Goal: Information Seeking & Learning: Compare options

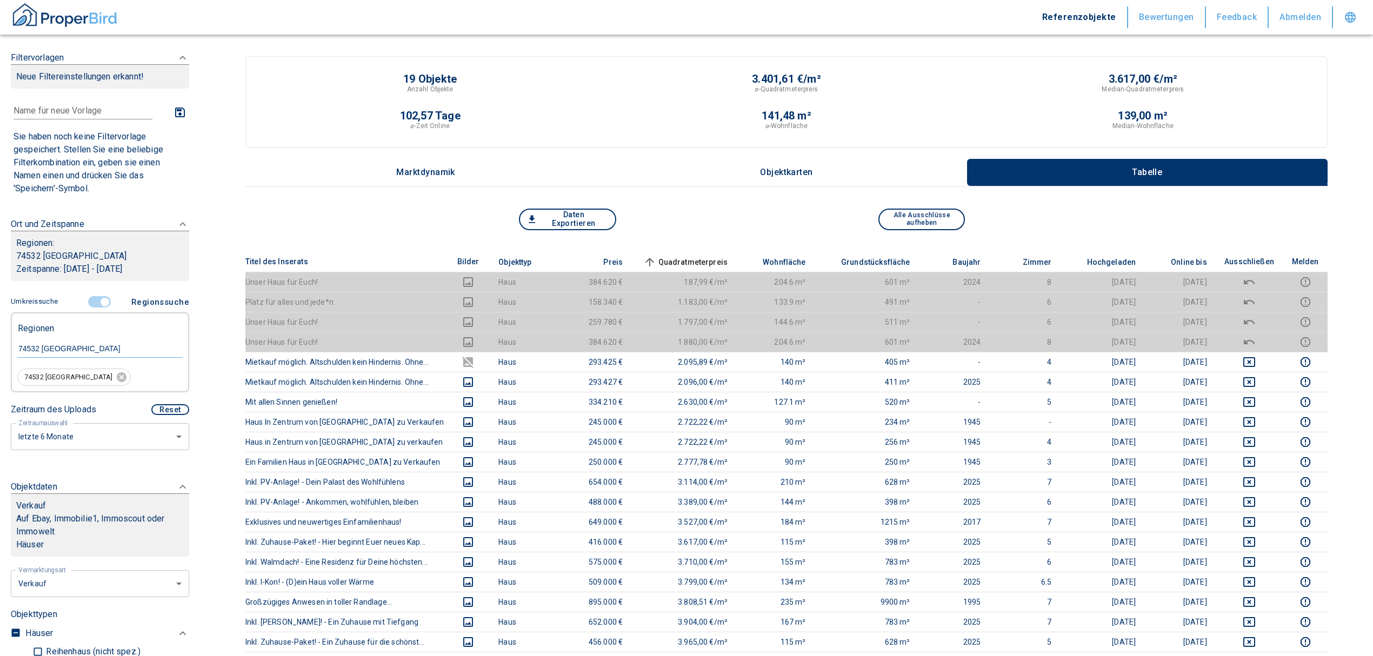
scroll to position [144, 0]
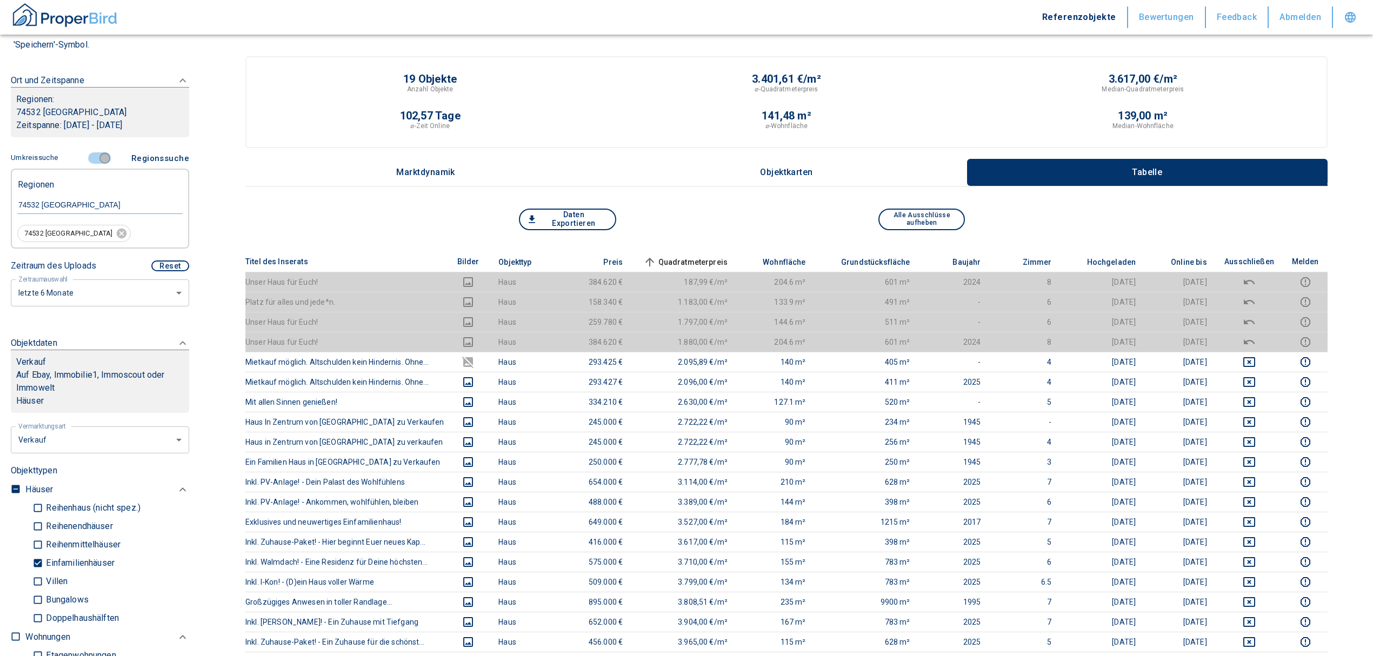
click at [100, 154] on input "controlled" at bounding box center [105, 158] width 32 height 12
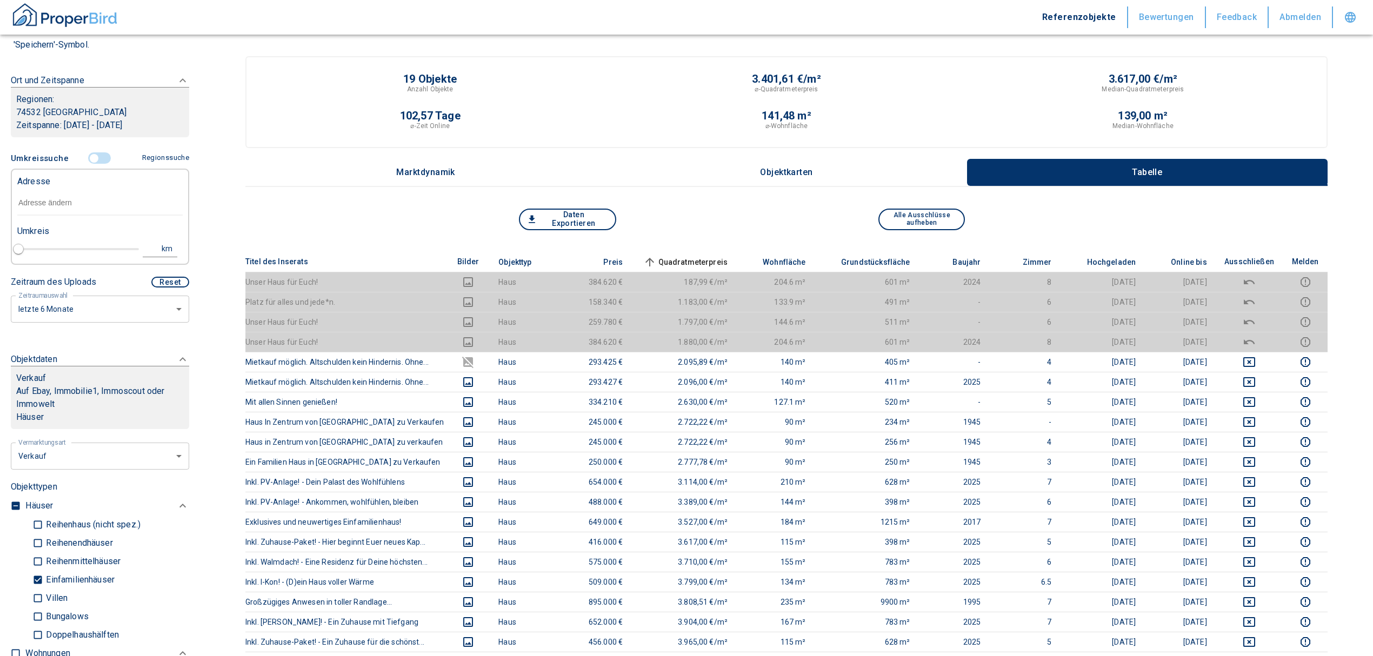
click at [65, 195] on input "text" at bounding box center [99, 203] width 165 height 25
click at [122, 443] on body "Referenzobjekte Bewertungen Feedback Abmelden Filtervorlagen Neue Filtereinstel…" at bounding box center [691, 562] width 1383 height 1124
click at [84, 522] on li "Vermietung" at bounding box center [95, 521] width 173 height 19
type input "rent"
type input "2020"
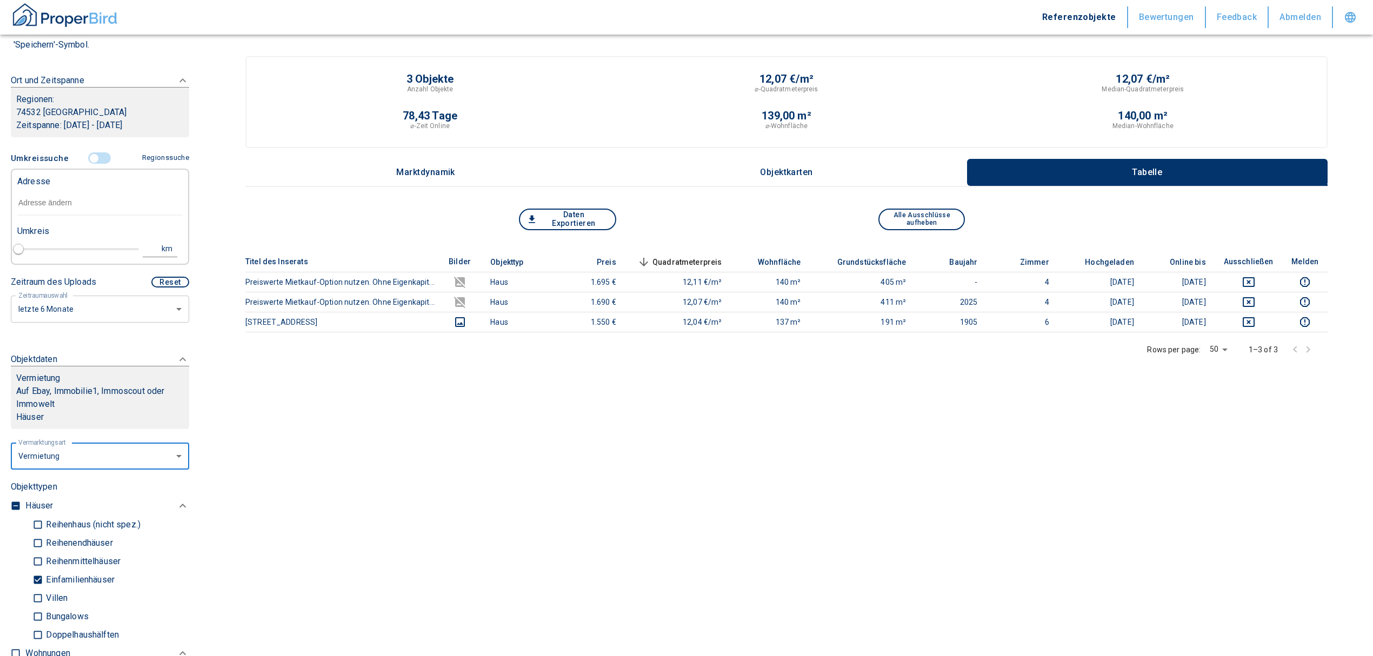
click at [50, 195] on input "text" at bounding box center [99, 203] width 165 height 25
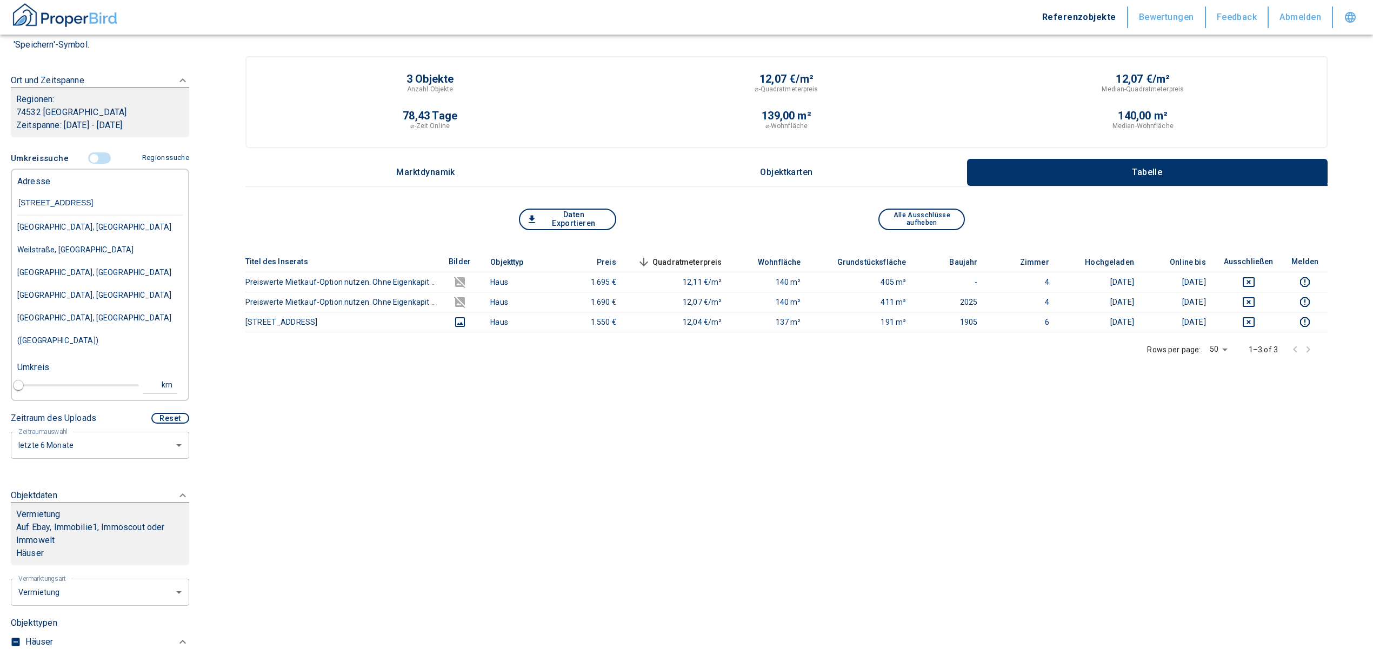
type input "[STREET_ADDRESS]"
click at [87, 225] on div "[STREET_ADDRESS]" at bounding box center [99, 227] width 165 height 23
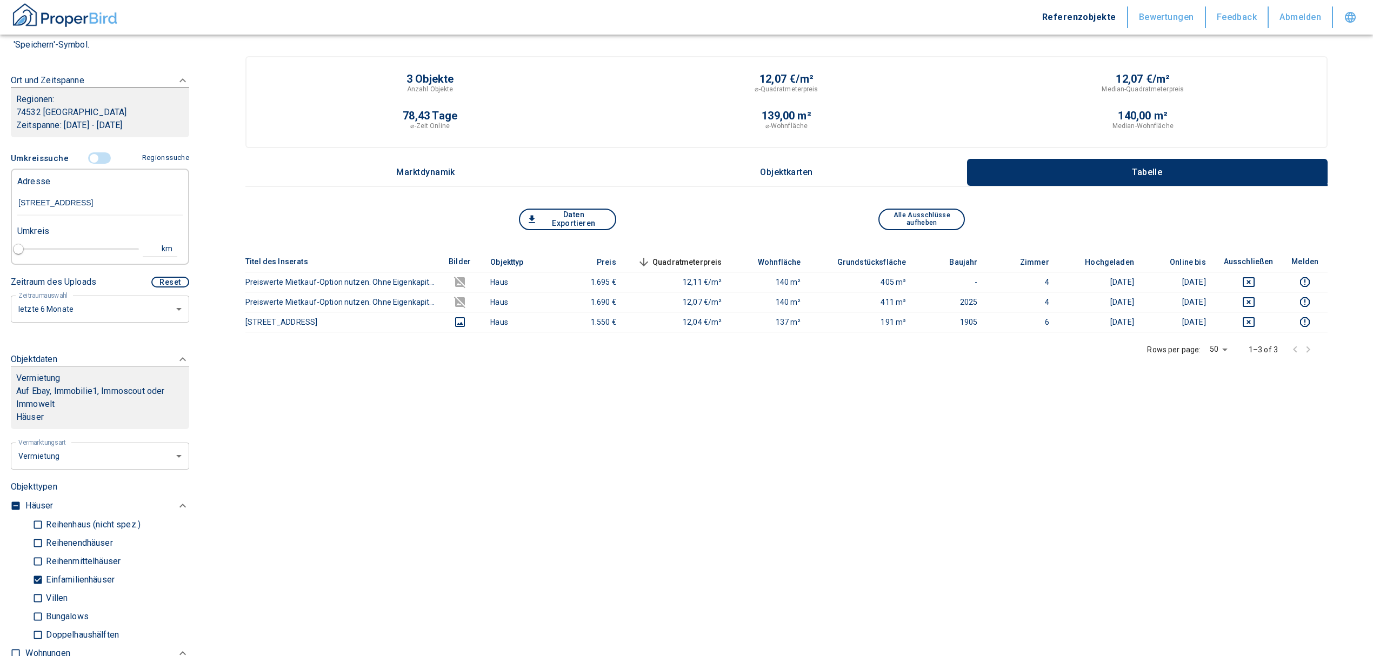
type input "2020"
type input "[STREET_ADDRESS]"
type input "1"
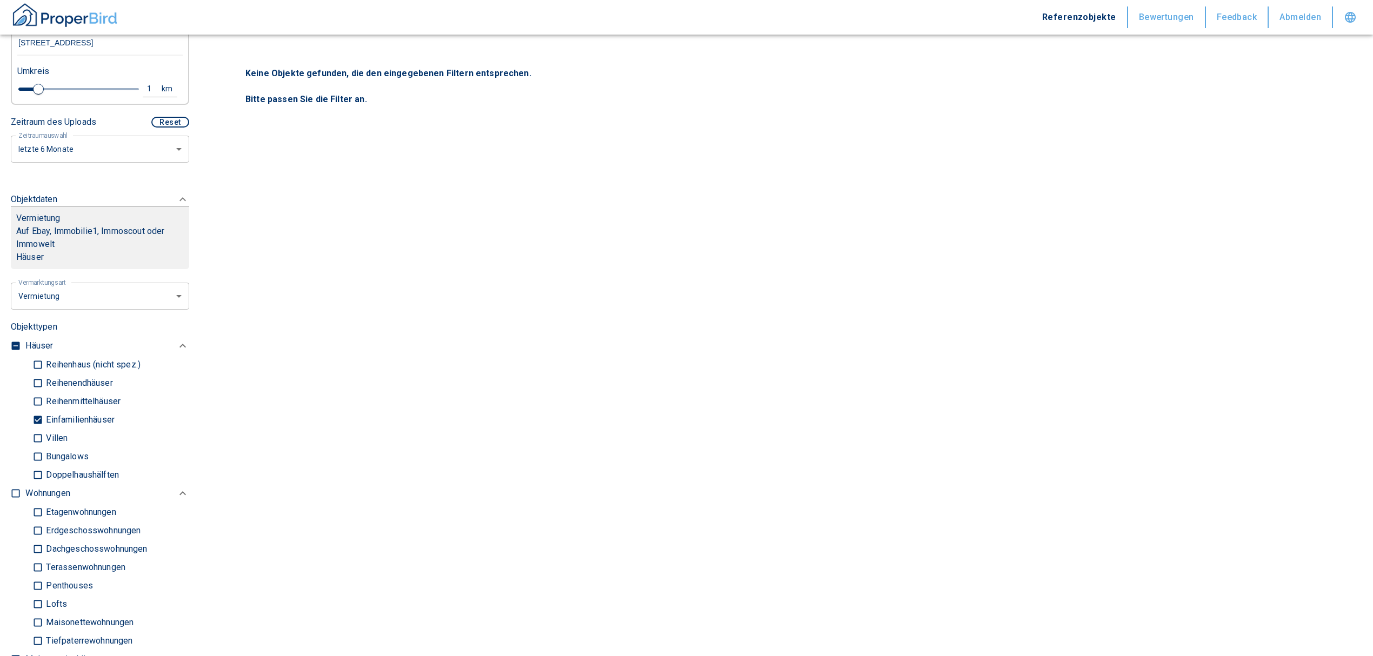
scroll to position [288, 0]
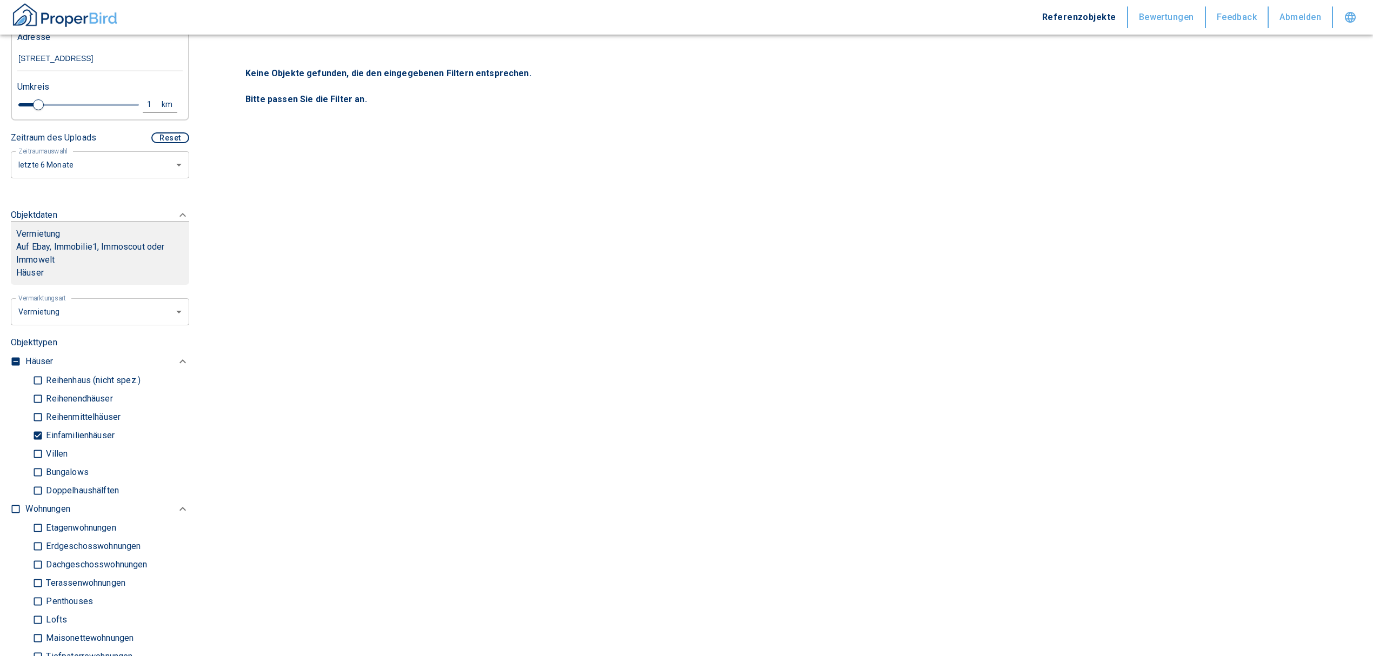
type input "[STREET_ADDRESS]"
click at [38, 445] on input "Einfamilienhäuser" at bounding box center [37, 435] width 11 height 19
checkbox input "false"
type input "2020"
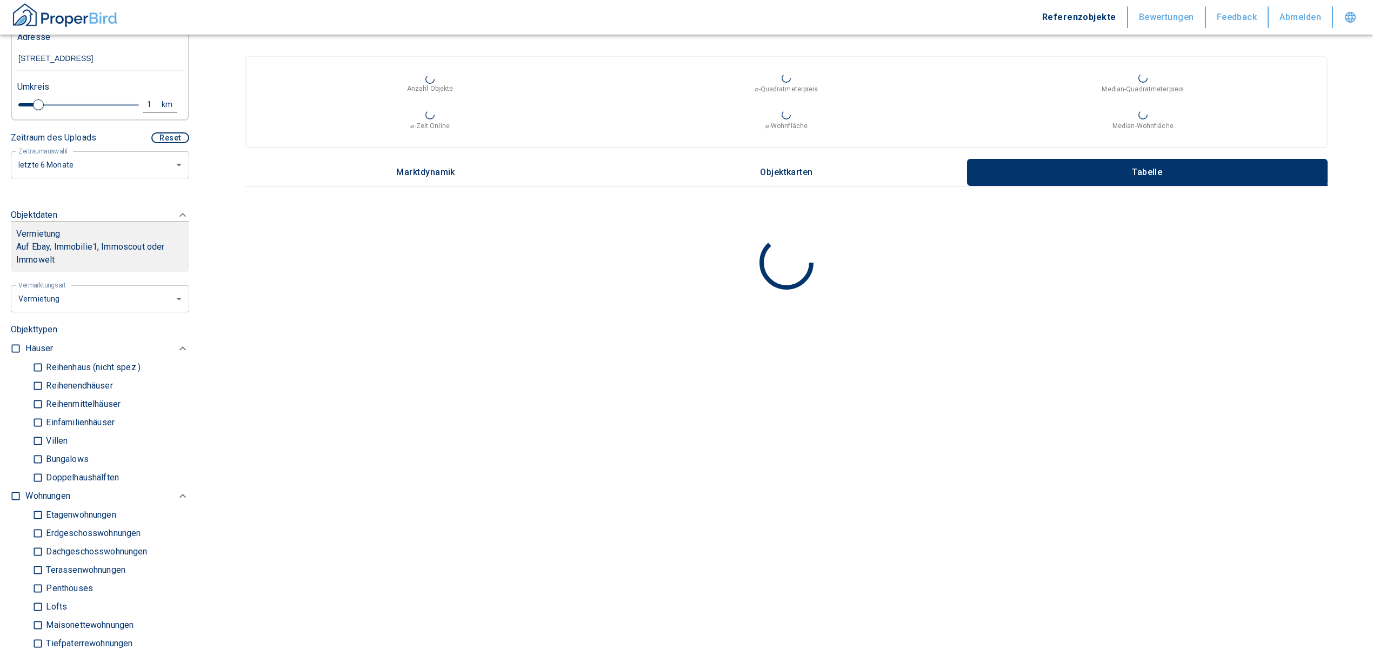
click at [19, 501] on input "checkbox" at bounding box center [15, 496] width 11 height 11
checkbox input "true"
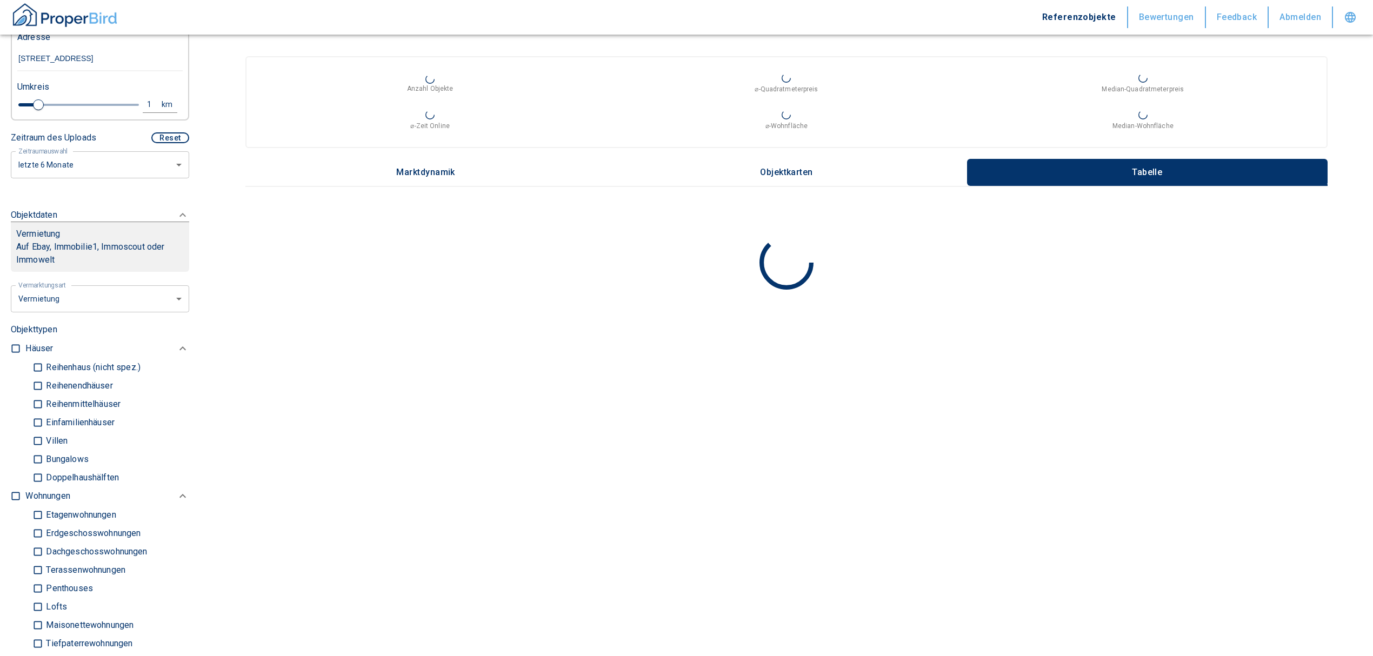
checkbox input "true"
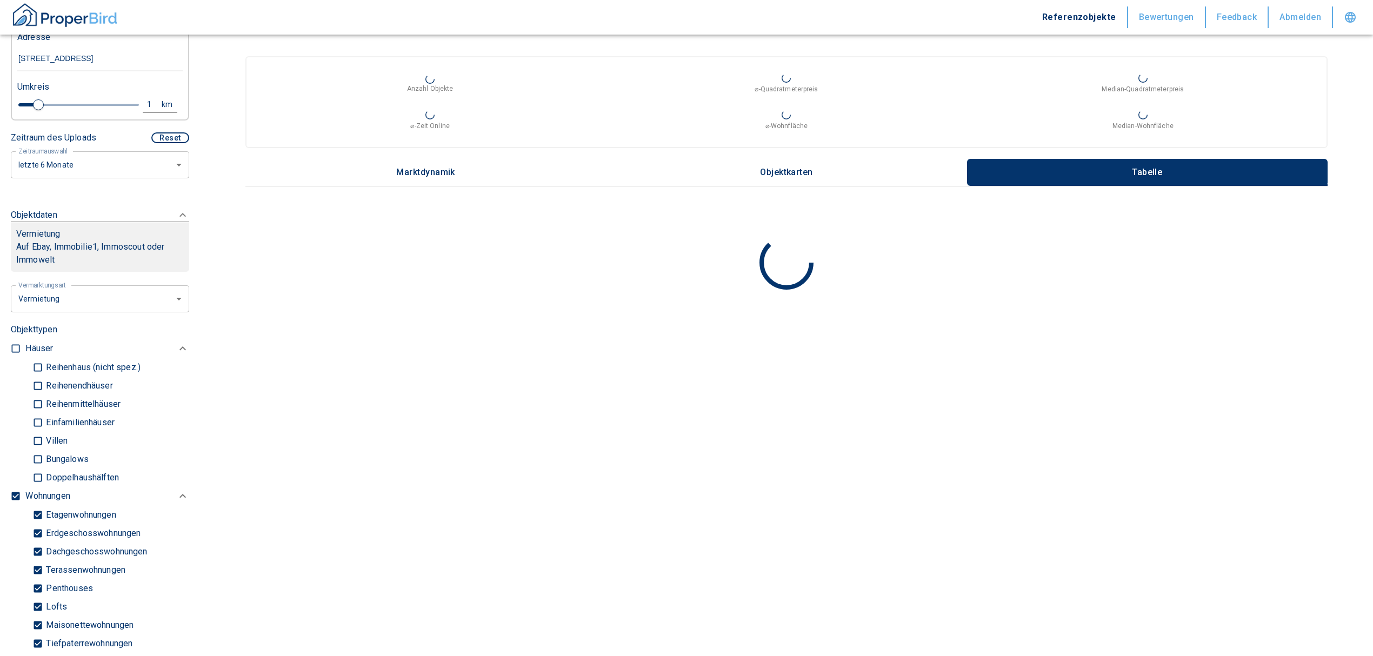
type input "2020"
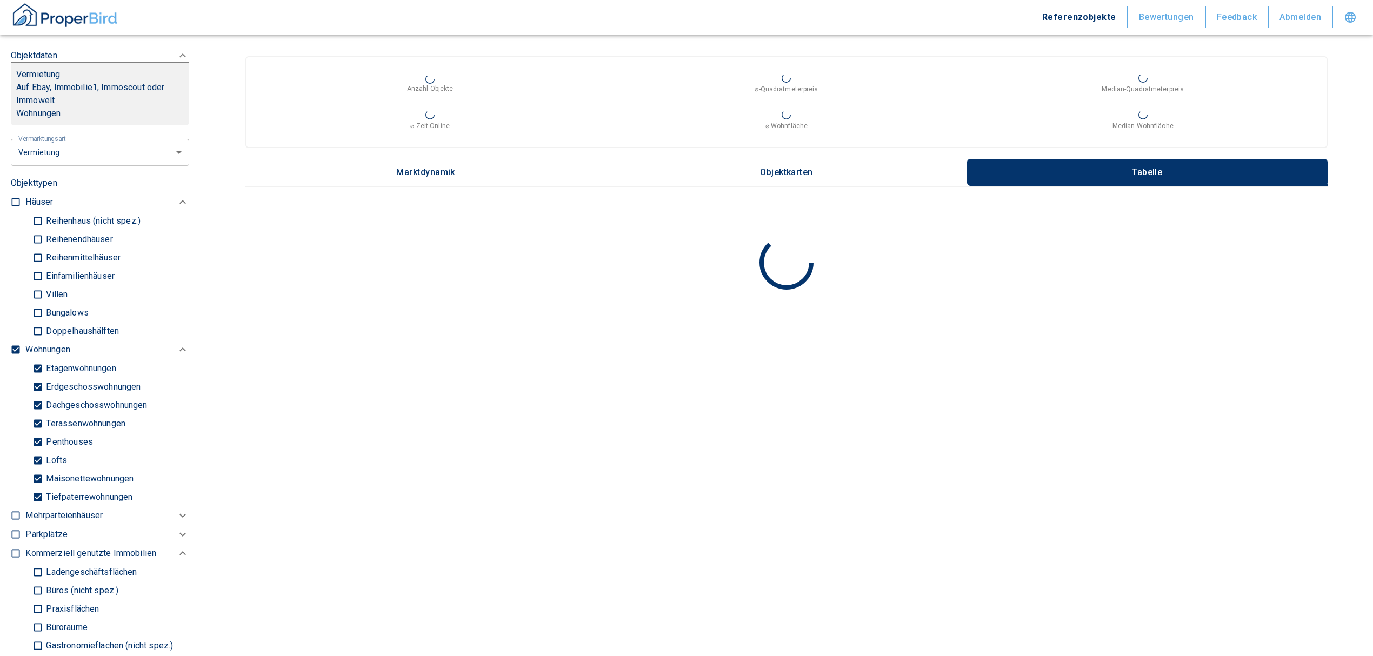
scroll to position [432, 0]
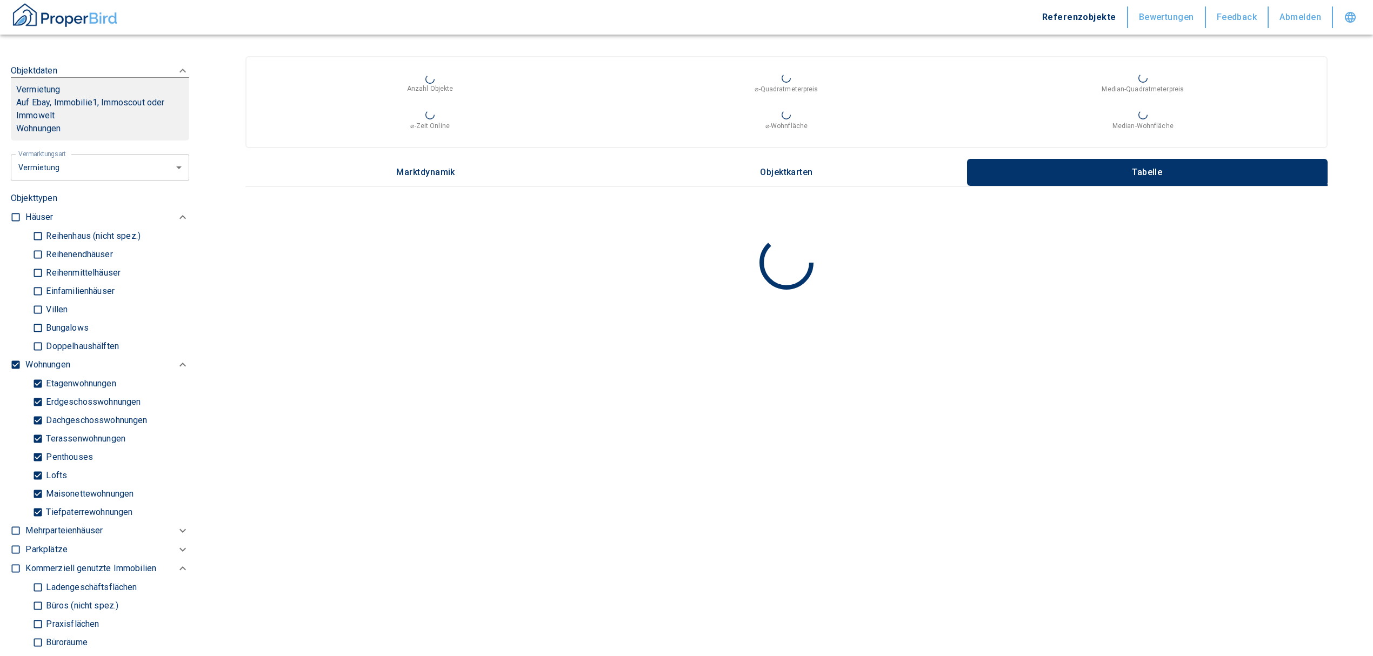
click at [35, 516] on input "Tiefpaterrewohnungen" at bounding box center [37, 512] width 11 height 19
checkbox input "false"
type input "2020"
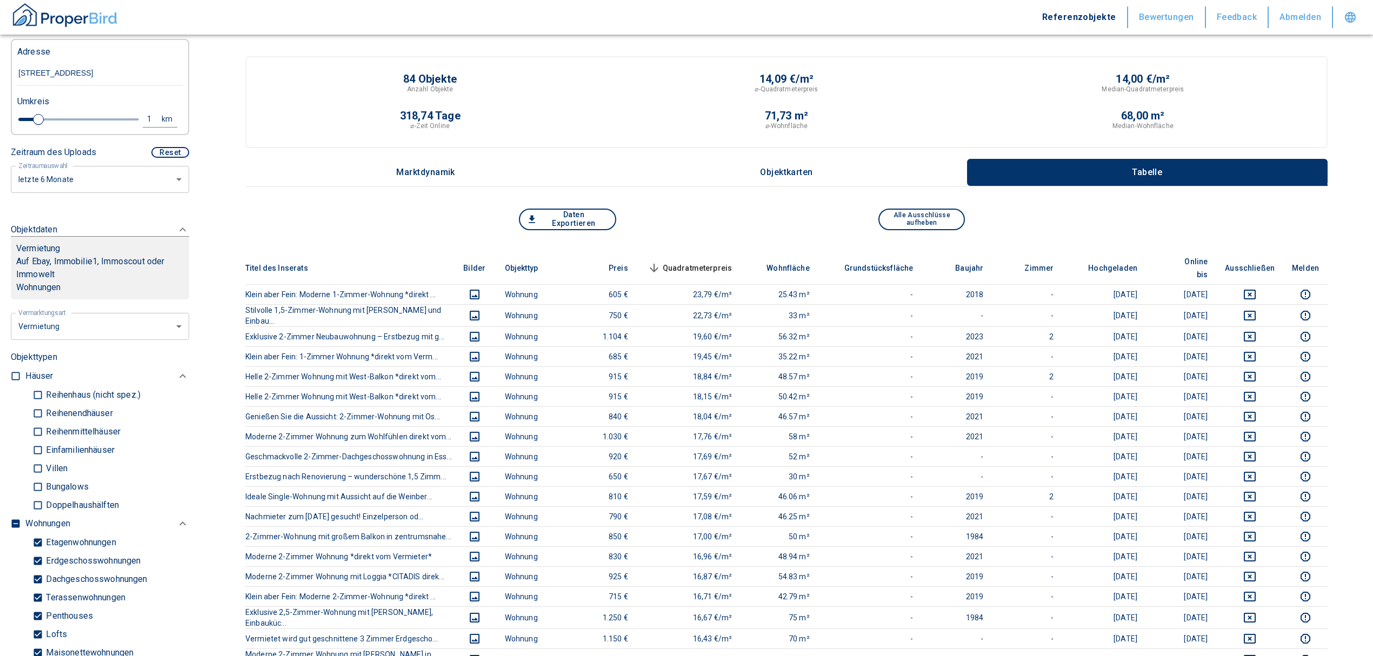
scroll to position [360, 0]
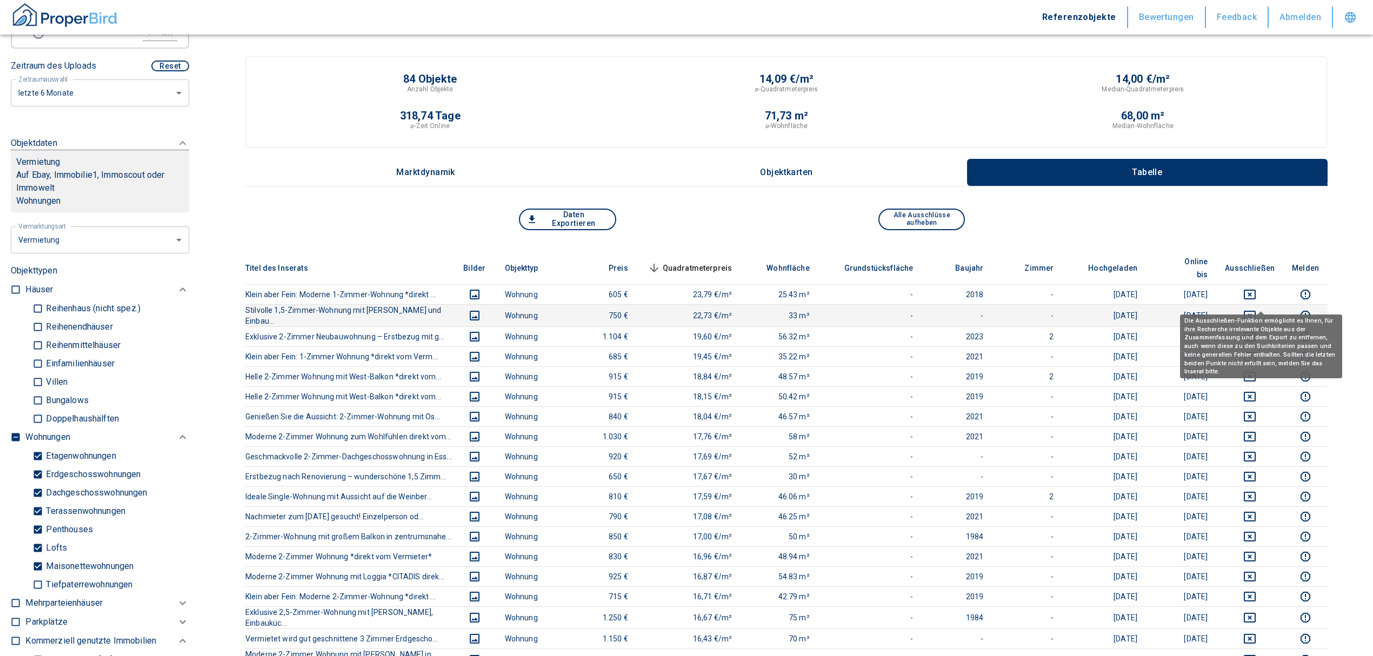
click at [1255, 311] on icon "deselect this listing" at bounding box center [1249, 316] width 12 height 10
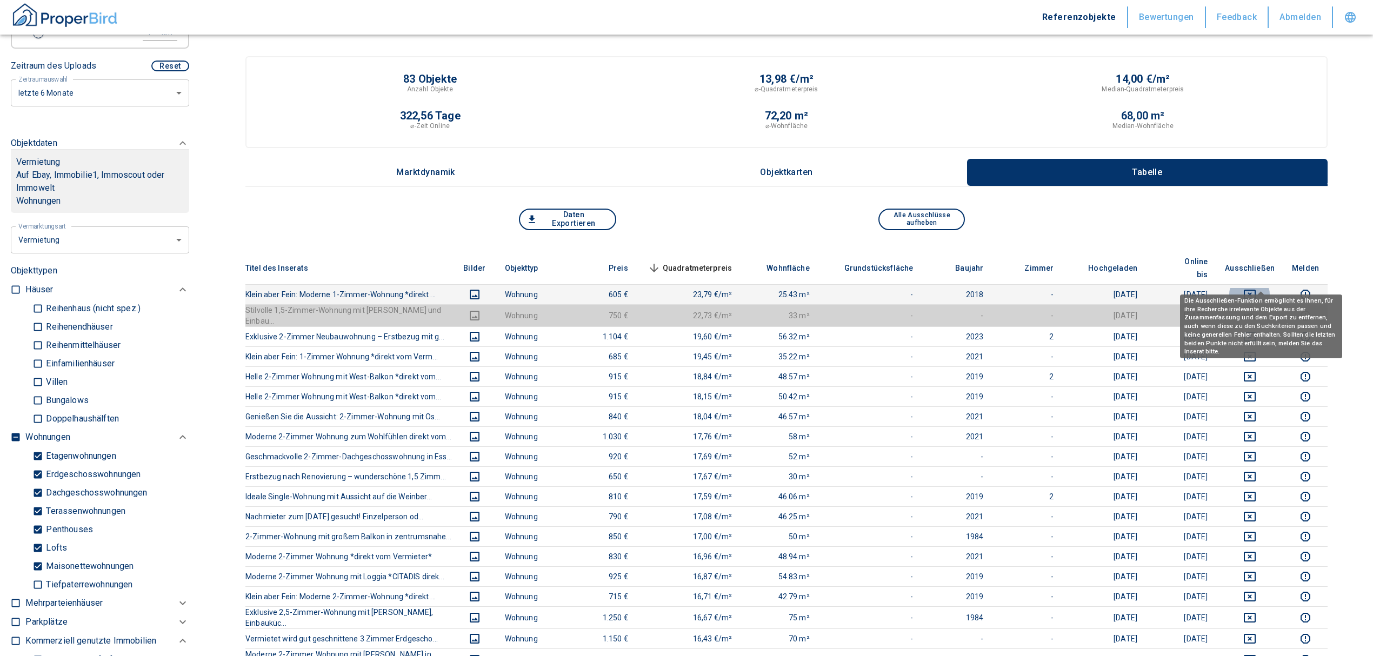
click at [1256, 288] on icon "deselect this listing" at bounding box center [1249, 294] width 13 height 13
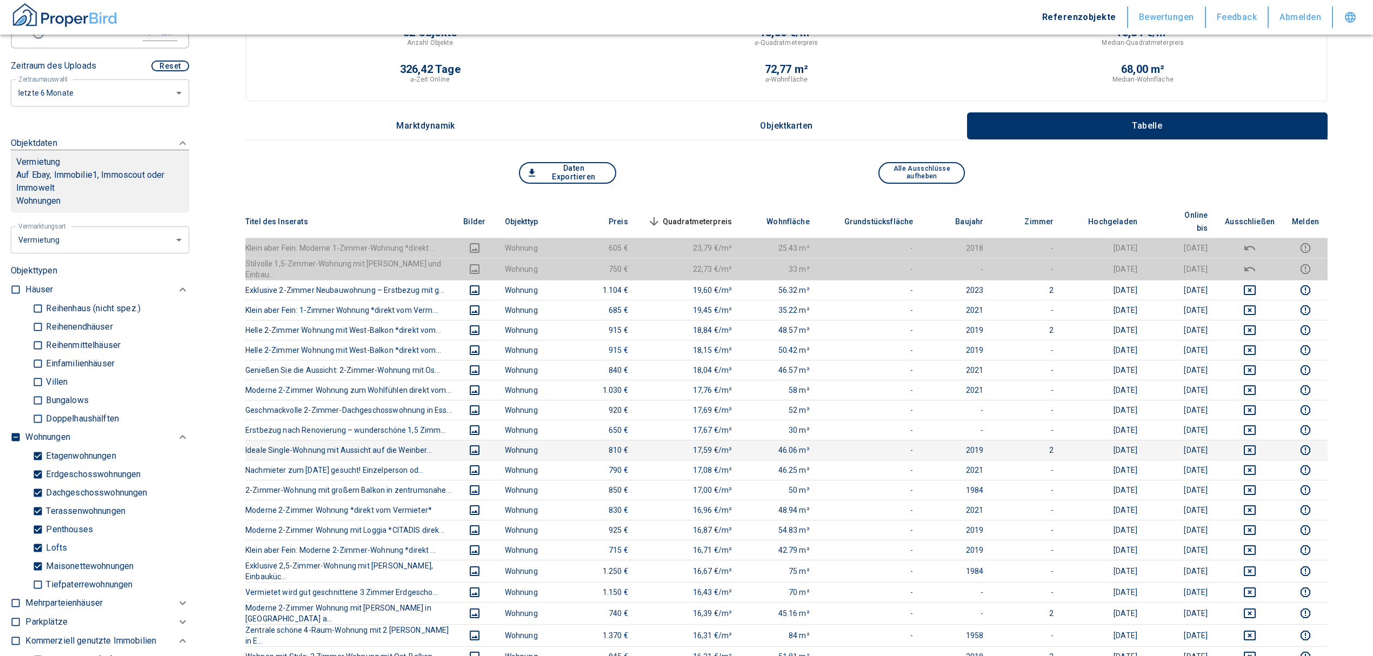
scroll to position [72, 0]
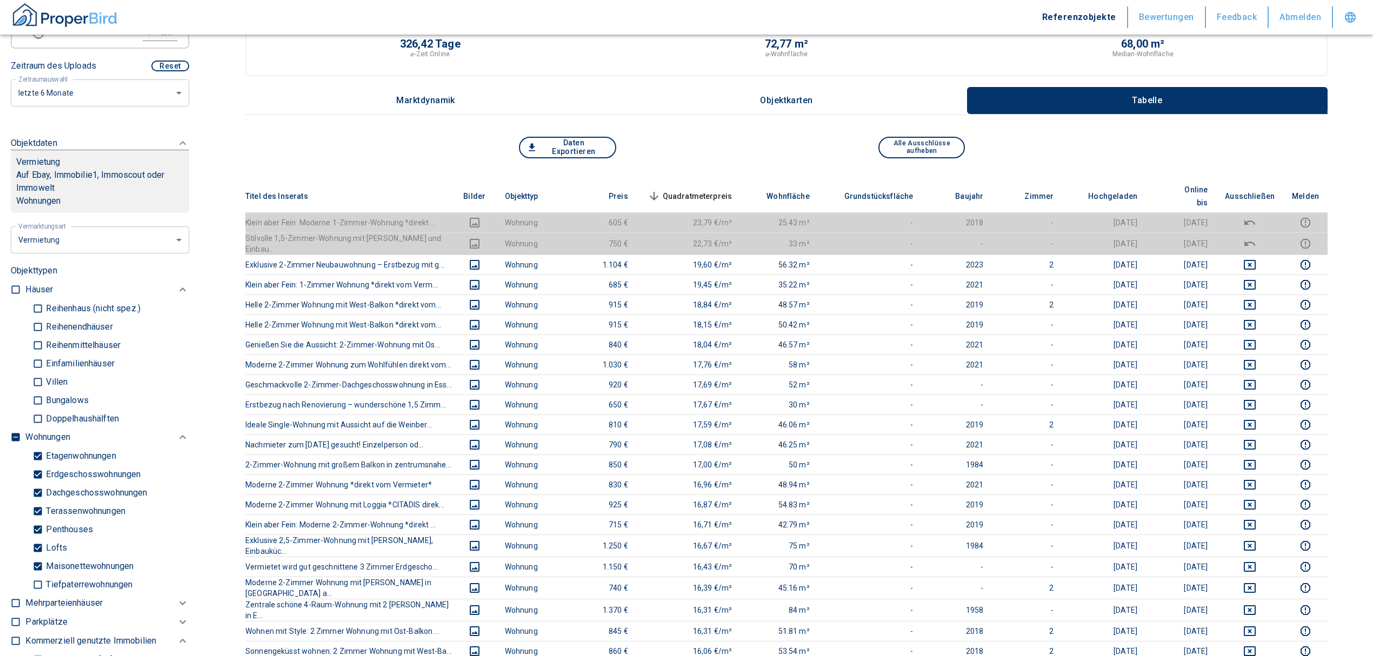
click at [701, 180] on th "Quadratmeterpreis sorted descending" at bounding box center [689, 196] width 104 height 33
click at [697, 190] on span "Quadratmeterpreis sorted descending" at bounding box center [688, 196] width 87 height 13
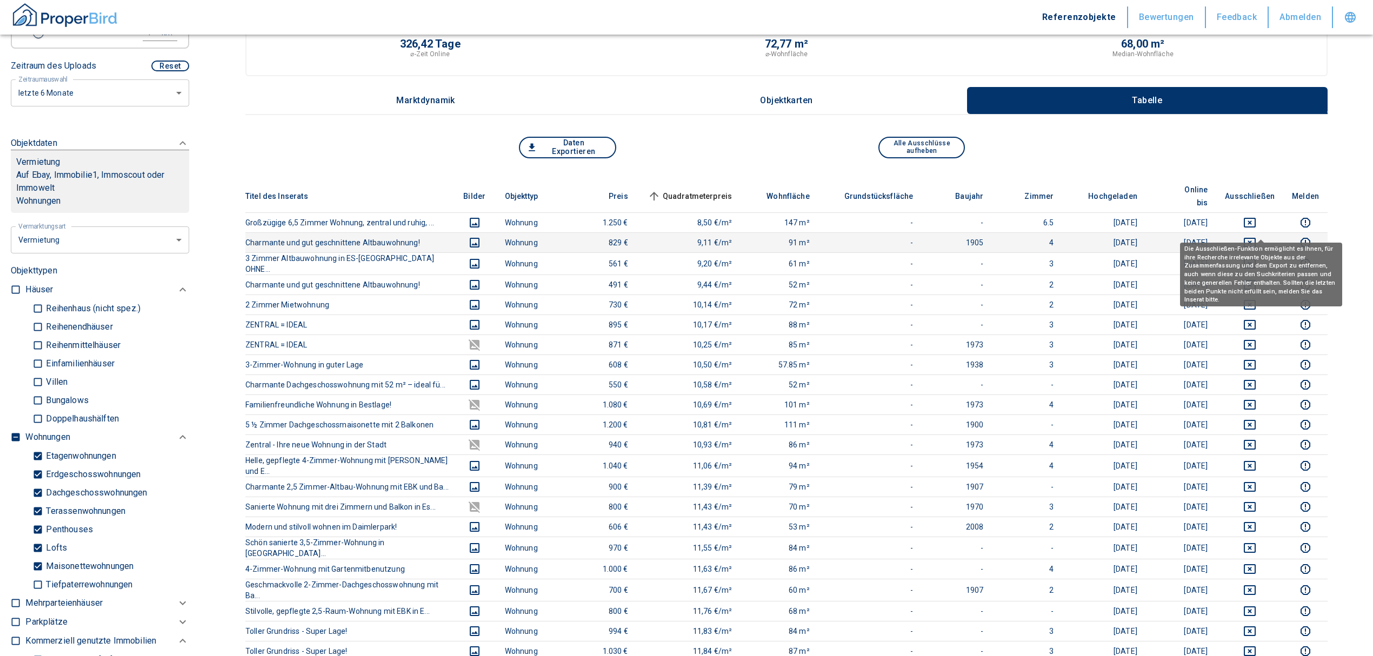
click at [1256, 236] on icon "deselect this listing" at bounding box center [1249, 242] width 13 height 13
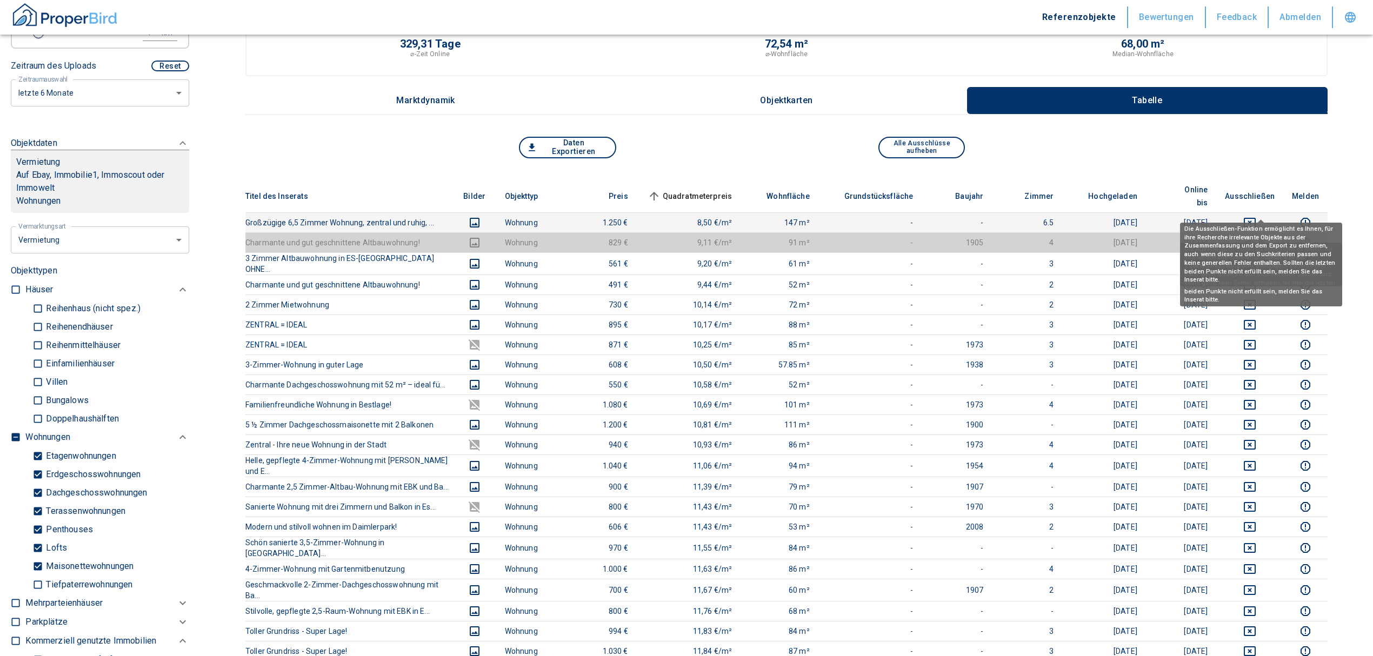
click at [1260, 212] on td at bounding box center [1249, 222] width 67 height 20
click at [1256, 216] on icon "deselect this listing" at bounding box center [1249, 222] width 13 height 13
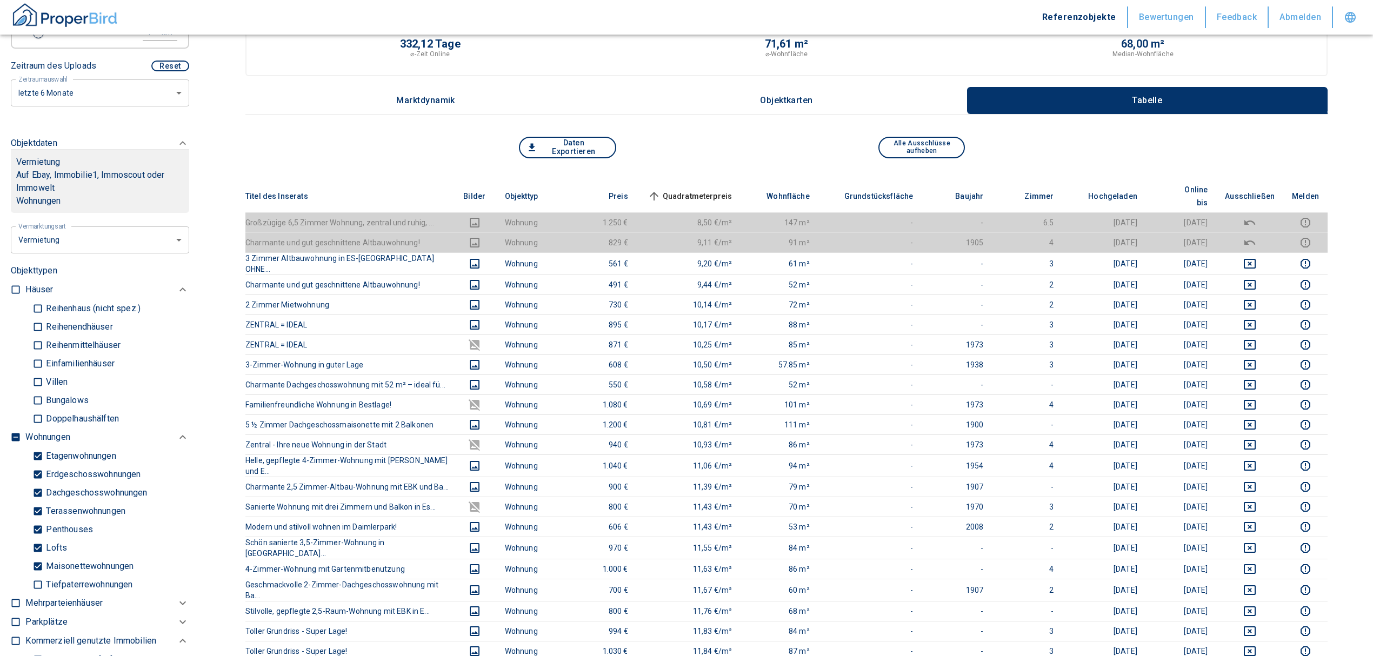
click at [712, 190] on span "Quadratmeterpreis sorted ascending" at bounding box center [688, 196] width 87 height 13
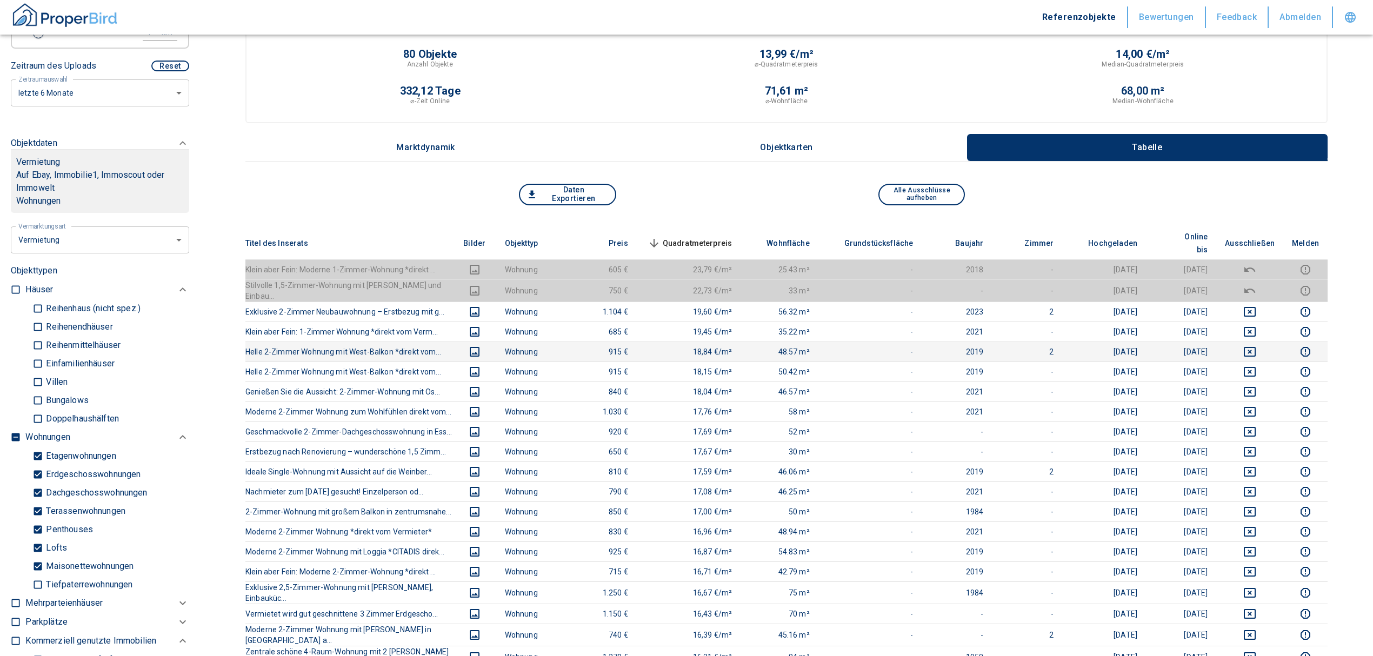
scroll to position [0, 0]
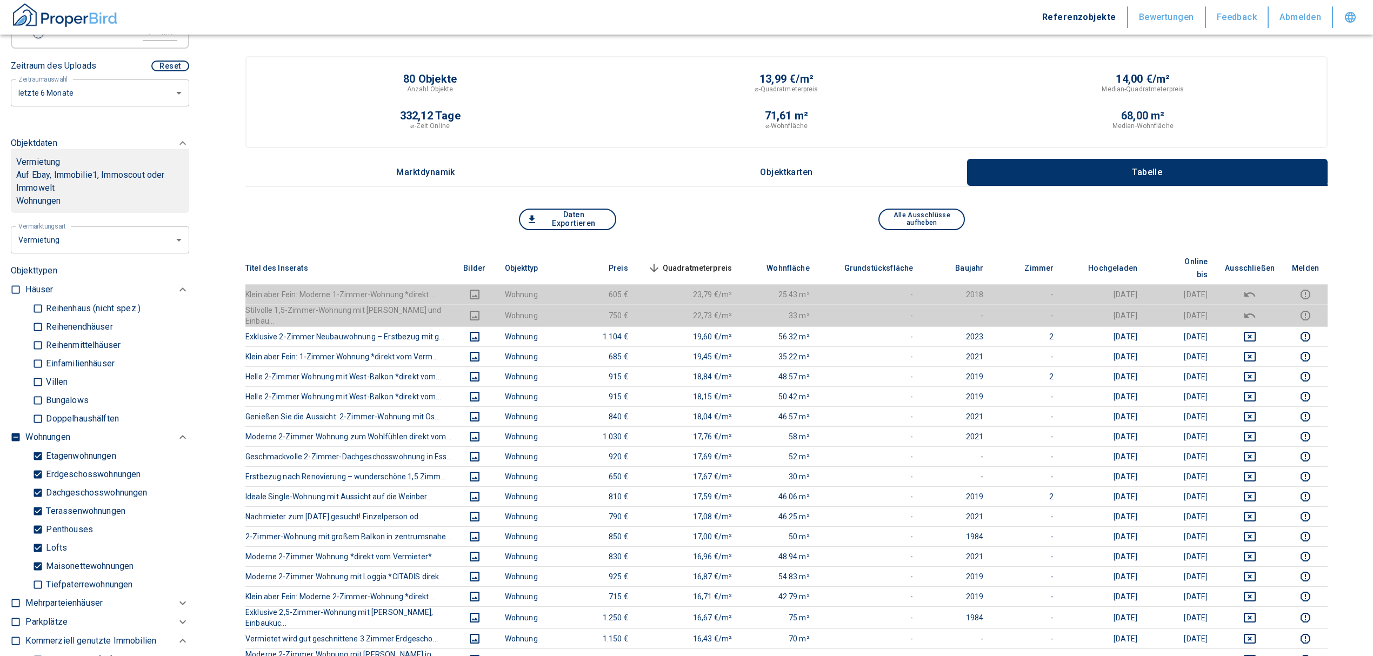
click at [697, 262] on span "Quadratmeterpreis sorted descending" at bounding box center [688, 268] width 87 height 13
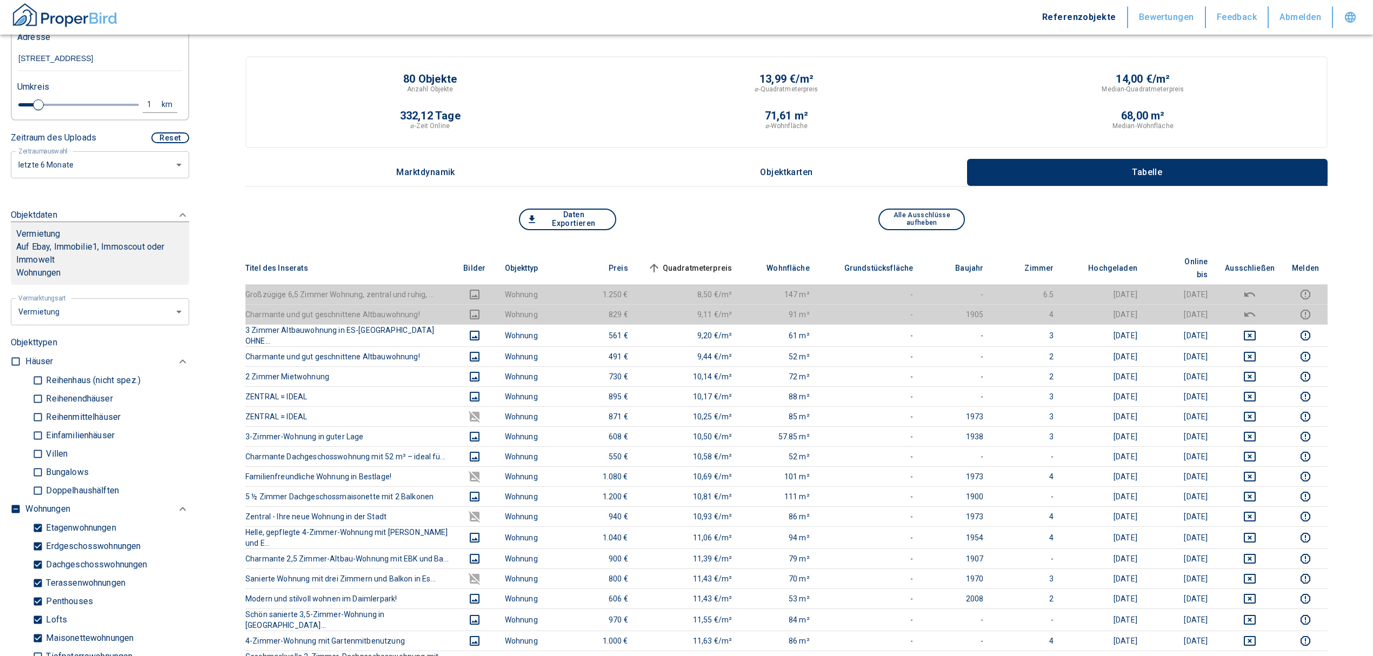
scroll to position [144, 0]
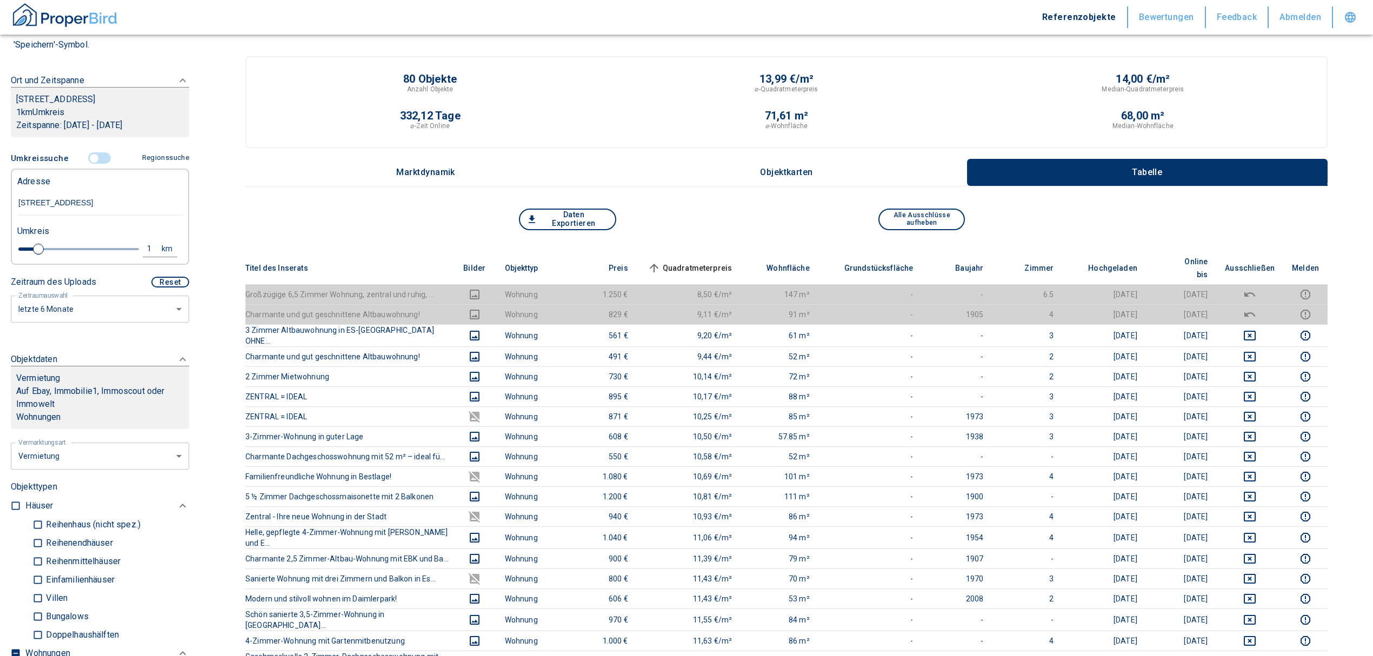
click at [89, 164] on input "controlled" at bounding box center [94, 158] width 32 height 12
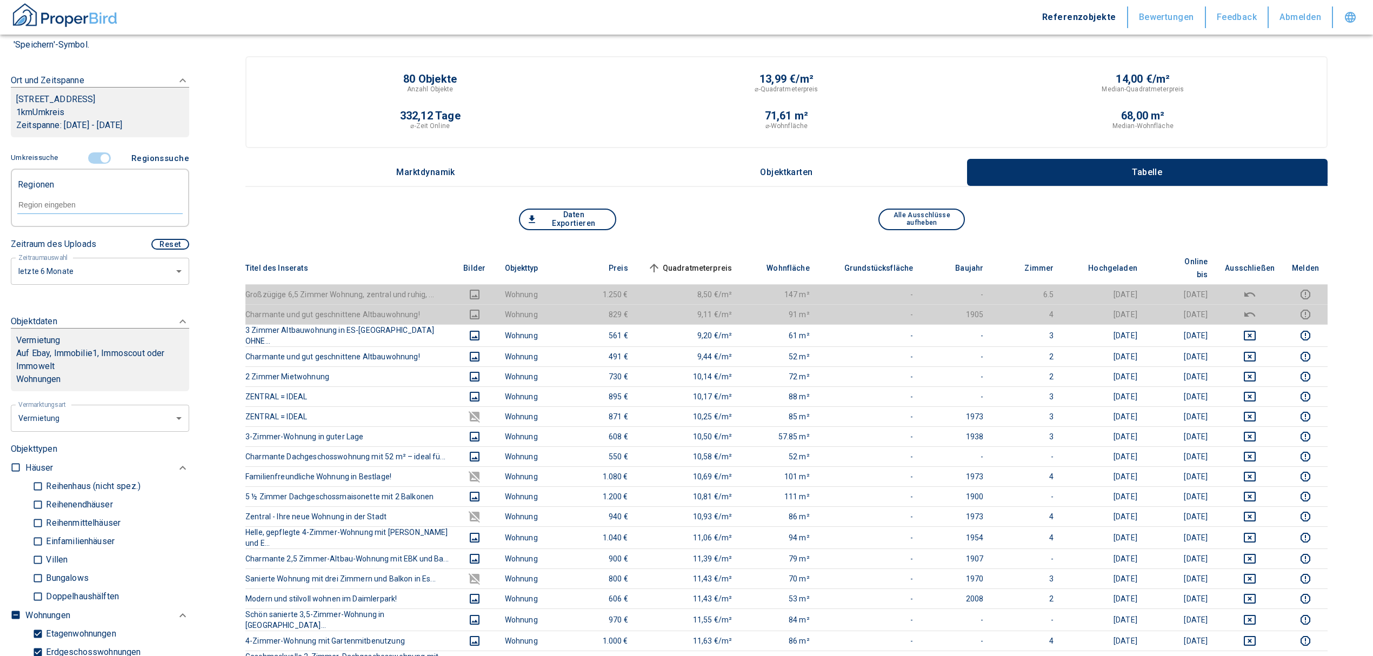
click at [57, 210] on input "text" at bounding box center [99, 205] width 165 height 10
click at [72, 241] on li "73734 [GEOGRAPHIC_DATA]" at bounding box center [94, 241] width 155 height 19
type input "73734"
type input "2020"
type input "73734 [GEOGRAPHIC_DATA]"
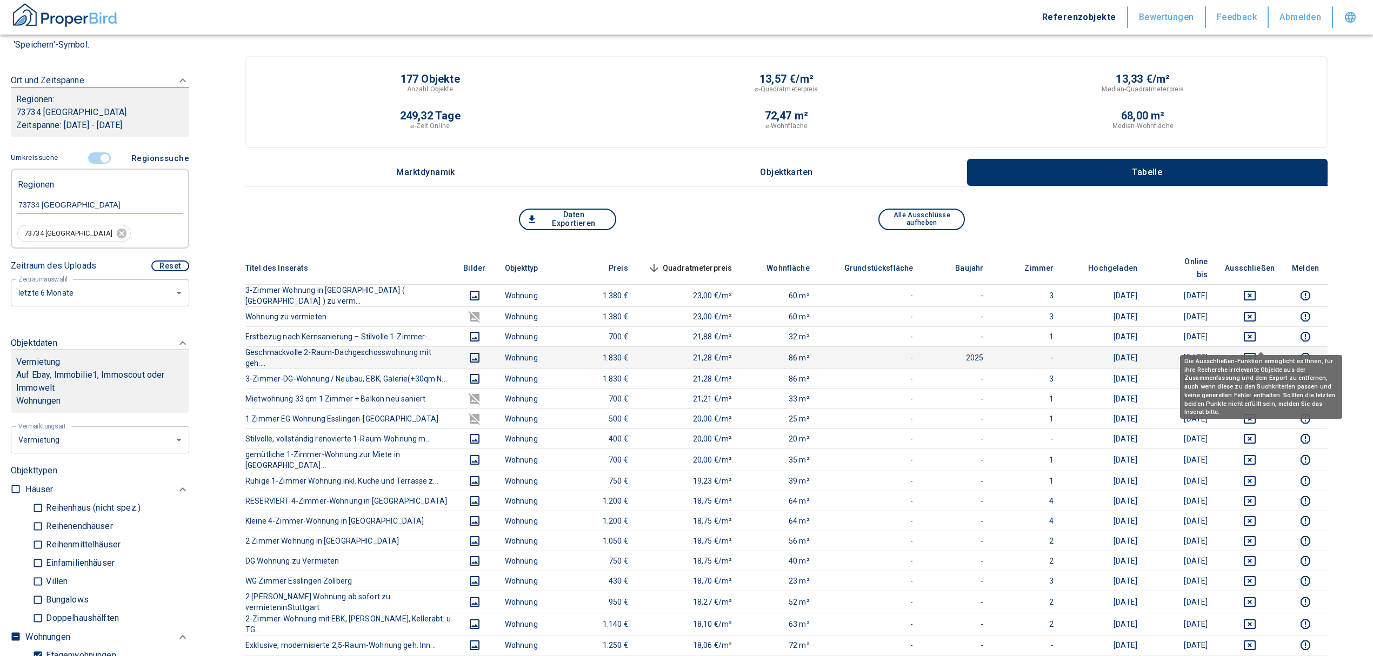
click at [1255, 353] on icon "deselect this listing" at bounding box center [1249, 358] width 12 height 10
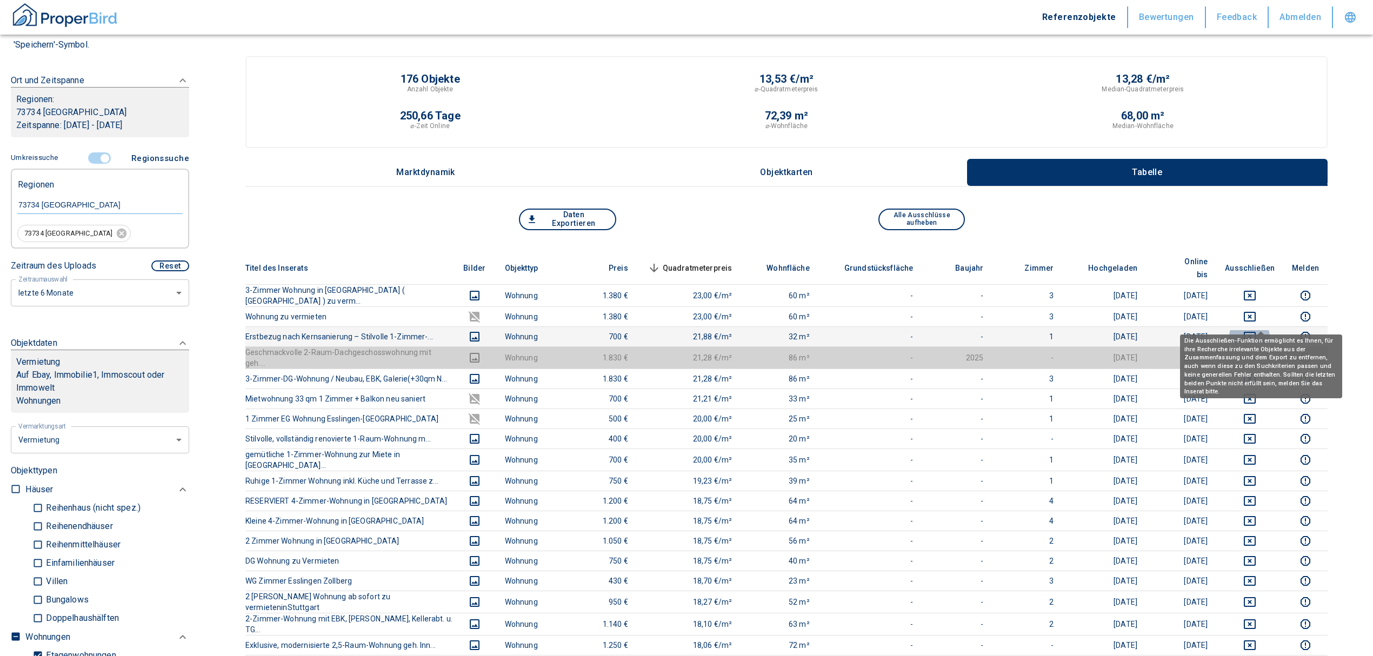
click at [1255, 332] on icon "deselect this listing" at bounding box center [1249, 337] width 12 height 10
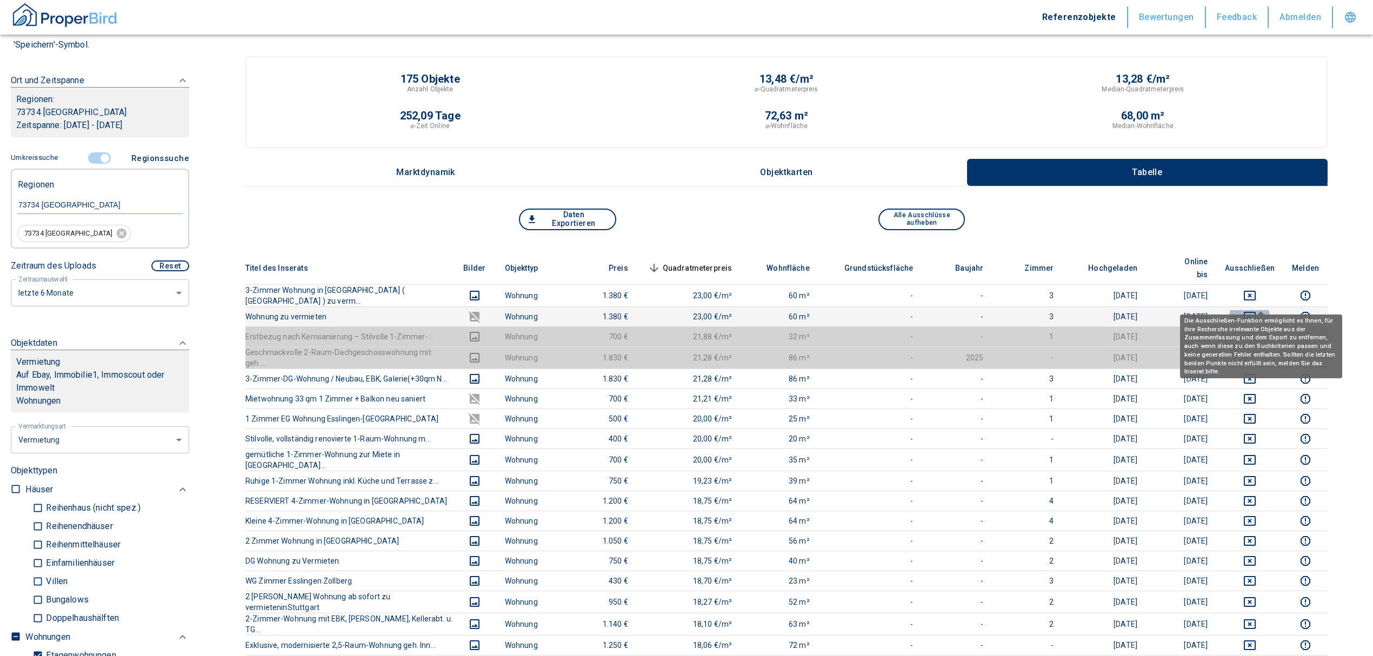
click at [1255, 312] on icon "deselect this listing" at bounding box center [1249, 317] width 12 height 10
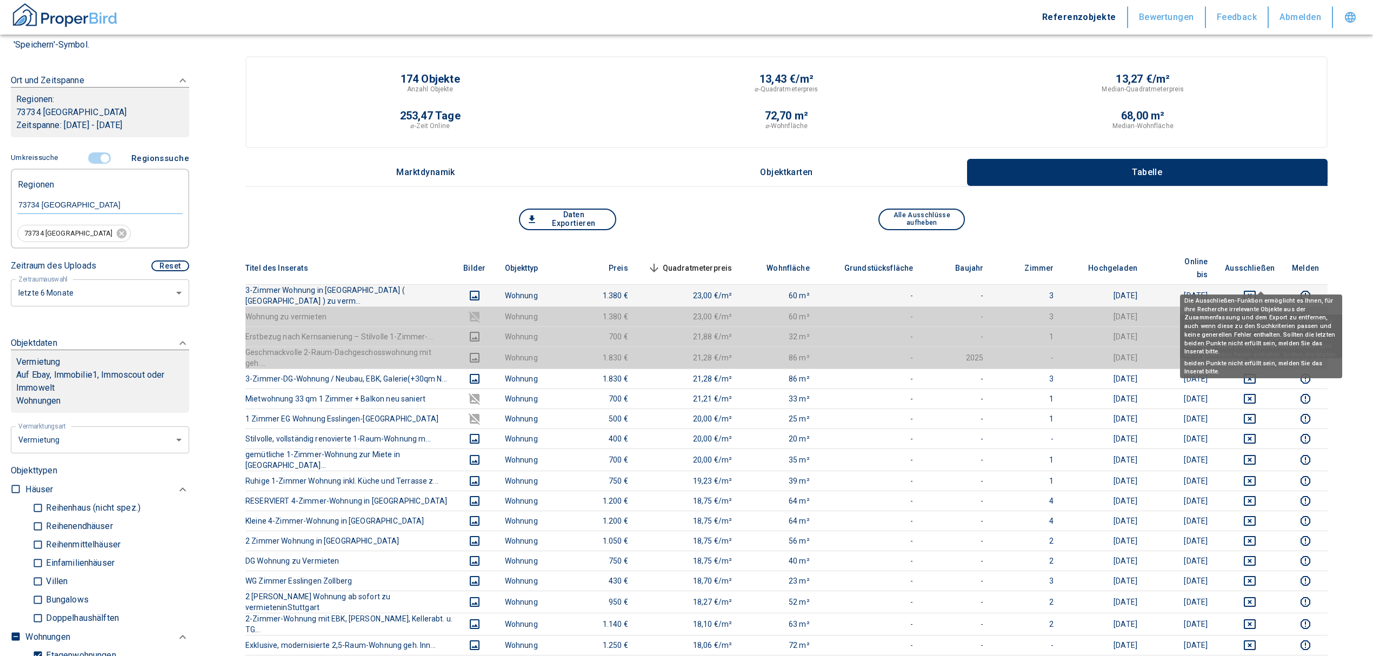
click at [1255, 291] on icon "deselect this listing" at bounding box center [1249, 296] width 12 height 10
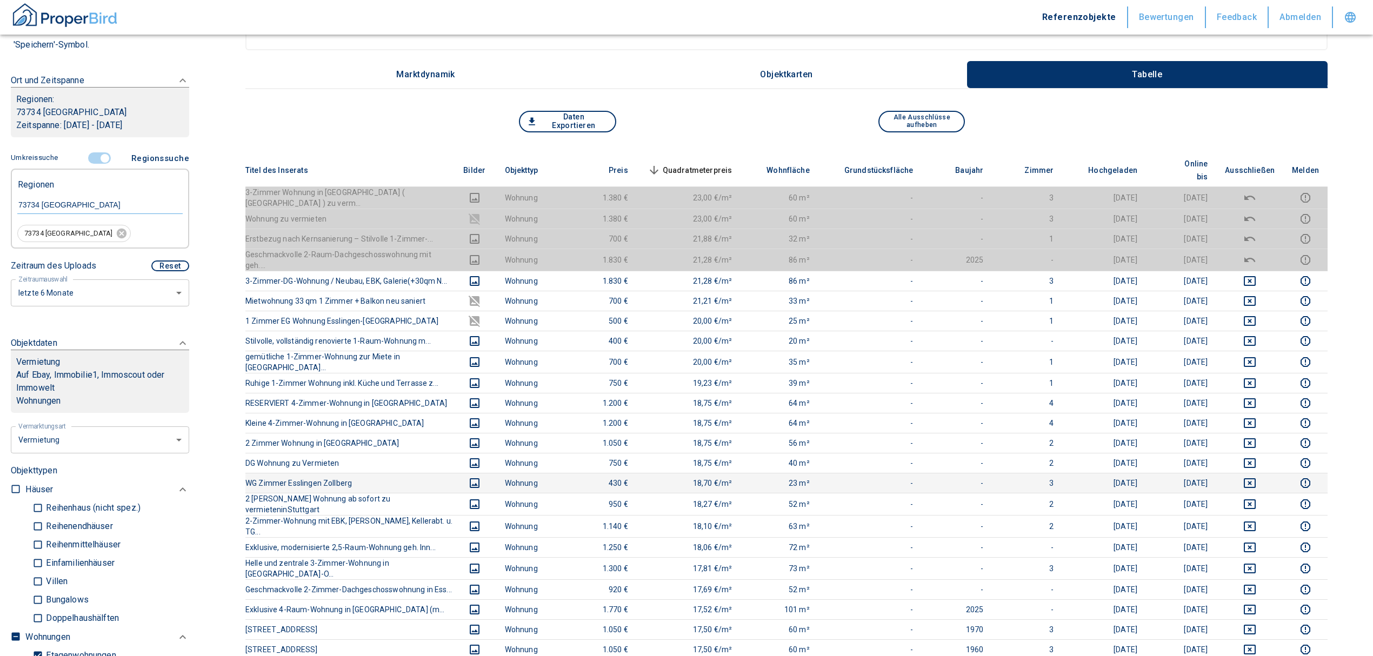
scroll to position [144, 0]
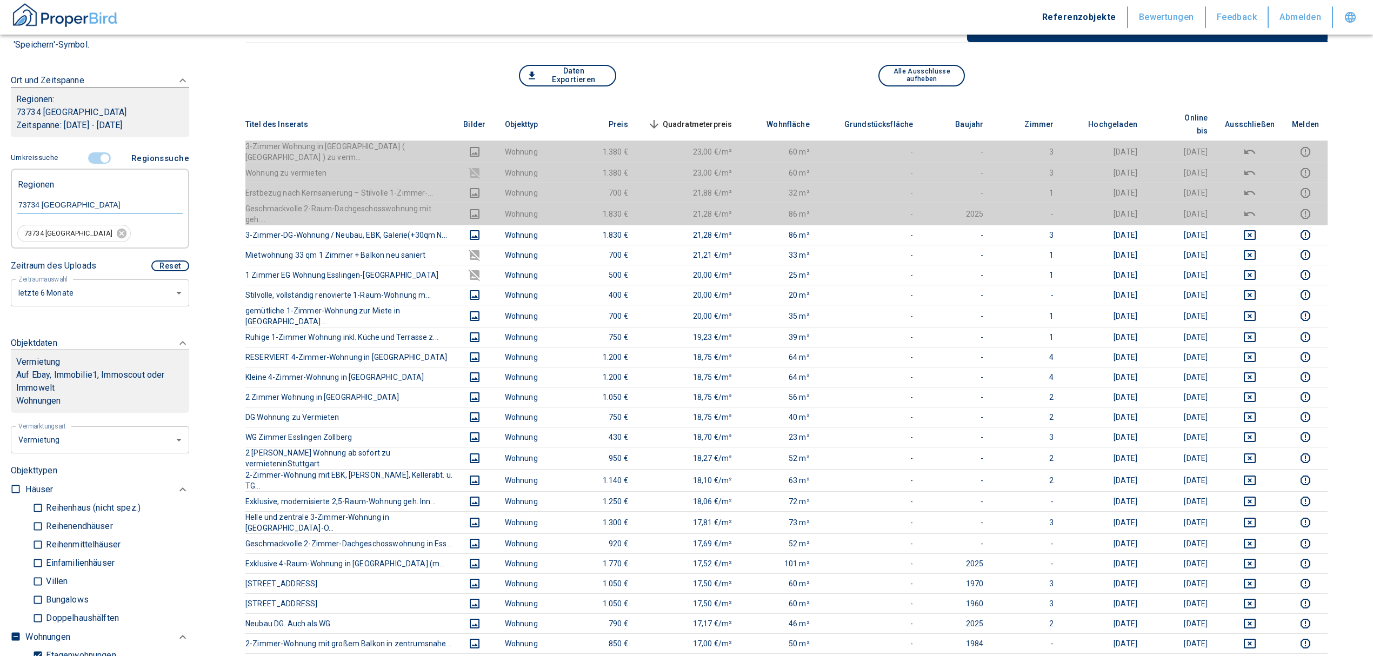
click at [700, 118] on span "Quadratmeterpreis sorted descending" at bounding box center [688, 124] width 87 height 13
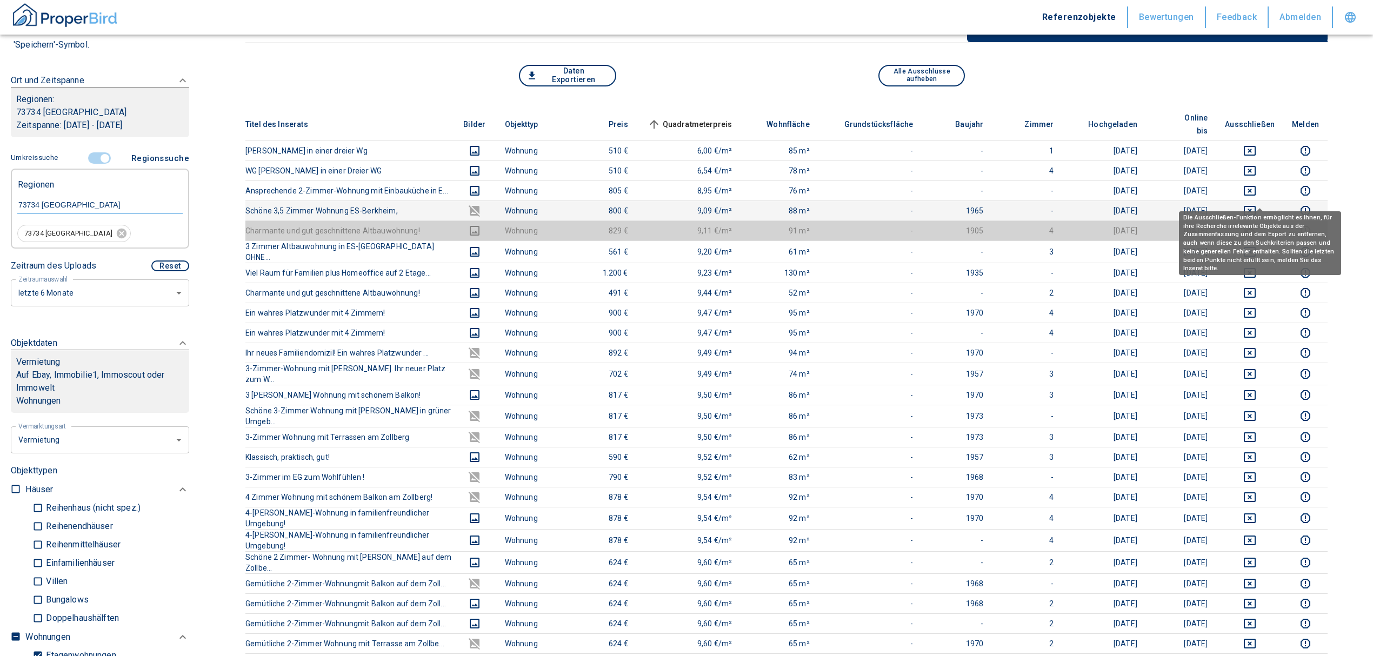
click at [1255, 206] on icon "deselect this listing" at bounding box center [1249, 211] width 12 height 10
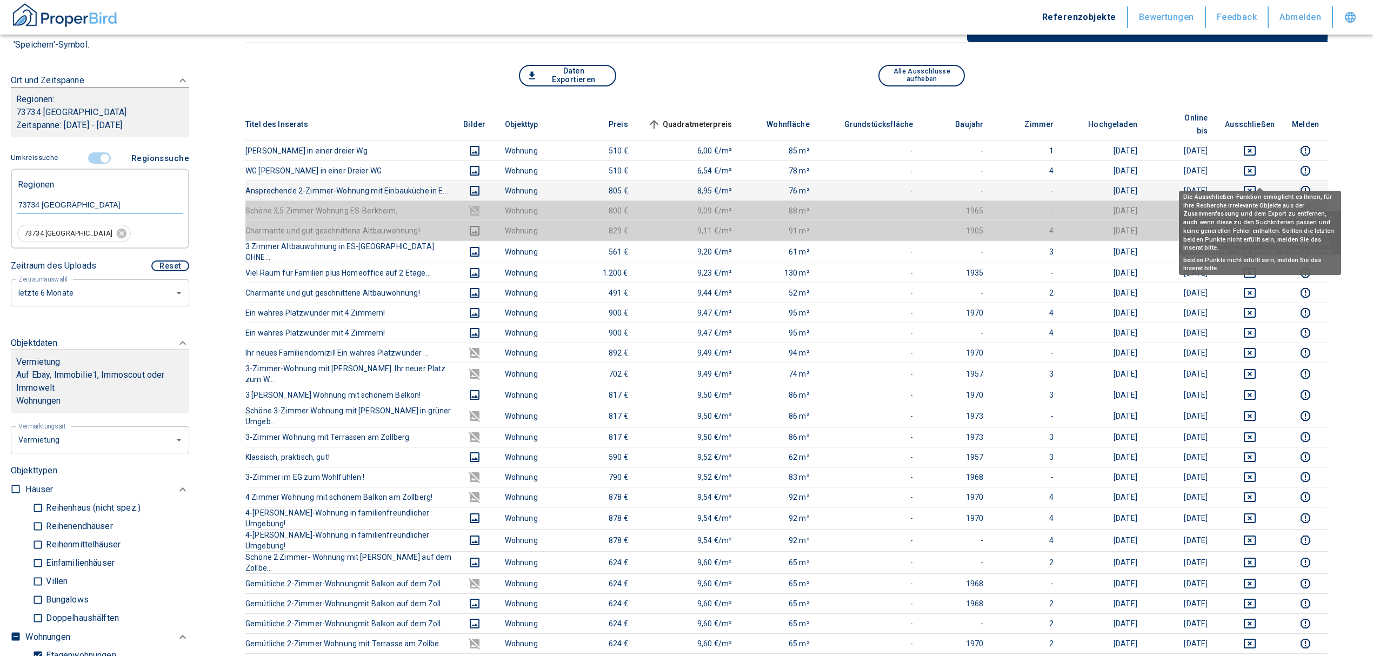
click at [1256, 184] on icon "deselect this listing" at bounding box center [1249, 190] width 13 height 13
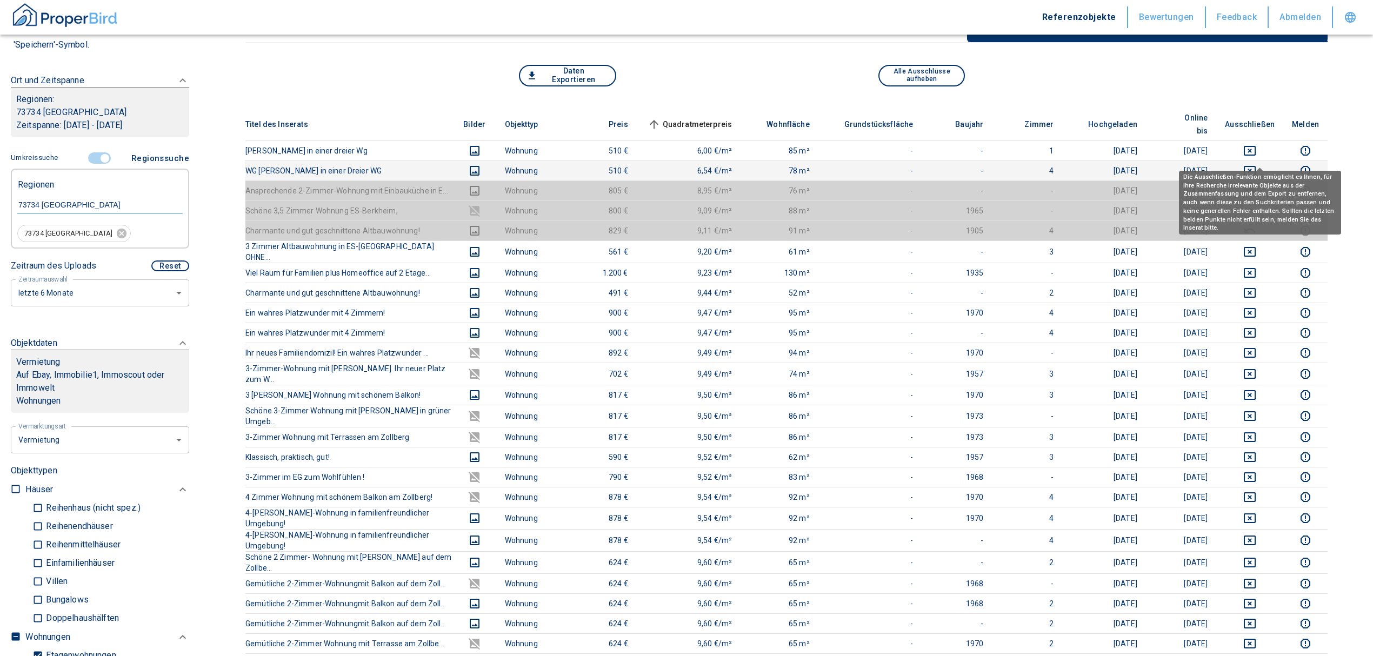
click at [1256, 164] on icon "deselect this listing" at bounding box center [1249, 170] width 13 height 13
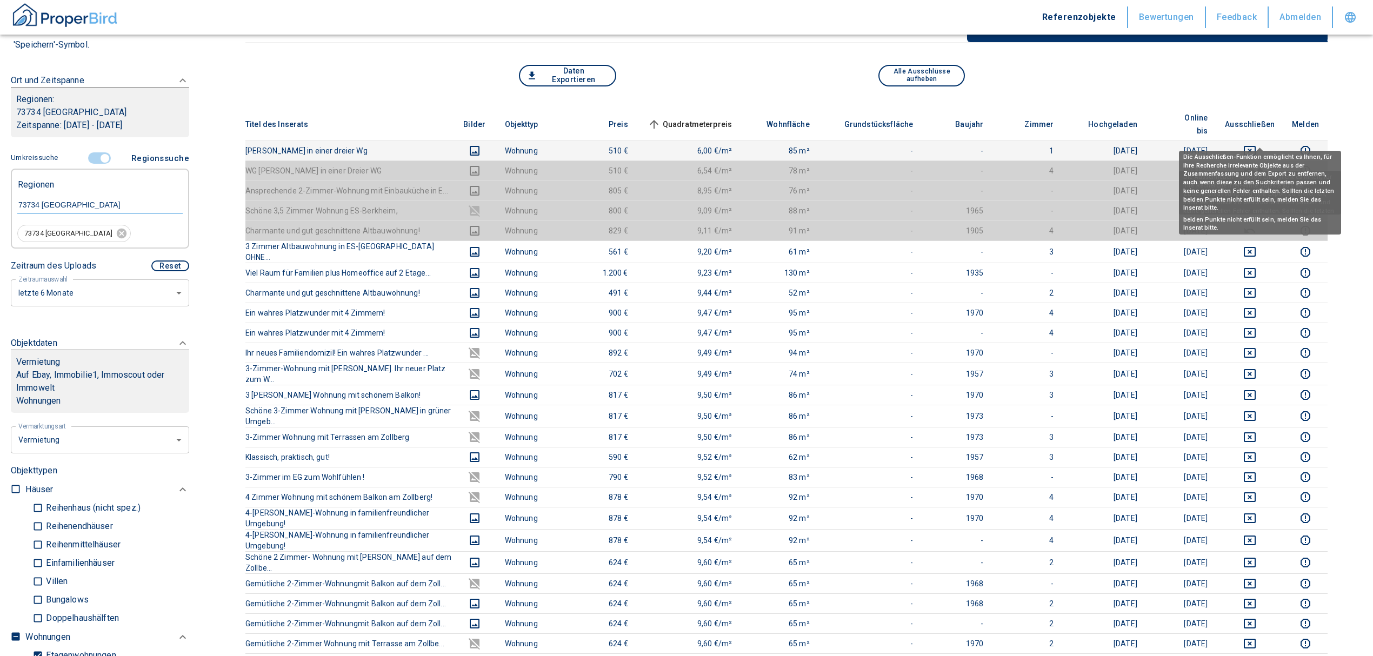
click at [1256, 144] on icon "deselect this listing" at bounding box center [1249, 150] width 13 height 13
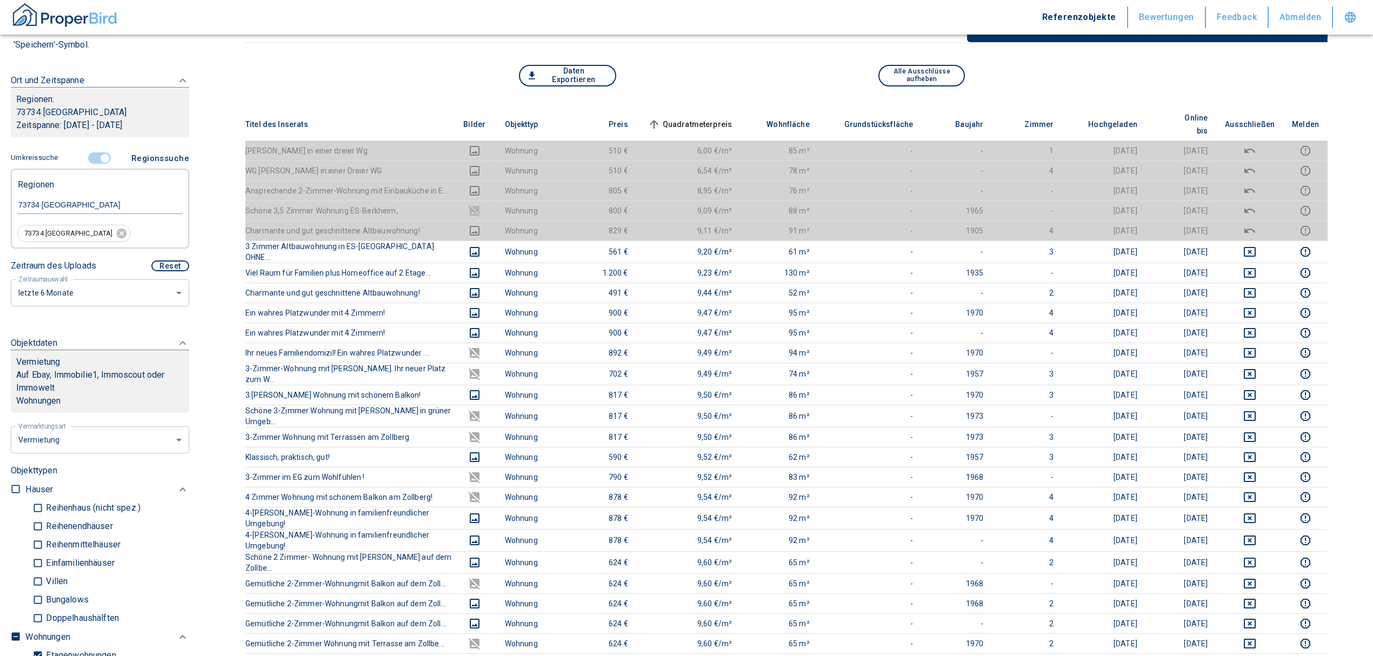
click at [699, 118] on span "Quadratmeterpreis sorted ascending" at bounding box center [688, 124] width 87 height 13
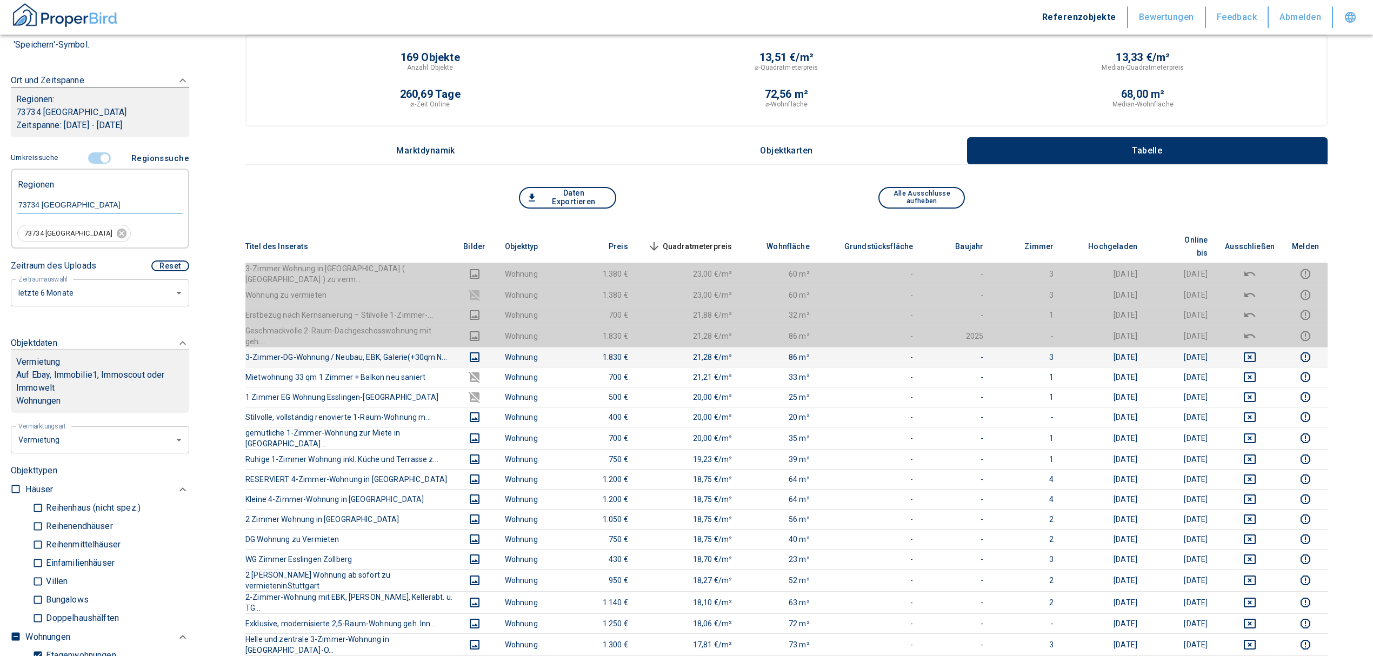
scroll to position [0, 0]
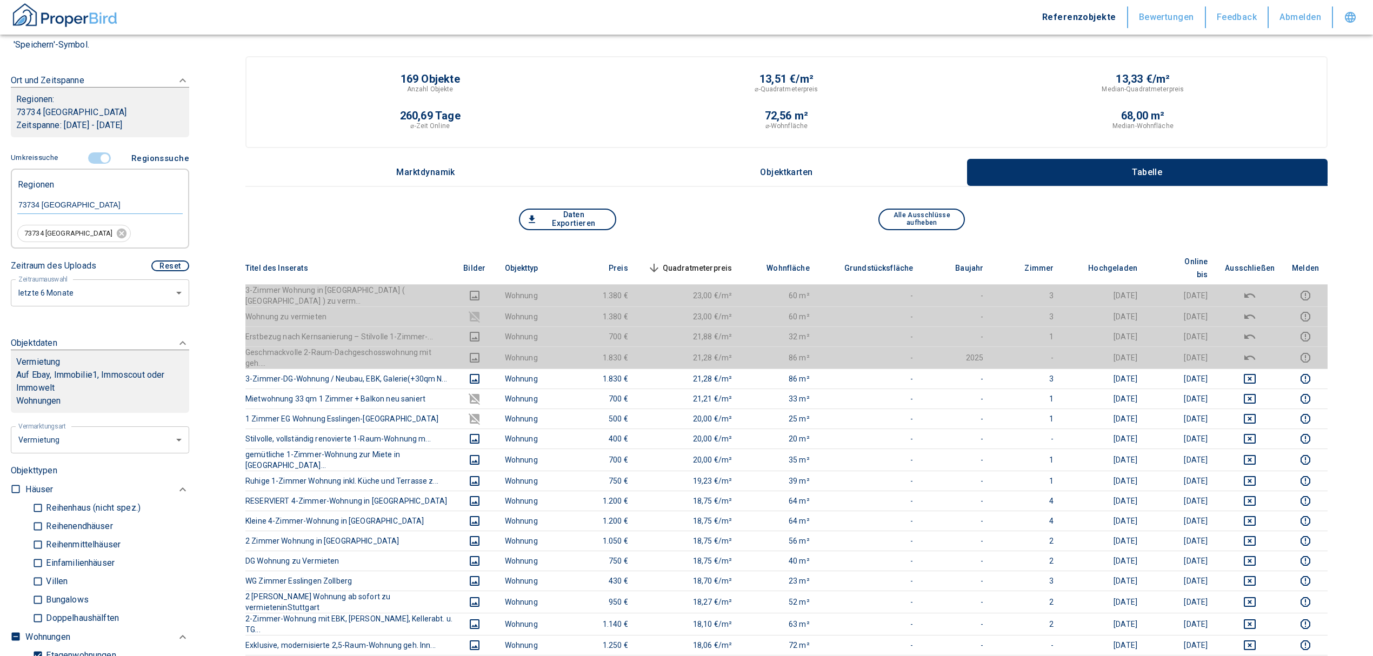
click at [710, 262] on span "Quadratmeterpreis sorted descending" at bounding box center [688, 268] width 87 height 13
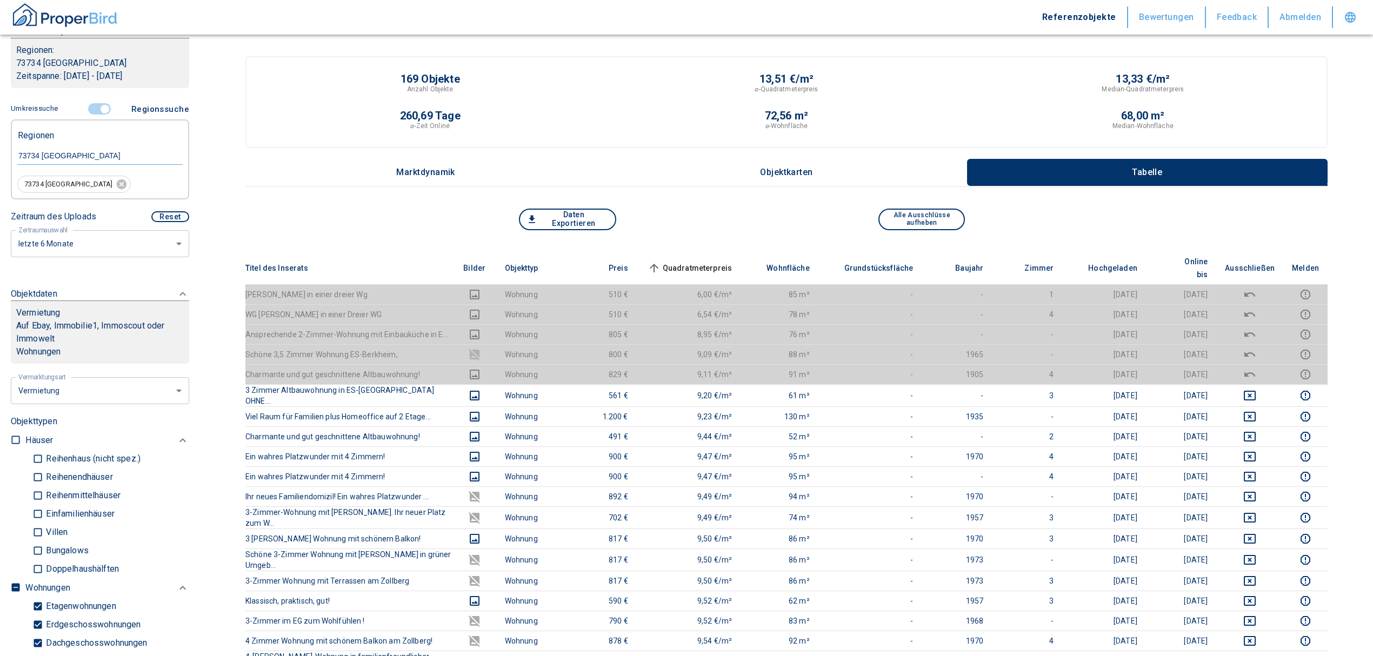
scroll to position [216, 0]
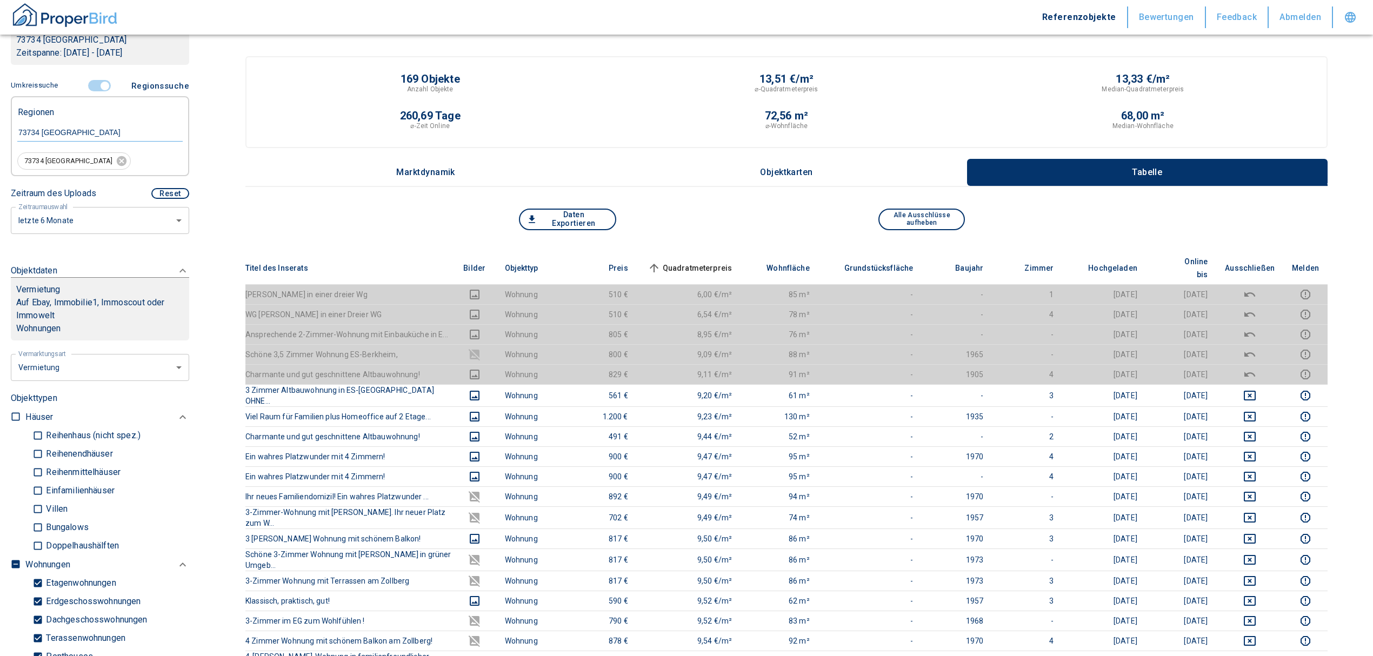
click at [96, 79] on span at bounding box center [99, 86] width 31 height 21
click at [99, 87] on input "controlled" at bounding box center [105, 86] width 32 height 12
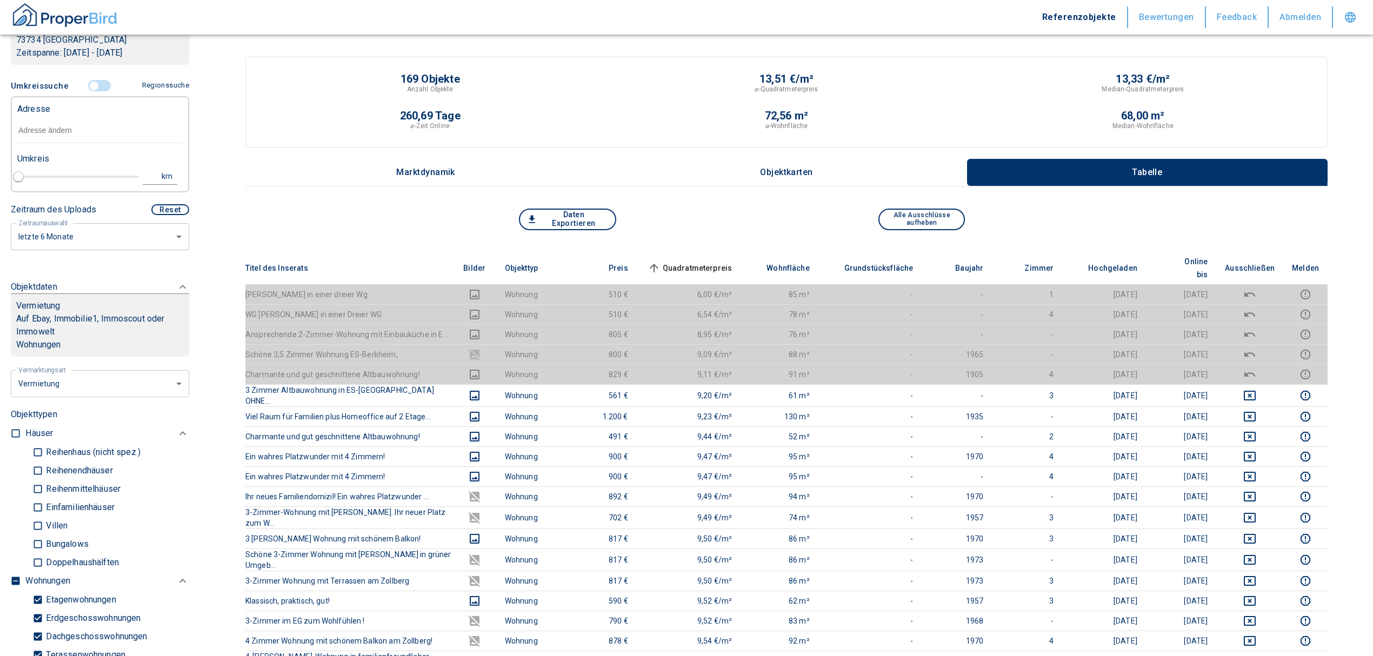
click at [59, 130] on input "text" at bounding box center [99, 130] width 165 height 25
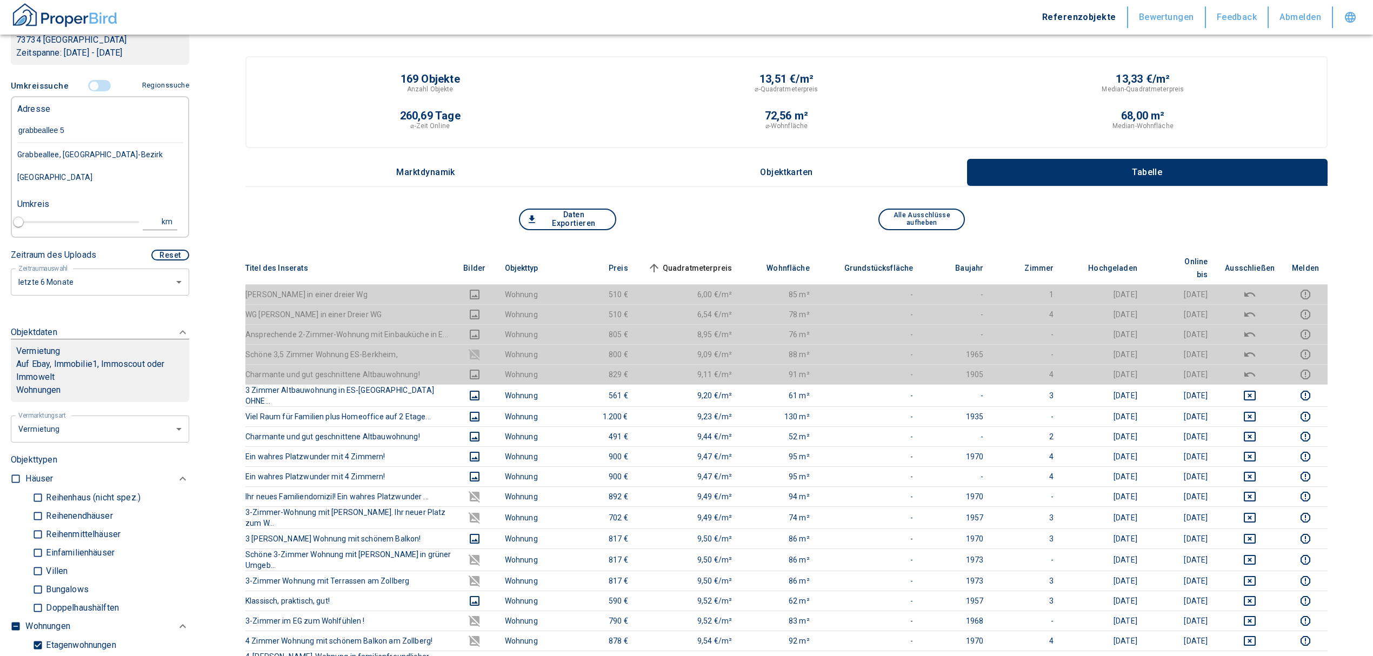
type input "grabbeallee 55"
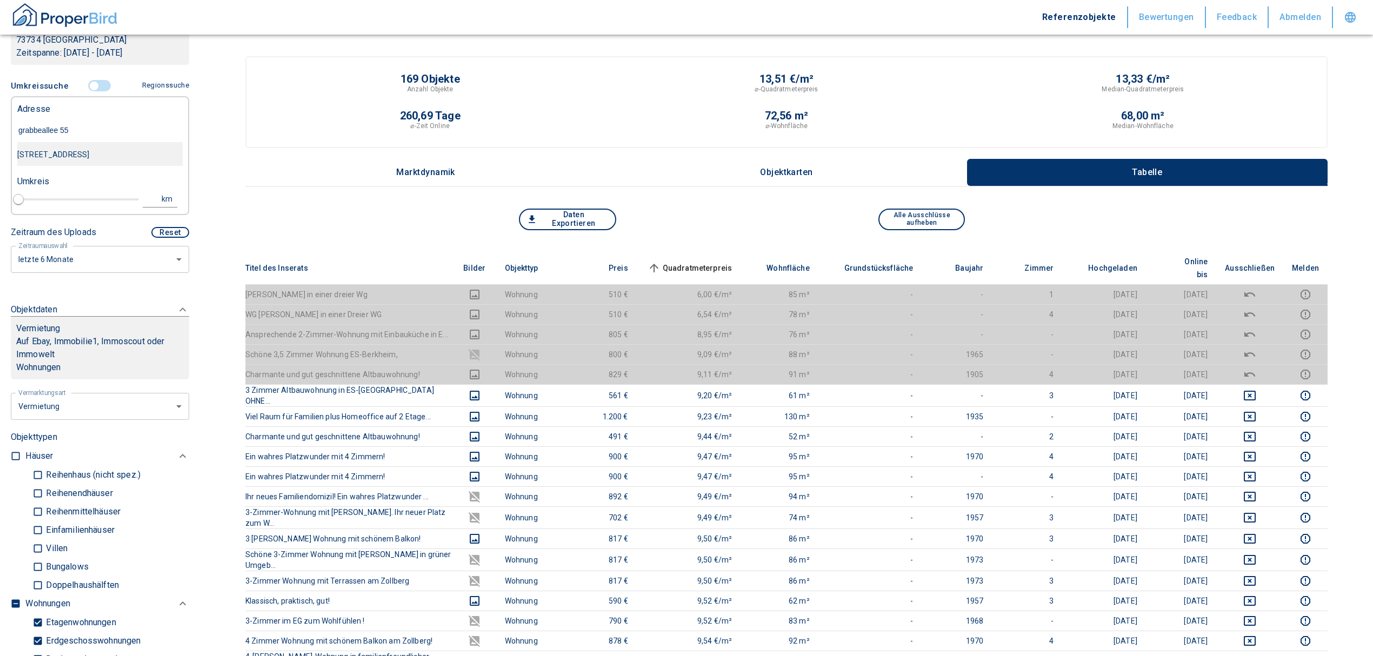
click at [68, 157] on div "[STREET_ADDRESS]" at bounding box center [99, 154] width 165 height 23
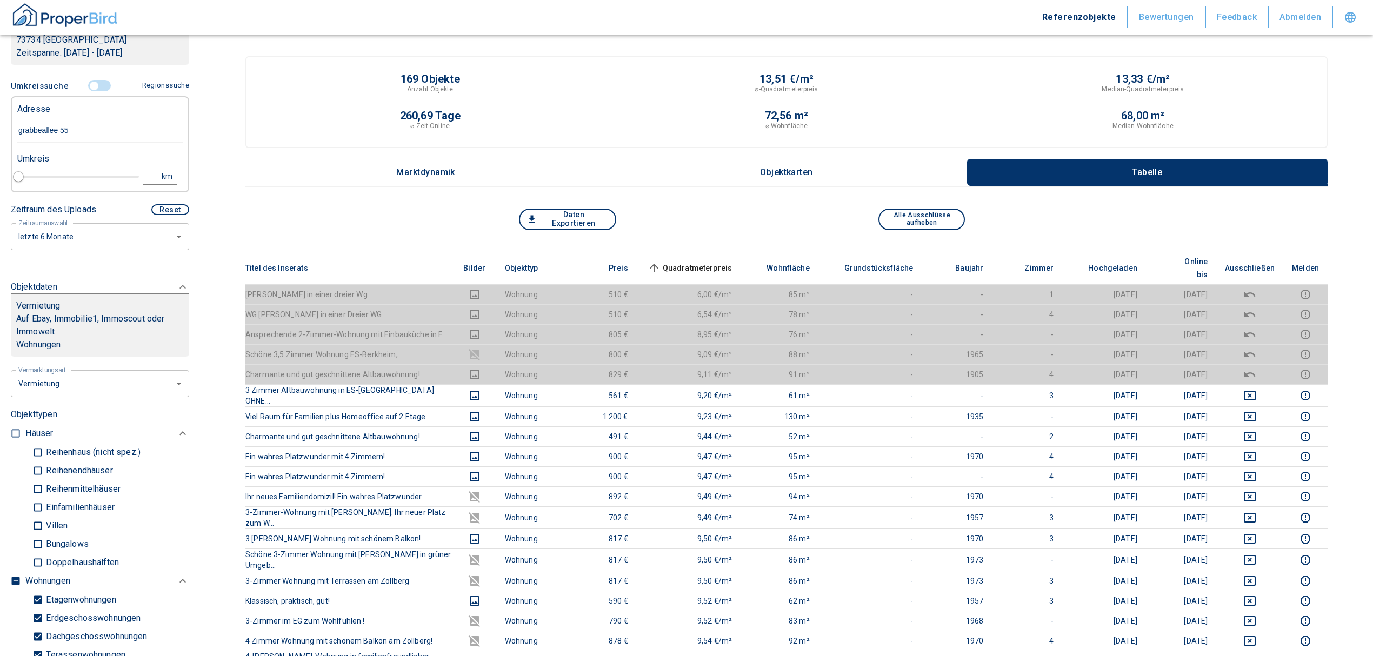
type input "2020"
type input "[STREET_ADDRESS]"
type input "1"
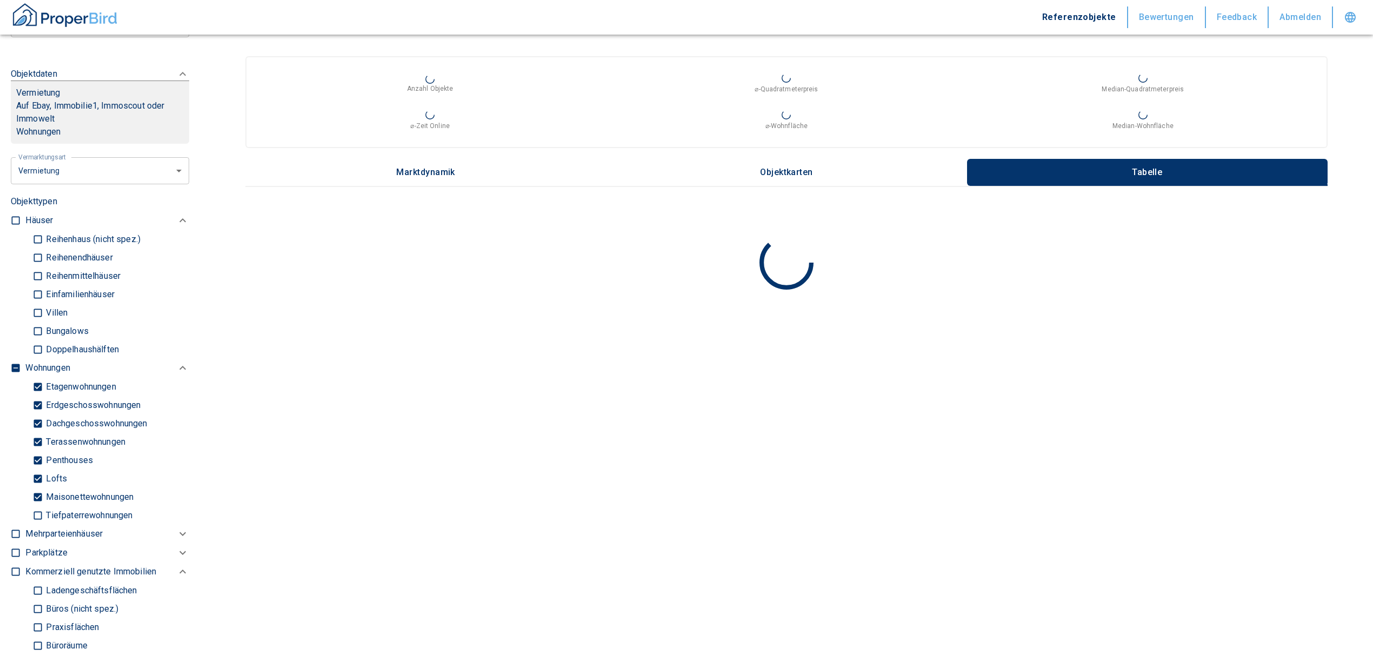
scroll to position [216, 0]
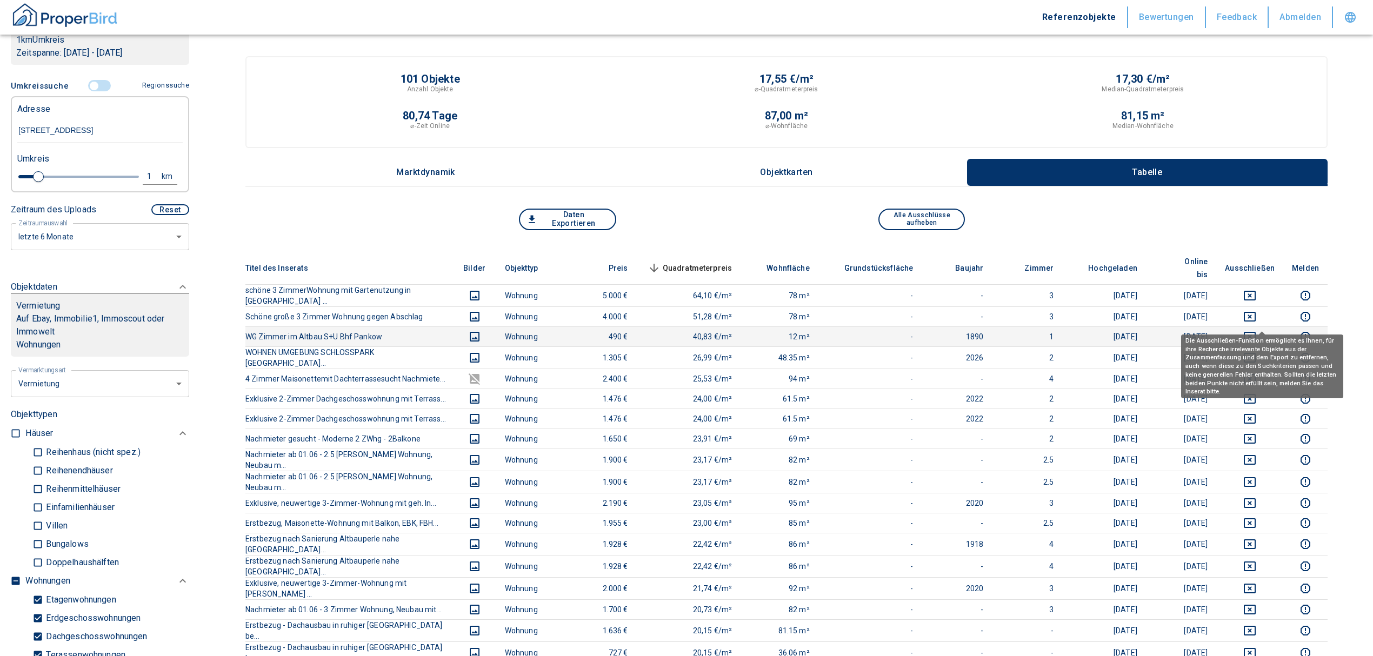
type input "[STREET_ADDRESS]"
click at [1255, 332] on icon "deselect this listing" at bounding box center [1249, 337] width 12 height 10
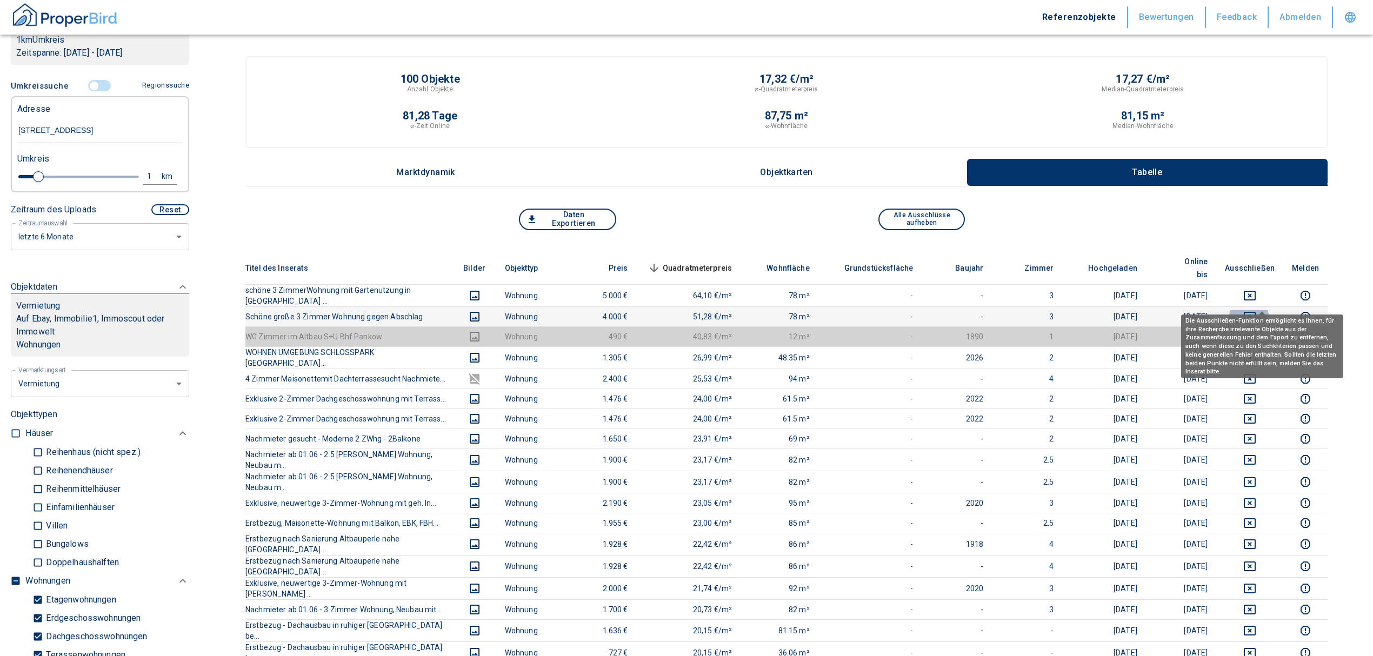
click at [1256, 310] on icon "deselect this listing" at bounding box center [1249, 316] width 13 height 13
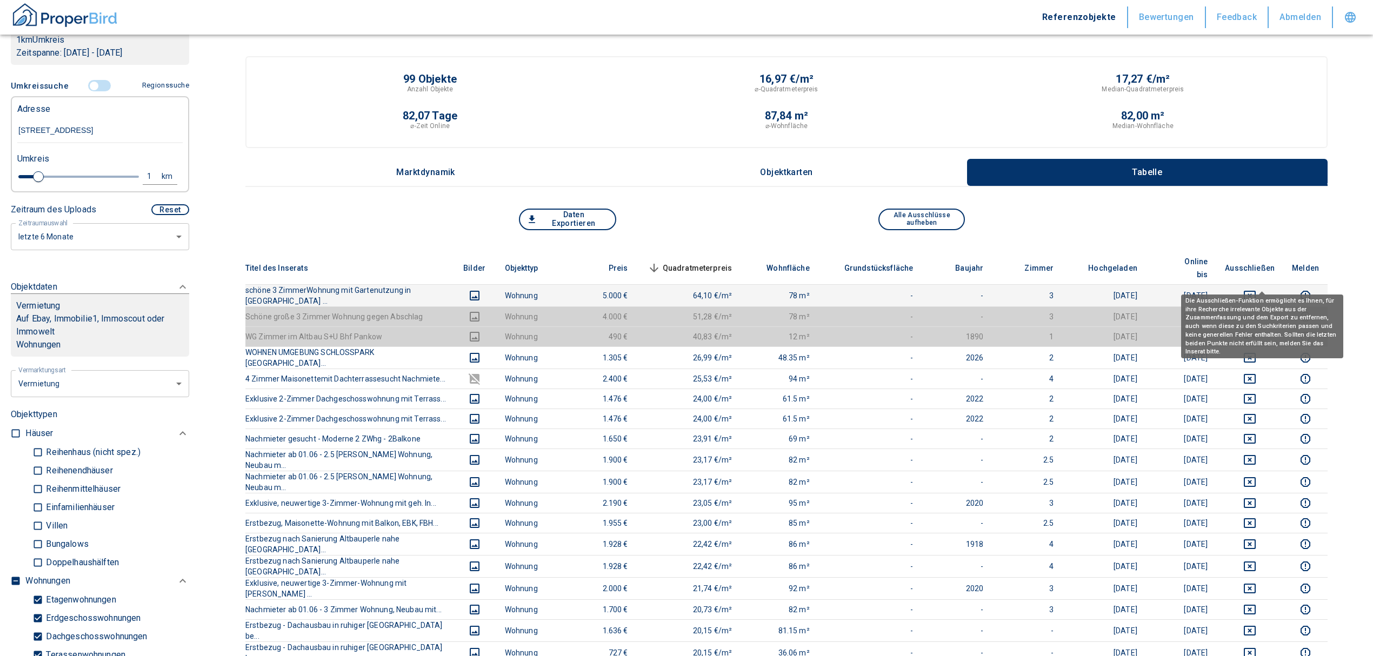
click at [1256, 289] on icon "deselect this listing" at bounding box center [1249, 295] width 13 height 13
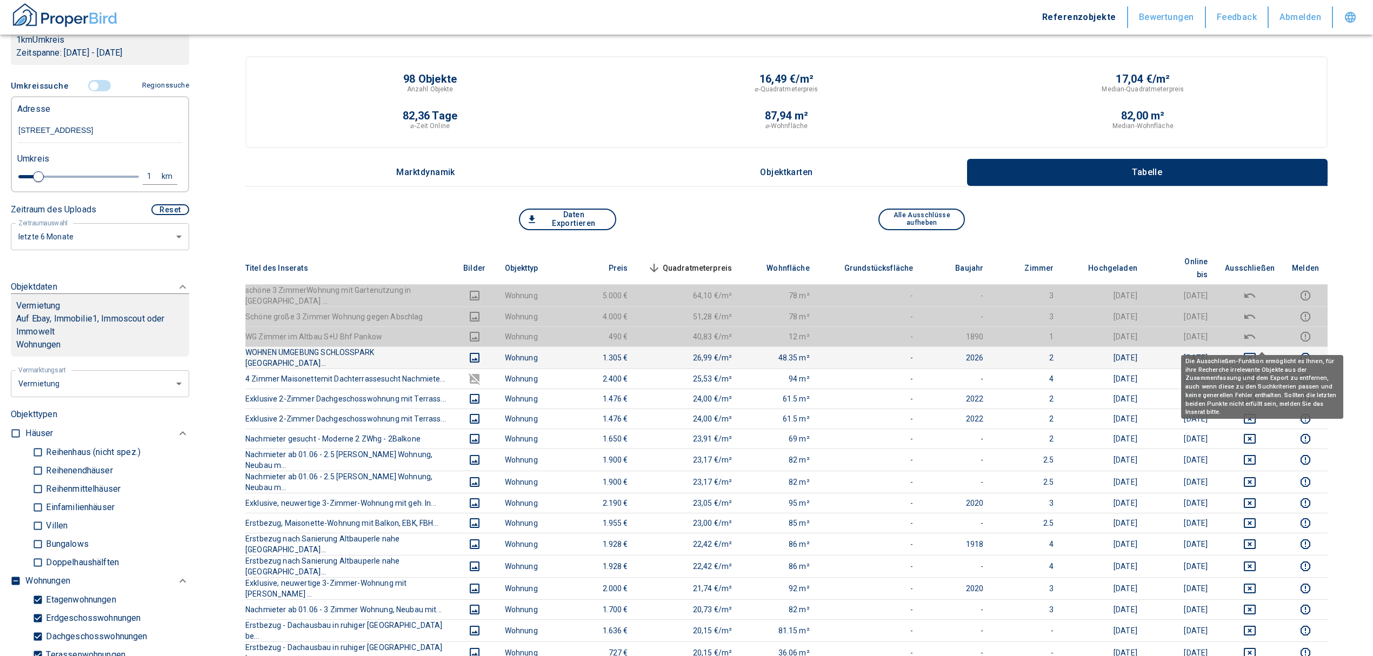
click at [1255, 353] on icon "deselect this listing" at bounding box center [1249, 358] width 12 height 10
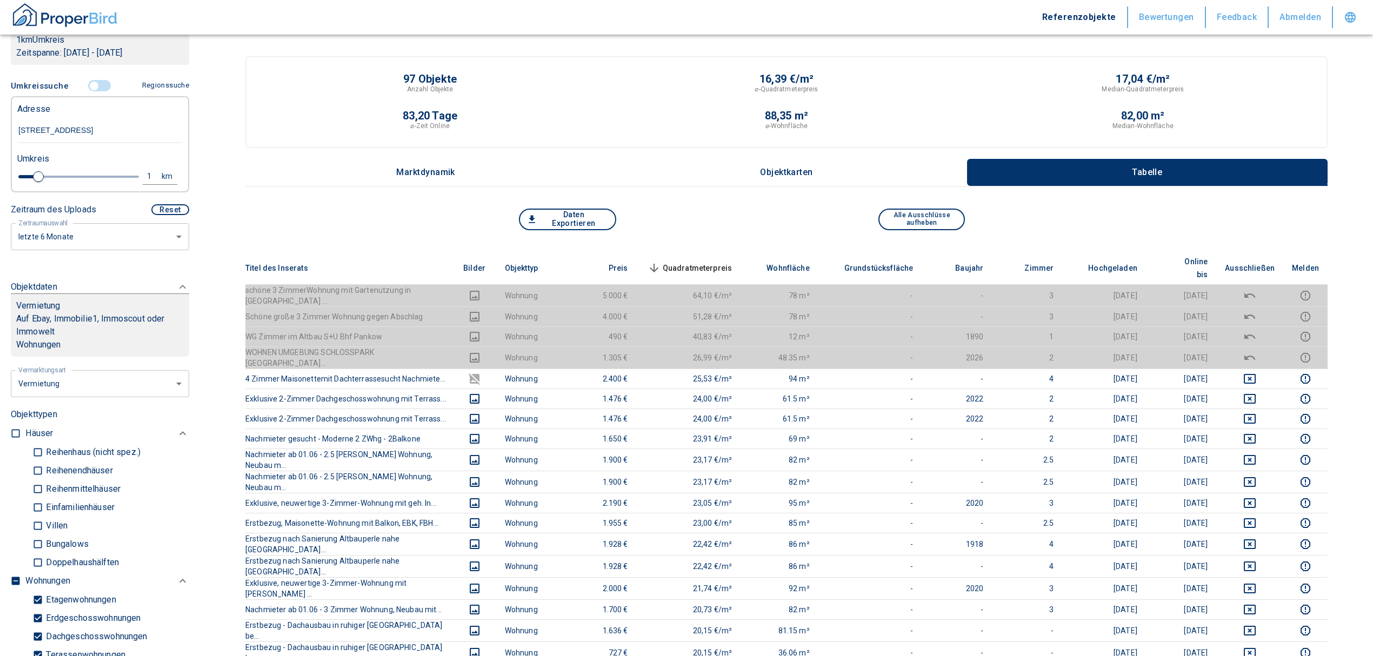
click at [714, 262] on span "Quadratmeterpreis sorted descending" at bounding box center [688, 268] width 87 height 13
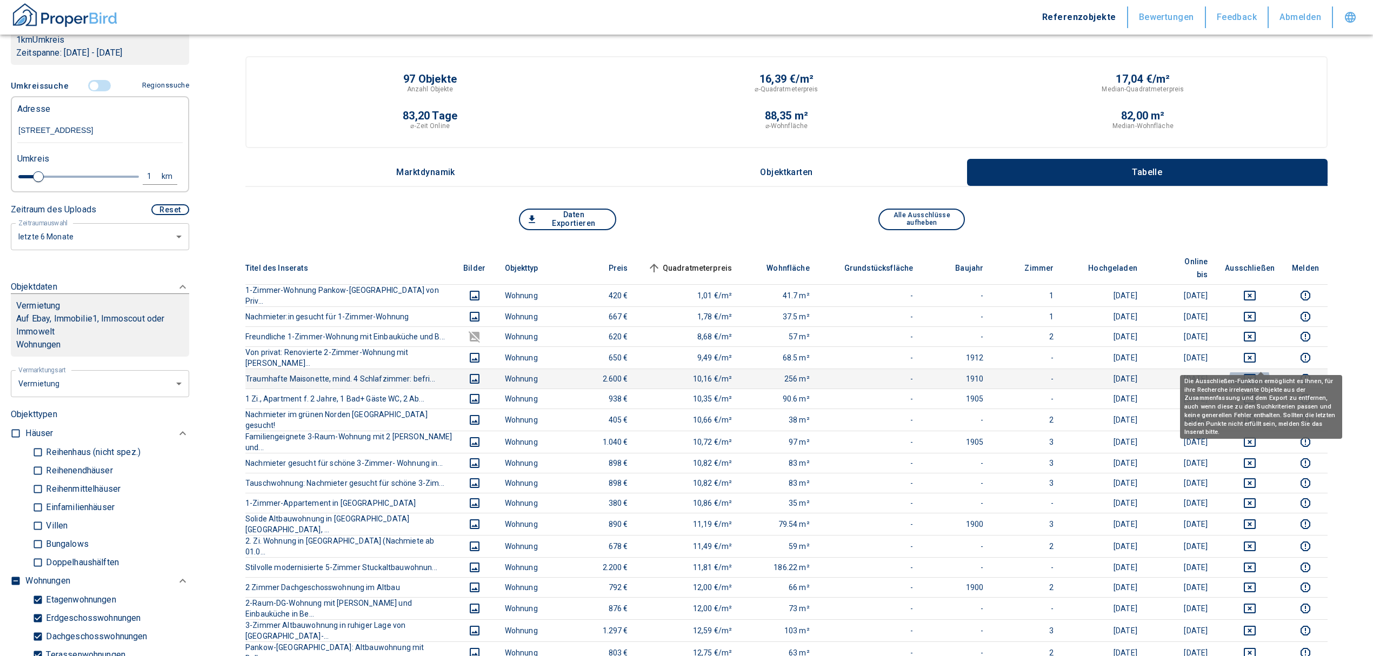
click at [1256, 372] on icon "deselect this listing" at bounding box center [1249, 378] width 13 height 13
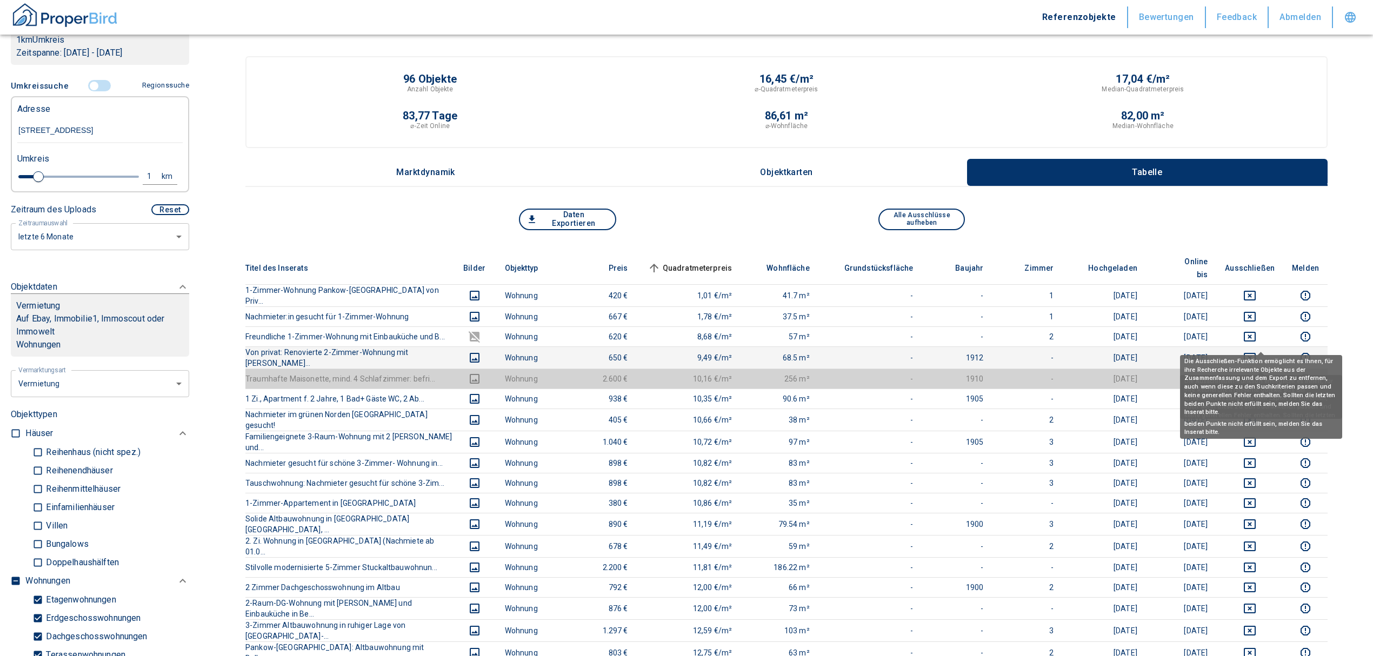
click at [1254, 351] on icon "deselect this listing" at bounding box center [1249, 357] width 13 height 13
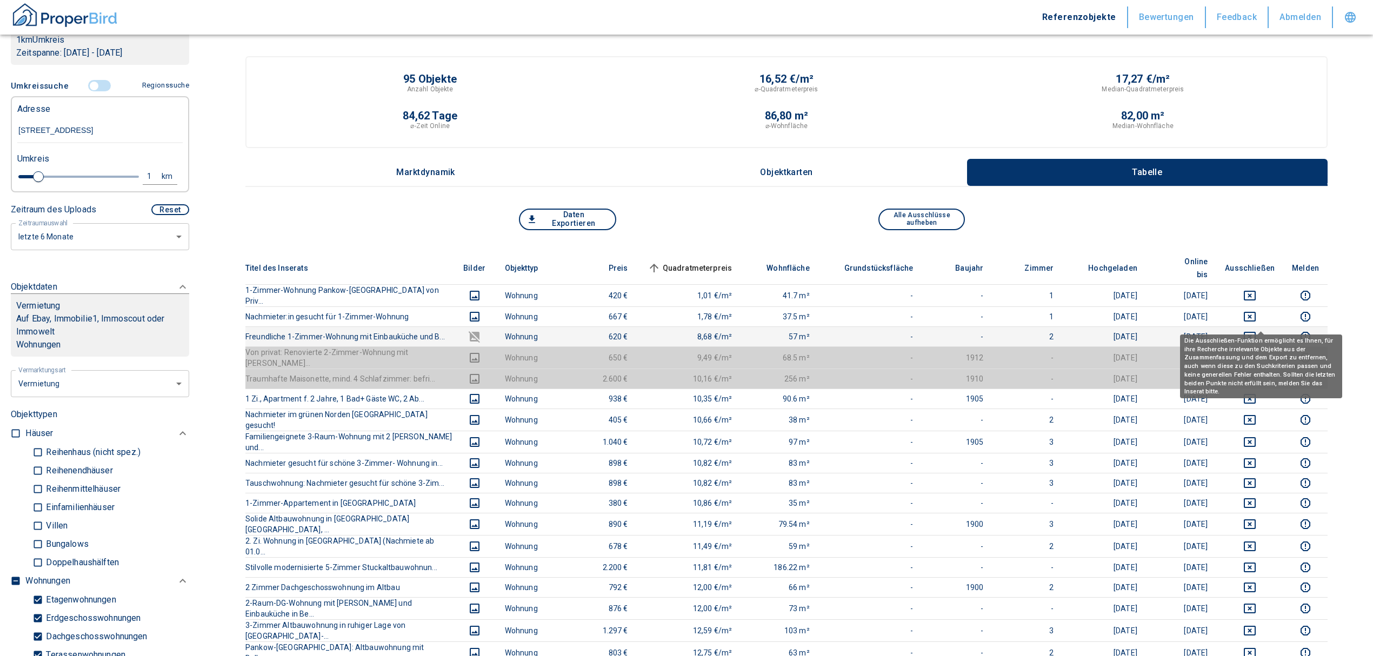
click at [1255, 332] on icon "deselect this listing" at bounding box center [1249, 337] width 12 height 10
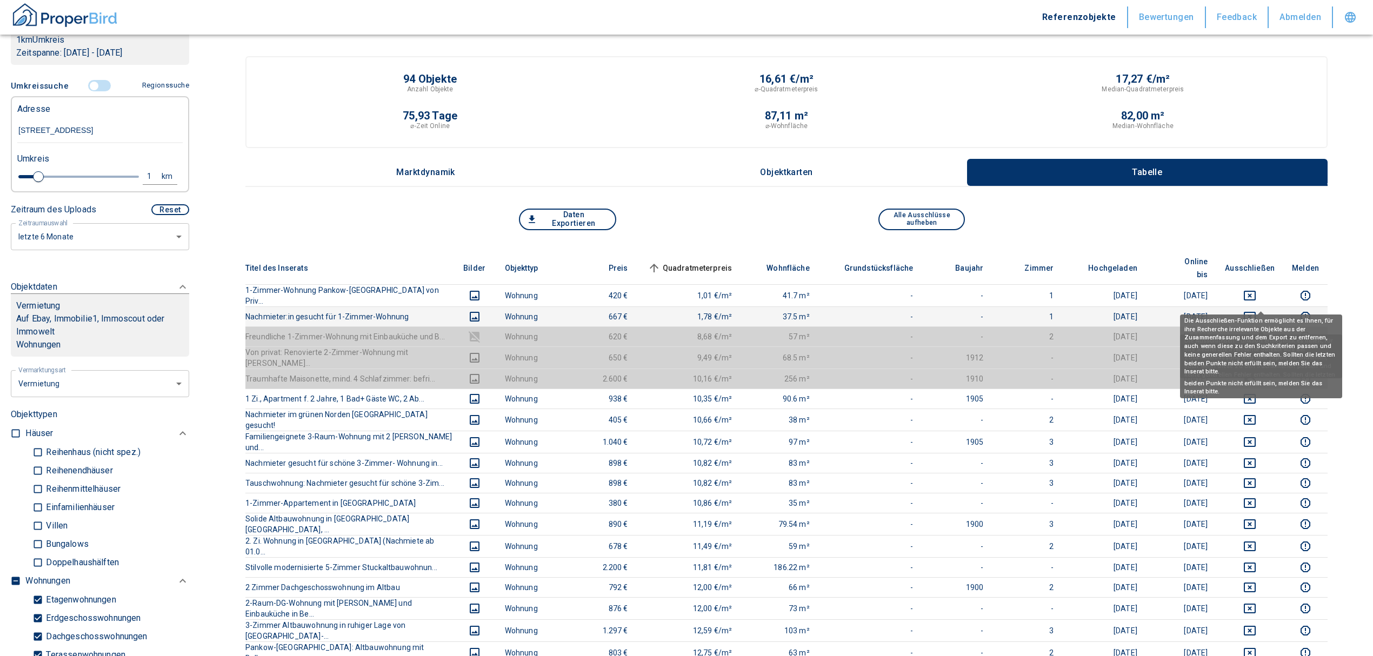
click at [1256, 310] on icon "deselect this listing" at bounding box center [1249, 316] width 13 height 13
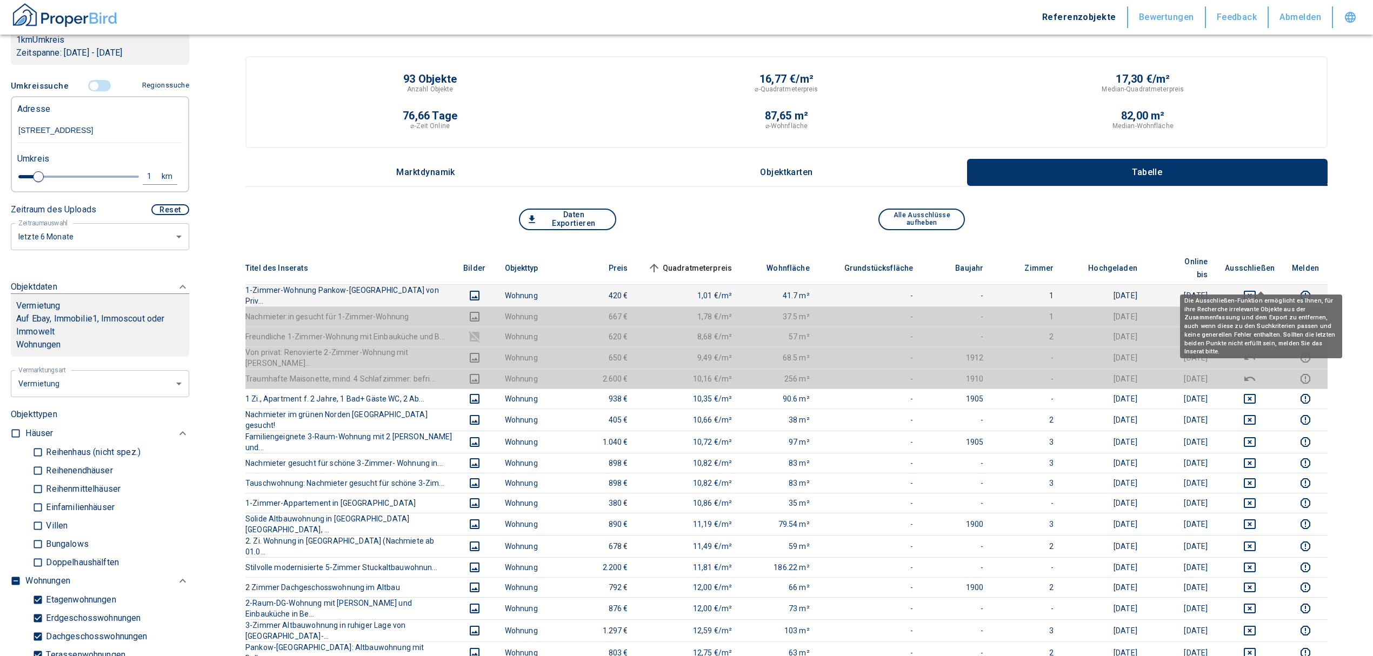
click at [1255, 291] on icon "deselect this listing" at bounding box center [1249, 296] width 12 height 10
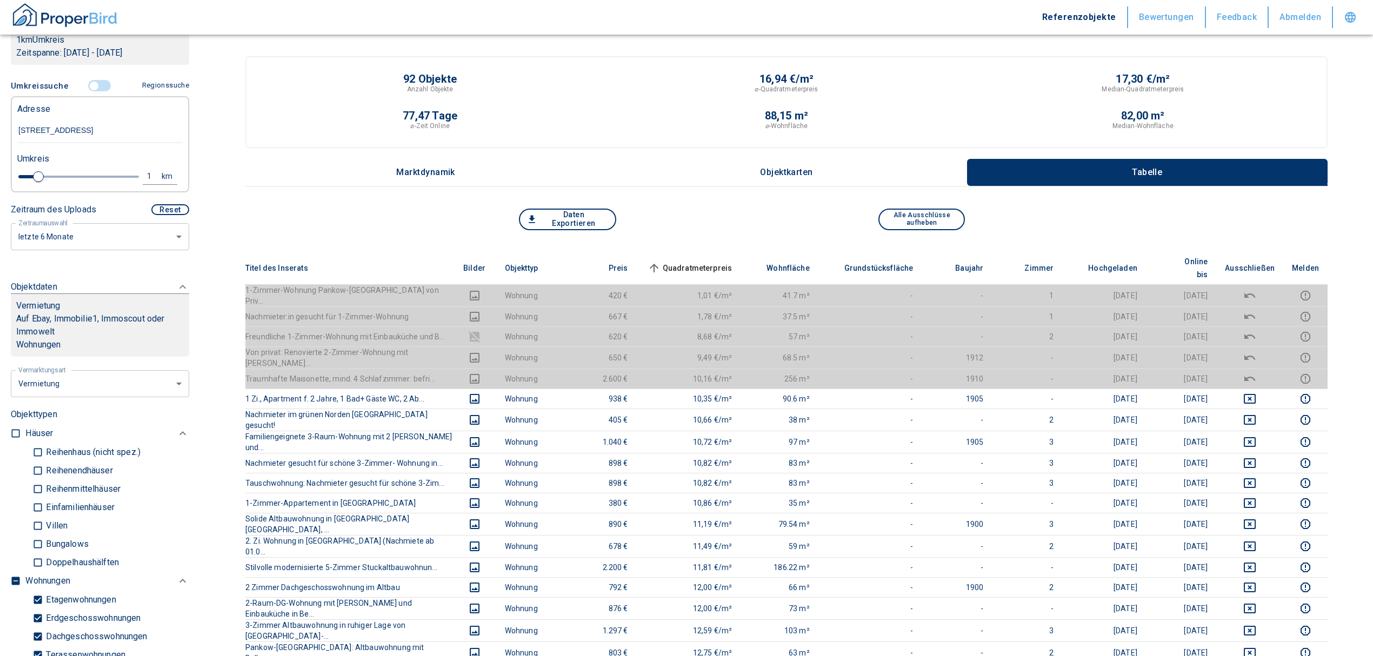
click at [707, 262] on span "Quadratmeterpreis sorted ascending" at bounding box center [688, 268] width 87 height 13
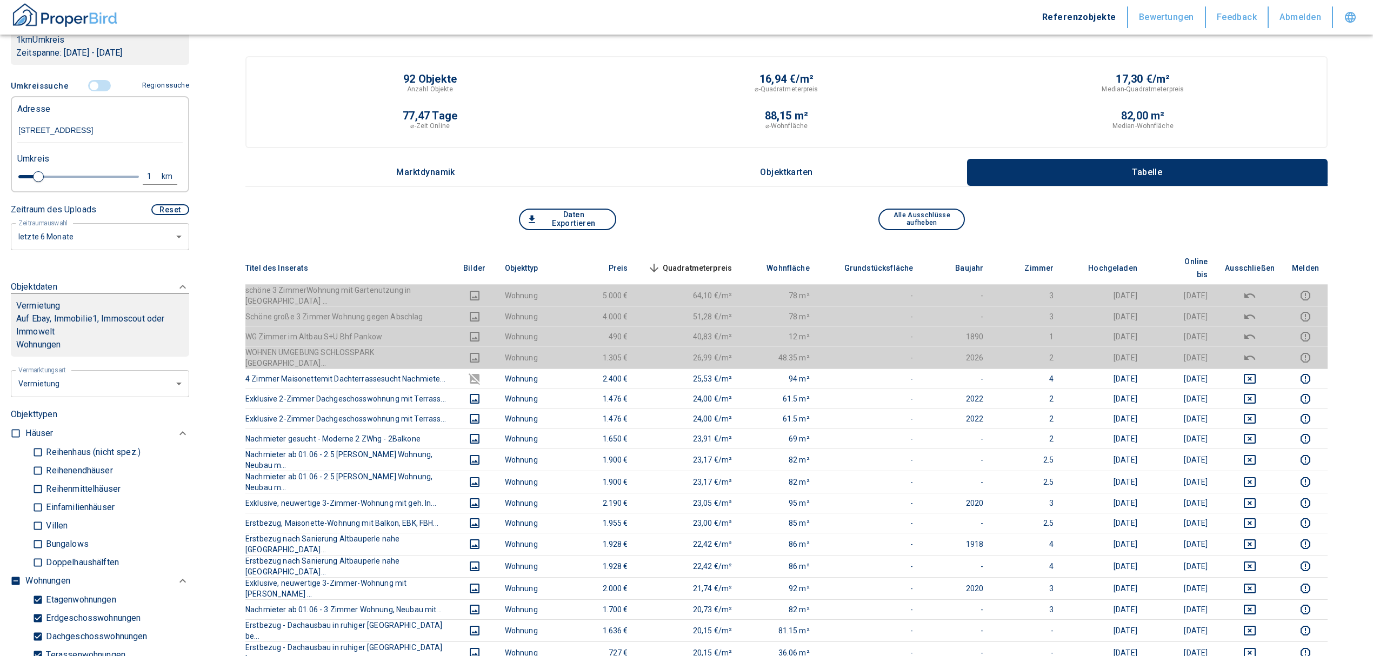
click at [714, 262] on span "Quadratmeterpreis sorted descending" at bounding box center [688, 268] width 87 height 13
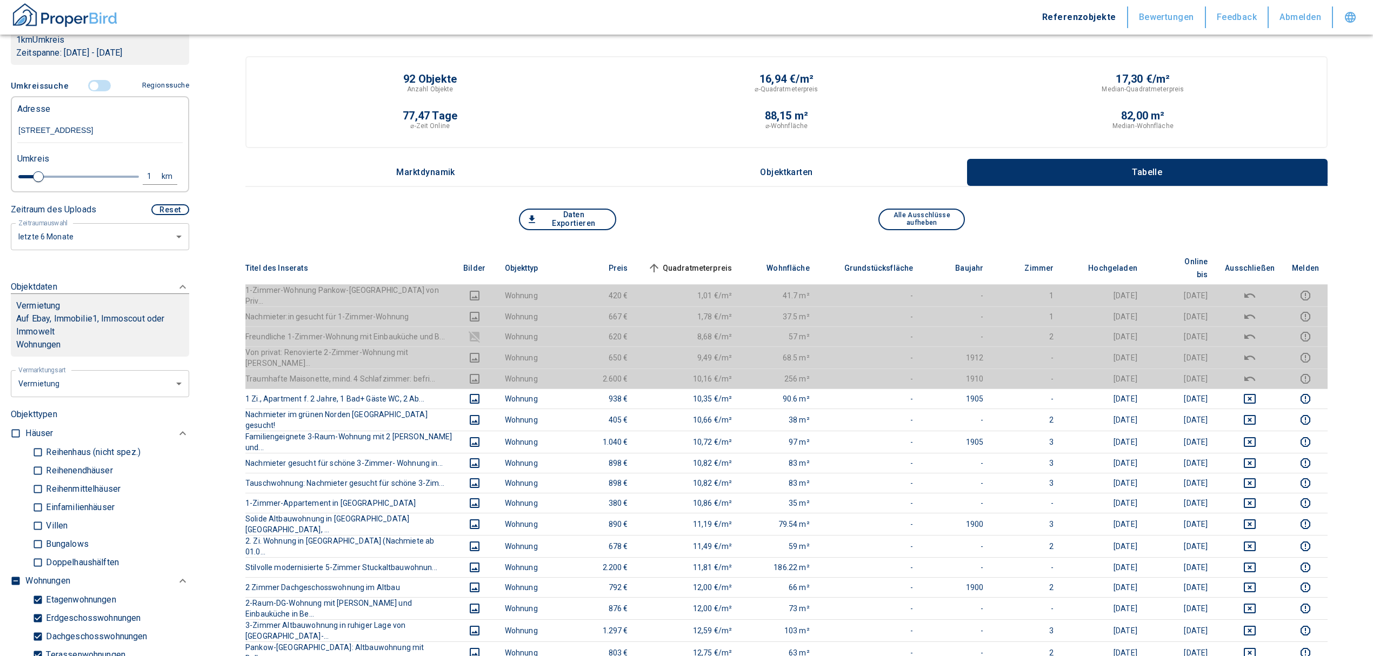
click at [91, 83] on input "controlled" at bounding box center [94, 86] width 32 height 12
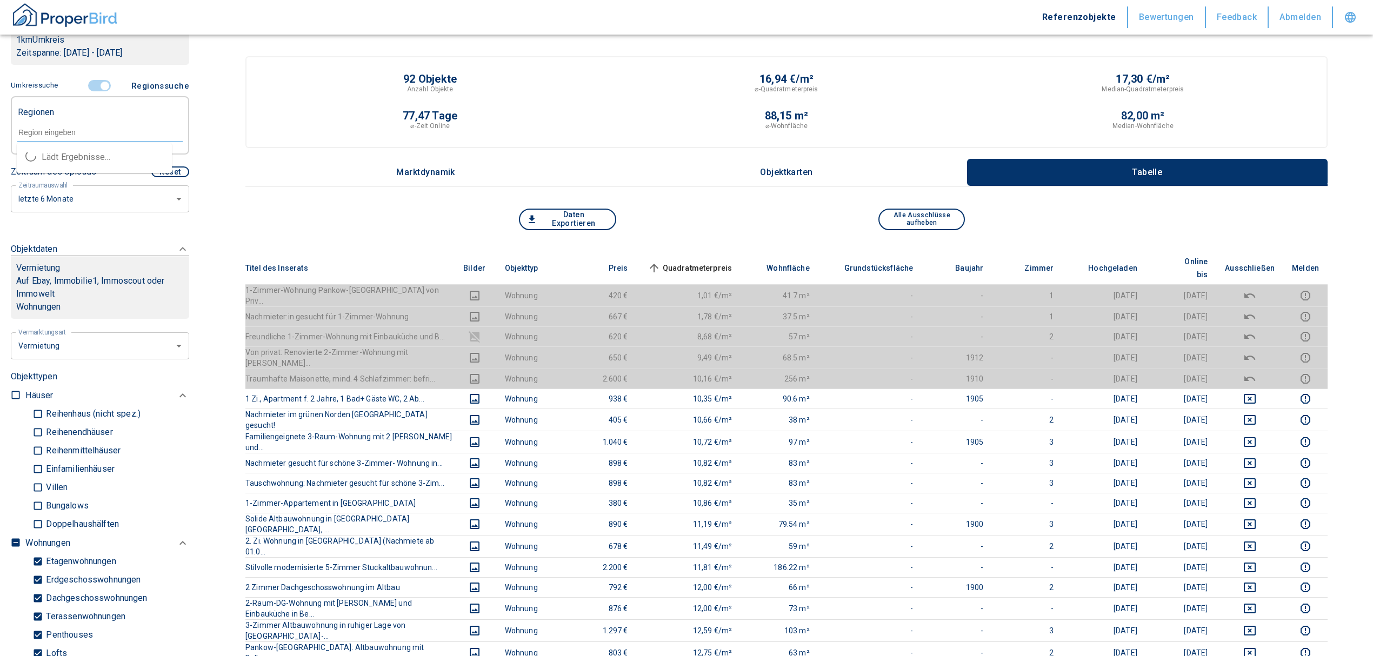
click at [52, 128] on input "text" at bounding box center [99, 133] width 165 height 10
click at [57, 160] on li "13156 [GEOGRAPHIC_DATA]" at bounding box center [94, 157] width 155 height 19
type input "13156"
type input "2020"
type input "13156 [GEOGRAPHIC_DATA]"
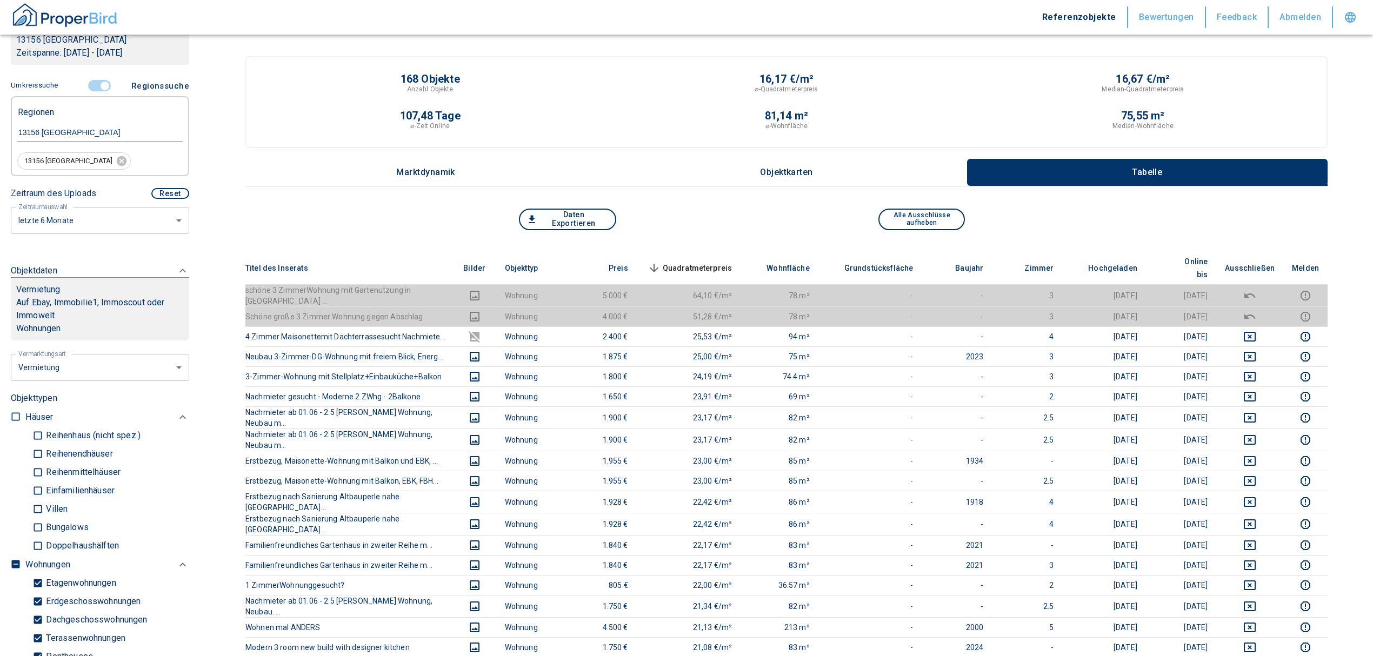
click at [717, 262] on span "Quadratmeterpreis sorted descending" at bounding box center [688, 268] width 87 height 13
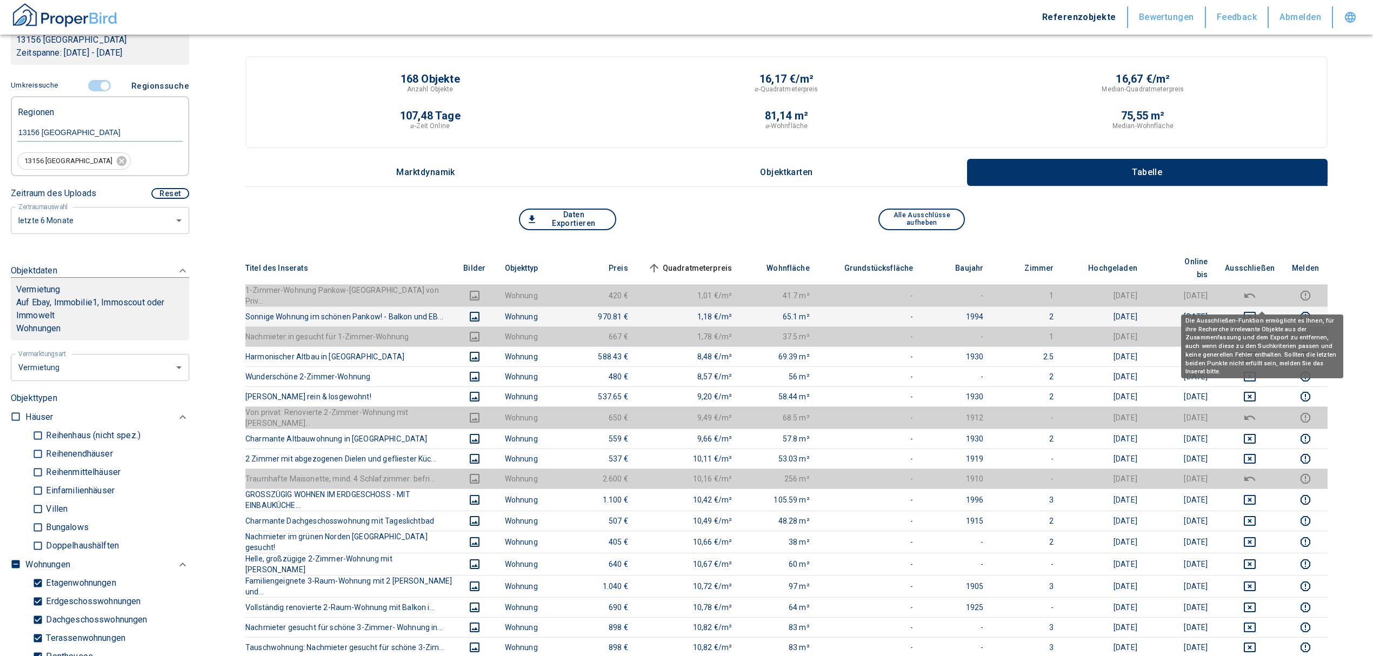
click at [1256, 310] on icon "deselect this listing" at bounding box center [1249, 316] width 13 height 13
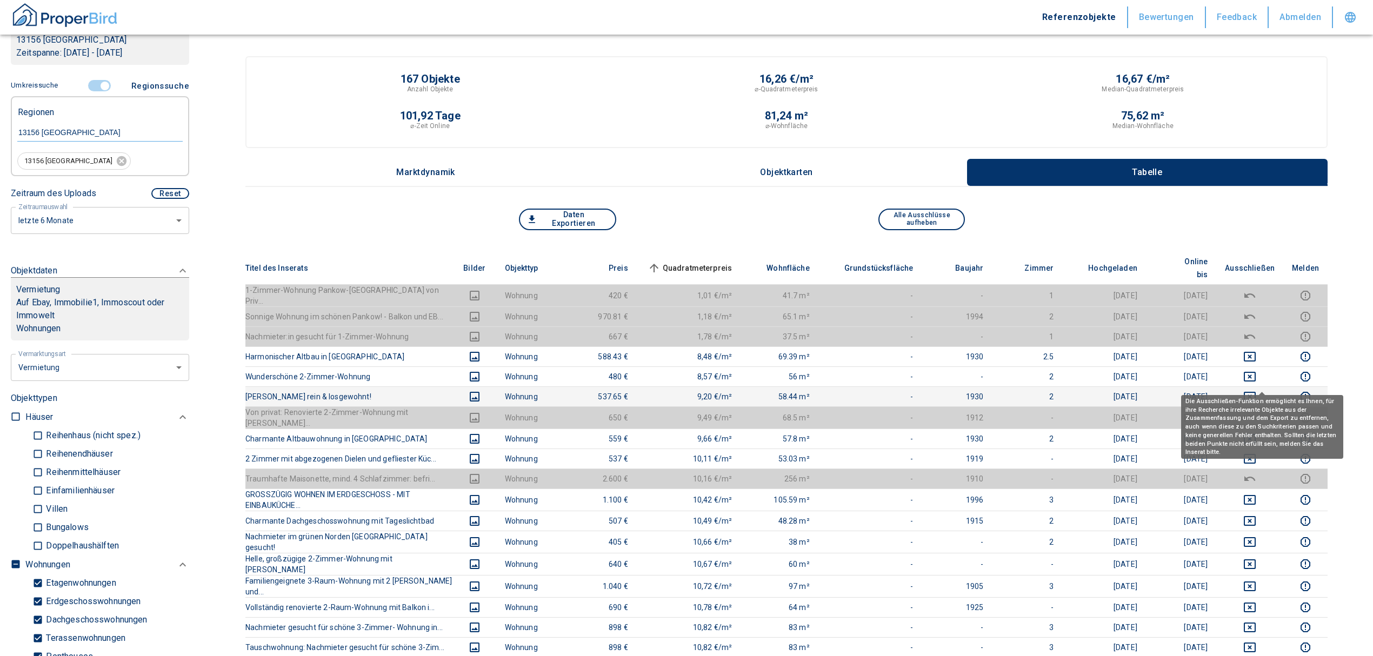
click at [1256, 390] on icon "deselect this listing" at bounding box center [1249, 396] width 13 height 13
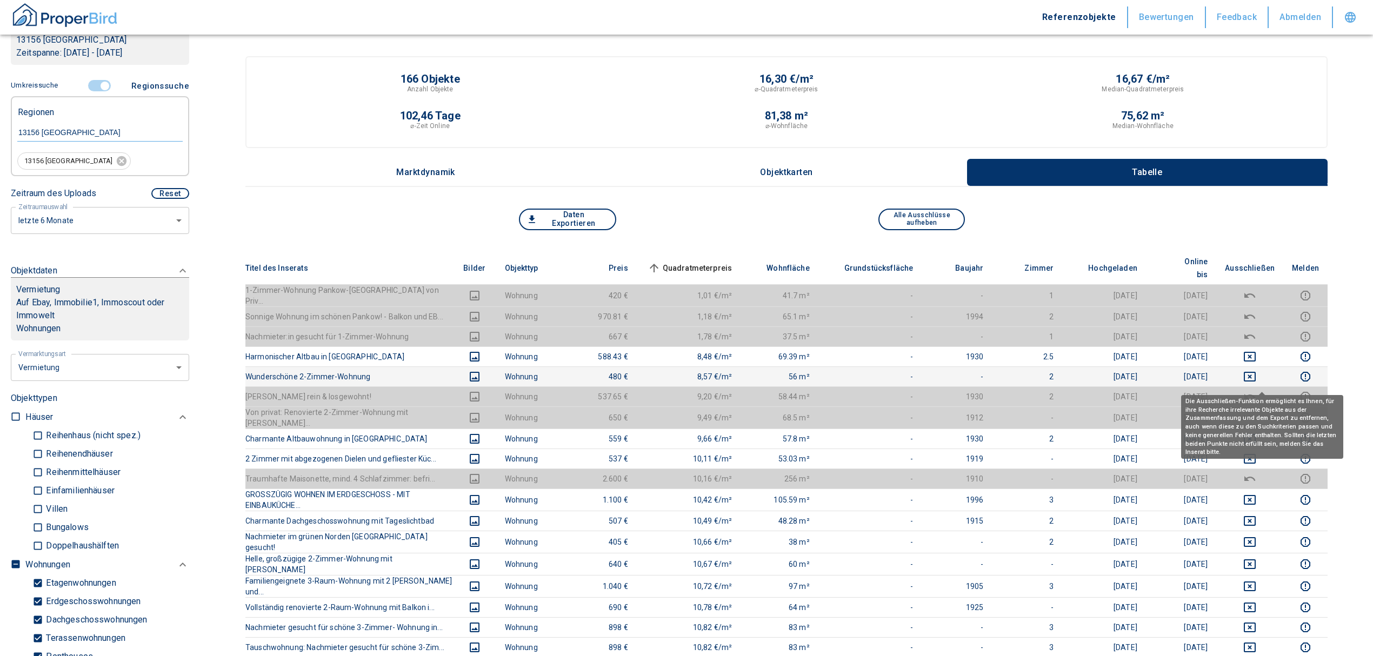
click at [1256, 366] on td at bounding box center [1249, 376] width 67 height 20
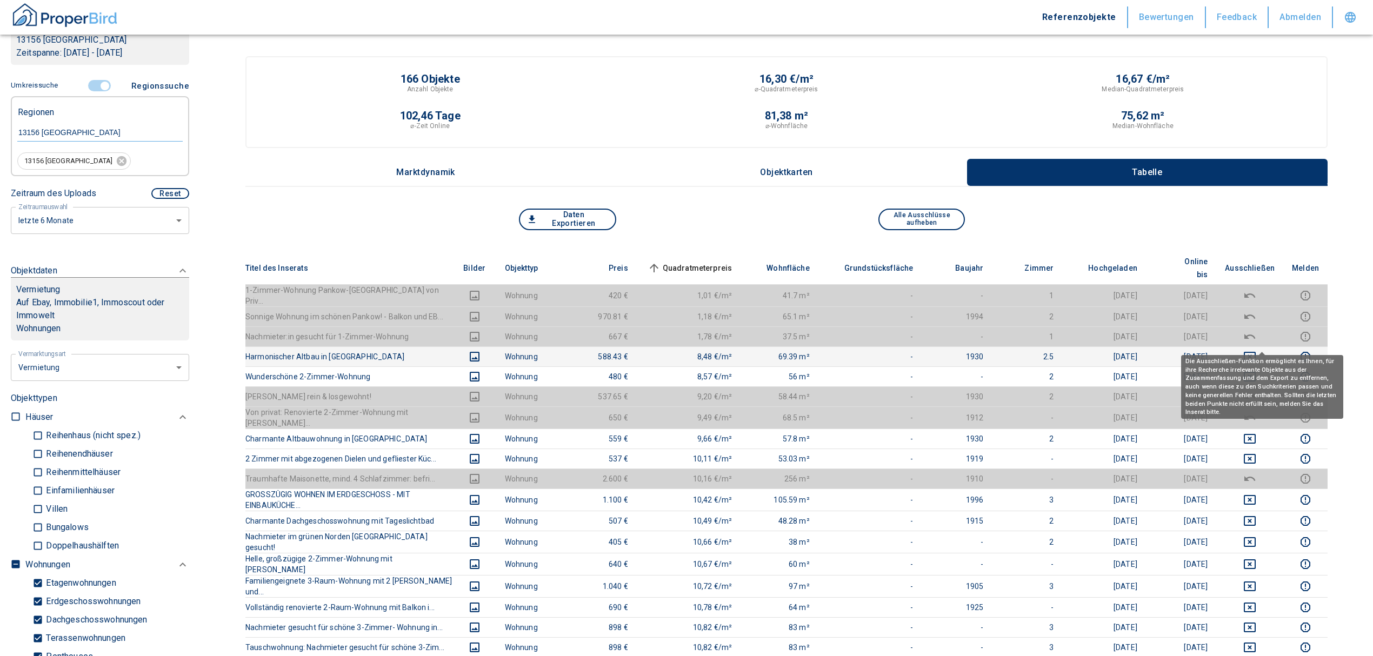
click at [1255, 352] on icon "deselect this listing" at bounding box center [1249, 357] width 12 height 10
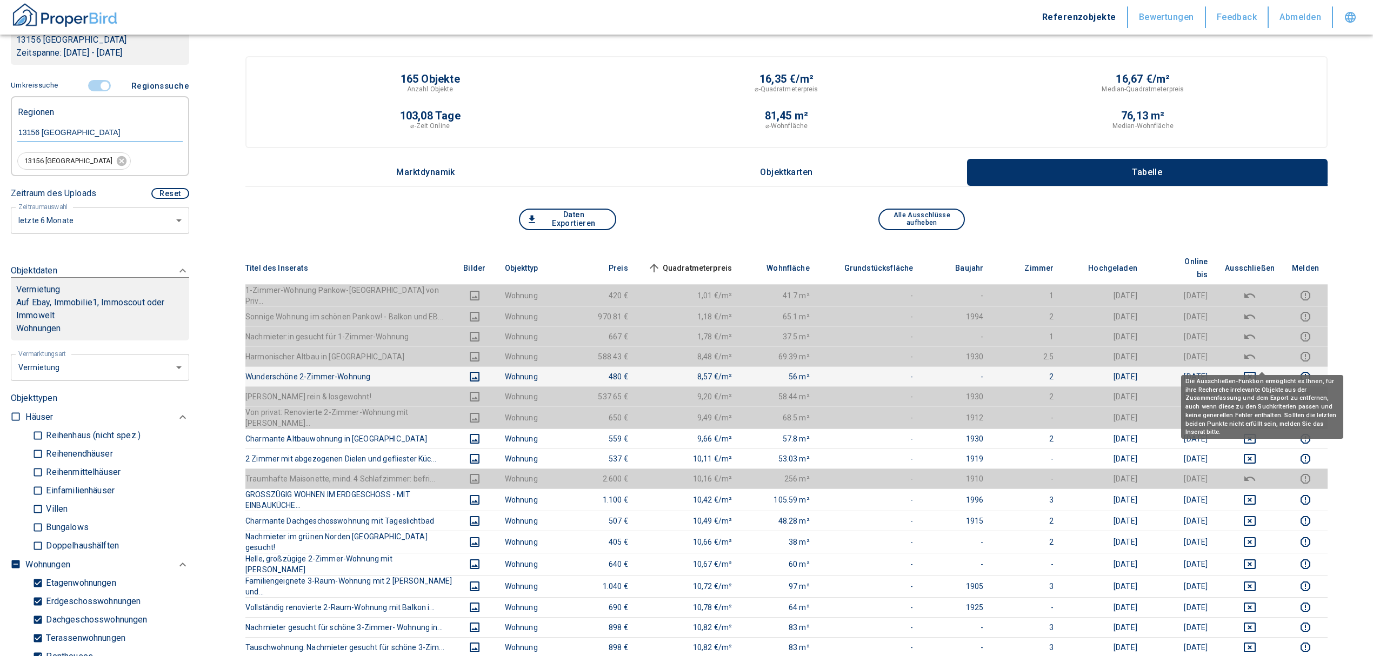
click at [1255, 372] on icon "deselect this listing" at bounding box center [1249, 377] width 12 height 10
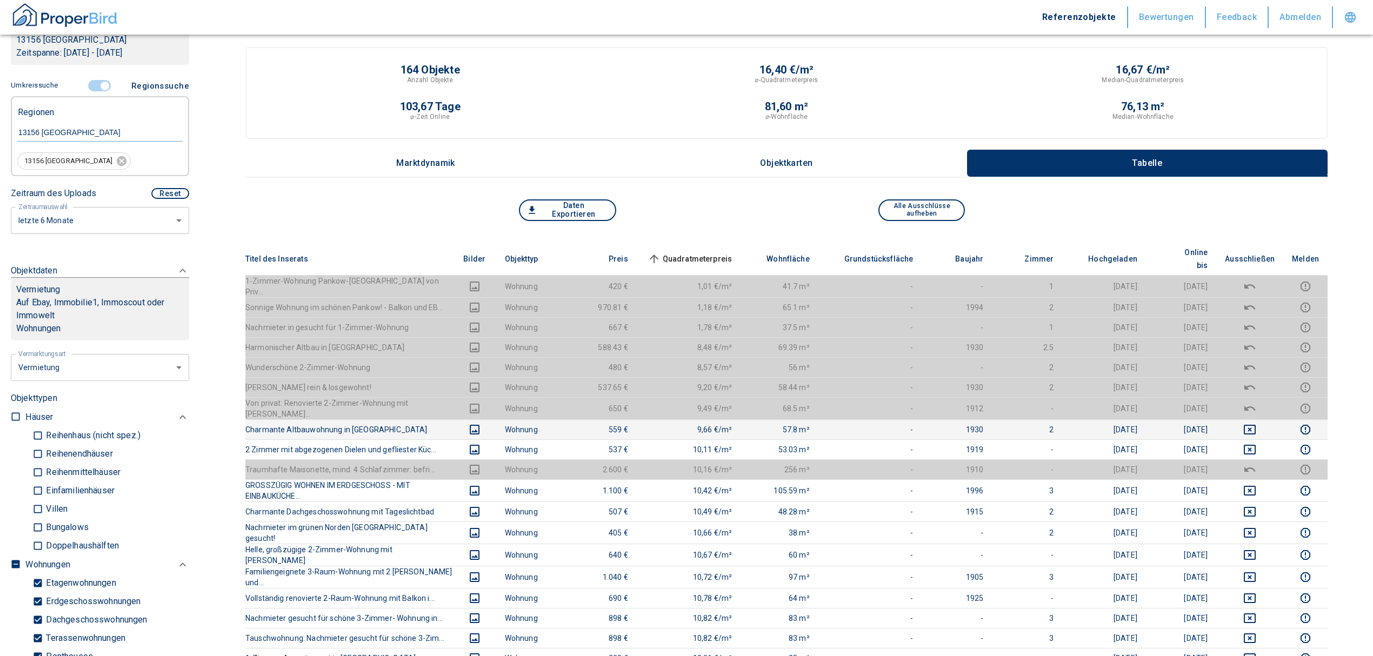
scroll to position [72, 0]
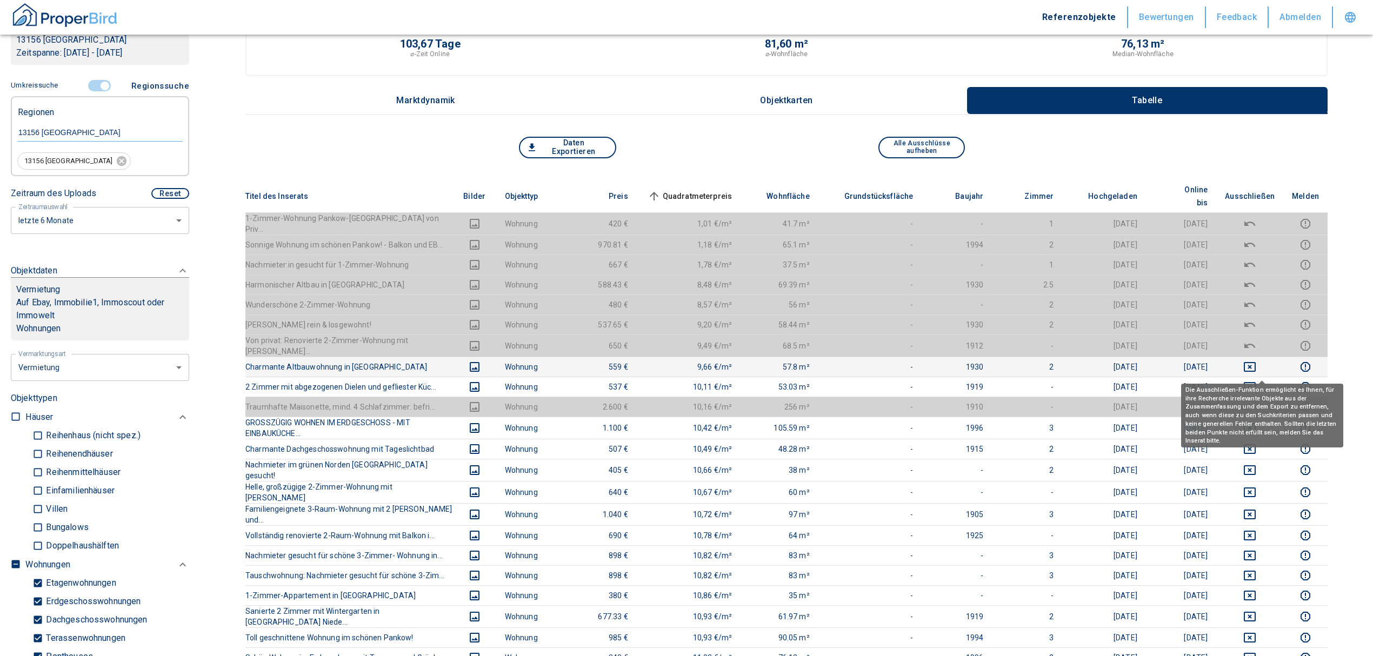
click at [1256, 380] on icon "deselect this listing" at bounding box center [1249, 386] width 13 height 13
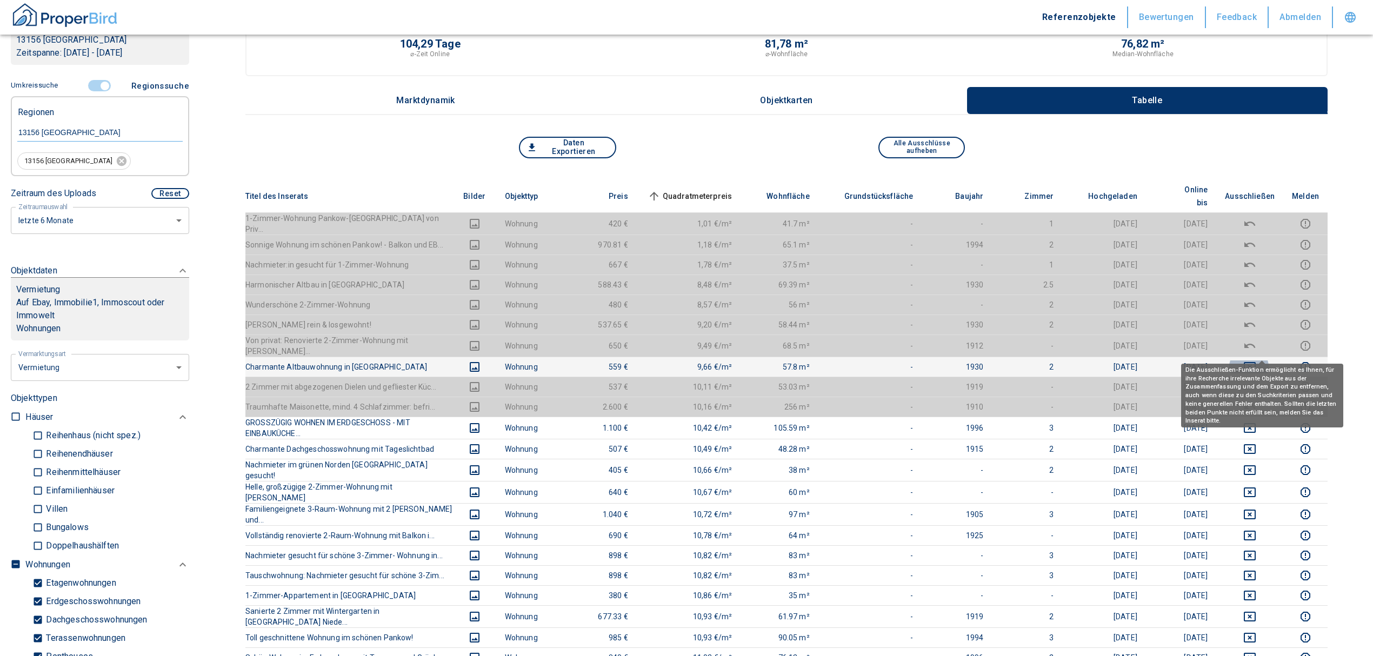
click at [1255, 362] on icon "deselect this listing" at bounding box center [1249, 367] width 12 height 10
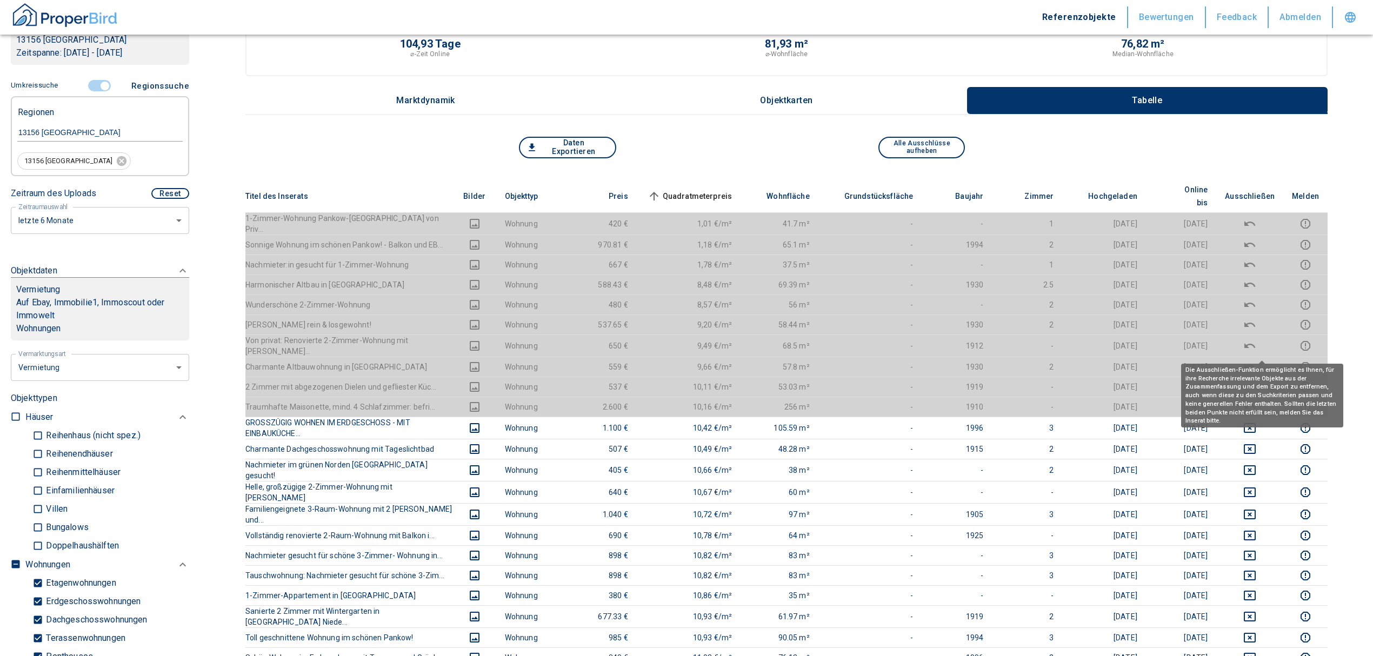
click at [714, 191] on span "Quadratmeterpreis sorted ascending" at bounding box center [688, 196] width 87 height 13
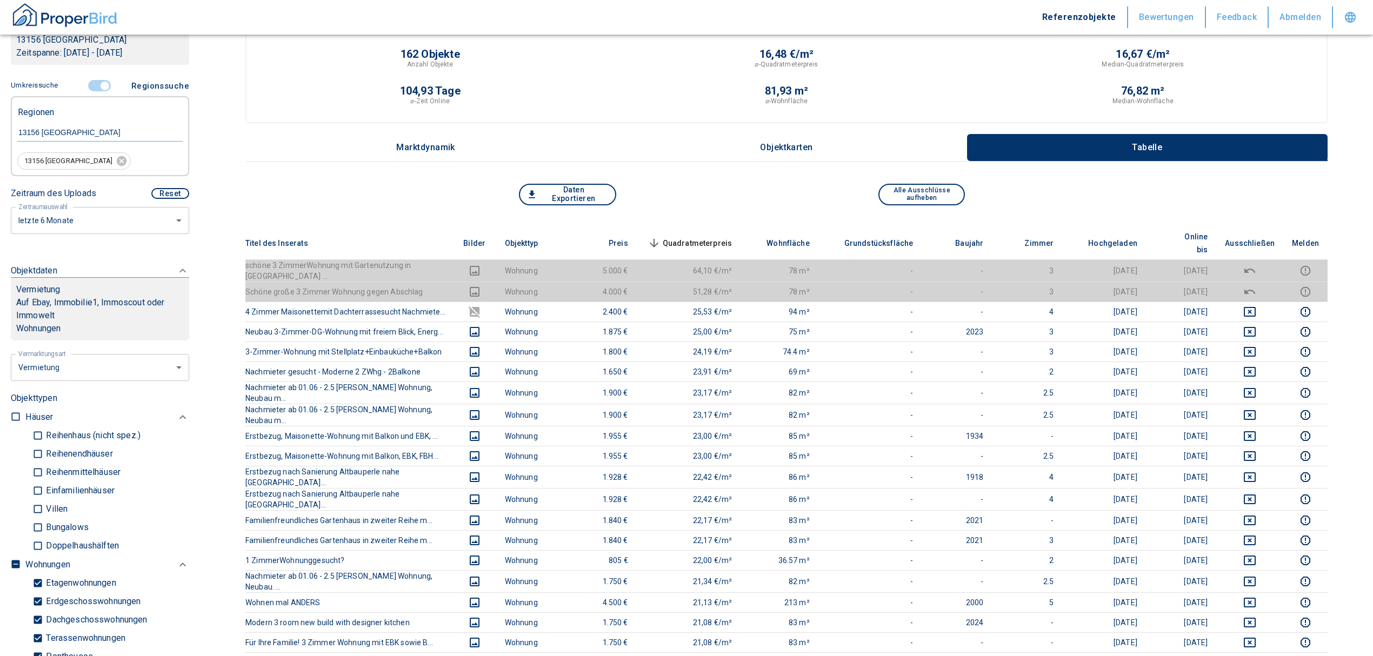
scroll to position [0, 0]
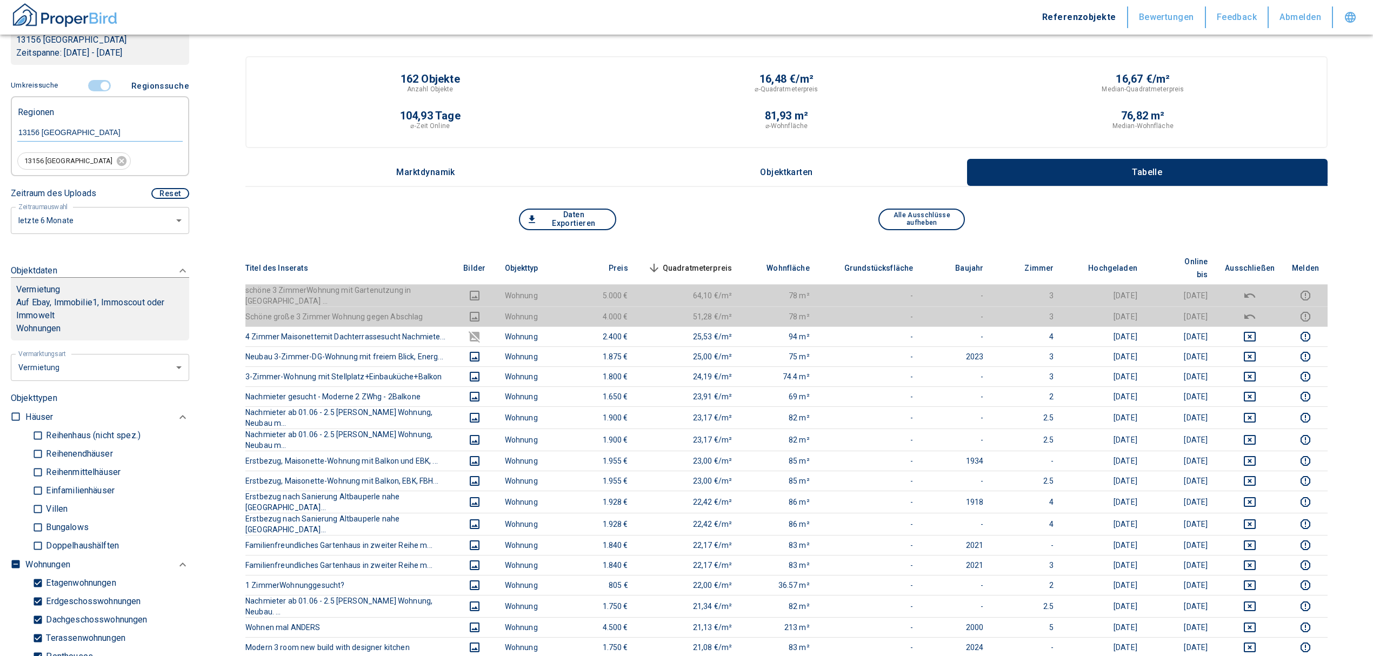
click at [707, 262] on span "Quadratmeterpreis sorted descending" at bounding box center [688, 268] width 87 height 13
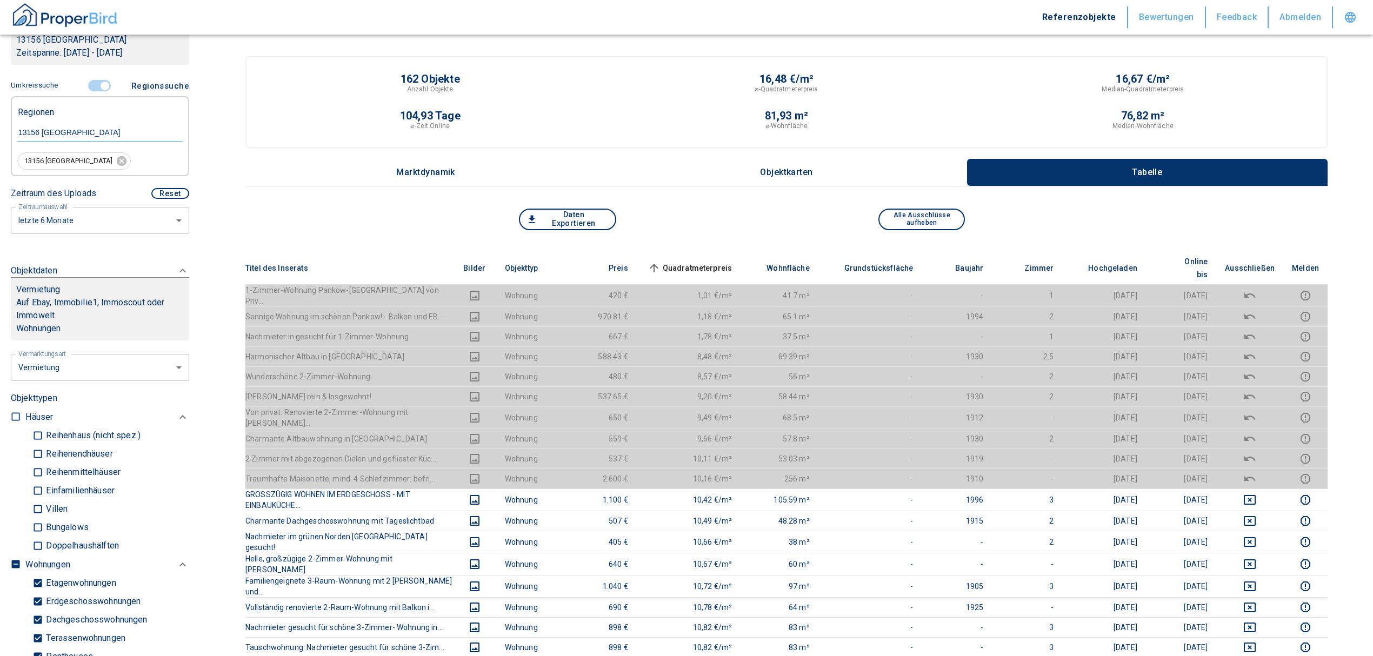
click at [727, 249] on div "Daten Exportieren Alle Ausschlüsse aufheben" at bounding box center [786, 230] width 1082 height 43
click at [725, 262] on span "Quadratmeterpreis sorted ascending" at bounding box center [688, 268] width 87 height 13
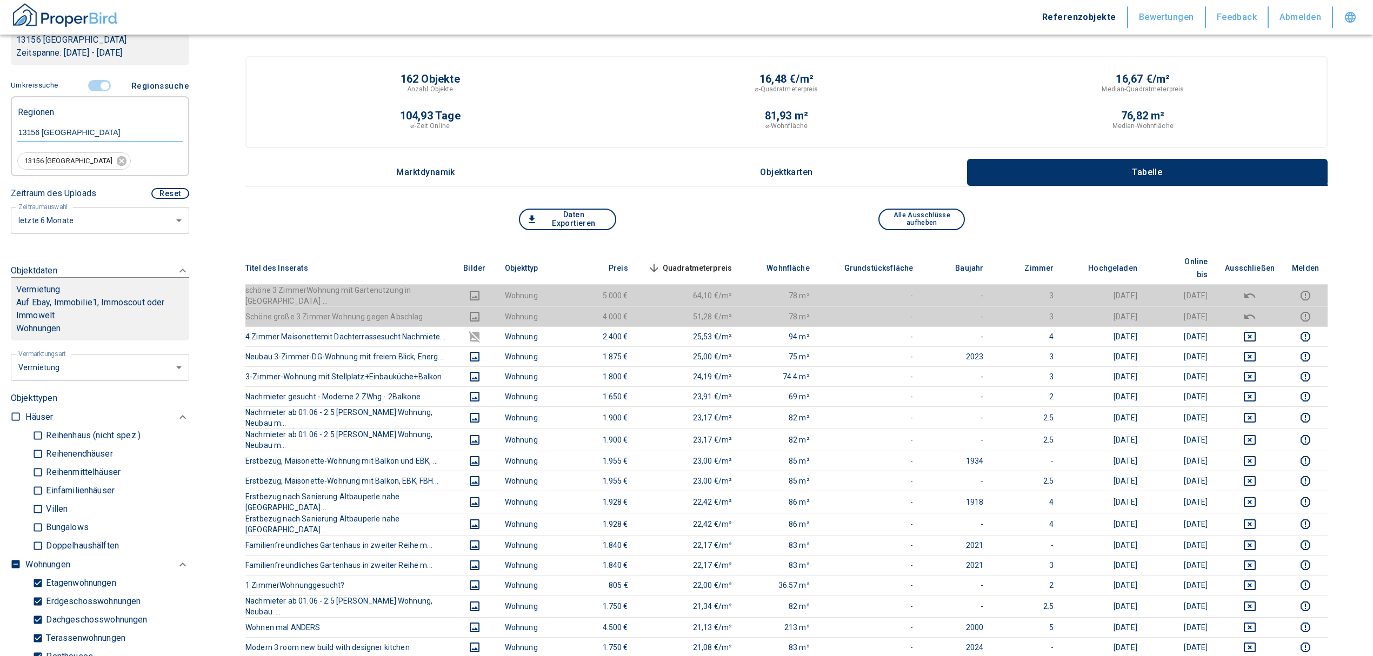
click at [98, 85] on input "controlled" at bounding box center [105, 86] width 32 height 12
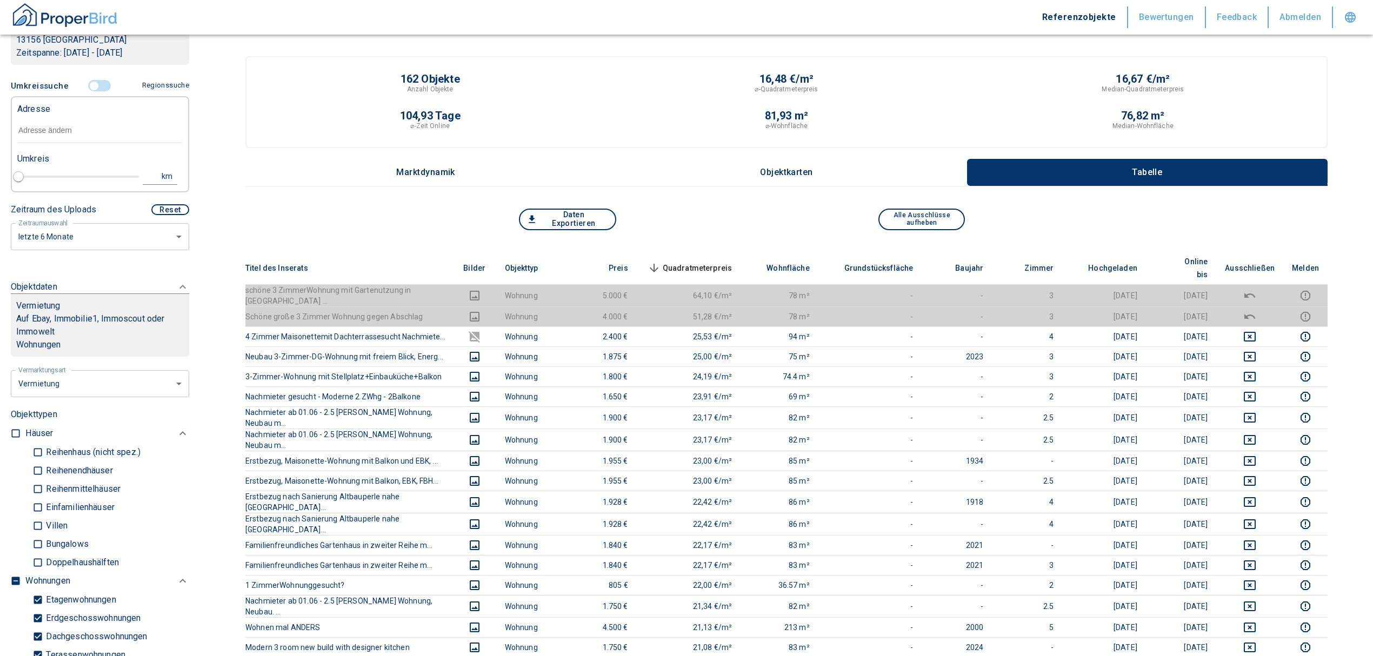
click at [36, 132] on input "text" at bounding box center [99, 130] width 165 height 25
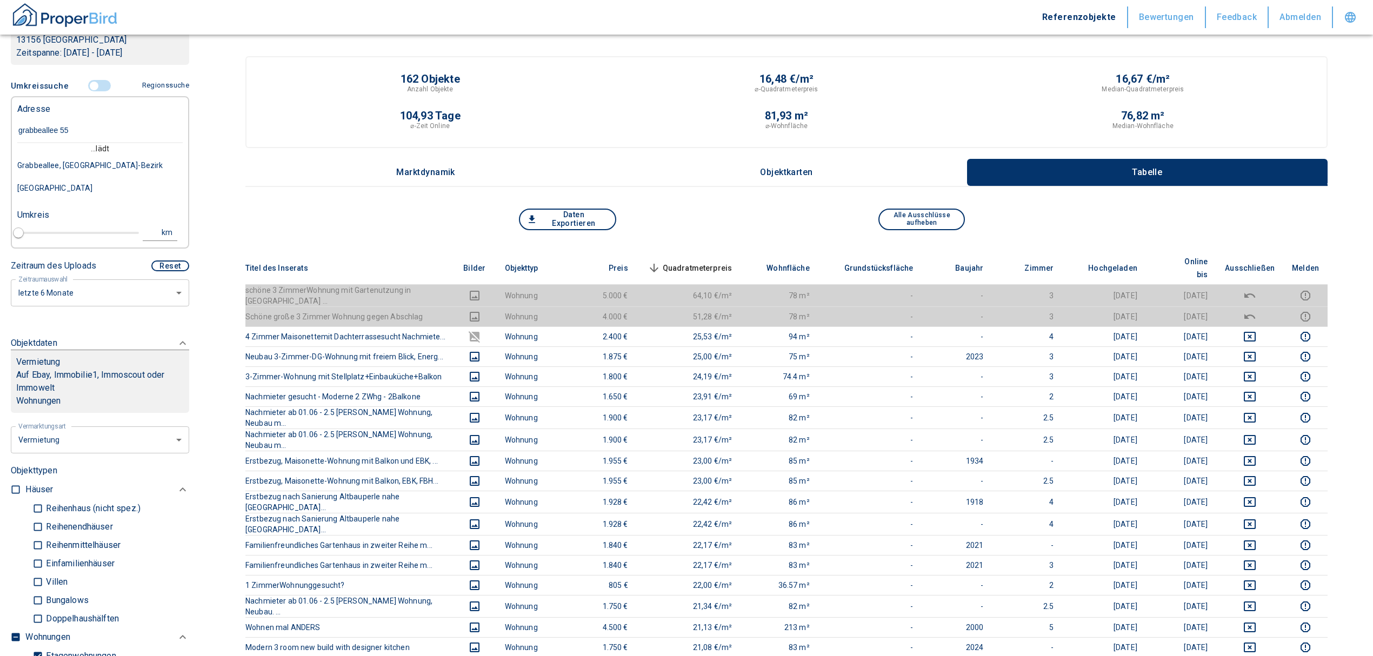
type input "grabbeallee 55"
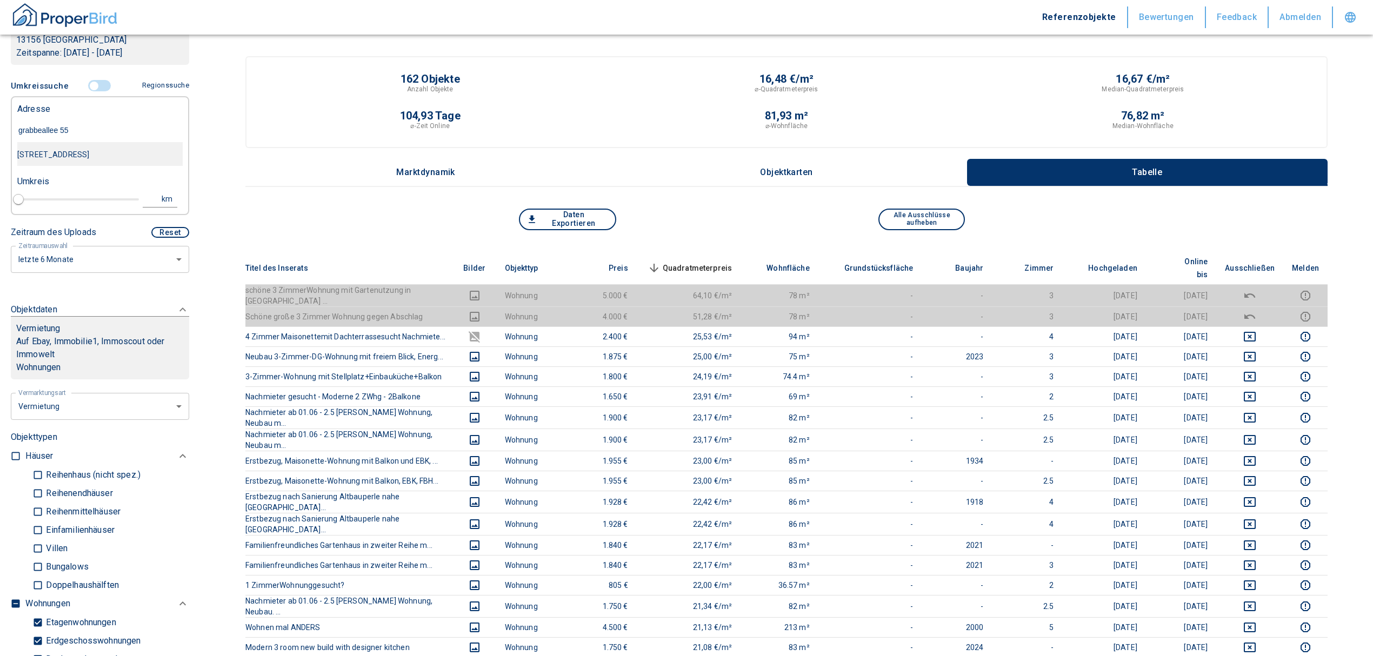
click at [68, 154] on div "[STREET_ADDRESS]" at bounding box center [99, 154] width 165 height 23
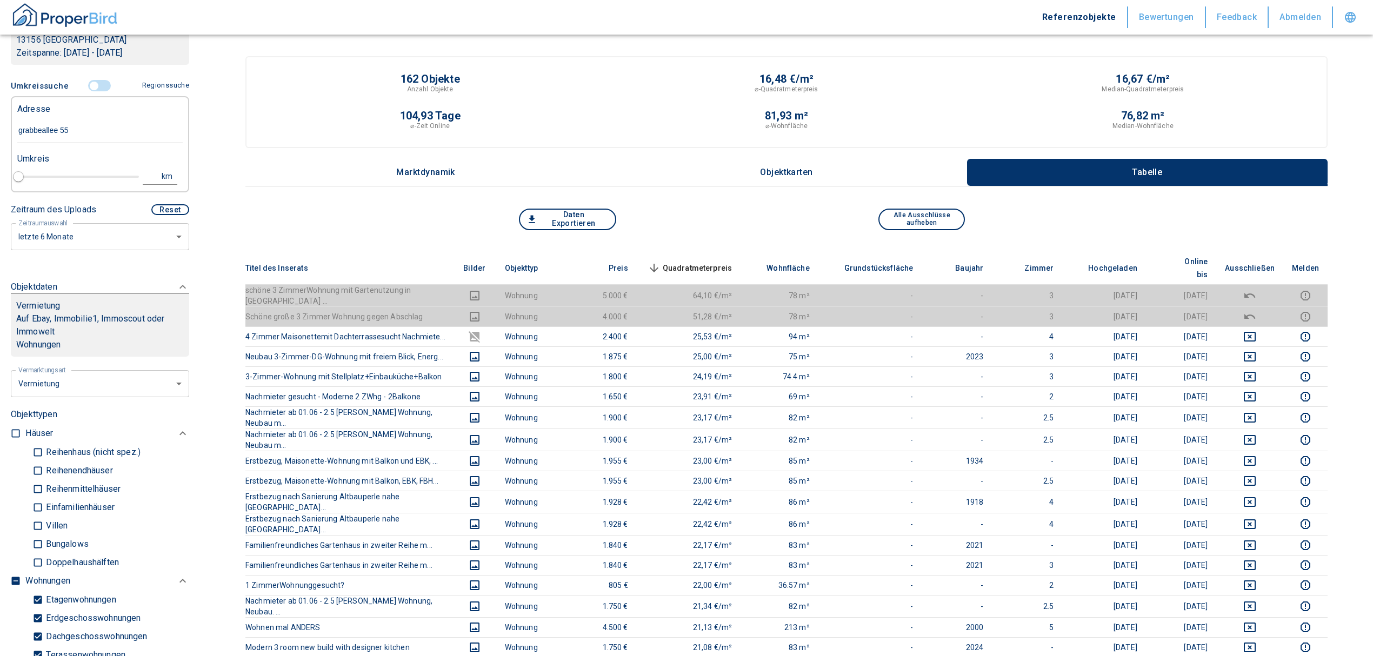
type input "2020"
type input "[STREET_ADDRESS]"
type input "1"
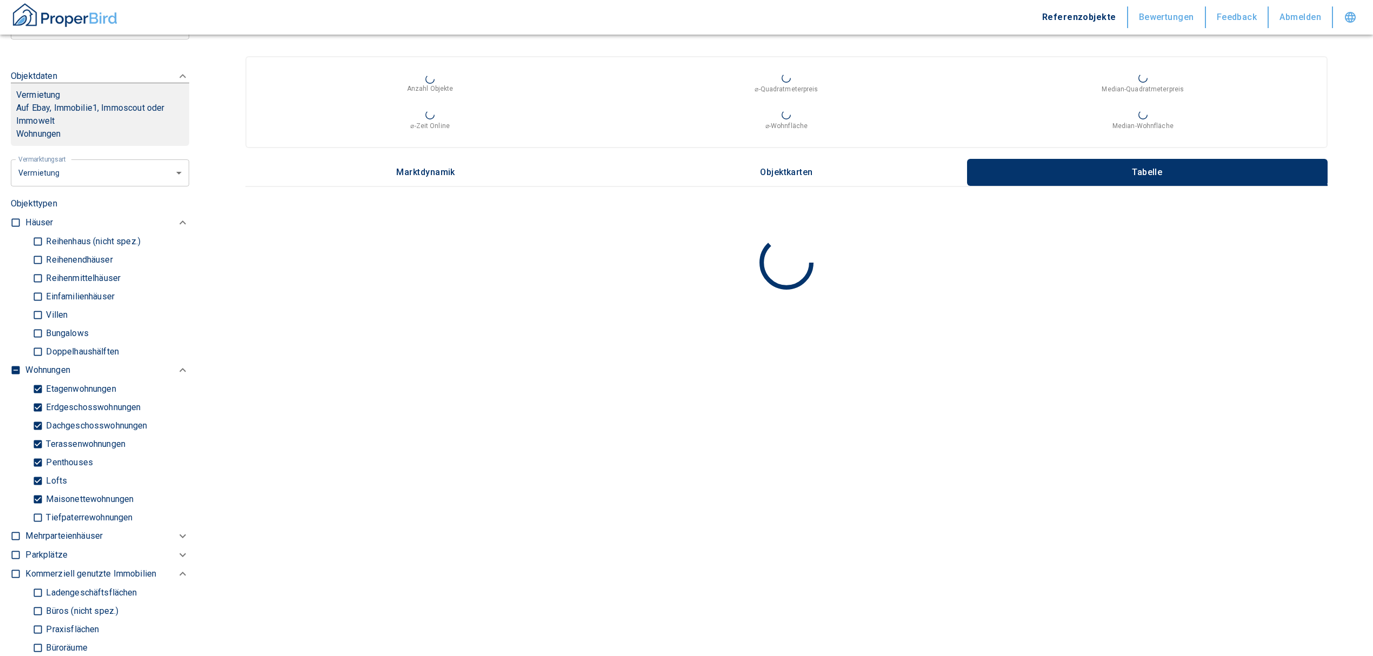
scroll to position [432, 0]
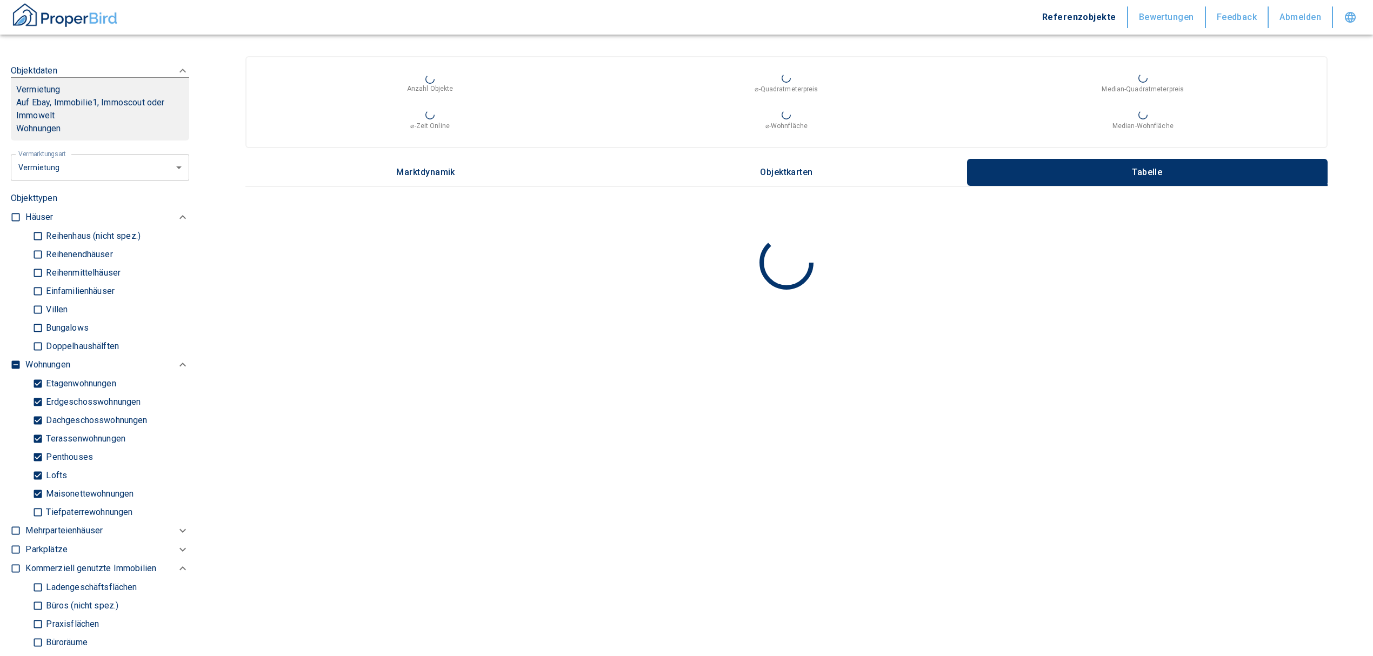
type input "[STREET_ADDRESS]"
click at [12, 366] on input "checkbox" at bounding box center [15, 364] width 11 height 11
checkbox input "true"
type input "2020"
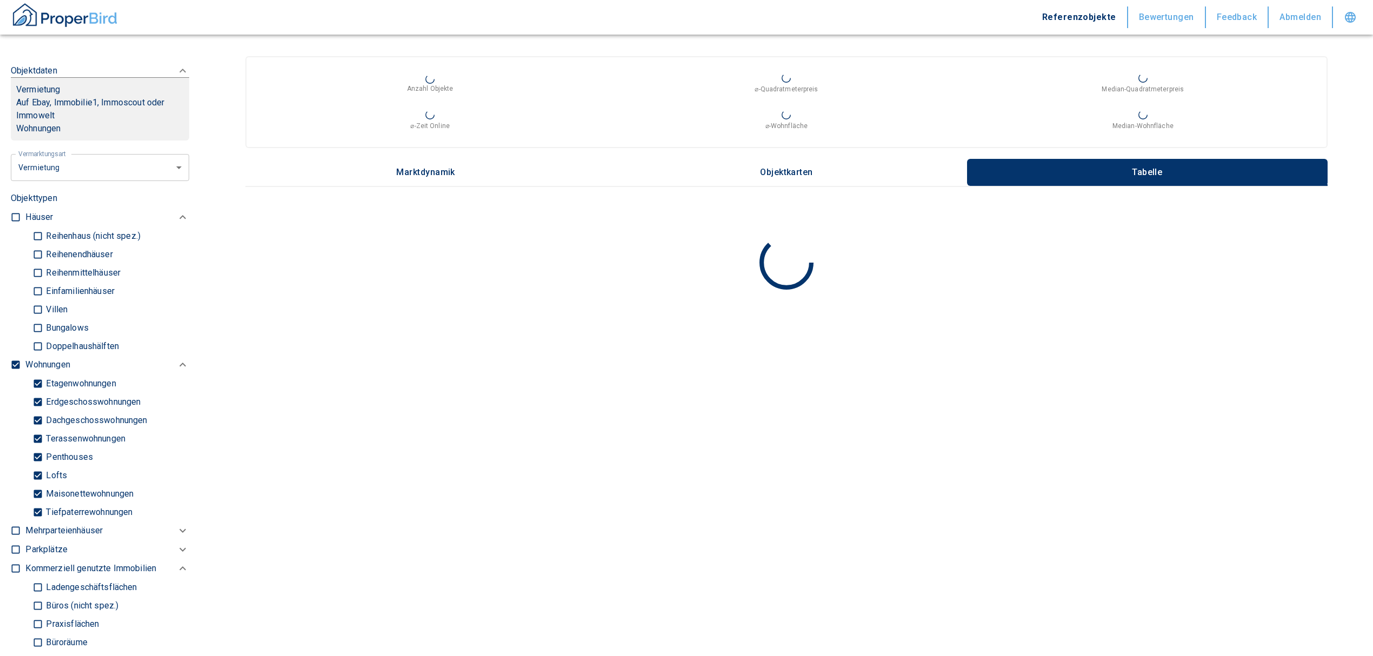
click at [12, 366] on input "checkbox" at bounding box center [15, 364] width 11 height 11
checkbox input "false"
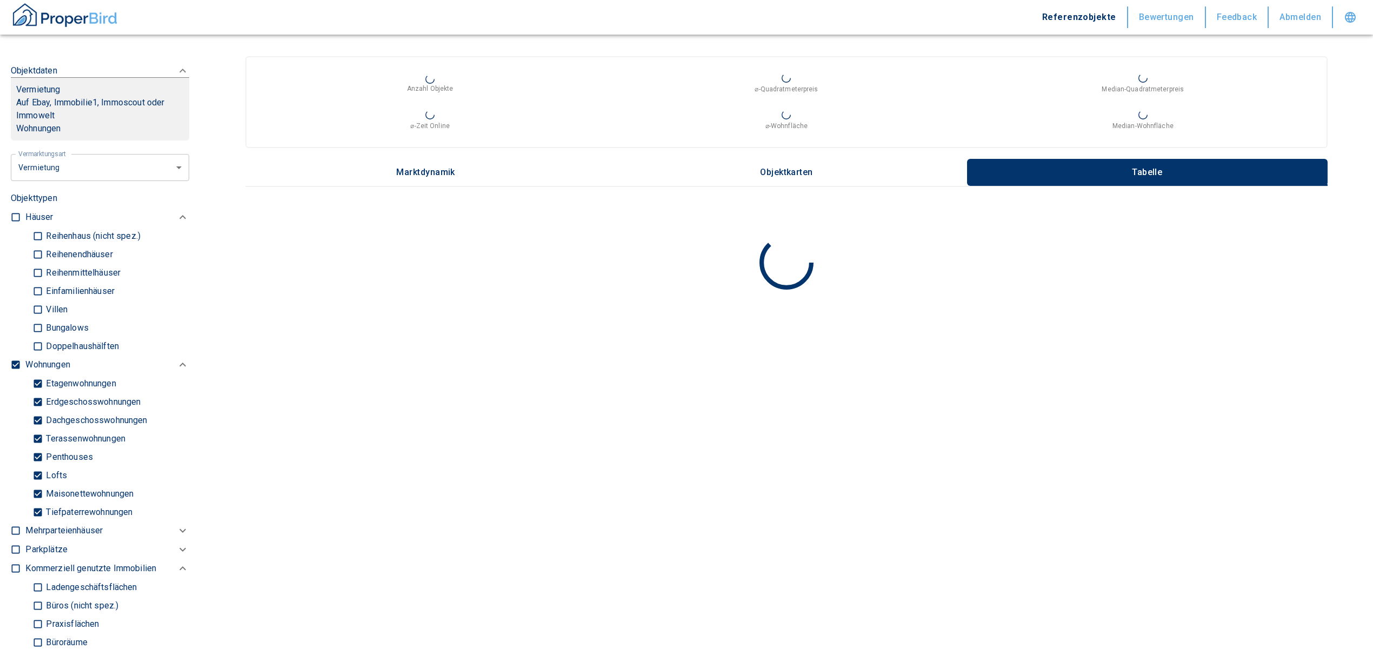
checkbox input "false"
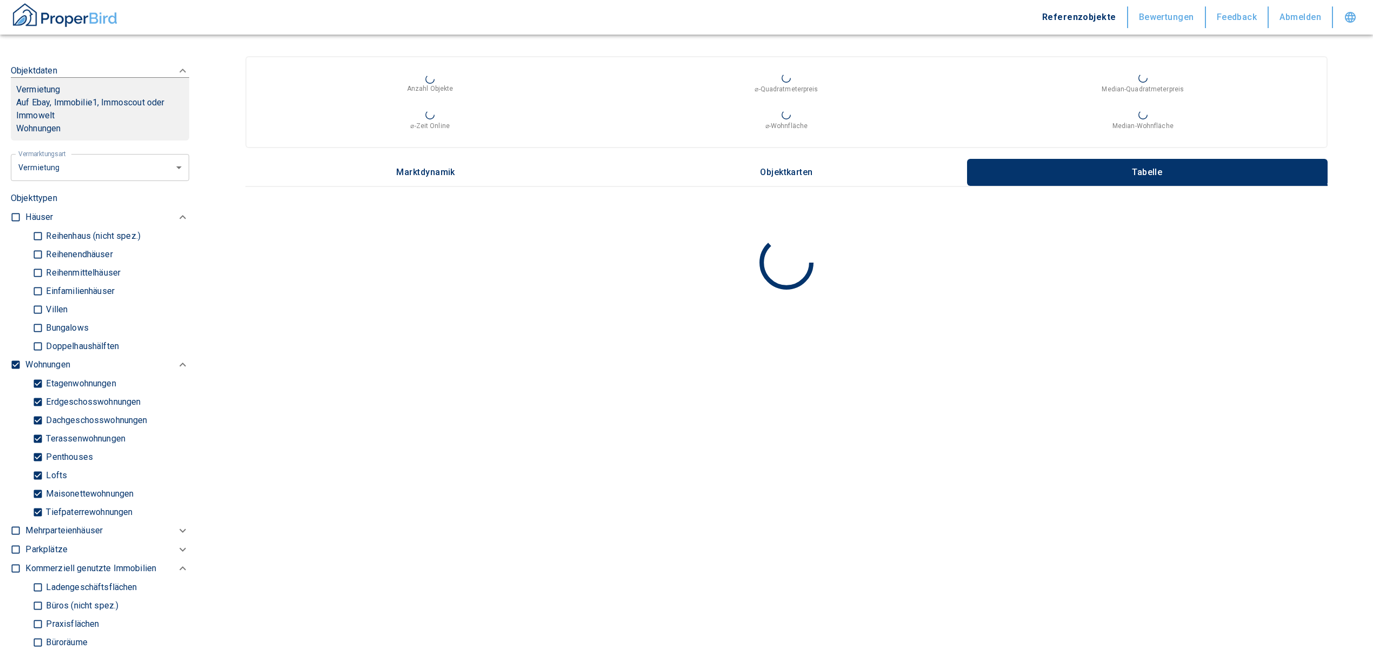
type input "2020"
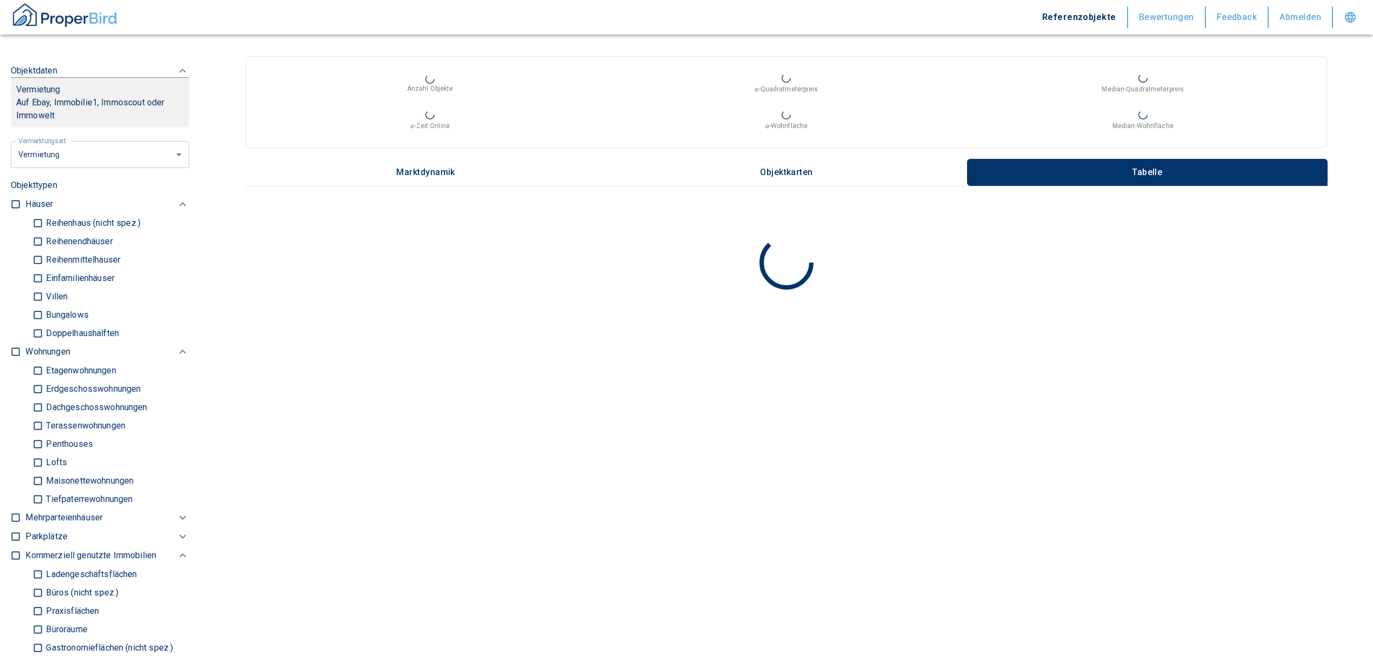
scroll to position [648, 0]
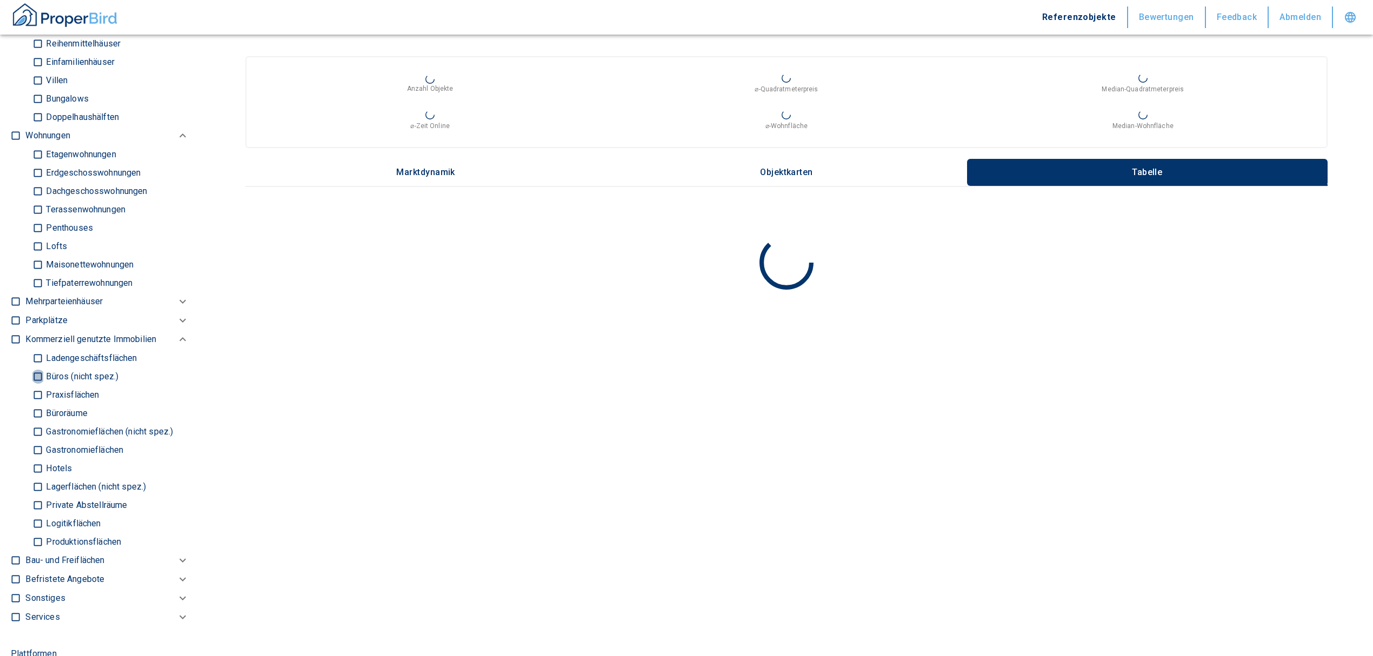
click at [35, 372] on input "Büros (nicht spez.)" at bounding box center [37, 376] width 11 height 19
checkbox input "true"
type input "2020"
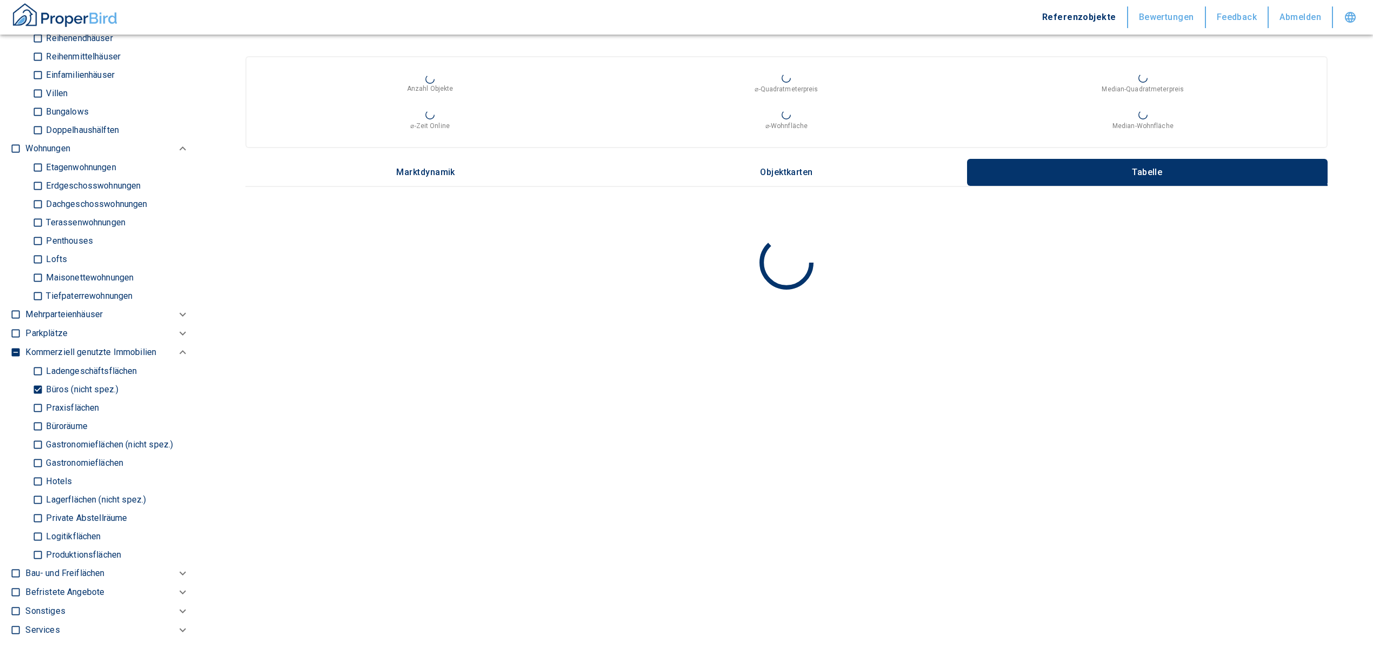
click at [34, 427] on input "Büroräume" at bounding box center [37, 426] width 11 height 19
checkbox input "true"
type input "2020"
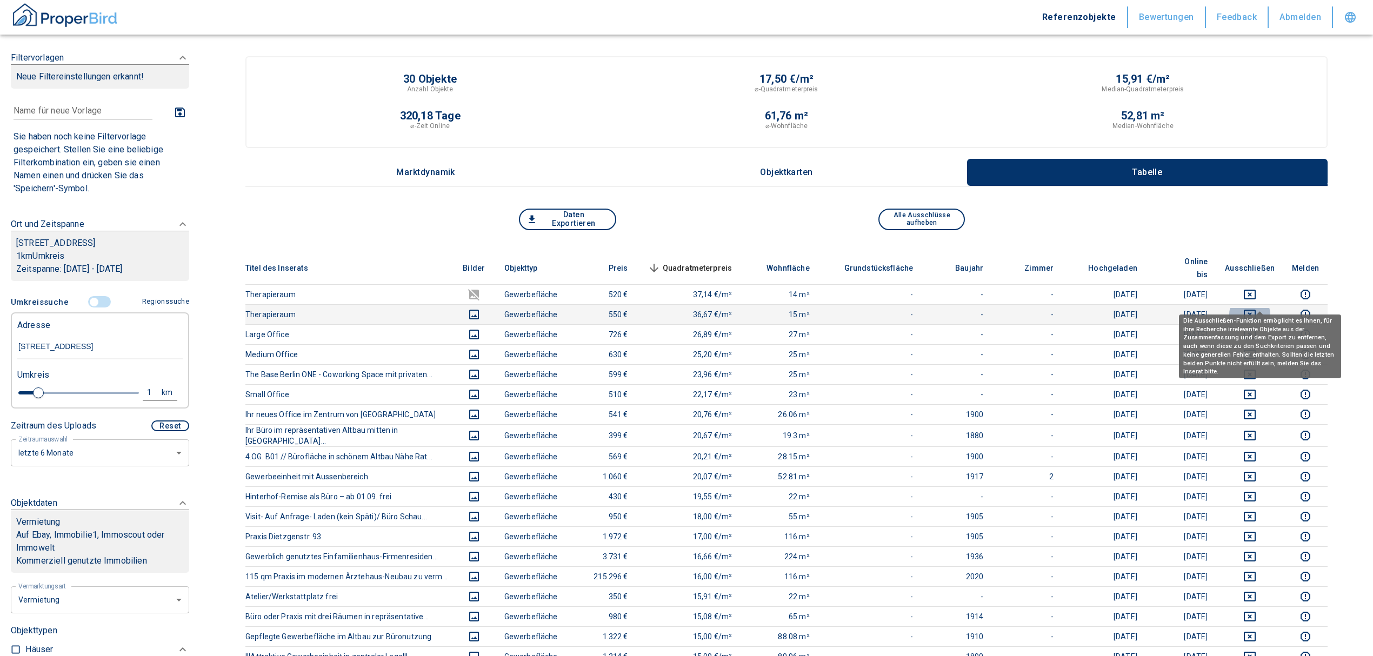
click at [1255, 310] on icon "deselect this listing" at bounding box center [1249, 315] width 12 height 10
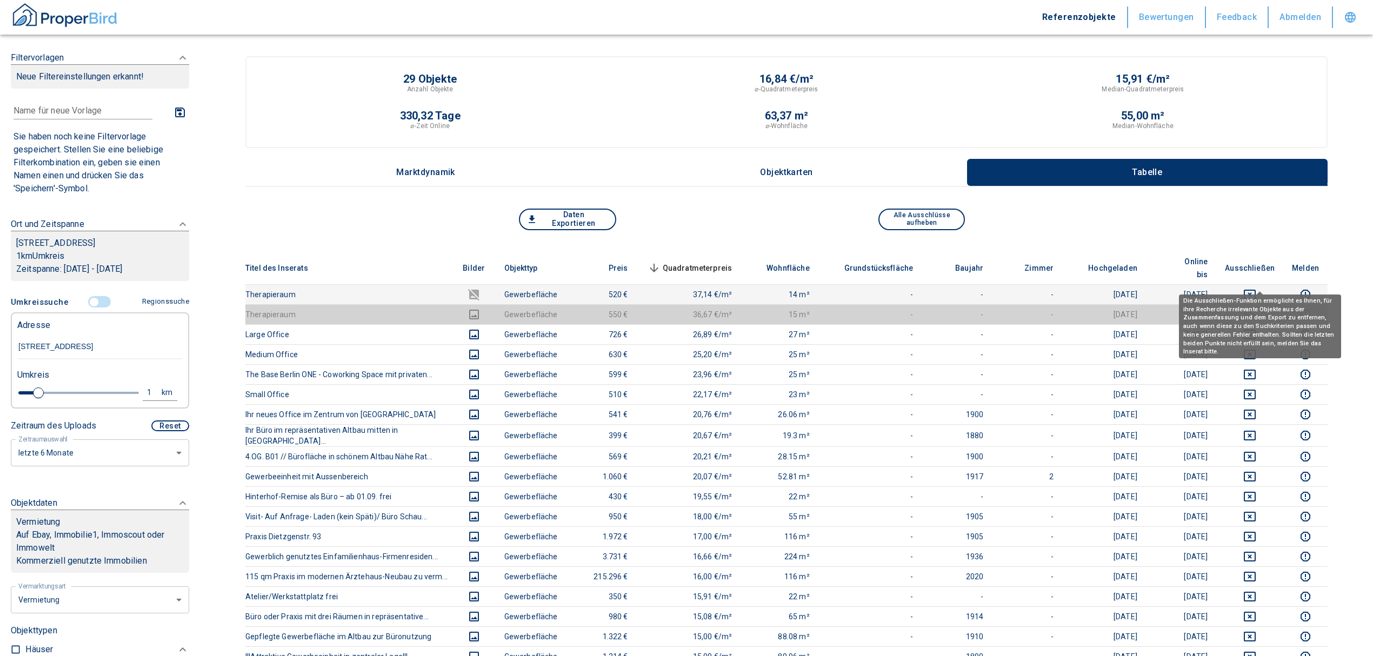
click at [1255, 290] on icon "deselect this listing" at bounding box center [1249, 295] width 12 height 10
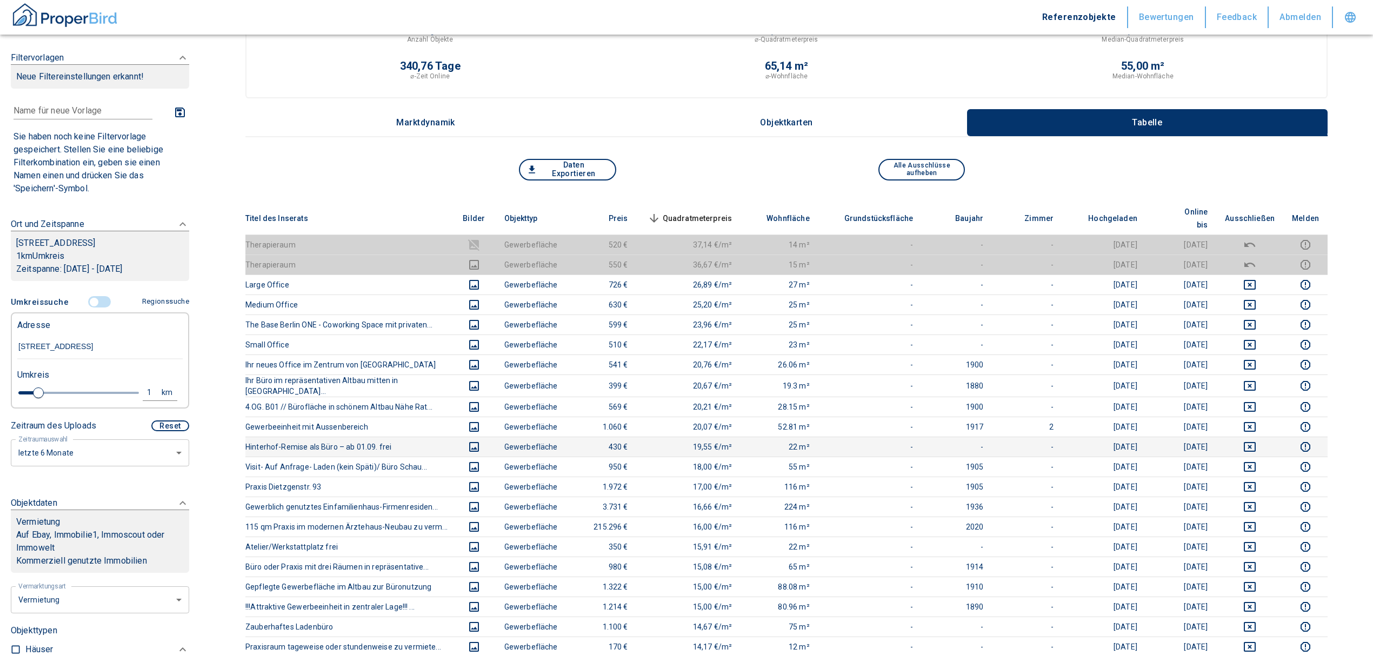
scroll to position [72, 0]
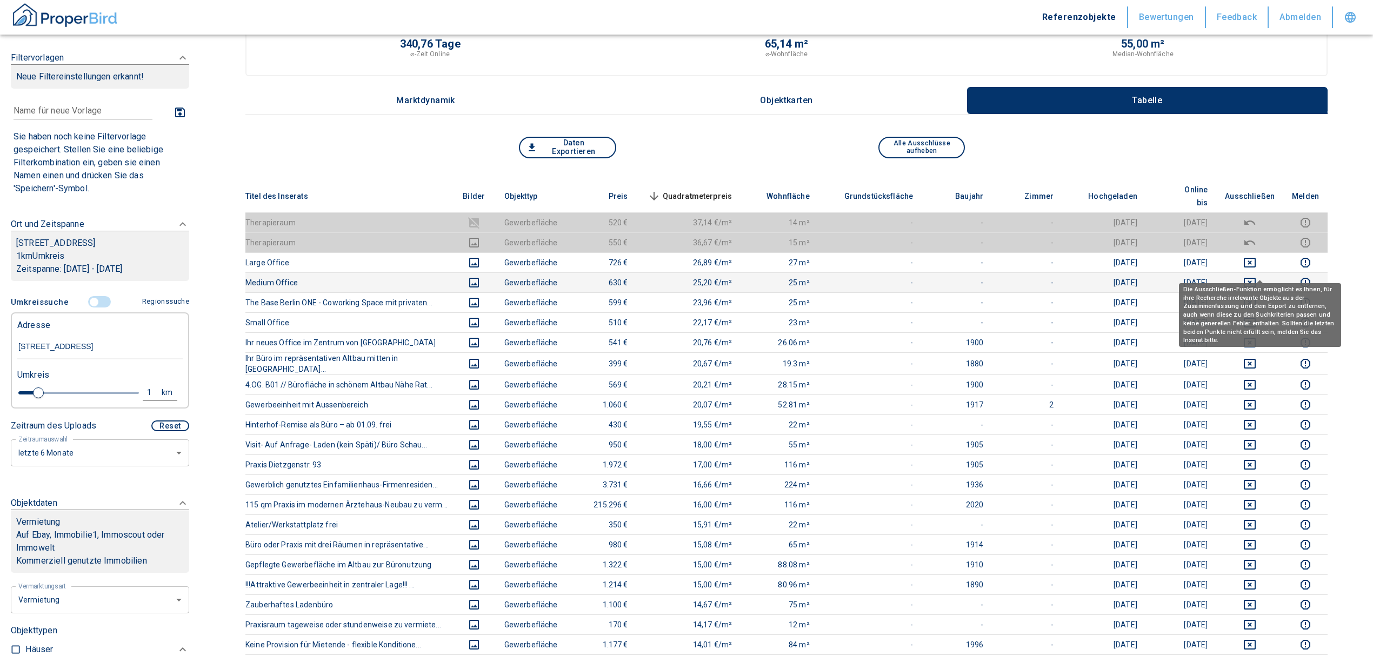
click at [1256, 276] on icon "deselect this listing" at bounding box center [1249, 282] width 13 height 13
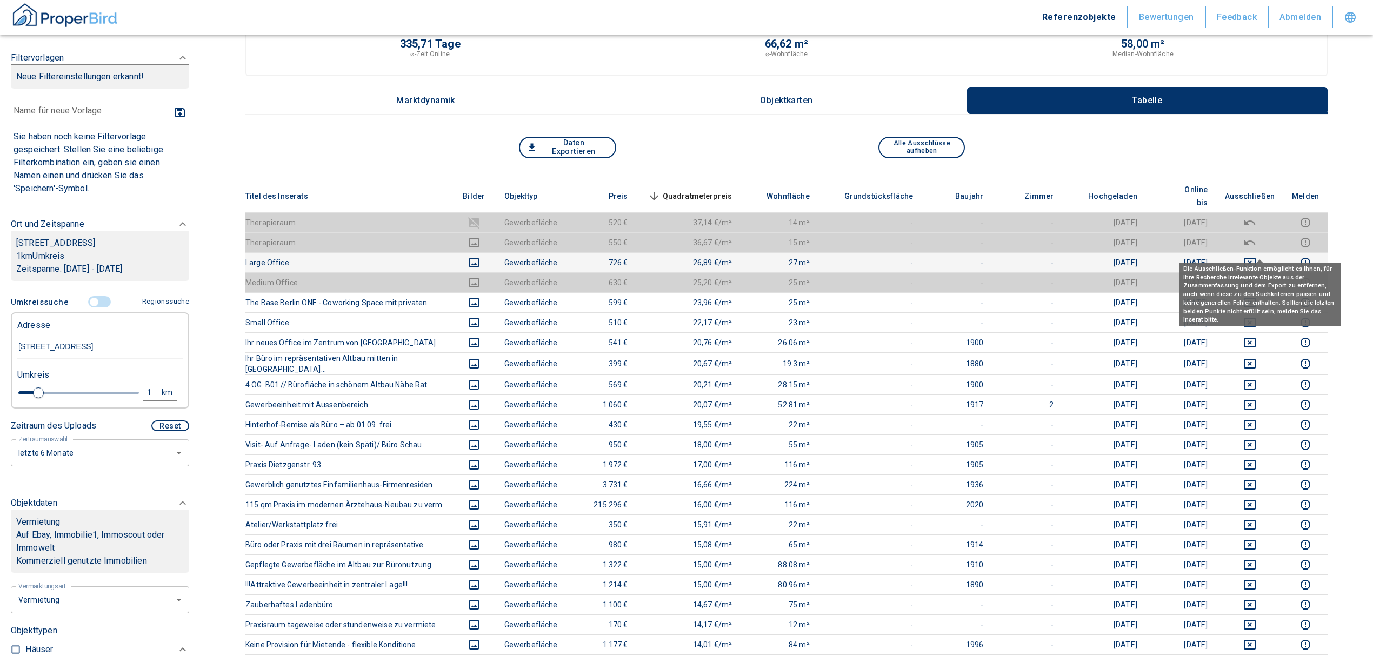
click at [1256, 256] on icon "deselect this listing" at bounding box center [1249, 262] width 13 height 13
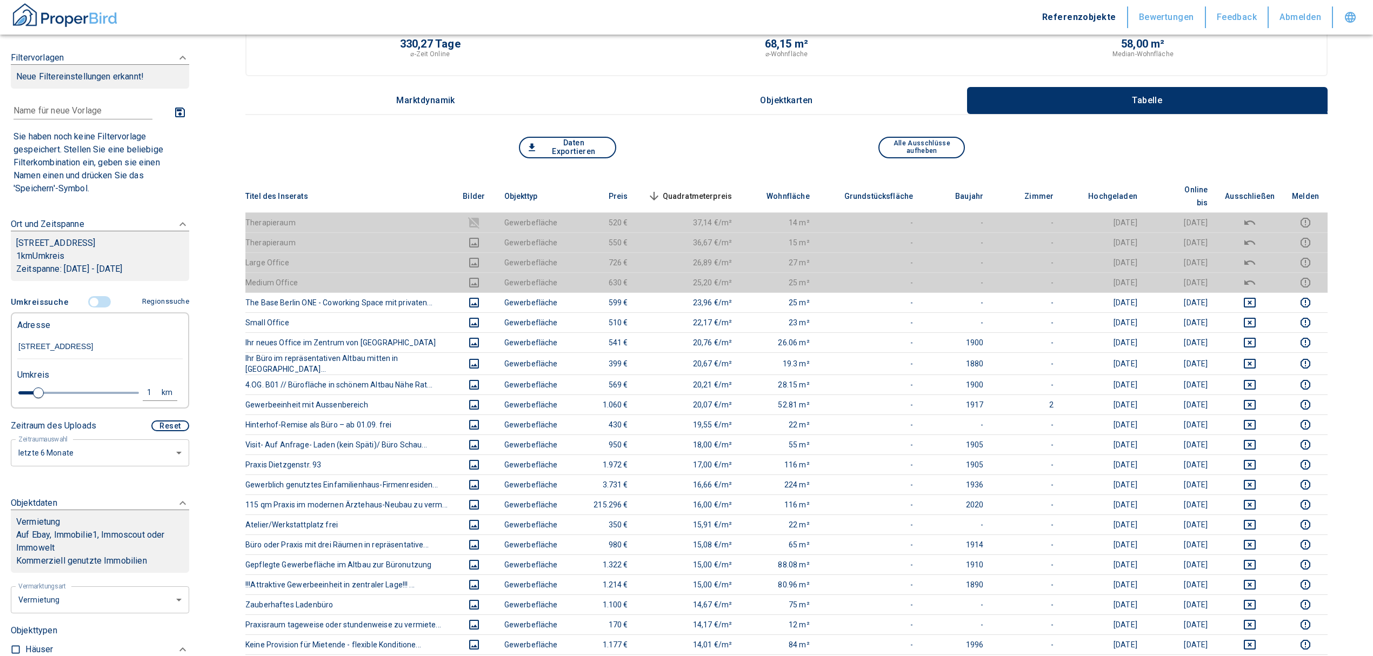
click at [686, 190] on span "Quadratmeterpreis sorted descending" at bounding box center [688, 196] width 87 height 13
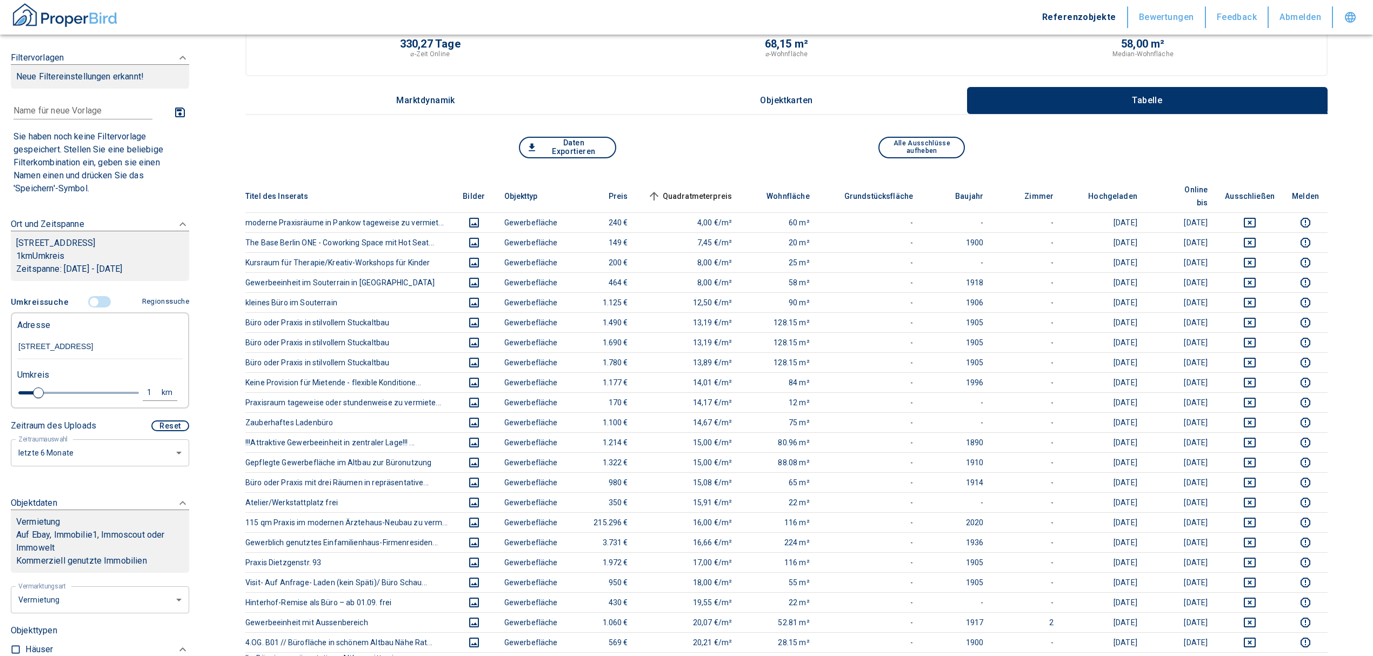
click at [686, 190] on span "Quadratmeterpreis sorted ascending" at bounding box center [688, 196] width 87 height 13
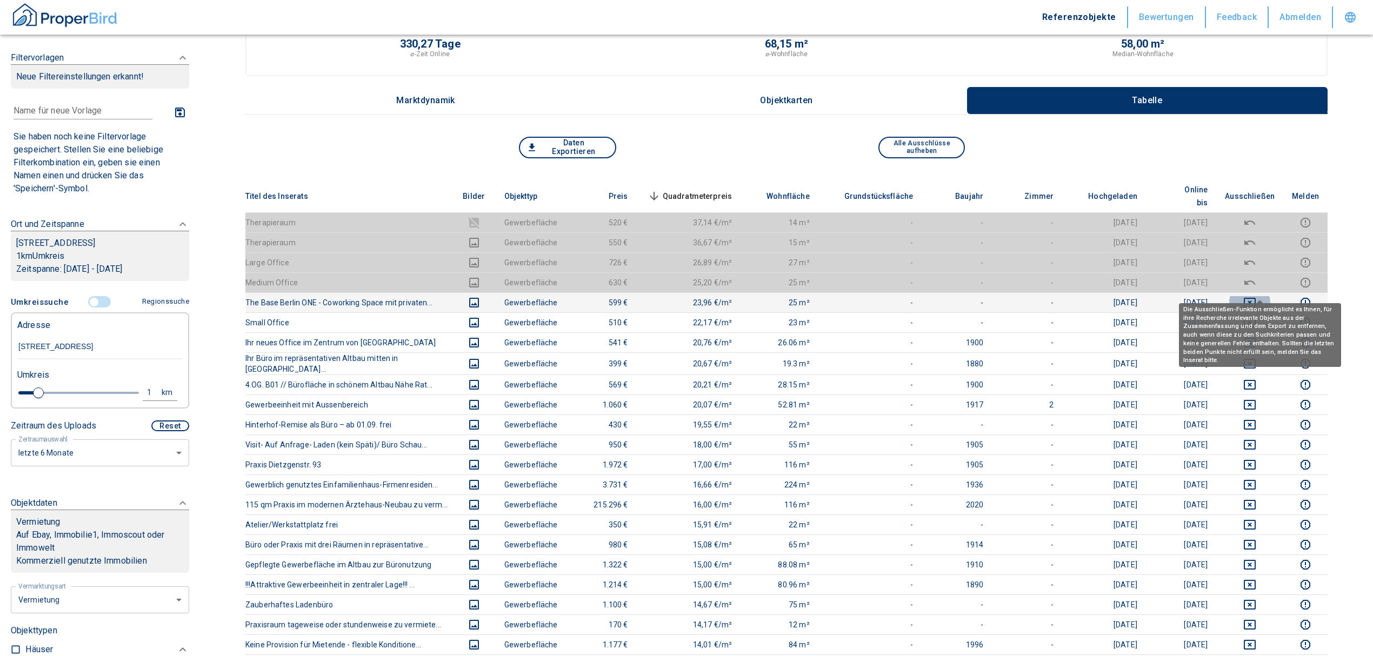
click at [1256, 296] on icon "deselect this listing" at bounding box center [1249, 302] width 13 height 13
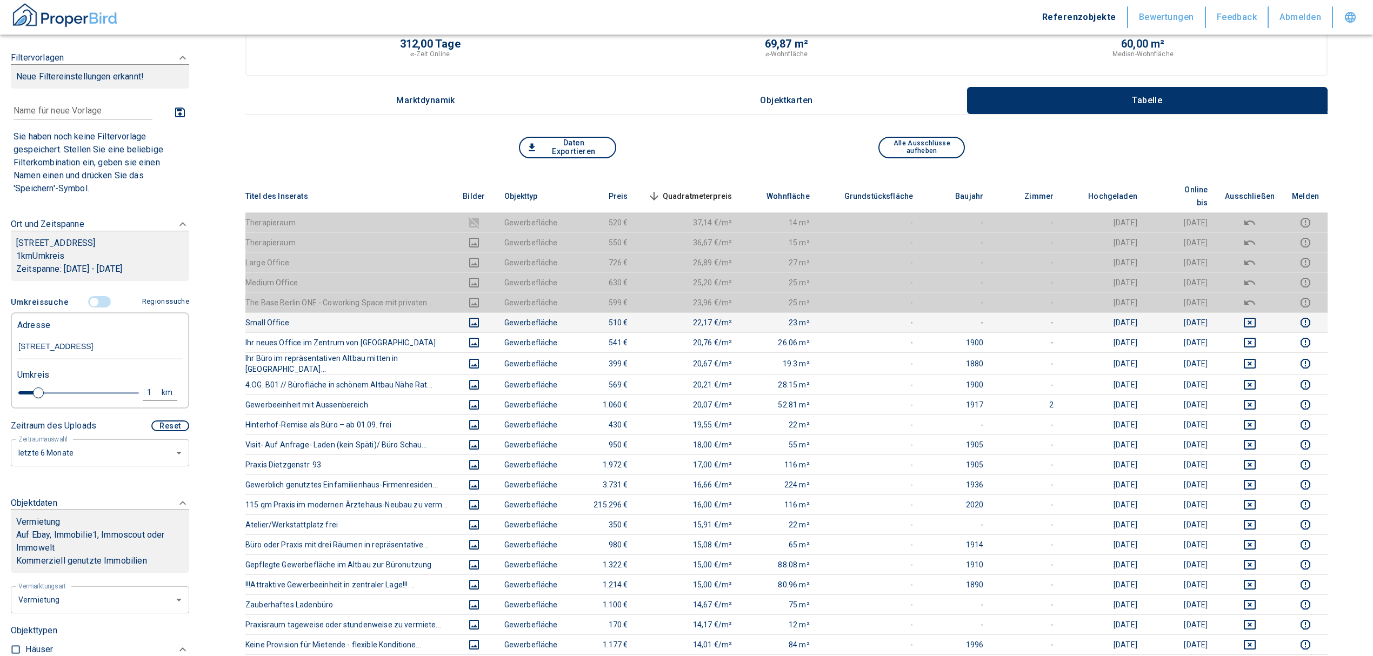
click at [1255, 316] on icon "deselect this listing" at bounding box center [1249, 322] width 13 height 13
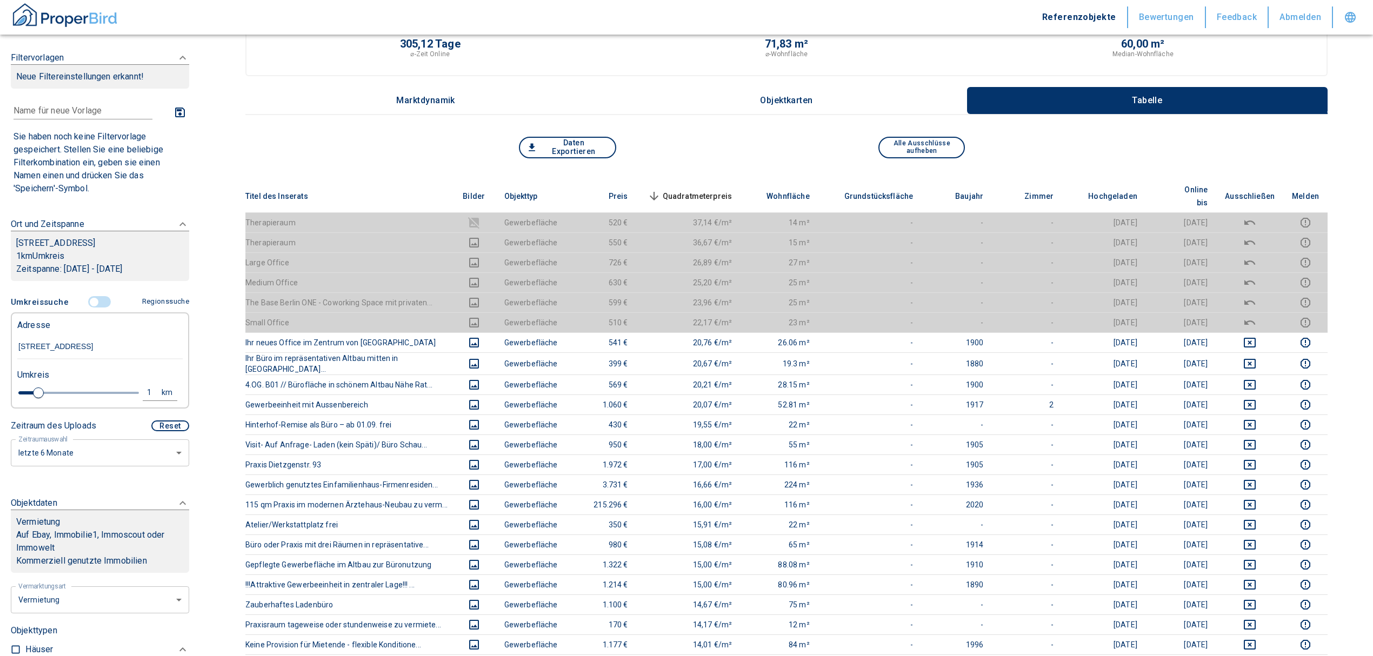
click at [717, 190] on span "Quadratmeterpreis sorted descending" at bounding box center [688, 196] width 87 height 13
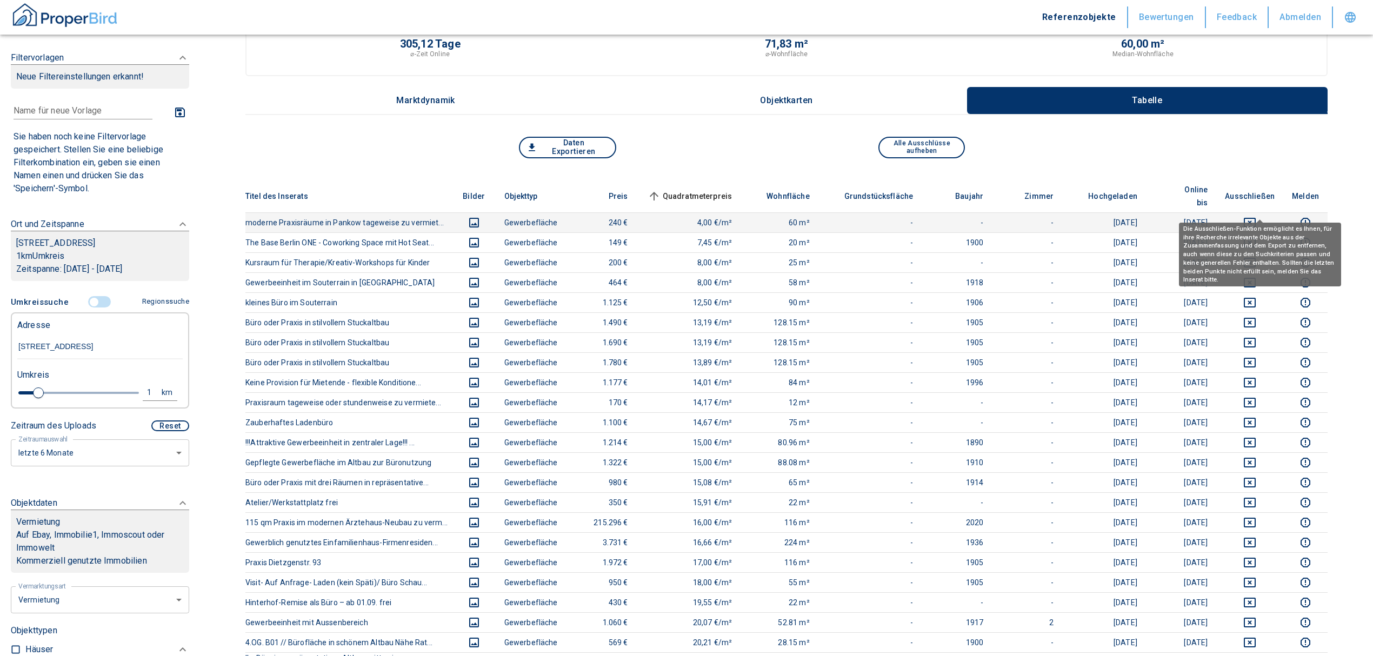
click at [1255, 218] on icon "deselect this listing" at bounding box center [1249, 223] width 12 height 10
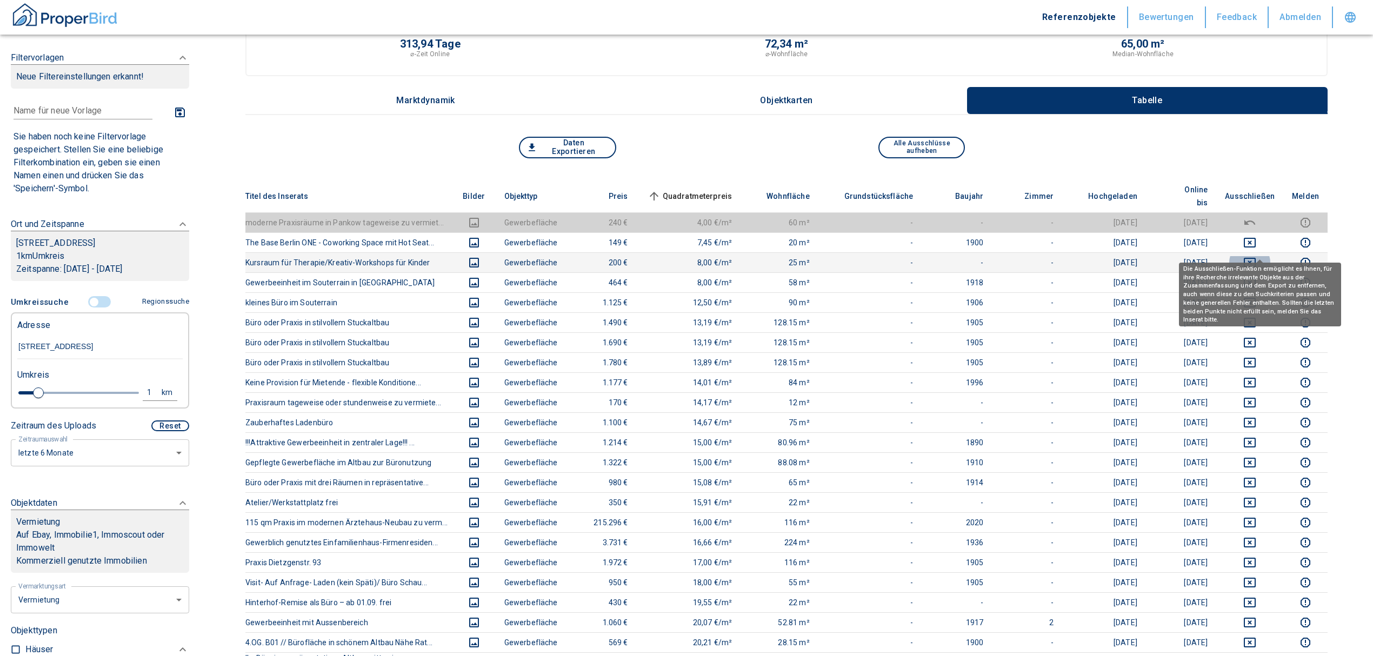
click at [1256, 256] on icon "deselect this listing" at bounding box center [1249, 262] width 13 height 13
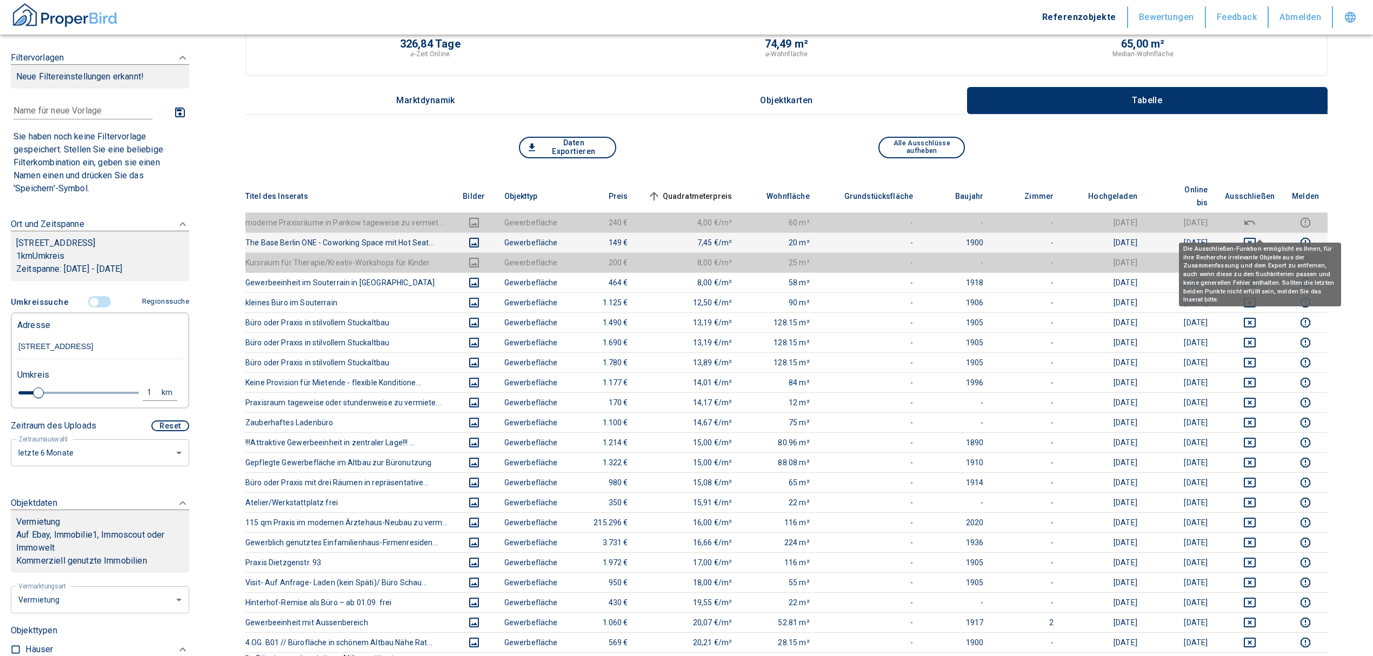
click at [1255, 238] on icon "deselect this listing" at bounding box center [1249, 243] width 12 height 10
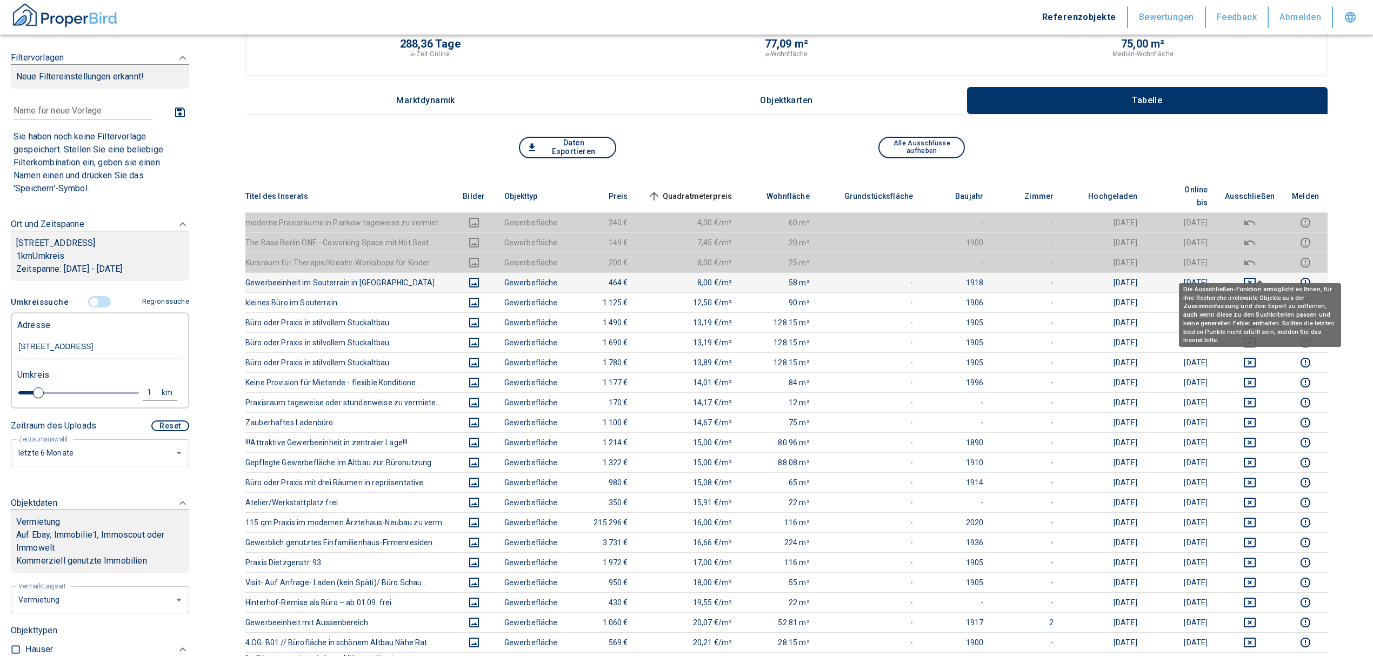
click at [1256, 276] on icon "deselect this listing" at bounding box center [1249, 282] width 13 height 13
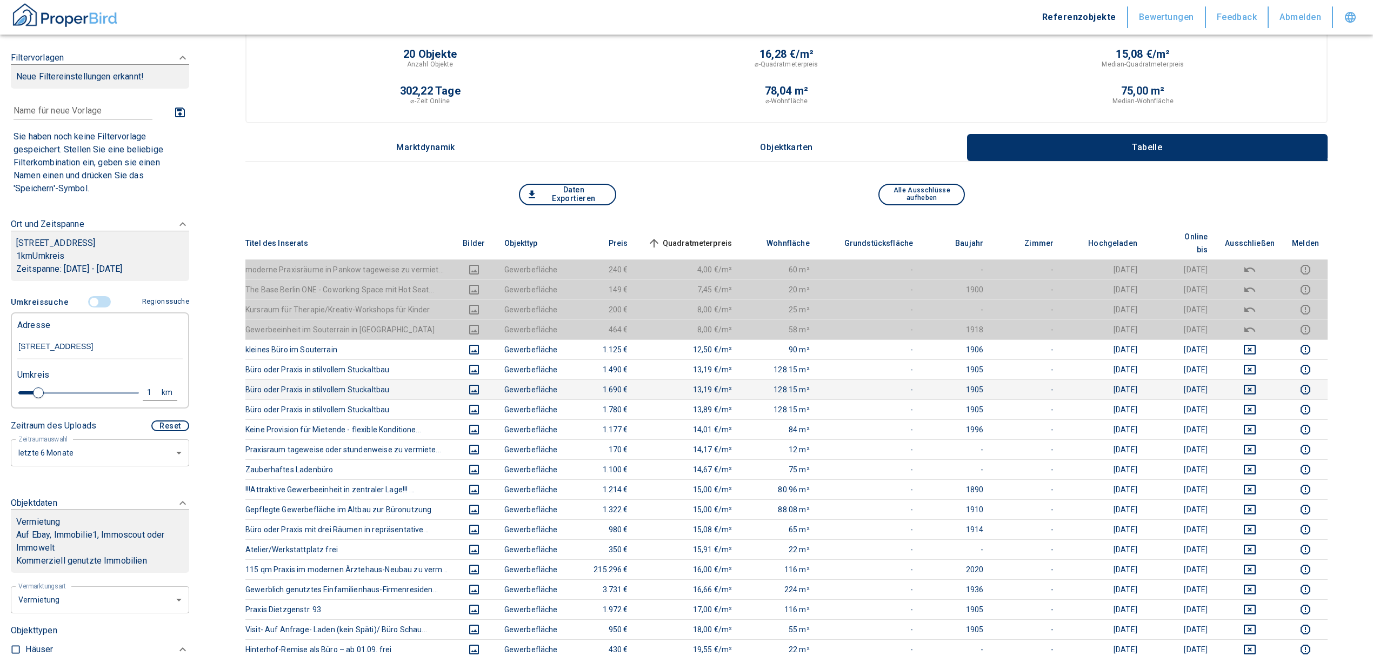
scroll to position [0, 0]
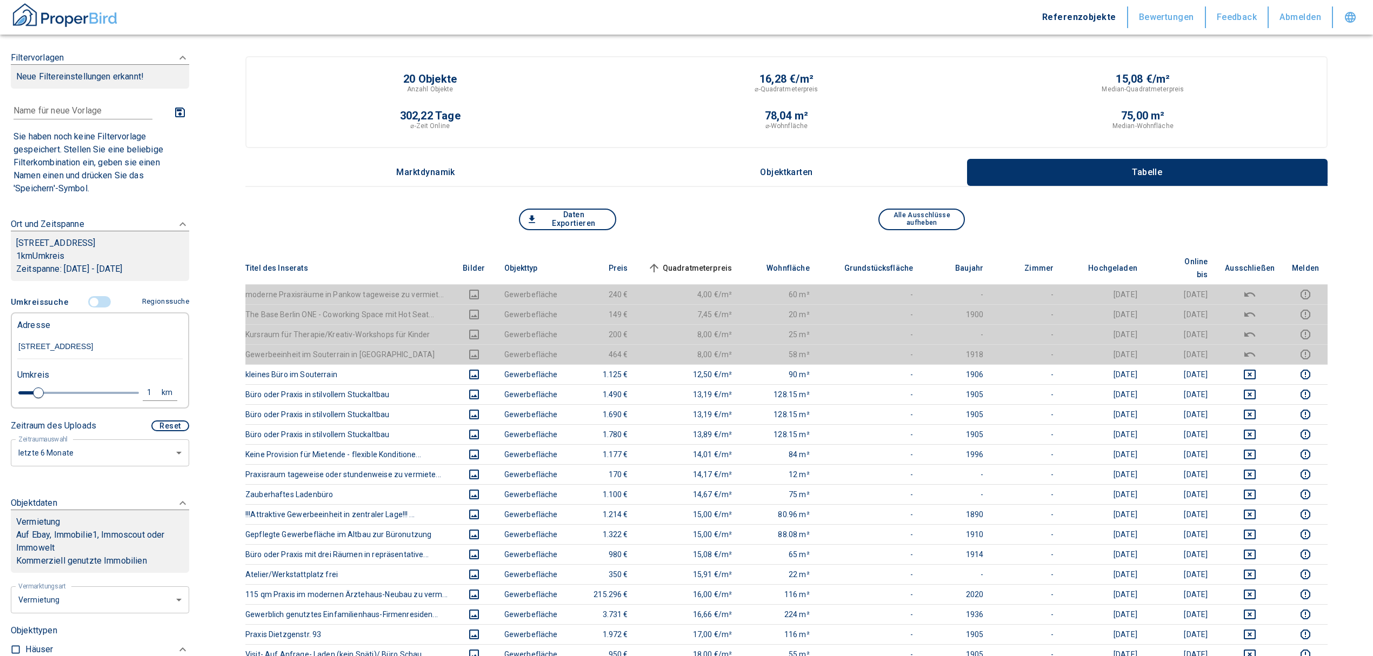
click at [722, 262] on span "Quadratmeterpreis sorted ascending" at bounding box center [688, 268] width 87 height 13
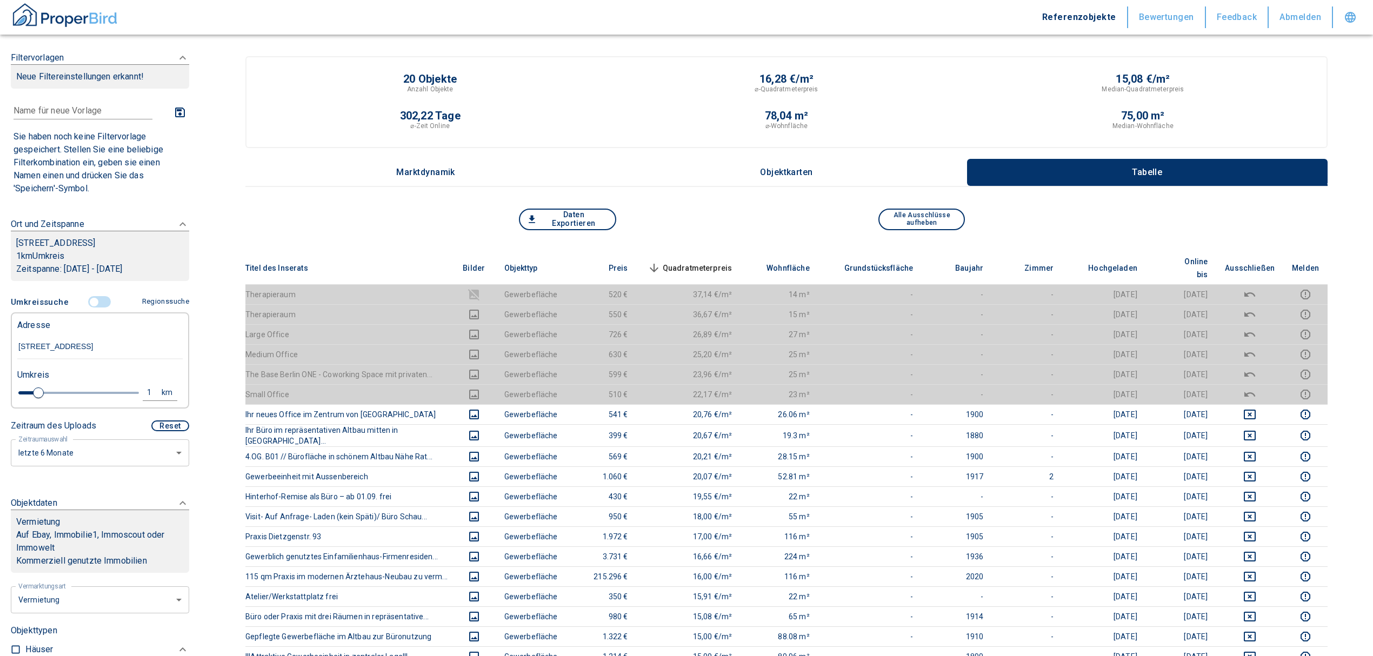
click at [715, 262] on span "Quadratmeterpreis sorted descending" at bounding box center [688, 268] width 87 height 13
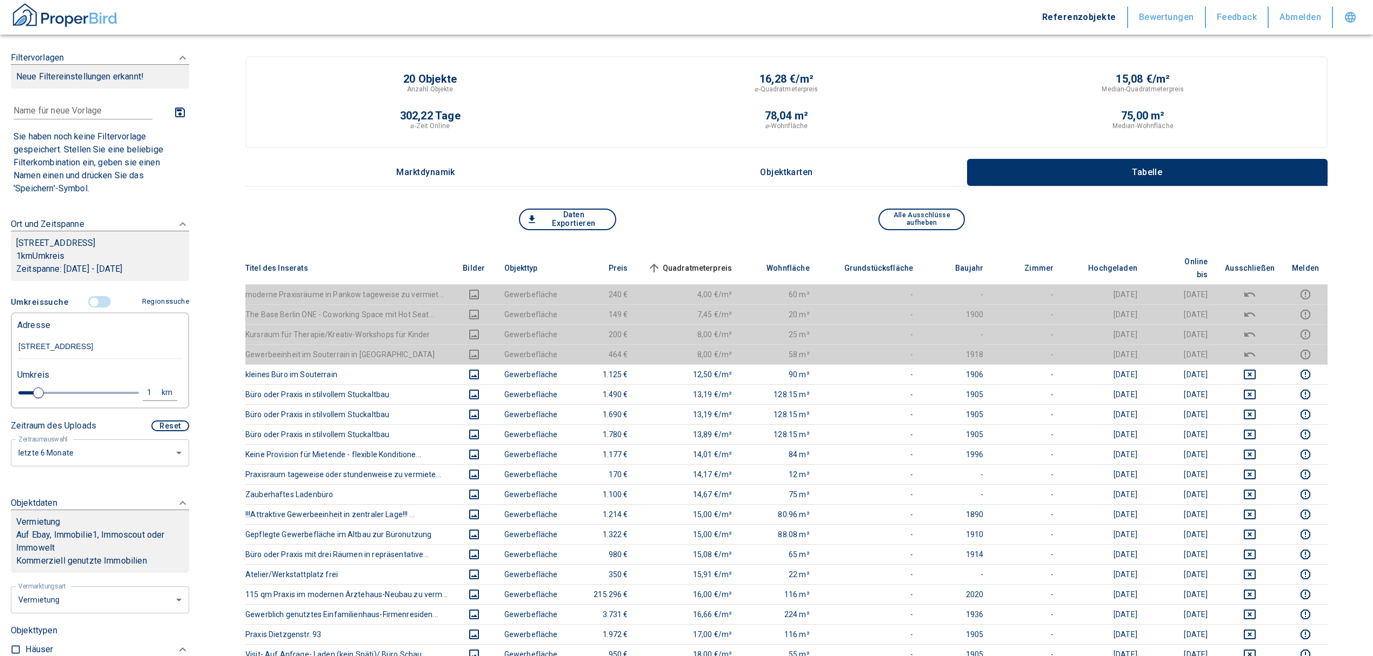
click at [85, 300] on input "controlled" at bounding box center [94, 302] width 32 height 12
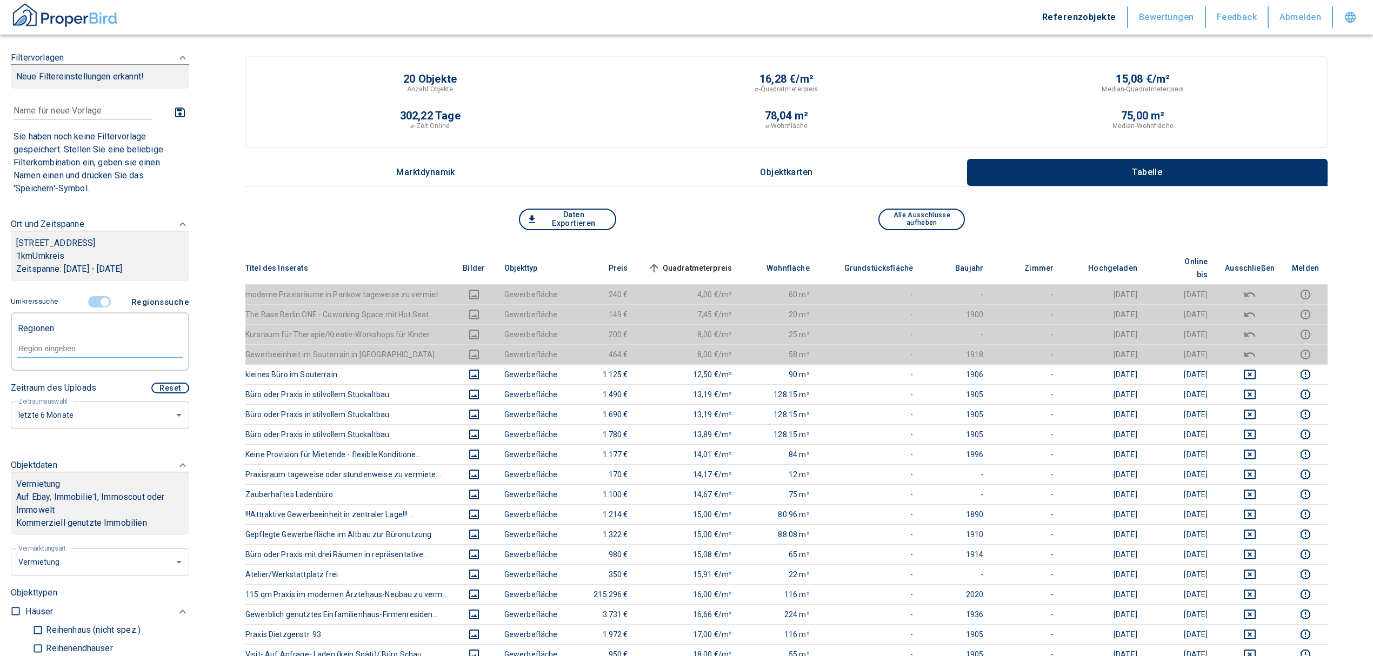
click at [67, 344] on input "text" at bounding box center [99, 349] width 165 height 10
type input "q"
click at [68, 372] on li "13156 [GEOGRAPHIC_DATA]" at bounding box center [94, 373] width 155 height 19
type input "13156"
type input "2020"
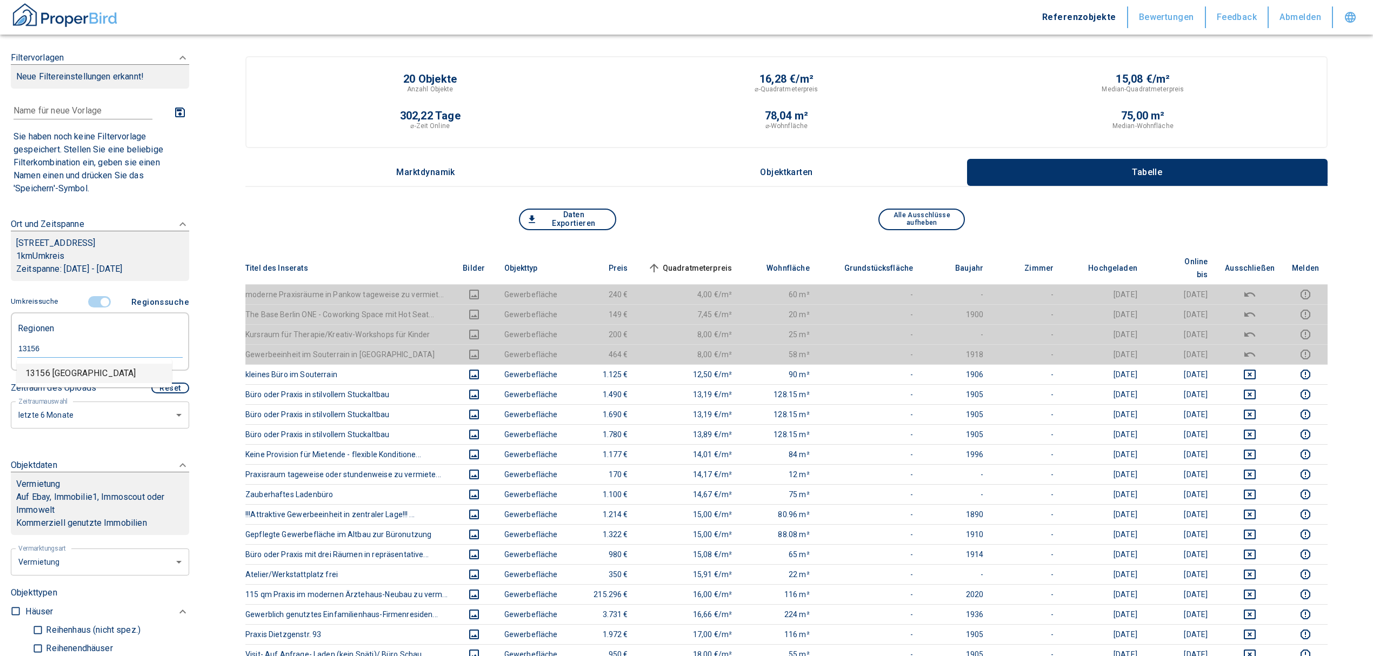
type input "13156 [GEOGRAPHIC_DATA]"
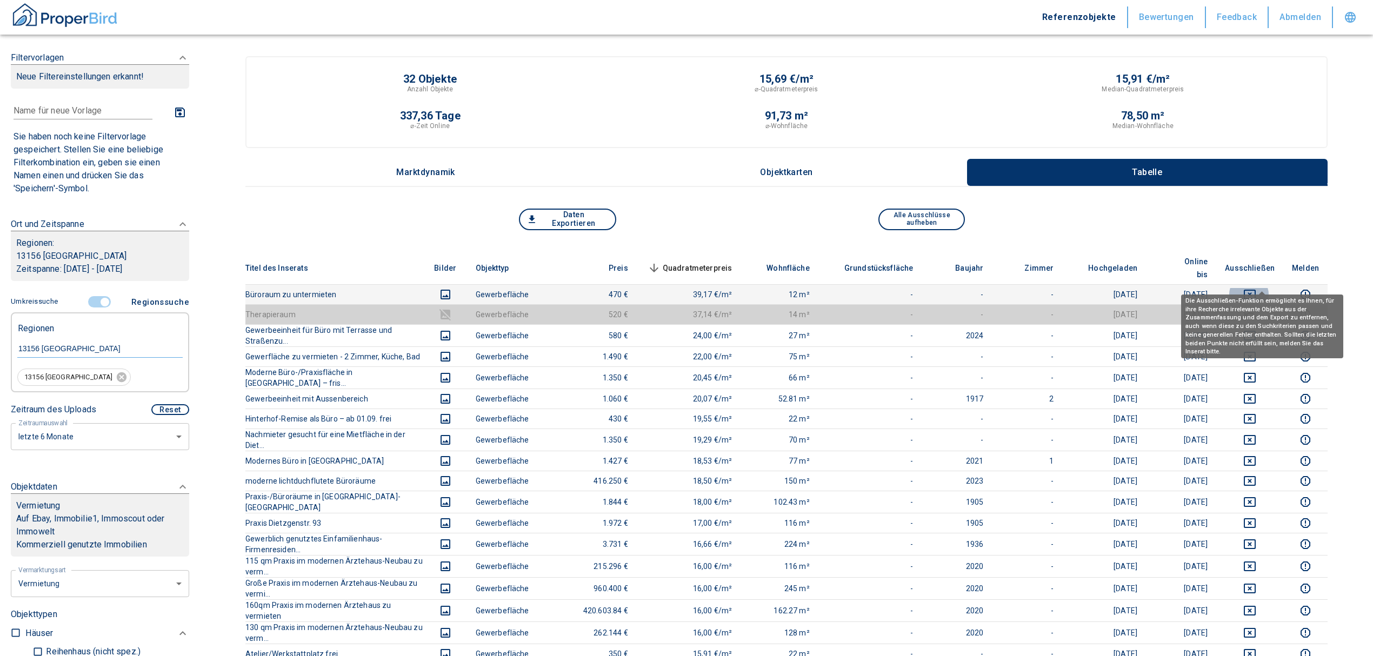
click at [1256, 288] on icon "deselect this listing" at bounding box center [1249, 294] width 13 height 13
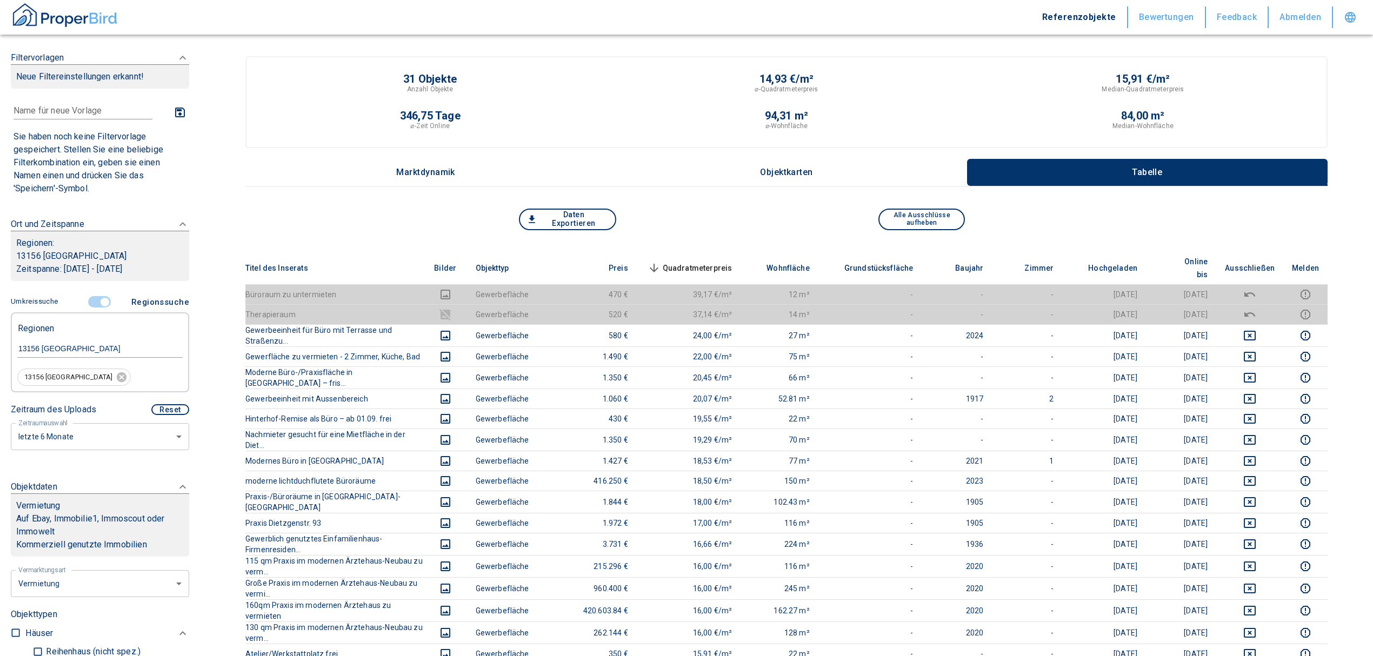
click at [714, 262] on span "Quadratmeterpreis sorted descending" at bounding box center [688, 268] width 87 height 13
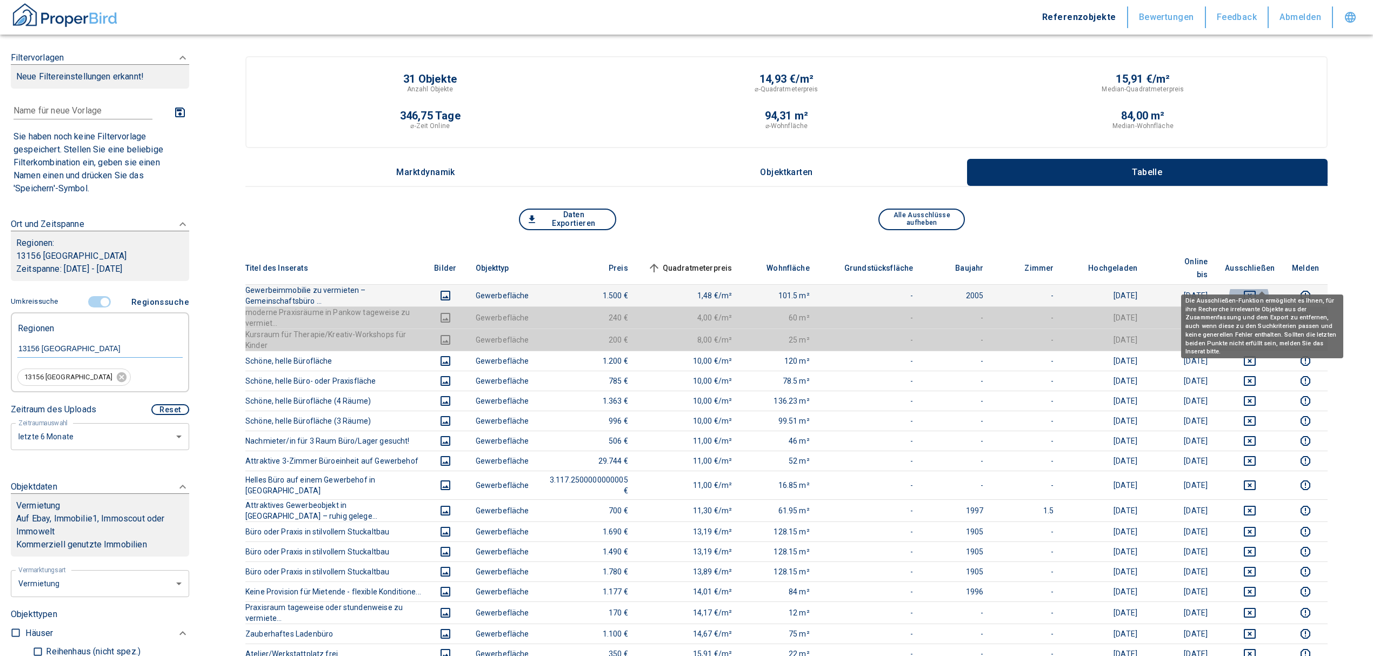
click at [1256, 289] on icon "deselect this listing" at bounding box center [1249, 295] width 13 height 13
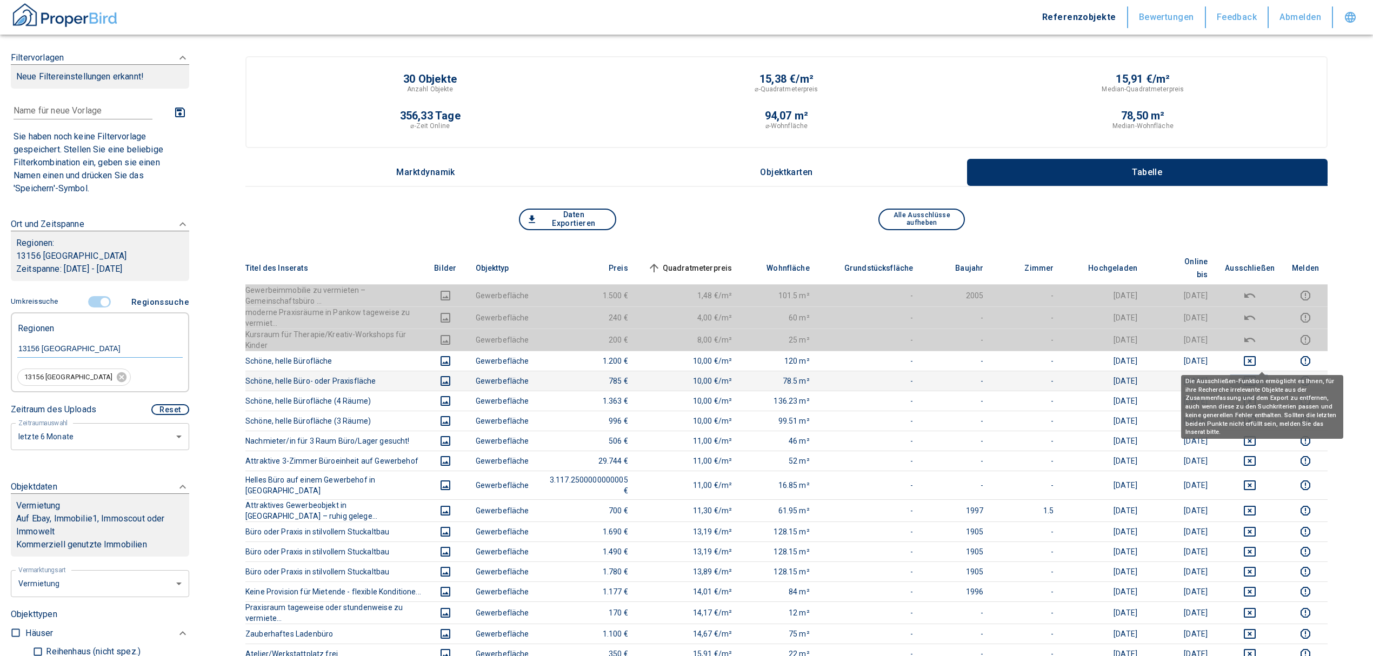
click at [1256, 374] on icon "deselect this listing" at bounding box center [1249, 380] width 13 height 13
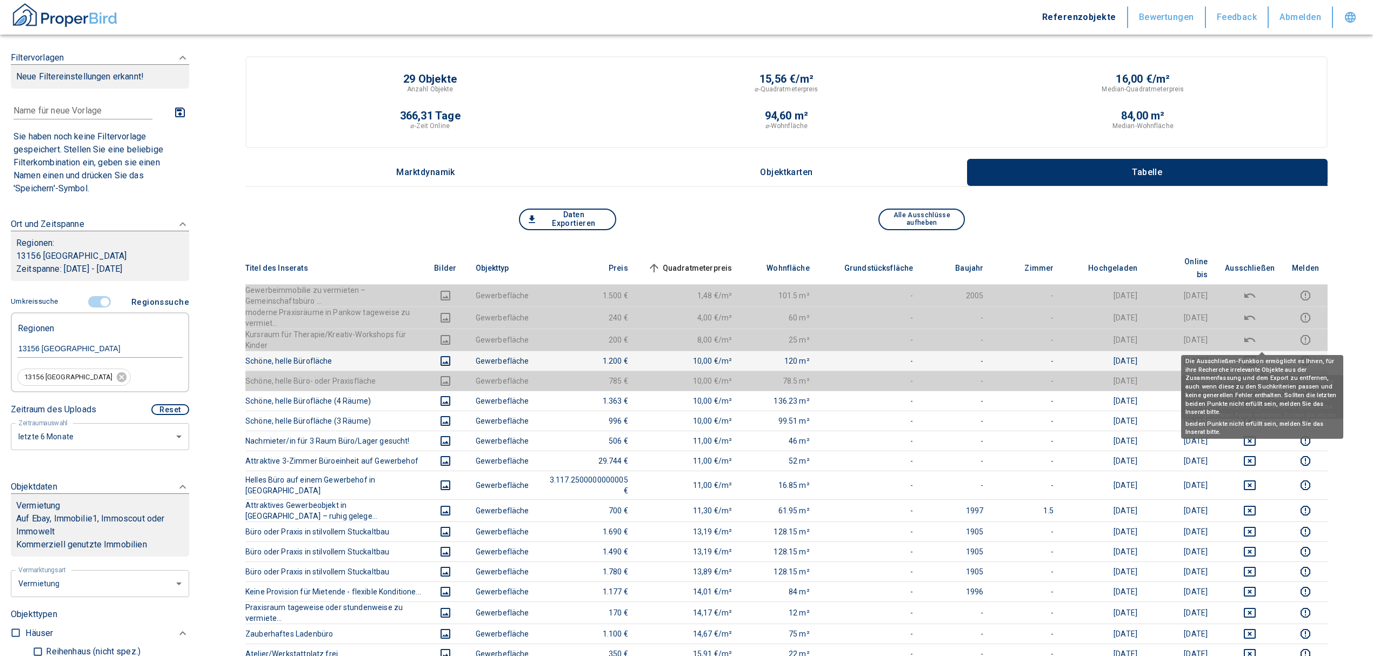
click at [1255, 356] on icon "deselect this listing" at bounding box center [1249, 361] width 12 height 10
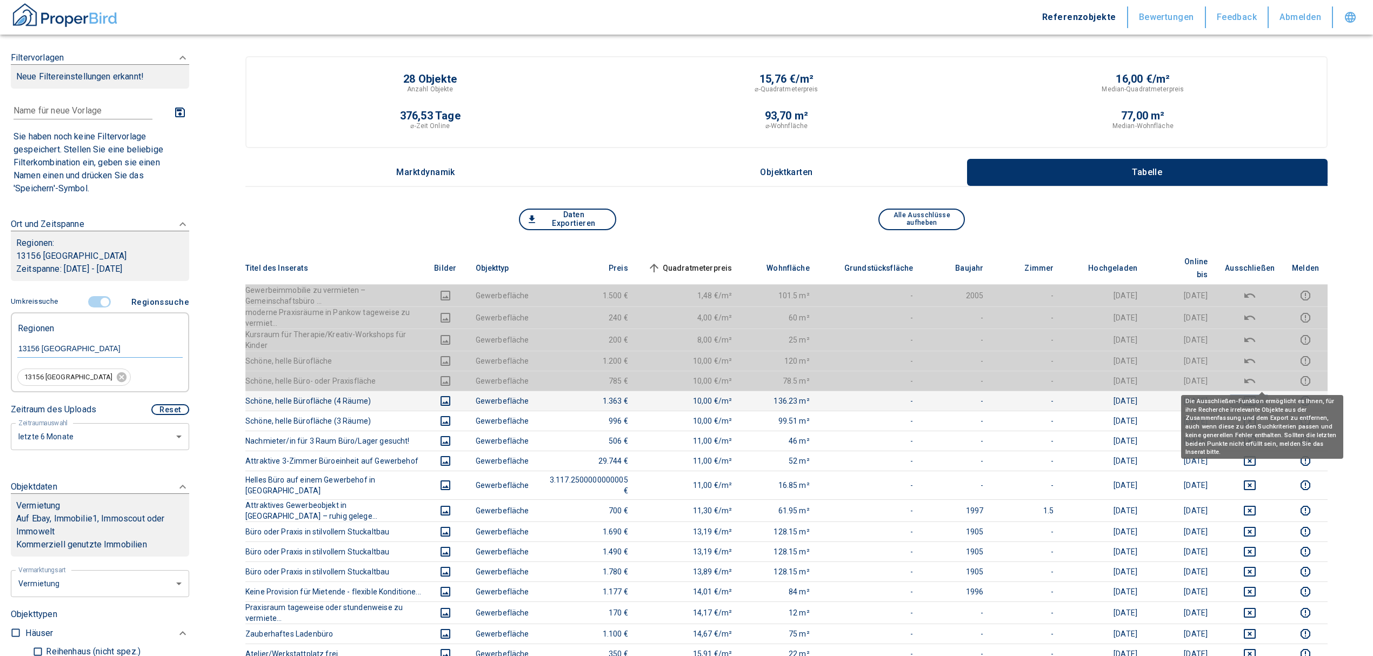
click at [1255, 396] on icon "deselect this listing" at bounding box center [1249, 401] width 12 height 10
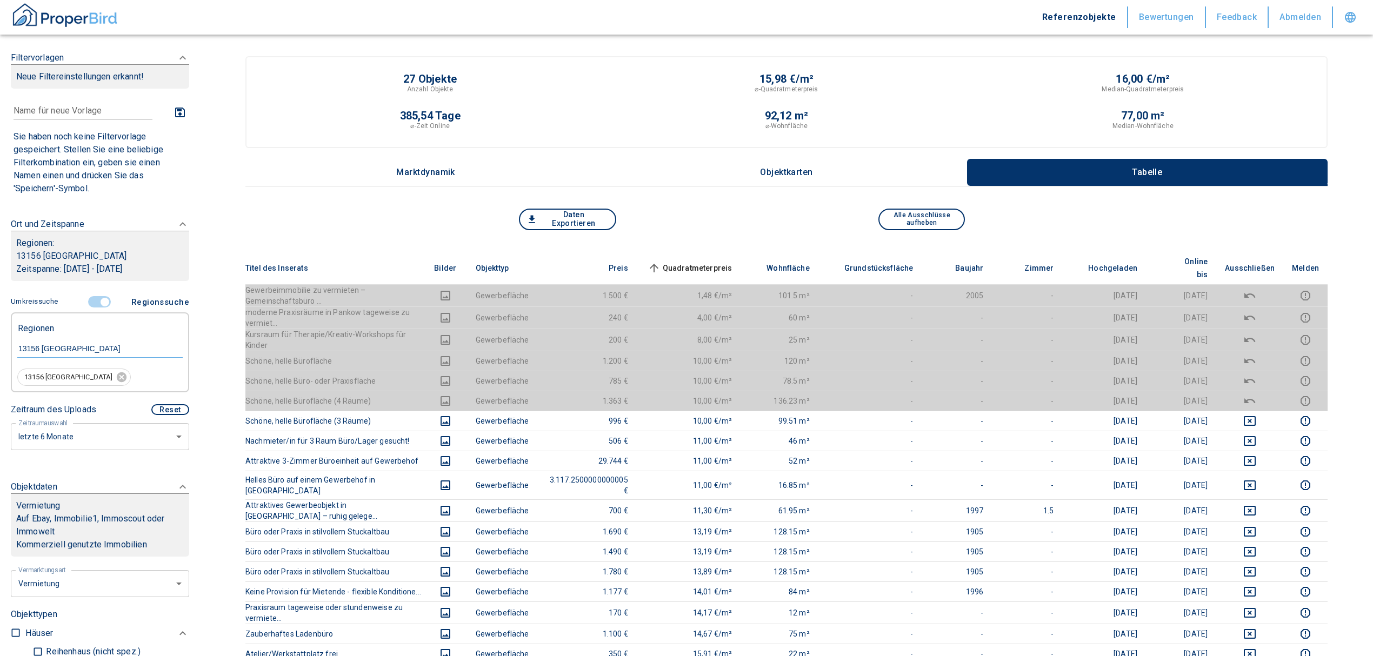
click at [721, 262] on span "Quadratmeterpreis sorted ascending" at bounding box center [688, 268] width 87 height 13
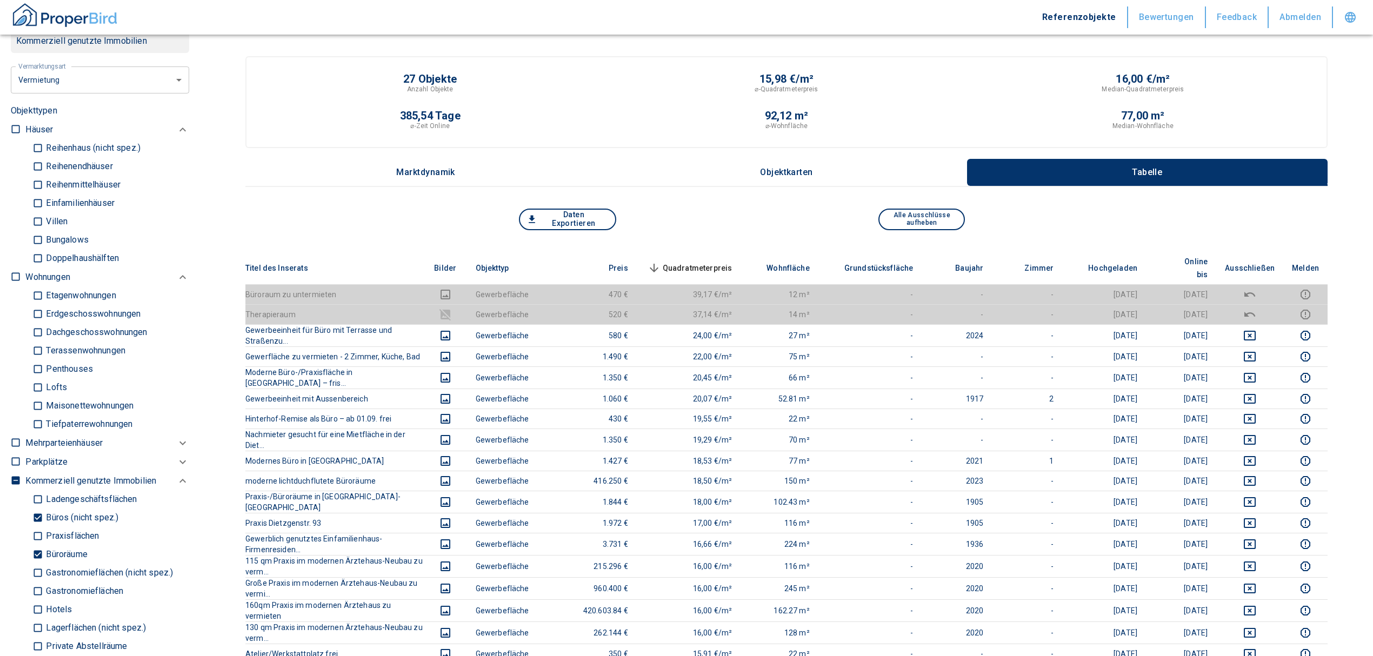
scroll to position [504, 0]
drag, startPoint x: 35, startPoint y: 547, endPoint x: 35, endPoint y: 533, distance: 14.6
click at [35, 547] on input "Büroräume" at bounding box center [37, 554] width 11 height 19
checkbox input "false"
type input "2020"
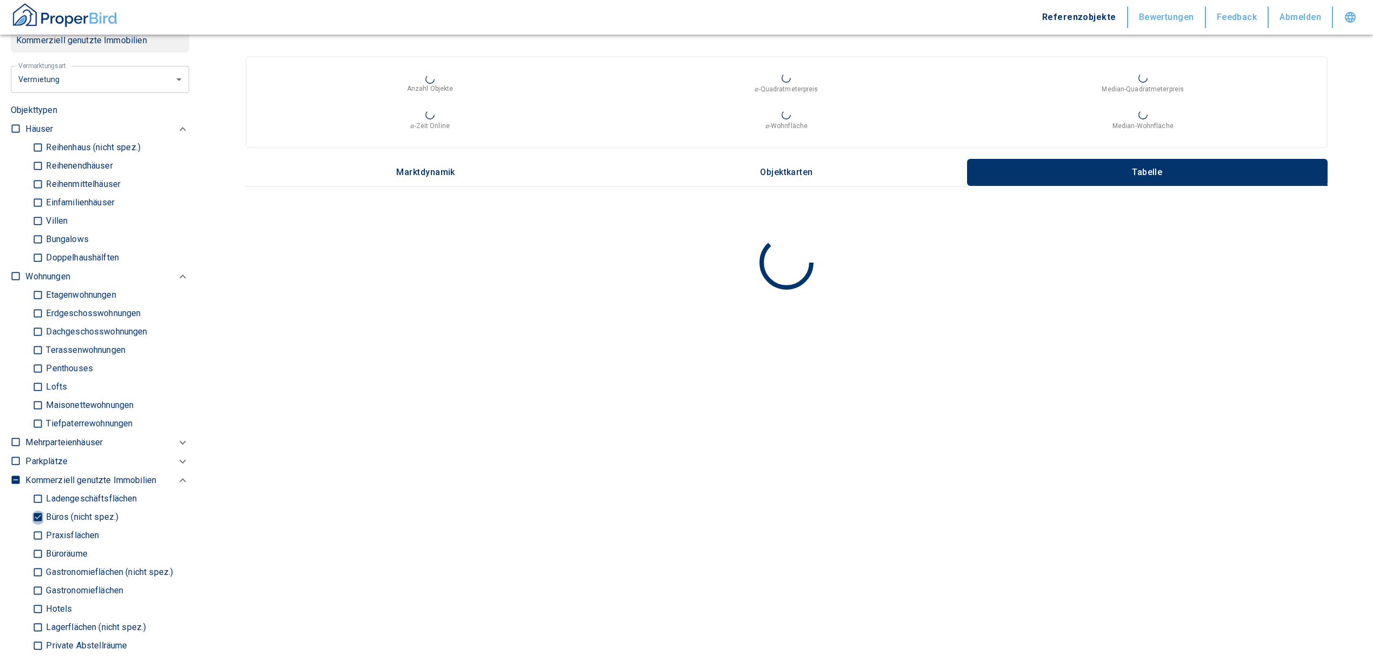
click at [37, 517] on input "Büros (nicht spez.)" at bounding box center [37, 517] width 11 height 19
checkbox input "false"
type input "2020"
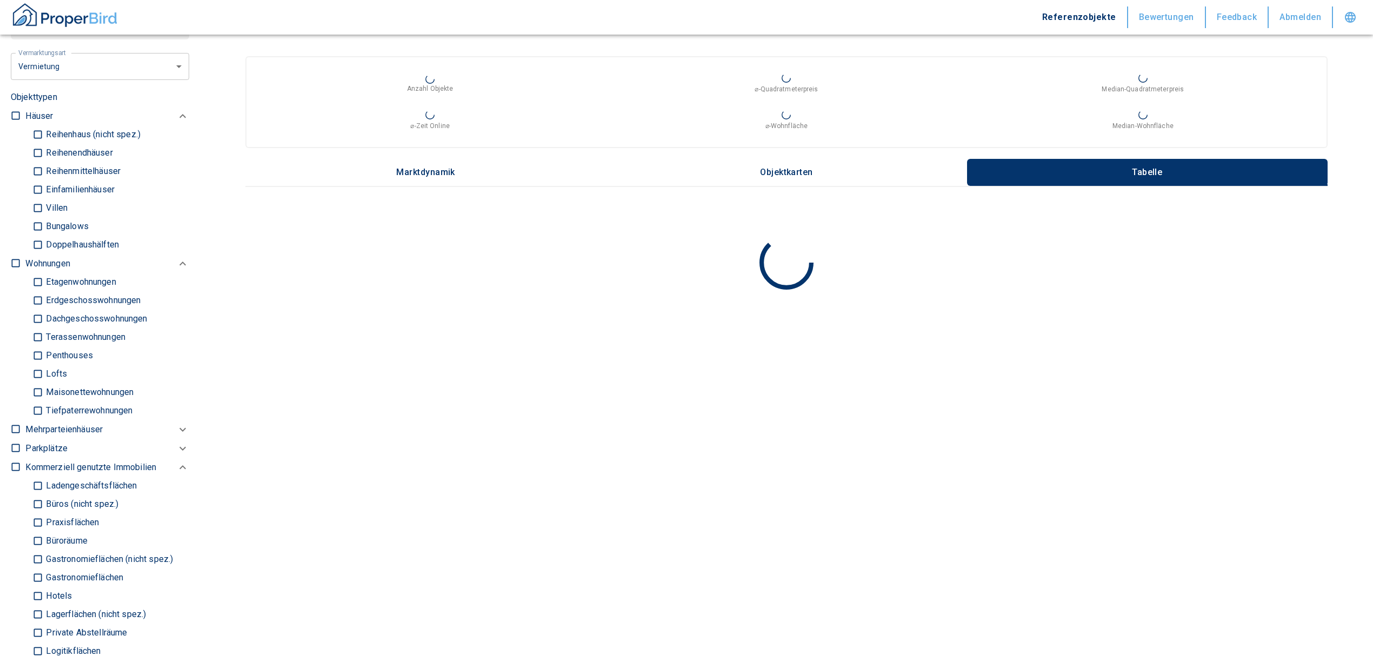
click at [31, 487] on div "Ladengeschäftsflächen Büros (nicht spez.) Praxisflächen Büroräume Gastronomiefl…" at bounding box center [107, 578] width 164 height 202
click at [37, 485] on input "Ladengeschäftsflächen" at bounding box center [37, 486] width 11 height 19
checkbox input "true"
type input "2020"
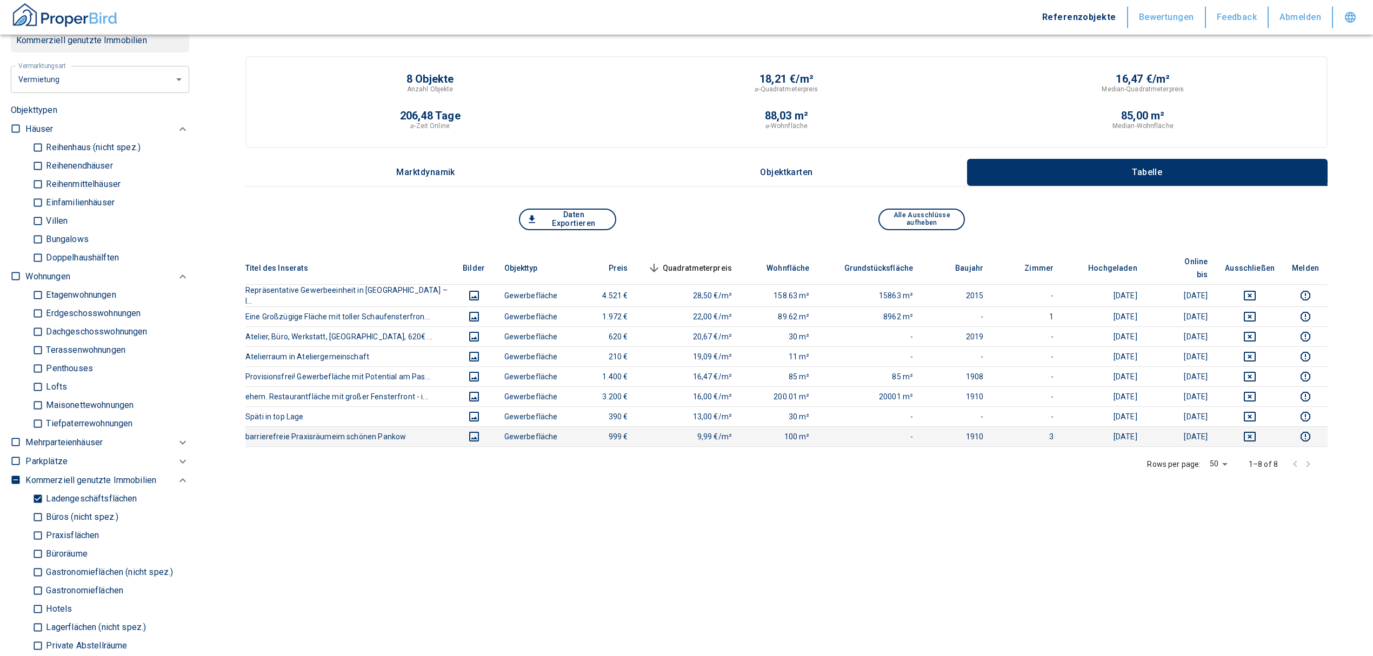
click at [1256, 430] on icon "deselect this listing" at bounding box center [1249, 436] width 13 height 13
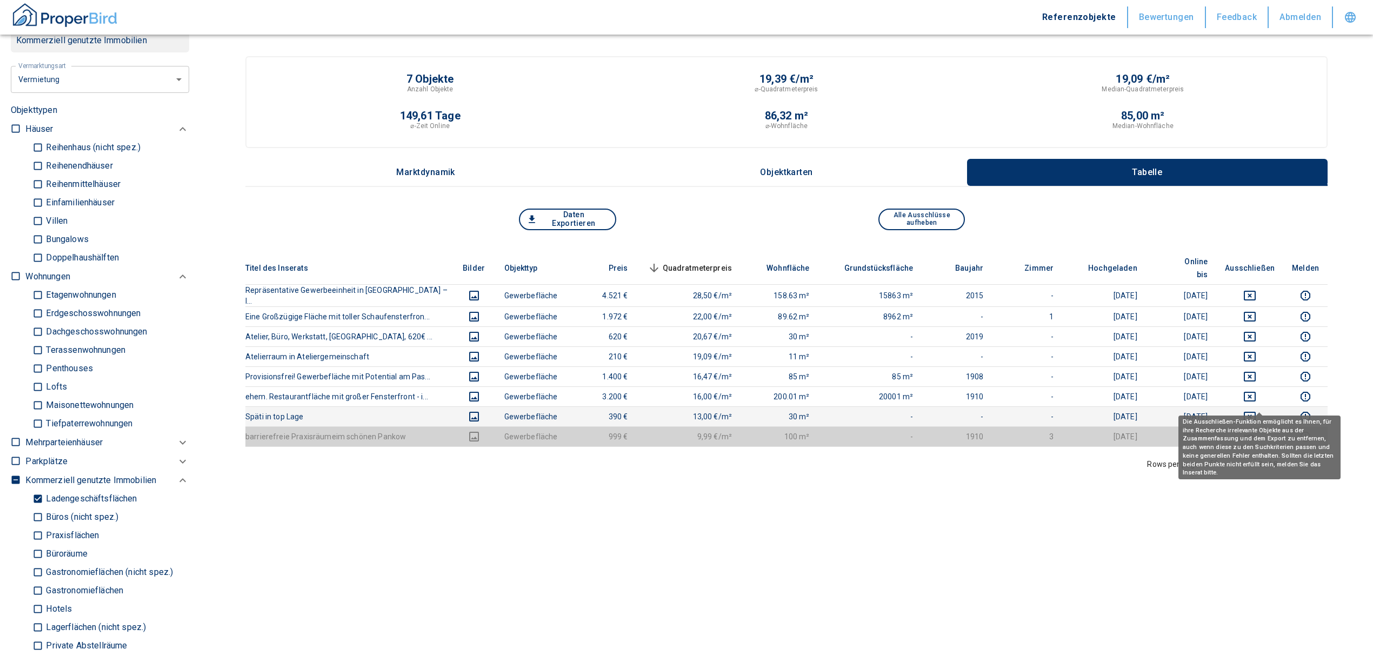
click at [1266, 410] on button "deselect this listing" at bounding box center [1250, 416] width 50 height 13
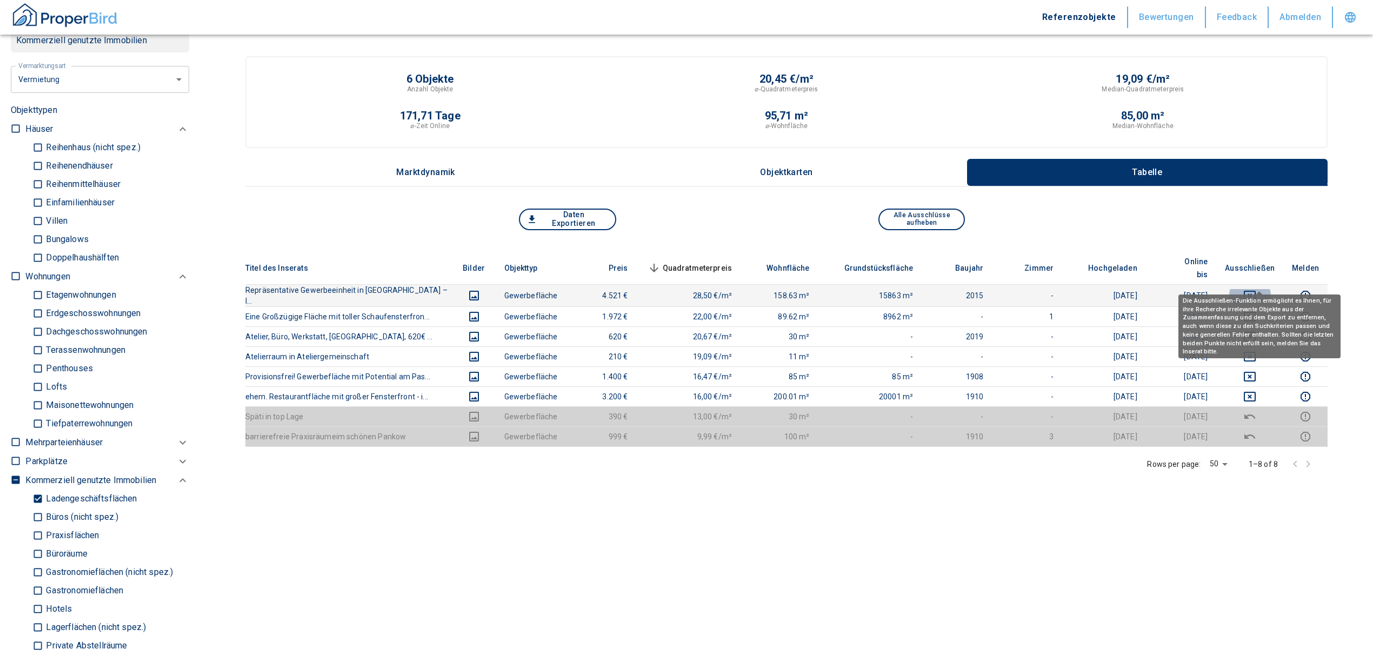
click at [1256, 289] on icon "deselect this listing" at bounding box center [1249, 295] width 13 height 13
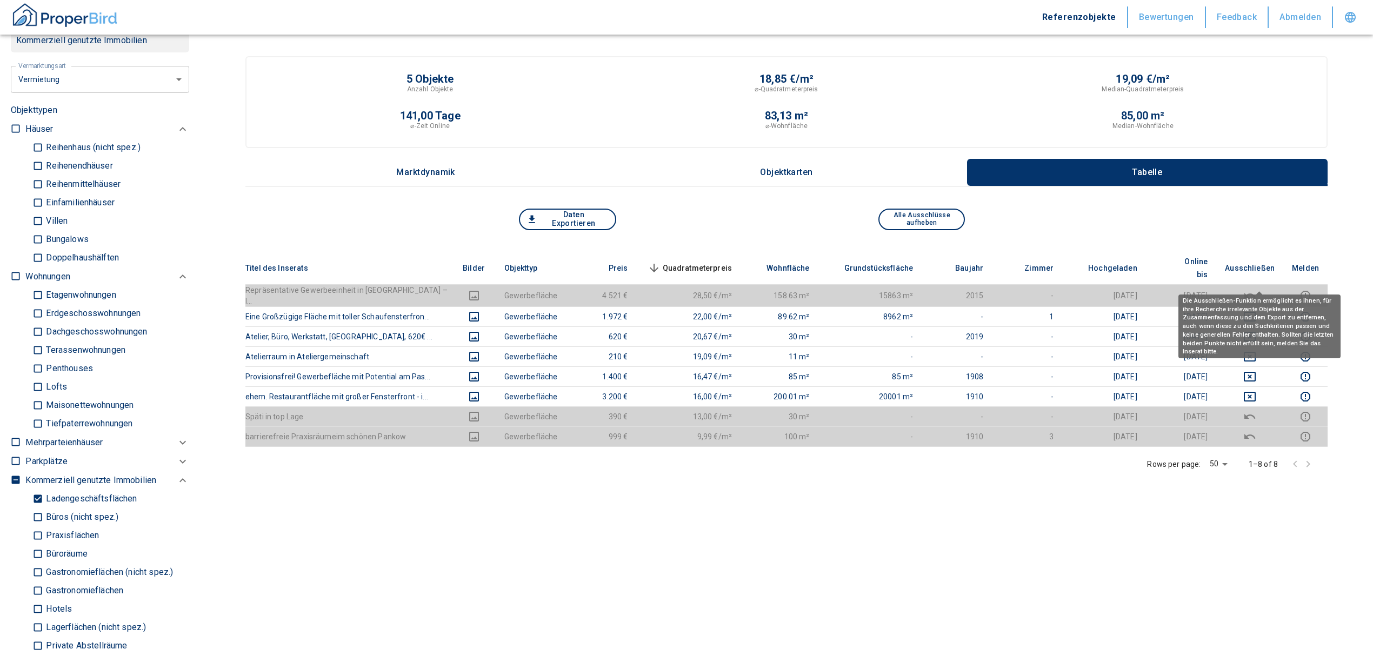
click at [1256, 289] on icon "deselect this listing" at bounding box center [1249, 295] width 13 height 13
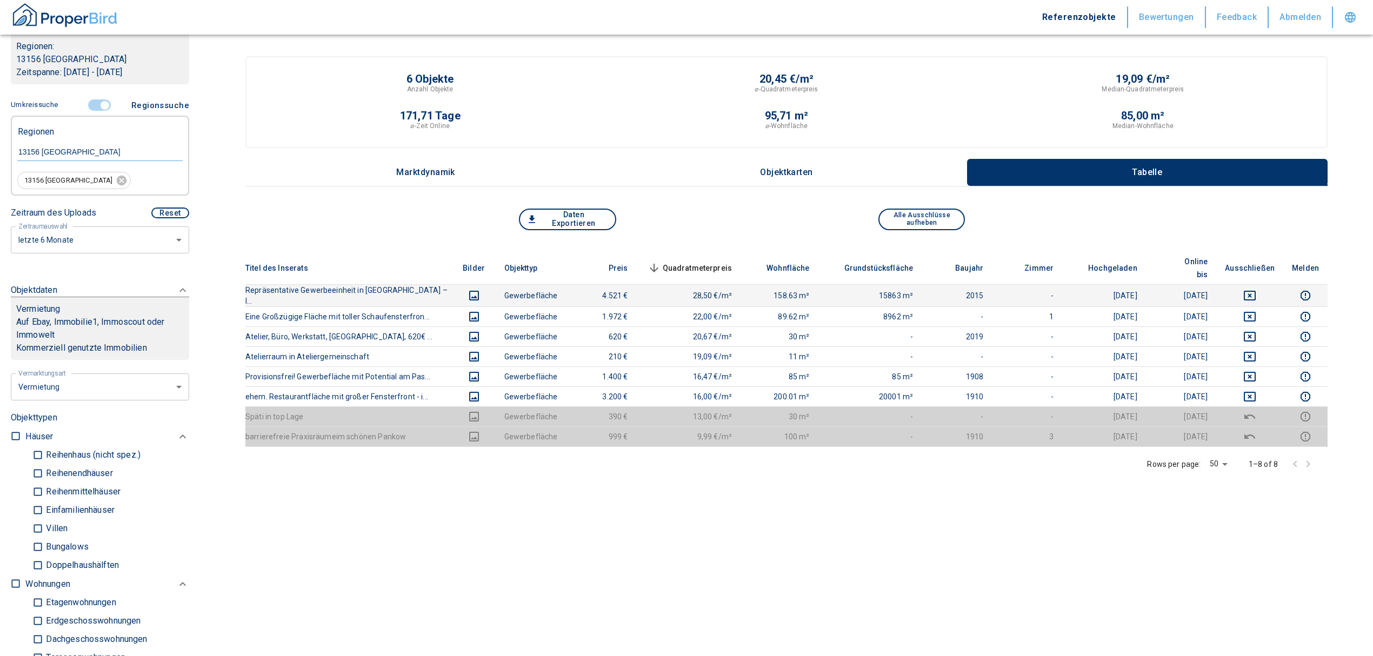
scroll to position [72, 0]
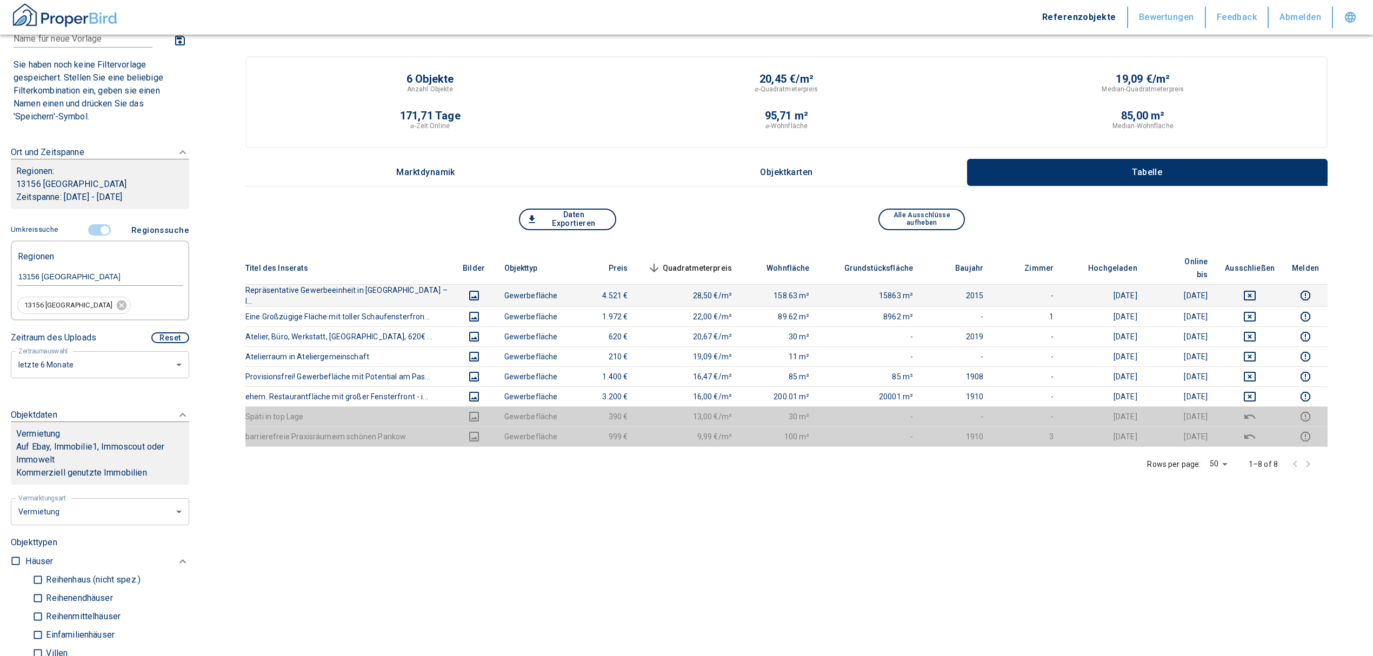
click at [102, 228] on input "controlled" at bounding box center [105, 230] width 32 height 12
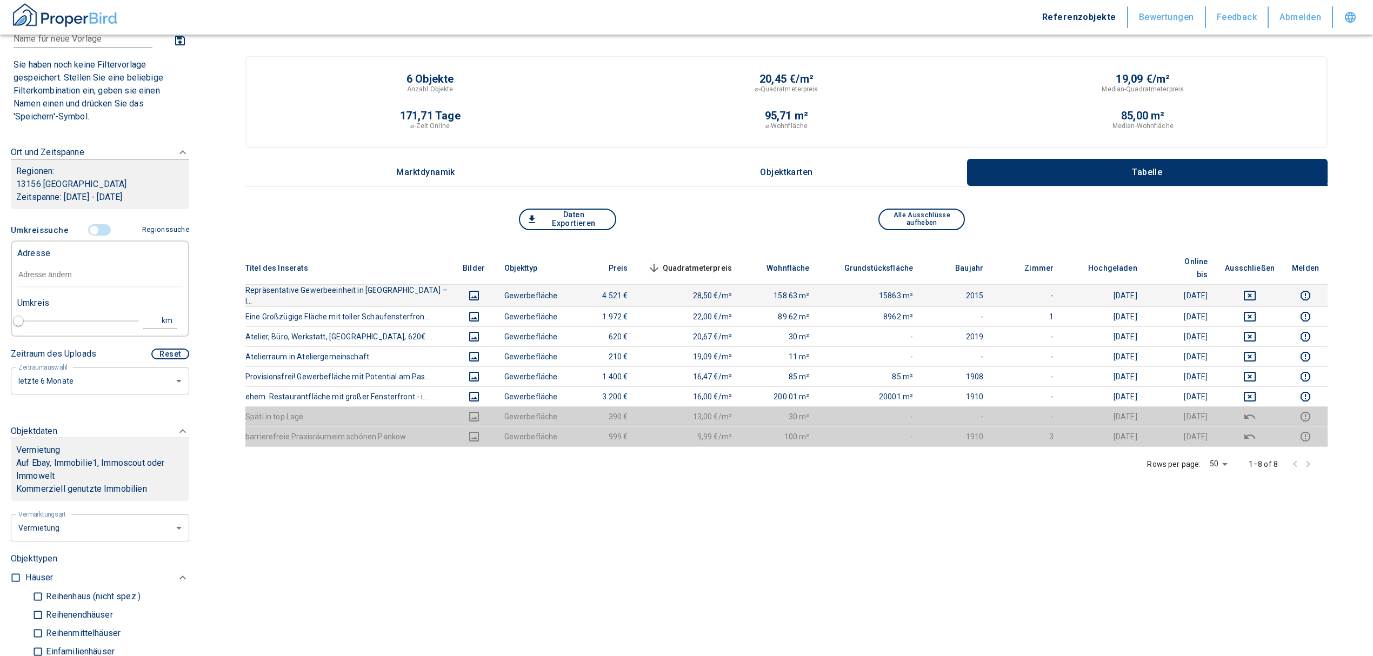
click at [65, 267] on input "text" at bounding box center [99, 275] width 165 height 25
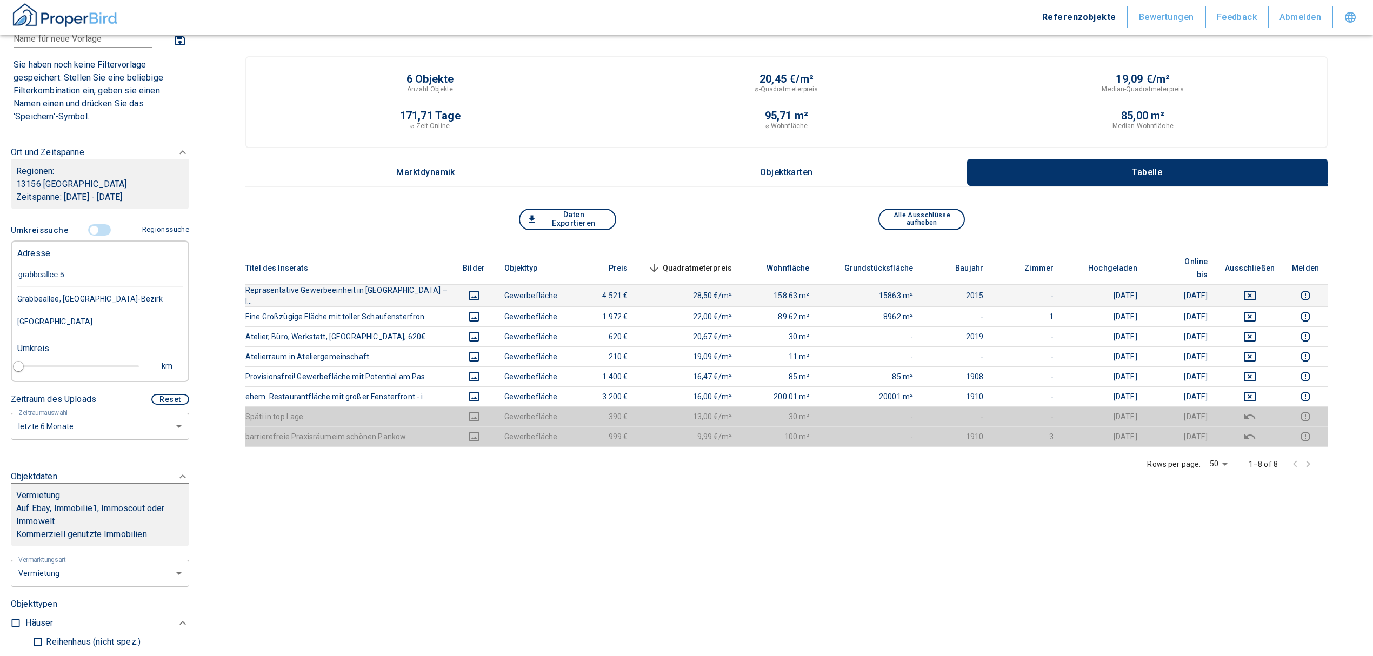
type input "grabbeallee 55"
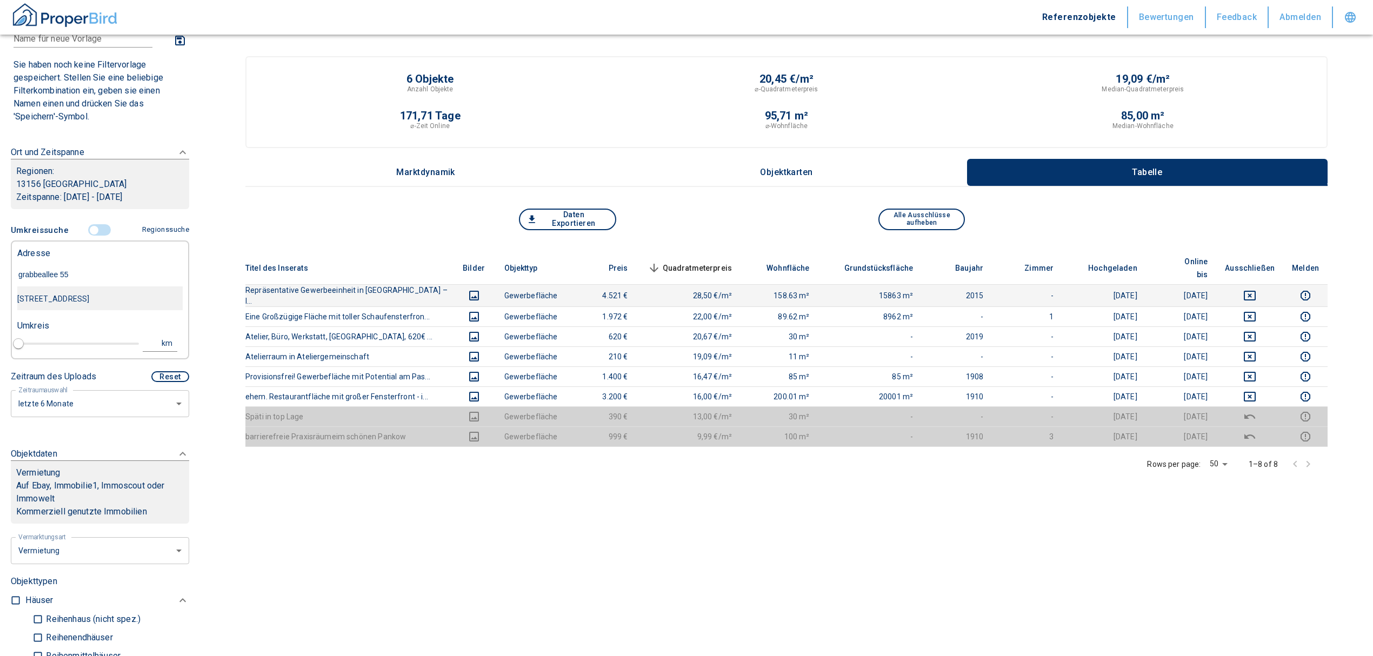
click at [79, 298] on div "[STREET_ADDRESS]" at bounding box center [99, 298] width 165 height 23
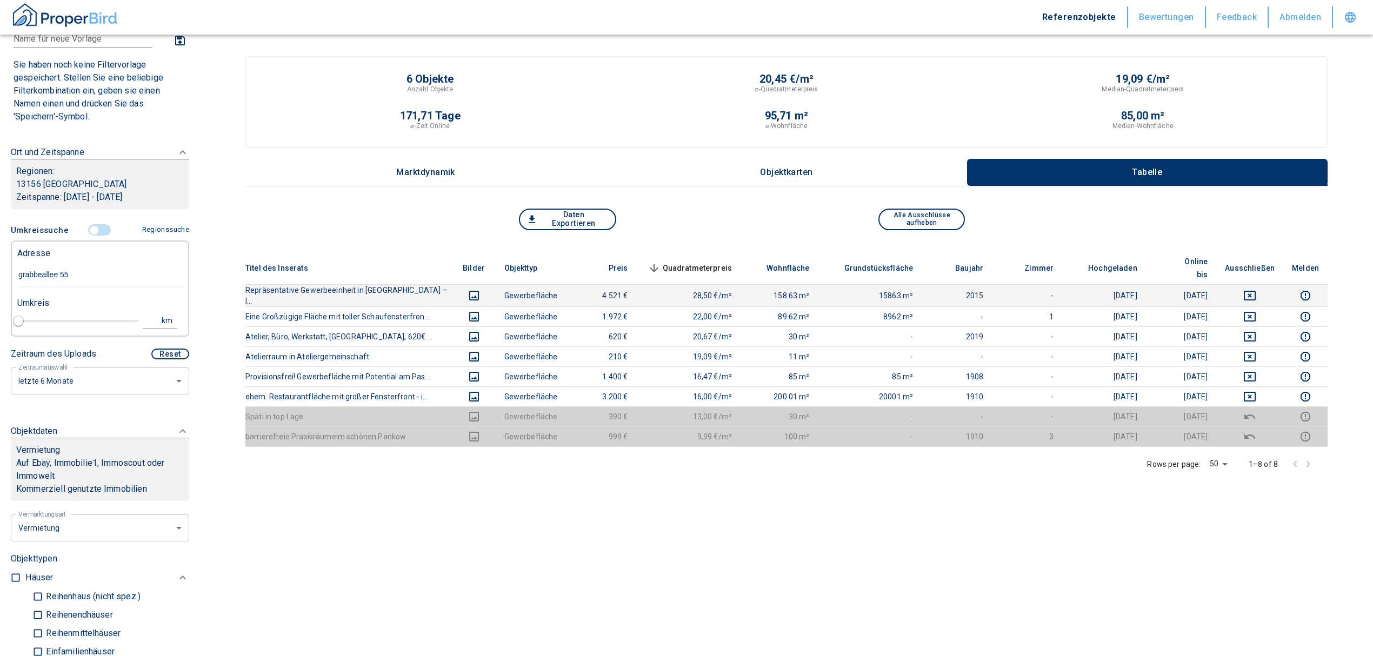
type input "2020"
type input "[STREET_ADDRESS]"
type input "1"
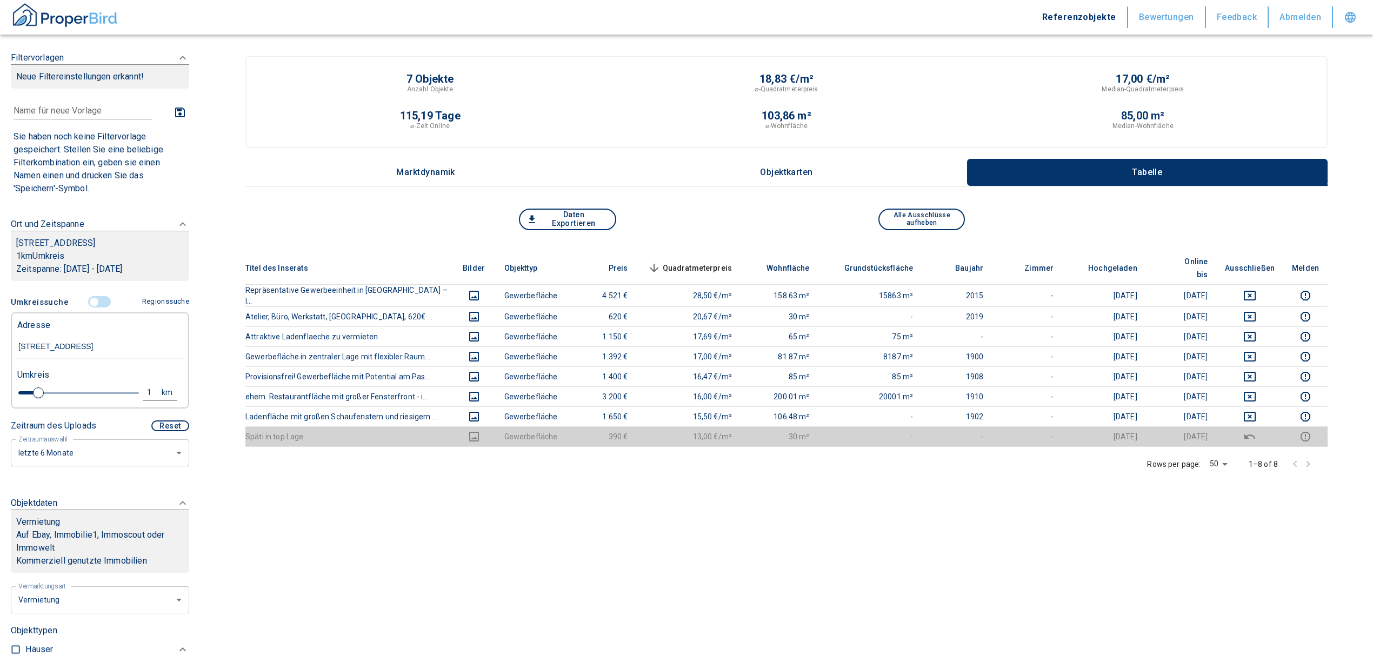
type input "[STREET_ADDRESS]"
click at [147, 386] on div "1" at bounding box center [154, 393] width 19 height 14
drag, startPoint x: 64, startPoint y: 394, endPoint x: 42, endPoint y: 390, distance: 22.2
click at [42, 390] on div "1 km Neue Suchen" at bounding box center [91, 393] width 165 height 26
type input "2"
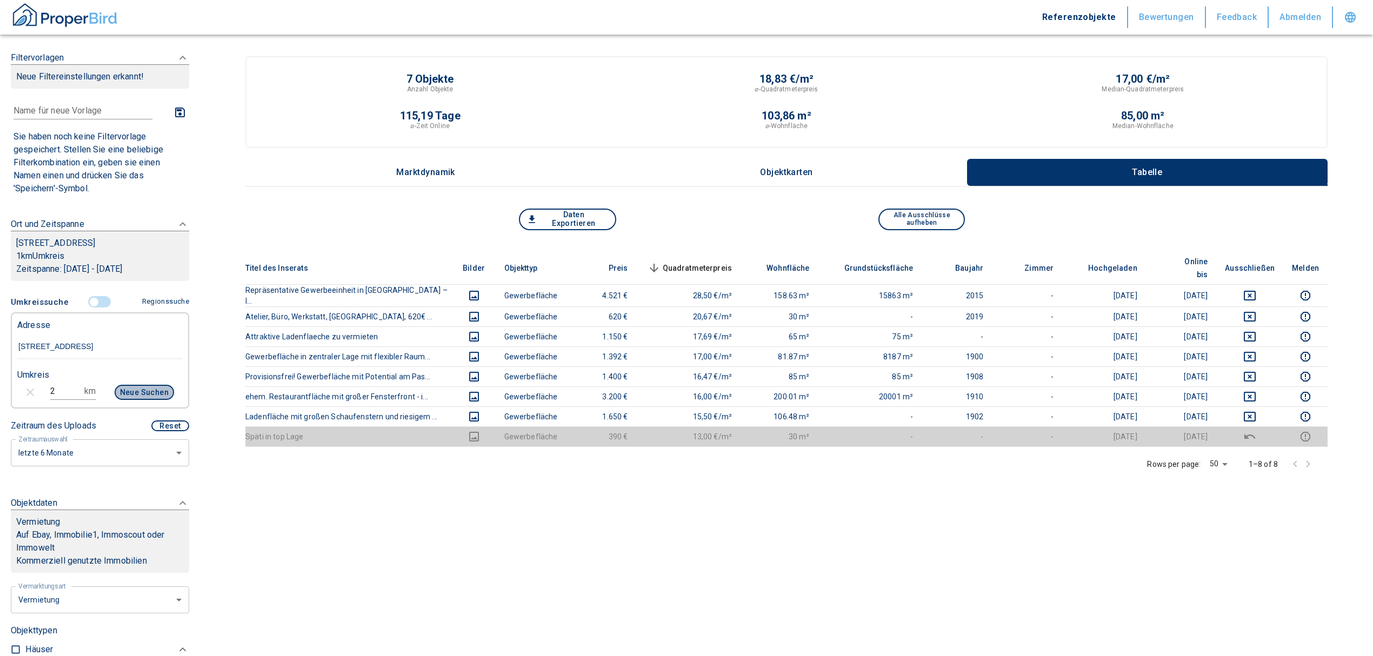
click at [133, 388] on button "Neue Suchen" at bounding box center [144, 392] width 59 height 15
type input "2020"
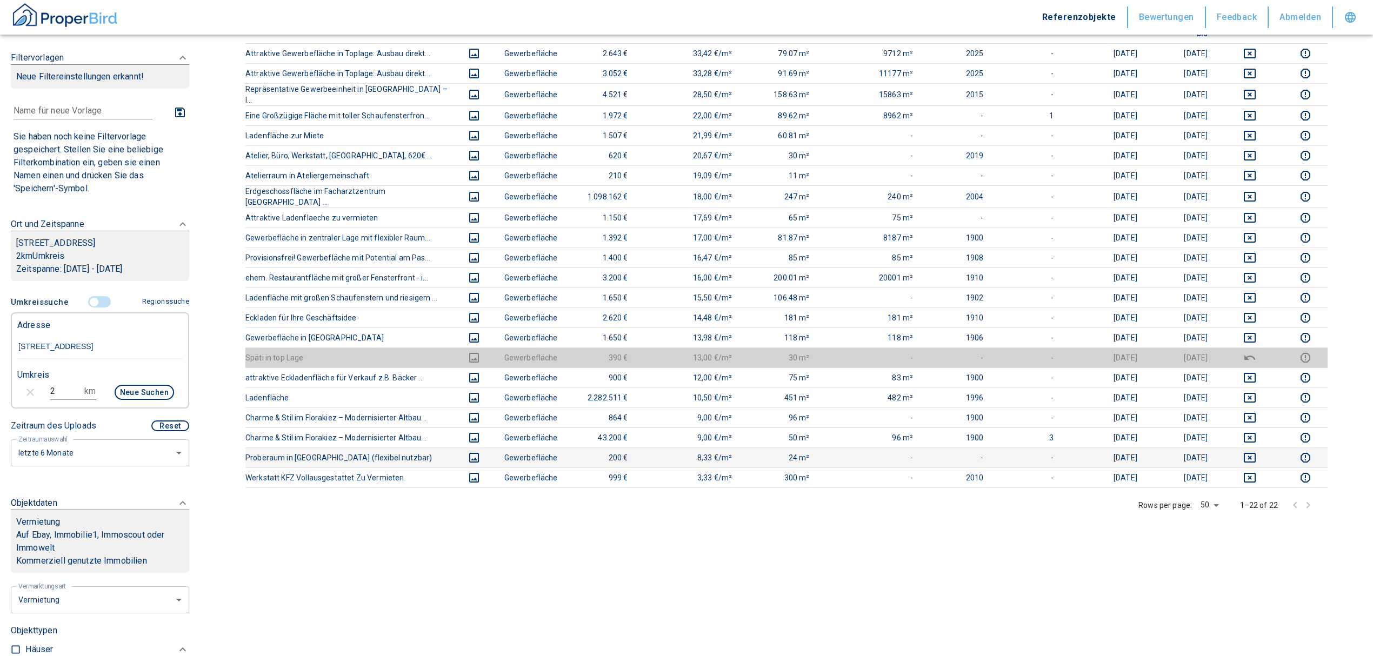
scroll to position [216, 0]
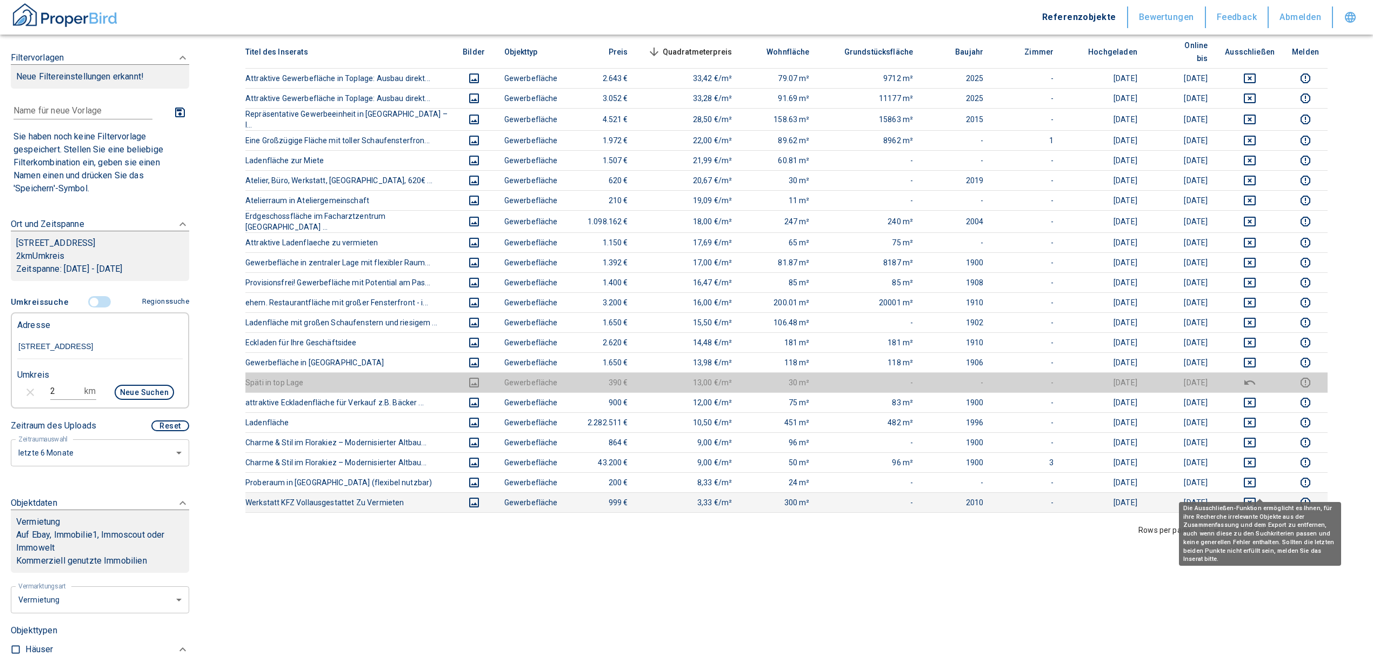
click at [1255, 498] on icon "deselect this listing" at bounding box center [1249, 503] width 12 height 10
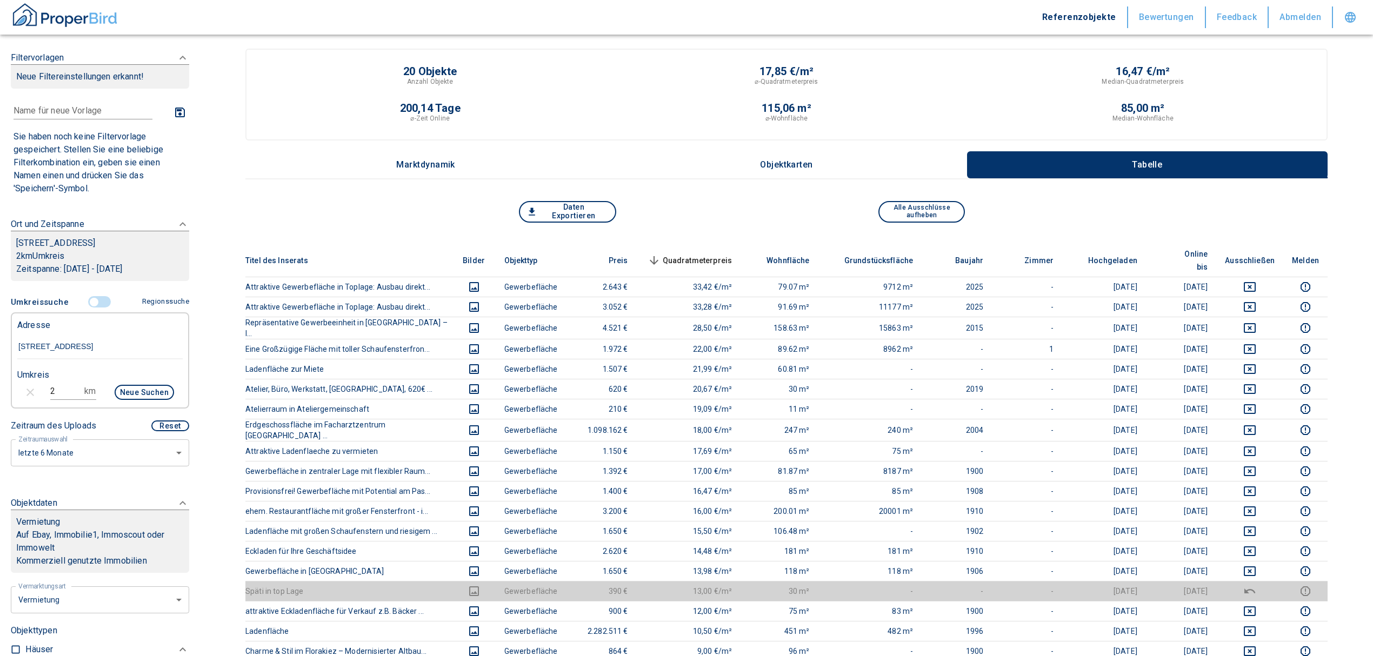
scroll to position [0, 0]
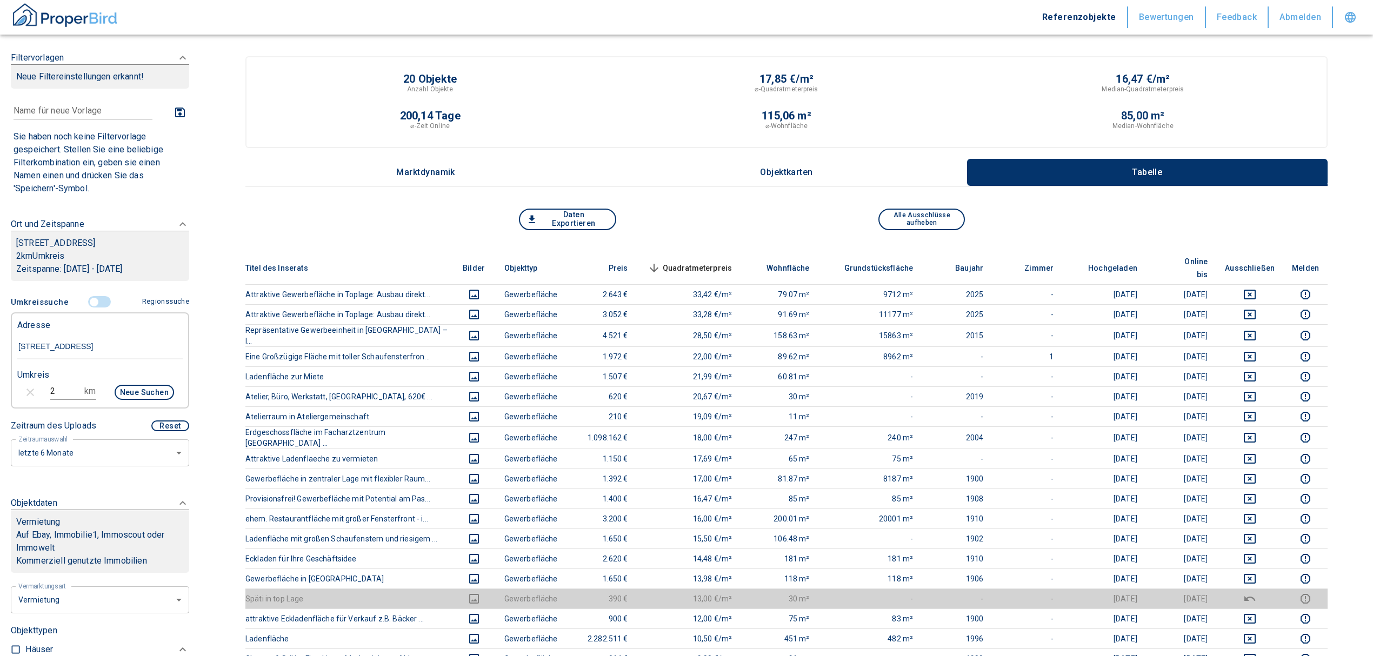
click at [704, 262] on span "Quadratmeterpreis sorted descending" at bounding box center [688, 268] width 87 height 13
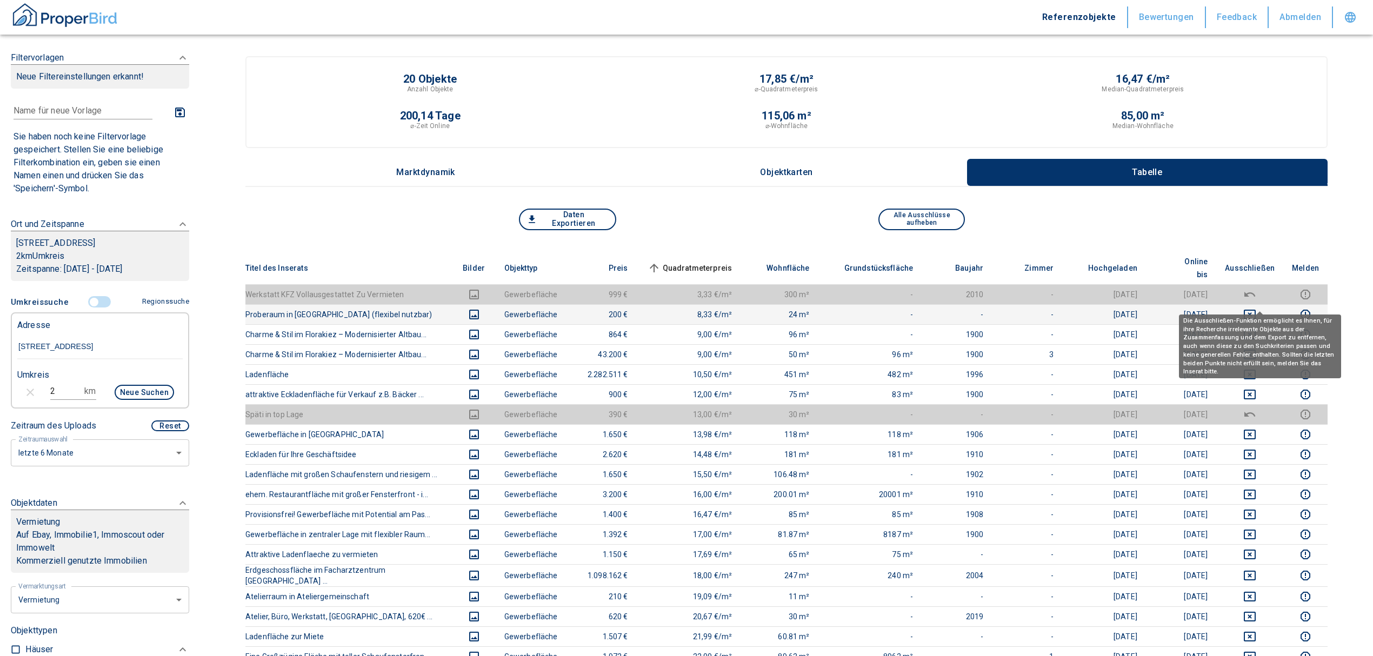
click at [1256, 308] on icon "deselect this listing" at bounding box center [1249, 314] width 13 height 13
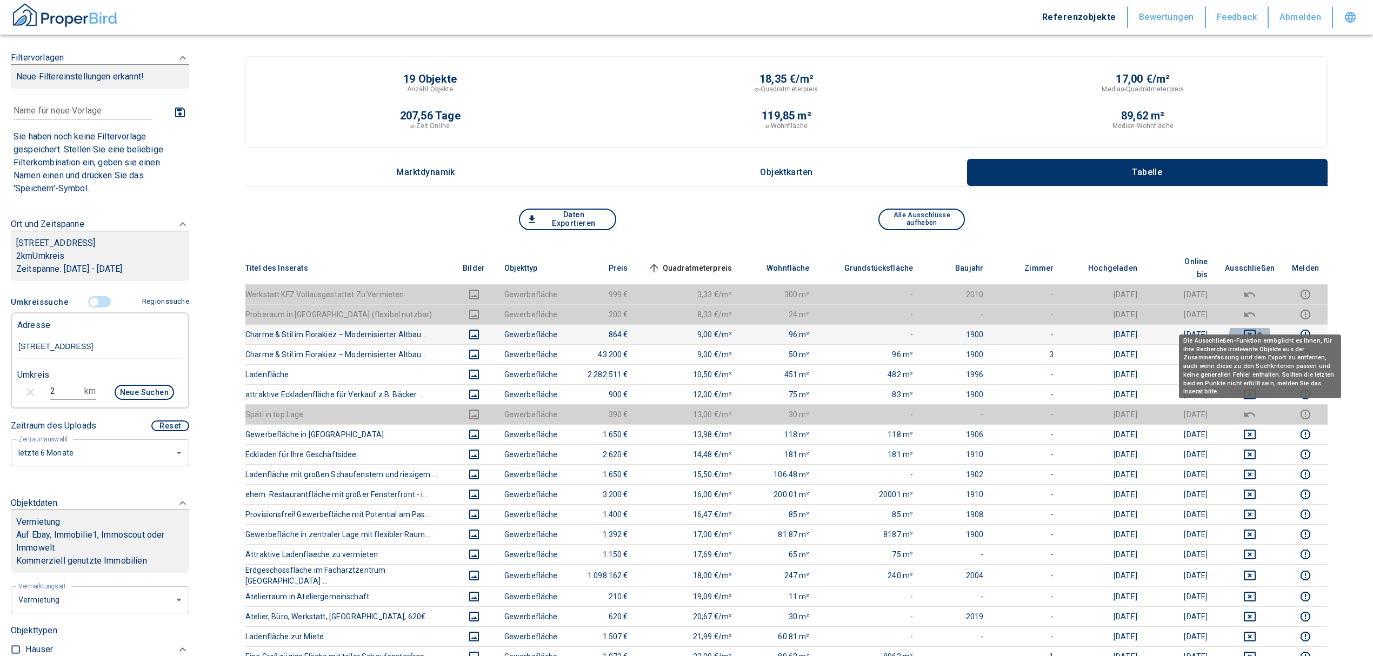
click at [1256, 328] on icon "deselect this listing" at bounding box center [1249, 334] width 13 height 13
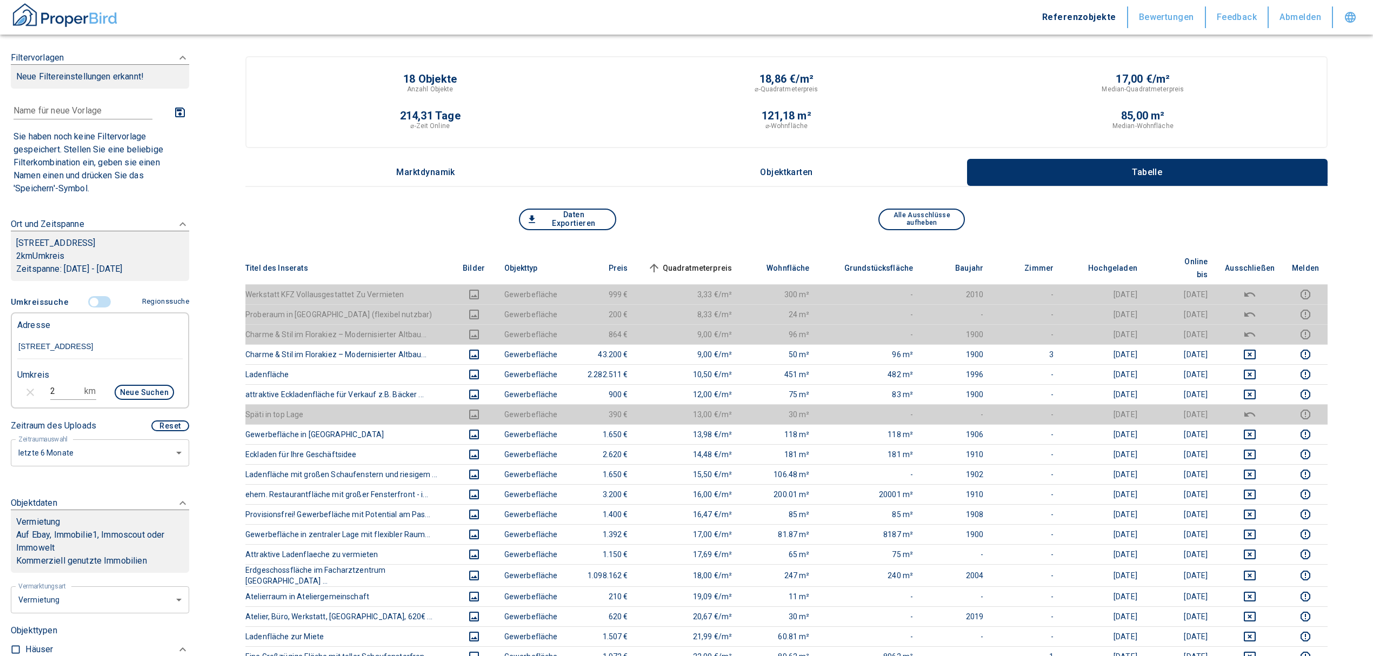
click at [710, 262] on span "Quadratmeterpreis sorted ascending" at bounding box center [688, 268] width 87 height 13
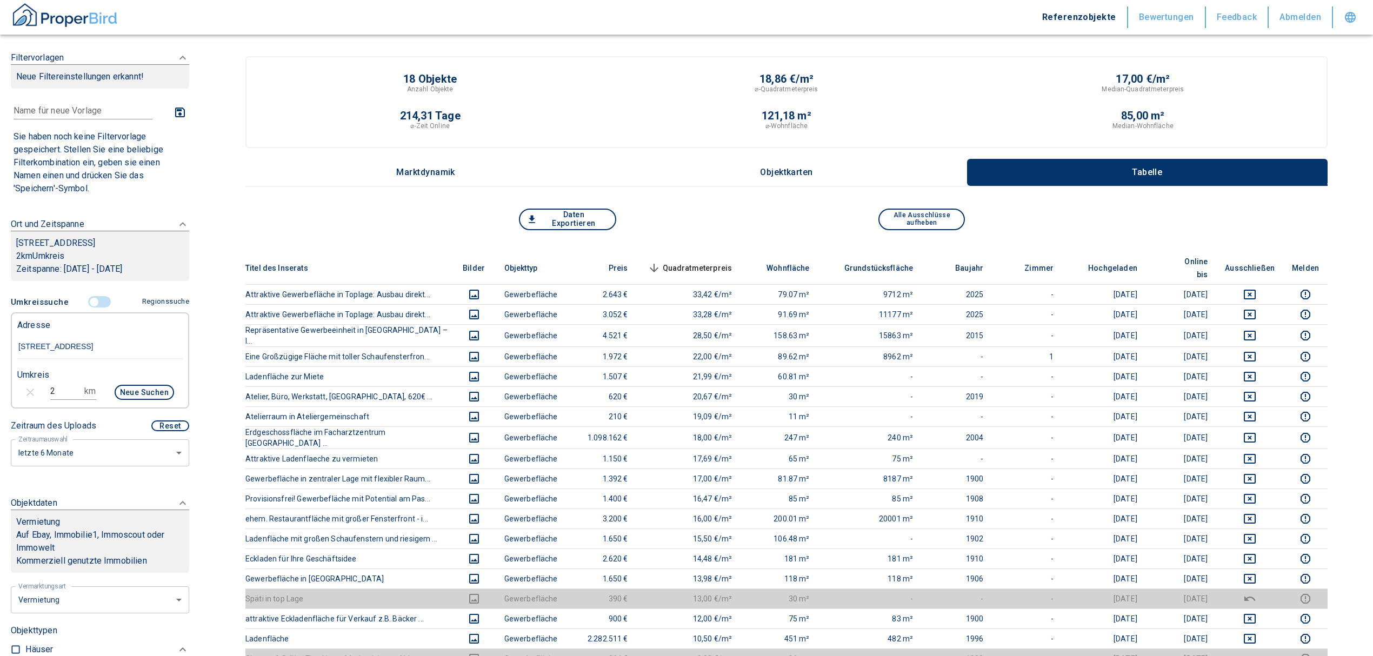
click at [710, 262] on span "Quadratmeterpreis sorted descending" at bounding box center [688, 268] width 87 height 13
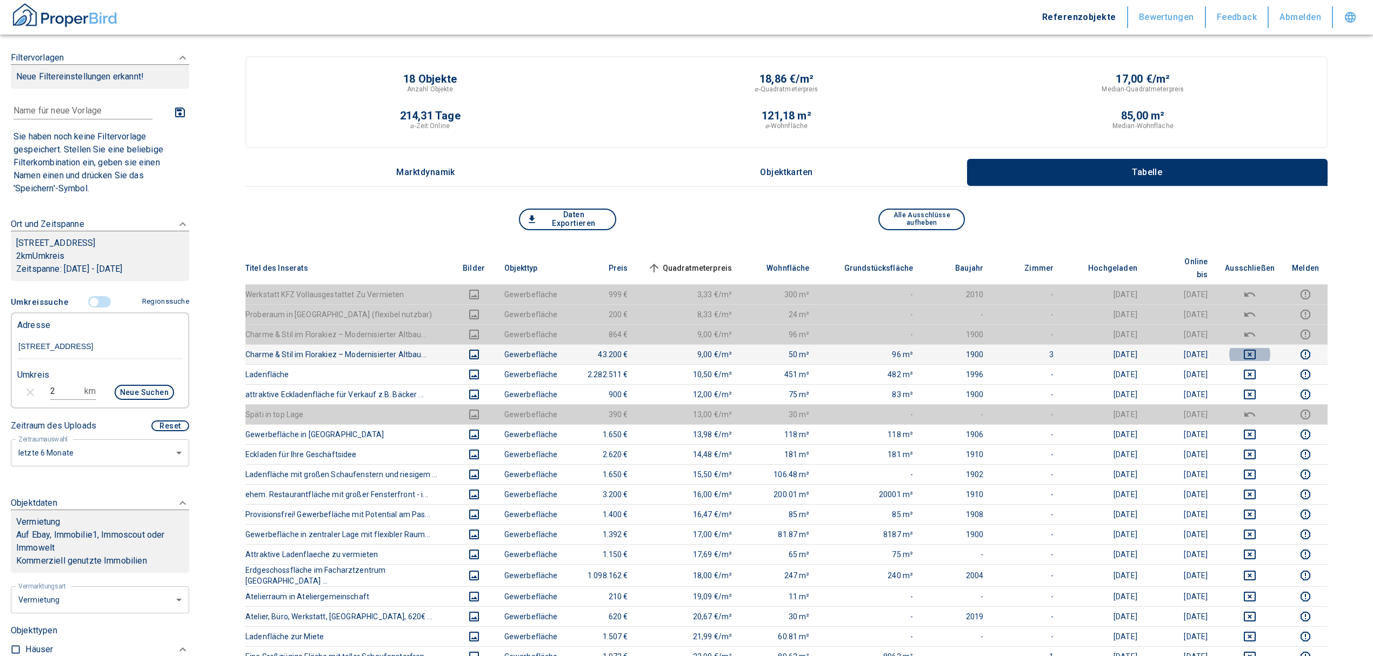
click at [1256, 348] on icon "deselect this listing" at bounding box center [1249, 354] width 13 height 13
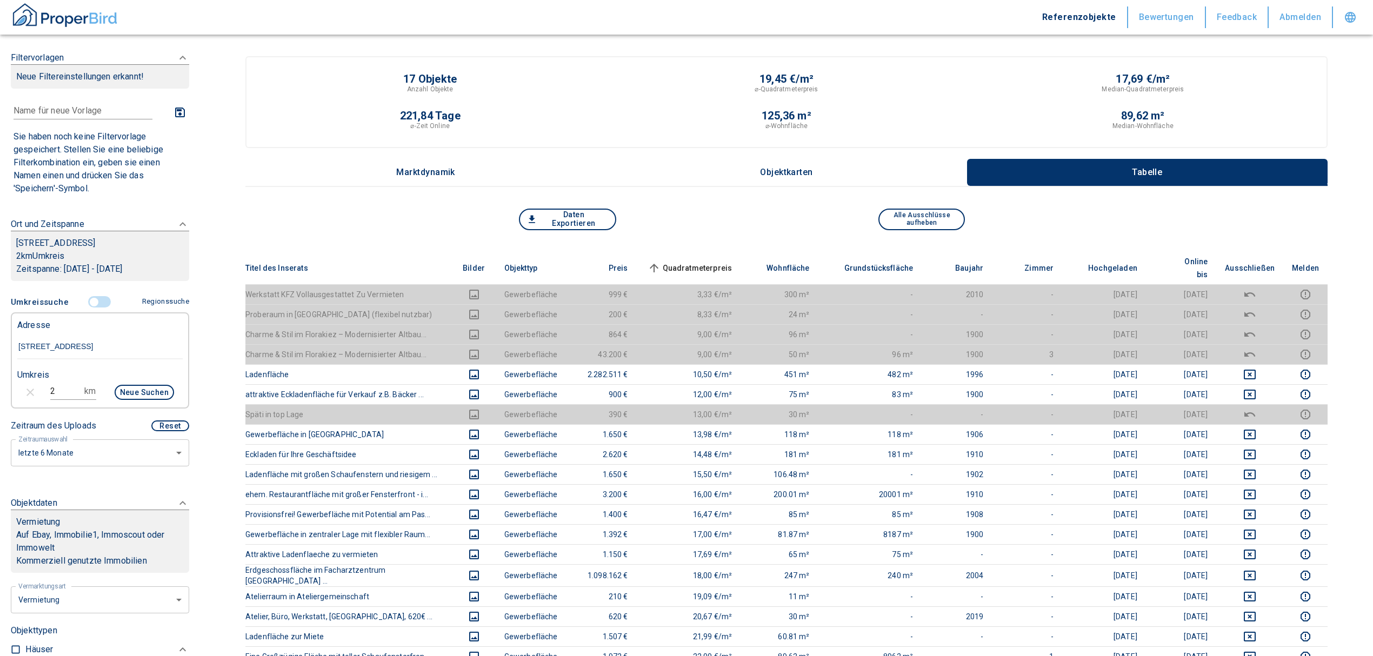
click at [719, 264] on span "Quadratmeterpreis sorted ascending" at bounding box center [688, 268] width 87 height 13
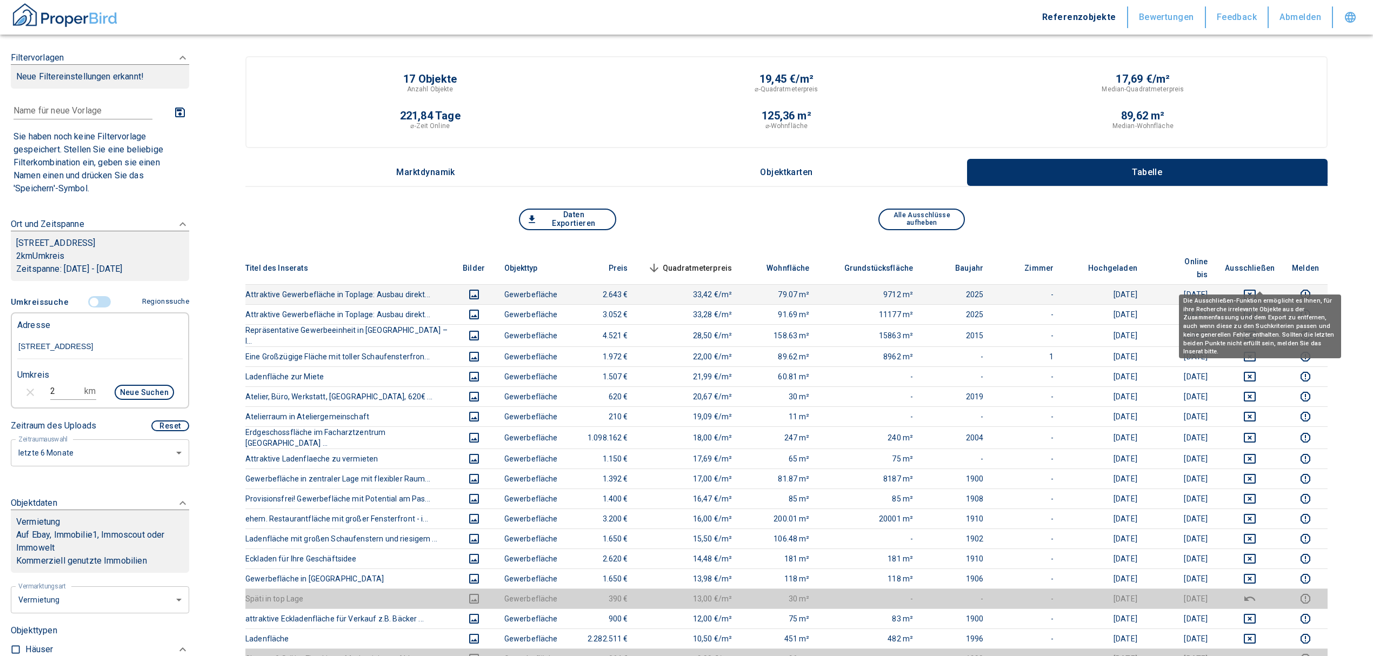
click at [1255, 290] on icon "deselect this listing" at bounding box center [1249, 295] width 12 height 10
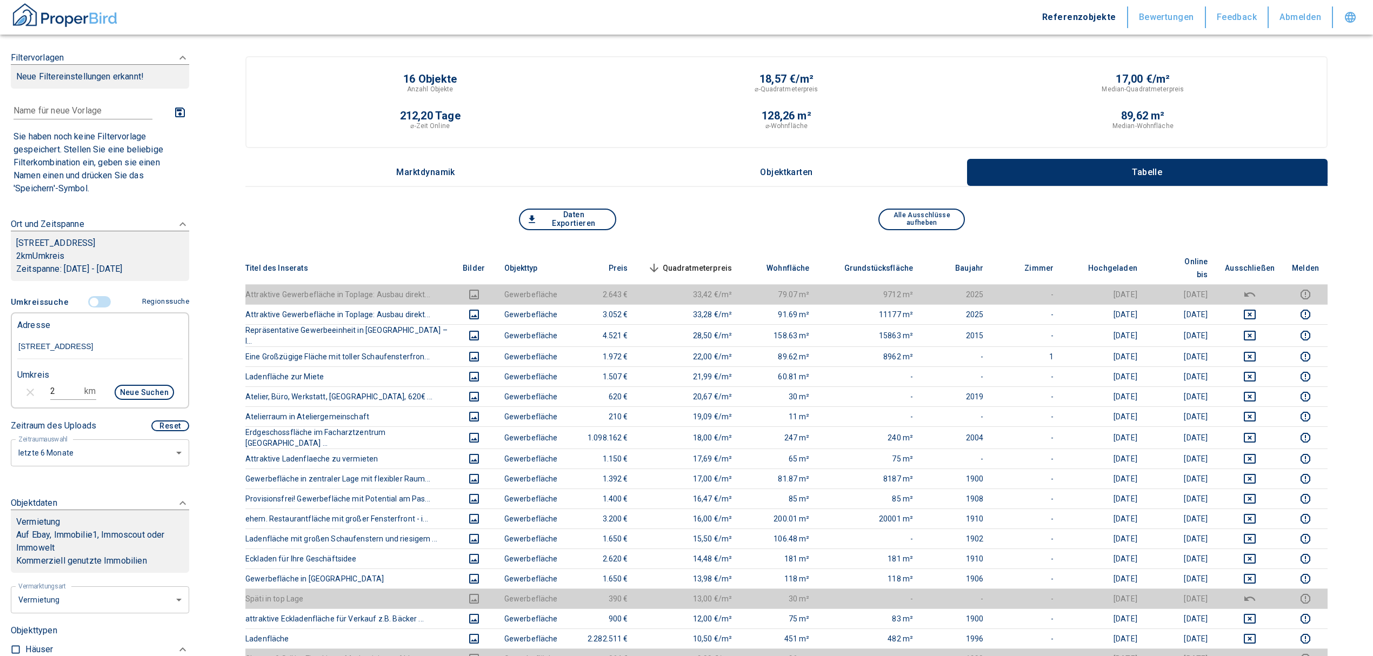
click at [677, 263] on span "Quadratmeterpreis sorted descending" at bounding box center [688, 268] width 87 height 13
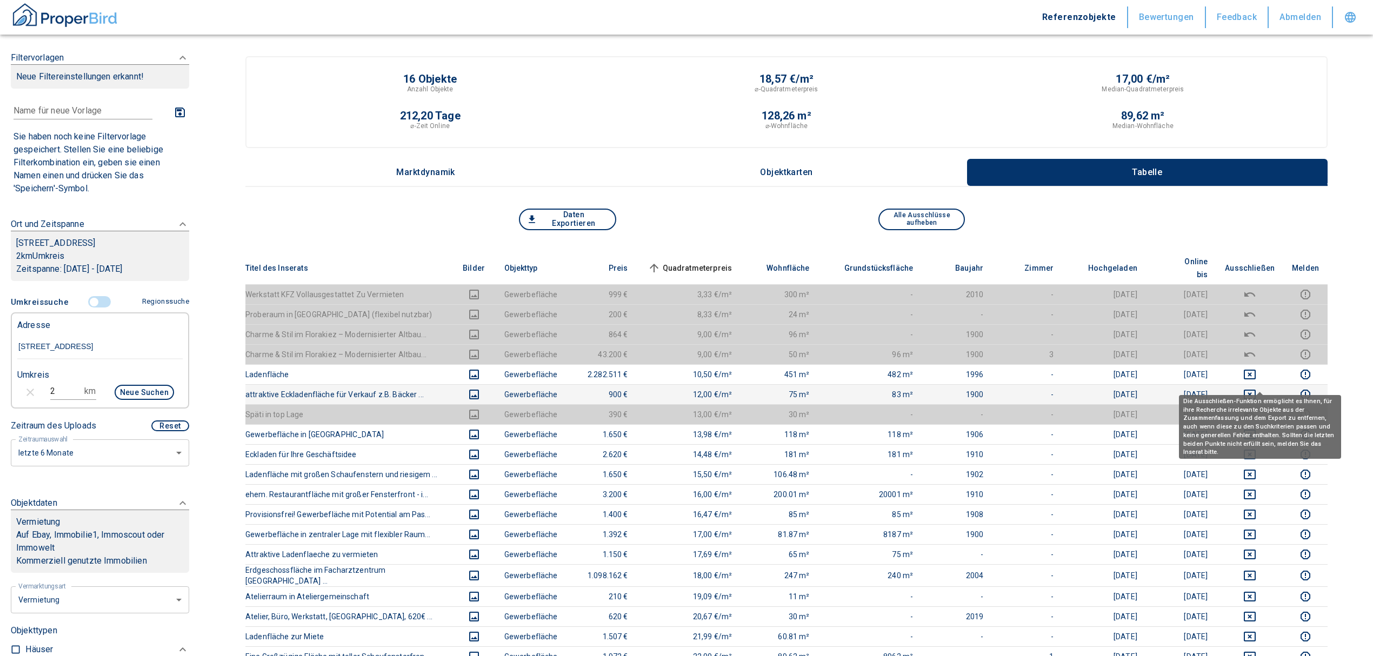
click at [1256, 388] on icon "deselect this listing" at bounding box center [1249, 394] width 13 height 13
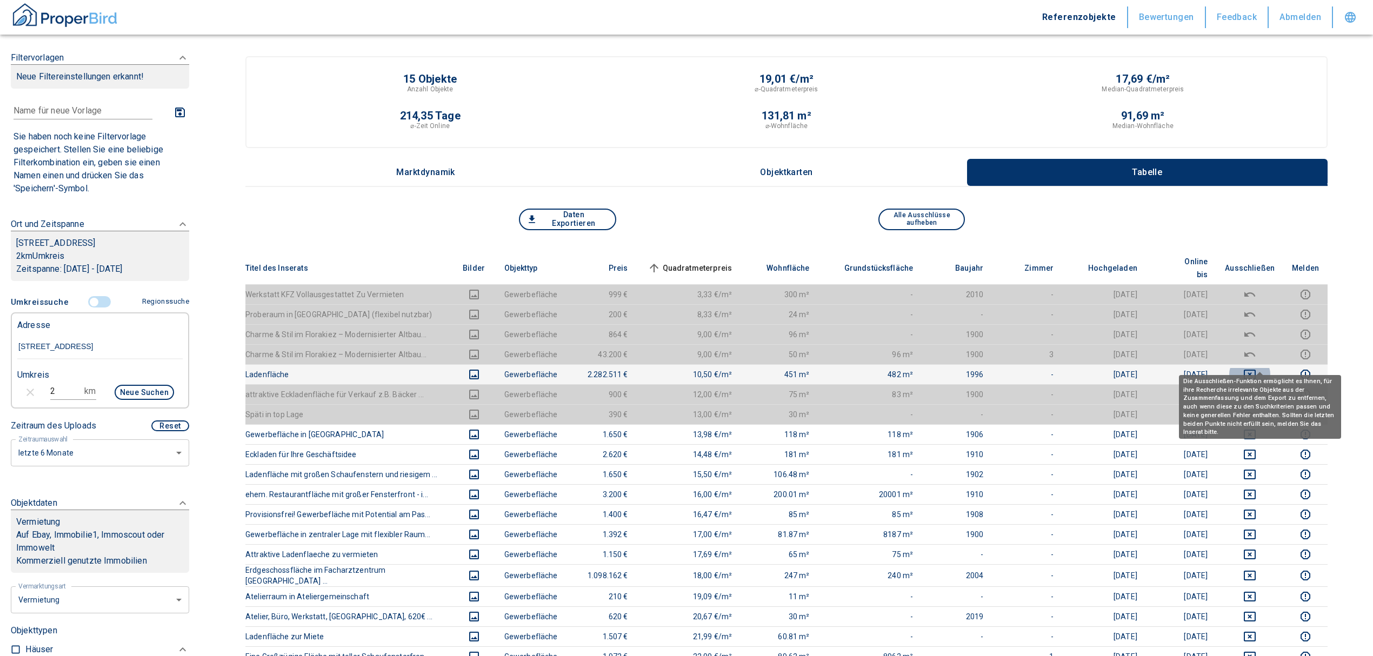
click at [1256, 368] on icon "deselect this listing" at bounding box center [1249, 374] width 13 height 13
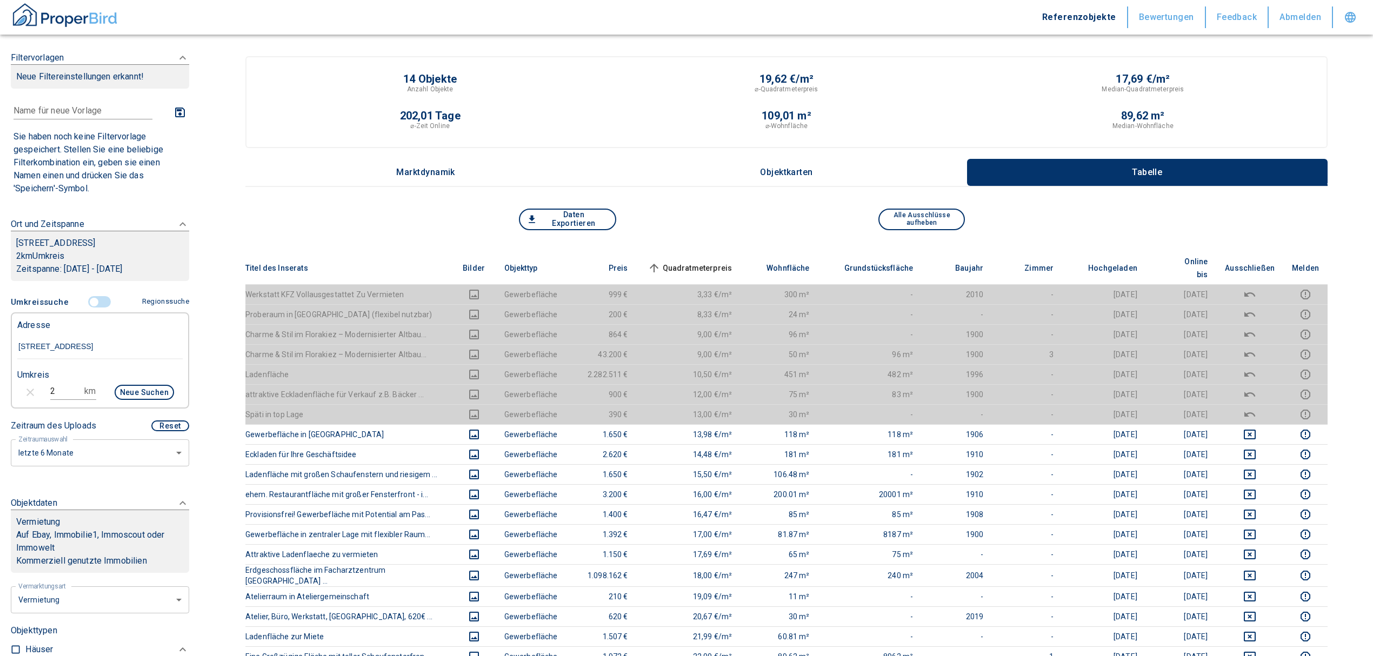
click at [86, 302] on input "controlled" at bounding box center [94, 302] width 32 height 12
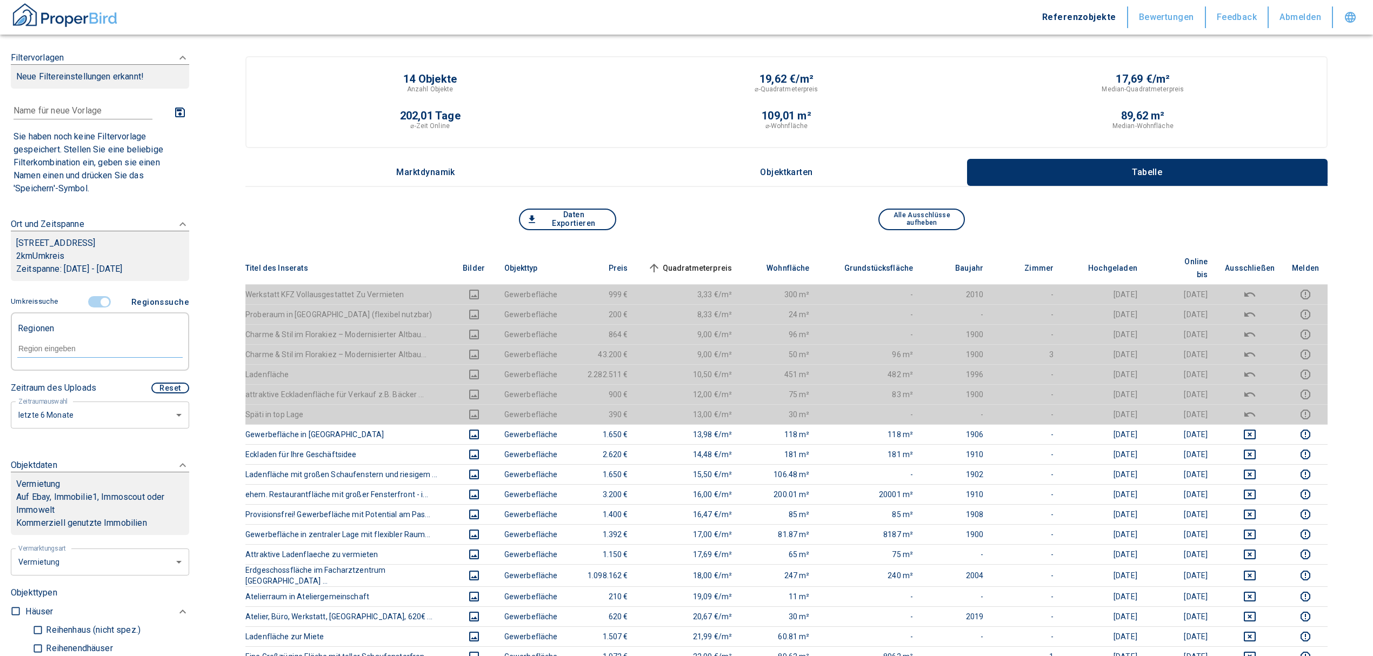
click at [100, 302] on input "controlled" at bounding box center [105, 302] width 32 height 12
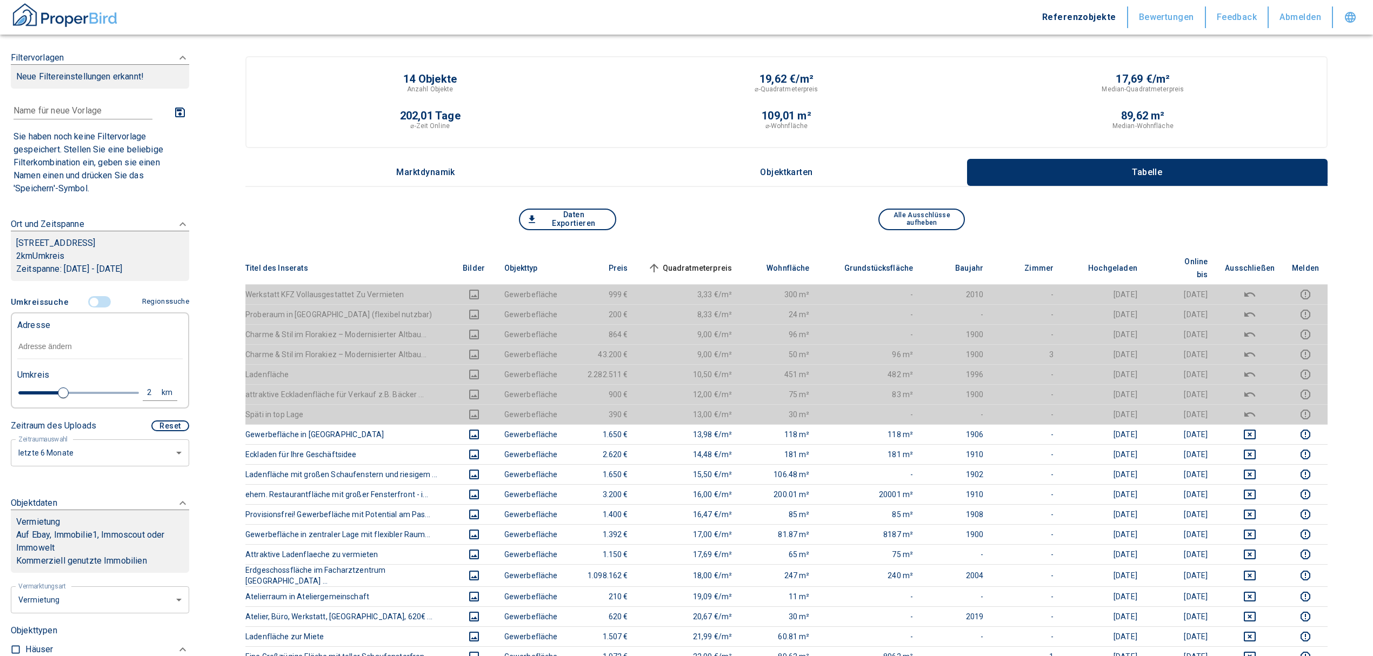
click at [63, 344] on input "text" at bounding box center [99, 346] width 165 height 25
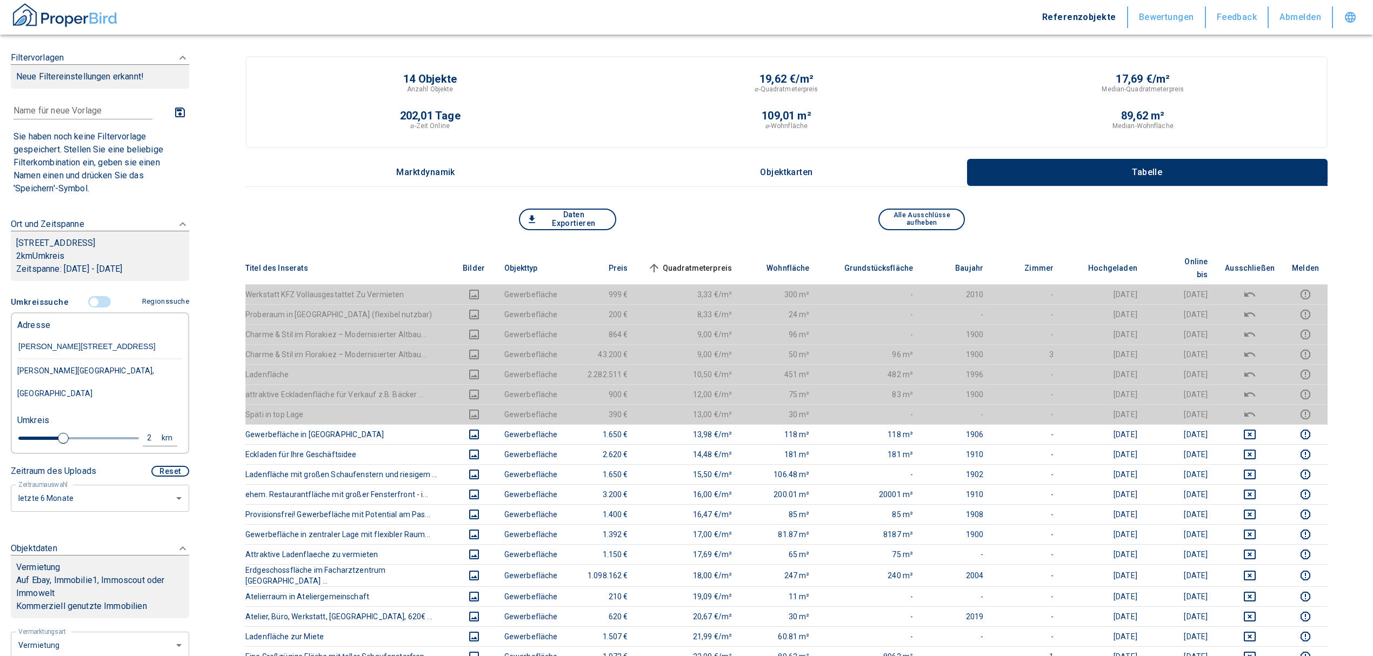
type input "[GEOGRAPHIC_DATA][STREET_ADDRESS]"
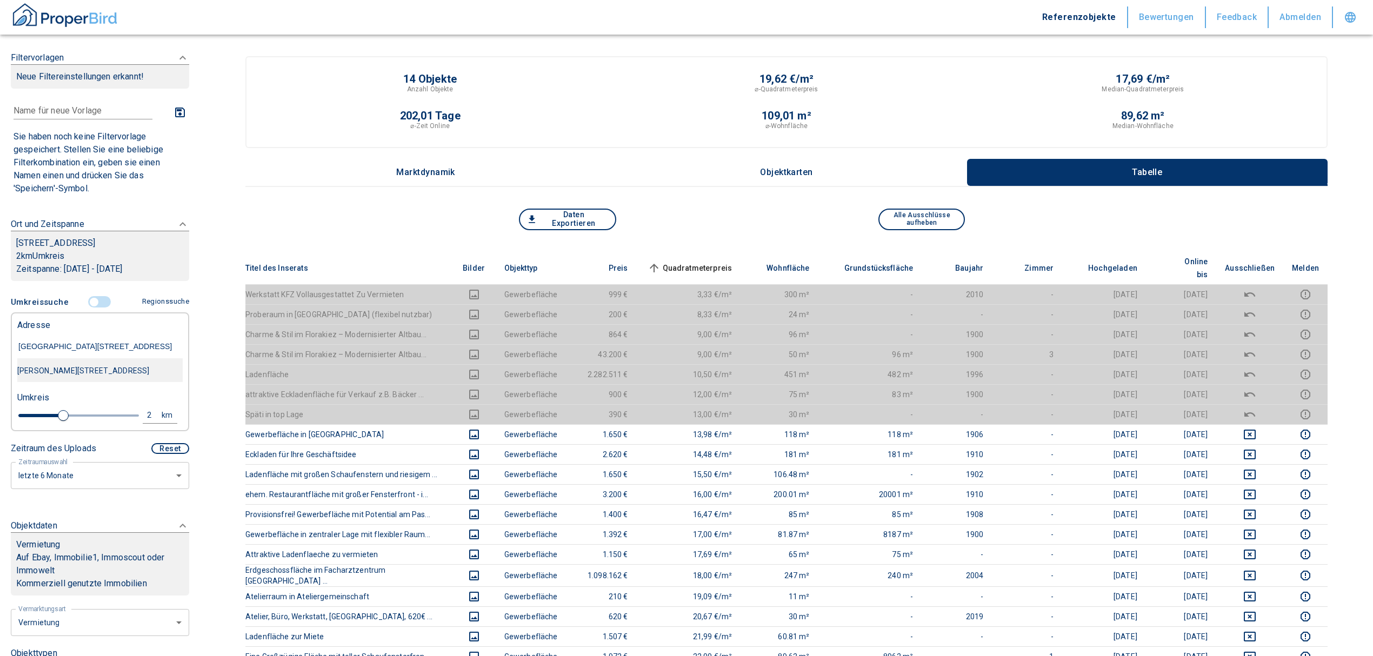
click at [87, 378] on div "[PERSON_NAME][STREET_ADDRESS]" at bounding box center [99, 370] width 165 height 23
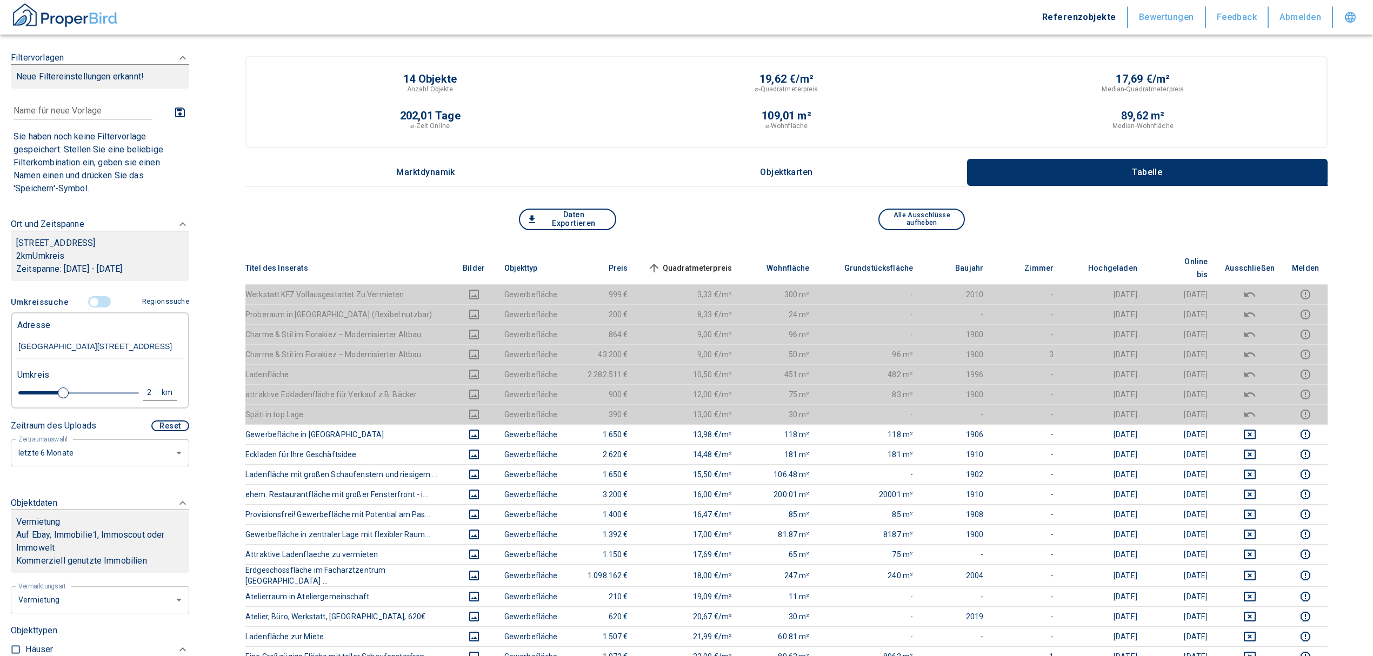
type input "2020"
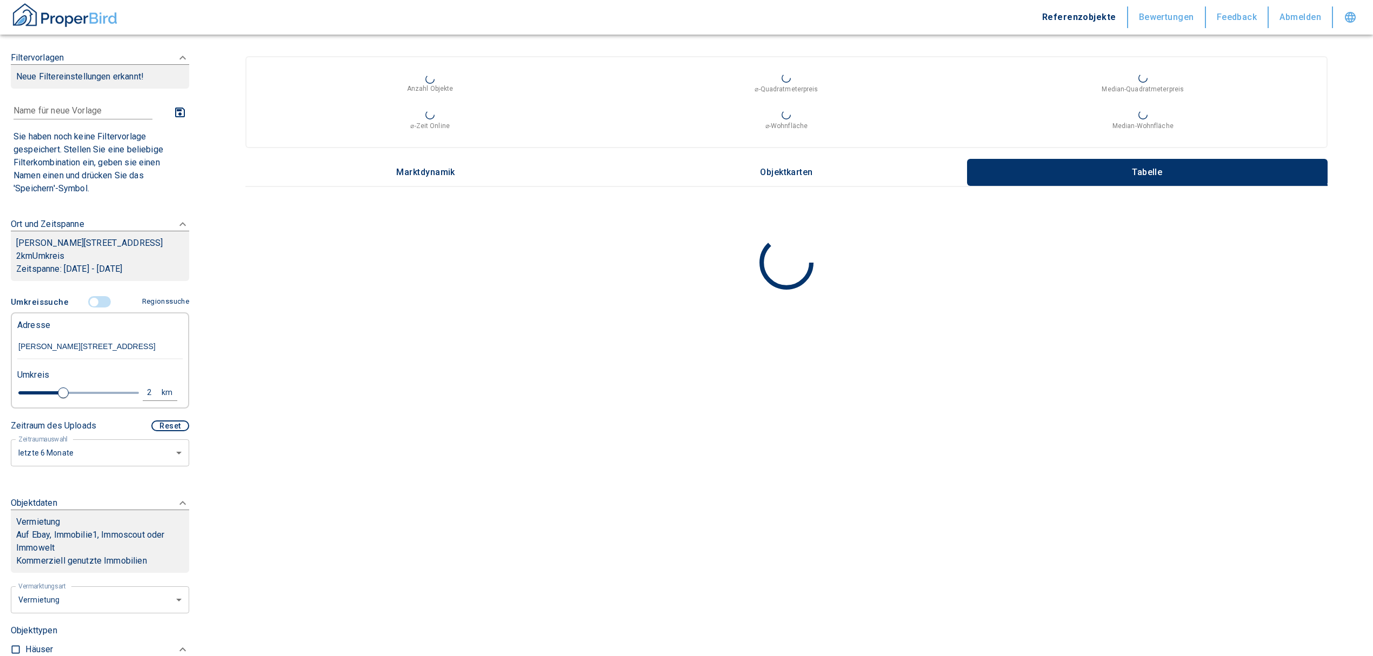
type input "[PERSON_NAME][STREET_ADDRESS]"
click at [152, 390] on div "2" at bounding box center [154, 393] width 19 height 14
drag, startPoint x: 51, startPoint y: 387, endPoint x: 39, endPoint y: 388, distance: 11.4
click at [39, 388] on div "2 km Neue Suchen" at bounding box center [91, 393] width 165 height 26
type input "1"
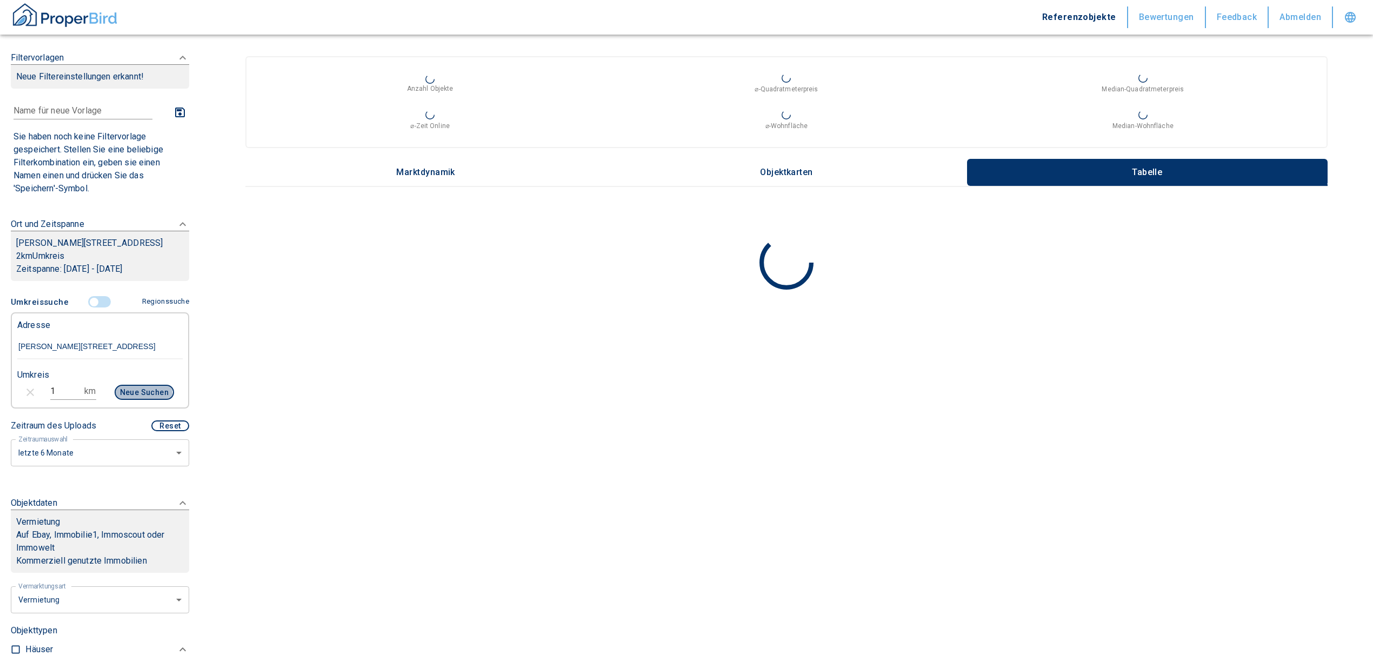
click at [119, 393] on button "Neue Suchen" at bounding box center [144, 392] width 59 height 15
type input "2020"
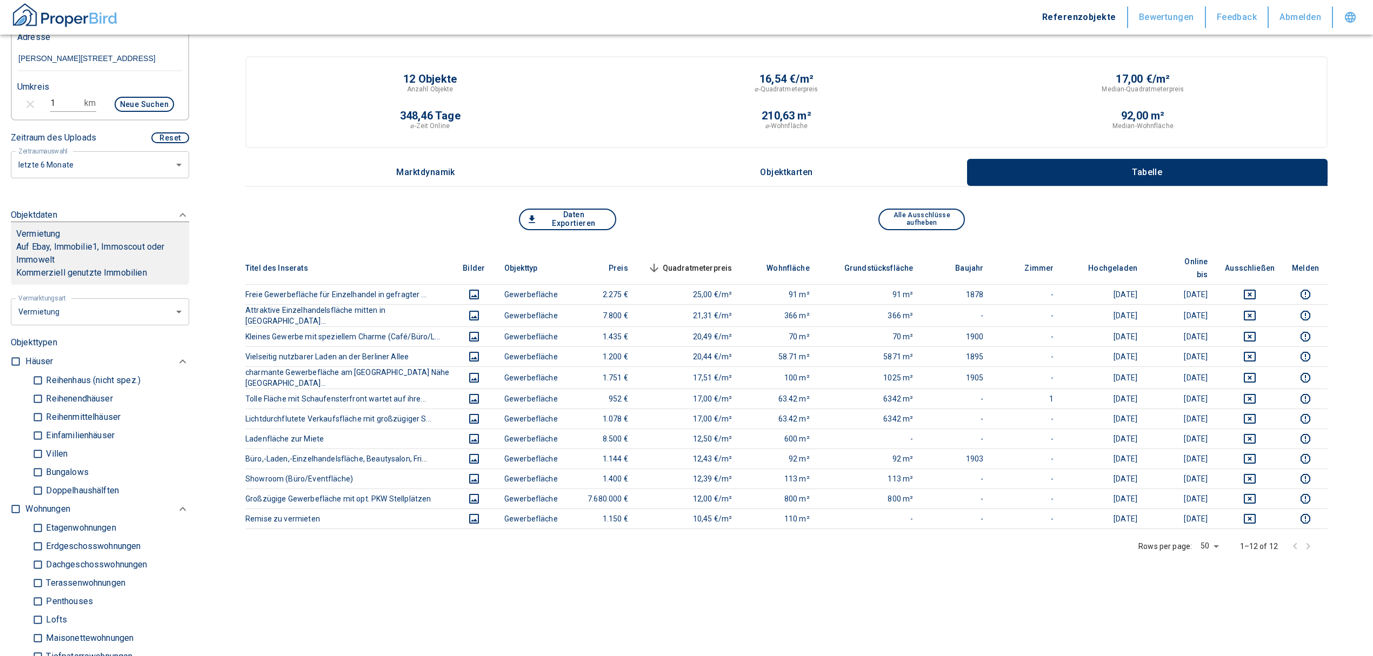
scroll to position [504, 0]
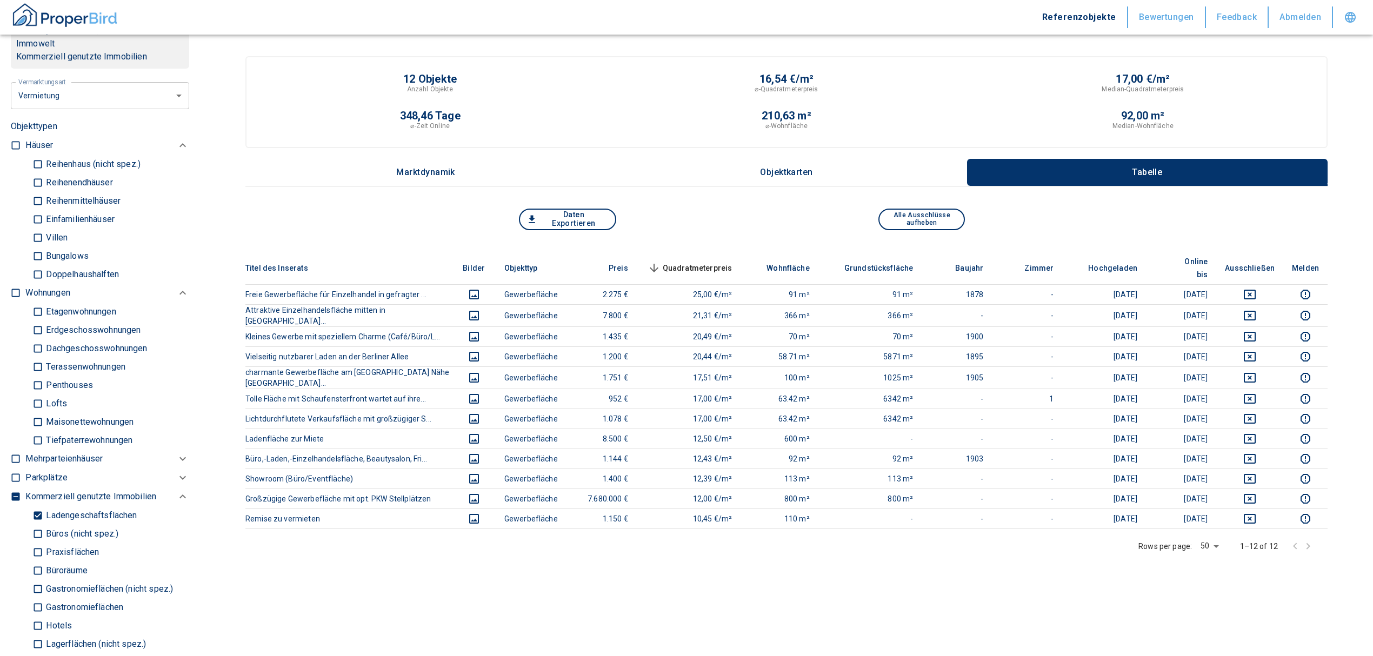
drag, startPoint x: 37, startPoint y: 512, endPoint x: 31, endPoint y: 506, distance: 8.0
click at [35, 511] on input "Ladengeschäftsflächen" at bounding box center [37, 515] width 11 height 19
checkbox input "false"
type input "2020"
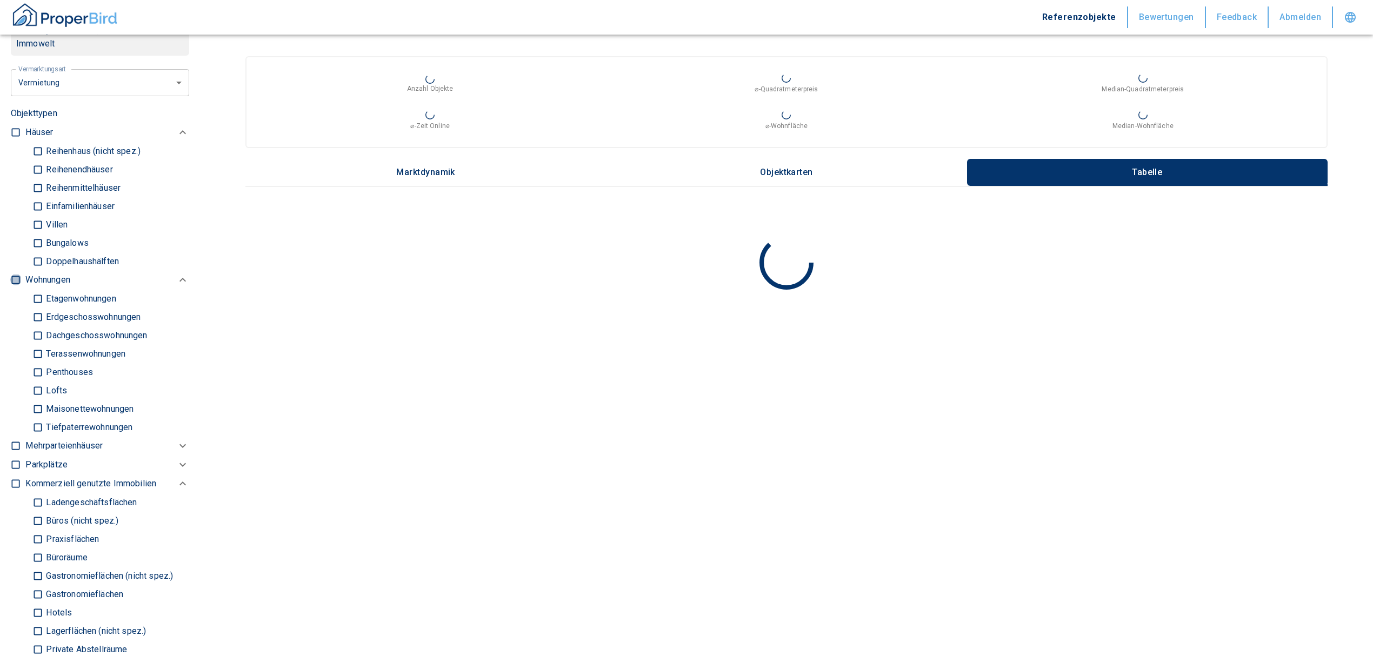
click at [17, 275] on input "checkbox" at bounding box center [15, 280] width 11 height 11
checkbox input "true"
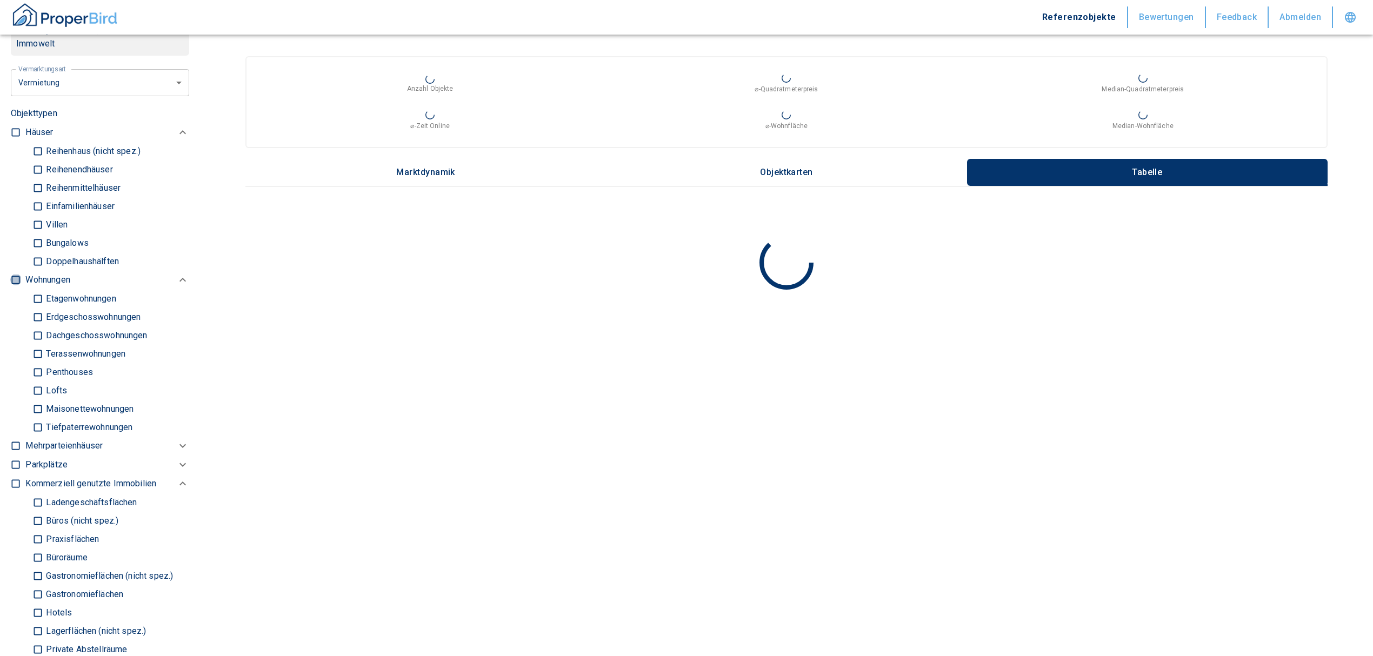
checkbox input "true"
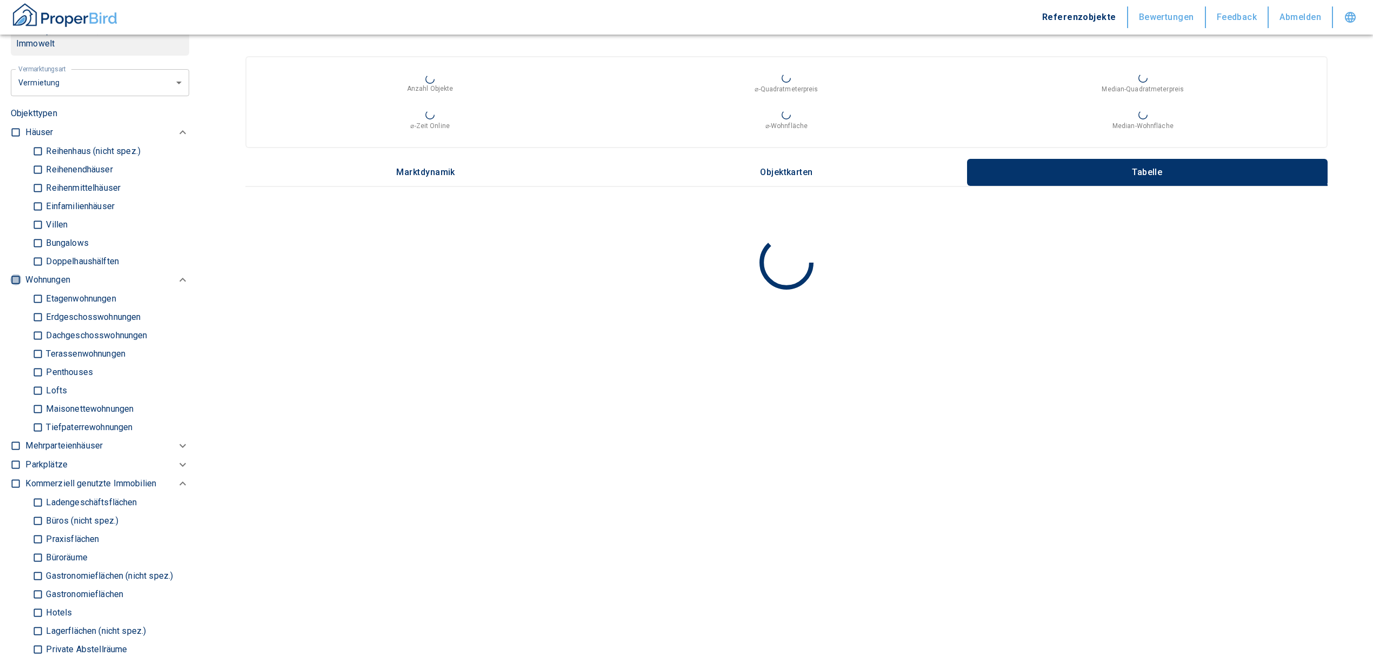
type input "2020"
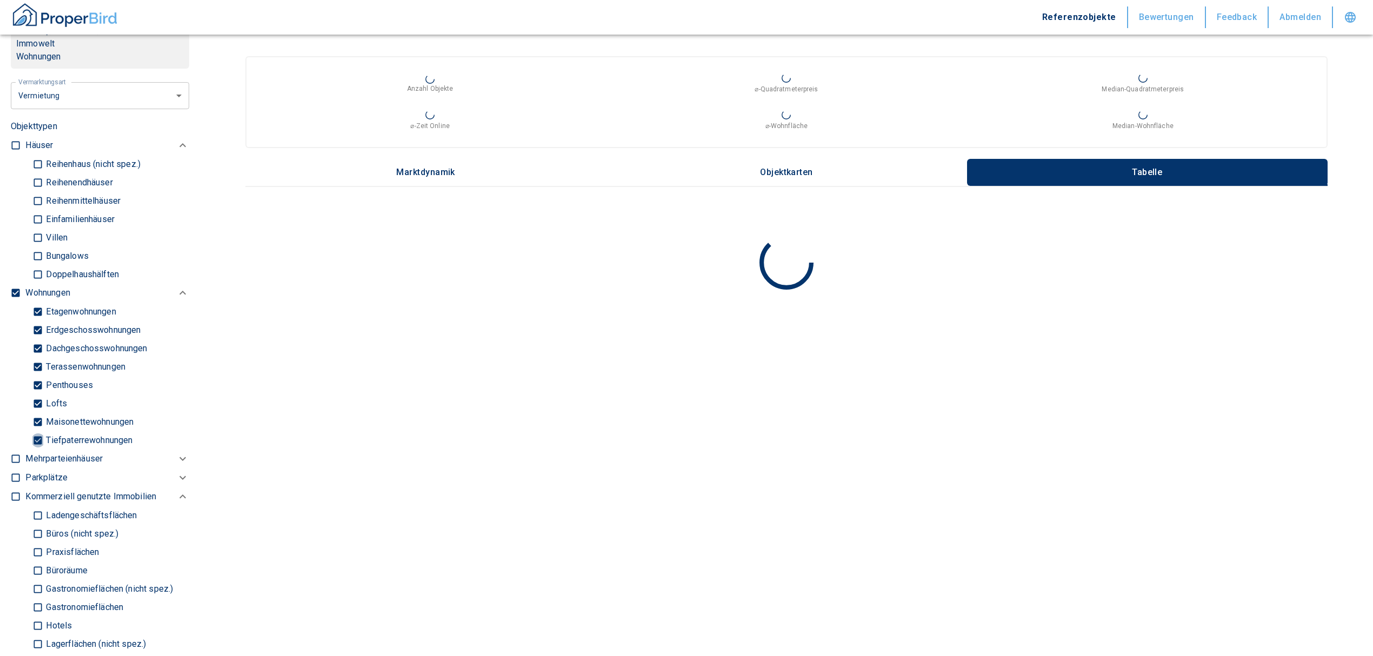
click at [35, 438] on input "Tiefpaterrewohnungen" at bounding box center [37, 440] width 11 height 19
checkbox input "false"
type input "2020"
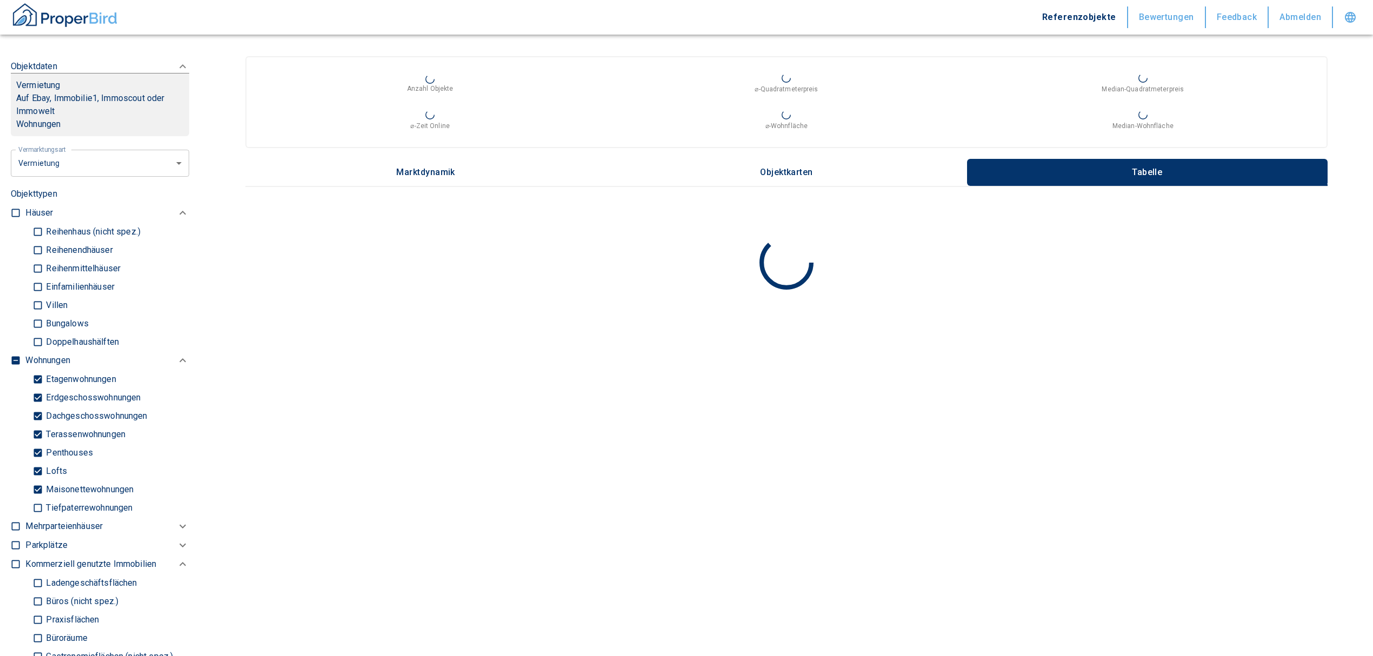
scroll to position [360, 0]
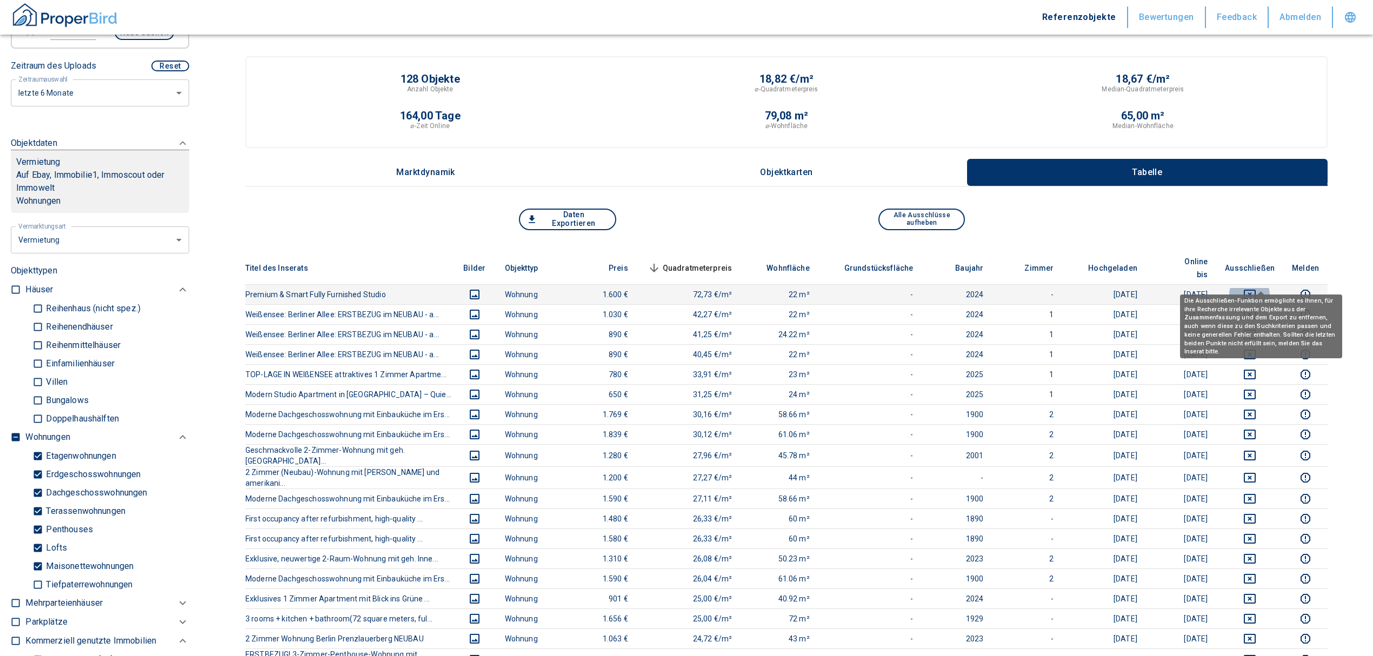
click at [1255, 290] on icon "deselect this listing" at bounding box center [1249, 295] width 12 height 10
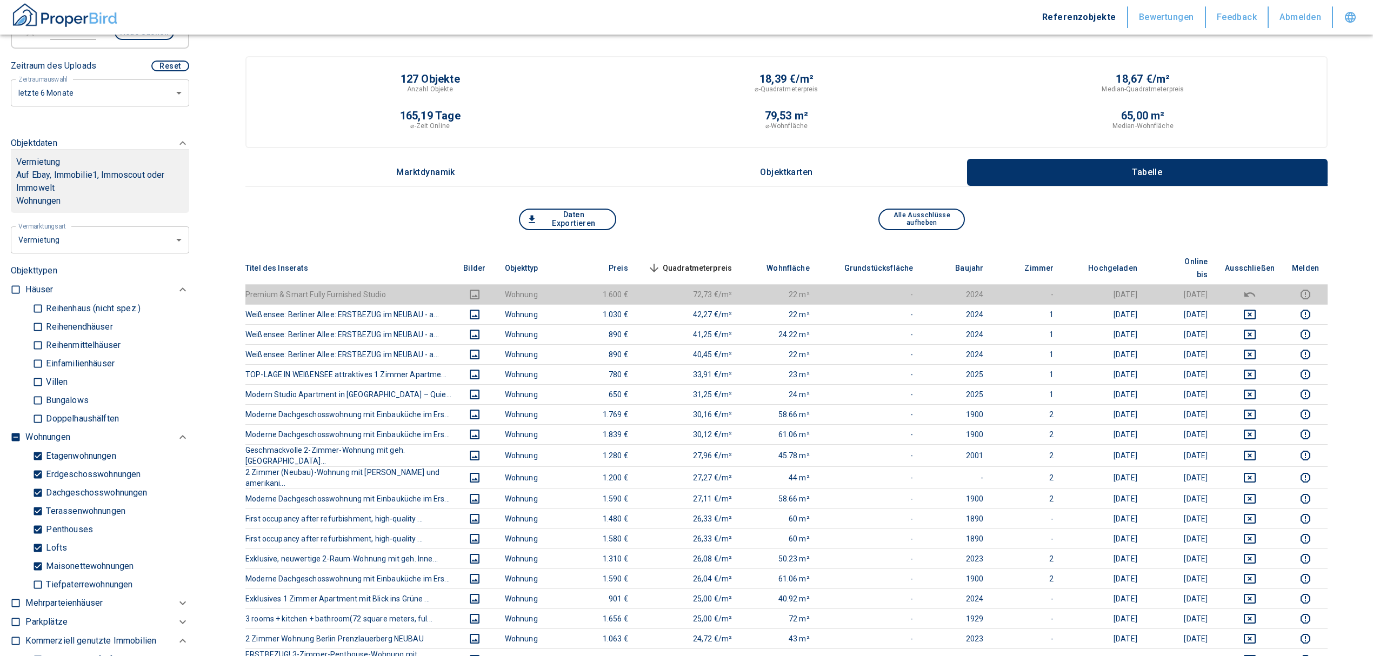
click at [679, 262] on span "Quadratmeterpreis sorted descending" at bounding box center [688, 268] width 87 height 13
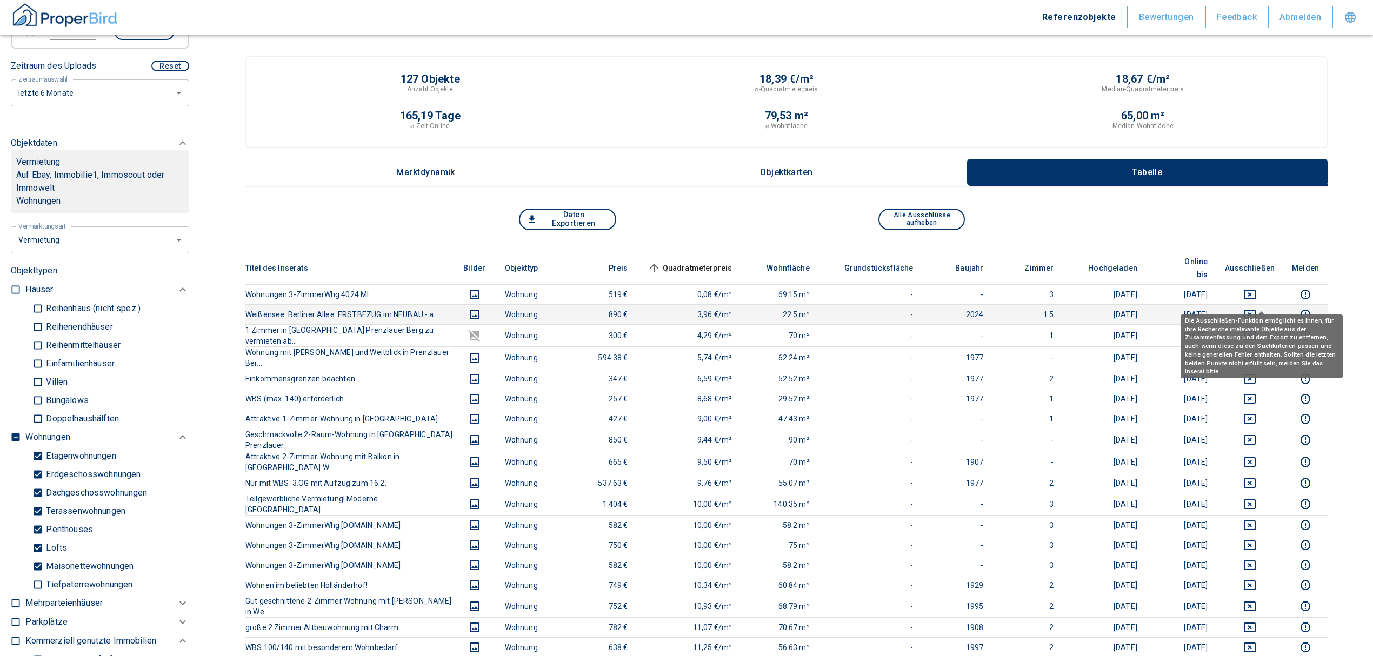
click at [1256, 308] on icon "deselect this listing" at bounding box center [1249, 314] width 13 height 13
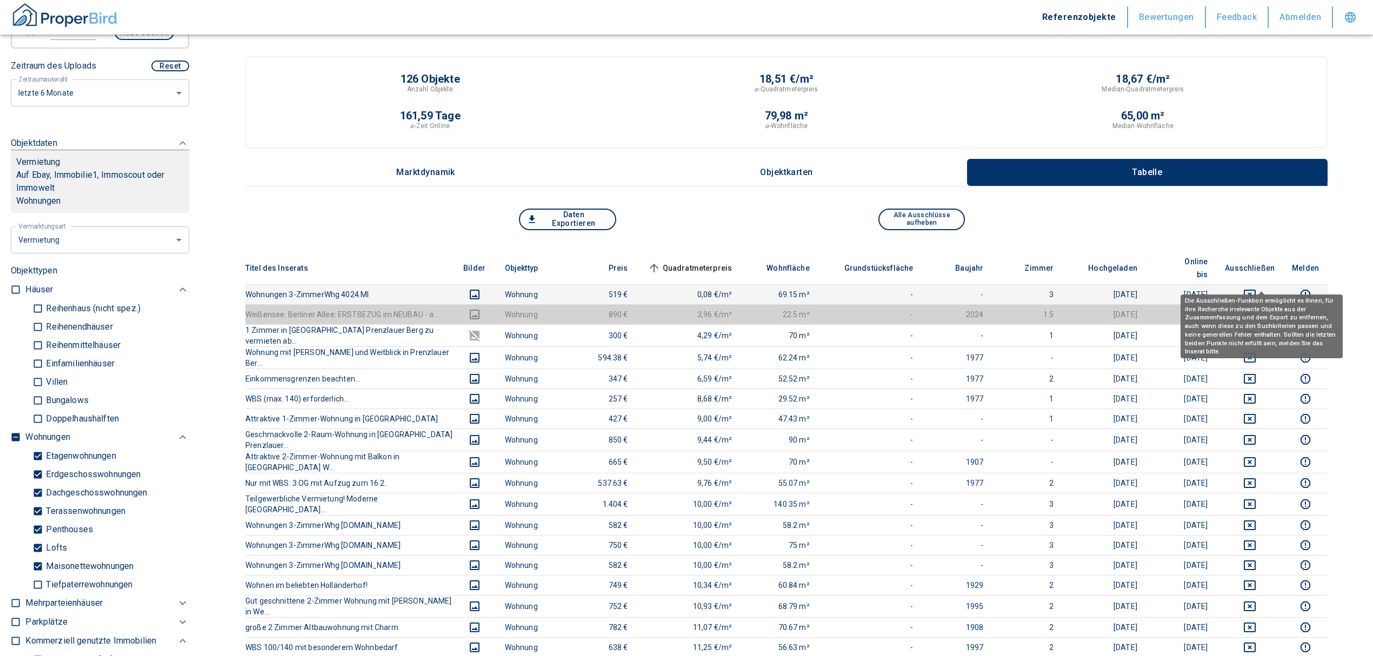
click at [1256, 288] on icon "deselect this listing" at bounding box center [1249, 294] width 13 height 13
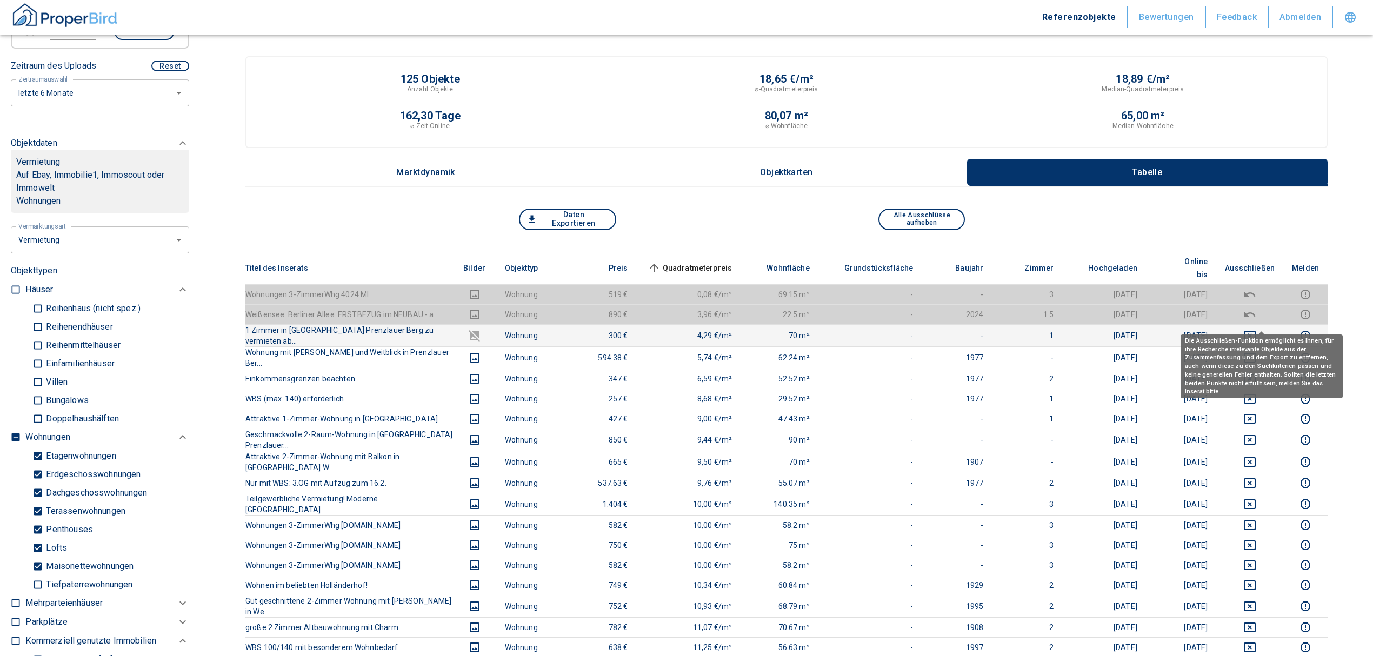
click at [1256, 329] on icon "deselect this listing" at bounding box center [1249, 335] width 13 height 13
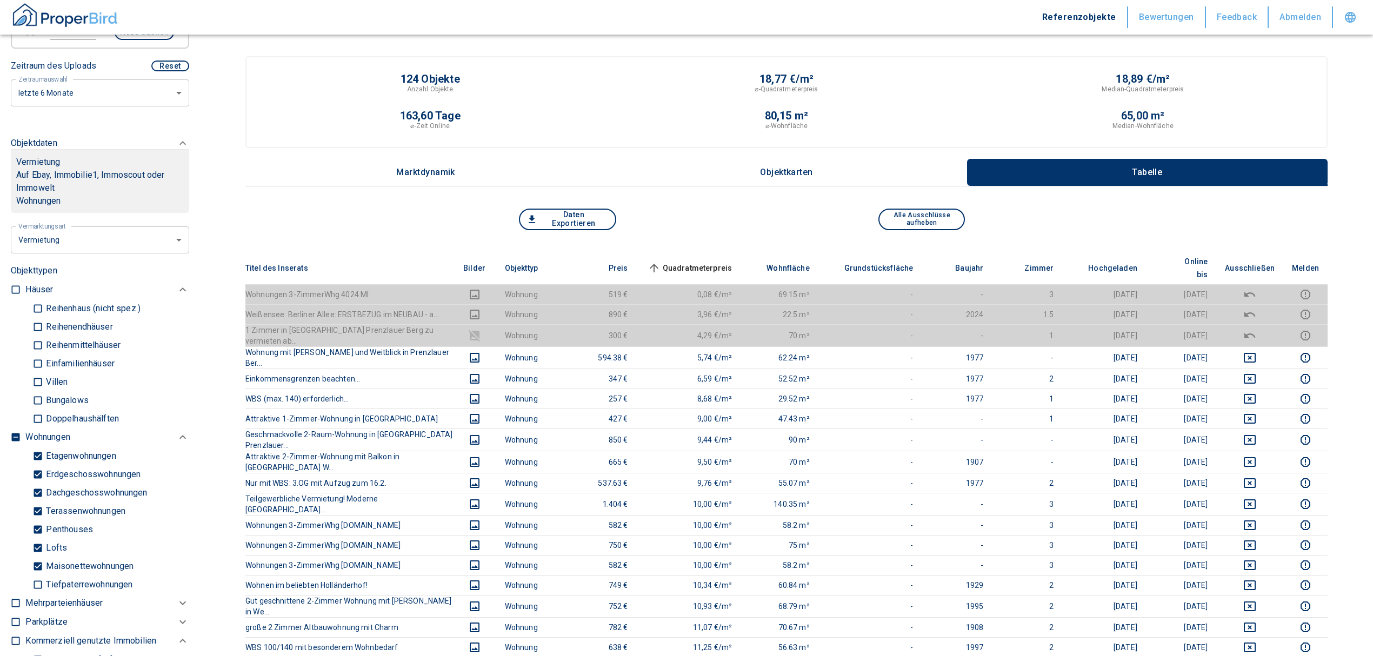
click at [695, 262] on span "Quadratmeterpreis sorted ascending" at bounding box center [688, 268] width 87 height 13
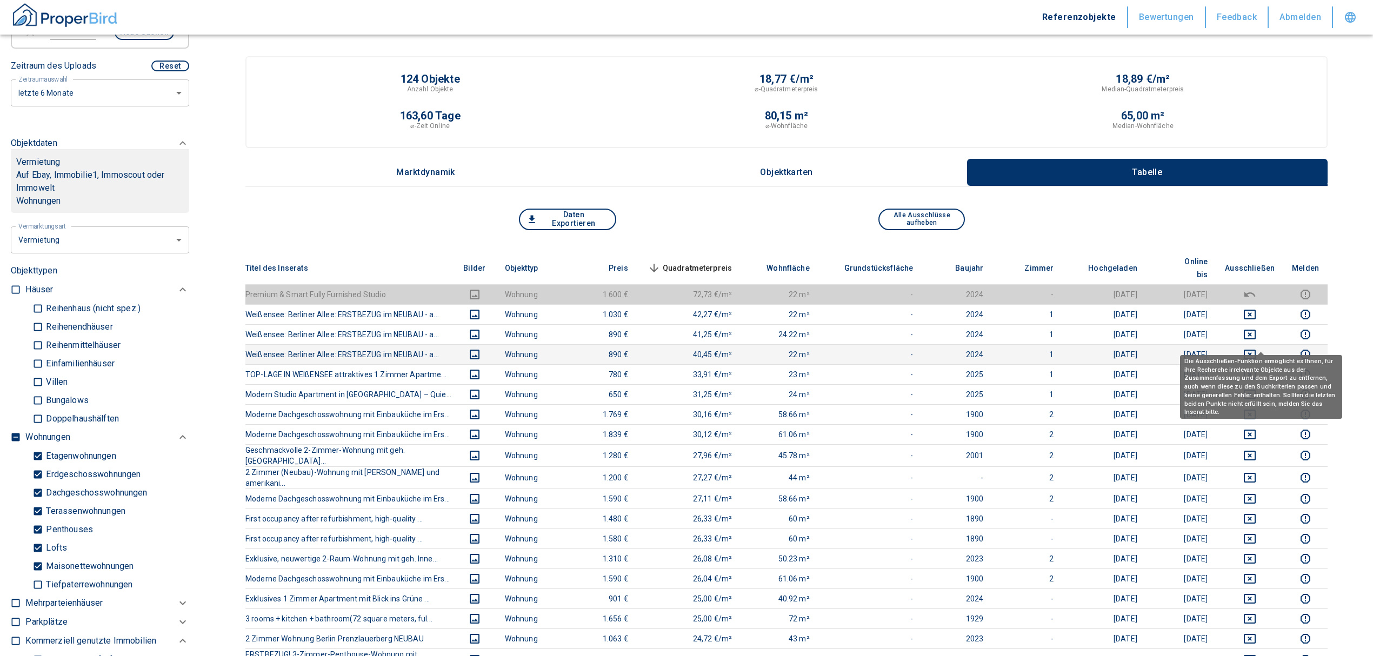
click at [1256, 348] on icon "deselect this listing" at bounding box center [1249, 354] width 13 height 13
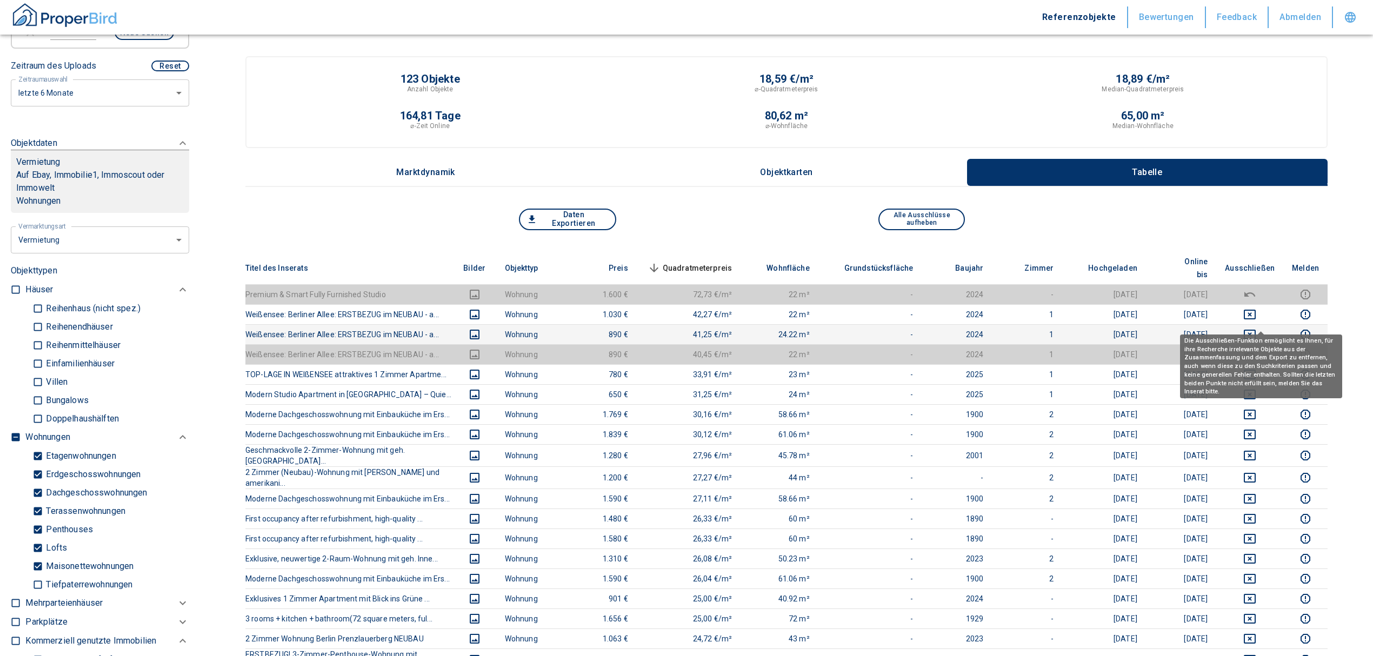
click at [1254, 328] on icon "deselect this listing" at bounding box center [1249, 334] width 13 height 13
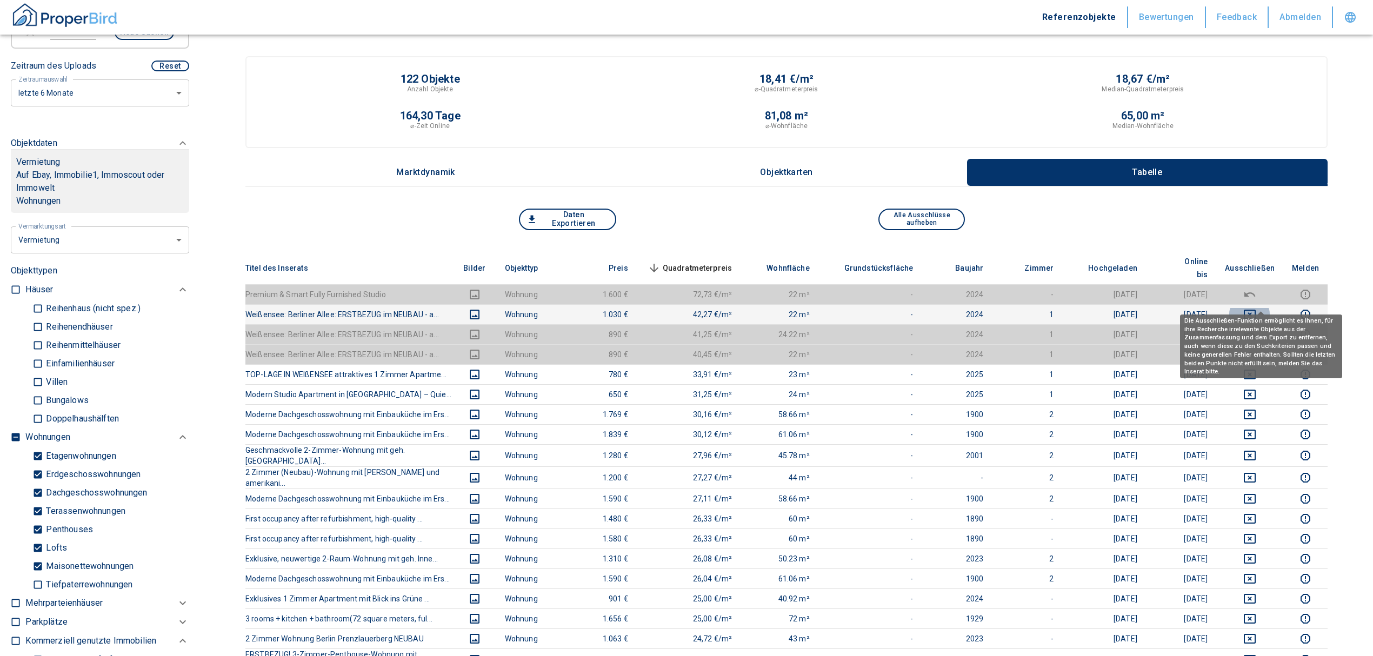
click at [1256, 308] on icon "deselect this listing" at bounding box center [1249, 314] width 13 height 13
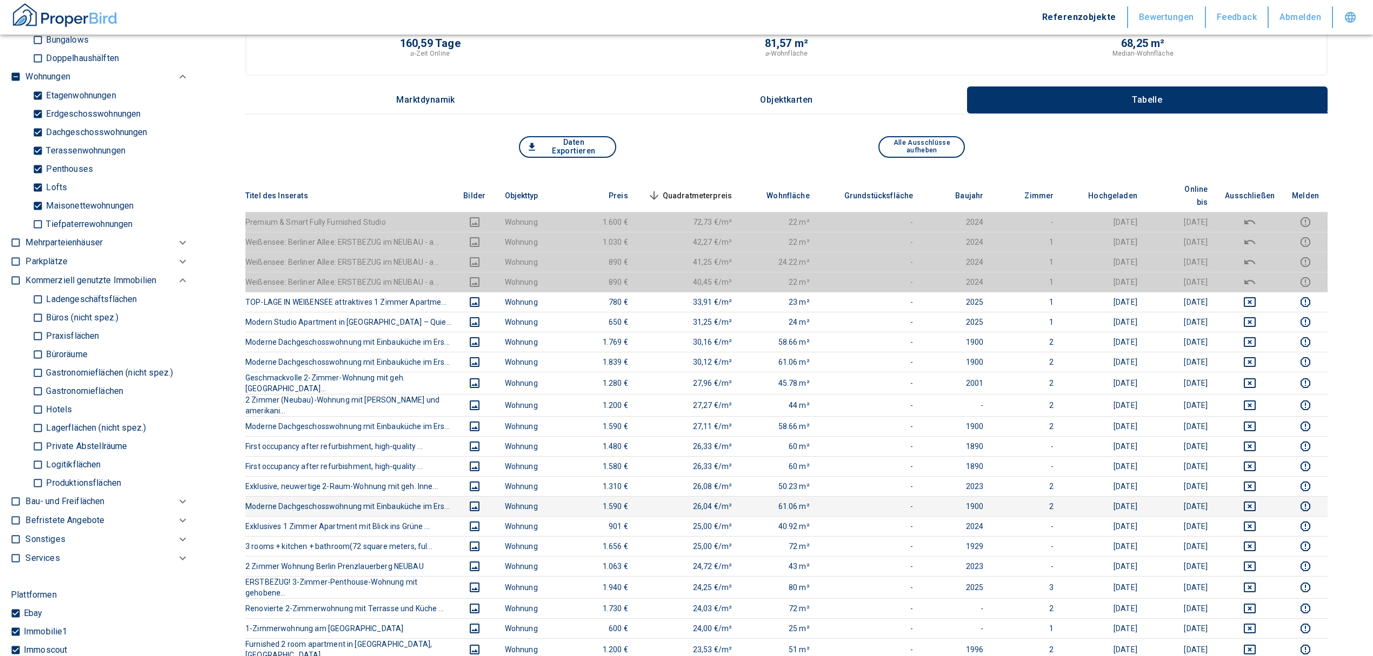
scroll to position [72, 0]
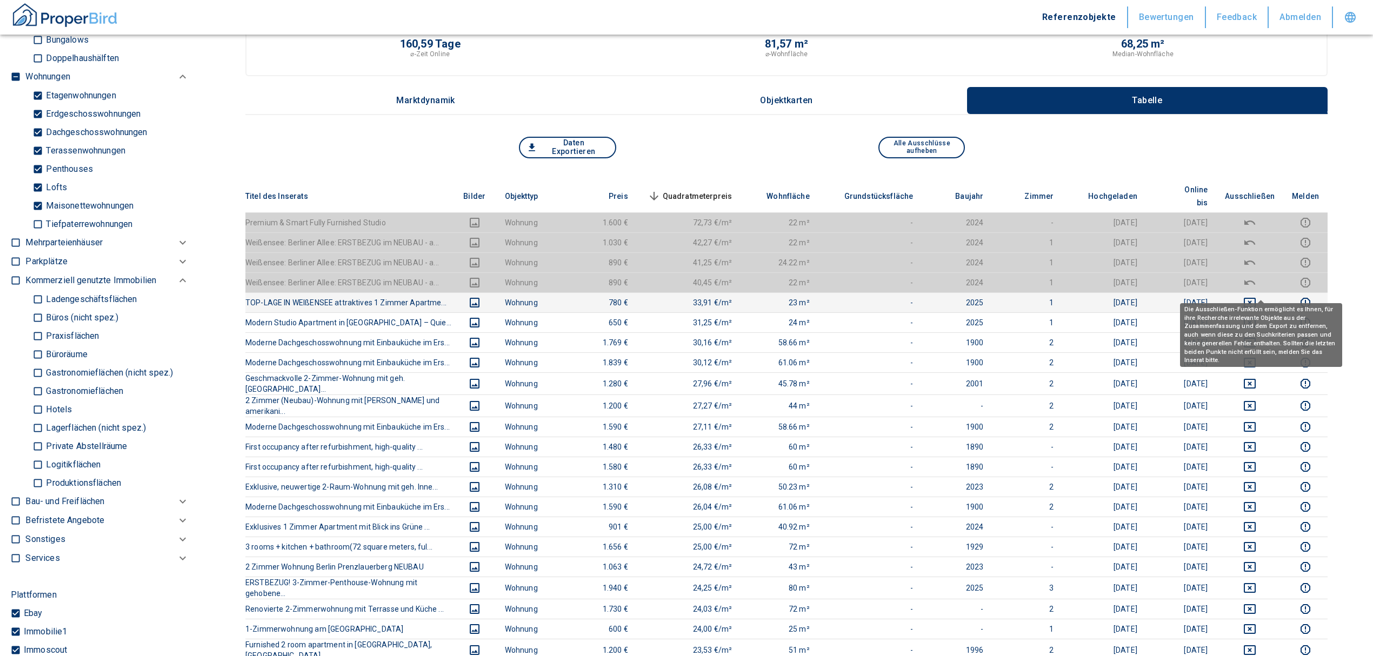
click at [1256, 296] on icon "deselect this listing" at bounding box center [1249, 302] width 13 height 13
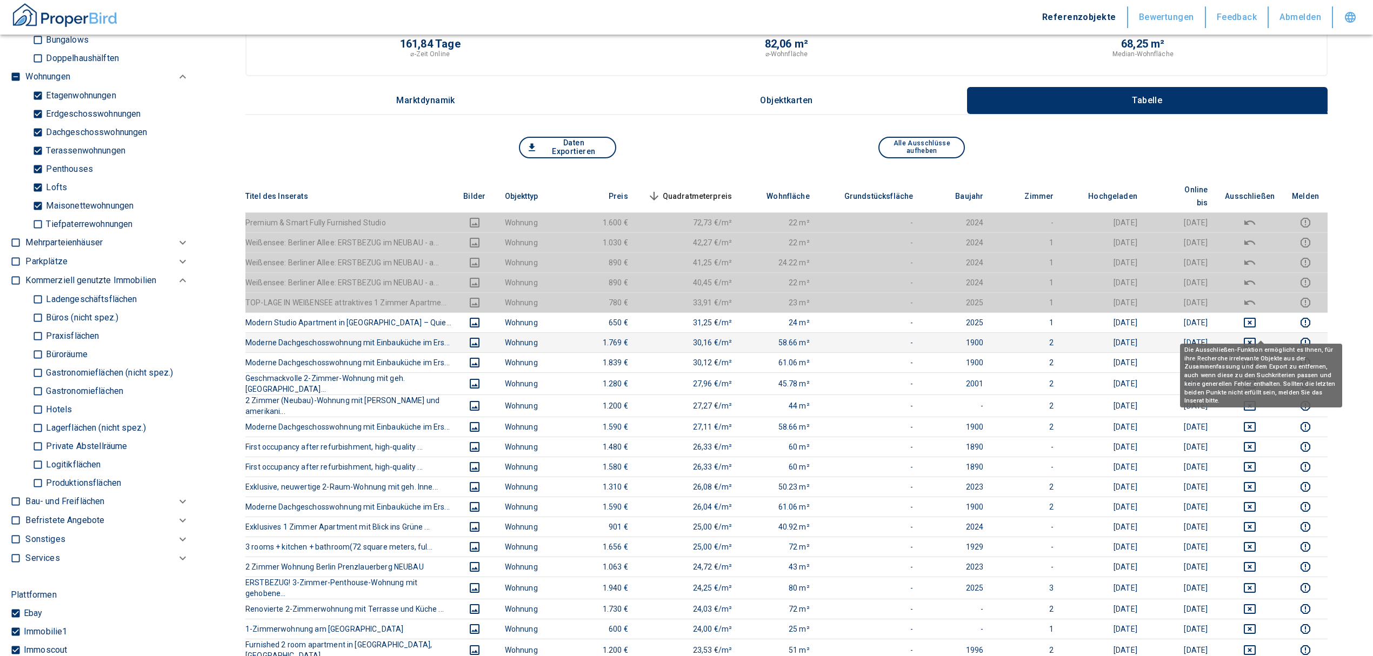
click at [1267, 336] on button "deselect this listing" at bounding box center [1250, 342] width 50 height 13
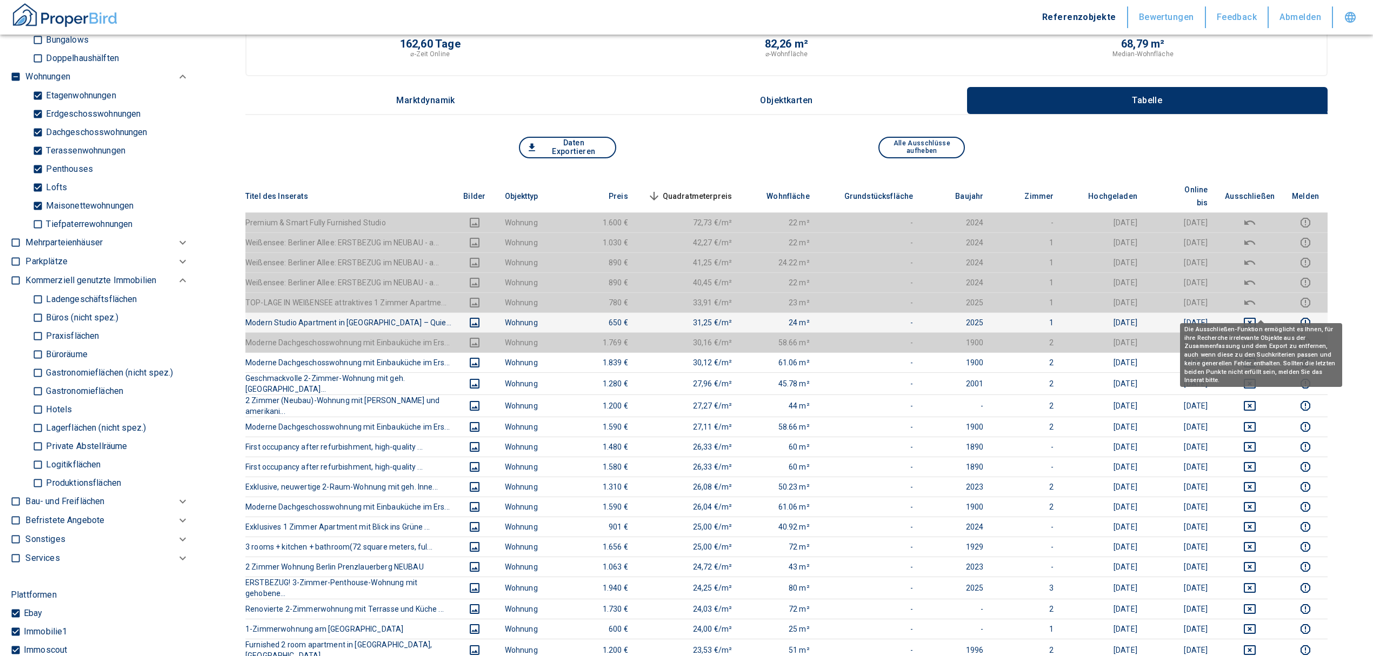
click at [1255, 318] on icon "deselect this listing" at bounding box center [1249, 323] width 12 height 10
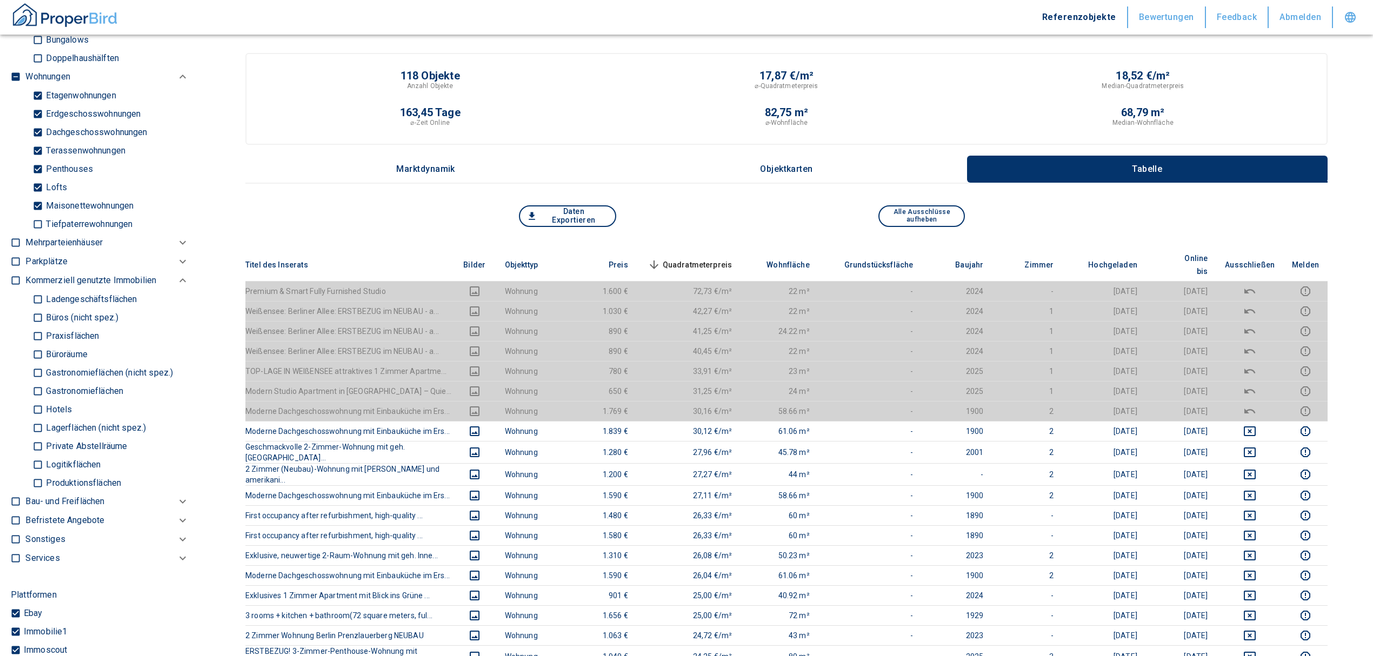
scroll to position [0, 0]
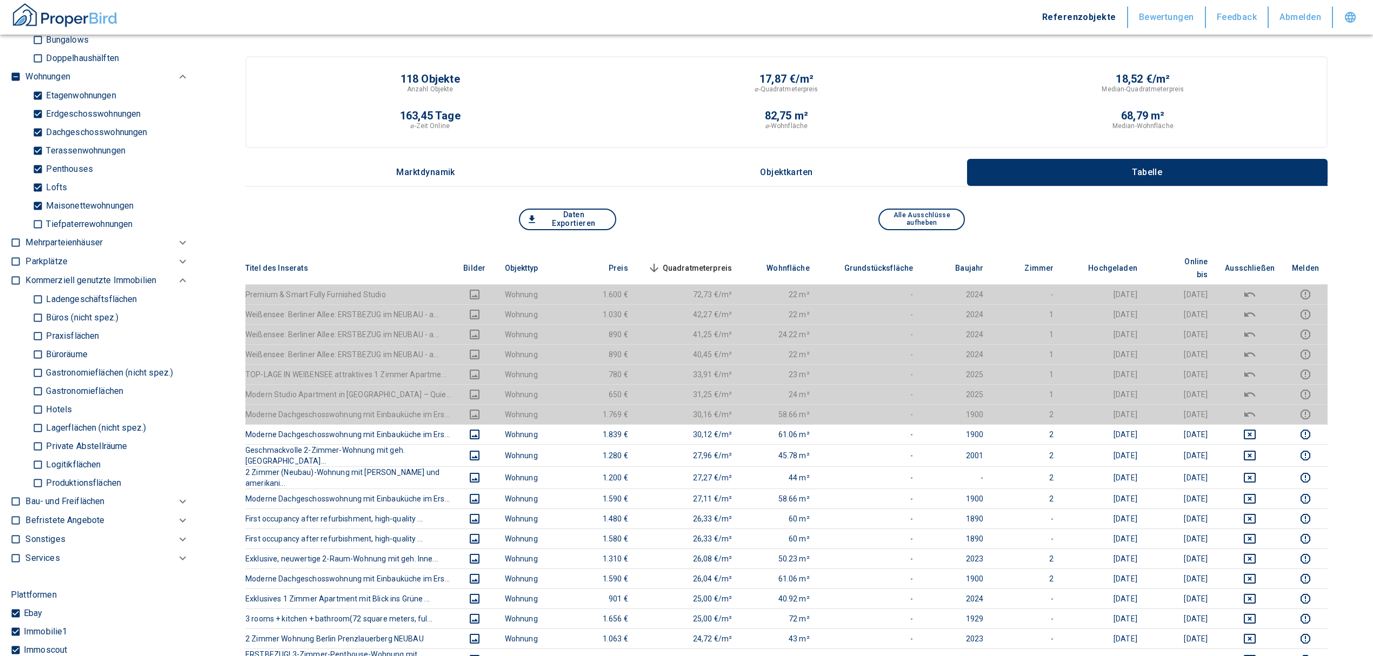
click at [696, 262] on span "Quadratmeterpreis sorted descending" at bounding box center [688, 268] width 87 height 13
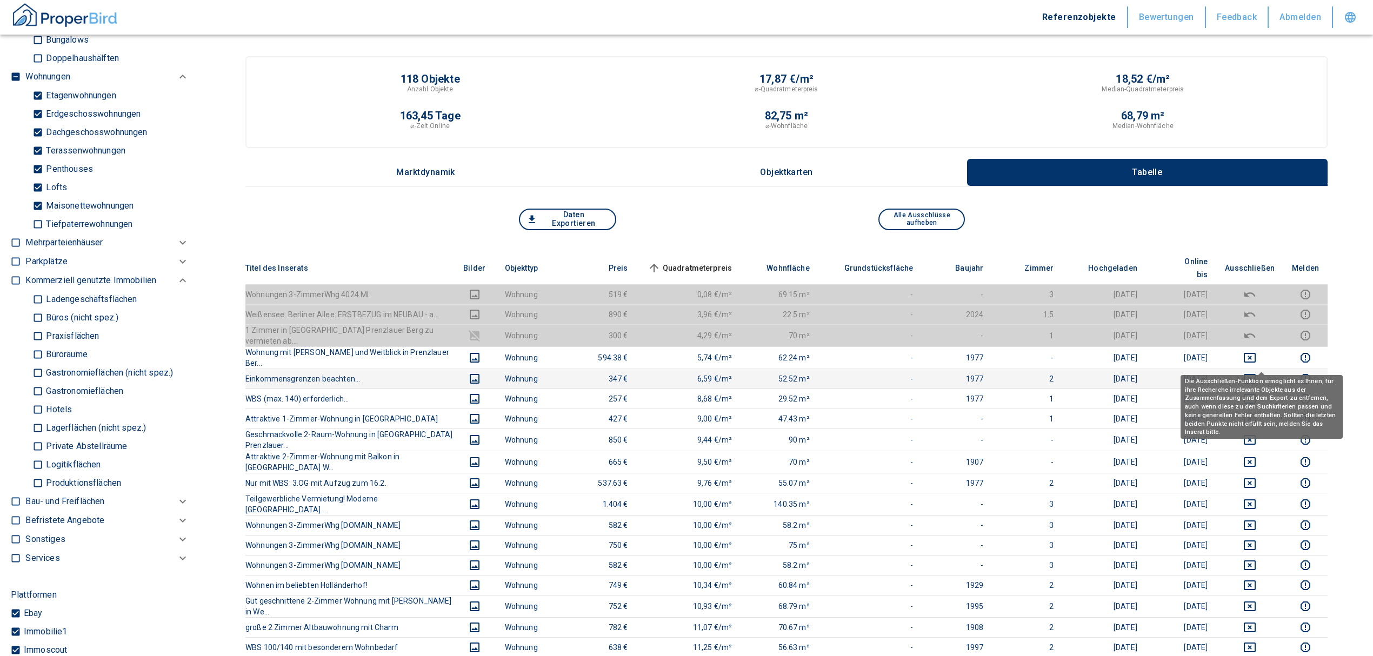
click at [1256, 372] on icon "deselect this listing" at bounding box center [1249, 378] width 13 height 13
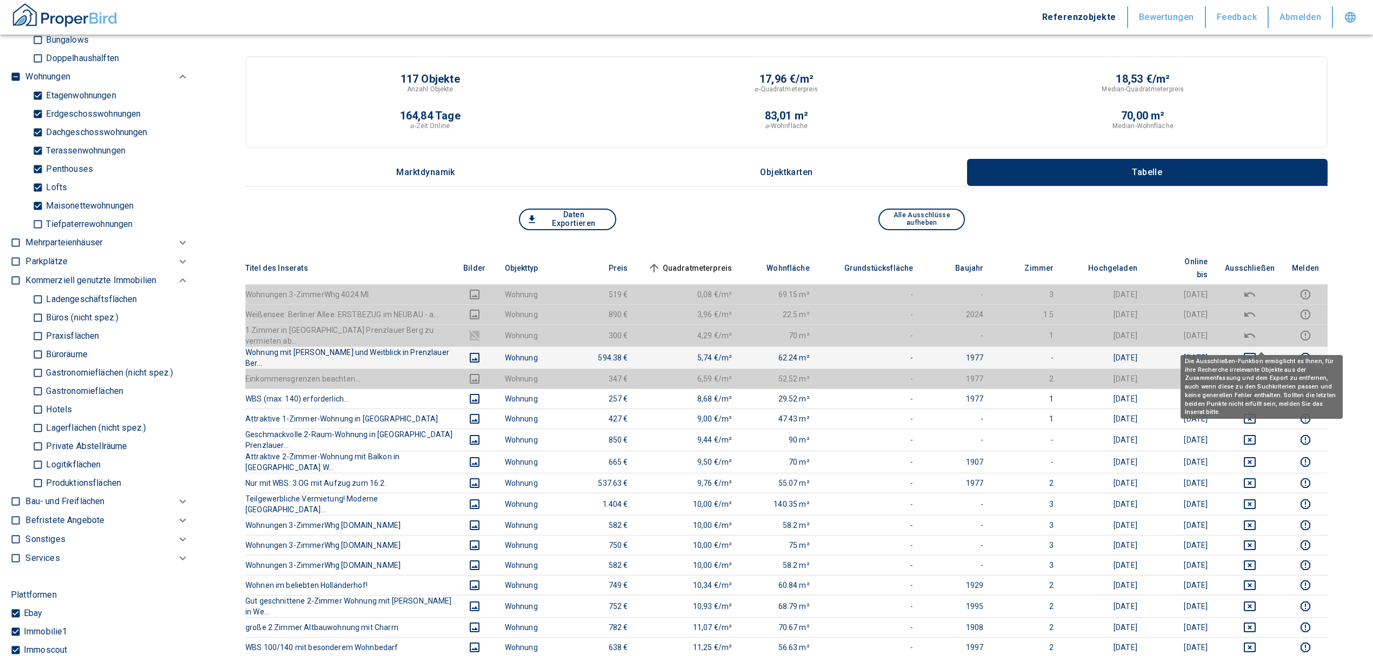
click at [1256, 351] on icon "deselect this listing" at bounding box center [1249, 357] width 13 height 13
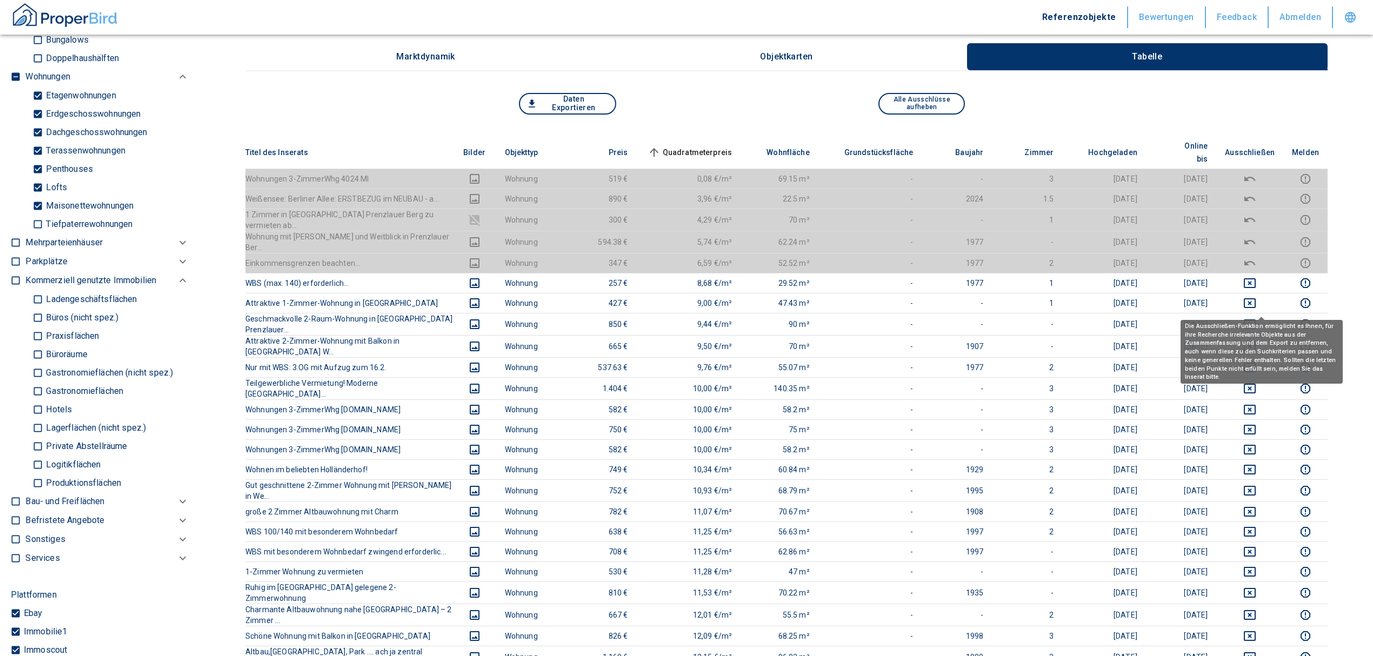
scroll to position [72, 0]
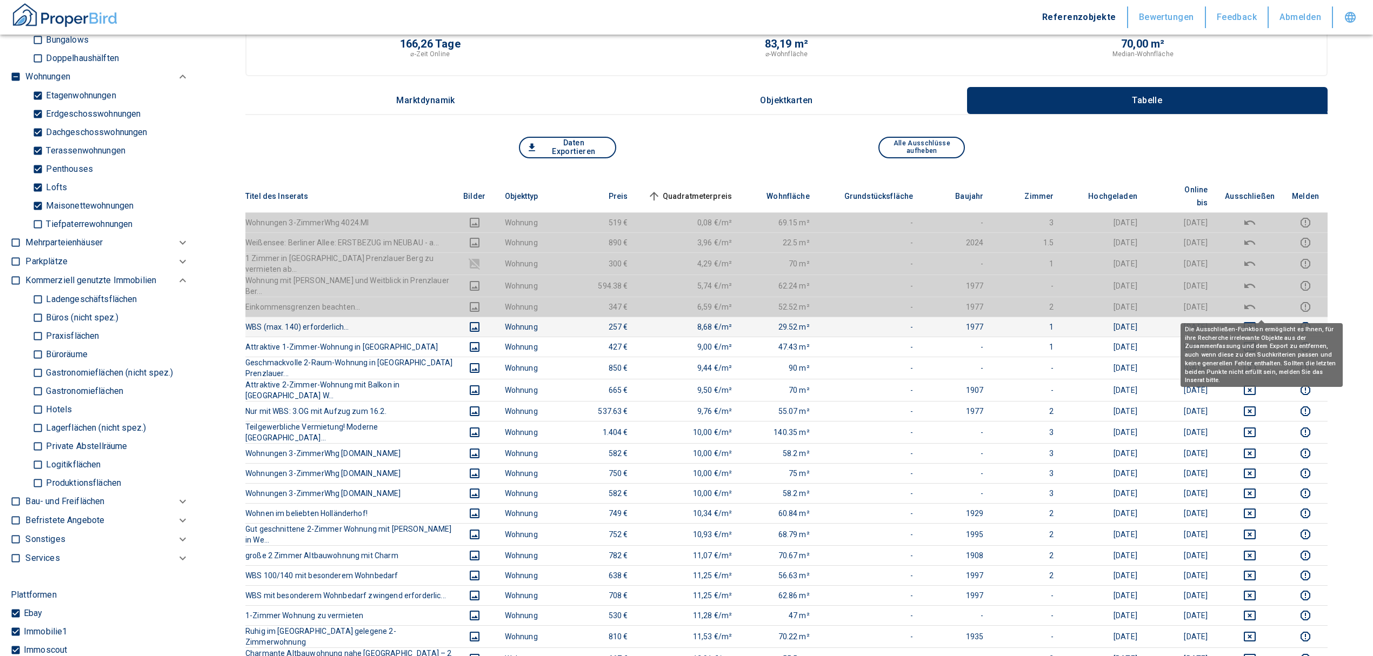
click at [1256, 320] on icon "deselect this listing" at bounding box center [1249, 326] width 13 height 13
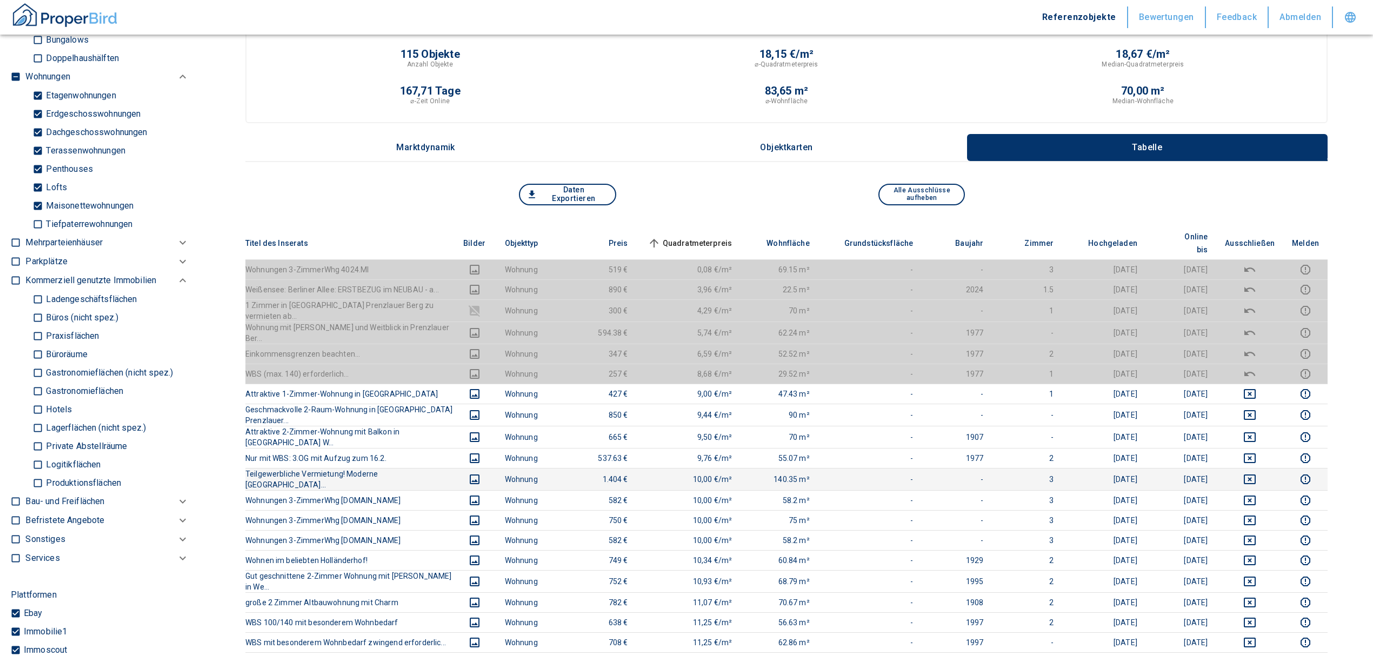
scroll to position [0, 0]
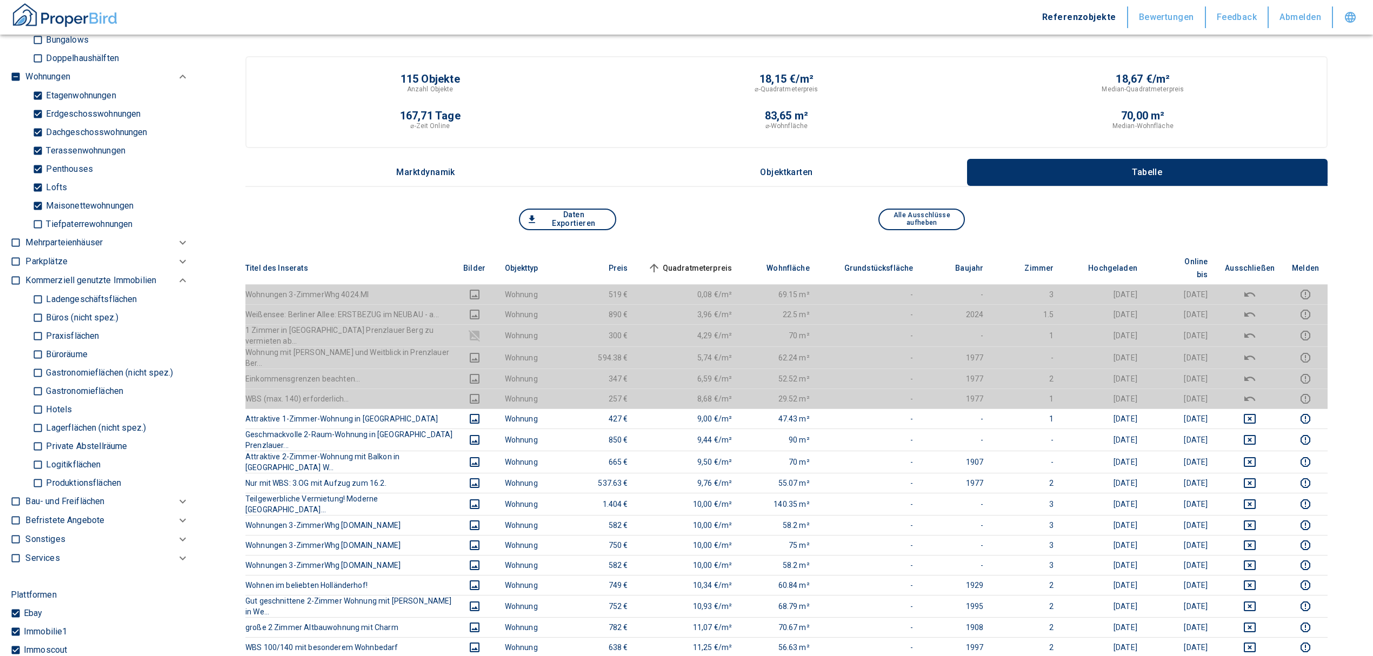
click at [709, 262] on span "Quadratmeterpreis sorted ascending" at bounding box center [688, 268] width 87 height 13
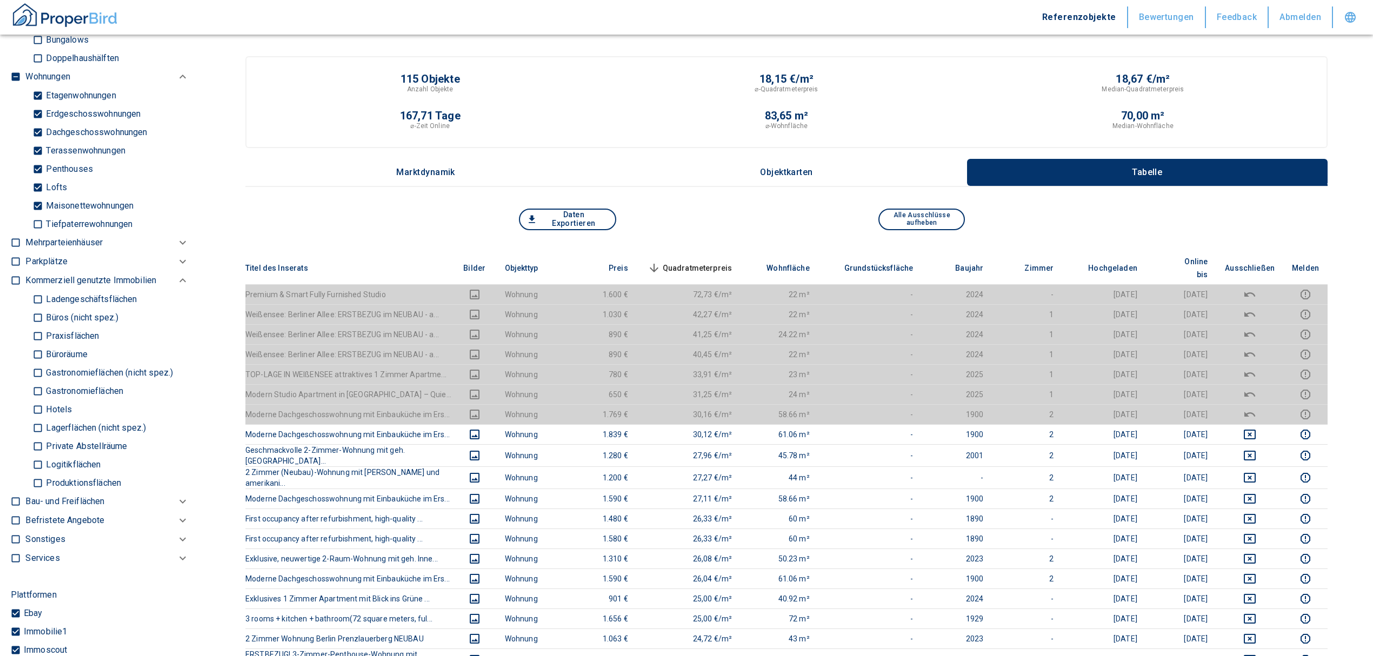
drag, startPoint x: 724, startPoint y: 249, endPoint x: 720, endPoint y: 256, distance: 7.5
click at [720, 262] on span "Quadratmeterpreis sorted descending" at bounding box center [688, 268] width 87 height 13
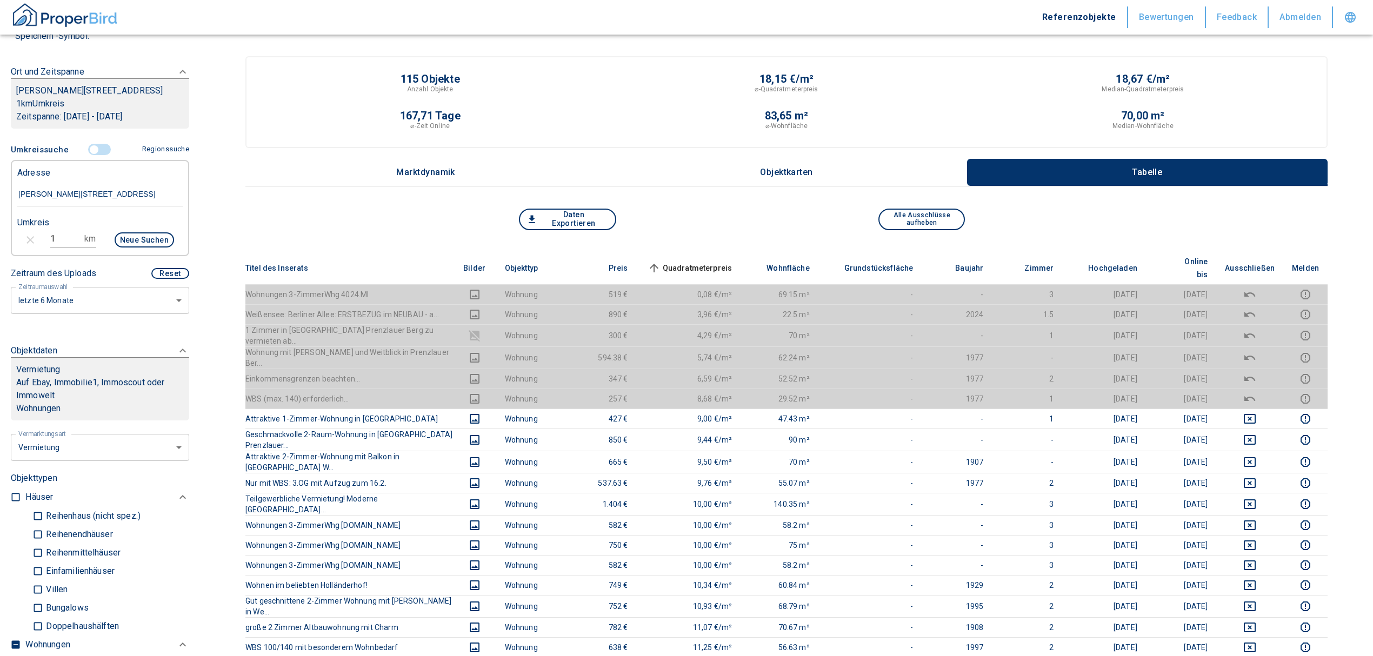
scroll to position [72, 0]
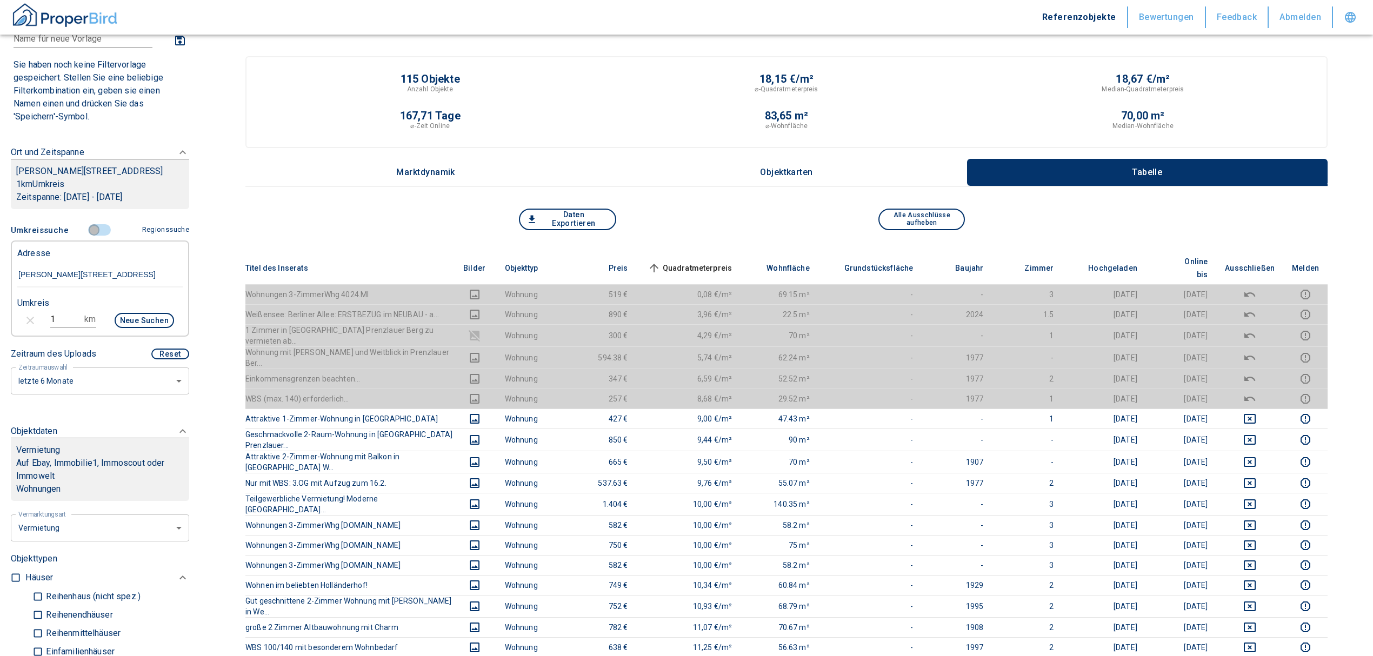
click at [84, 231] on input "controlled" at bounding box center [94, 230] width 32 height 12
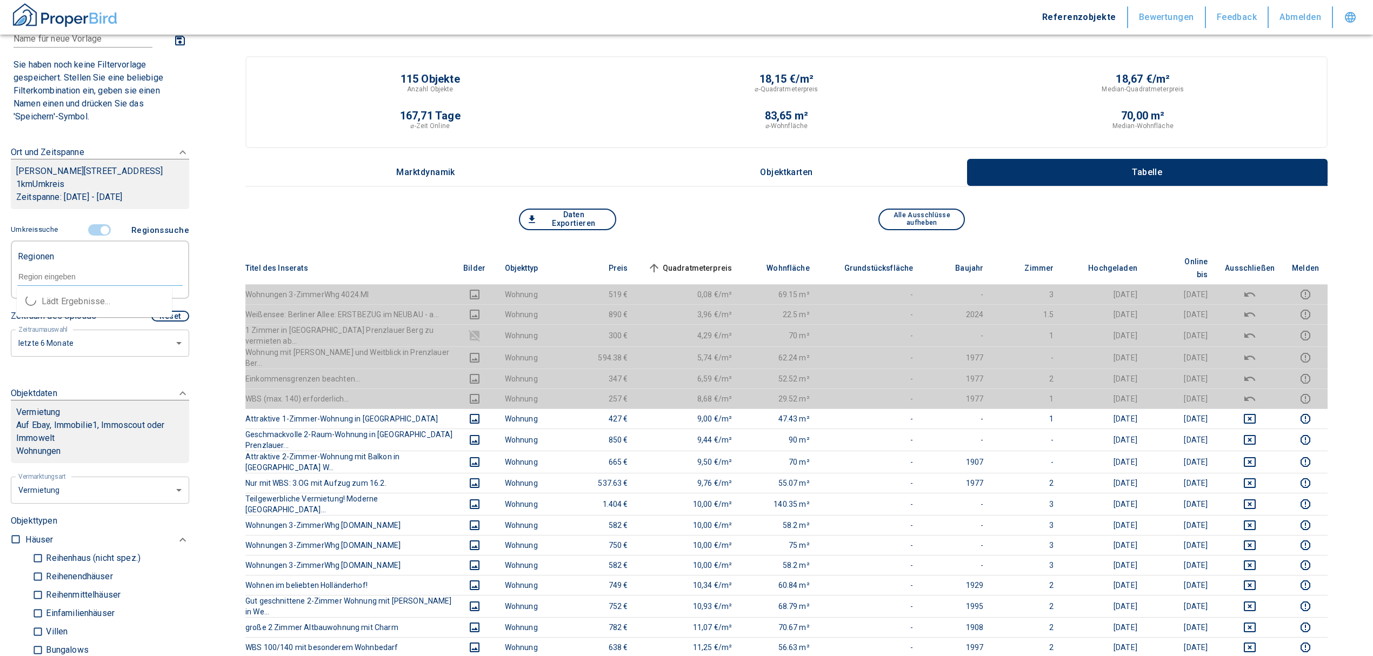
click at [59, 273] on input "text" at bounding box center [99, 277] width 165 height 10
click at [58, 300] on li "13088 [GEOGRAPHIC_DATA]" at bounding box center [94, 301] width 155 height 19
type input "13088"
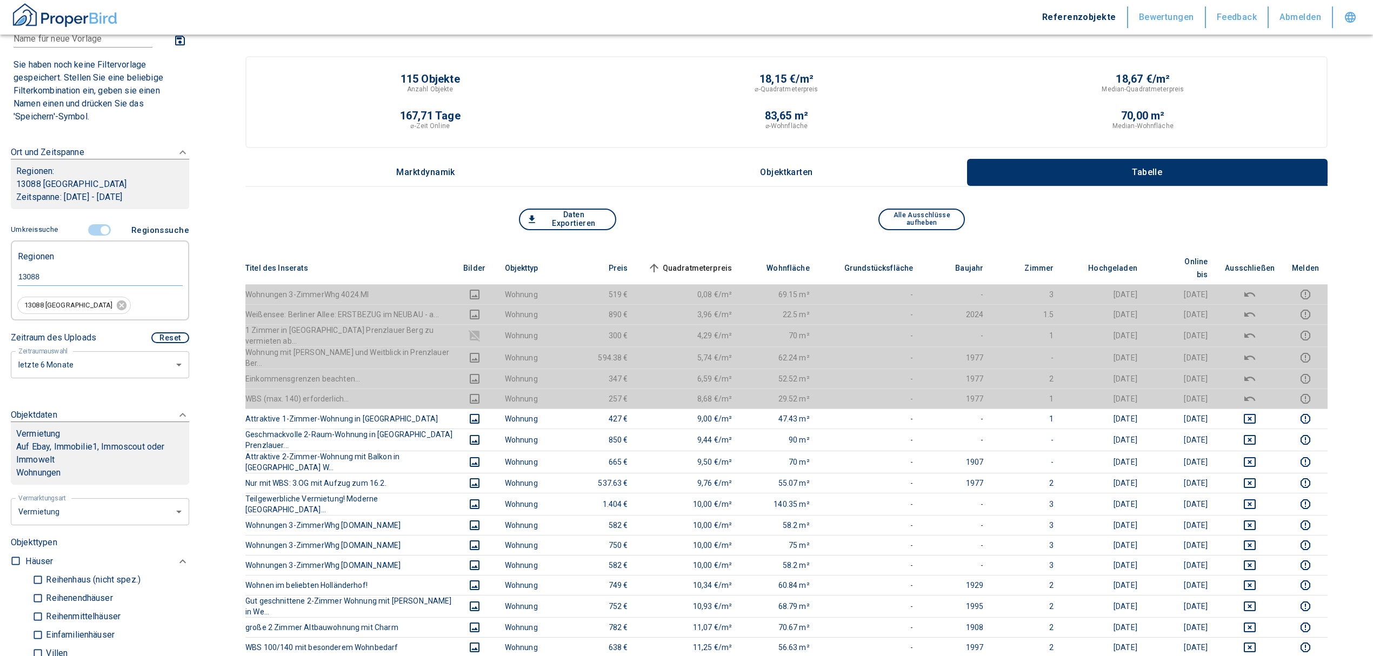
type input "2020"
type input "13088 [GEOGRAPHIC_DATA]"
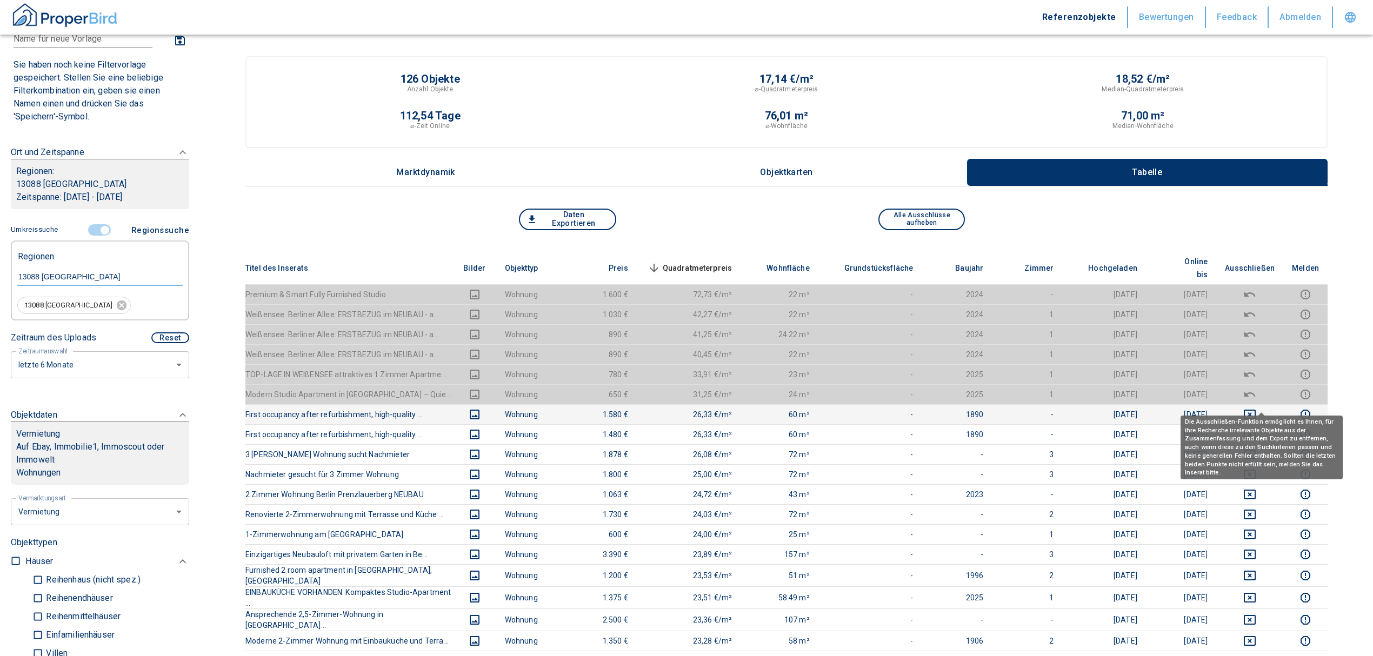
click at [1256, 408] on icon "deselect this listing" at bounding box center [1249, 414] width 13 height 13
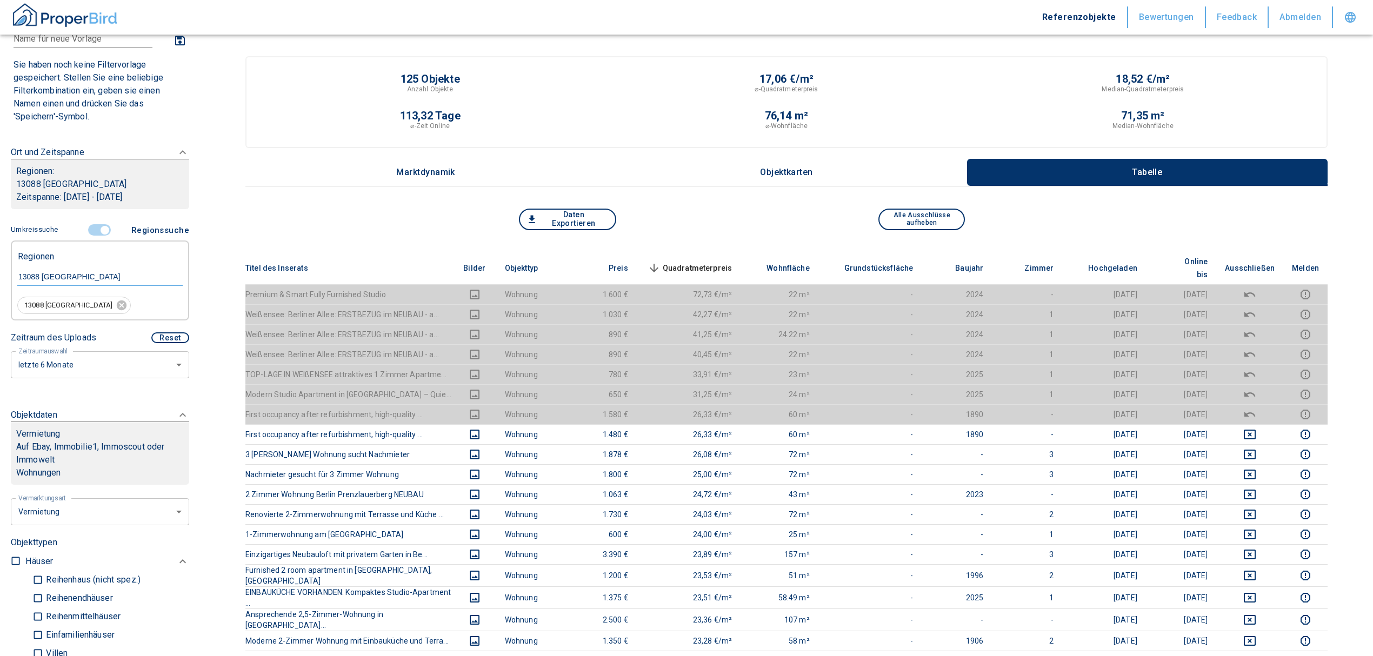
click at [696, 262] on span "Quadratmeterpreis sorted descending" at bounding box center [688, 268] width 87 height 13
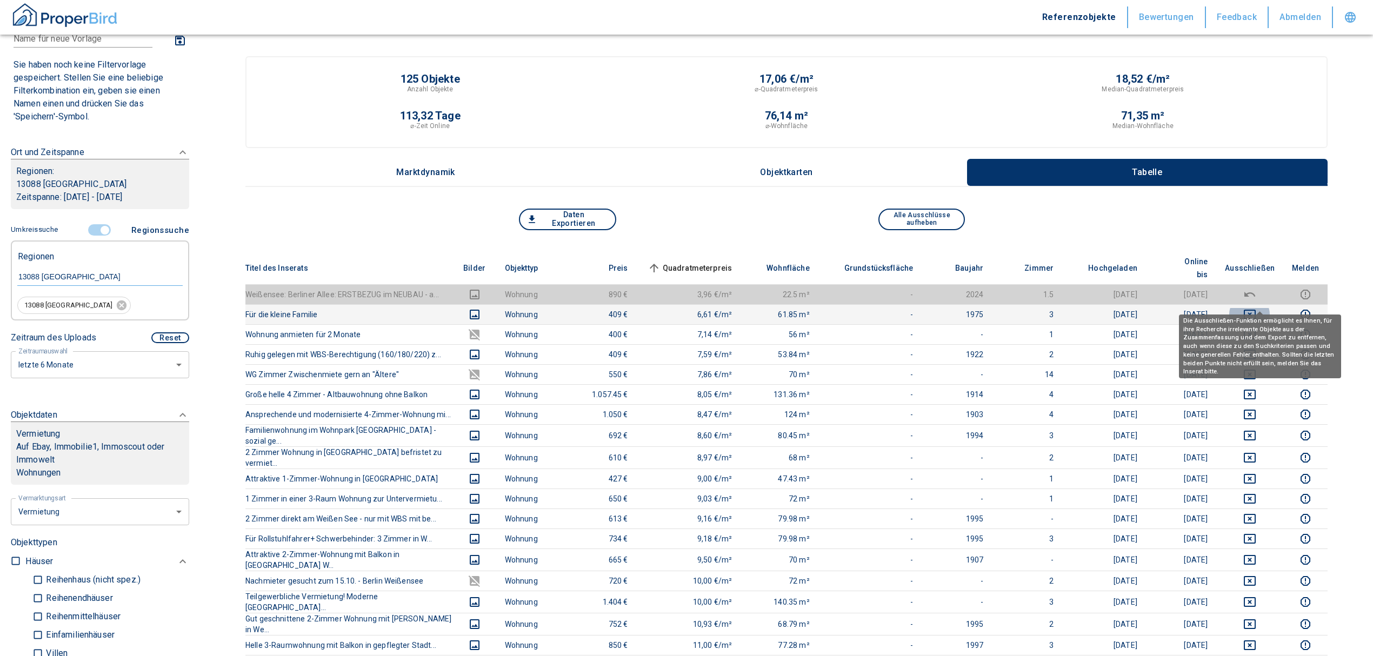
click at [1256, 308] on icon "deselect this listing" at bounding box center [1249, 314] width 13 height 13
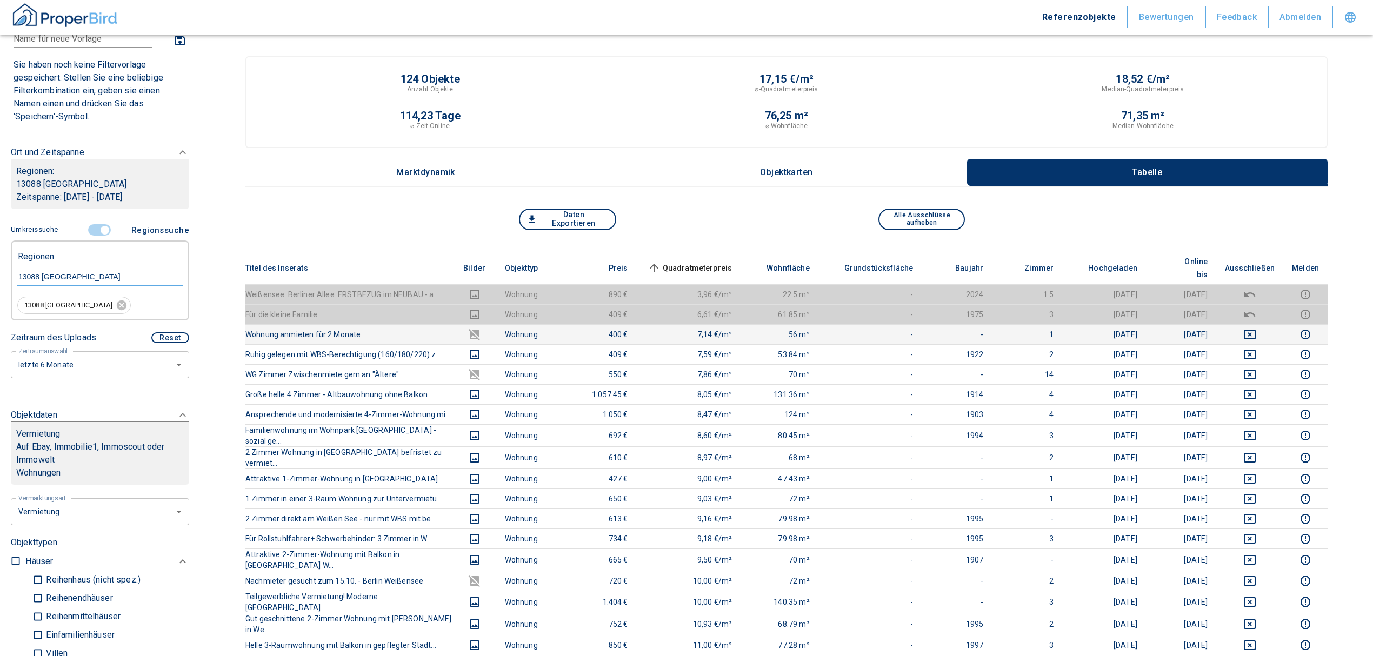
click at [1258, 324] on td at bounding box center [1249, 334] width 67 height 20
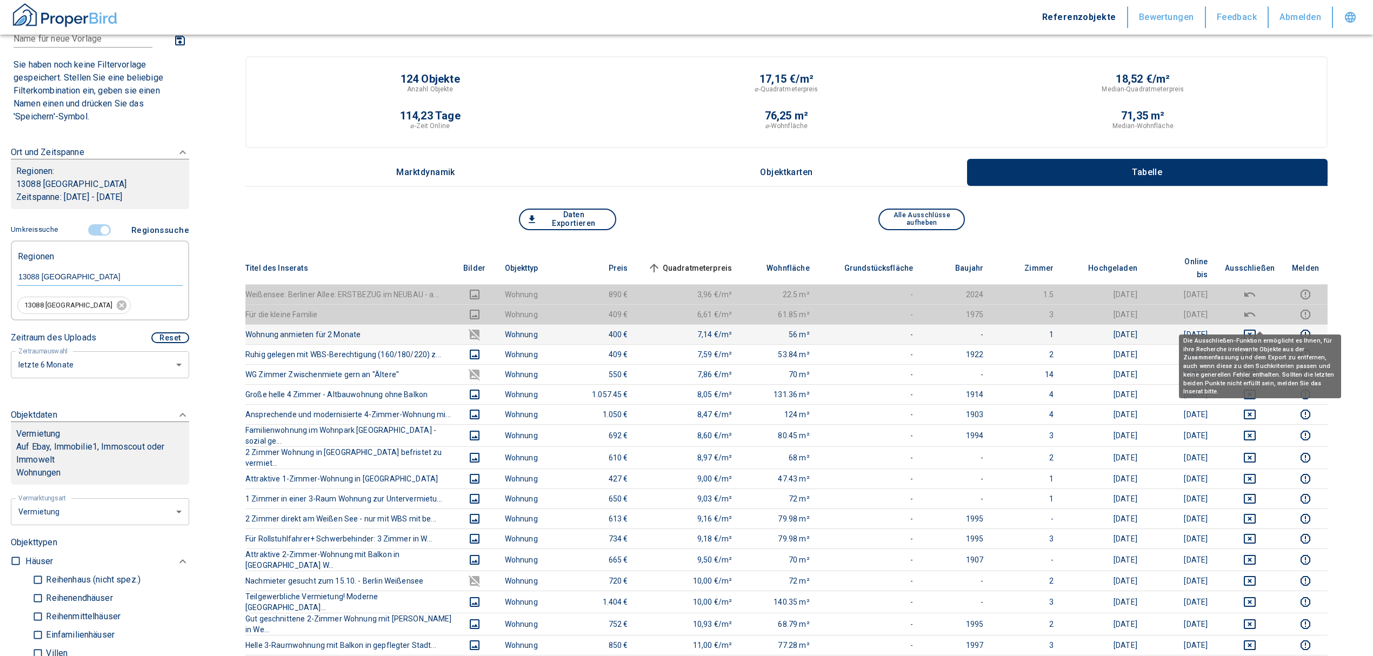
click at [1256, 328] on icon "deselect this listing" at bounding box center [1249, 334] width 13 height 13
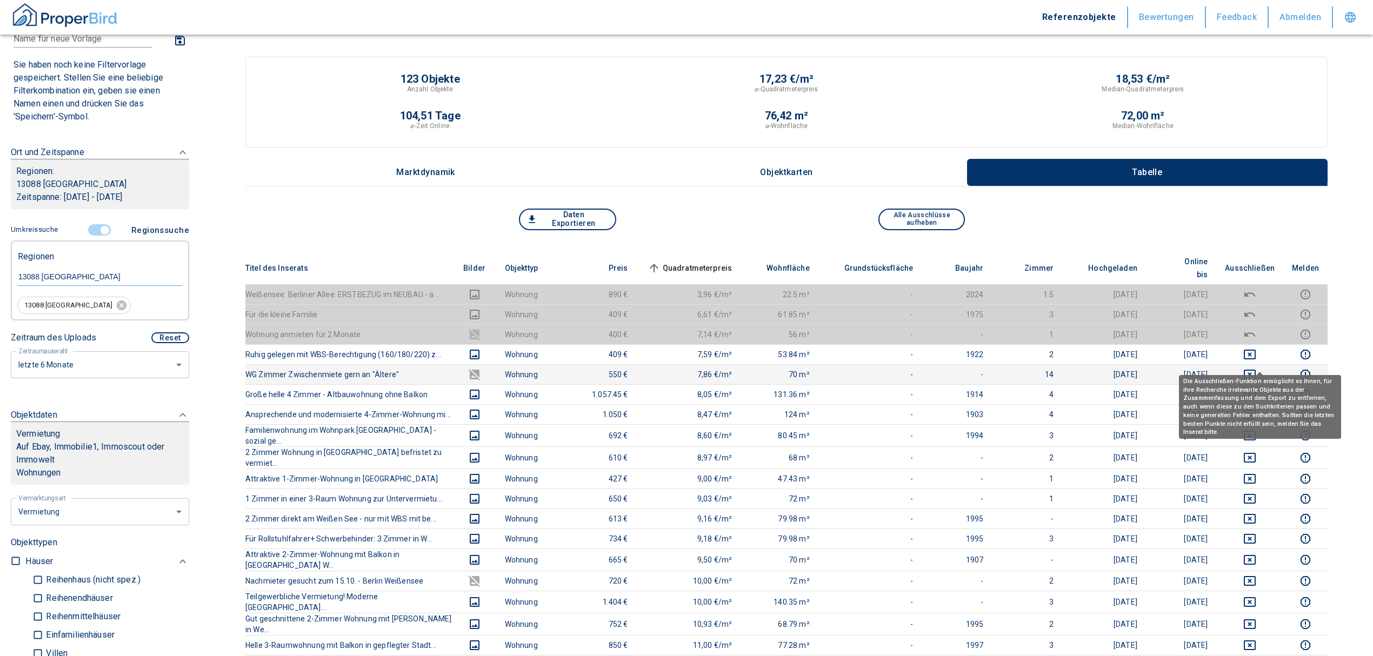
click at [1256, 368] on icon "deselect this listing" at bounding box center [1249, 374] width 13 height 13
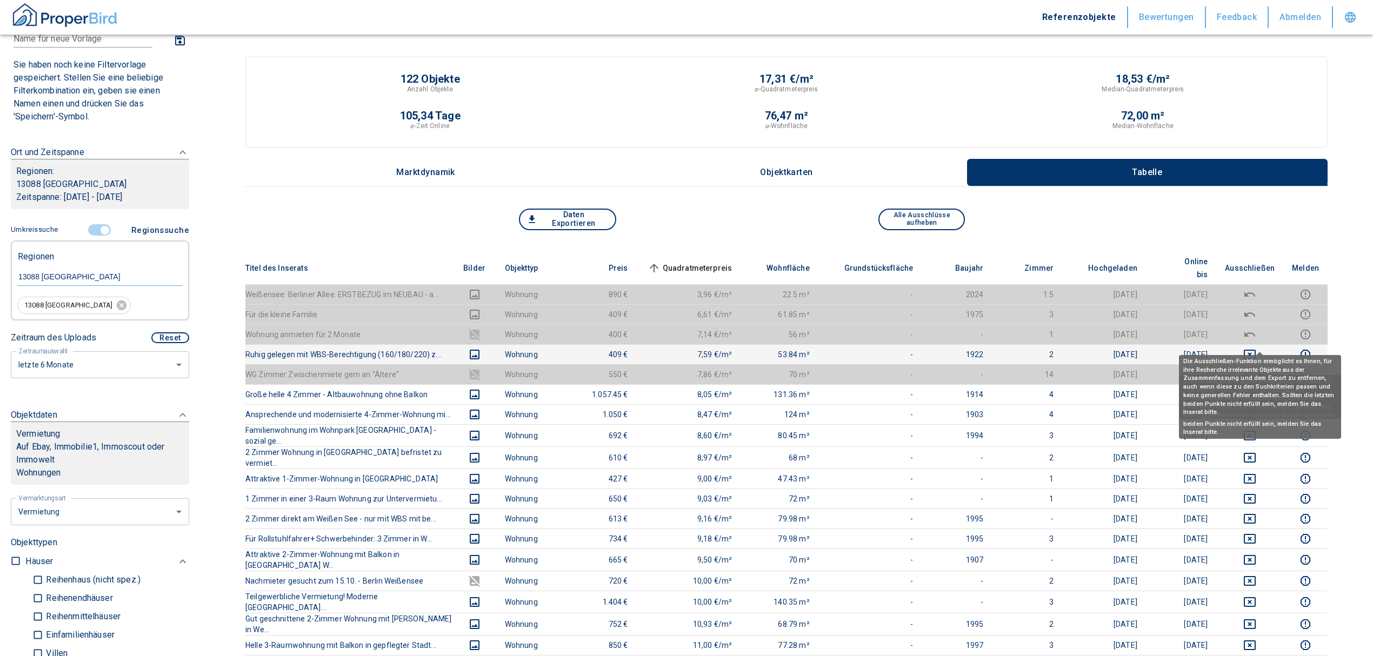
click at [1255, 350] on icon "deselect this listing" at bounding box center [1249, 355] width 12 height 10
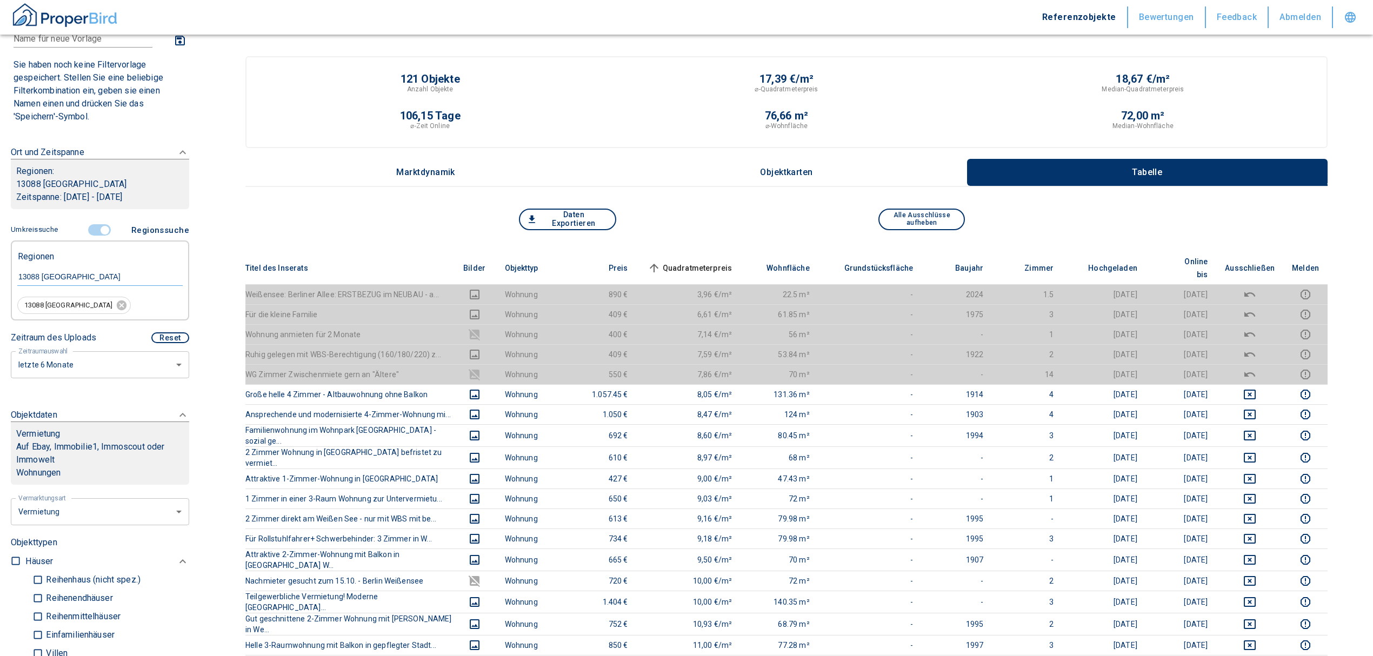
click at [690, 262] on span "Quadratmeterpreis sorted ascending" at bounding box center [688, 268] width 87 height 13
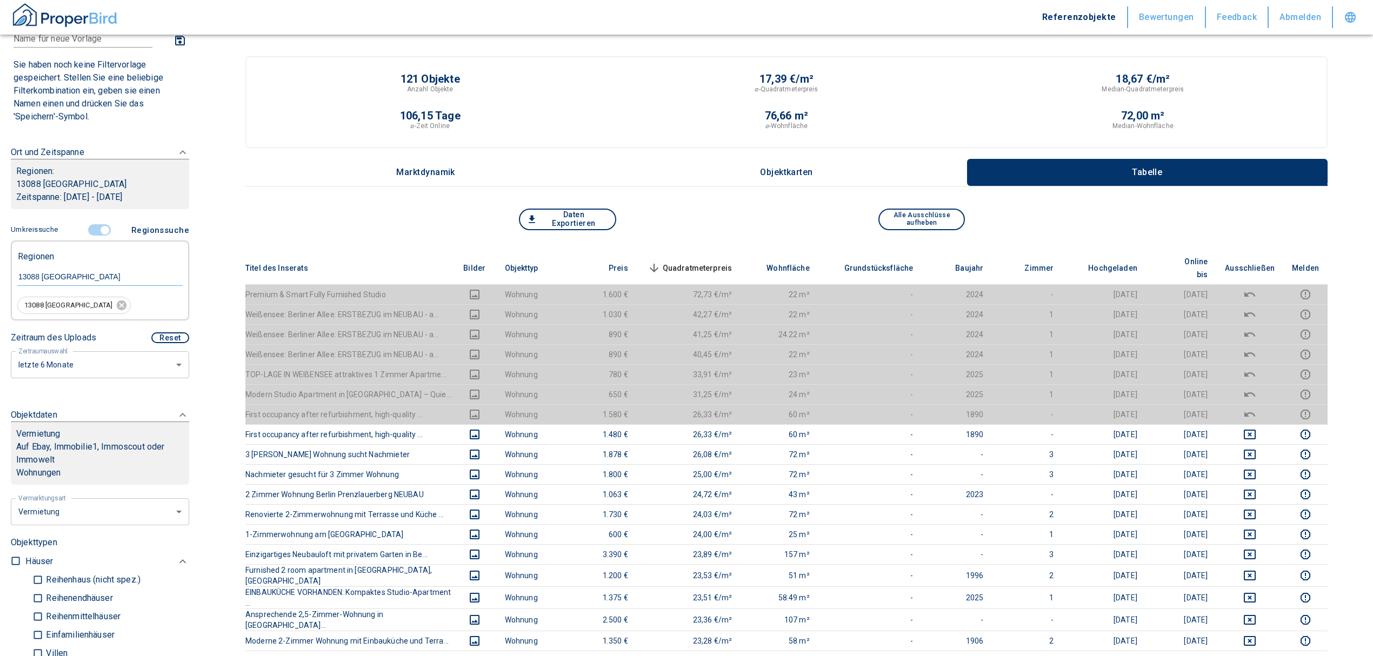
click at [688, 262] on span "Quadratmeterpreis sorted descending" at bounding box center [688, 268] width 87 height 13
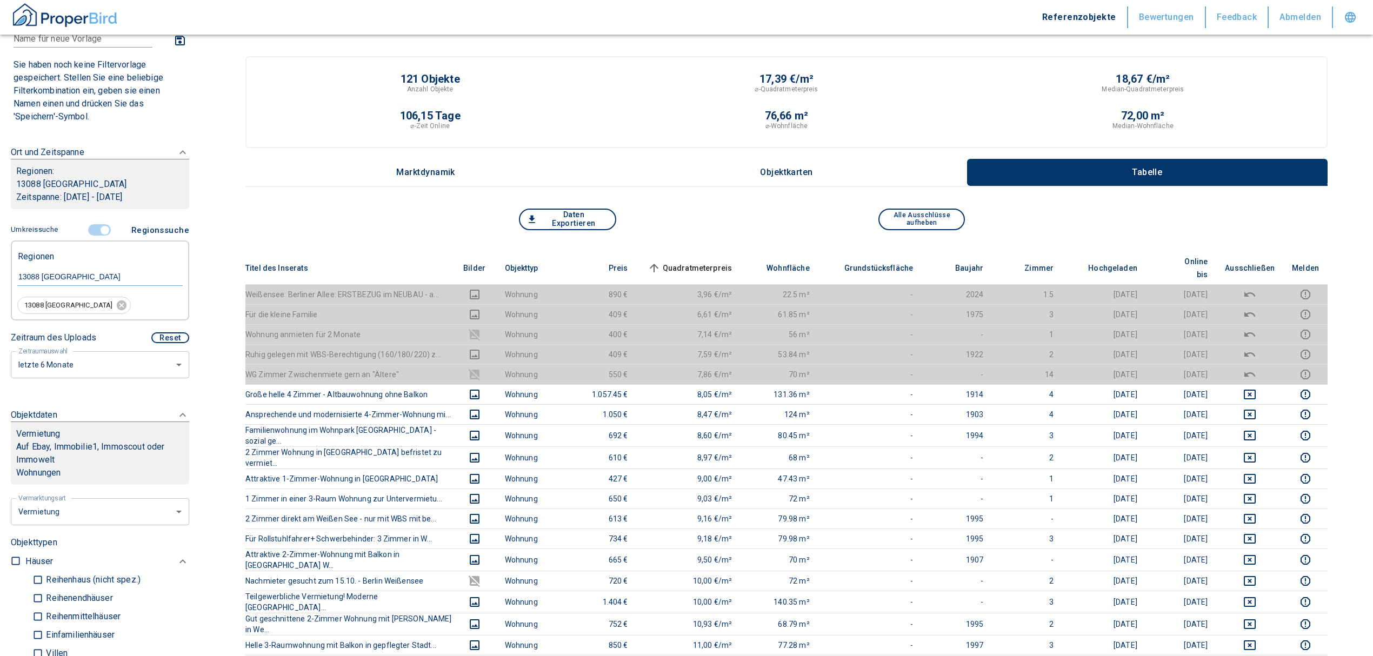
click at [98, 225] on input "controlled" at bounding box center [105, 230] width 32 height 12
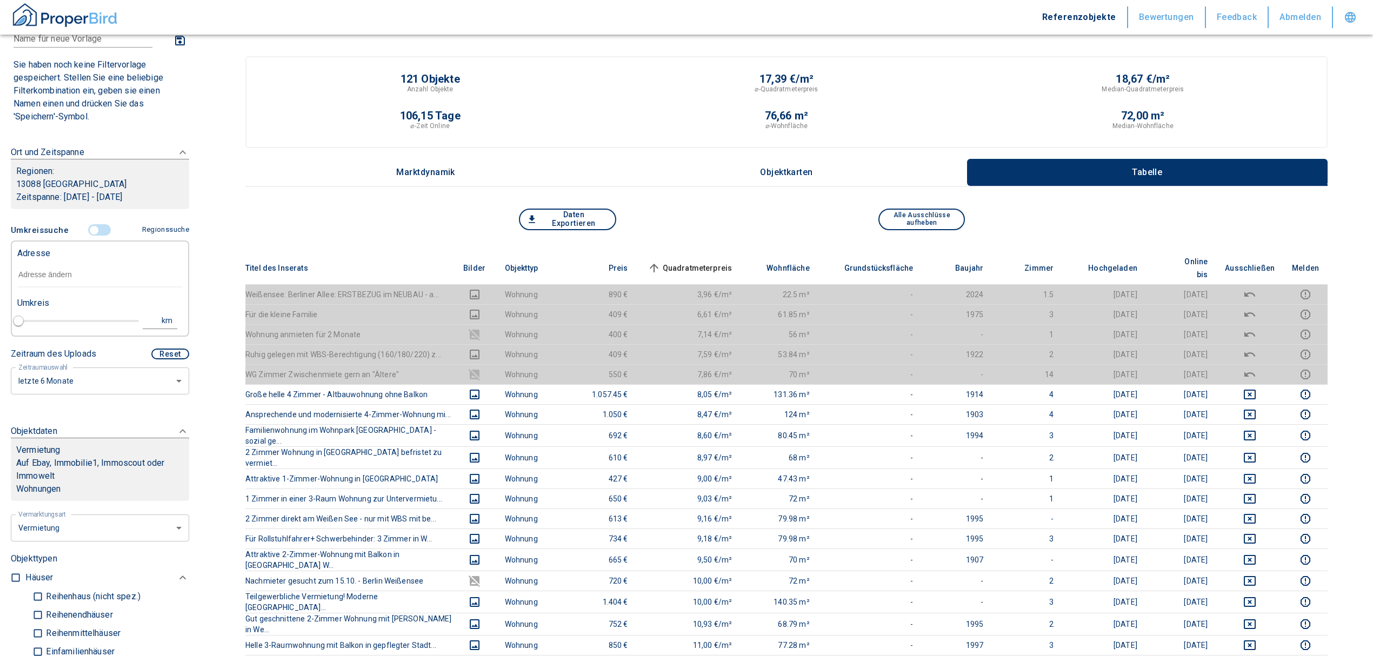
click at [57, 279] on input "text" at bounding box center [99, 275] width 165 height 25
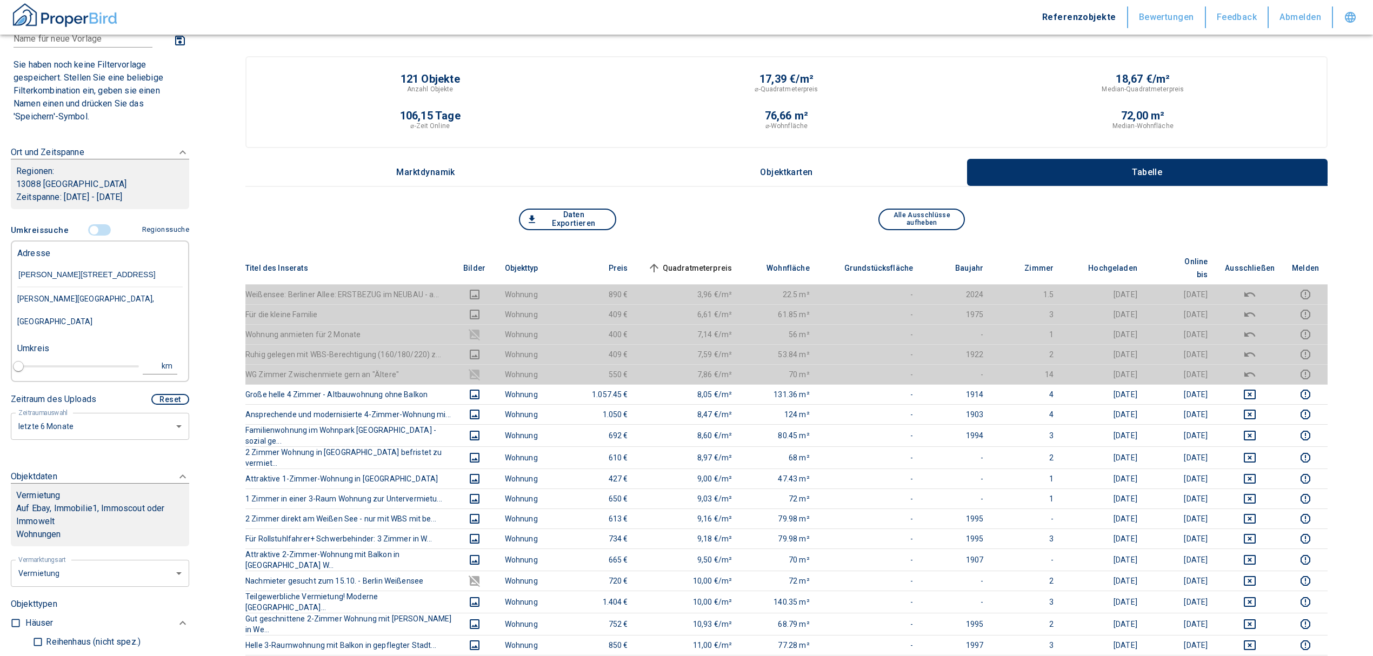
type input "[GEOGRAPHIC_DATA][STREET_ADDRESS]"
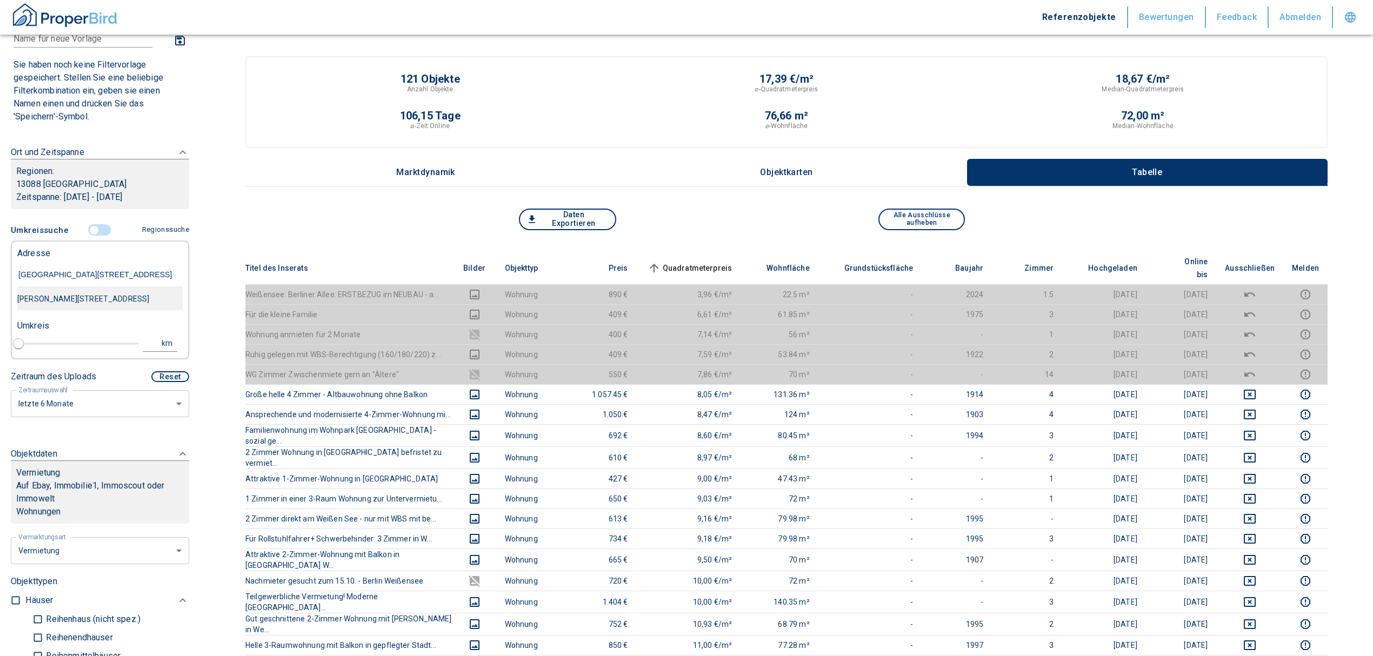
click at [72, 305] on div "[PERSON_NAME][STREET_ADDRESS]" at bounding box center [99, 298] width 165 height 23
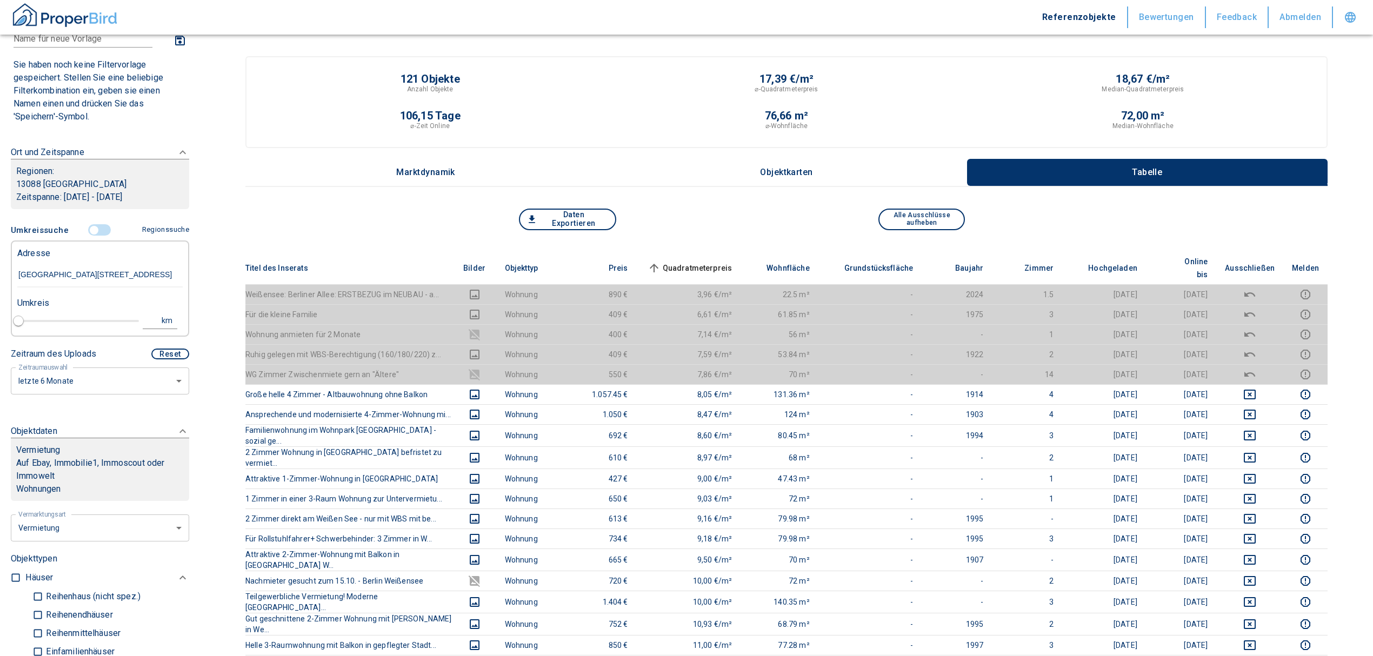
type input "2020"
type input "[PERSON_NAME][STREET_ADDRESS]"
type input "1"
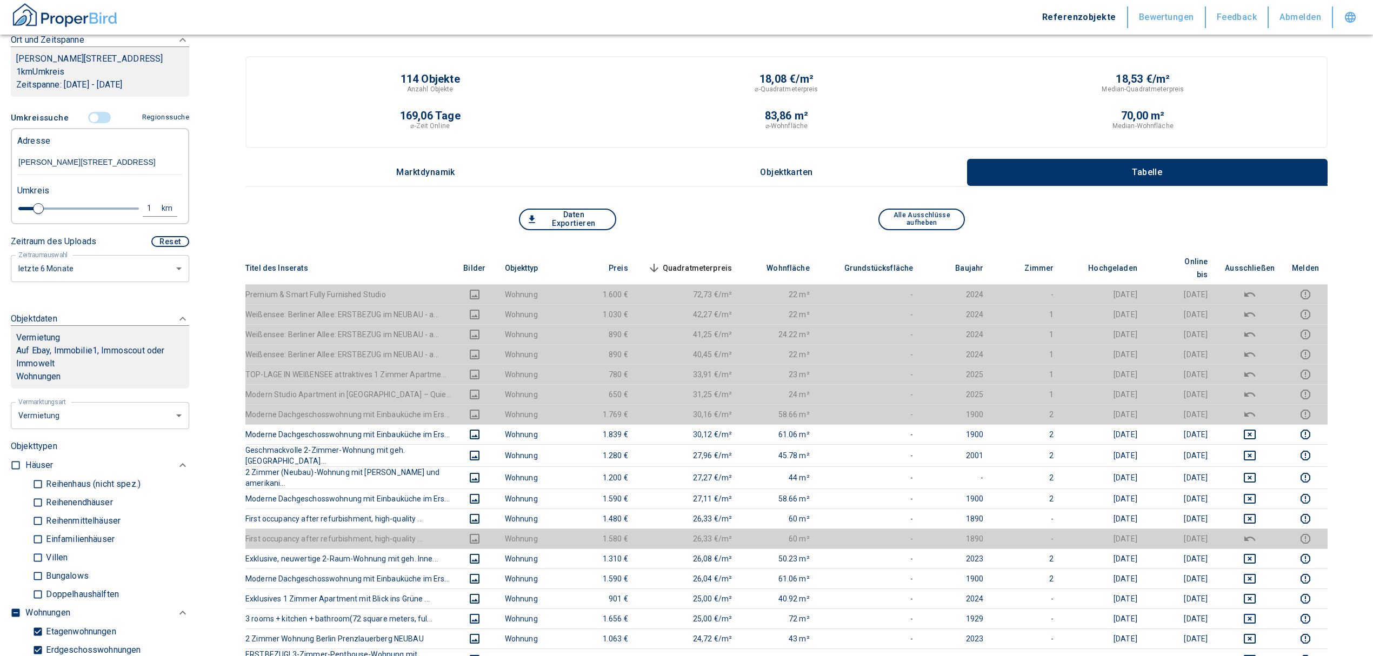
scroll to position [360, 0]
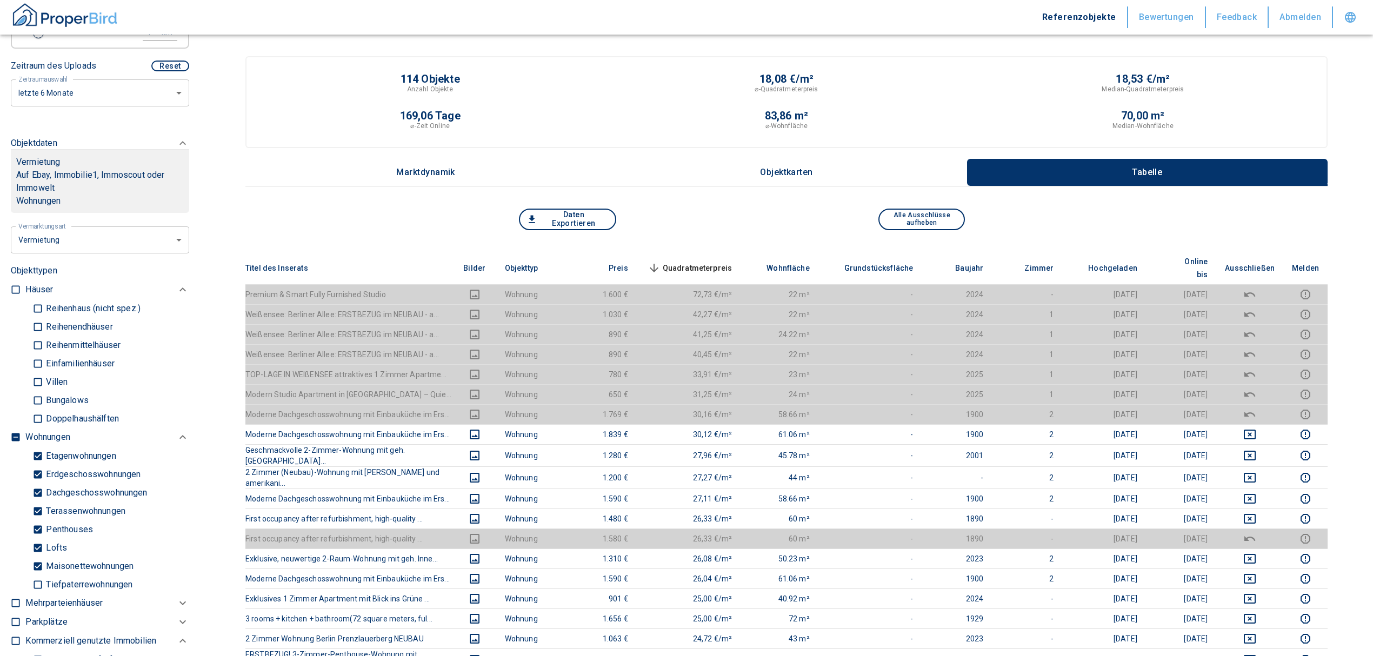
type input "[PERSON_NAME][STREET_ADDRESS]"
click at [14, 439] on input "checkbox" at bounding box center [15, 437] width 11 height 11
checkbox input "true"
type input "2020"
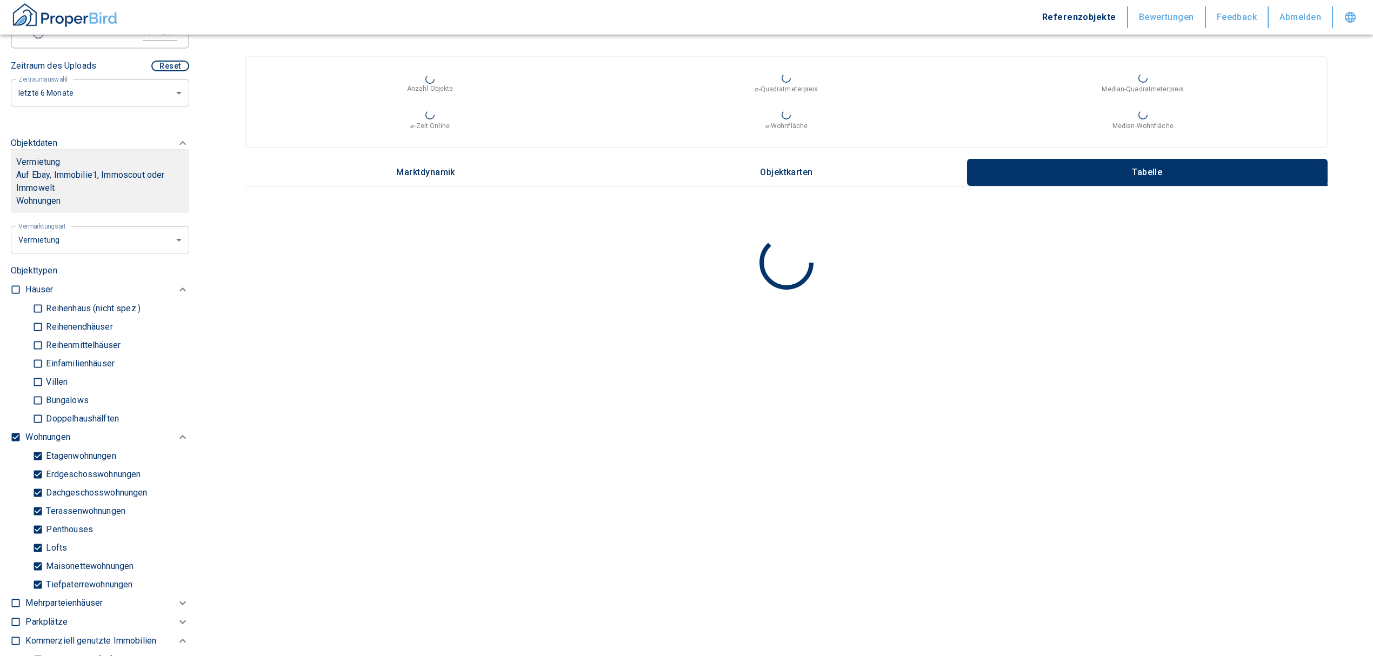
click at [14, 434] on input "checkbox" at bounding box center [15, 437] width 11 height 11
checkbox input "false"
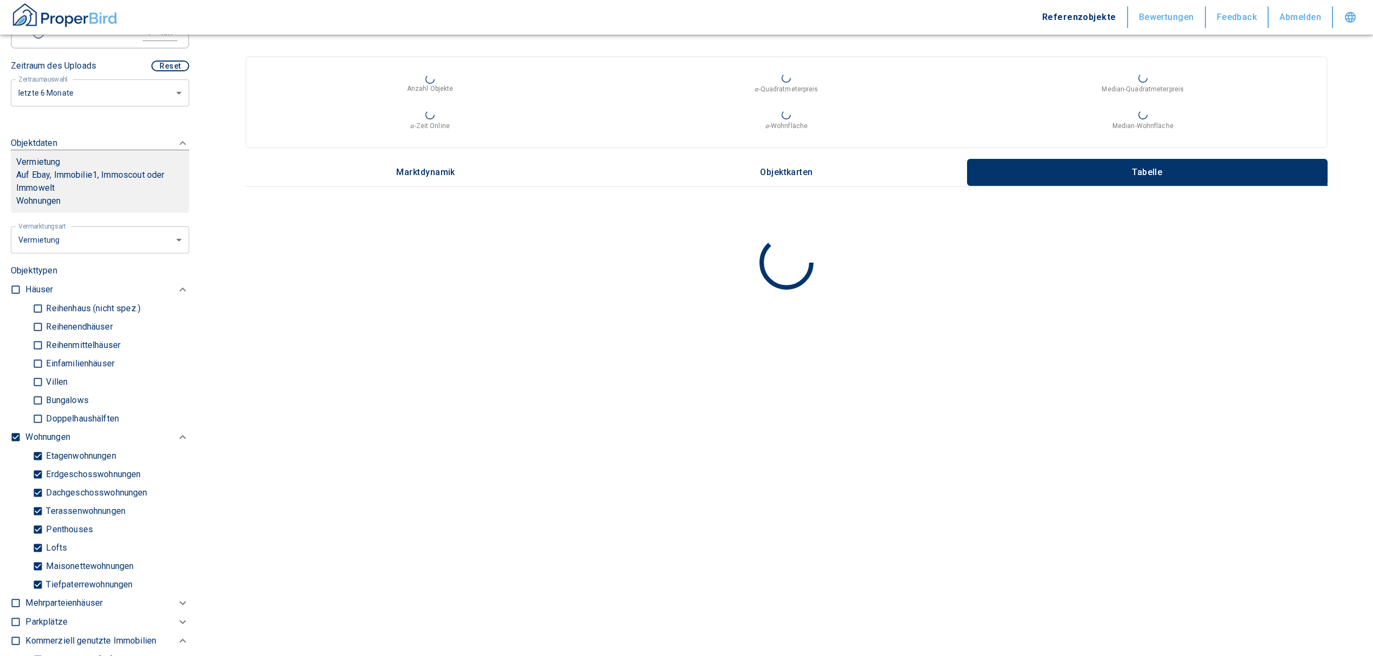
checkbox input "false"
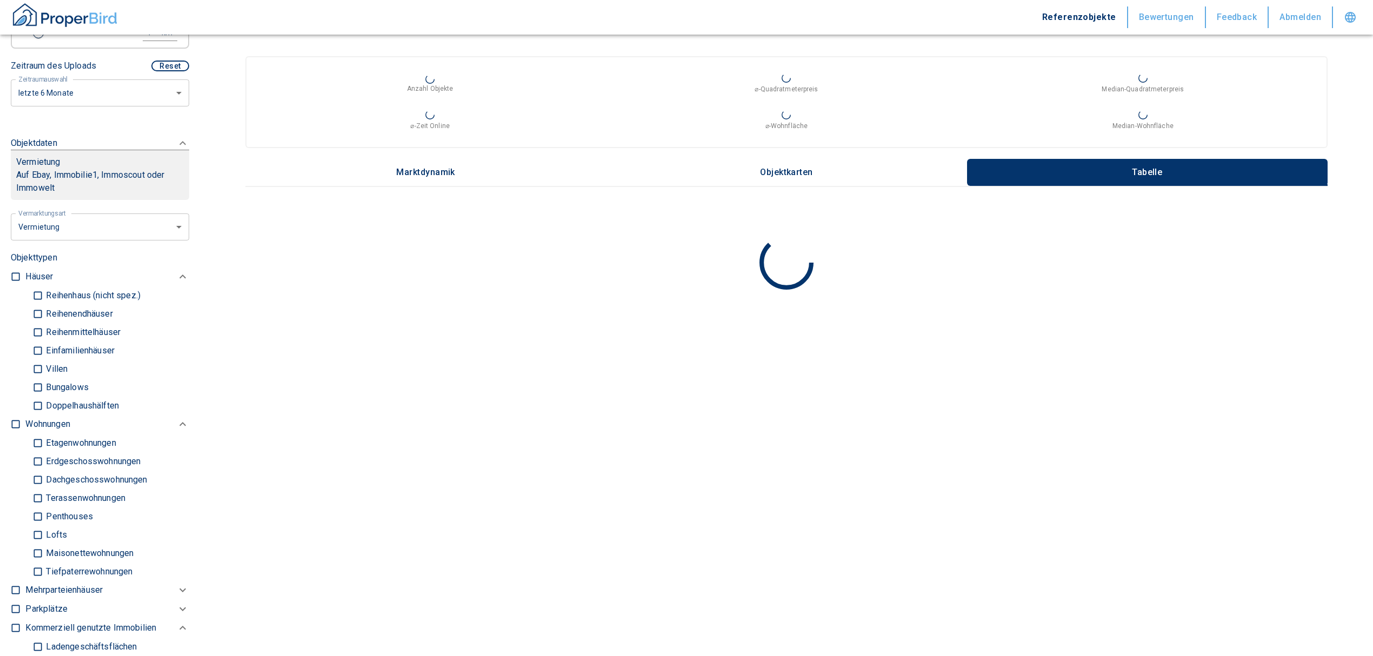
type input "2020"
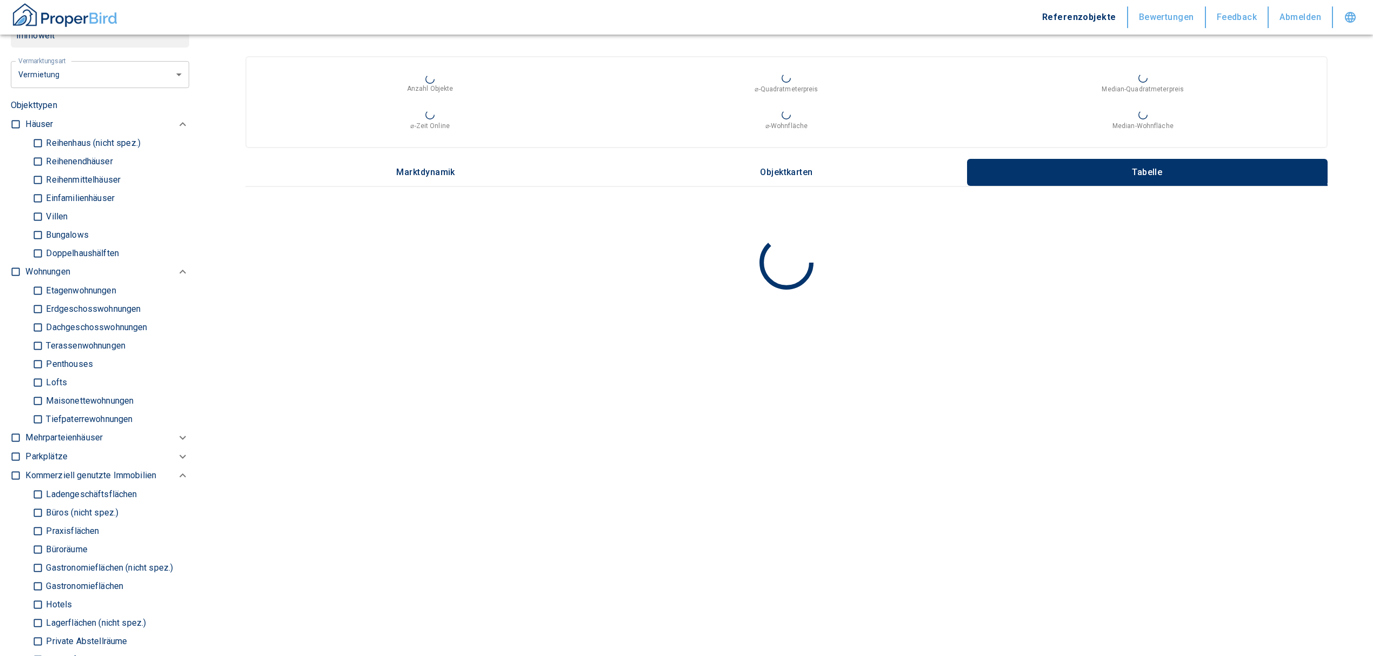
scroll to position [504, 0]
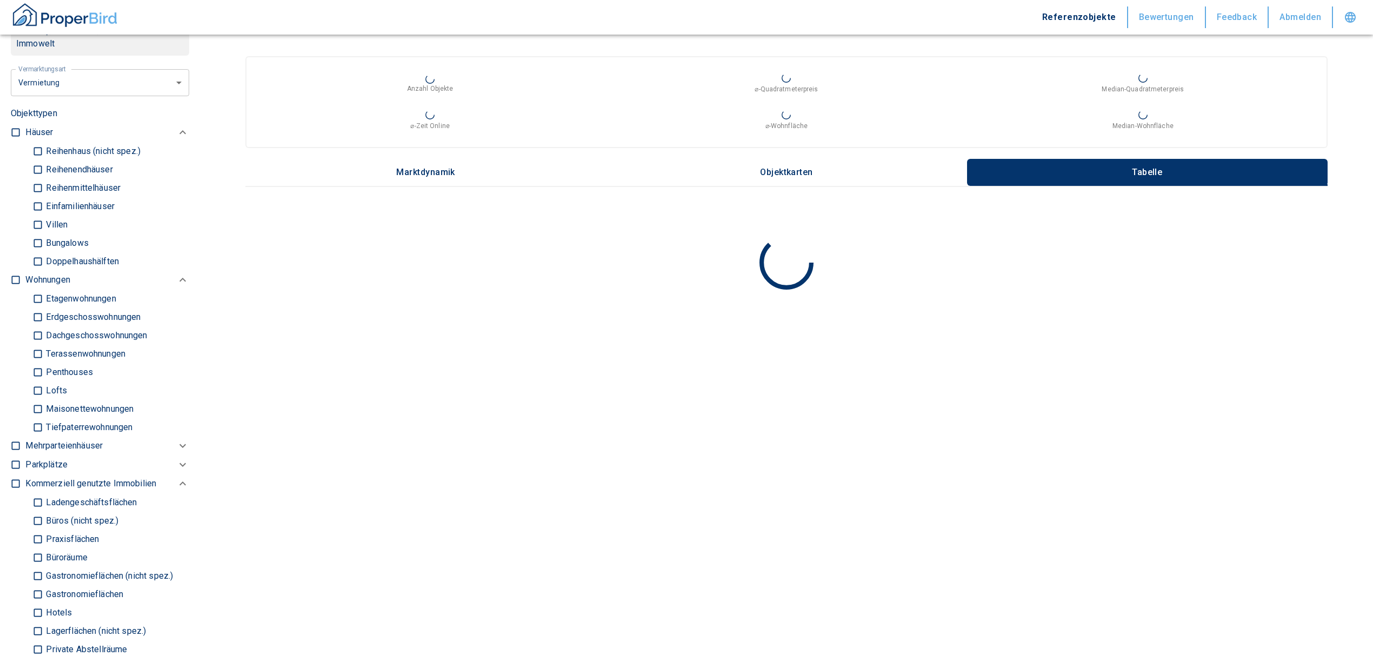
click at [37, 516] on input "Büros (nicht spez.)" at bounding box center [37, 520] width 11 height 19
checkbox input "true"
type input "2020"
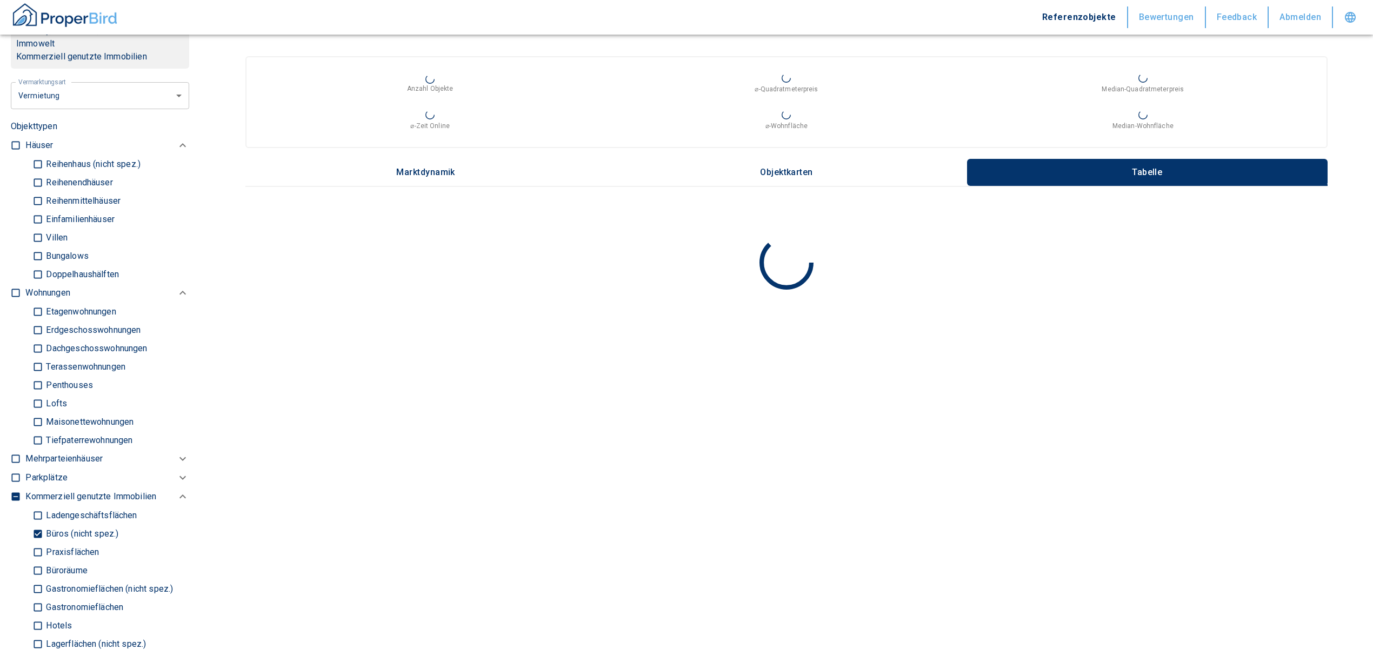
click at [36, 563] on input "Büroräume" at bounding box center [37, 570] width 11 height 19
checkbox input "true"
type input "2020"
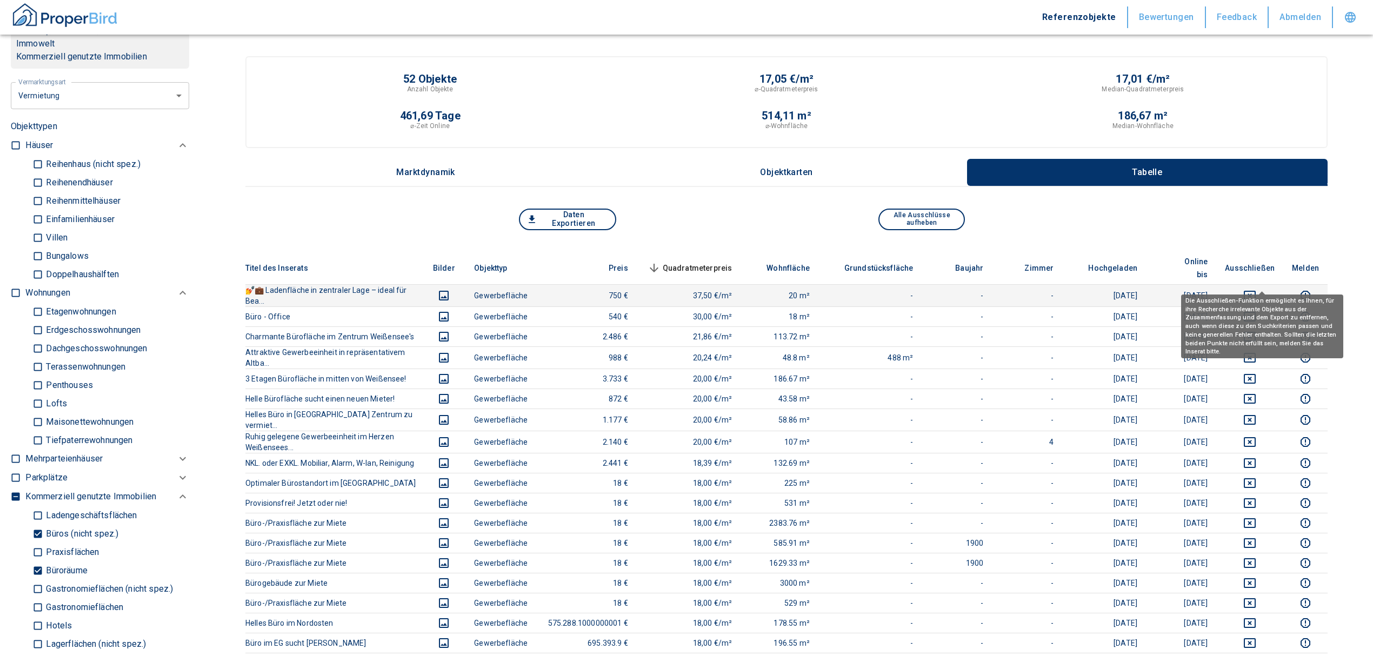
click at [1256, 289] on icon "deselect this listing" at bounding box center [1249, 295] width 13 height 13
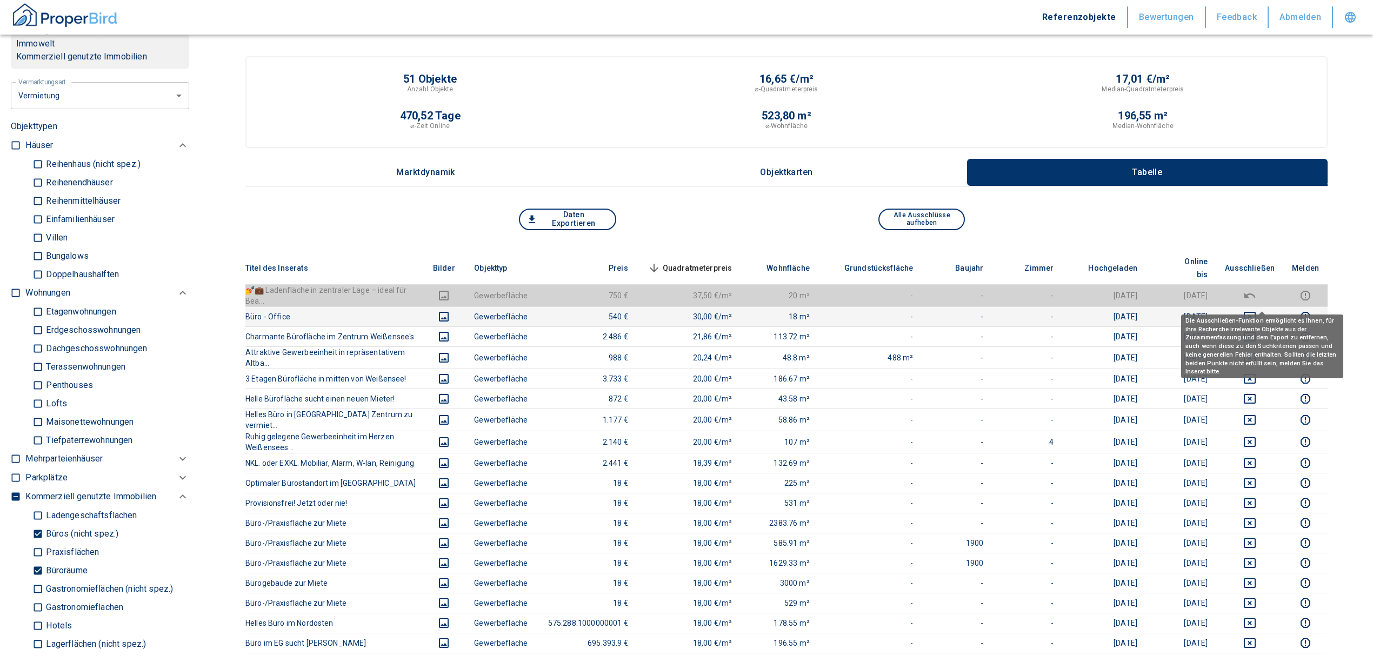
click at [1255, 312] on icon "deselect this listing" at bounding box center [1249, 317] width 12 height 10
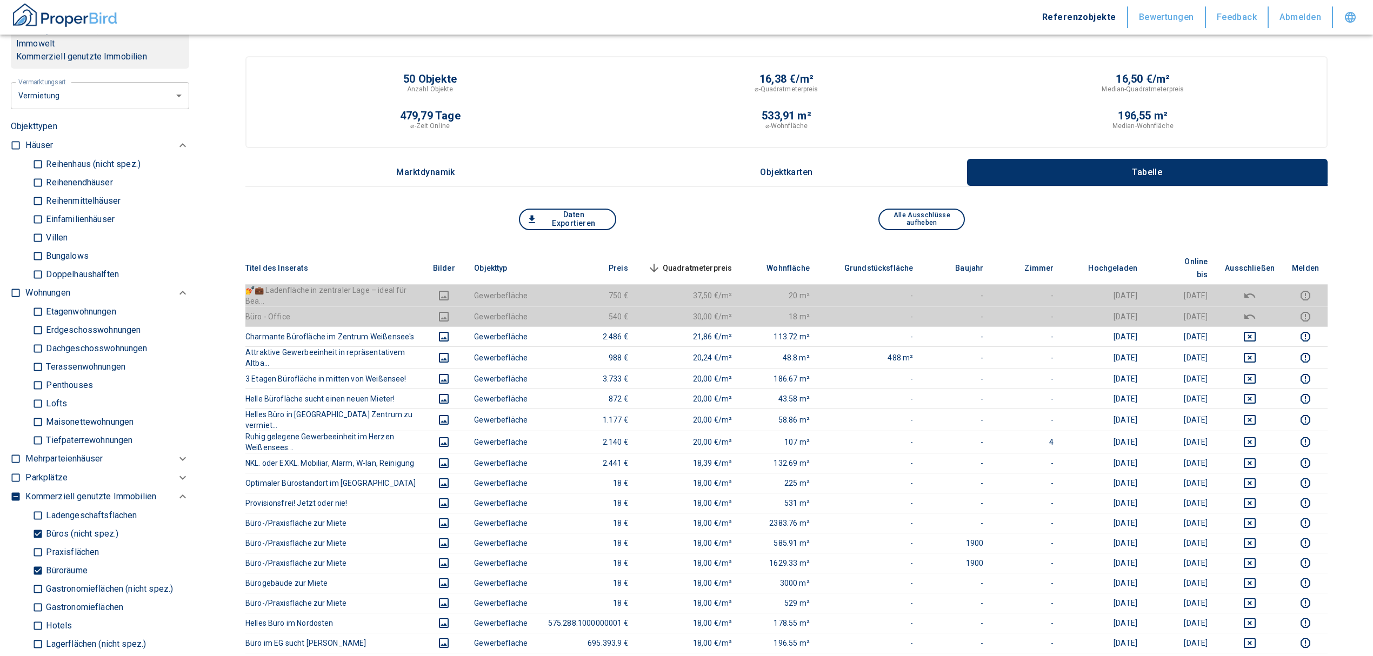
click at [728, 262] on span "Quadratmeterpreis sorted descending" at bounding box center [688, 268] width 87 height 13
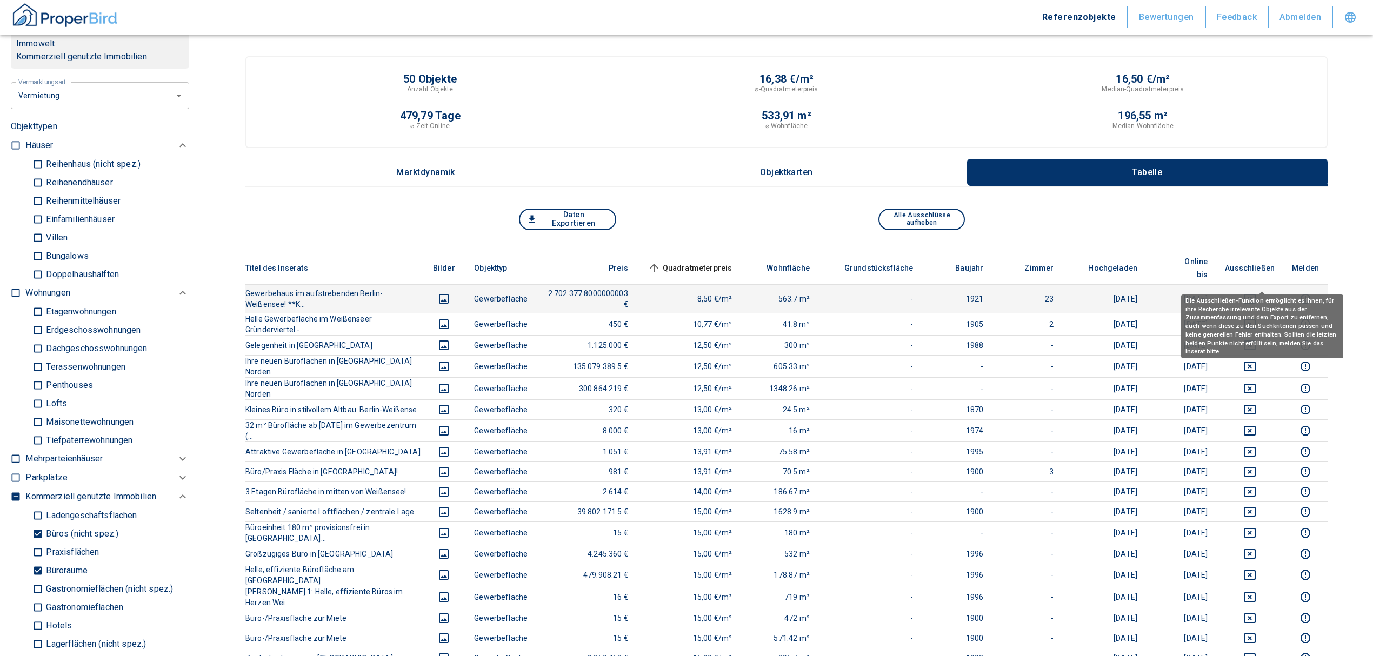
click at [1256, 292] on icon "deselect this listing" at bounding box center [1249, 298] width 13 height 13
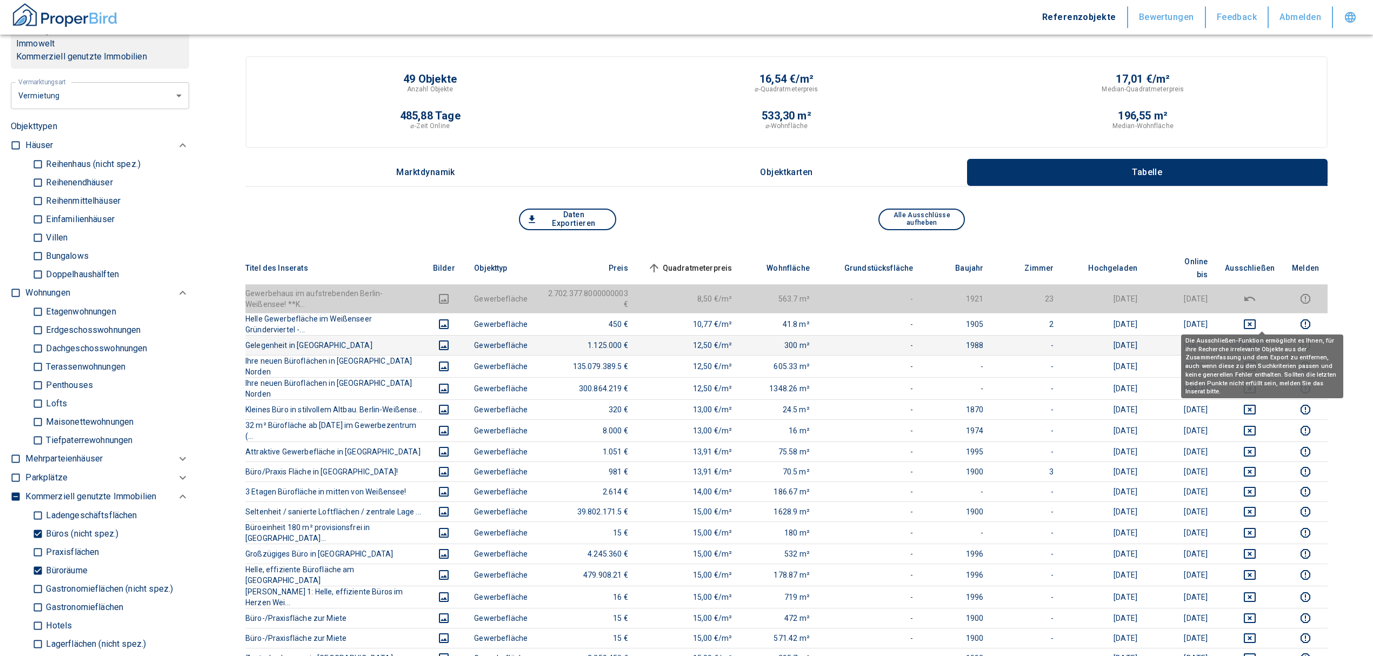
click at [1255, 340] on icon "deselect this listing" at bounding box center [1249, 345] width 12 height 10
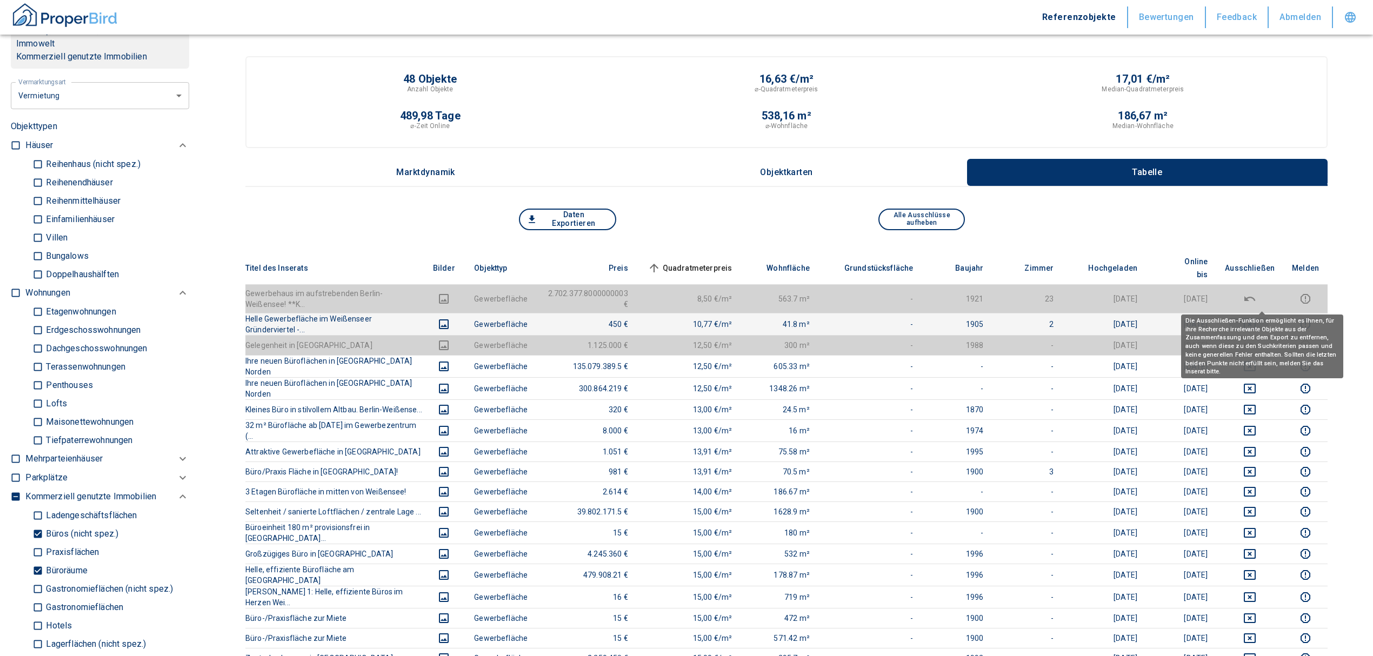
click at [1256, 318] on icon "deselect this listing" at bounding box center [1249, 324] width 13 height 13
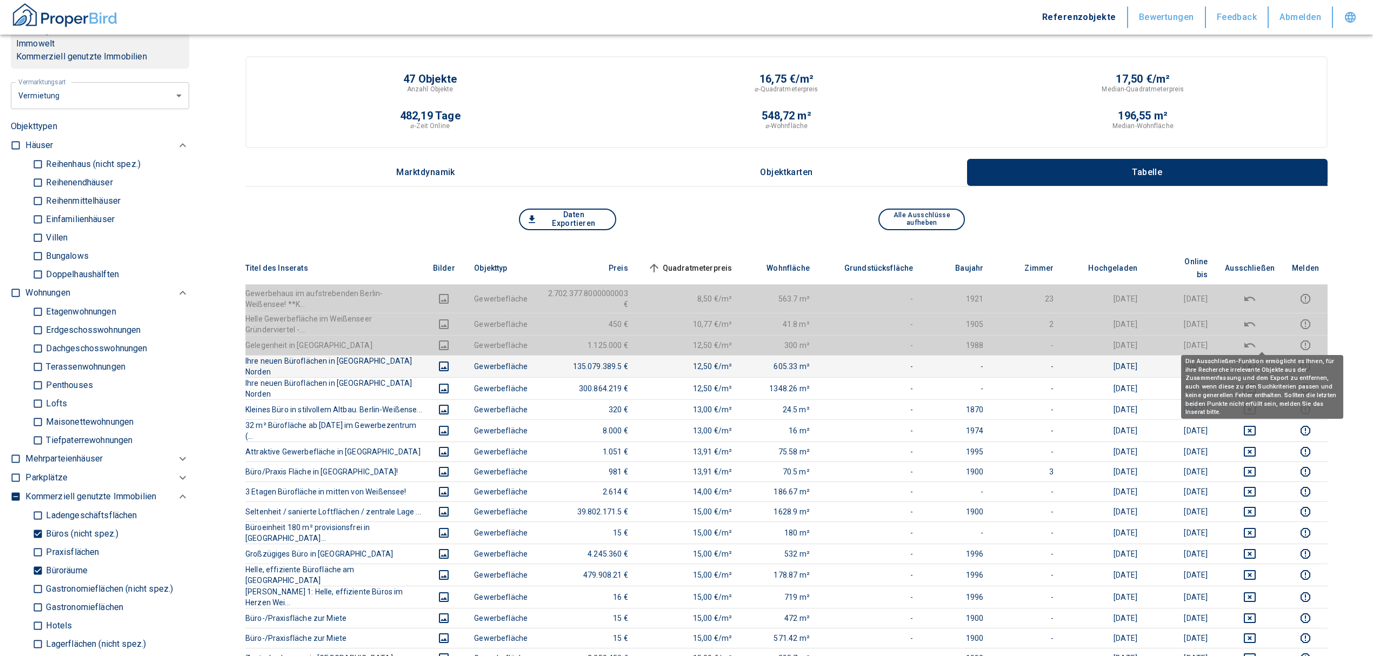
click at [1256, 360] on icon "deselect this listing" at bounding box center [1249, 366] width 13 height 13
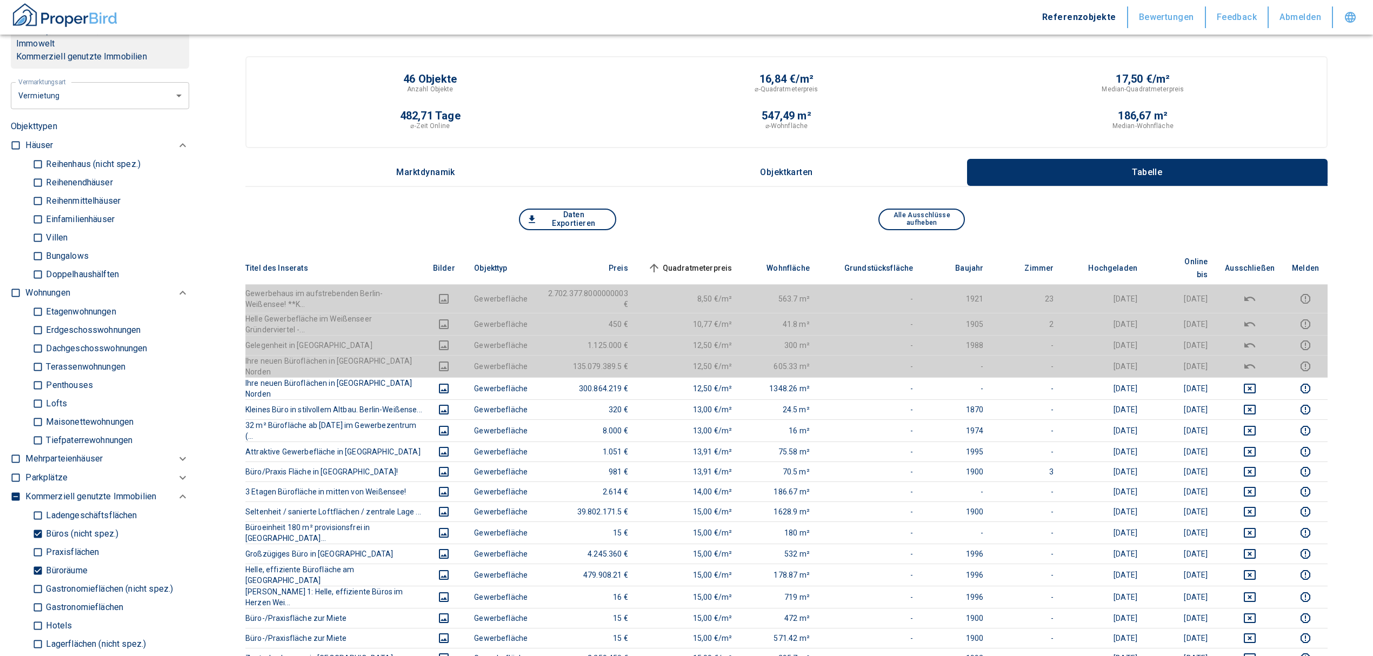
click at [730, 262] on span "Quadratmeterpreis sorted ascending" at bounding box center [688, 268] width 87 height 13
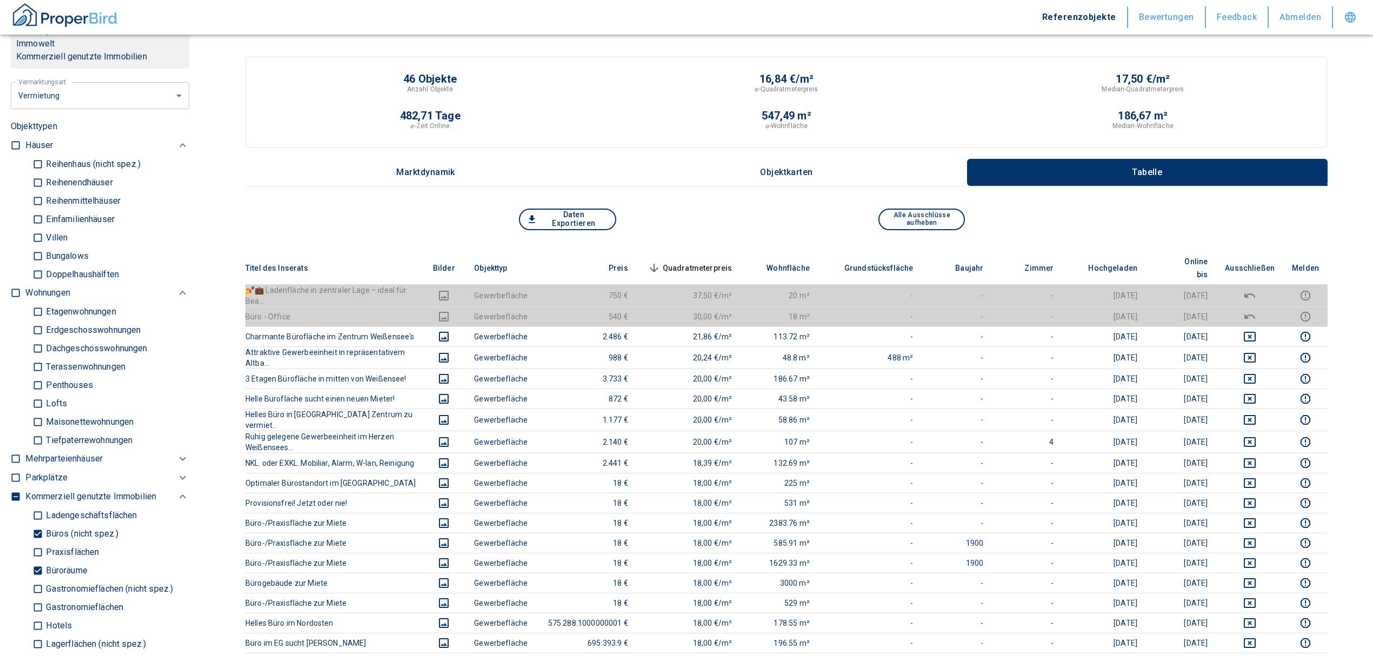
click at [731, 262] on span "Quadratmeterpreis sorted descending" at bounding box center [688, 268] width 87 height 13
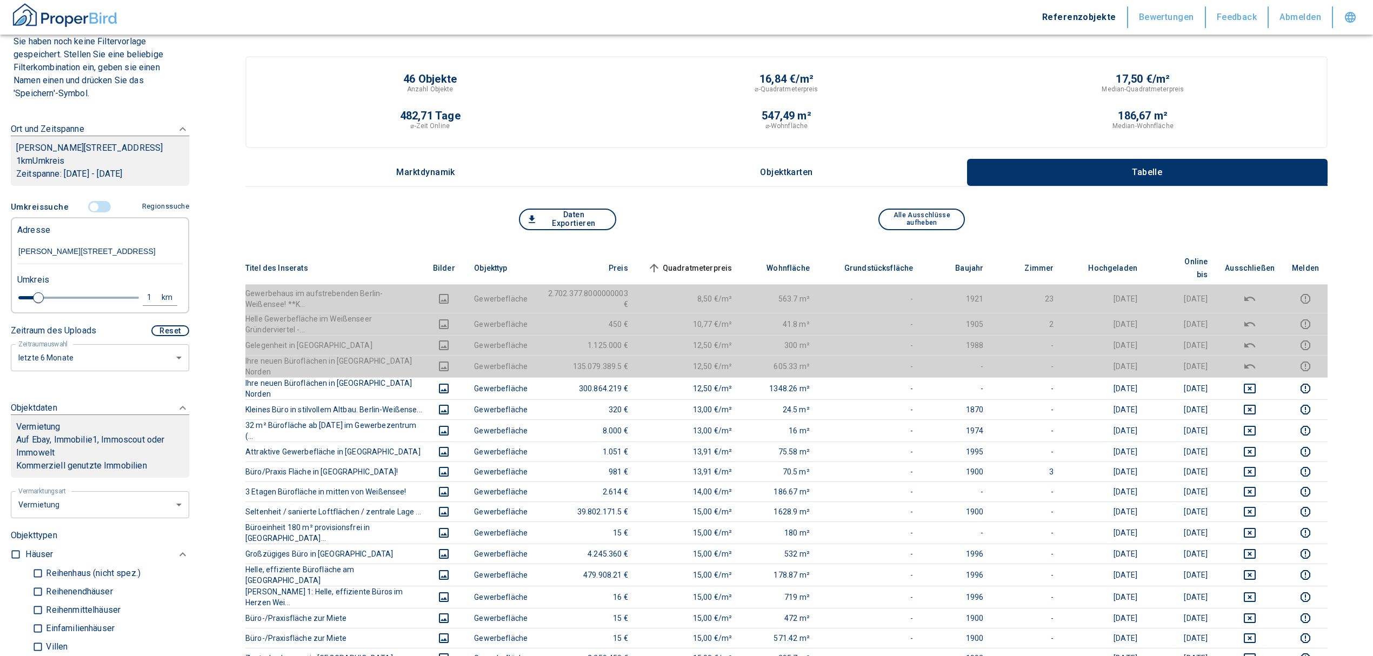
scroll to position [72, 0]
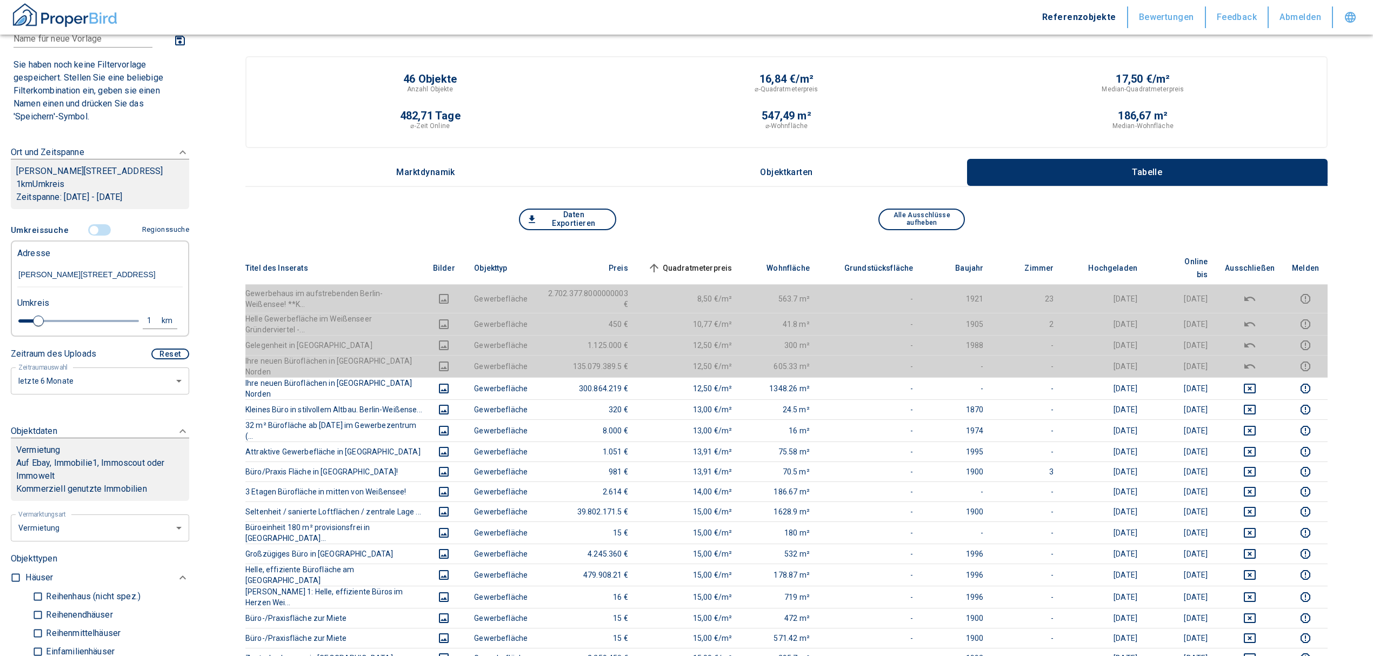
click at [91, 237] on span at bounding box center [99, 230] width 31 height 21
click at [87, 227] on input "controlled" at bounding box center [94, 230] width 32 height 12
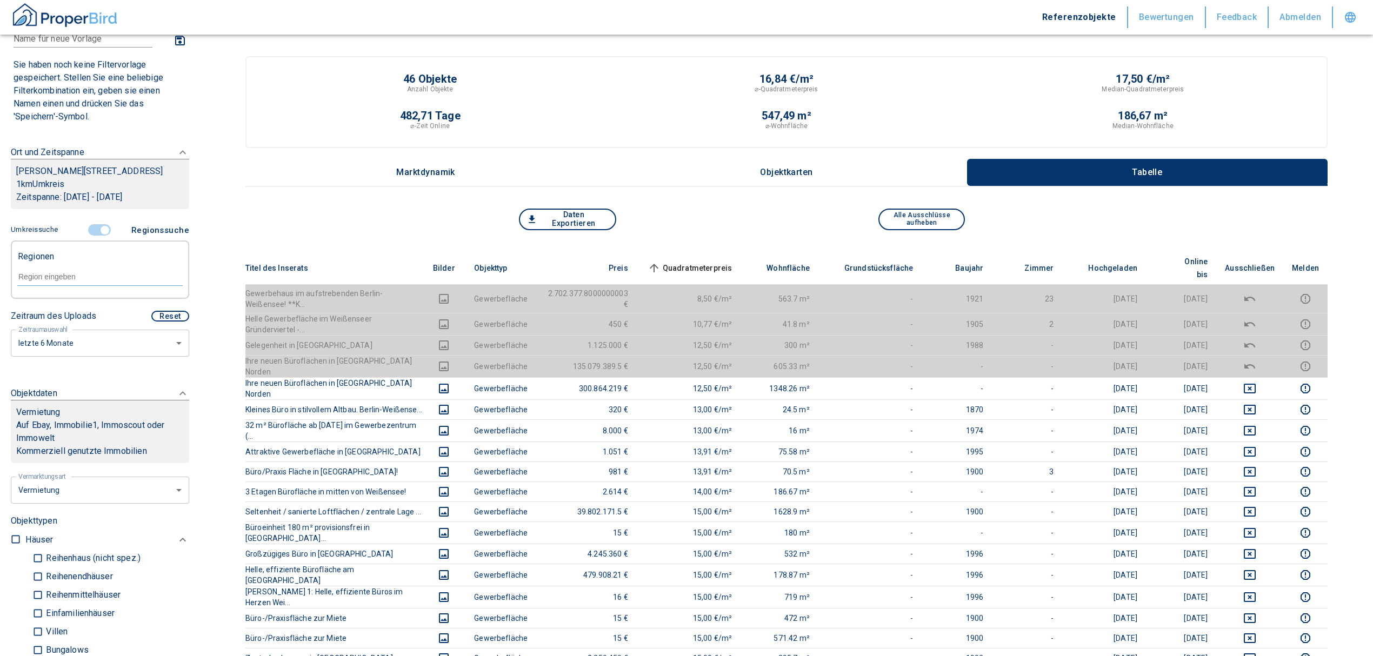
click at [44, 272] on input "text" at bounding box center [99, 277] width 165 height 10
click at [81, 307] on li "13088 [GEOGRAPHIC_DATA]" at bounding box center [94, 301] width 155 height 19
type input "13088"
type input "2020"
type input "13088 [GEOGRAPHIC_DATA]"
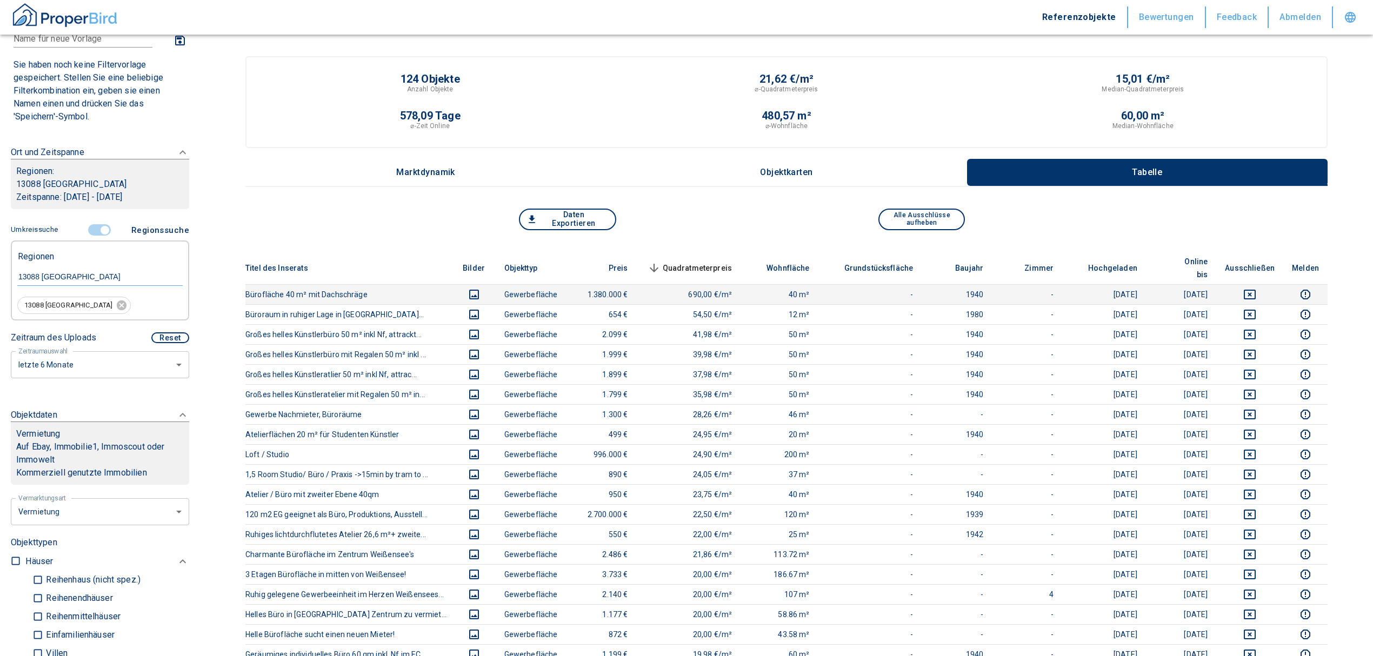
click at [1256, 288] on icon "deselect this listing" at bounding box center [1249, 294] width 13 height 13
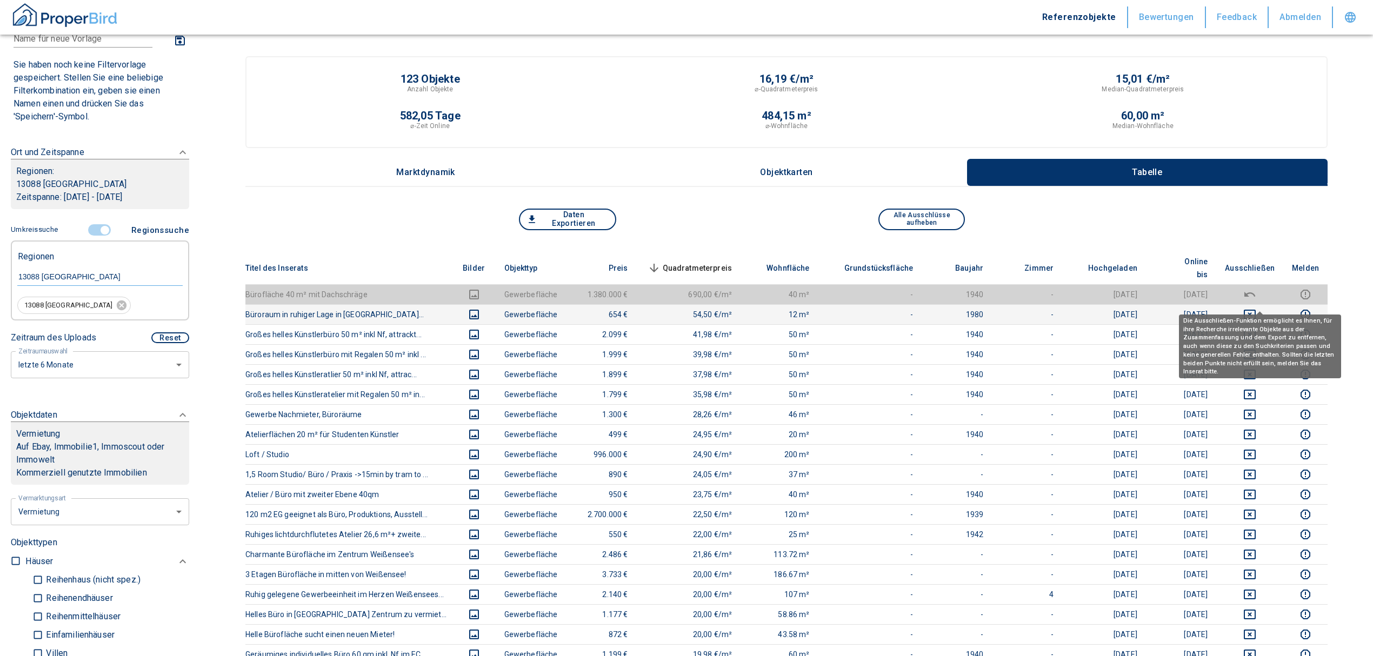
click at [1256, 308] on icon "deselect this listing" at bounding box center [1249, 314] width 13 height 13
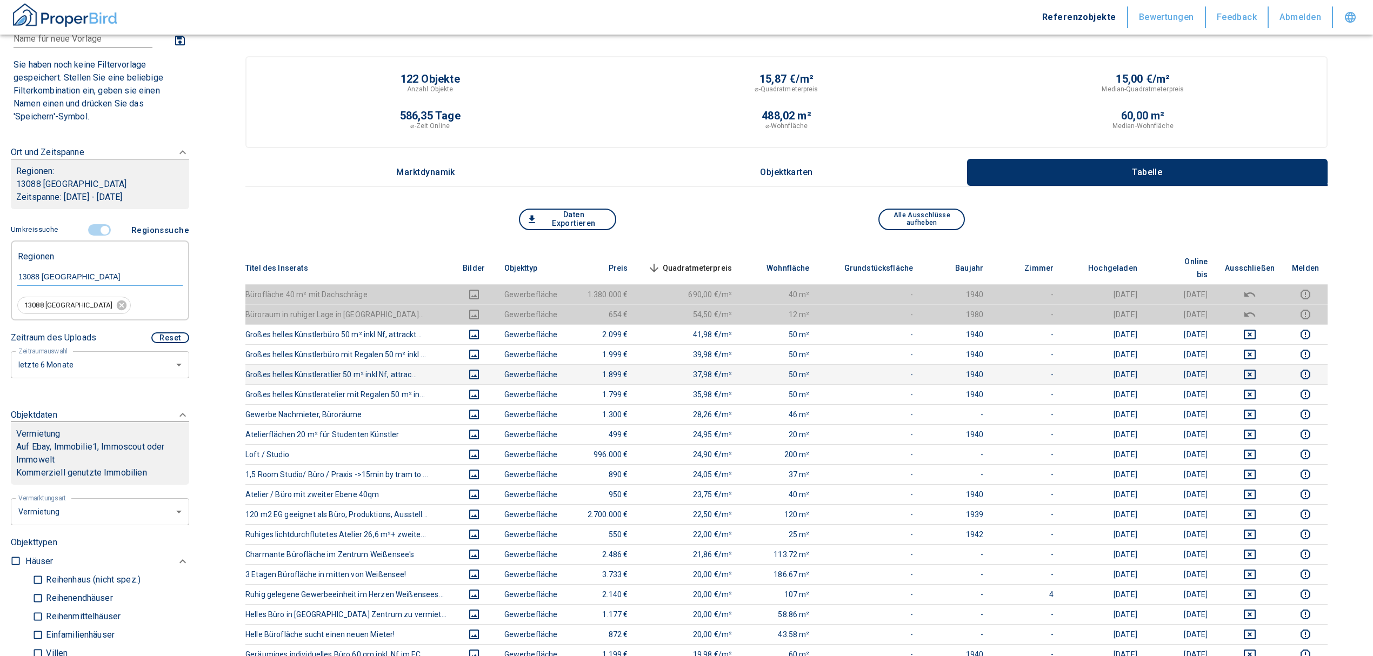
click at [1256, 368] on icon "deselect this listing" at bounding box center [1249, 374] width 13 height 13
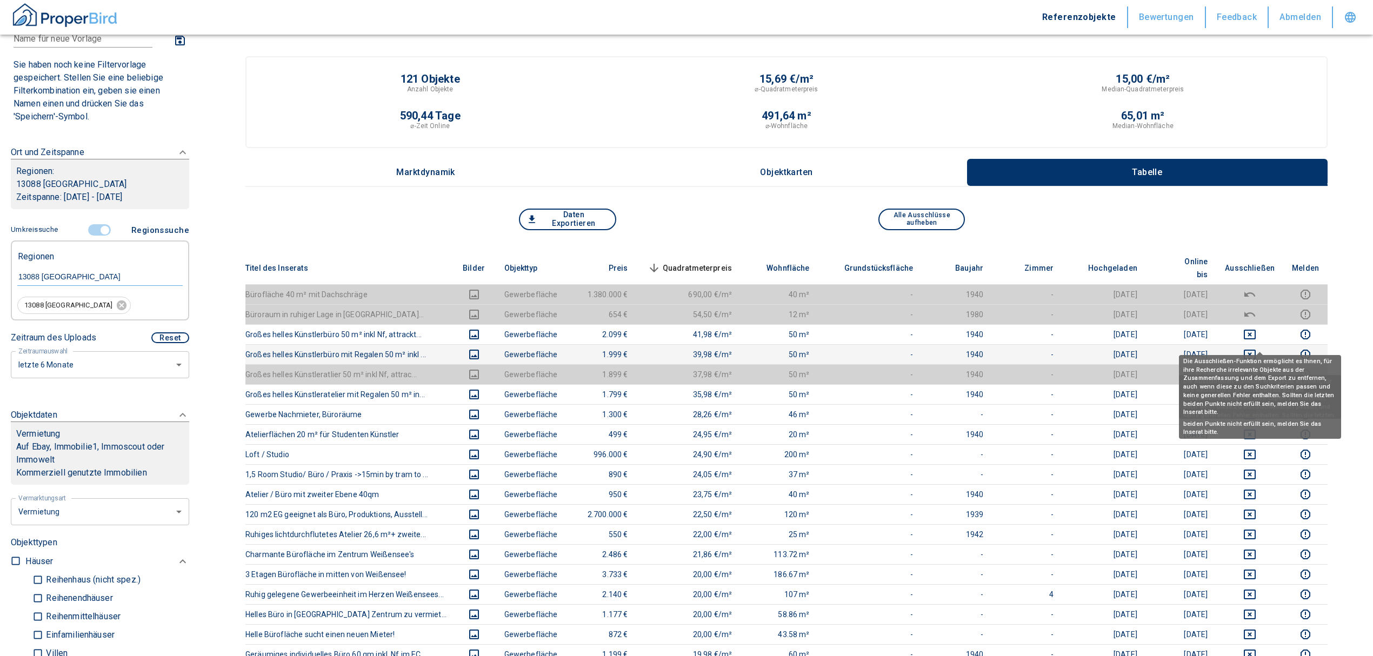
click at [1255, 350] on icon "deselect this listing" at bounding box center [1249, 355] width 12 height 10
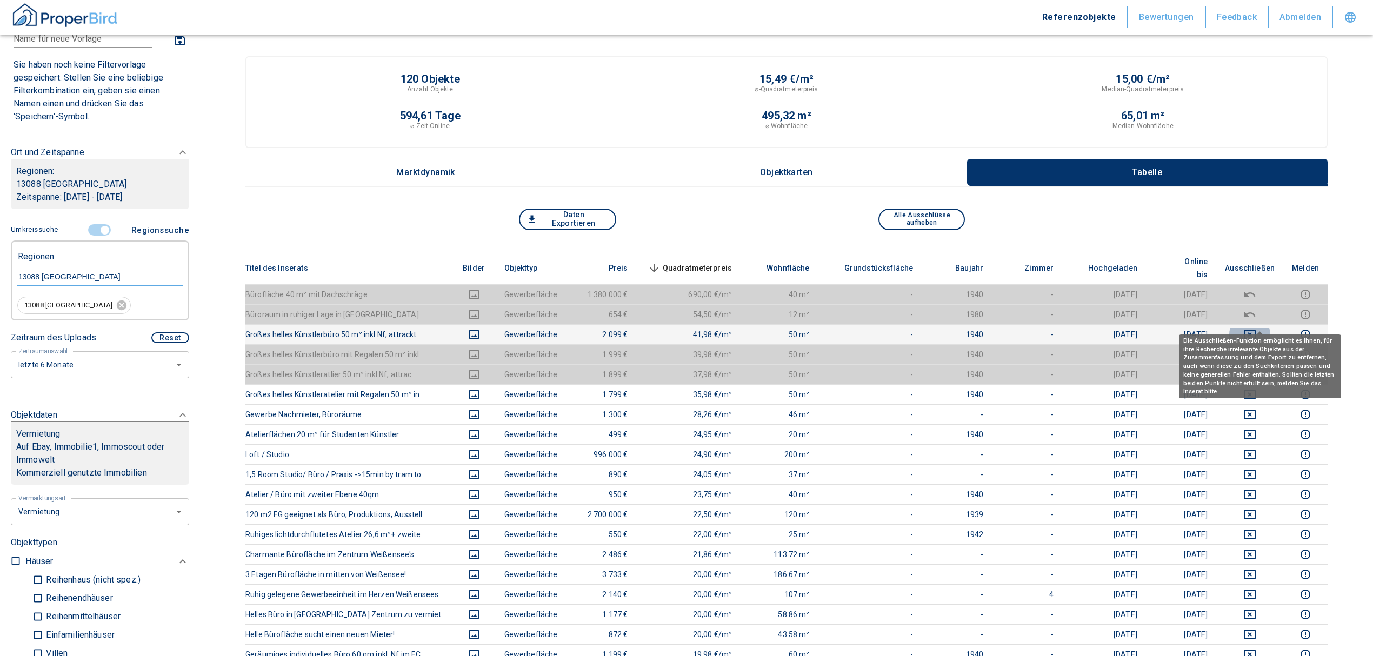
click at [1256, 328] on icon "deselect this listing" at bounding box center [1249, 334] width 13 height 13
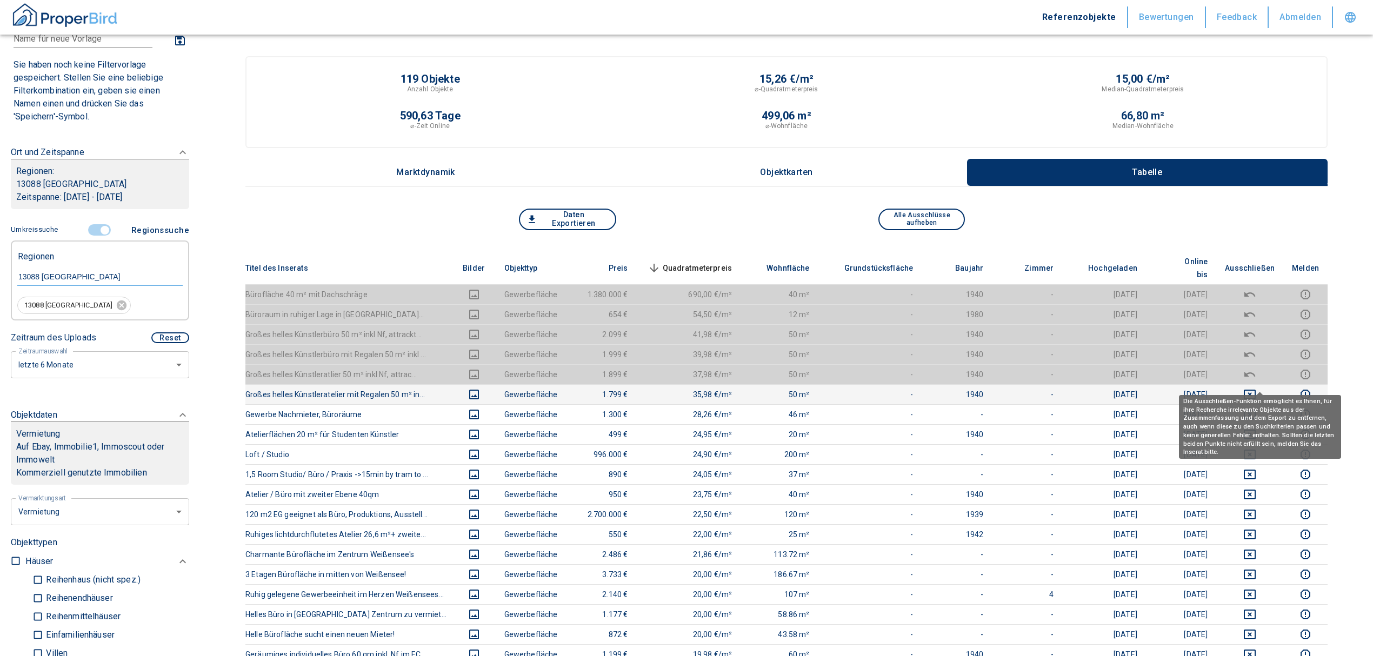
click at [1256, 388] on icon "deselect this listing" at bounding box center [1249, 394] width 13 height 13
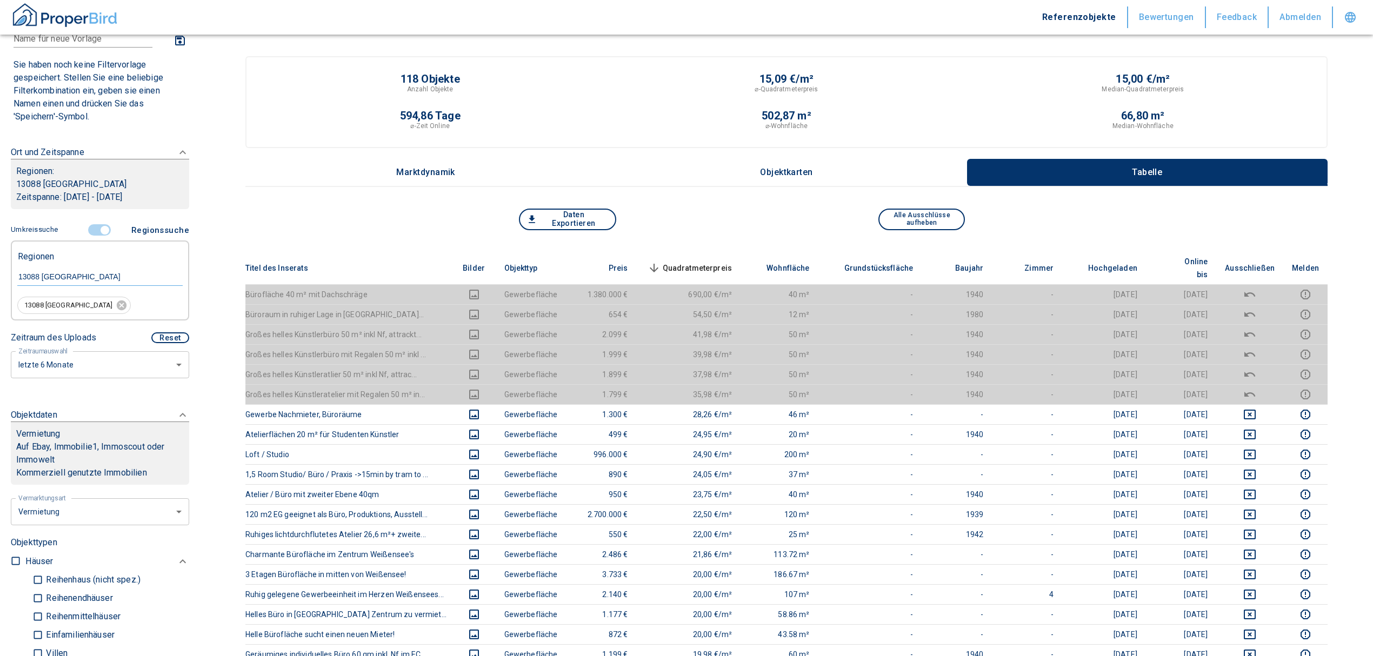
click at [710, 262] on span "Quadratmeterpreis sorted descending" at bounding box center [688, 268] width 87 height 13
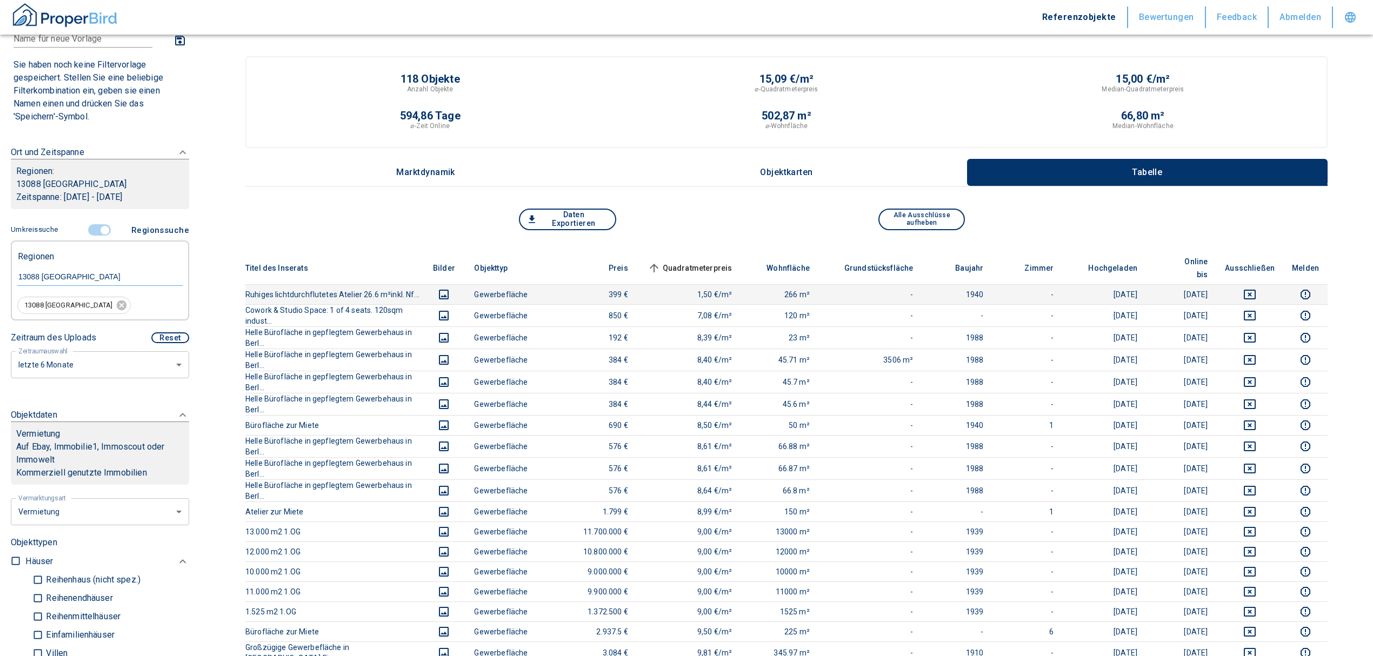
click at [1256, 288] on icon "deselect this listing" at bounding box center [1249, 294] width 13 height 13
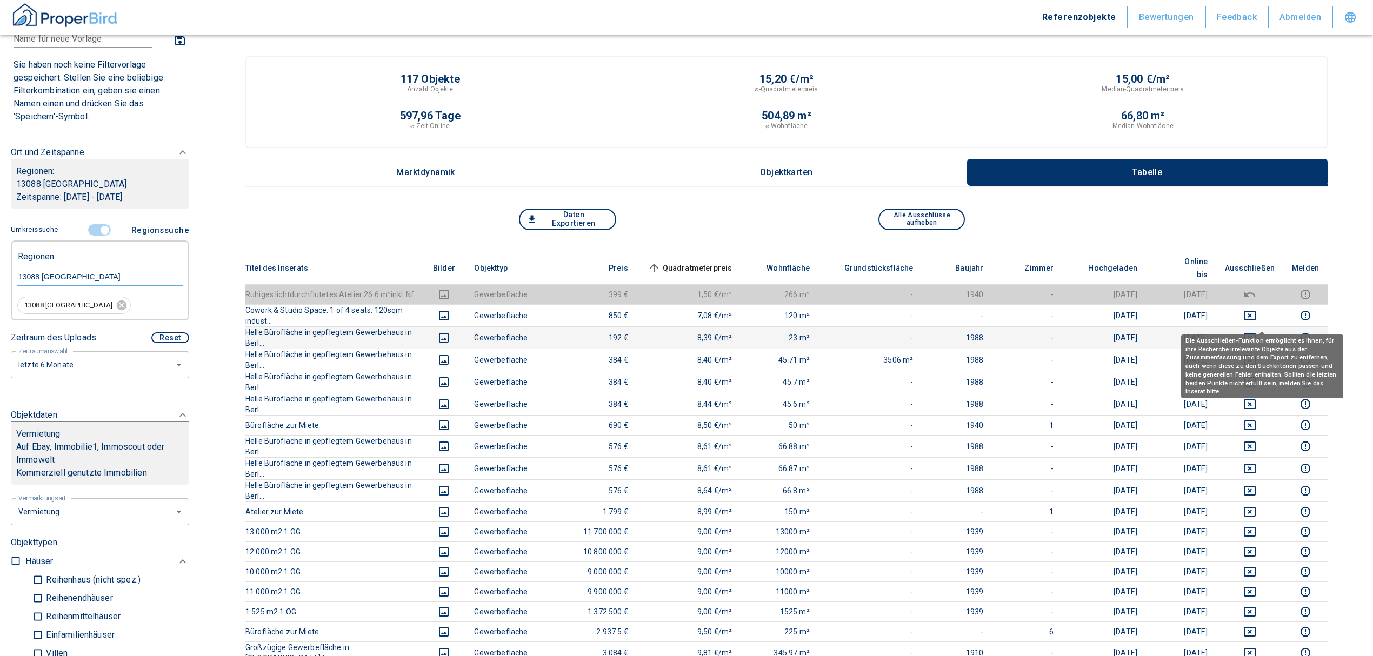
click at [1256, 331] on icon "deselect this listing" at bounding box center [1249, 337] width 13 height 13
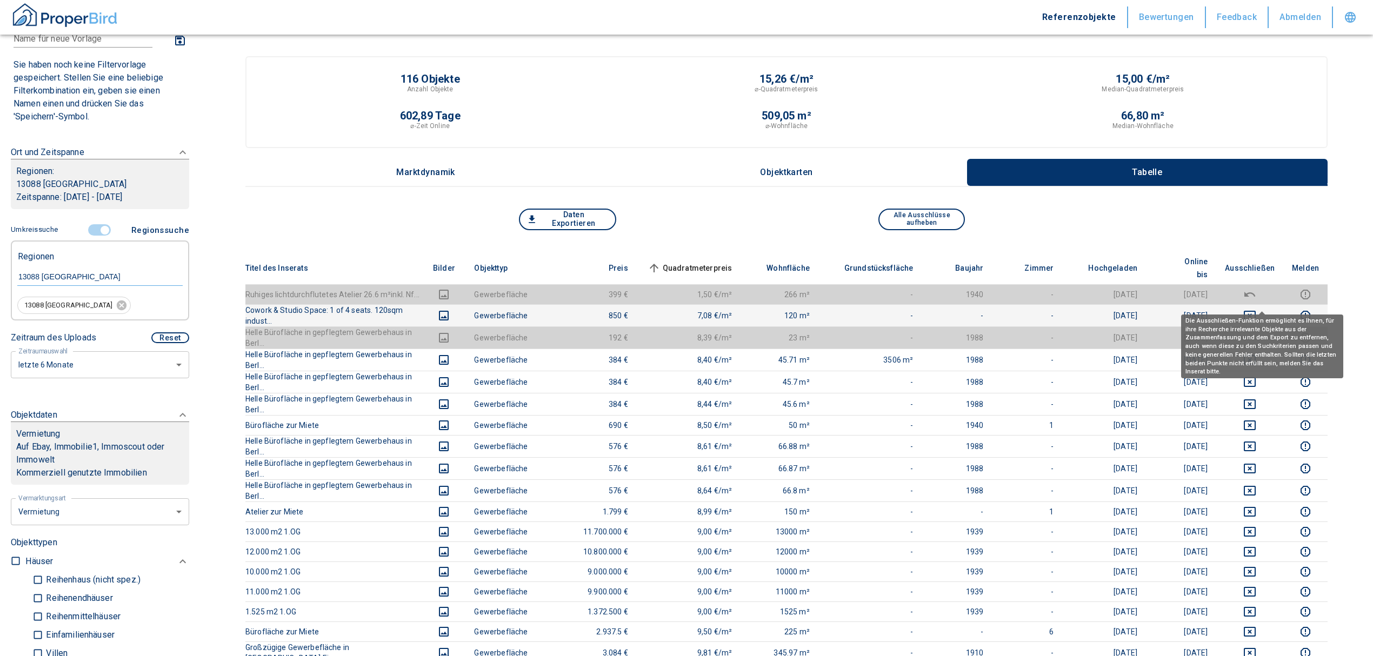
click at [1256, 309] on icon "deselect this listing" at bounding box center [1249, 315] width 13 height 13
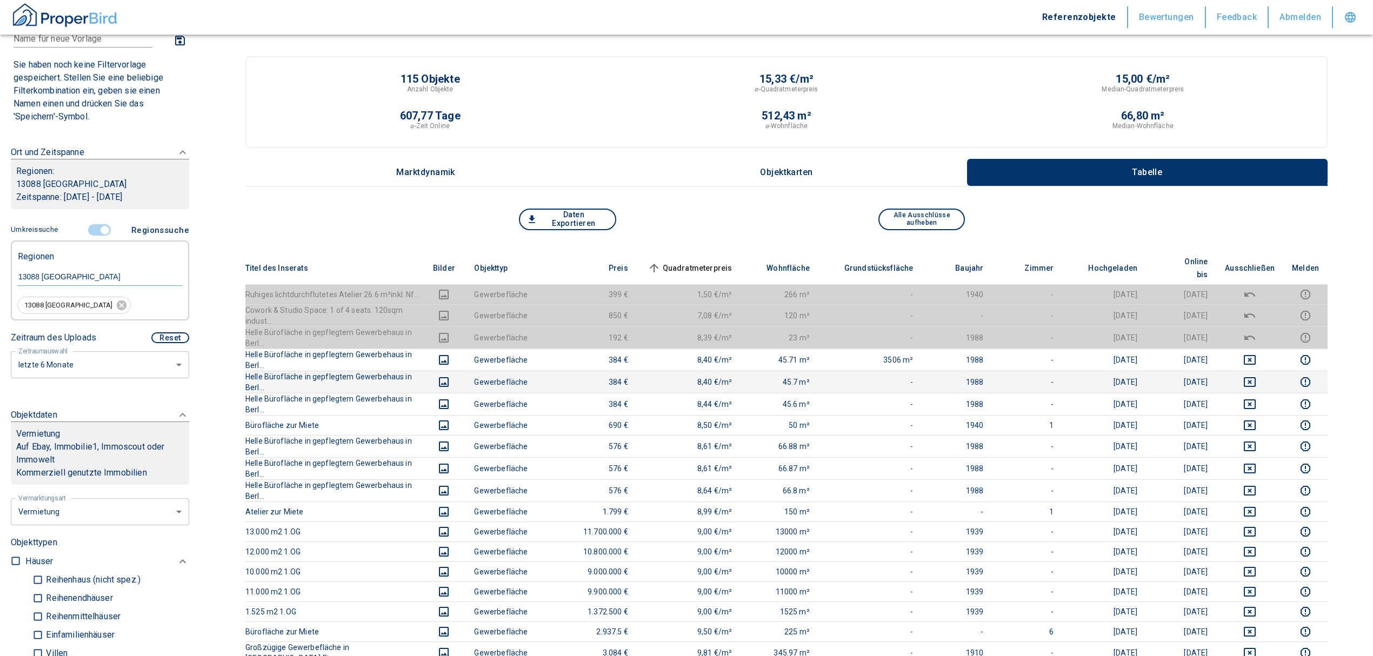
click at [1256, 376] on icon "deselect this listing" at bounding box center [1249, 382] width 13 height 13
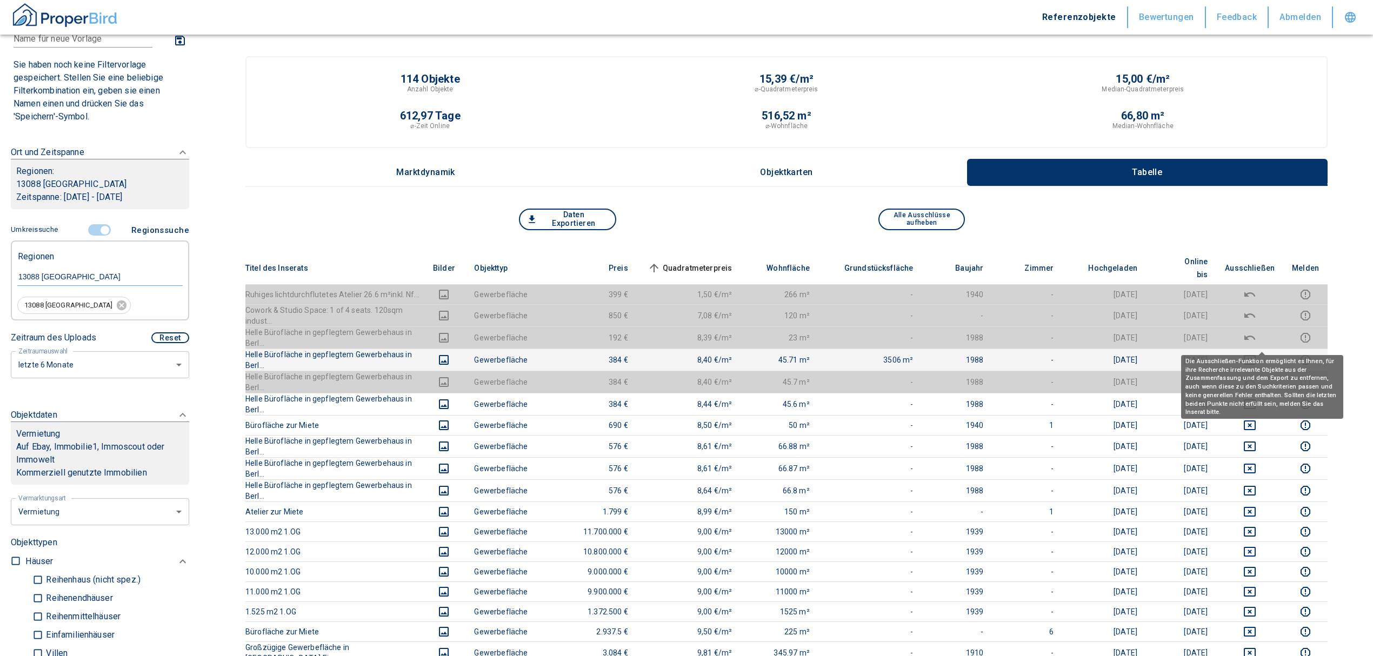
click at [1256, 353] on icon "deselect this listing" at bounding box center [1249, 359] width 13 height 13
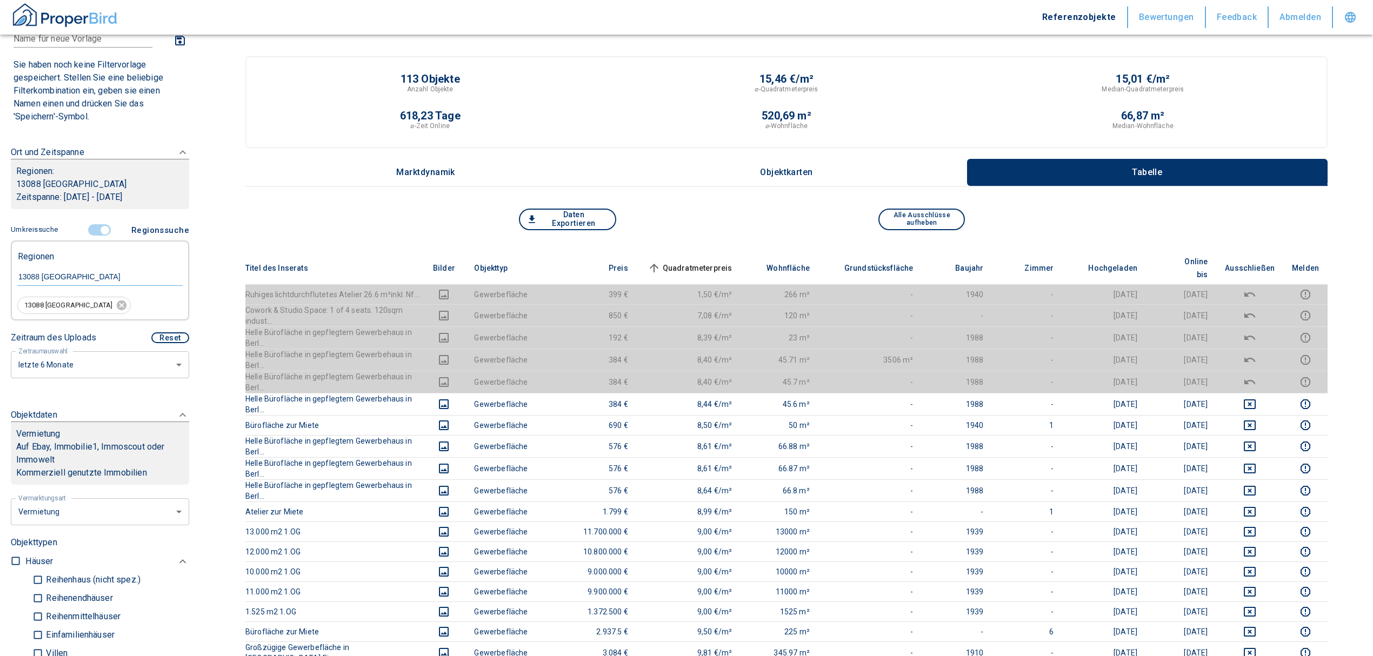
click at [707, 262] on span "Quadratmeterpreis sorted ascending" at bounding box center [688, 268] width 87 height 13
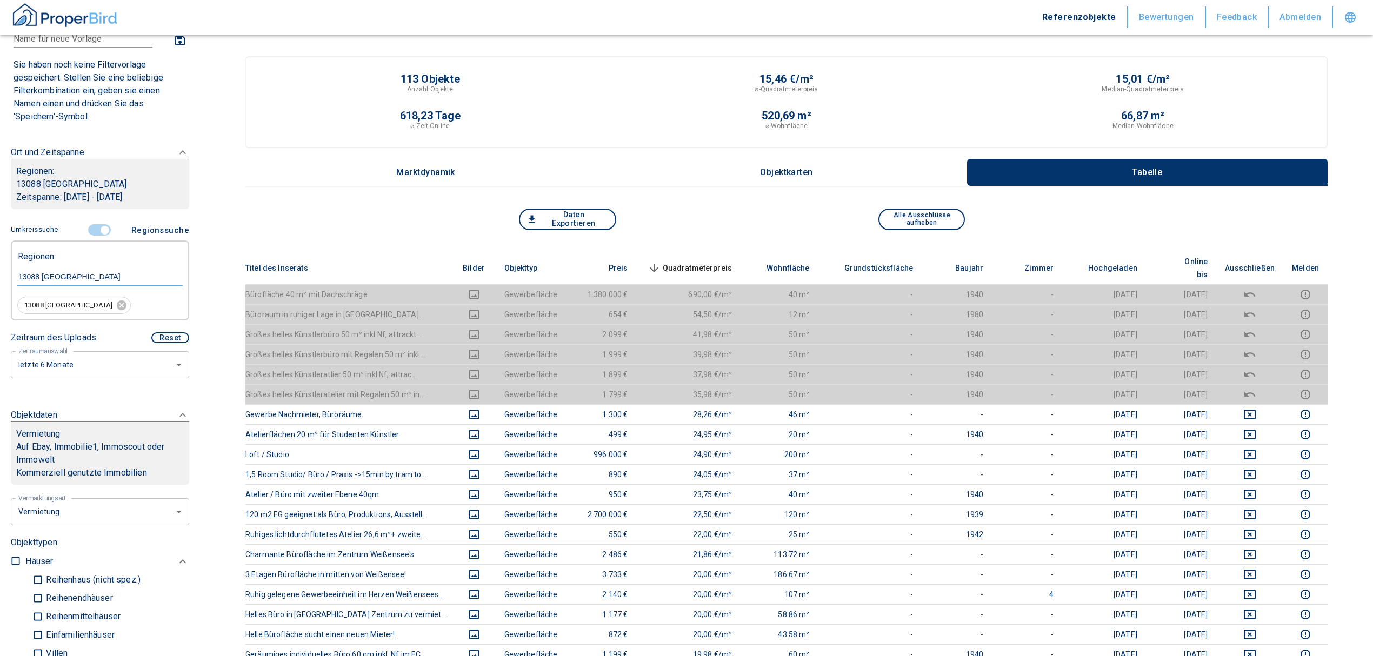
click at [709, 262] on span "Quadratmeterpreis sorted descending" at bounding box center [688, 268] width 87 height 13
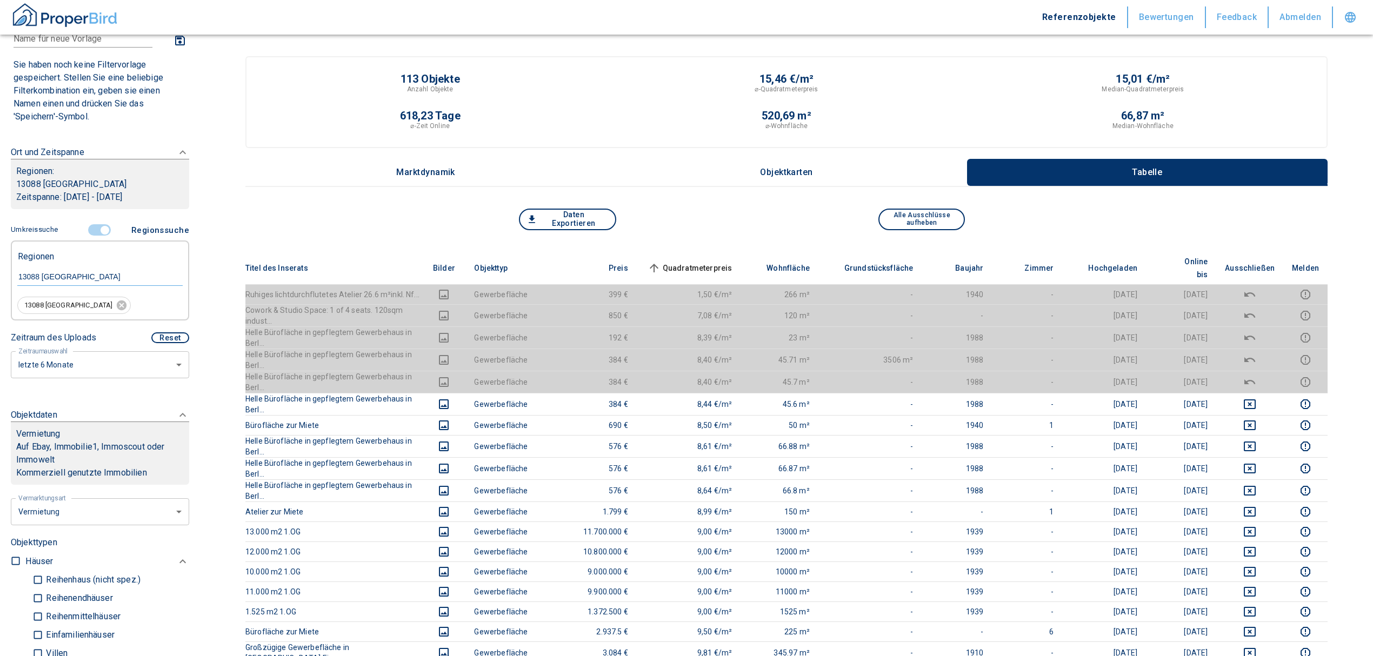
click at [722, 262] on span "Quadratmeterpreis sorted ascending" at bounding box center [688, 268] width 87 height 13
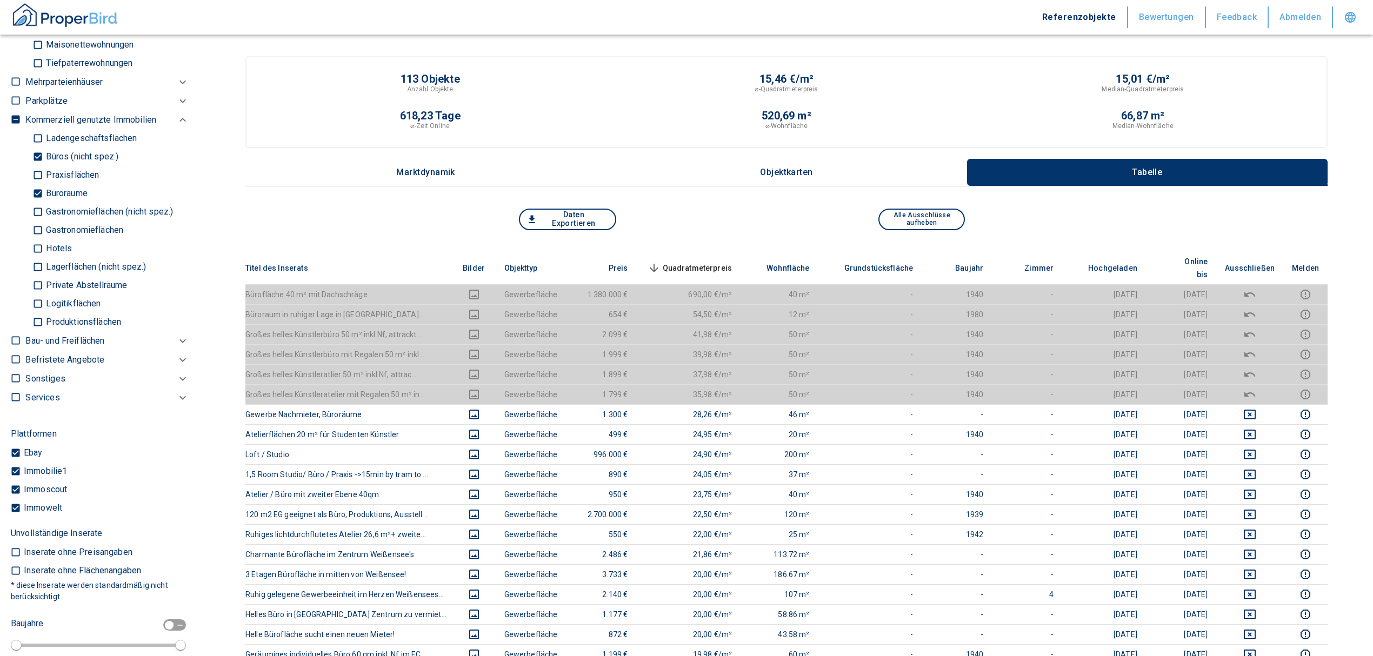
scroll to position [720, 0]
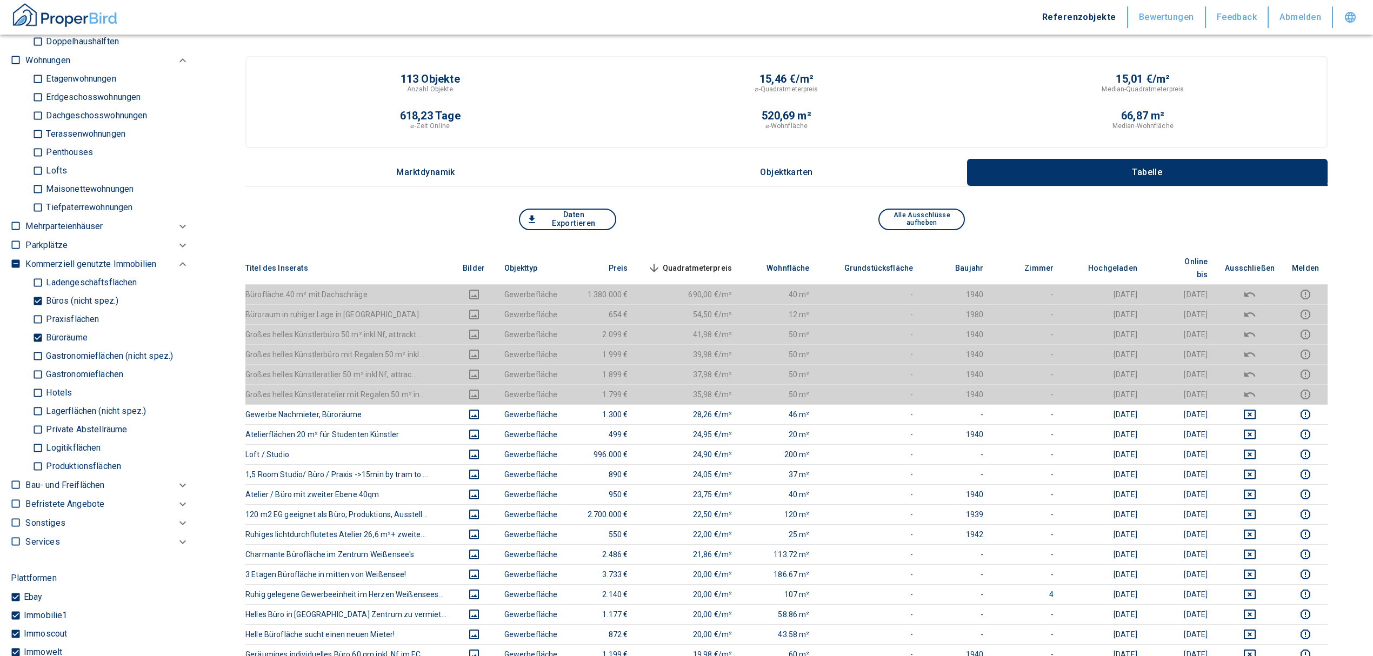
drag, startPoint x: 37, startPoint y: 333, endPoint x: 40, endPoint y: 319, distance: 14.4
click at [37, 333] on input "Büroräume" at bounding box center [37, 338] width 11 height 19
checkbox input "false"
type input "2020"
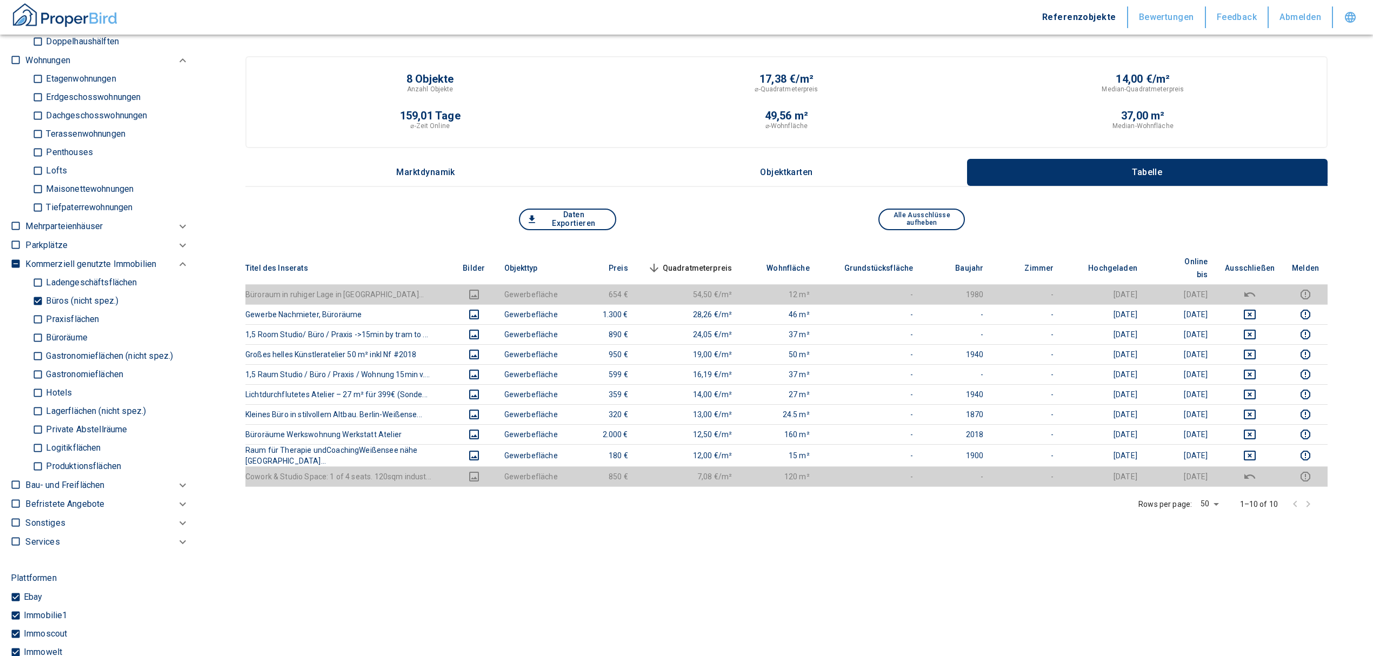
click at [41, 300] on input "Büros (nicht spez.)" at bounding box center [37, 301] width 11 height 19
checkbox input "false"
type input "2020"
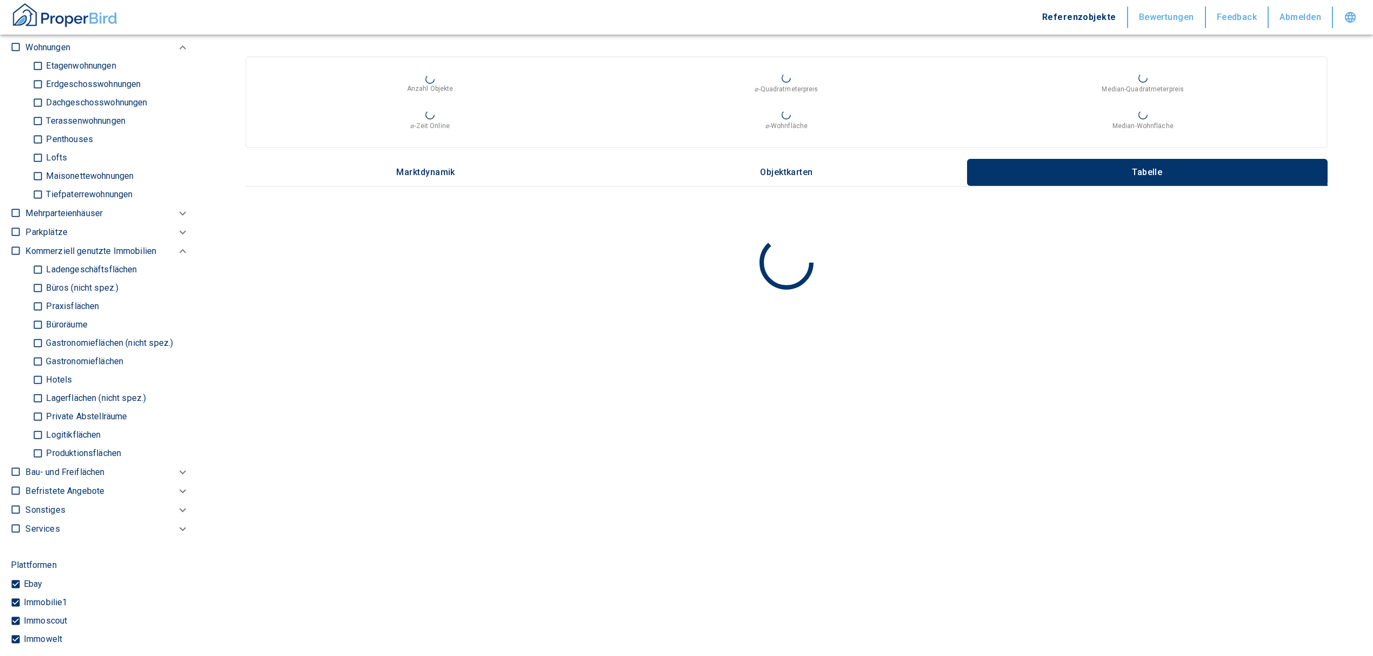
click at [40, 269] on input "Ladengeschäftsflächen" at bounding box center [37, 269] width 11 height 19
checkbox input "true"
type input "2020"
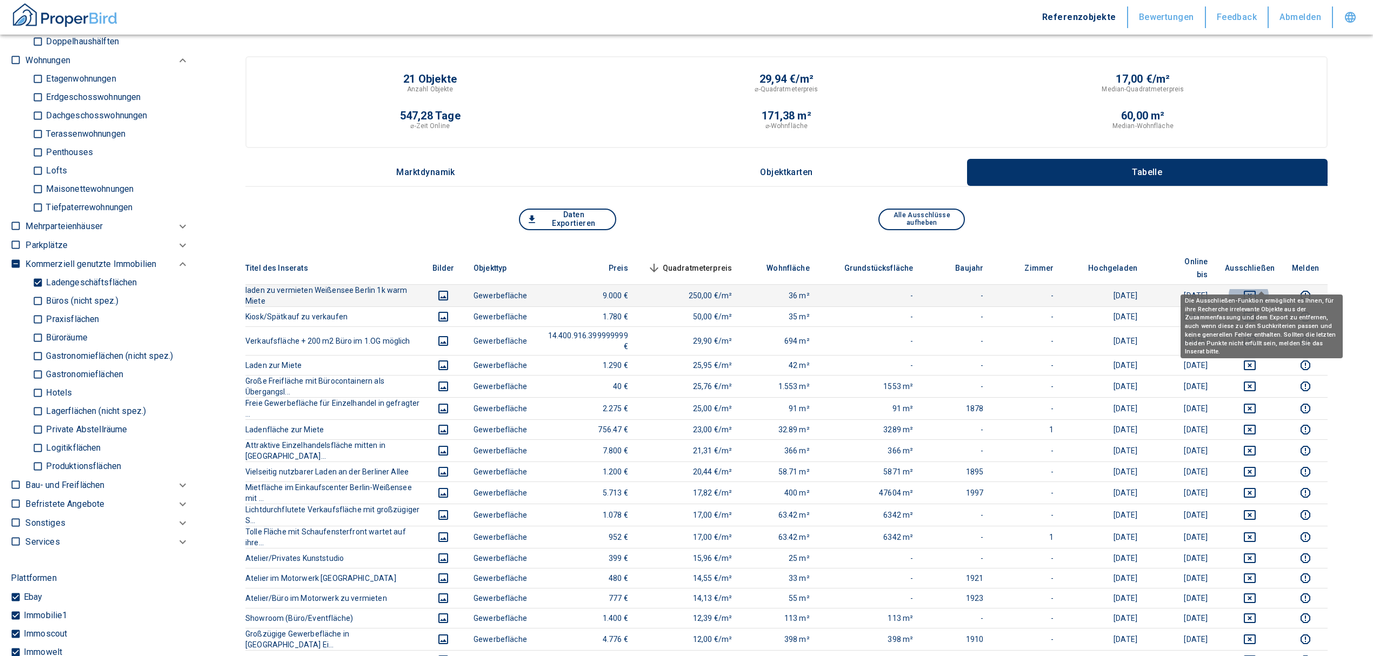
click at [1256, 289] on icon "deselect this listing" at bounding box center [1249, 295] width 13 height 13
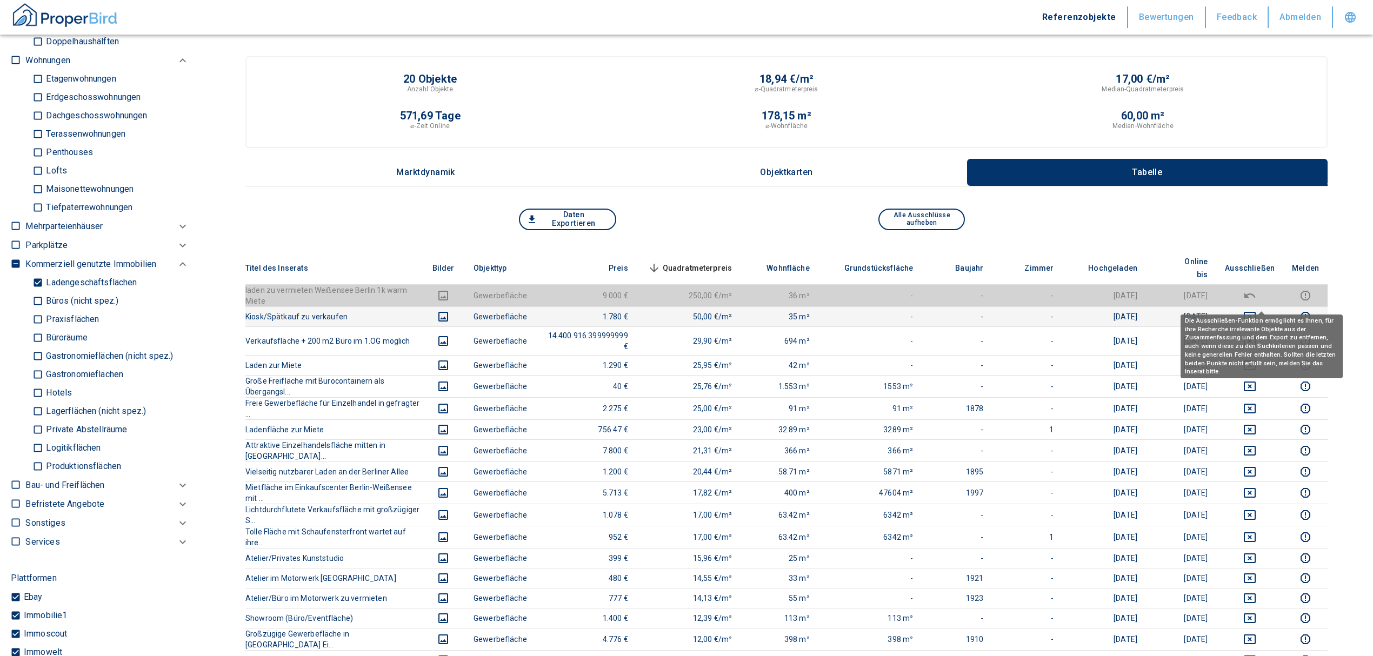
click at [1256, 310] on icon "deselect this listing" at bounding box center [1249, 316] width 13 height 13
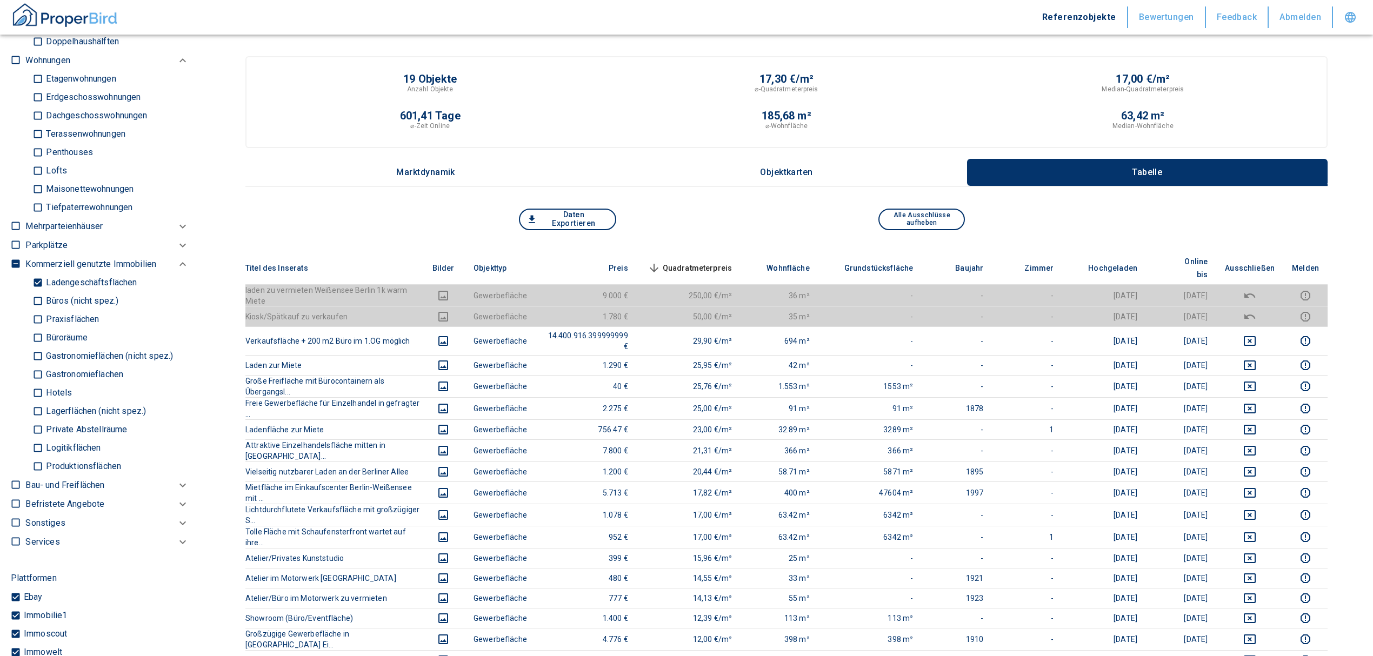
click at [698, 262] on span "Quadratmeterpreis sorted descending" at bounding box center [688, 268] width 87 height 13
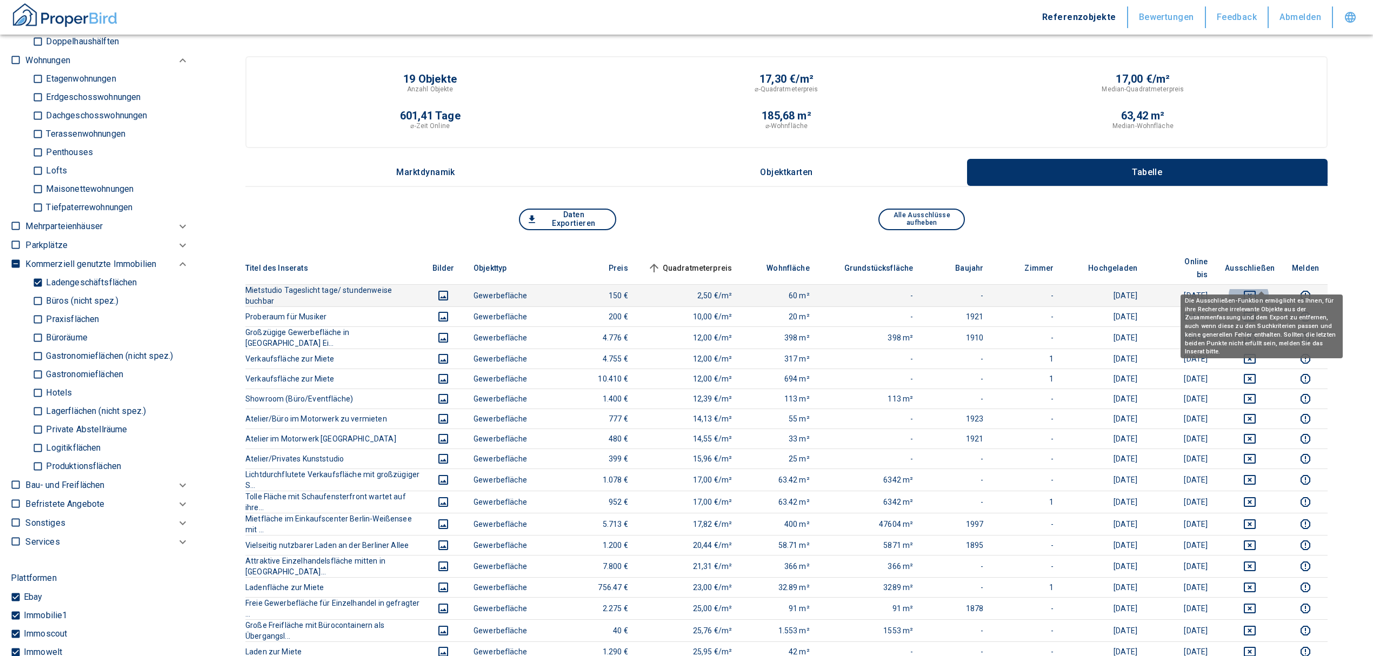
click at [1256, 289] on icon "deselect this listing" at bounding box center [1249, 295] width 13 height 13
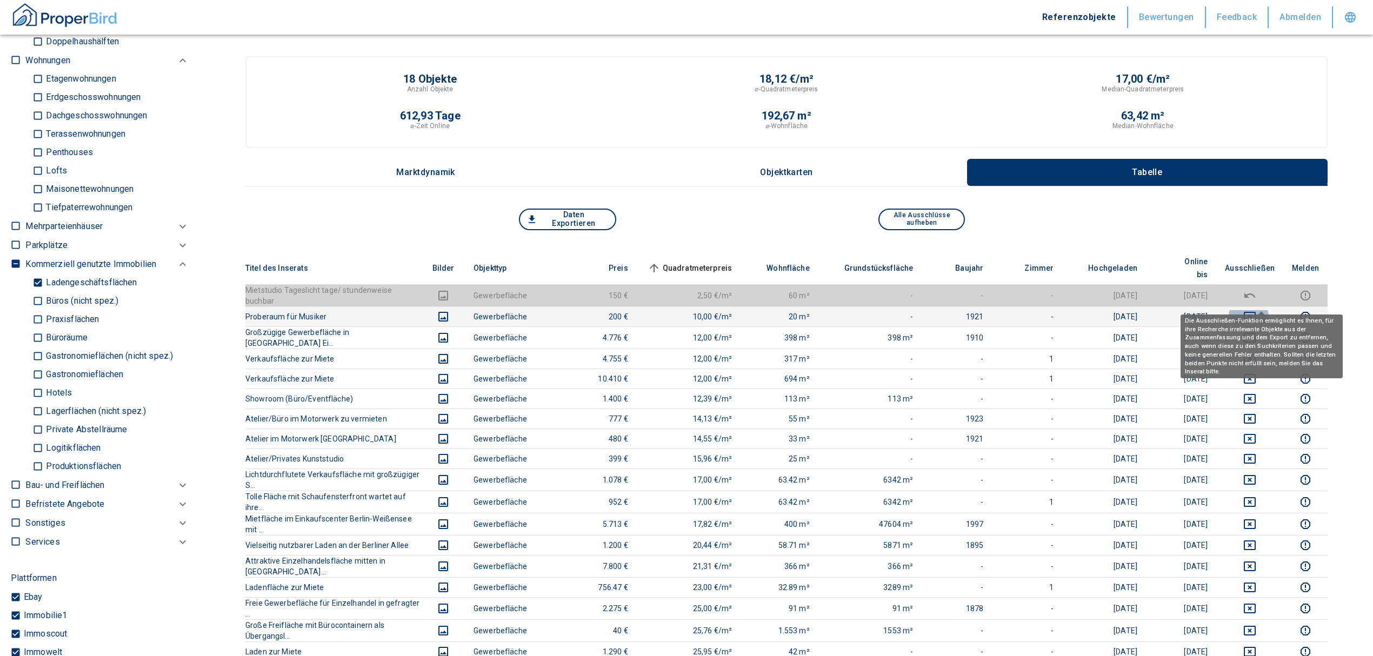
click at [1256, 310] on icon "deselect this listing" at bounding box center [1249, 316] width 13 height 13
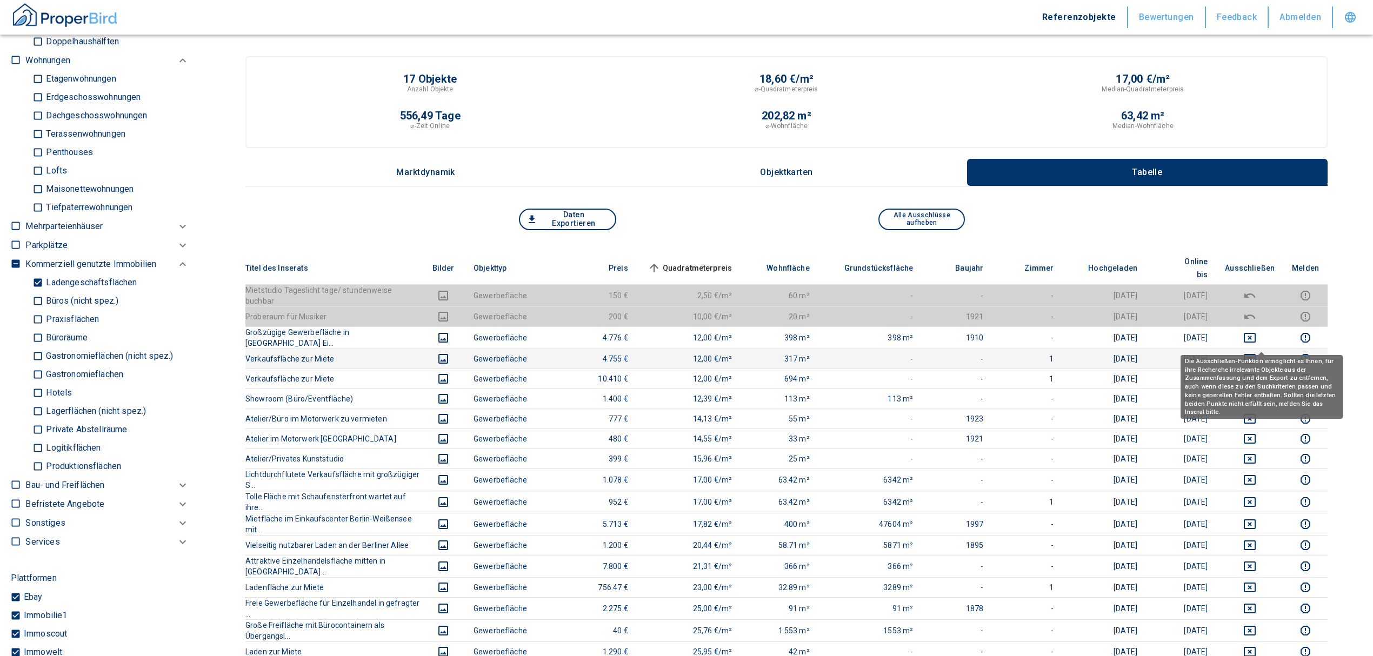
click at [1256, 352] on icon "deselect this listing" at bounding box center [1249, 358] width 13 height 13
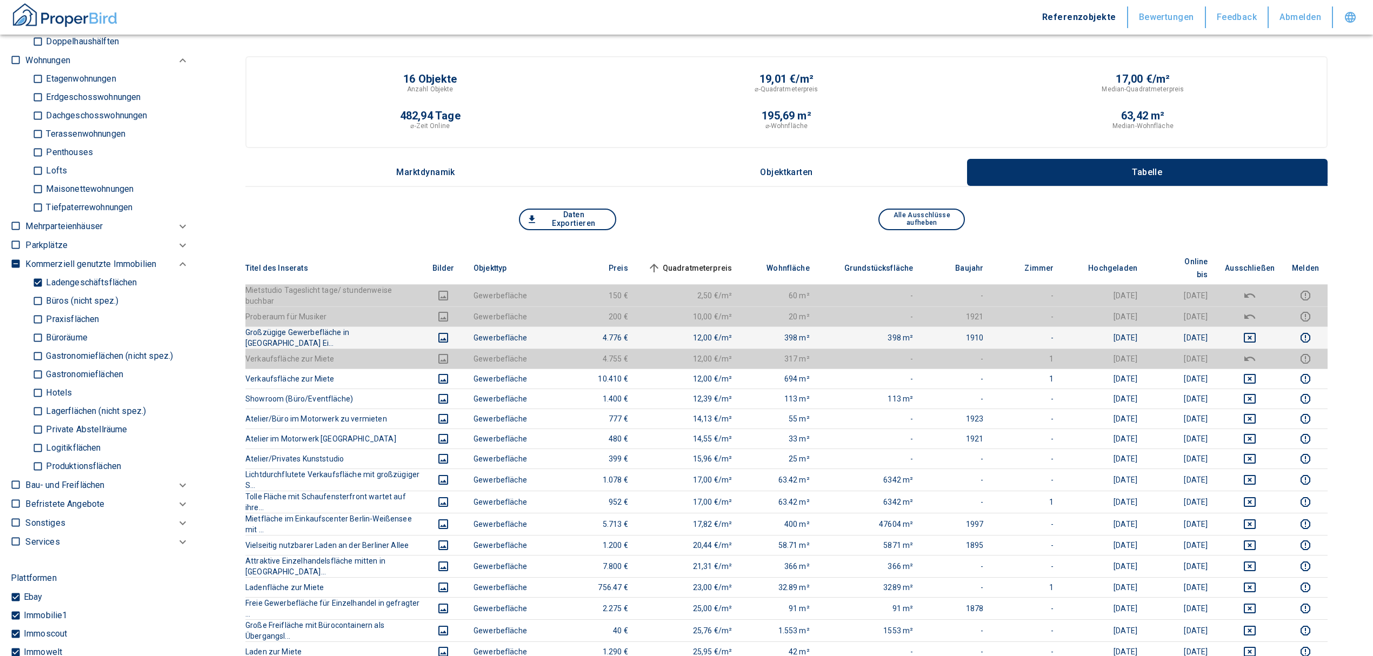
click at [1261, 329] on td at bounding box center [1249, 337] width 67 height 22
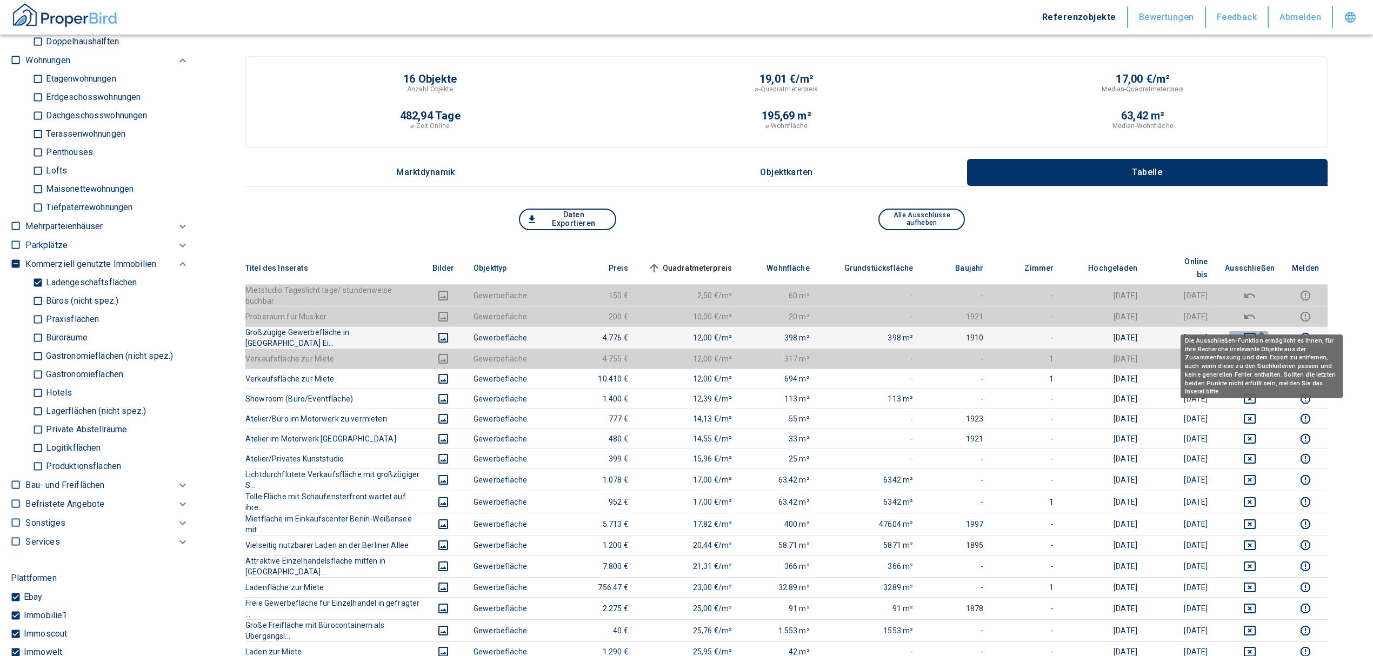
click at [1255, 331] on icon "deselect this listing" at bounding box center [1249, 337] width 13 height 13
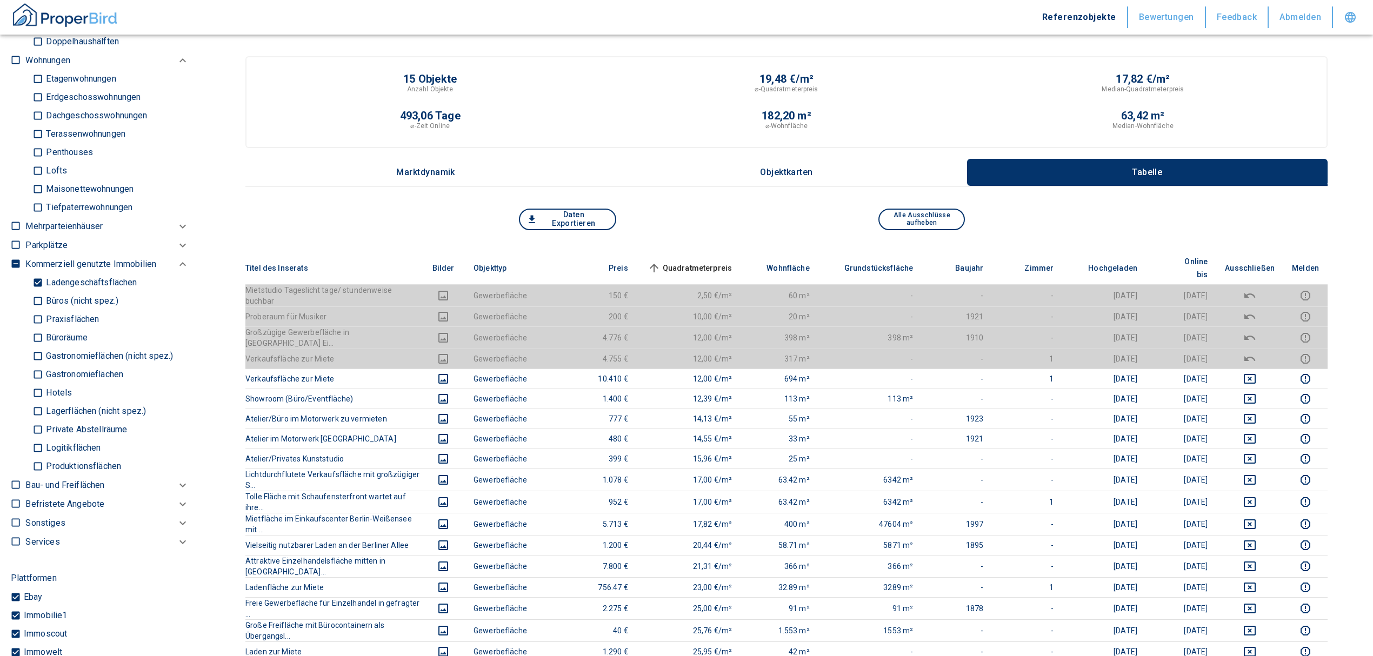
click at [703, 262] on span "Quadratmeterpreis sorted ascending" at bounding box center [688, 268] width 87 height 13
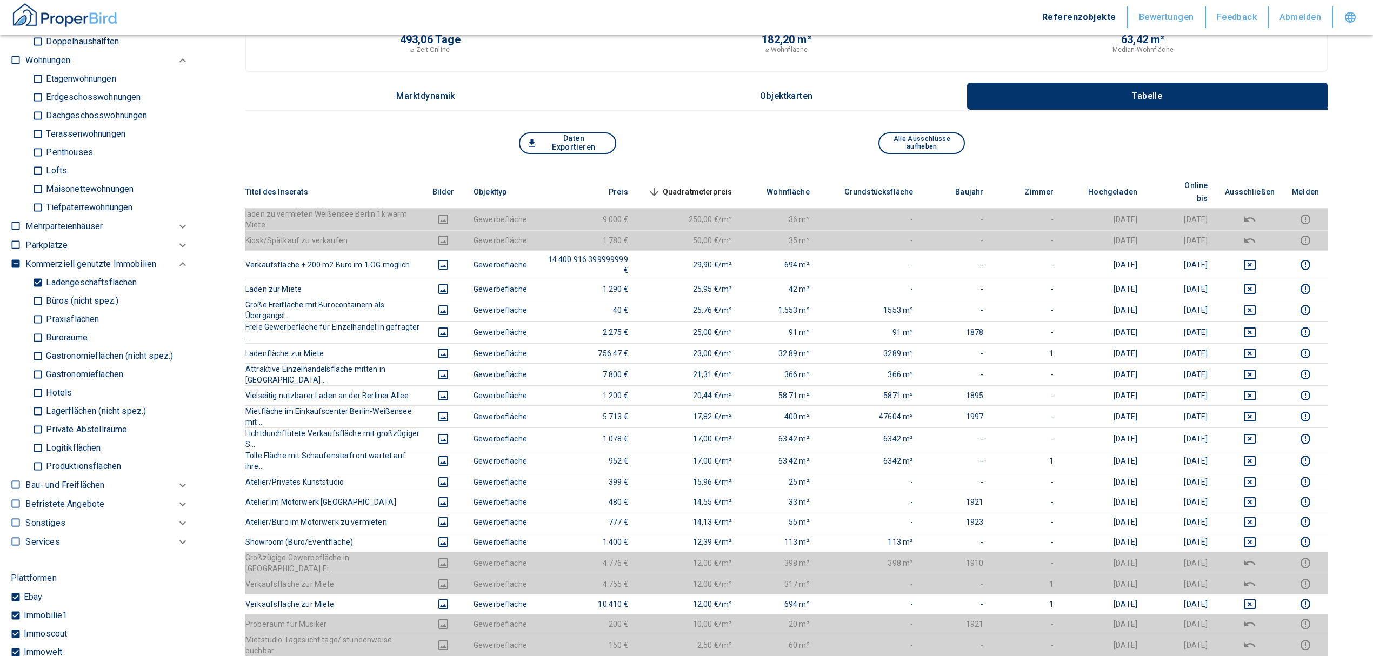
scroll to position [144, 0]
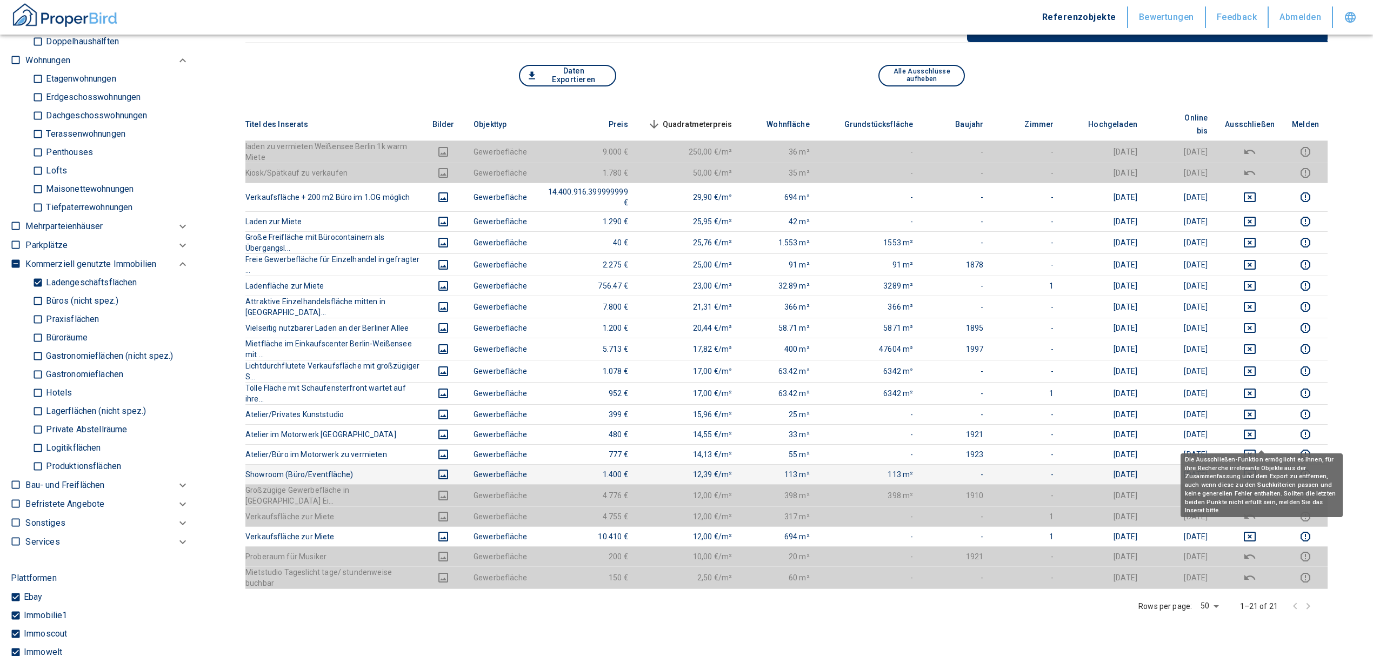
click at [1255, 470] on icon "deselect this listing" at bounding box center [1249, 475] width 12 height 10
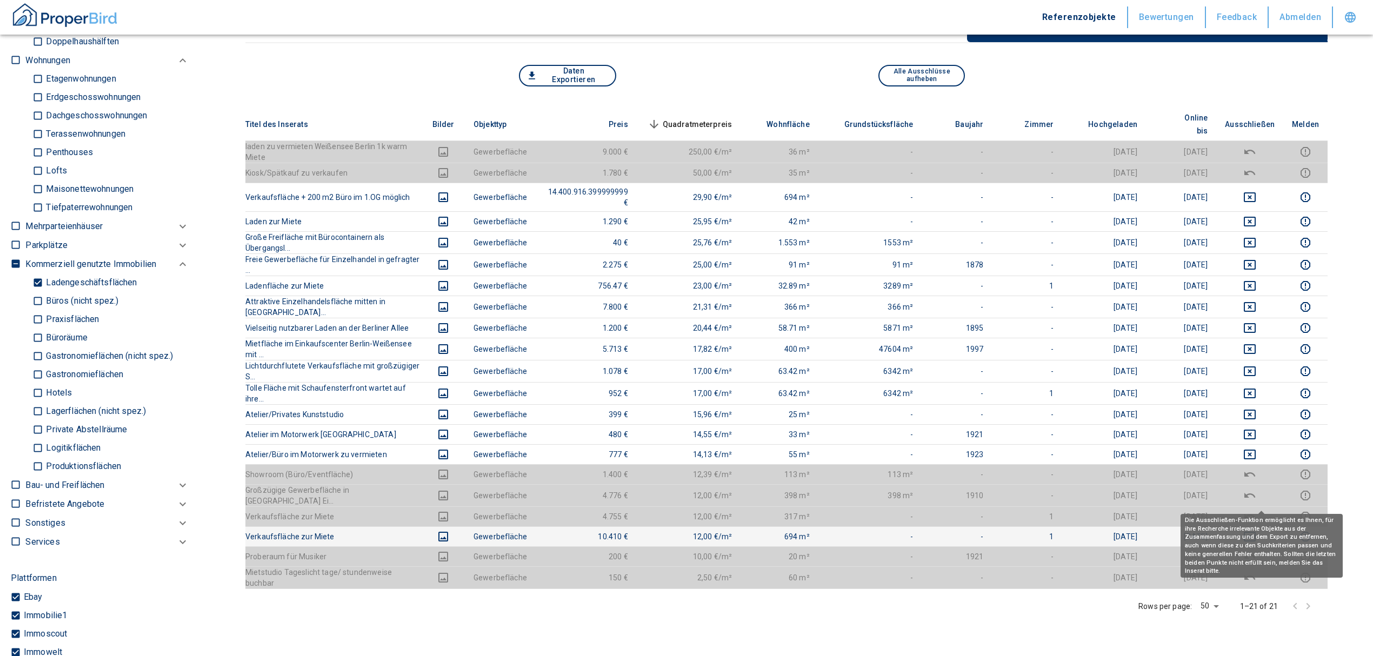
click at [1256, 530] on icon "deselect this listing" at bounding box center [1249, 536] width 13 height 13
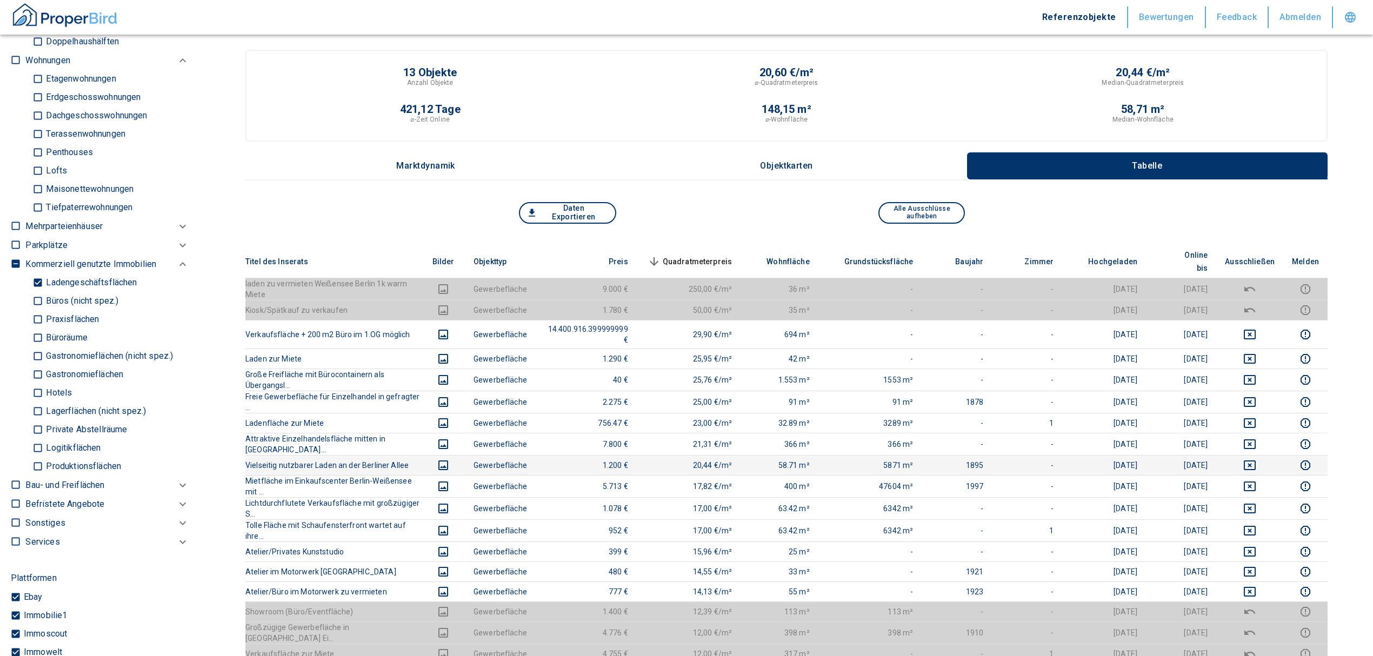
scroll to position [0, 0]
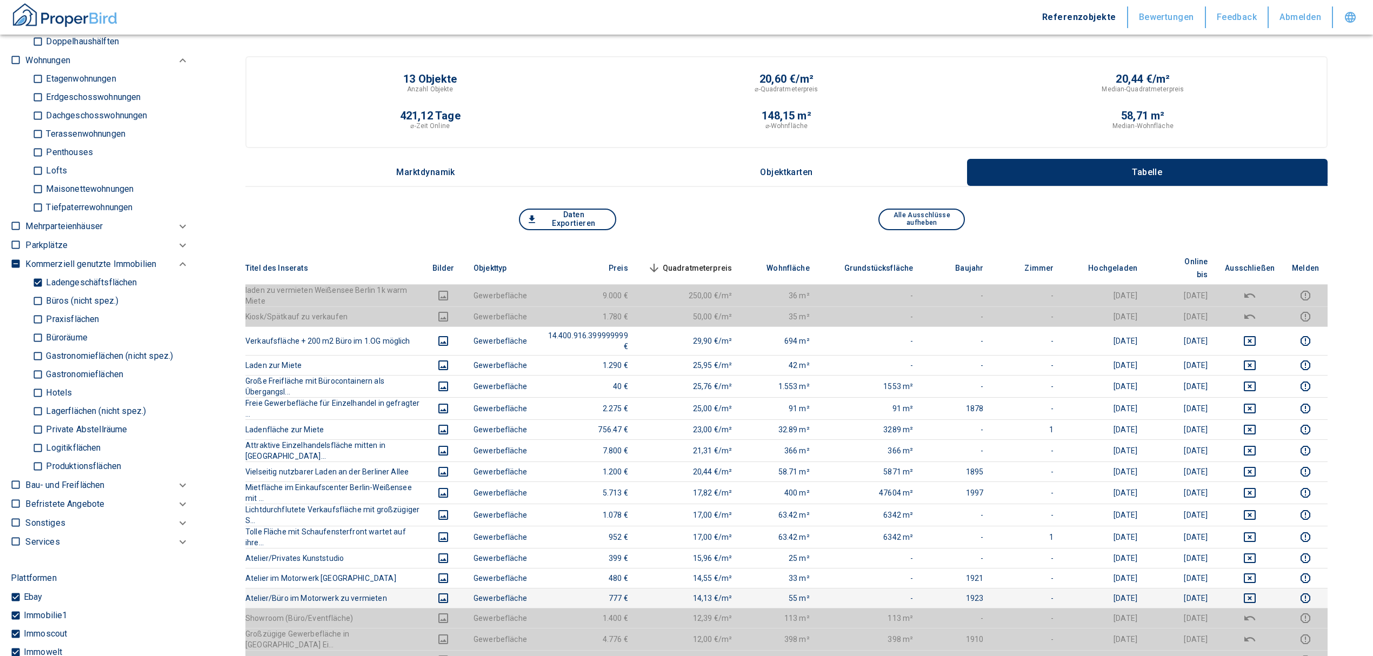
click at [1261, 588] on td at bounding box center [1249, 598] width 67 height 20
click at [1257, 568] on td at bounding box center [1249, 578] width 67 height 20
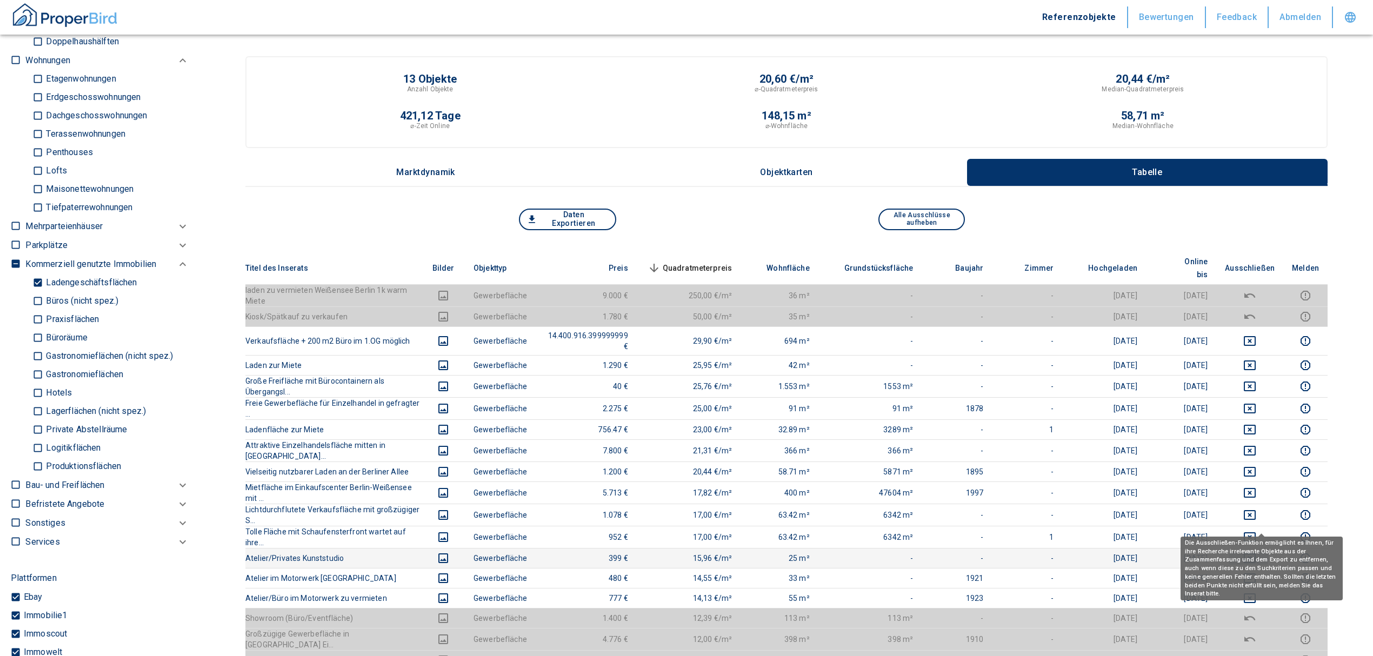
click at [1256, 552] on icon "deselect this listing" at bounding box center [1249, 558] width 13 height 13
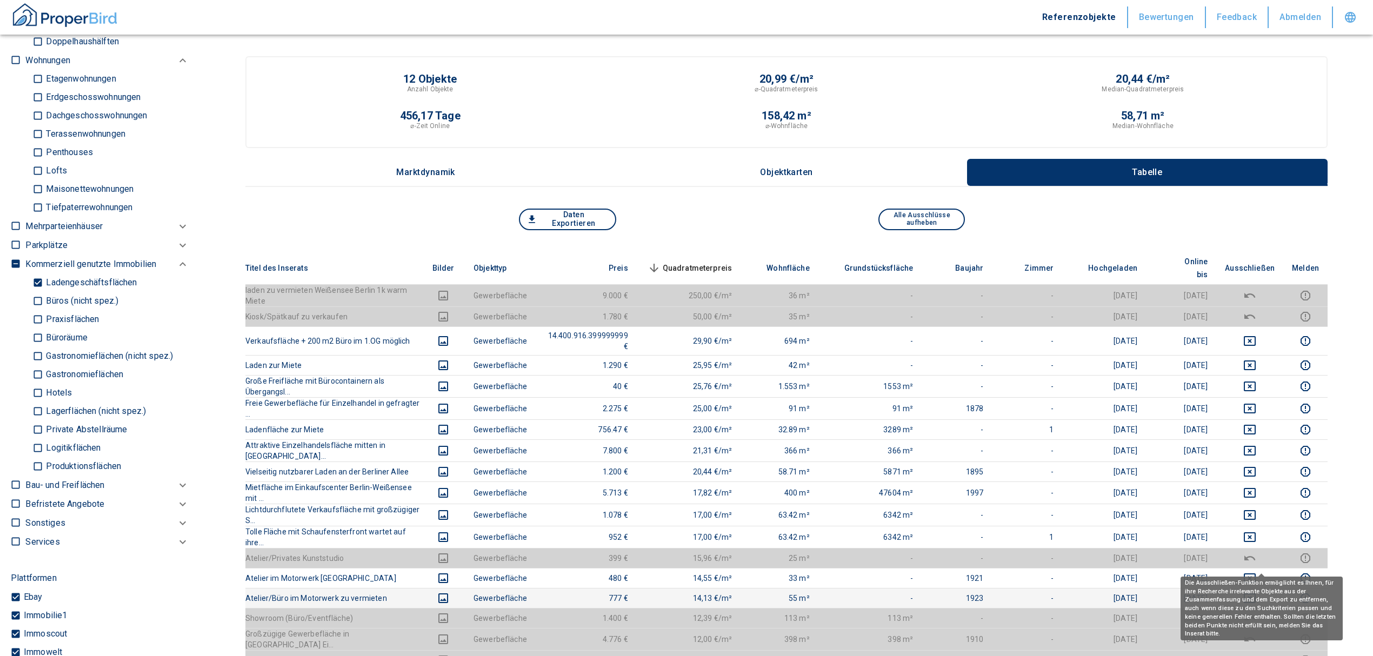
click at [1256, 592] on icon "deselect this listing" at bounding box center [1249, 598] width 13 height 13
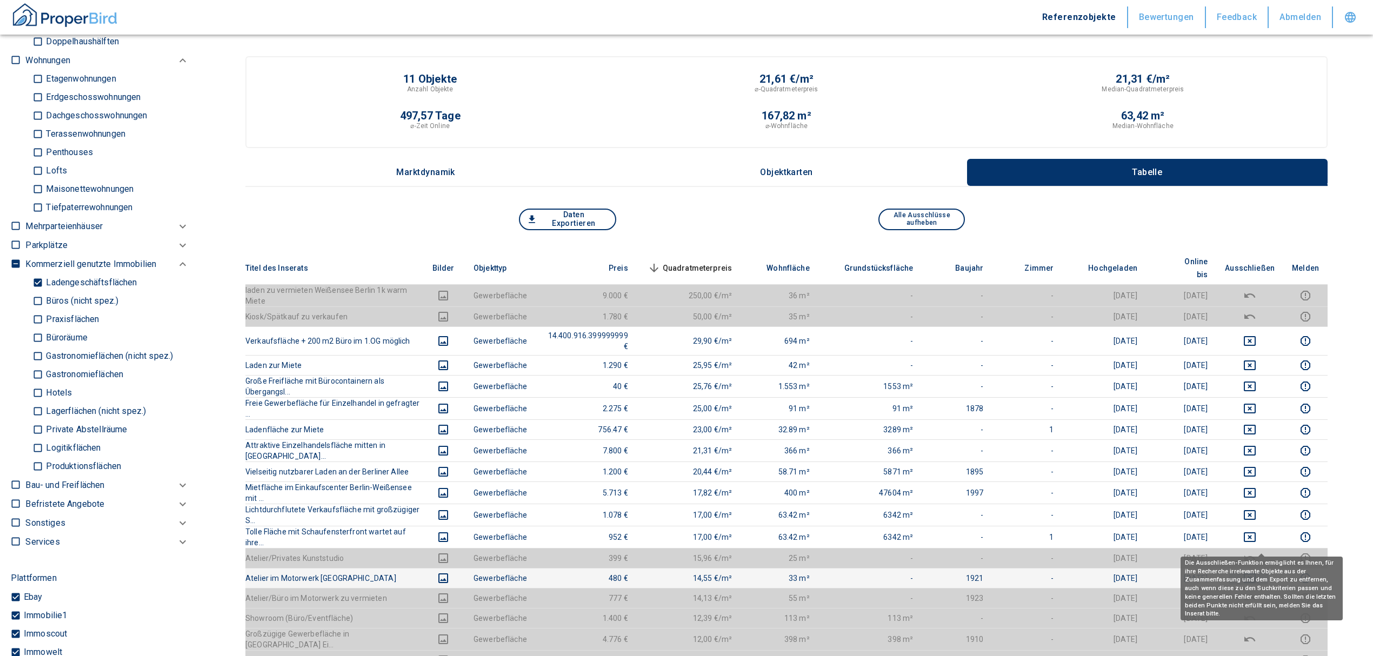
click at [1255, 573] on icon "deselect this listing" at bounding box center [1249, 578] width 12 height 10
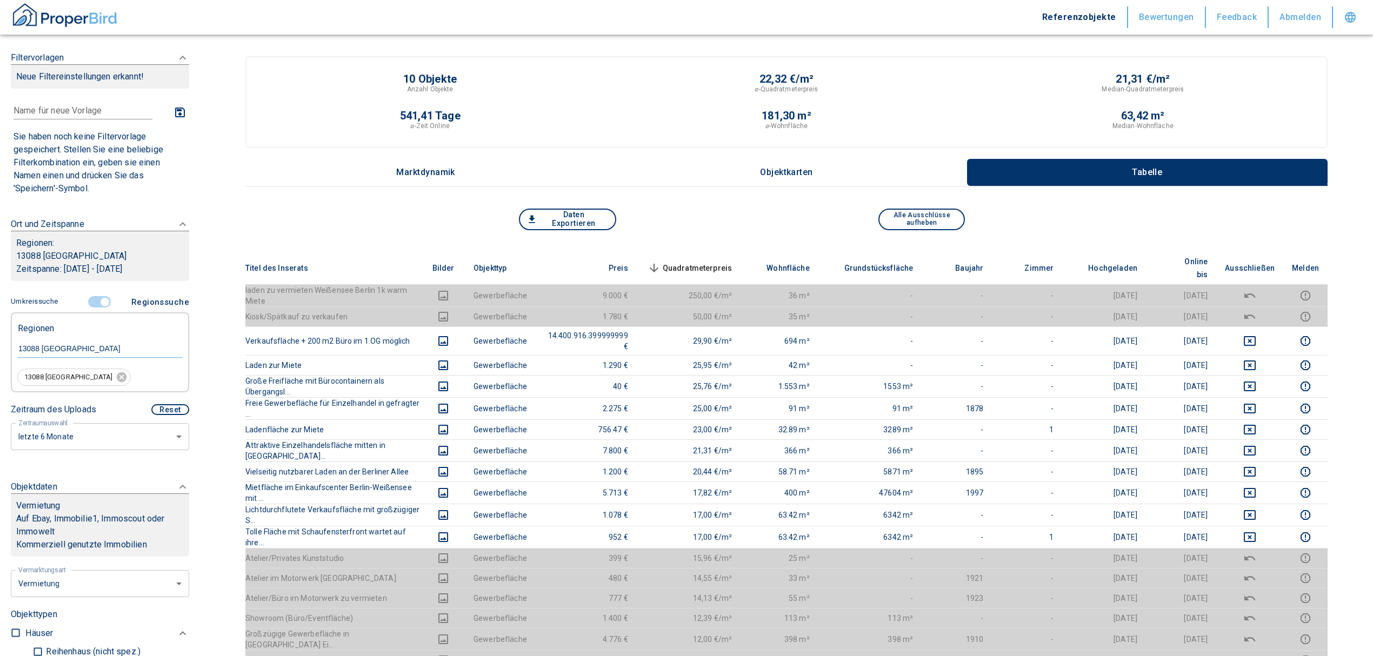
click at [102, 301] on input "controlled" at bounding box center [105, 302] width 32 height 12
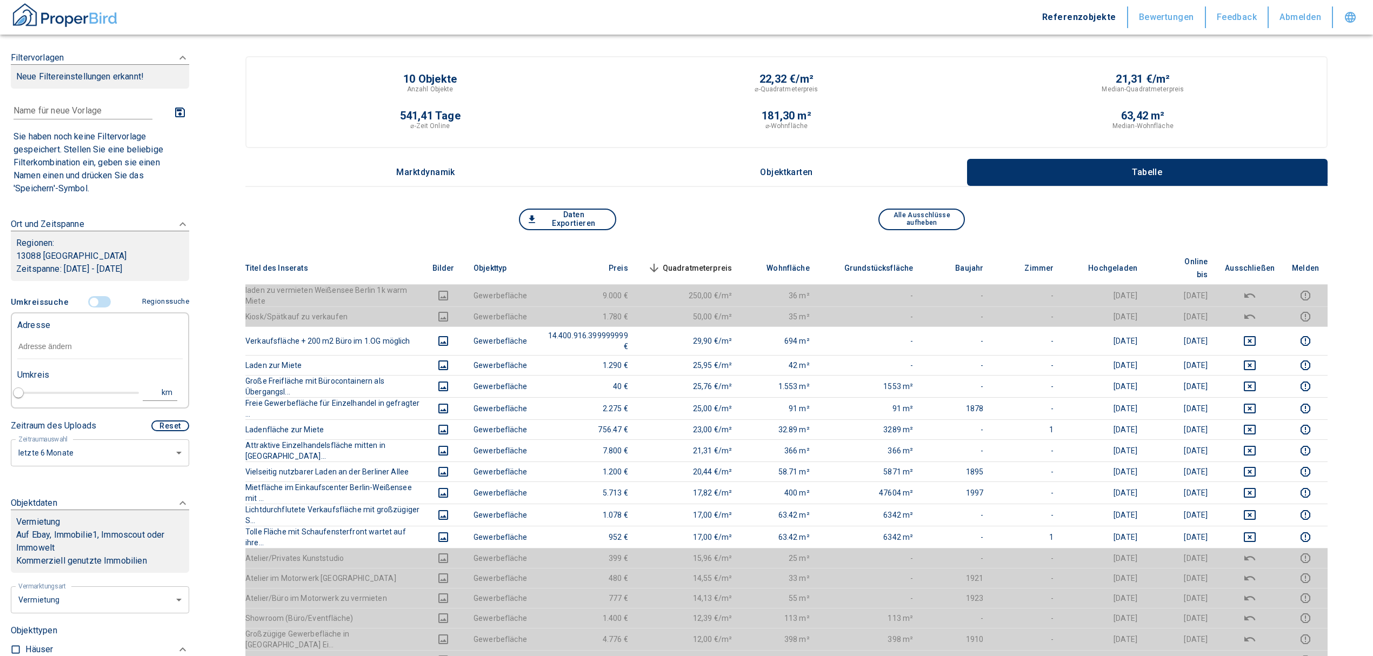
click at [94, 347] on input "text" at bounding box center [99, 346] width 165 height 25
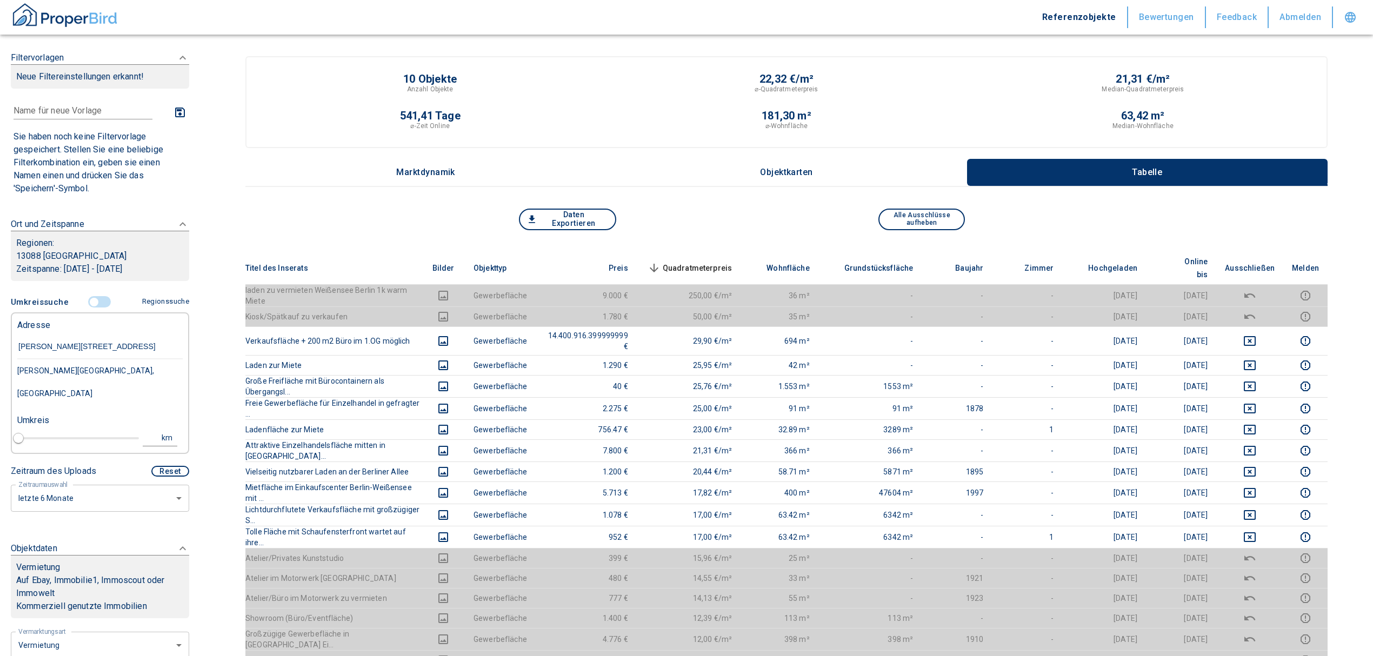
type input "[GEOGRAPHIC_DATA][STREET_ADDRESS]"
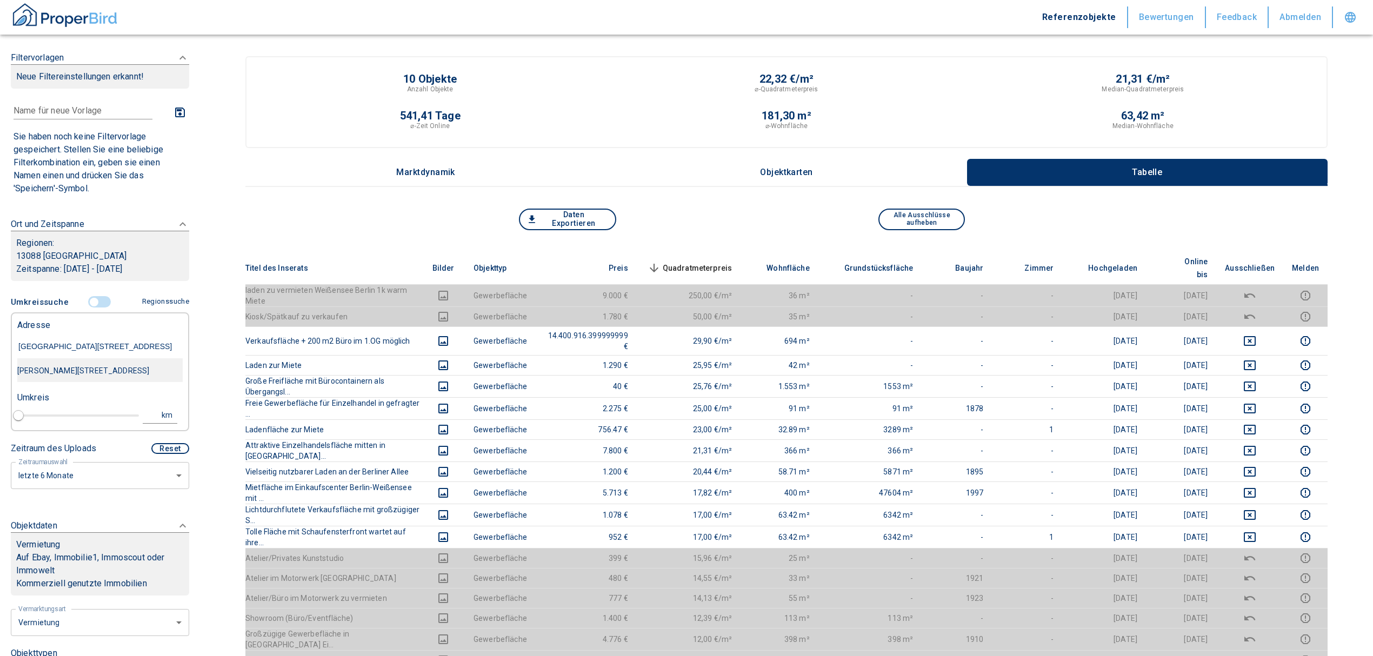
click at [130, 371] on div "[PERSON_NAME][STREET_ADDRESS]" at bounding box center [99, 370] width 165 height 23
type input "2020"
type input "[PERSON_NAME][STREET_ADDRESS]"
type input "1"
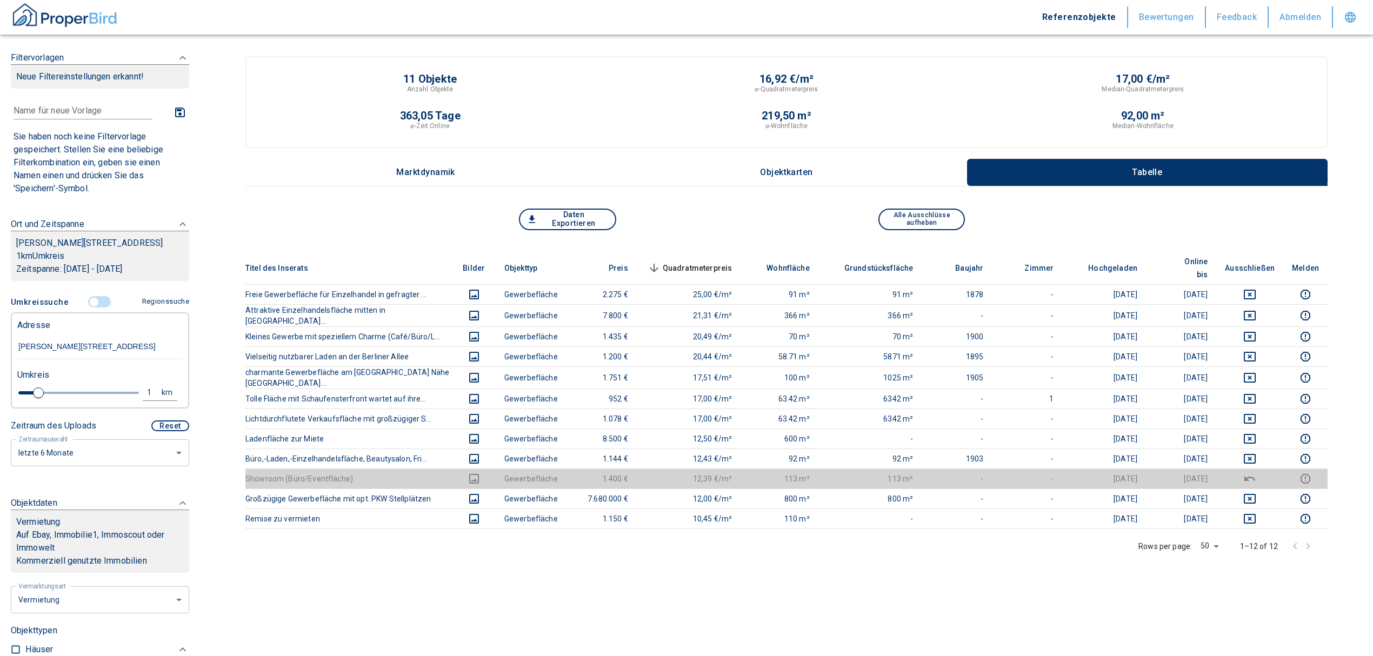
type input "[PERSON_NAME][STREET_ADDRESS]"
click at [145, 390] on div "1" at bounding box center [154, 393] width 19 height 14
drag, startPoint x: 58, startPoint y: 384, endPoint x: 37, endPoint y: 390, distance: 22.6
click at [37, 390] on div "1 km Neue Suchen" at bounding box center [91, 393] width 165 height 26
type input "2"
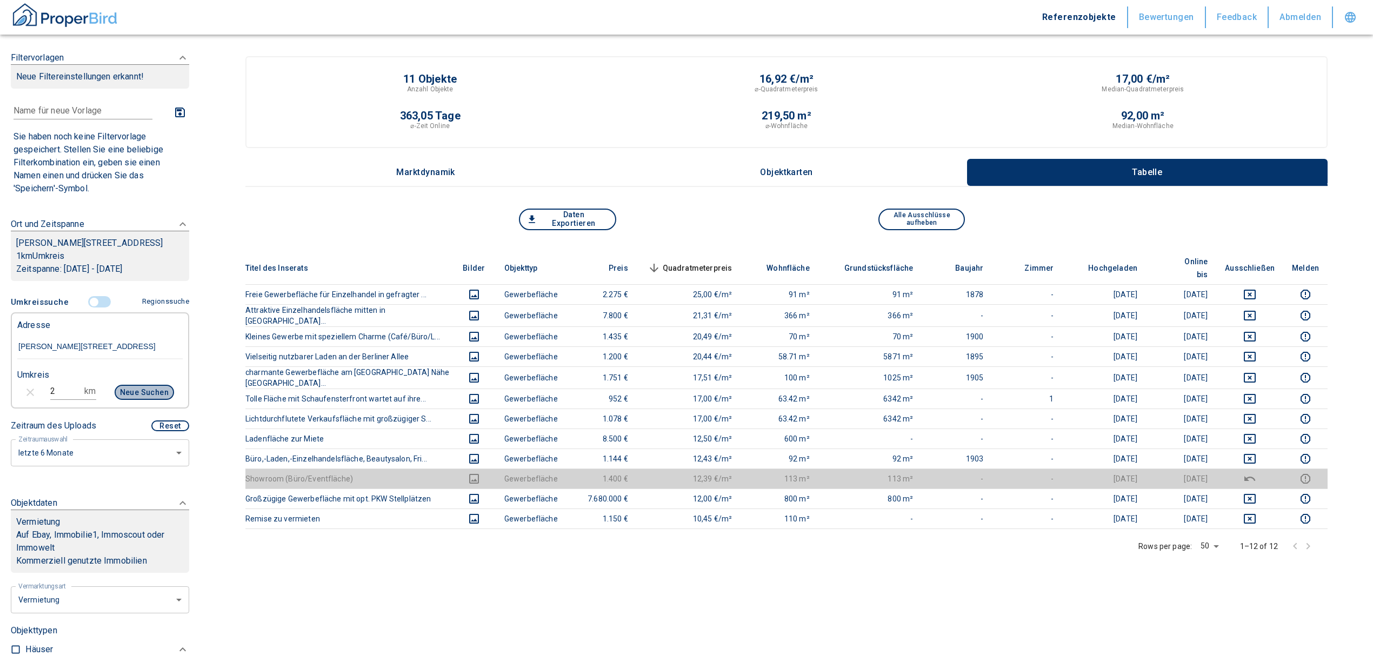
click at [140, 394] on button "Neue Suchen" at bounding box center [144, 392] width 59 height 15
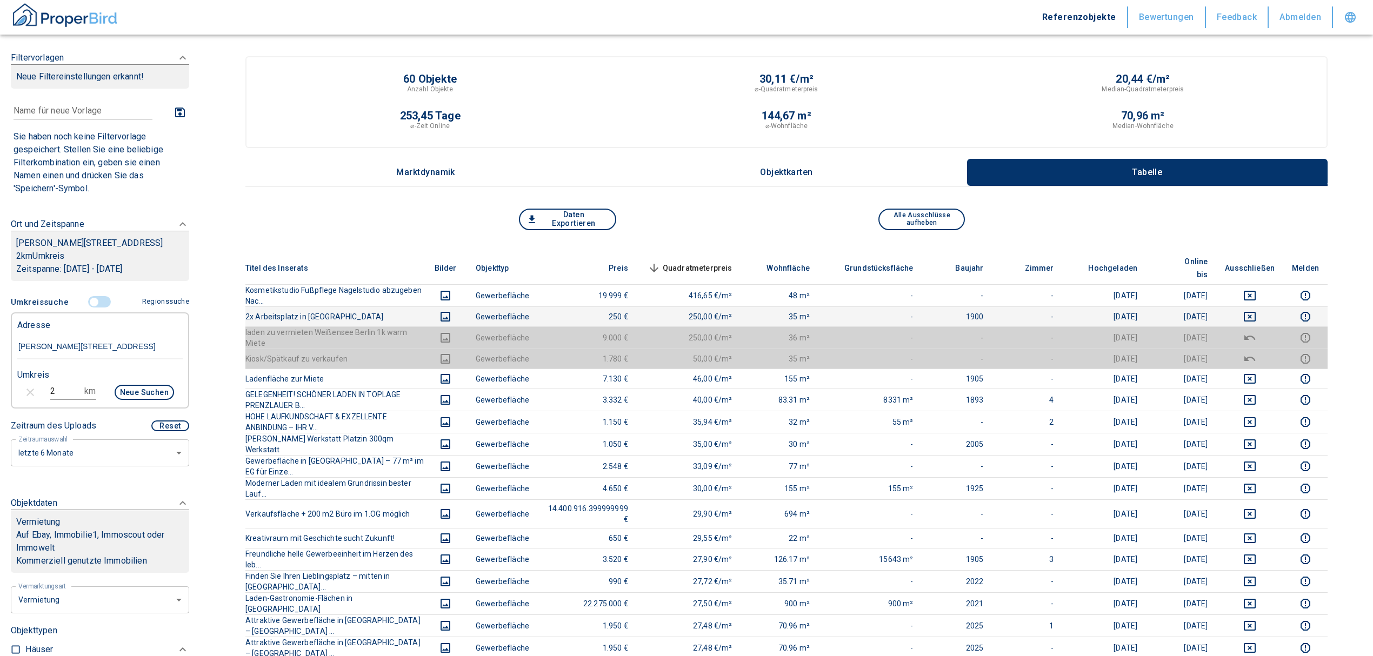
click at [1256, 310] on icon "deselect this listing" at bounding box center [1249, 316] width 13 height 13
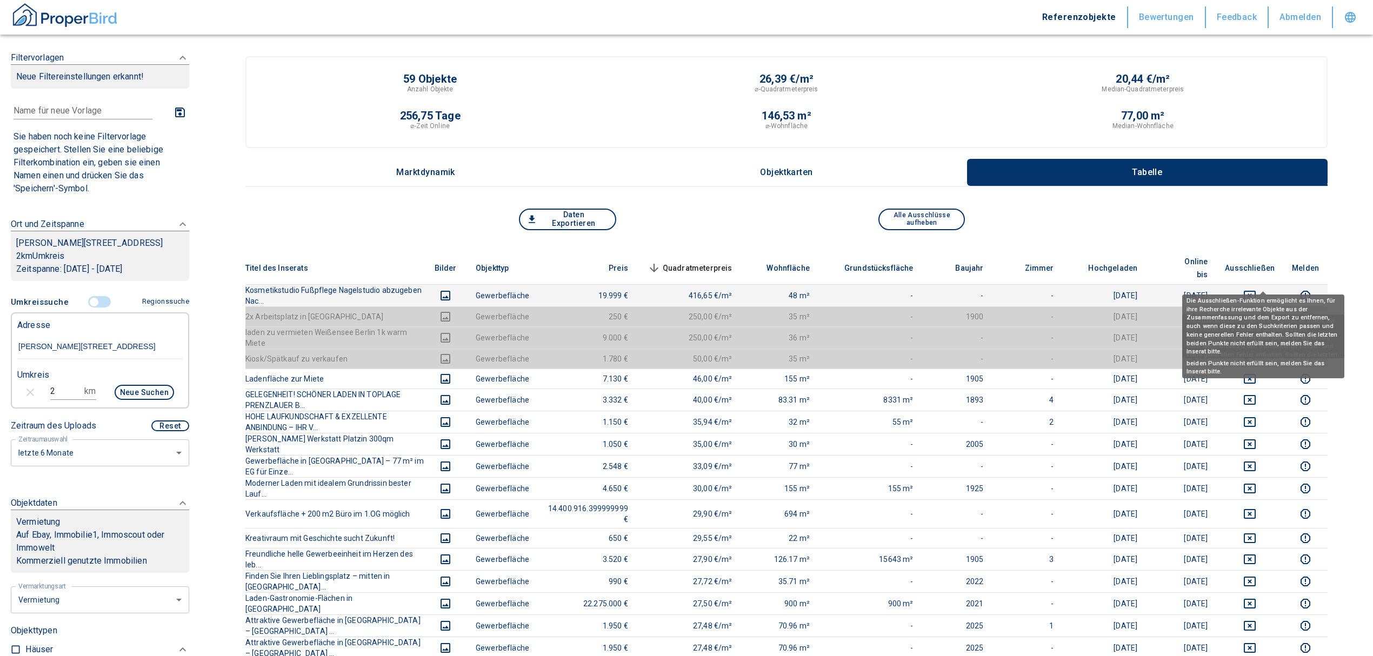
click at [1256, 289] on icon "deselect this listing" at bounding box center [1249, 295] width 13 height 13
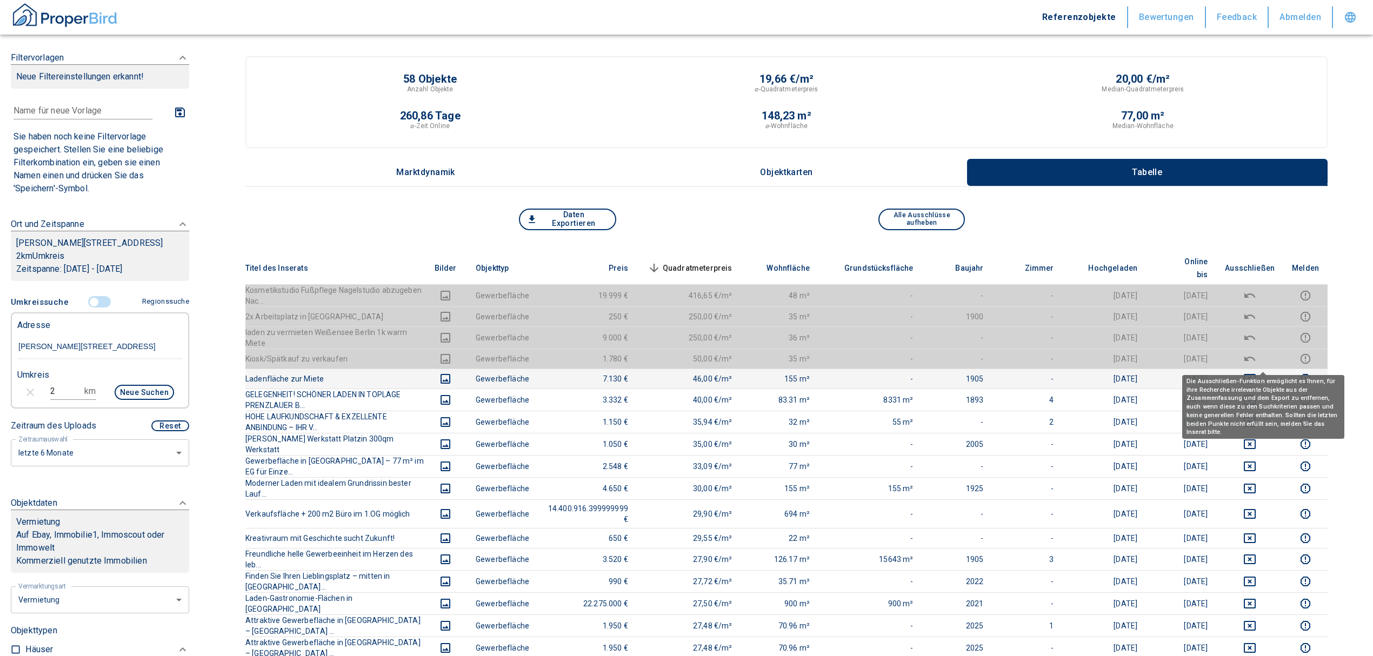
click at [1255, 374] on icon "deselect this listing" at bounding box center [1249, 379] width 12 height 10
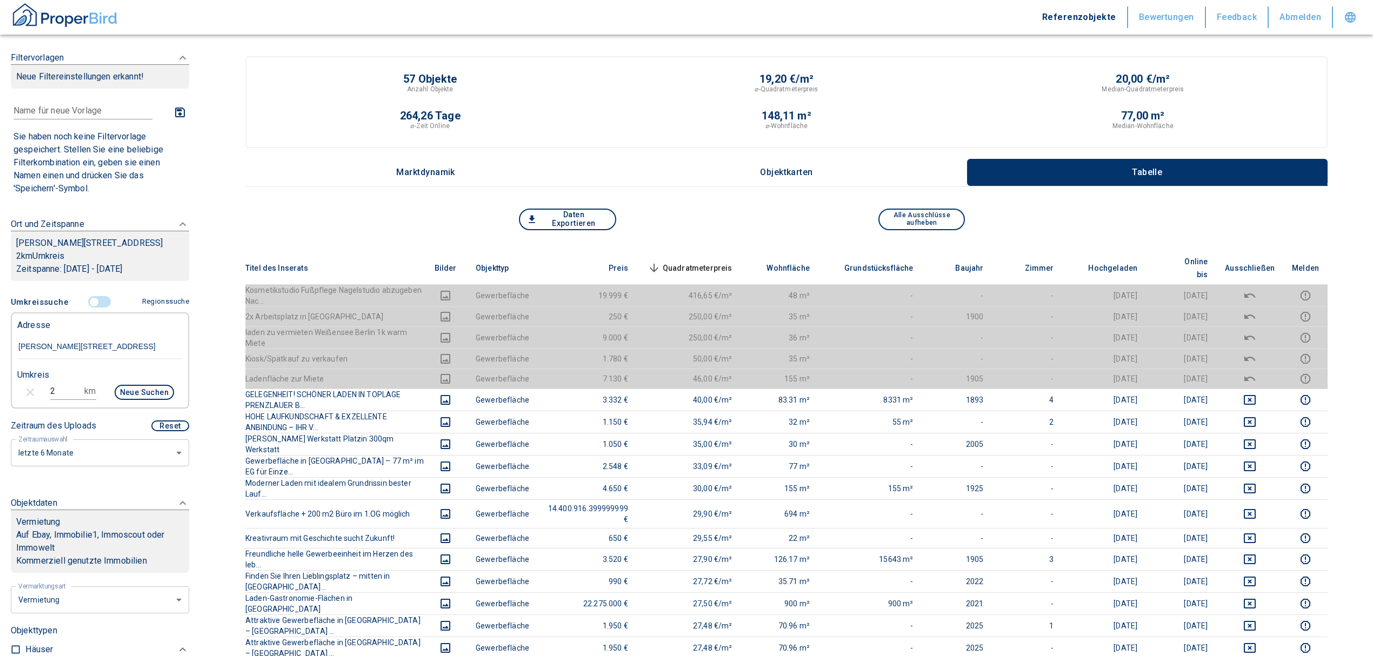
click at [720, 265] on span "Quadratmeterpreis sorted descending" at bounding box center [688, 268] width 87 height 13
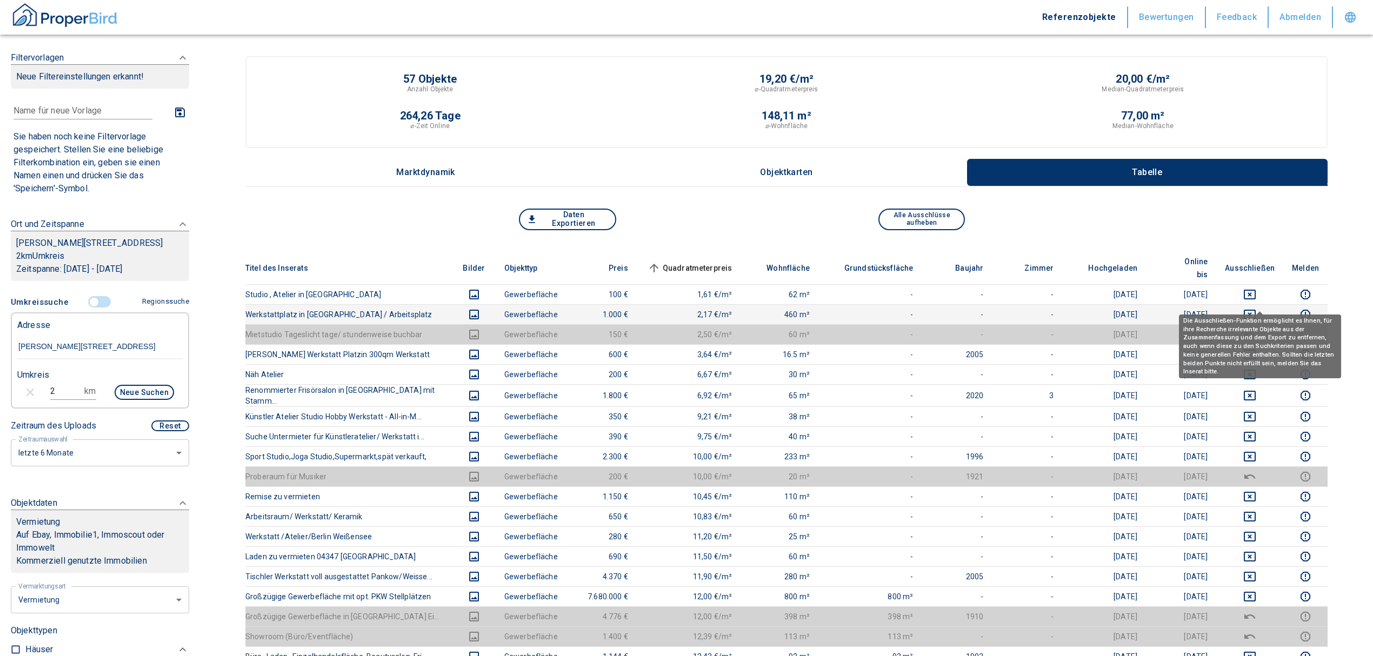
click at [1256, 308] on icon "deselect this listing" at bounding box center [1249, 314] width 13 height 13
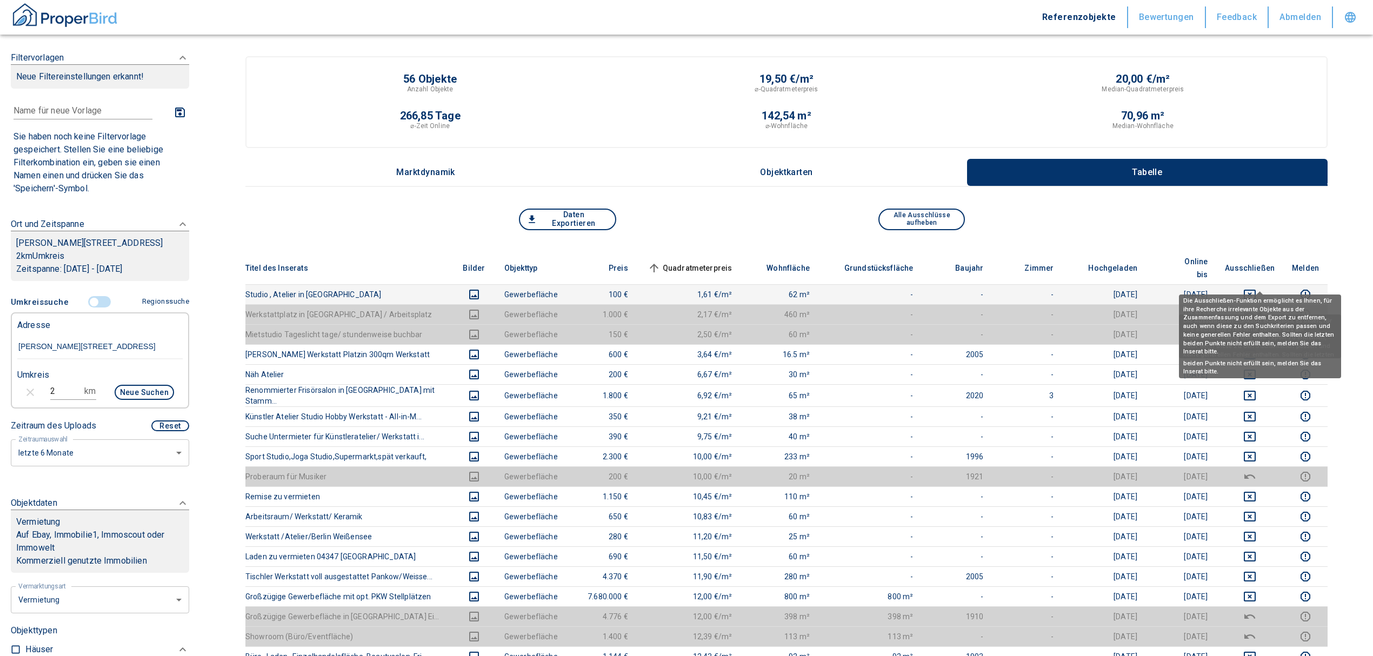
click at [1259, 284] on td at bounding box center [1249, 294] width 67 height 20
click at [1256, 288] on icon "deselect this listing" at bounding box center [1249, 294] width 13 height 13
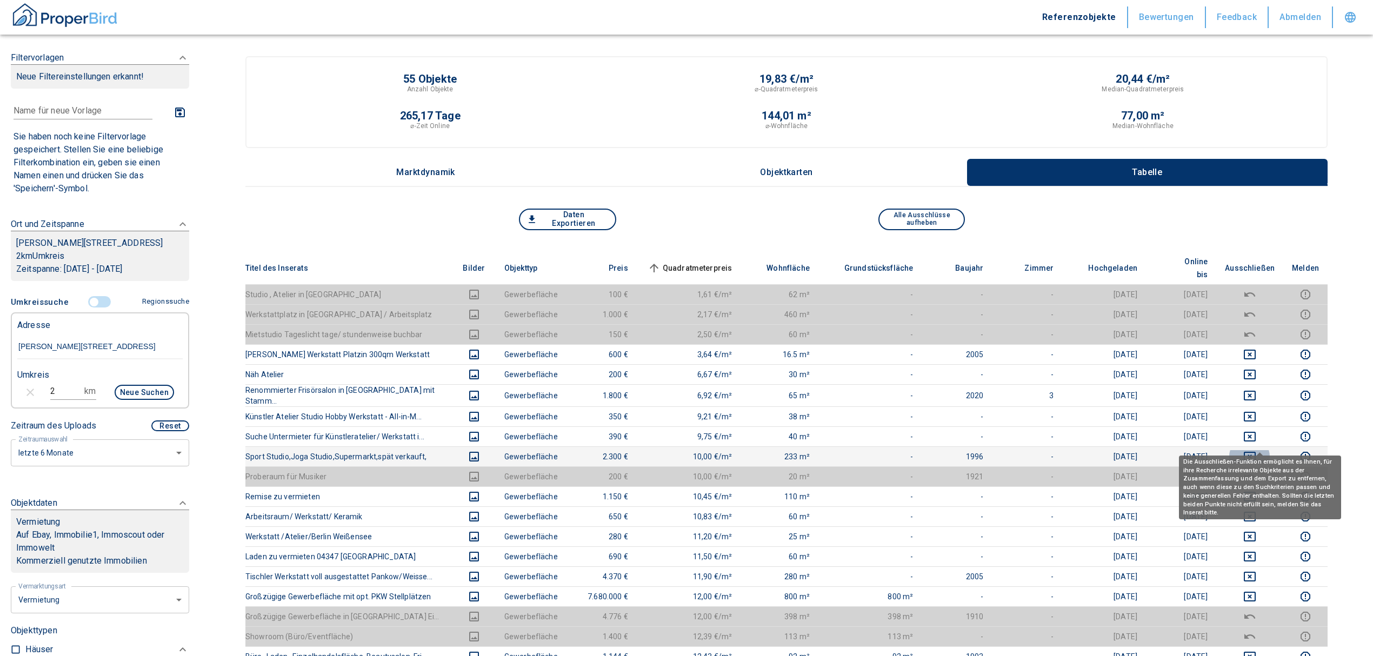
click at [1255, 452] on icon "deselect this listing" at bounding box center [1249, 457] width 12 height 10
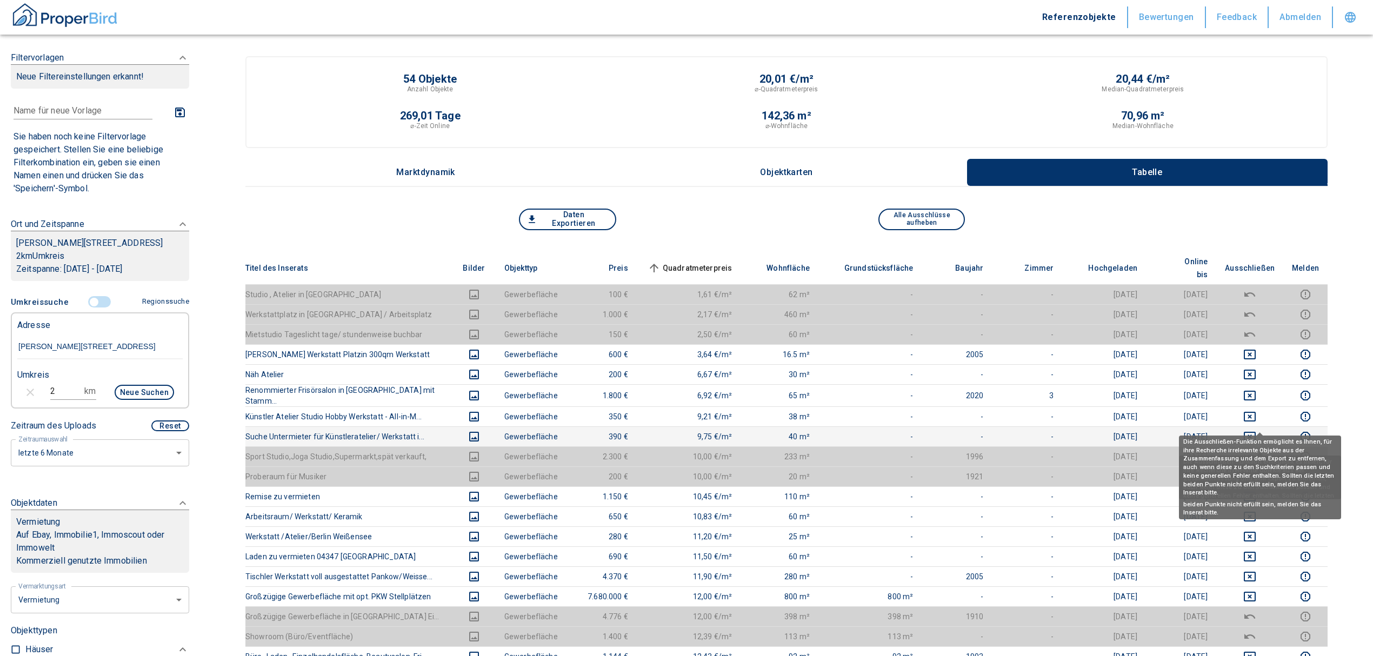
click at [1256, 430] on icon "deselect this listing" at bounding box center [1249, 436] width 13 height 13
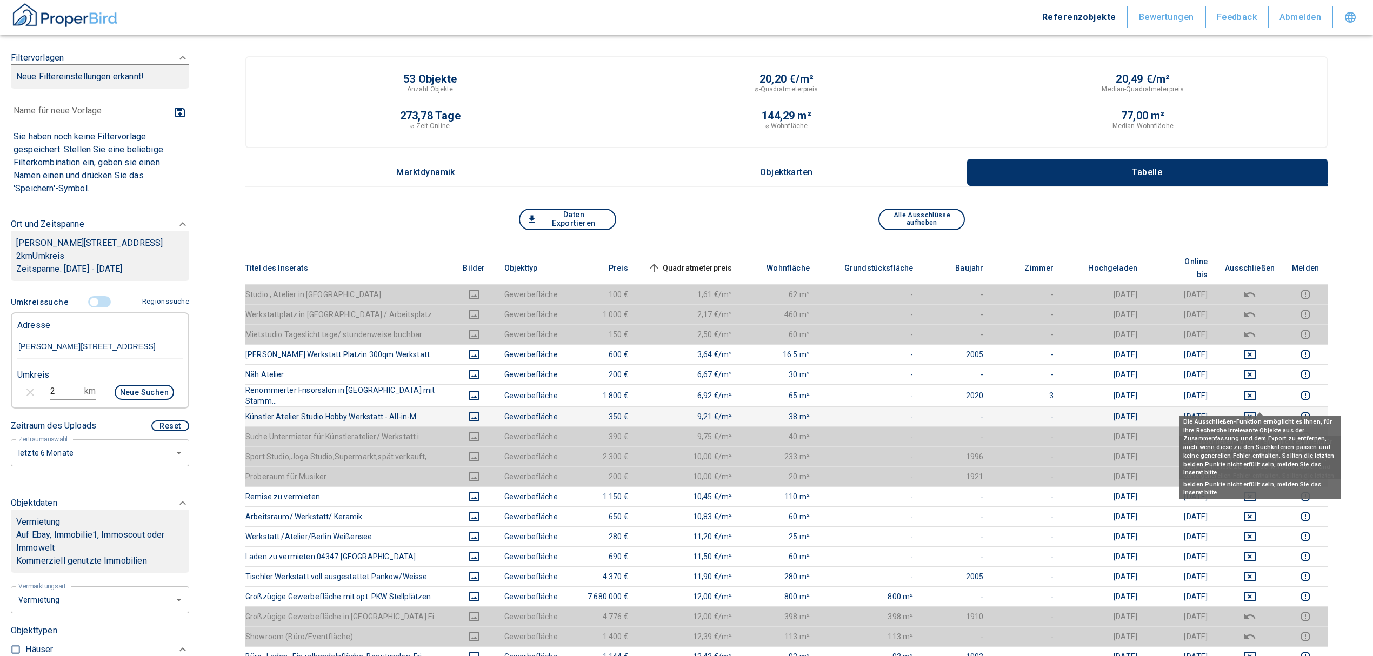
click at [1256, 410] on icon "deselect this listing" at bounding box center [1249, 416] width 13 height 13
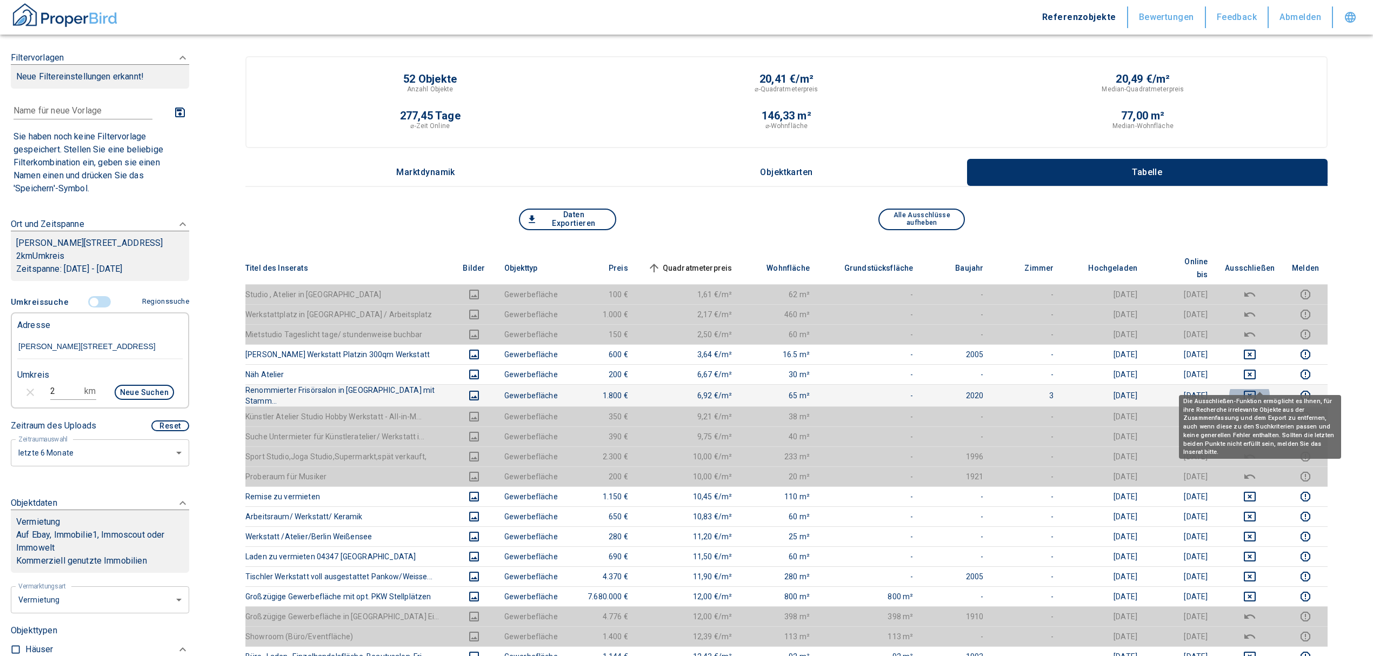
click at [1255, 391] on icon "deselect this listing" at bounding box center [1249, 396] width 12 height 10
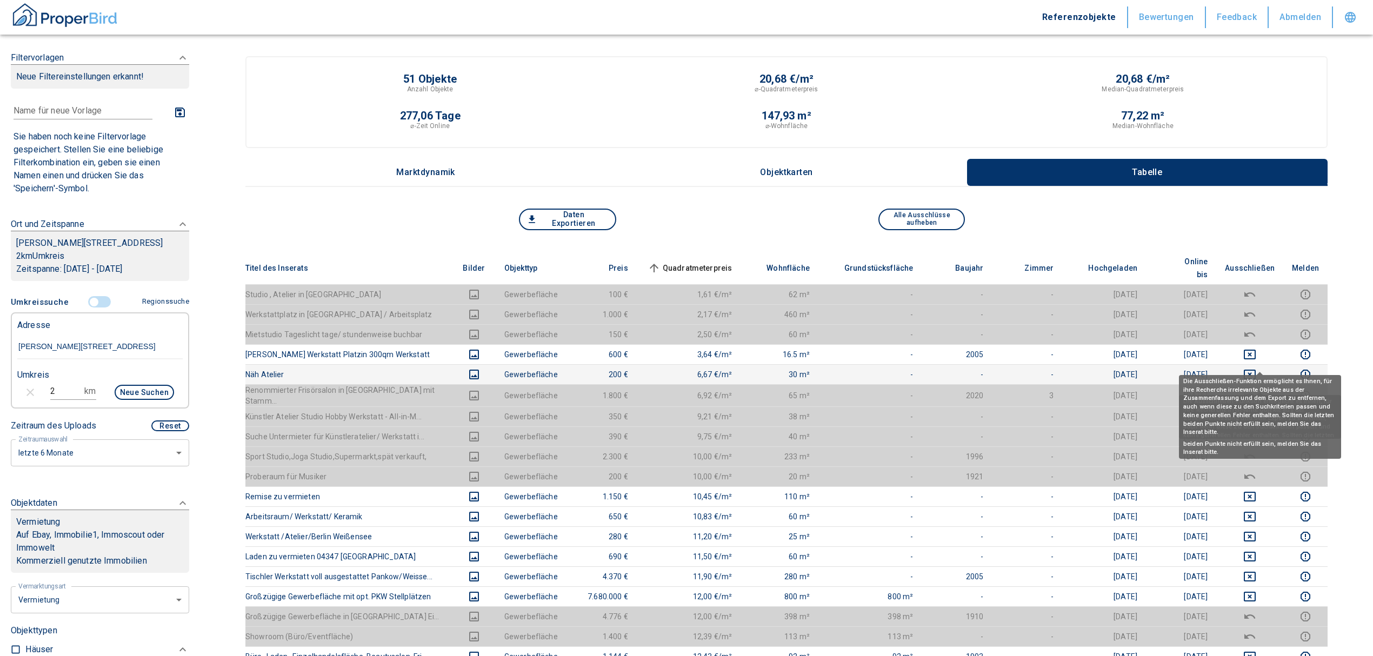
click at [1255, 370] on icon "deselect this listing" at bounding box center [1249, 375] width 12 height 10
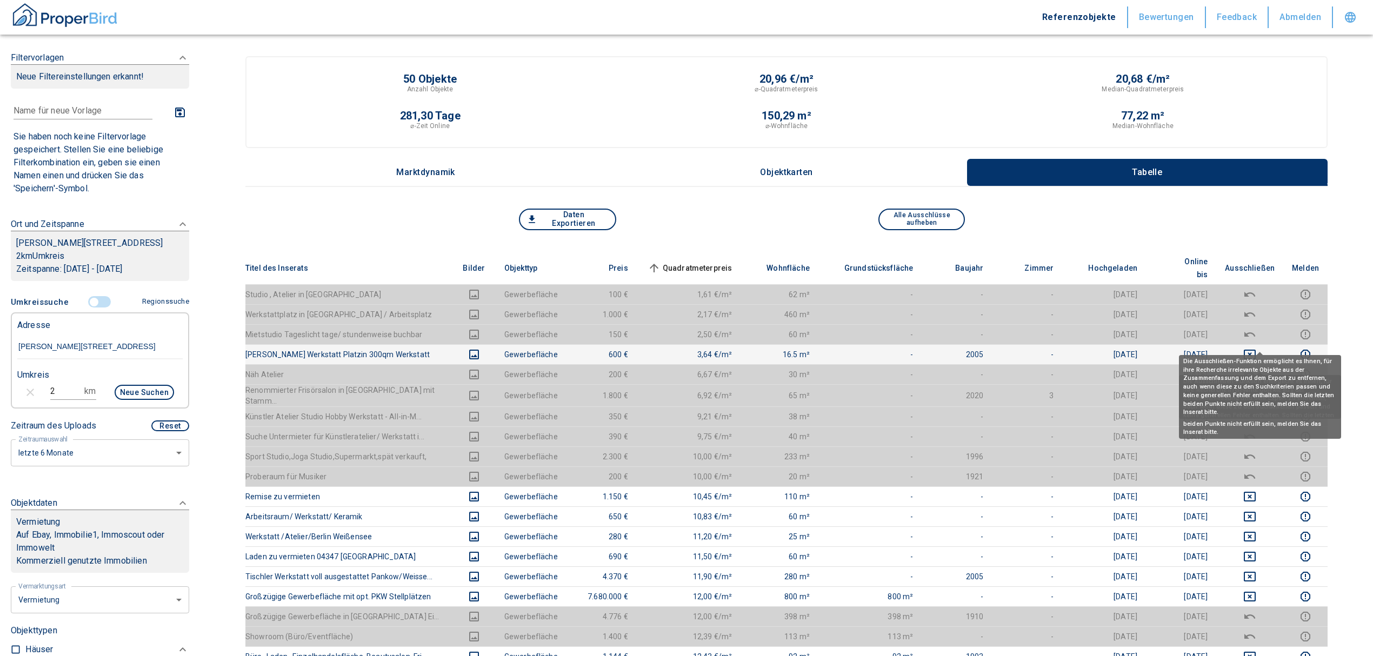
click at [1256, 348] on icon "deselect this listing" at bounding box center [1249, 354] width 13 height 13
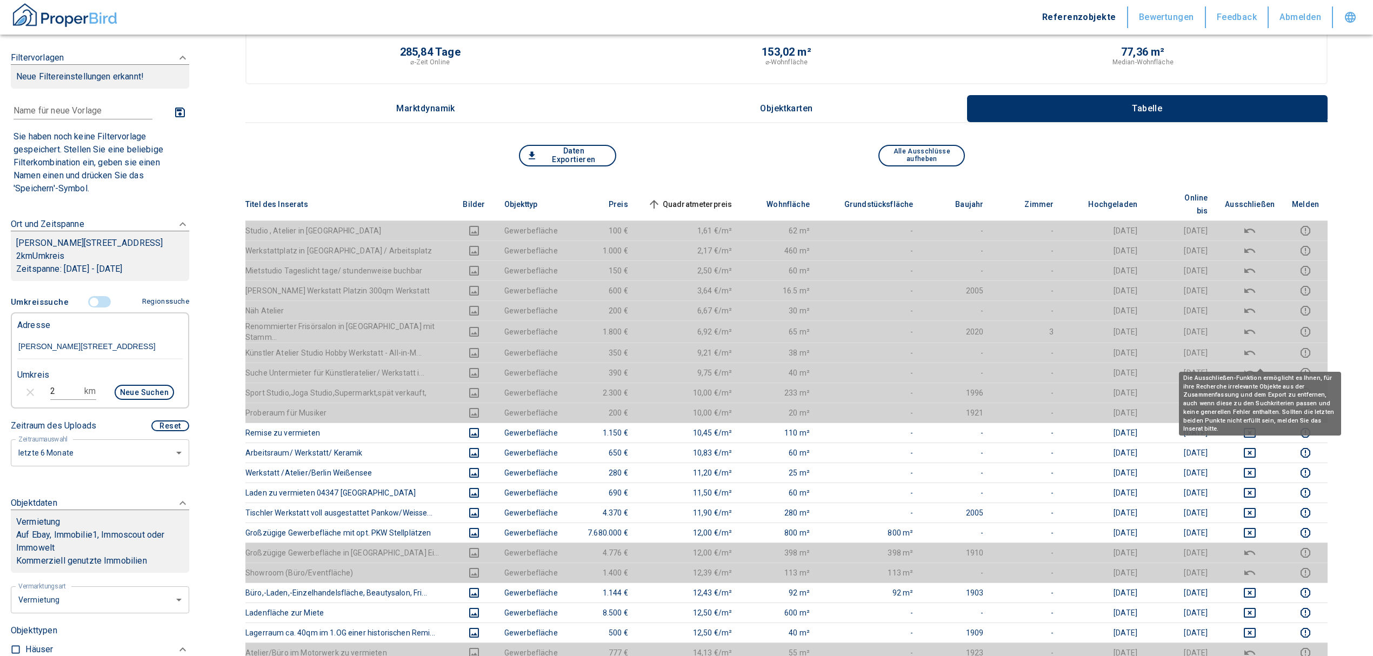
scroll to position [216, 0]
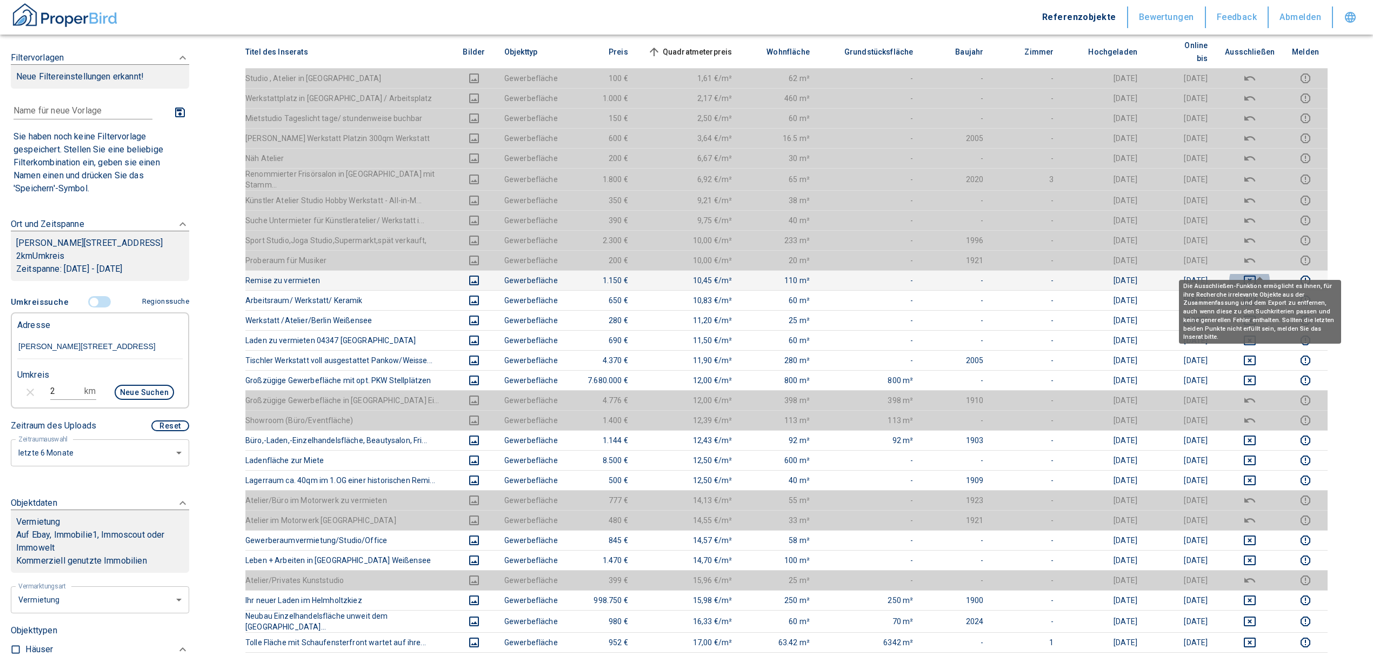
click at [1255, 276] on icon "deselect this listing" at bounding box center [1249, 281] width 12 height 10
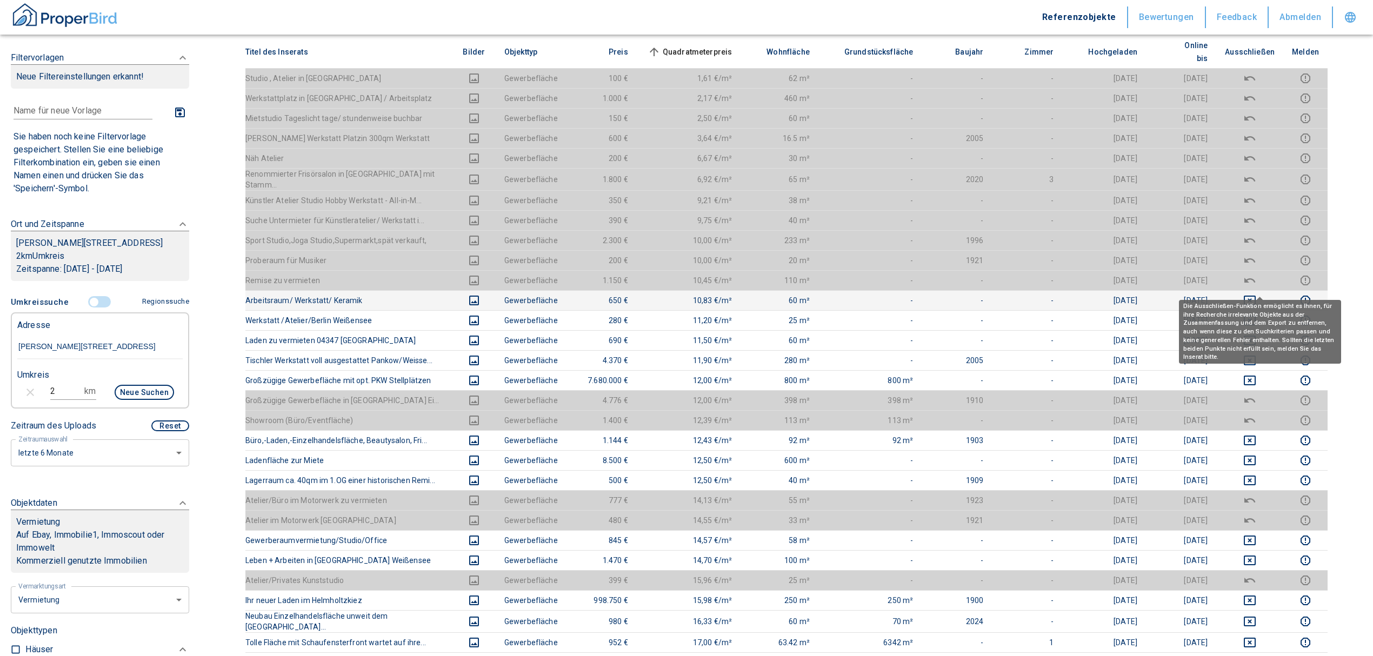
click at [1255, 296] on icon "deselect this listing" at bounding box center [1249, 301] width 12 height 10
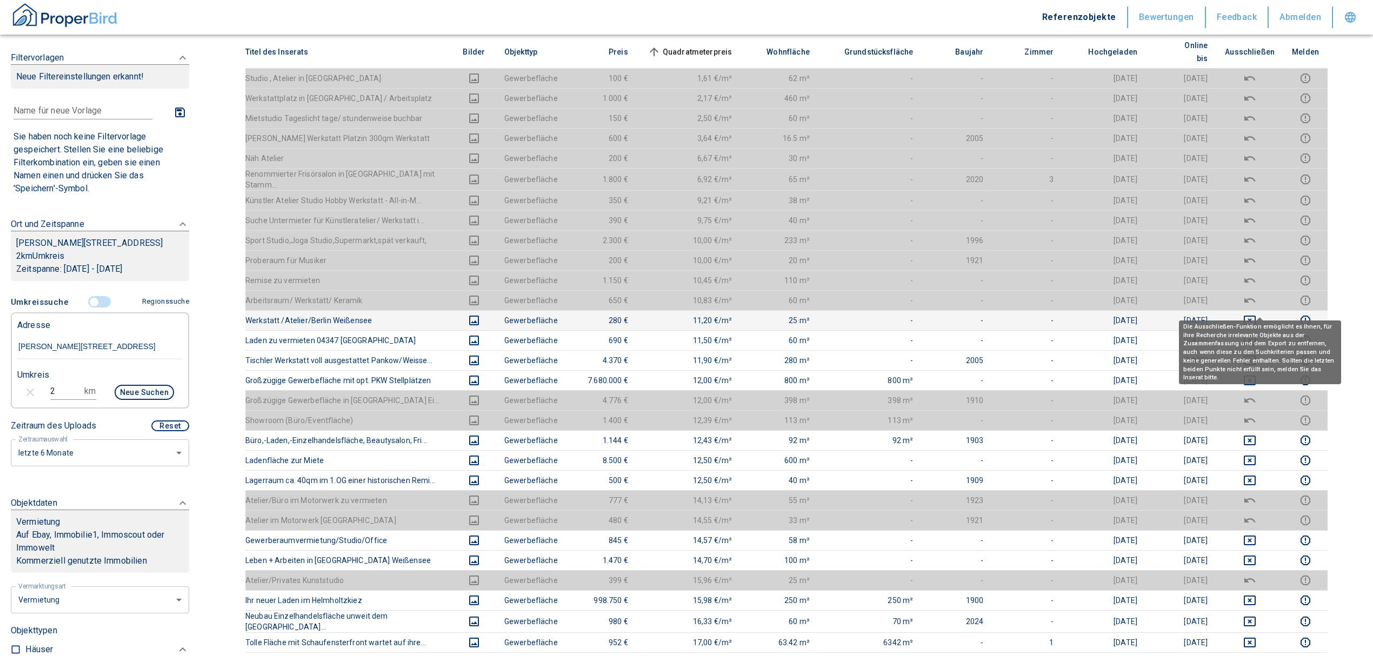
click at [1253, 314] on icon "deselect this listing" at bounding box center [1249, 320] width 13 height 13
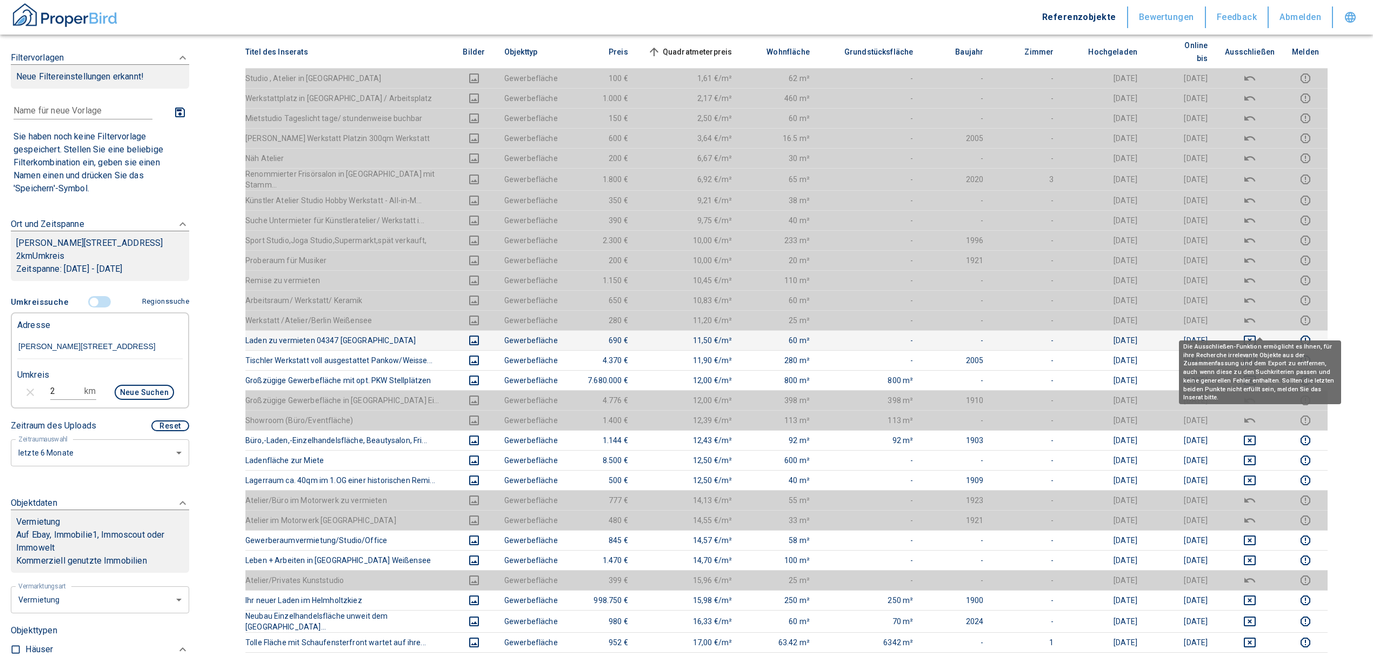
click at [1255, 336] on icon "deselect this listing" at bounding box center [1249, 341] width 12 height 10
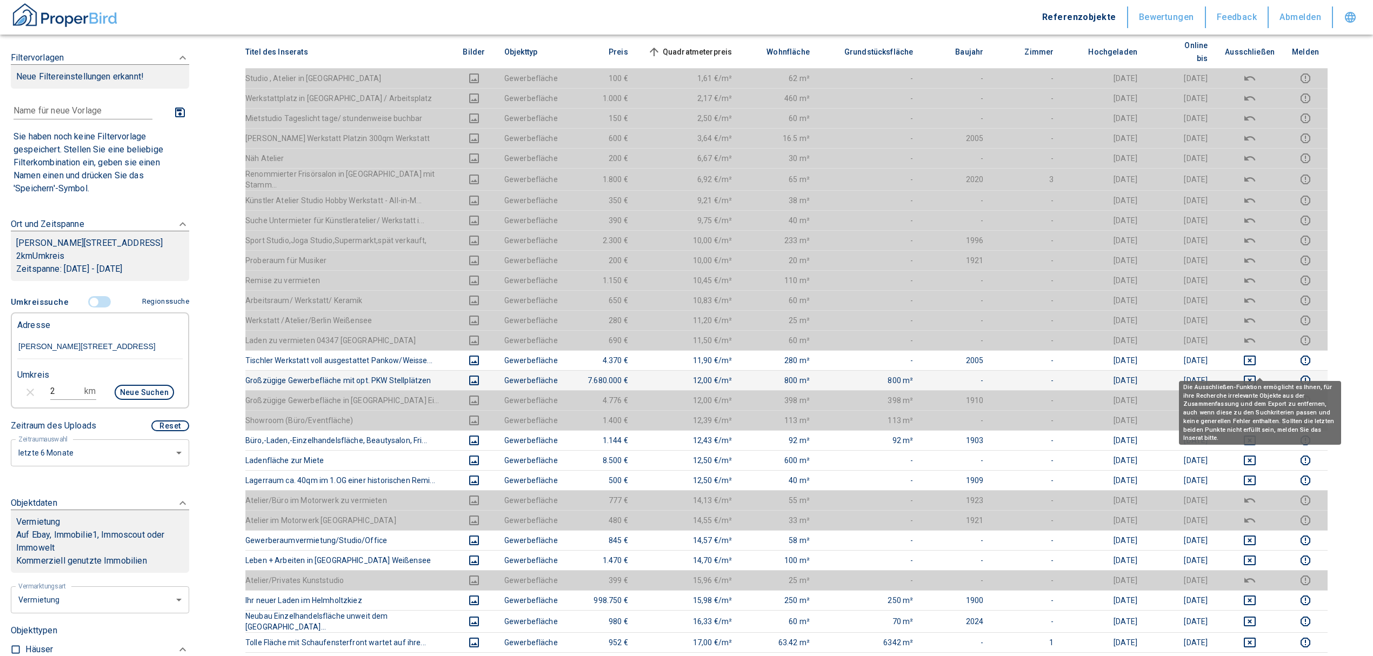
click at [1256, 374] on icon "deselect this listing" at bounding box center [1249, 380] width 13 height 13
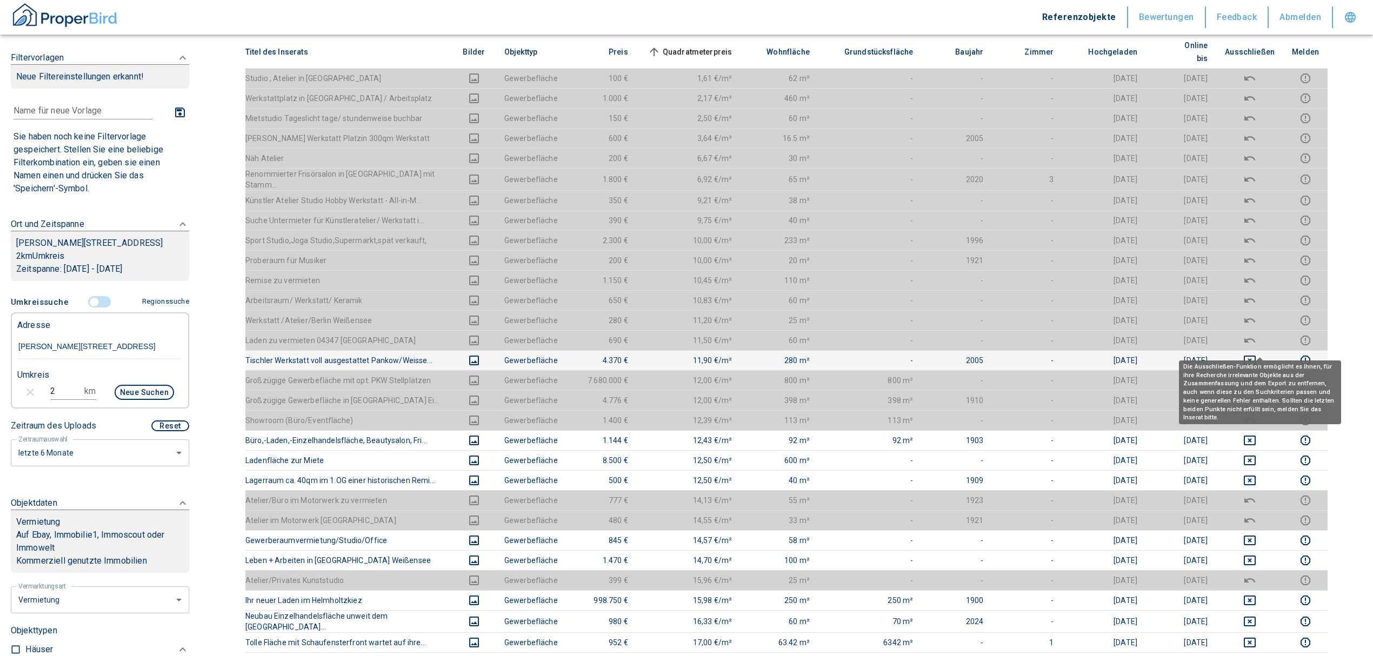
click at [1255, 356] on icon "deselect this listing" at bounding box center [1249, 361] width 12 height 10
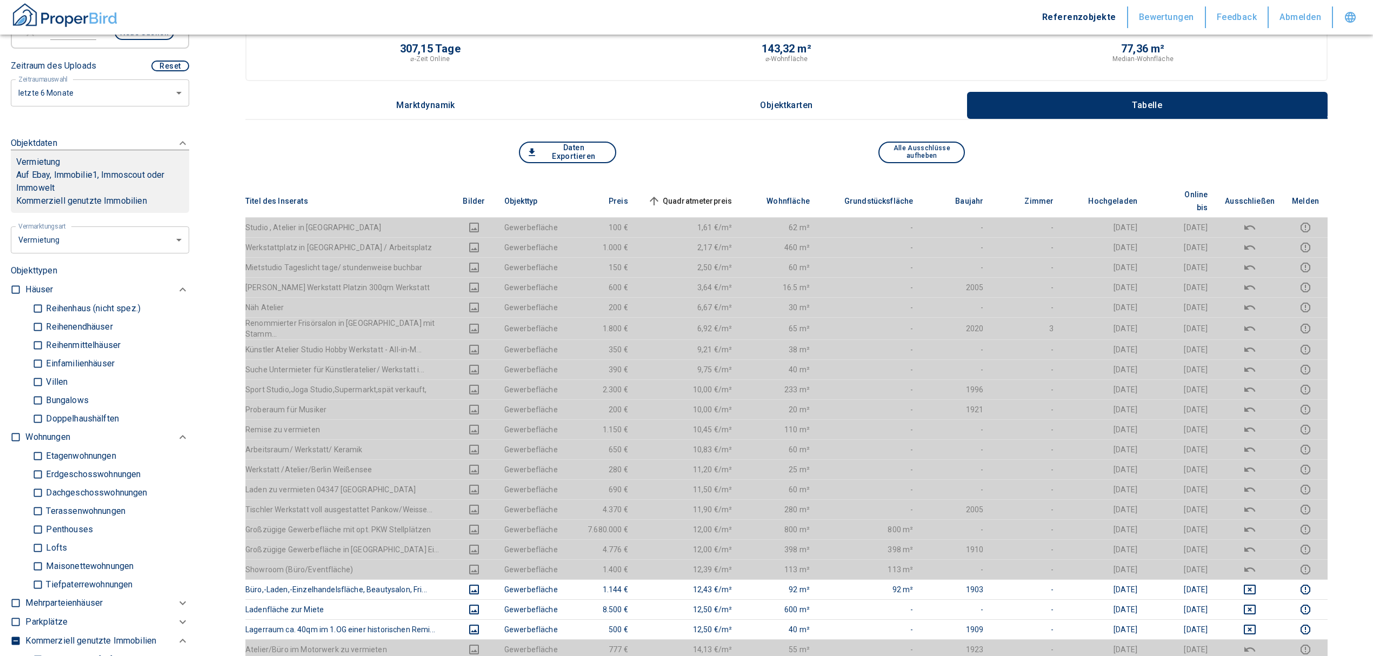
scroll to position [0, 0]
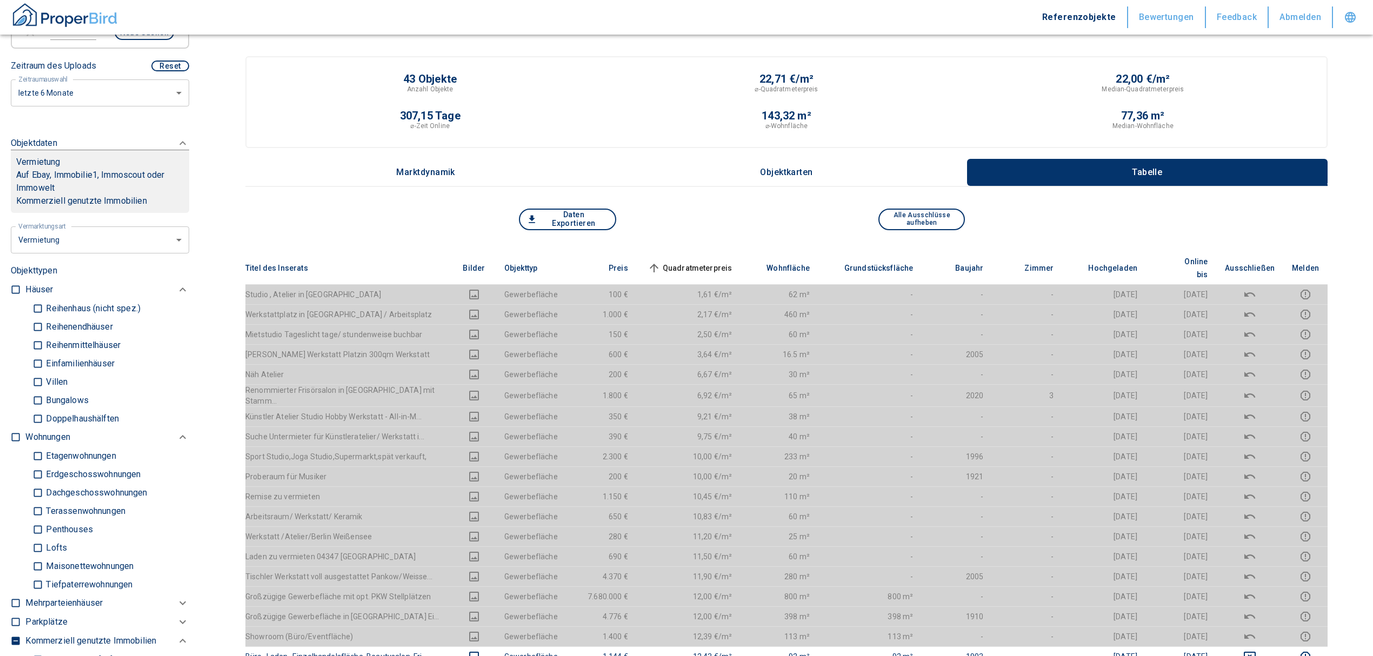
click at [723, 262] on span "Quadratmeterpreis sorted ascending" at bounding box center [688, 268] width 87 height 13
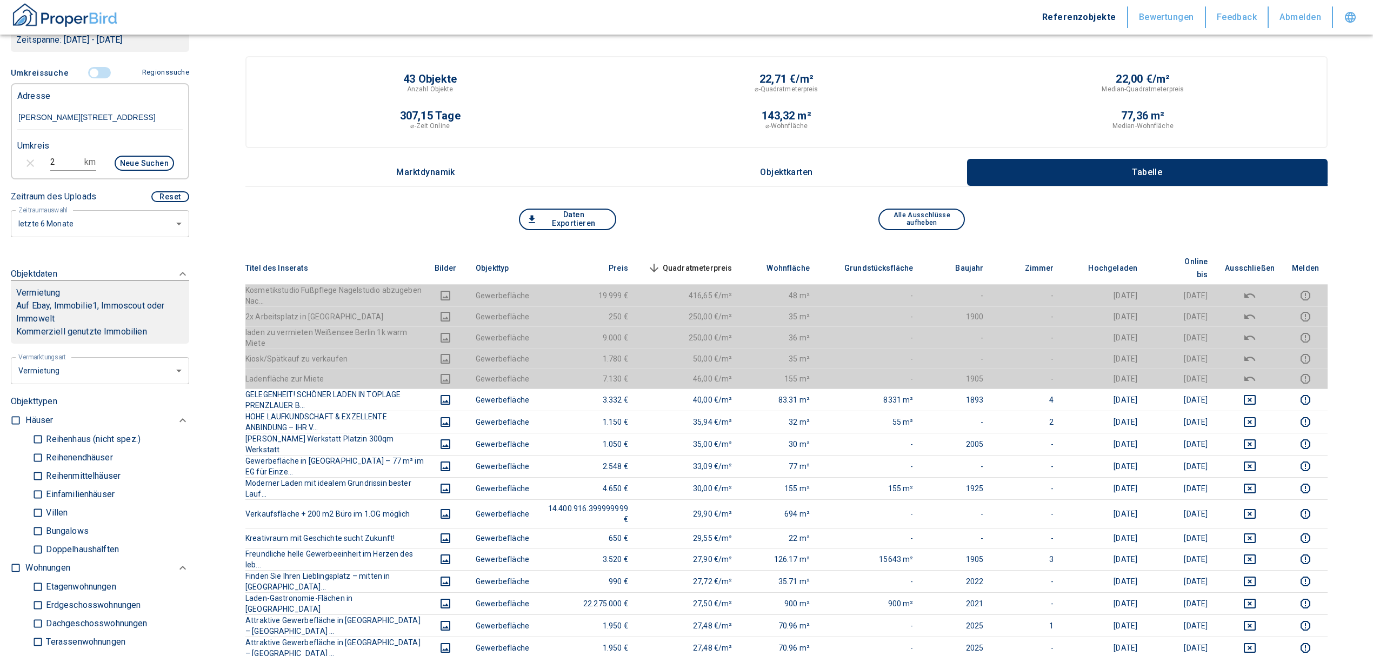
scroll to position [216, 0]
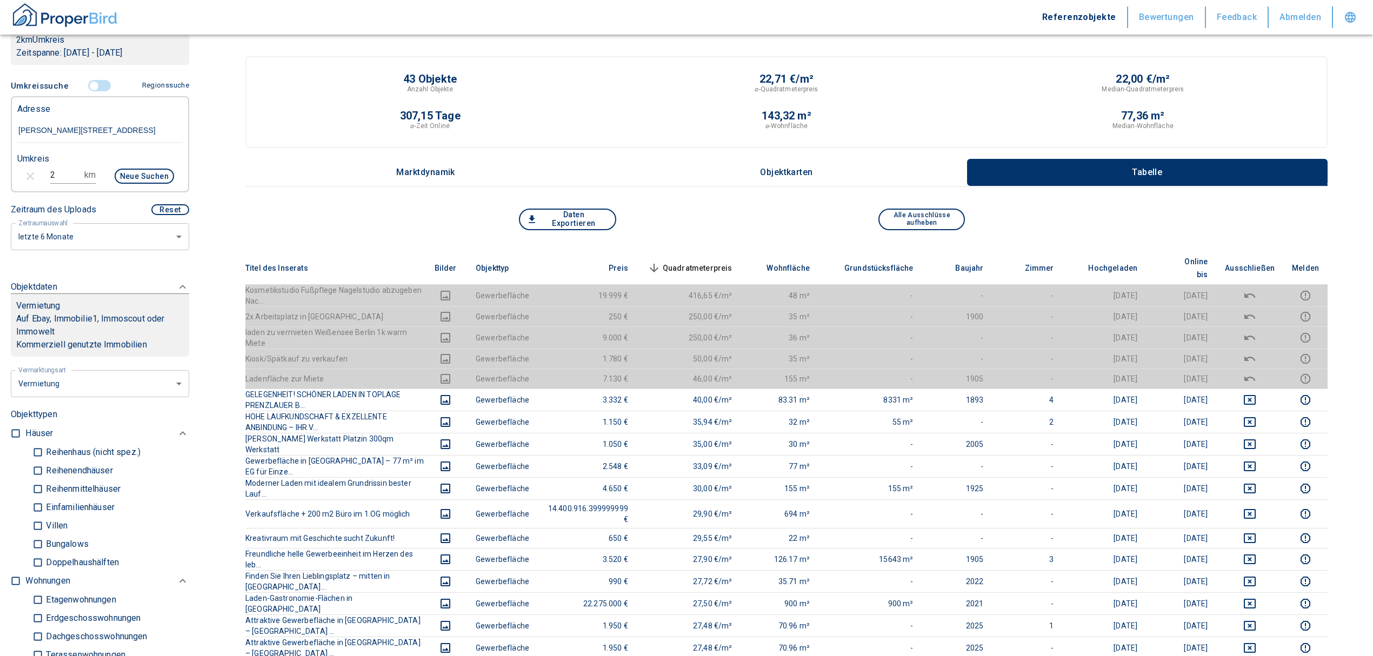
click at [716, 262] on span "Quadratmeterpreis sorted descending" at bounding box center [688, 268] width 87 height 13
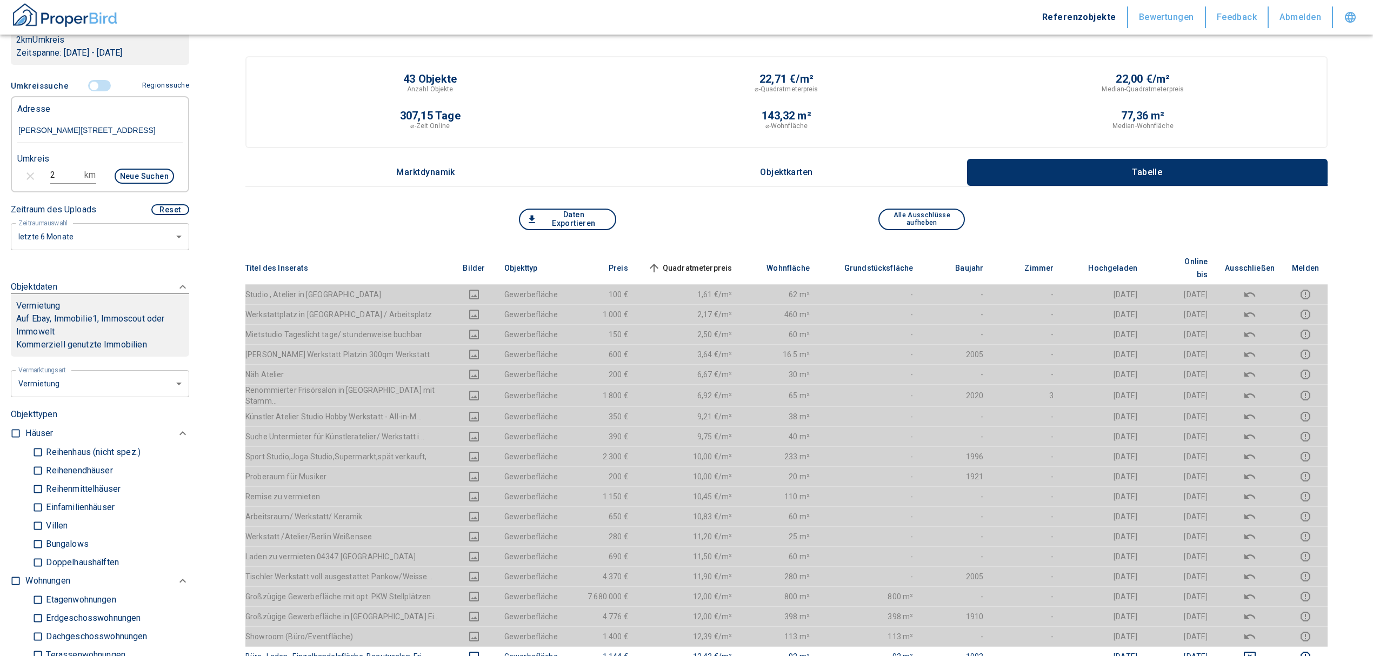
click at [29, 176] on icon "button" at bounding box center [30, 176] width 8 height 8
type input "2020"
type input "1.8"
type input "2020"
type input "1.6"
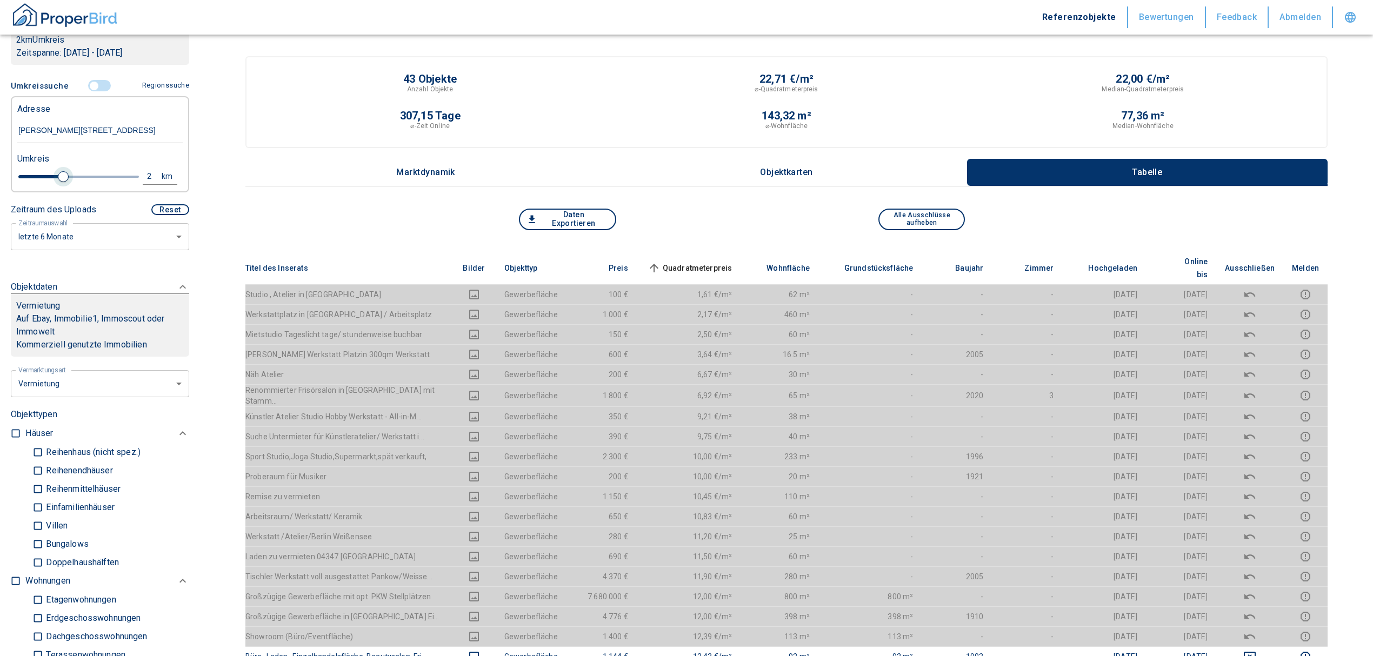
type input "2020"
type input "1.4"
type input "2020"
type input "1.2"
type input "2020"
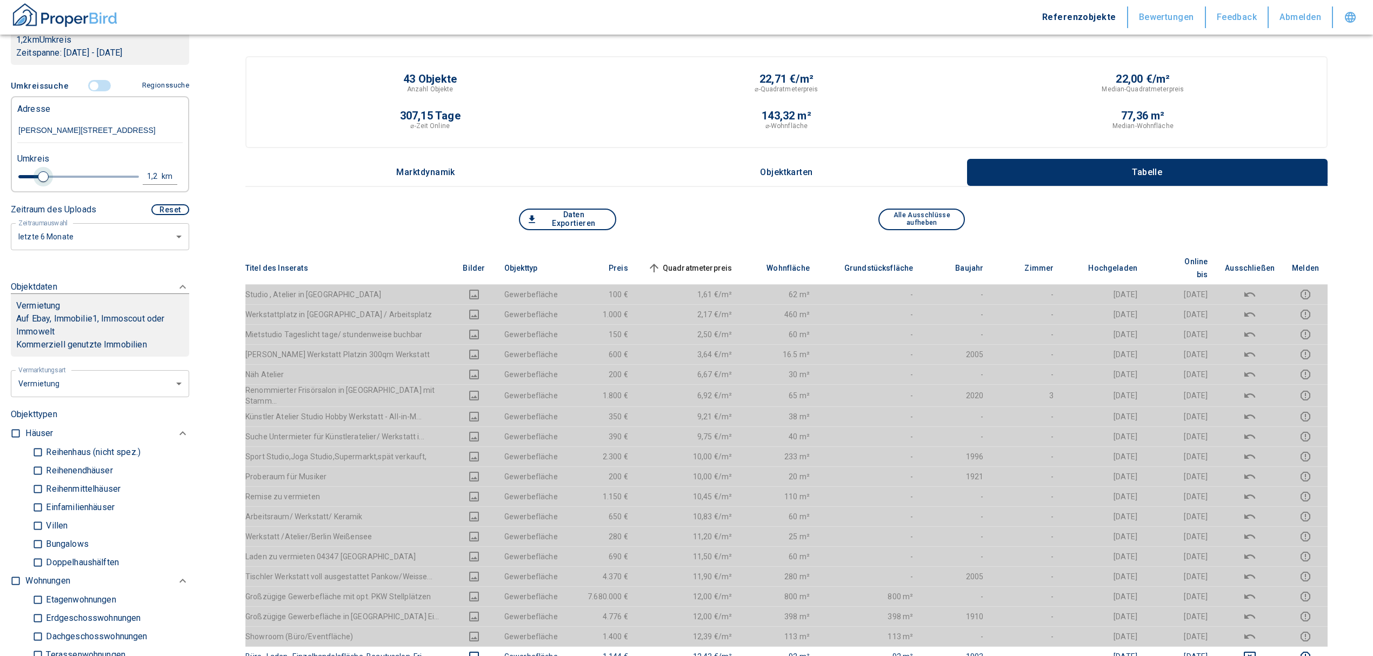
type input "1"
drag, startPoint x: 63, startPoint y: 173, endPoint x: 37, endPoint y: 176, distance: 25.5
click at [37, 176] on span at bounding box center [38, 176] width 11 height 11
type input "2020"
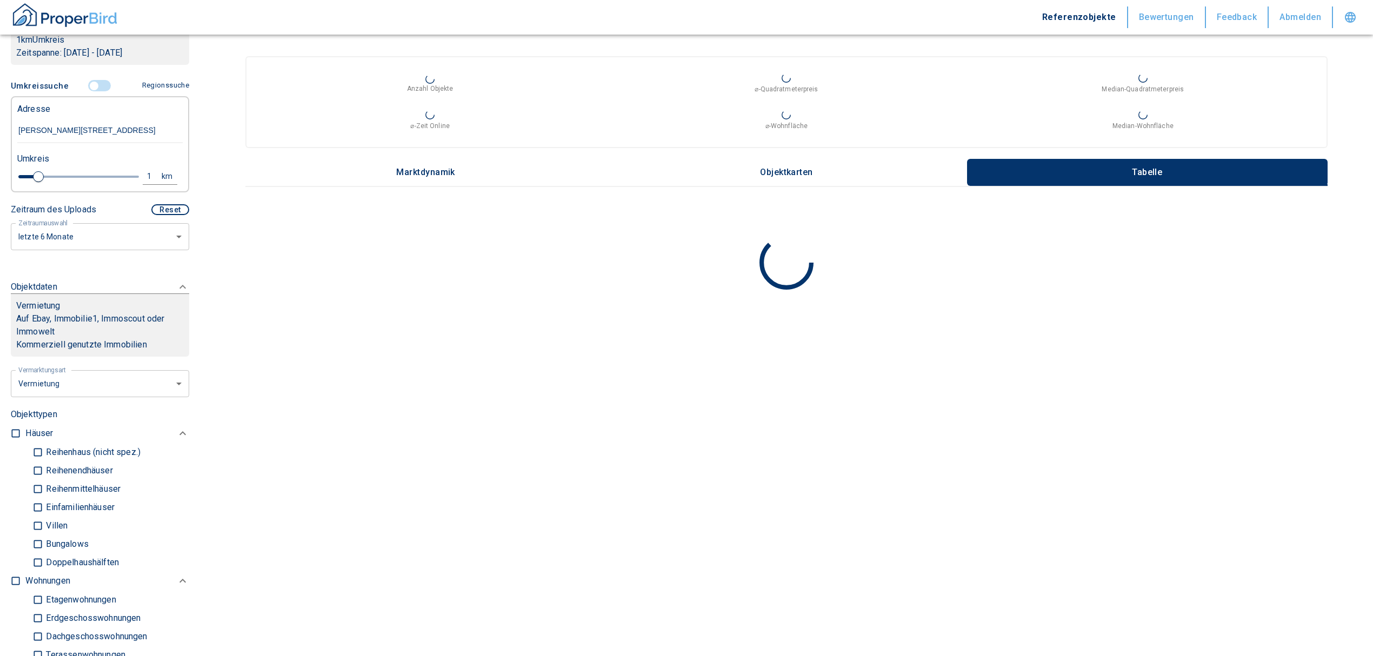
drag, startPoint x: 130, startPoint y: 125, endPoint x: 5, endPoint y: 125, distance: 124.8
click at [5, 125] on div "Filtervorlagen Neue Filtereinstellungen erkannt! Name für neue Vorlage x Sie ha…" at bounding box center [100, 328] width 200 height 656
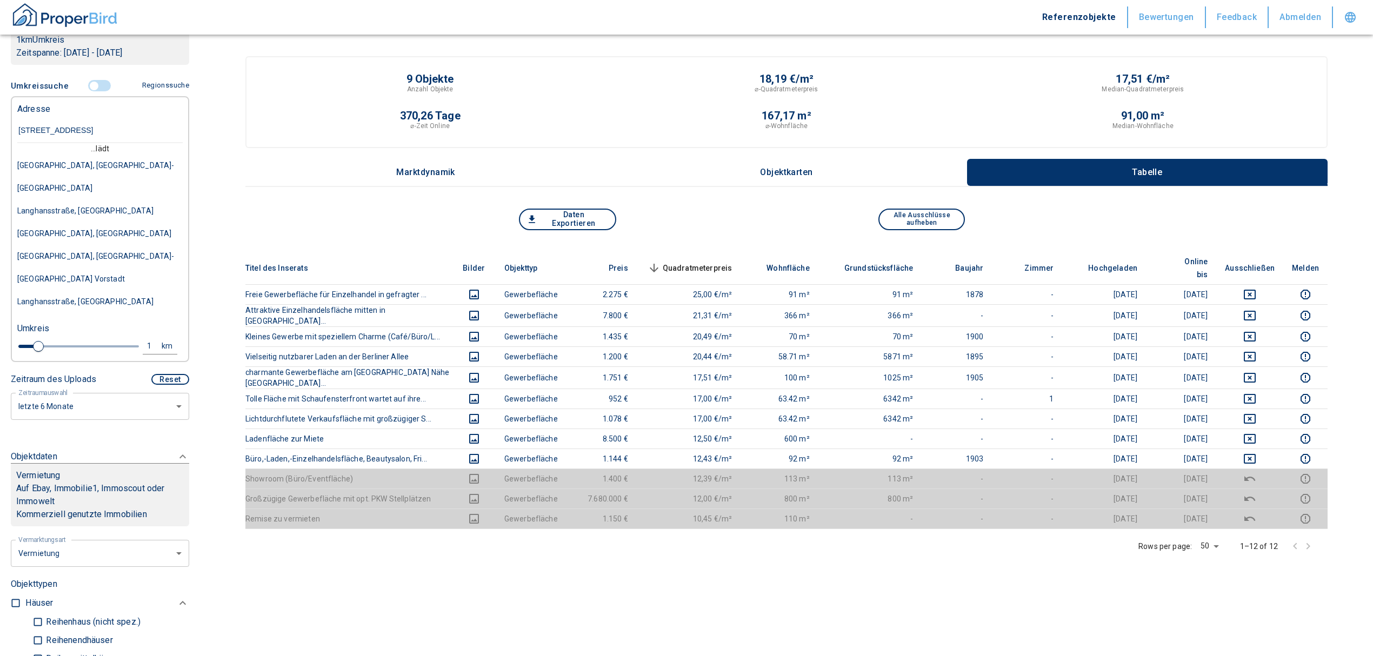
type input "[STREET_ADDRESS]"
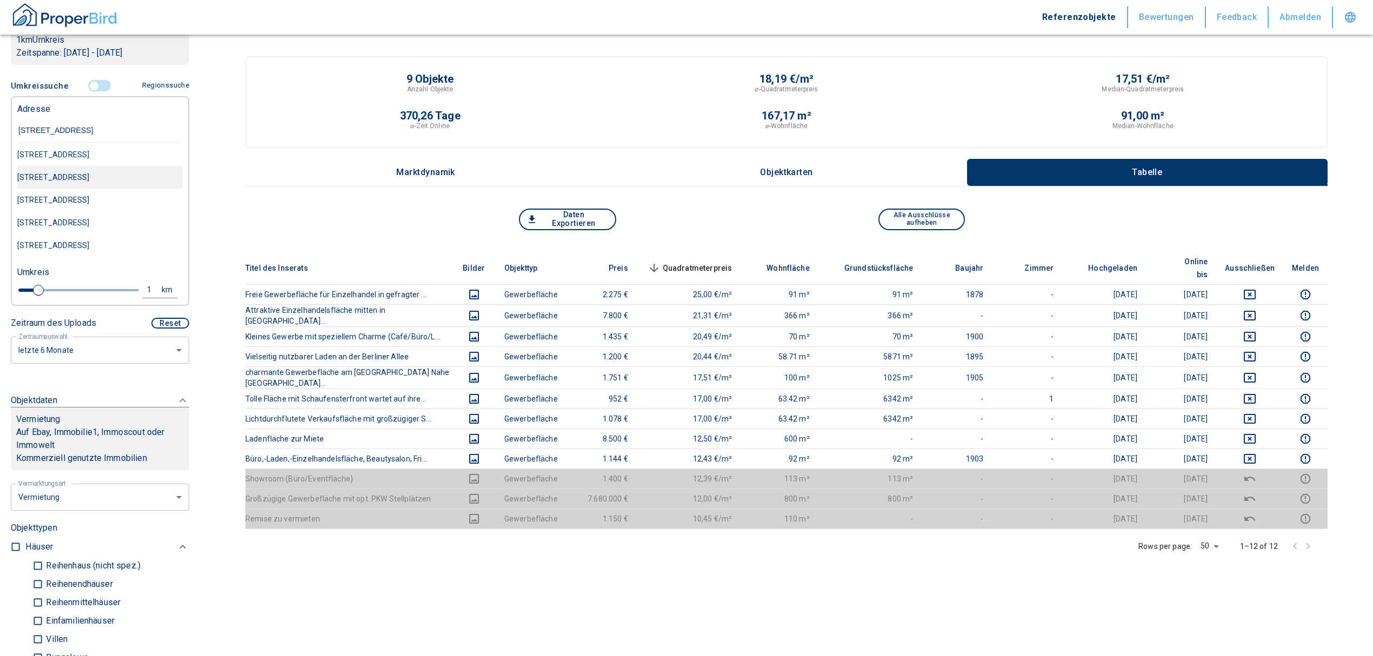
click at [68, 172] on div "[STREET_ADDRESS]" at bounding box center [99, 177] width 165 height 23
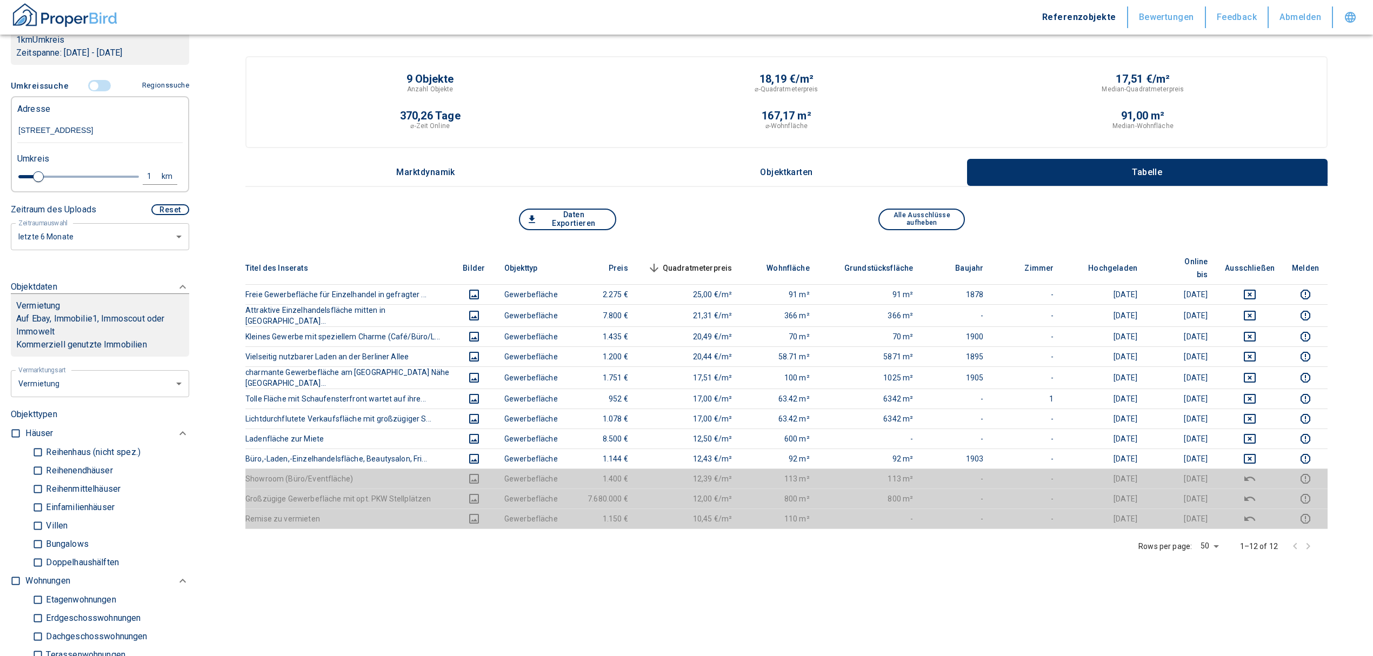
type input "2020"
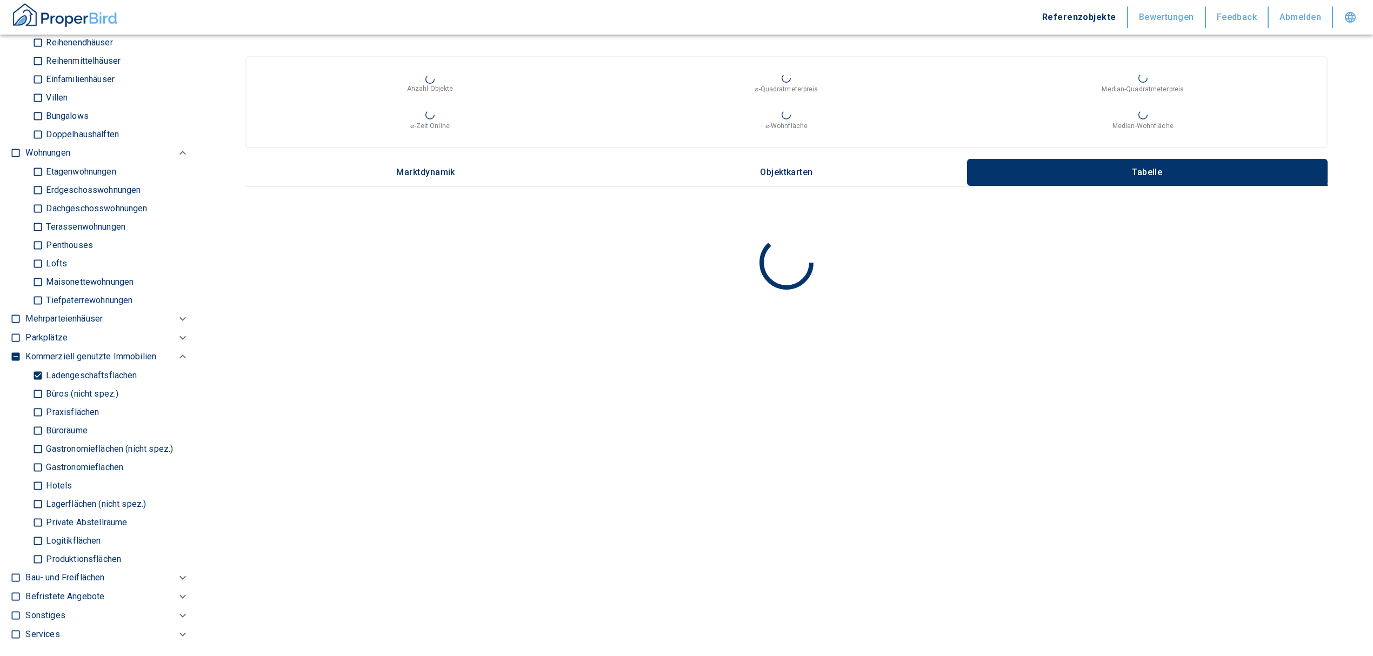
scroll to position [646, 0]
type input "[STREET_ADDRESS]"
click at [37, 373] on input "Ladengeschäftsflächen" at bounding box center [37, 373] width 11 height 19
checkbox input "false"
type input "2020"
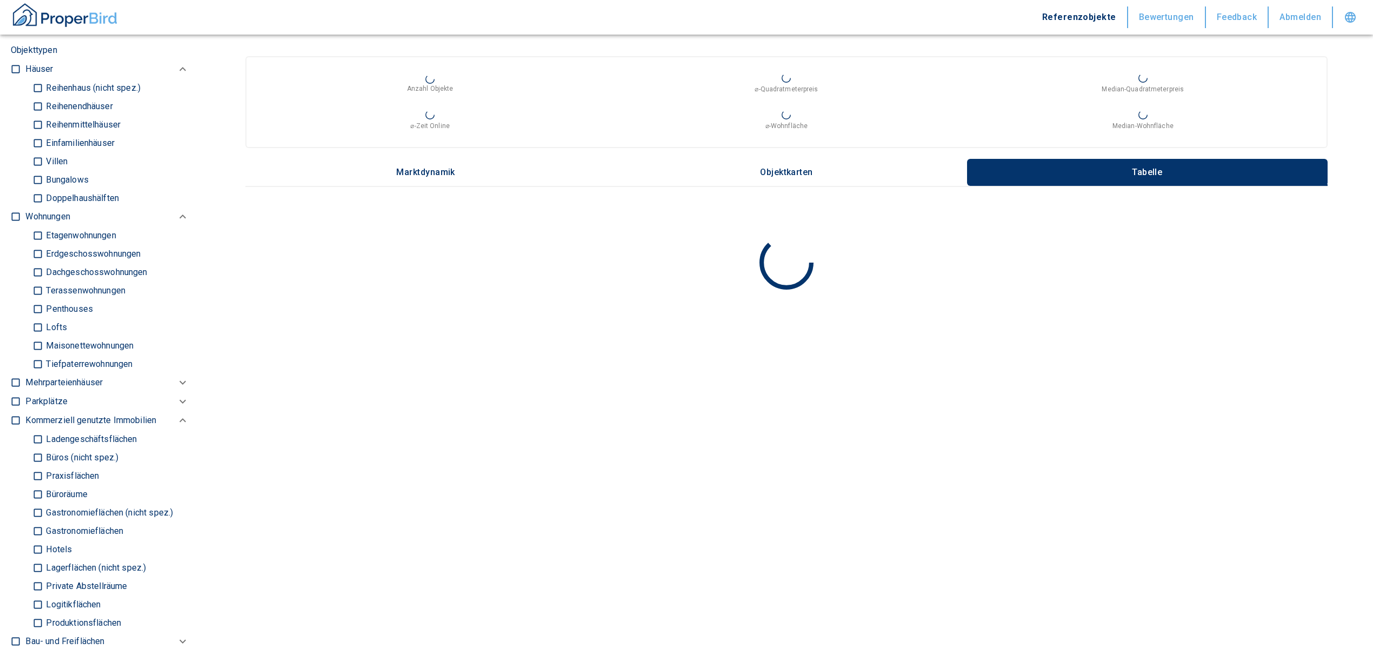
scroll to position [430, 0]
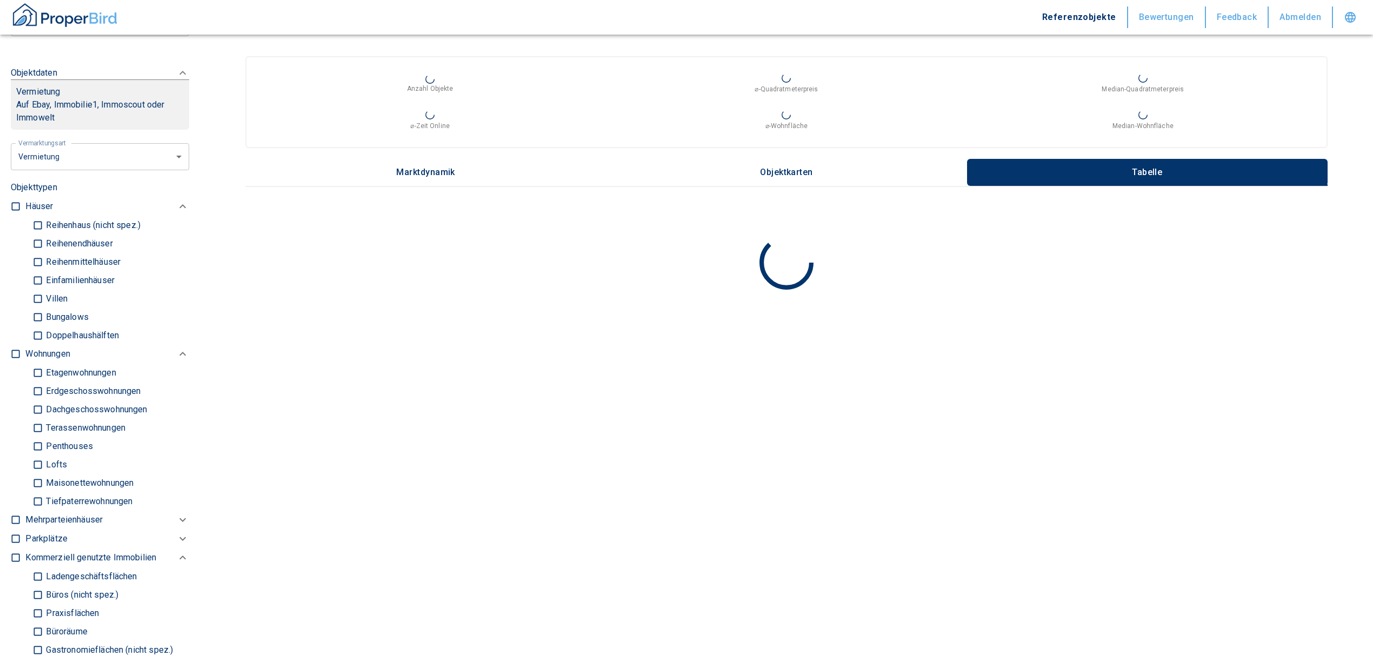
click at [14, 199] on label at bounding box center [13, 204] width 16 height 15
click at [14, 201] on input "checkbox" at bounding box center [15, 206] width 11 height 11
checkbox input "true"
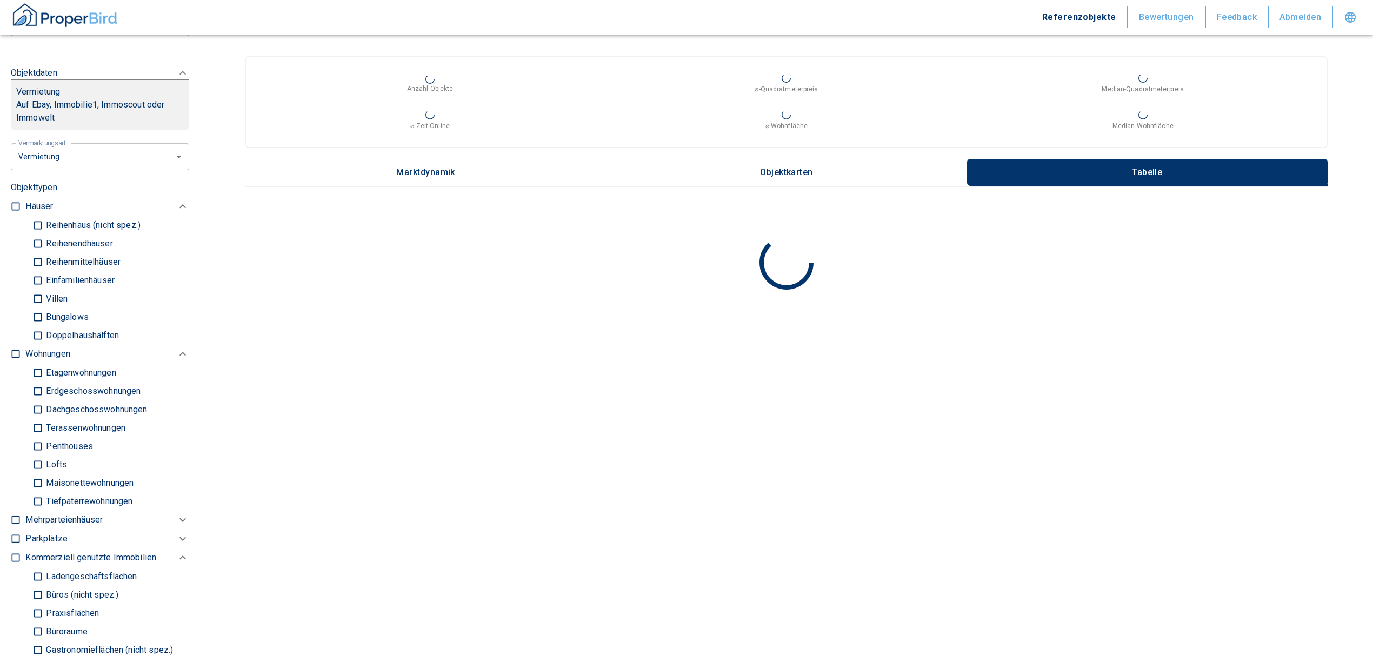
checkbox input "true"
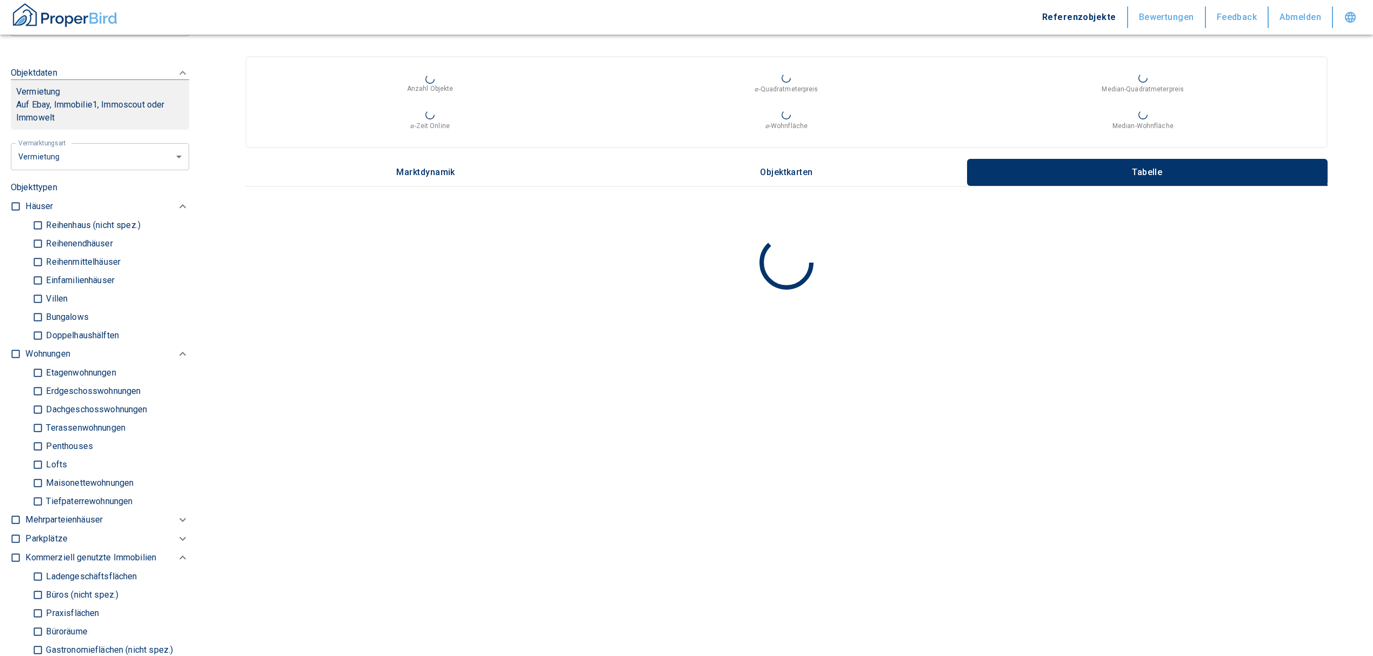
type input "2020"
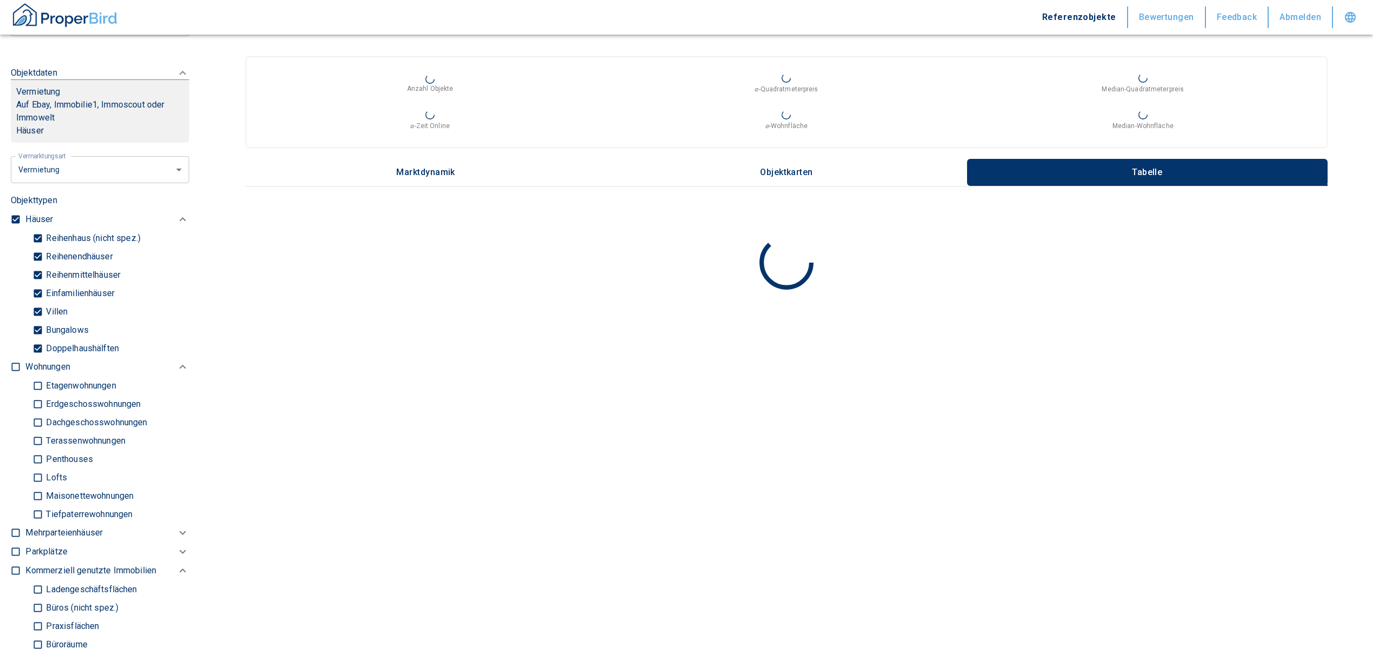
click at [35, 343] on input "Doppelhaushälften" at bounding box center [37, 348] width 11 height 19
checkbox input "false"
type input "2020"
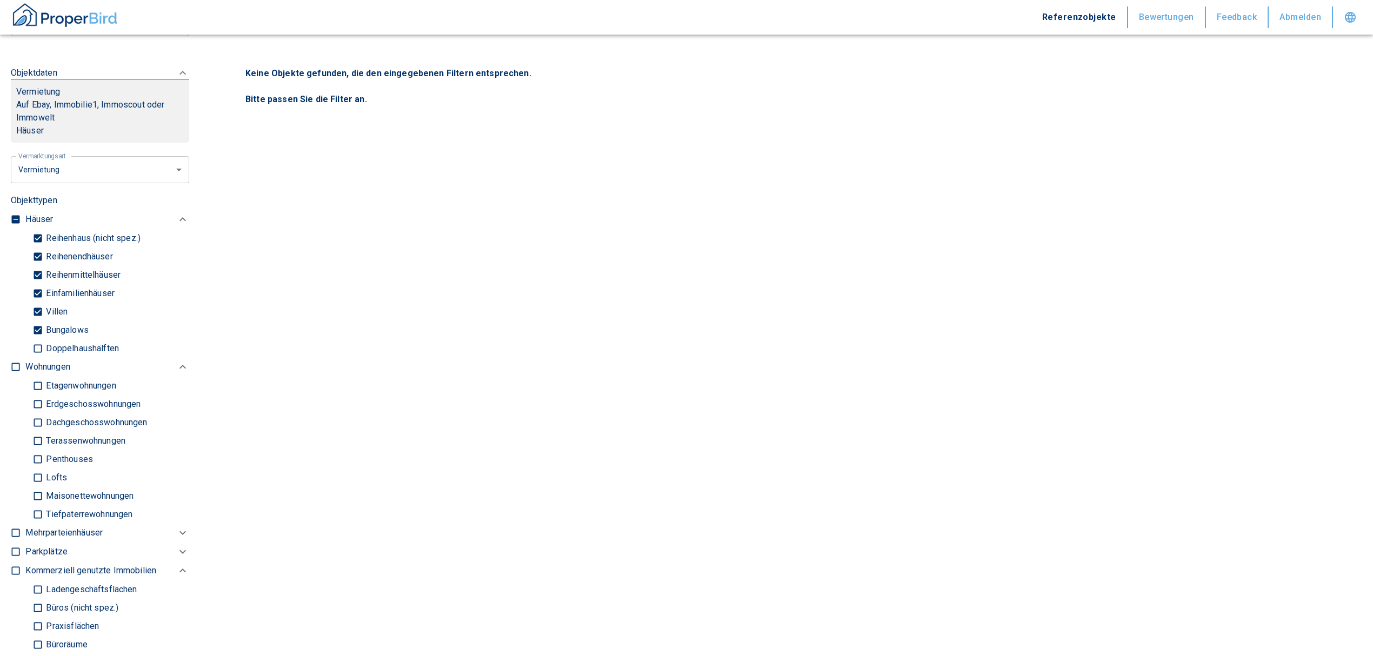
click at [13, 217] on input "checkbox" at bounding box center [15, 219] width 11 height 11
checkbox input "true"
type input "2020"
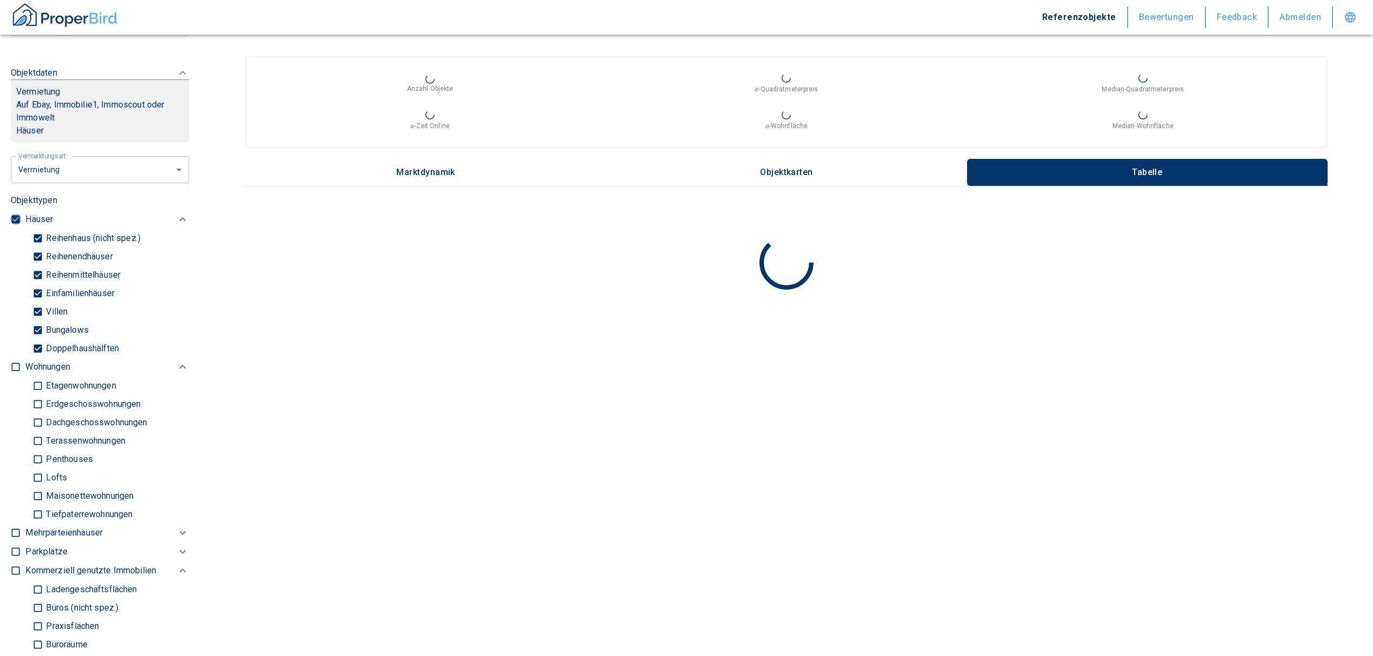
click at [13, 217] on input "checkbox" at bounding box center [15, 219] width 11 height 11
checkbox input "false"
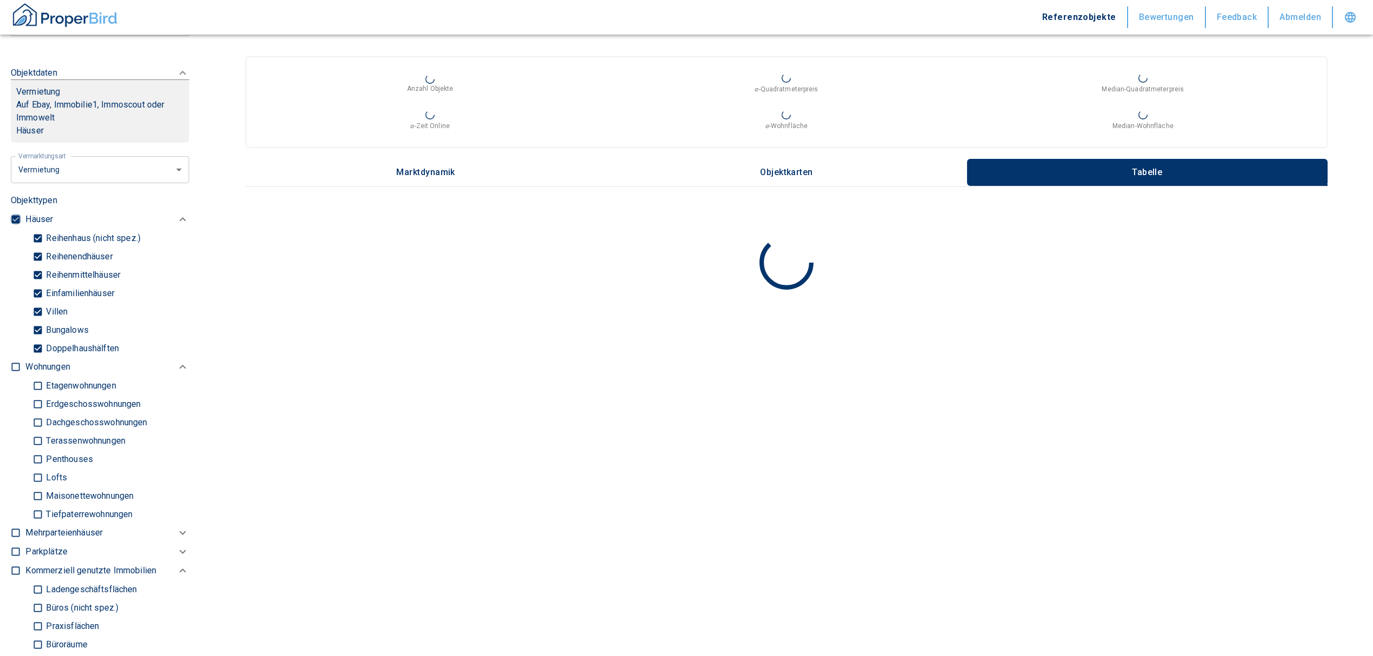
checkbox input "false"
type input "2020"
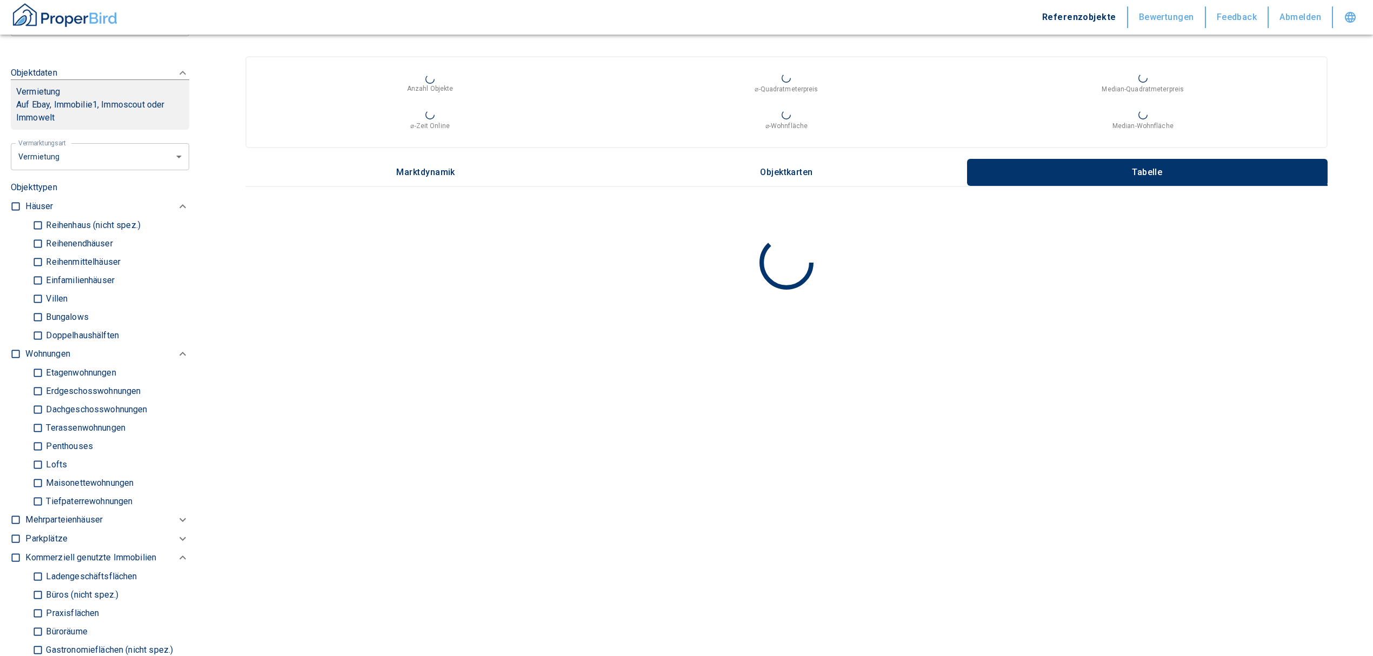
click at [12, 352] on input "checkbox" at bounding box center [15, 354] width 11 height 11
checkbox input "true"
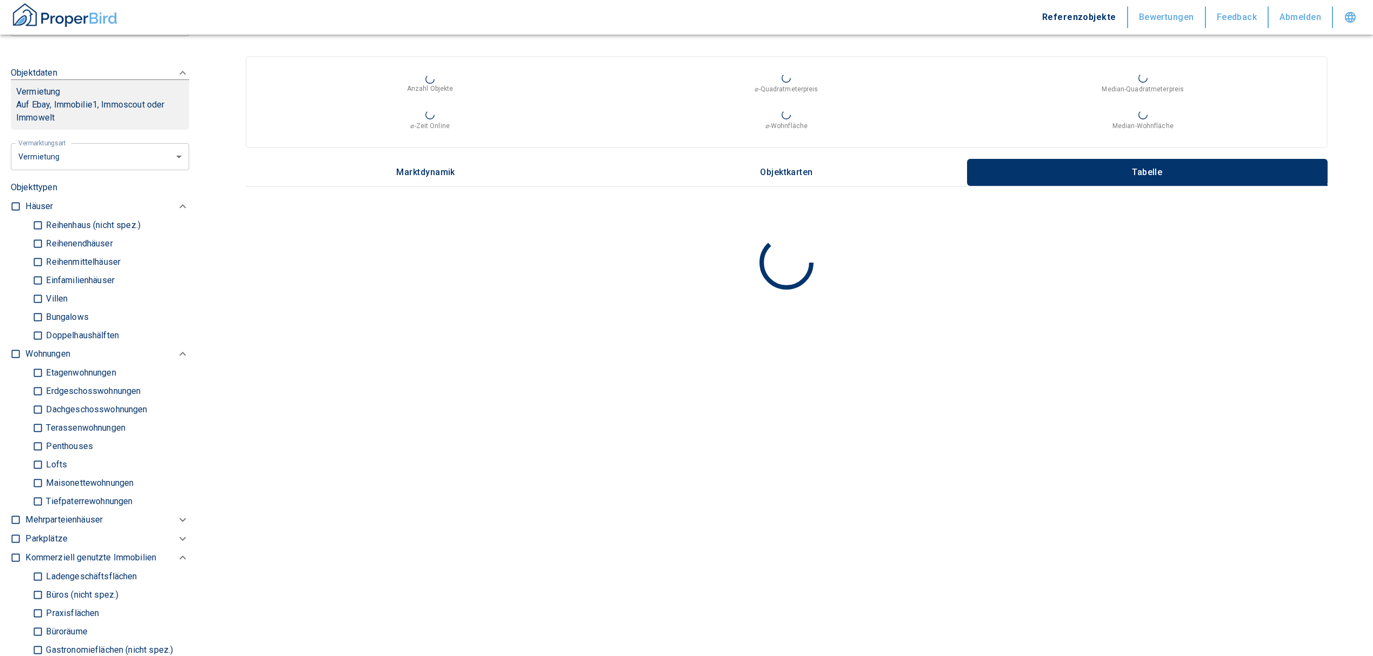
checkbox input "true"
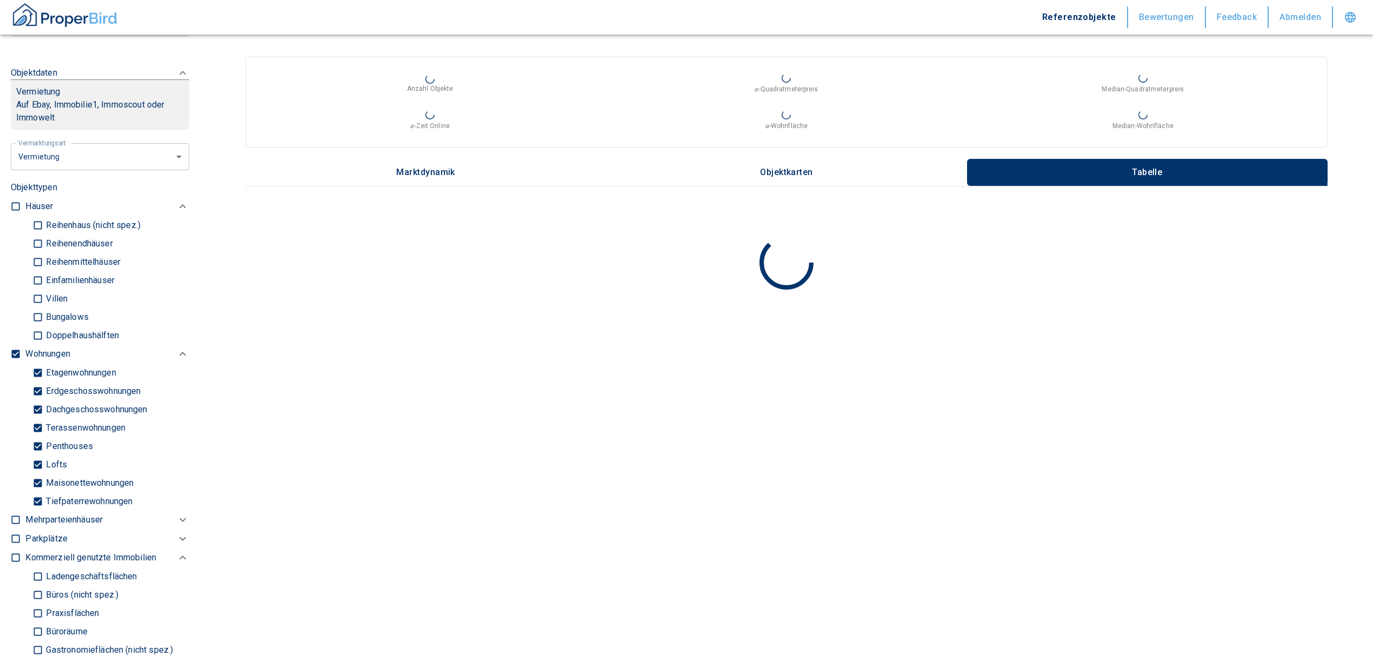
type input "2020"
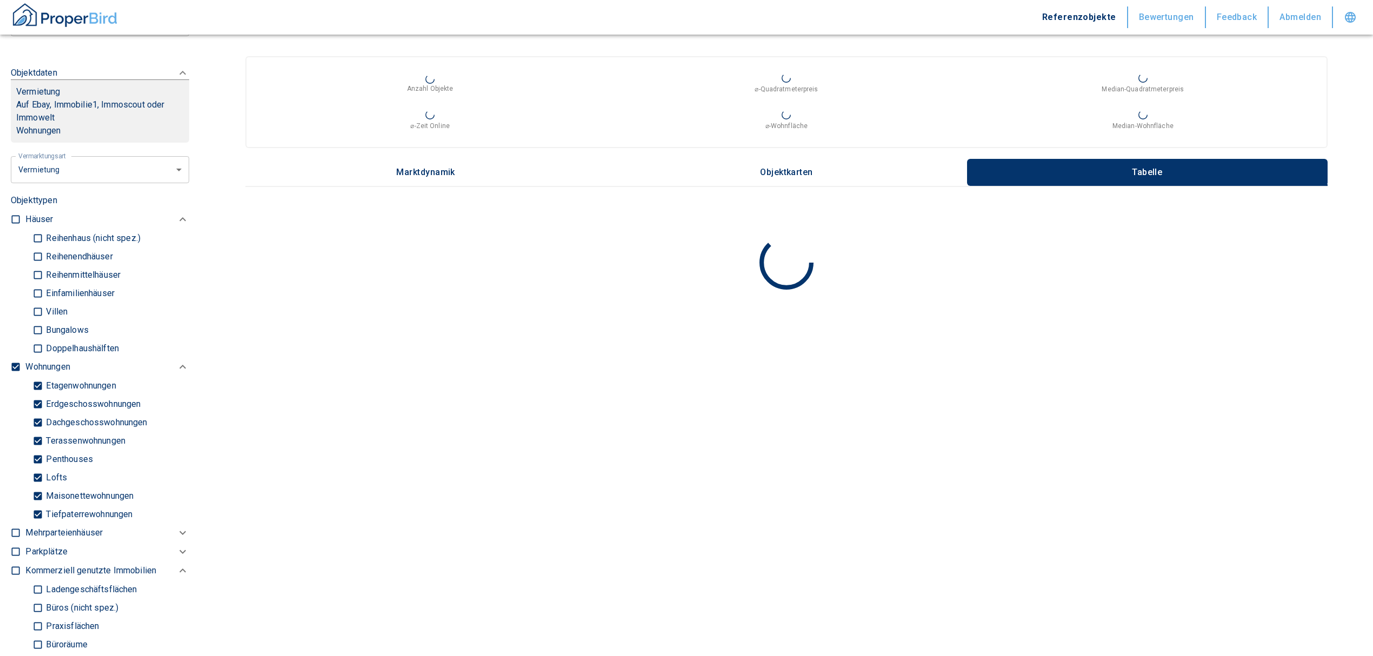
click at [34, 506] on input "Tiefpaterrewohnungen" at bounding box center [37, 514] width 11 height 19
checkbox input "false"
type input "2020"
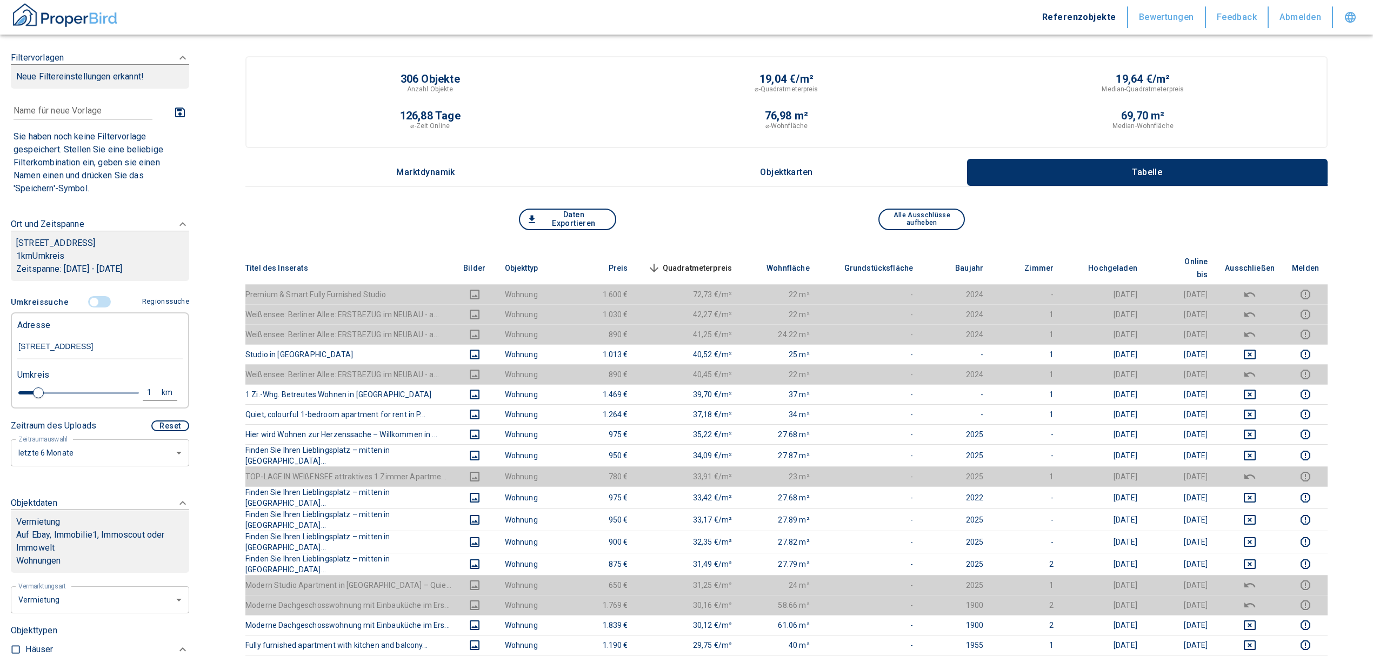
click at [149, 385] on button "1 km" at bounding box center [160, 393] width 35 height 16
drag, startPoint x: 64, startPoint y: 392, endPoint x: 1, endPoint y: 391, distance: 63.2
click at [3, 391] on div "Filtervorlagen Neue Filtereinstellungen erkannt! Name für neue Vorlage x Sie ha…" at bounding box center [100, 328] width 200 height 656
type input "0,5"
click at [136, 392] on button "Neue Suchen" at bounding box center [144, 392] width 59 height 15
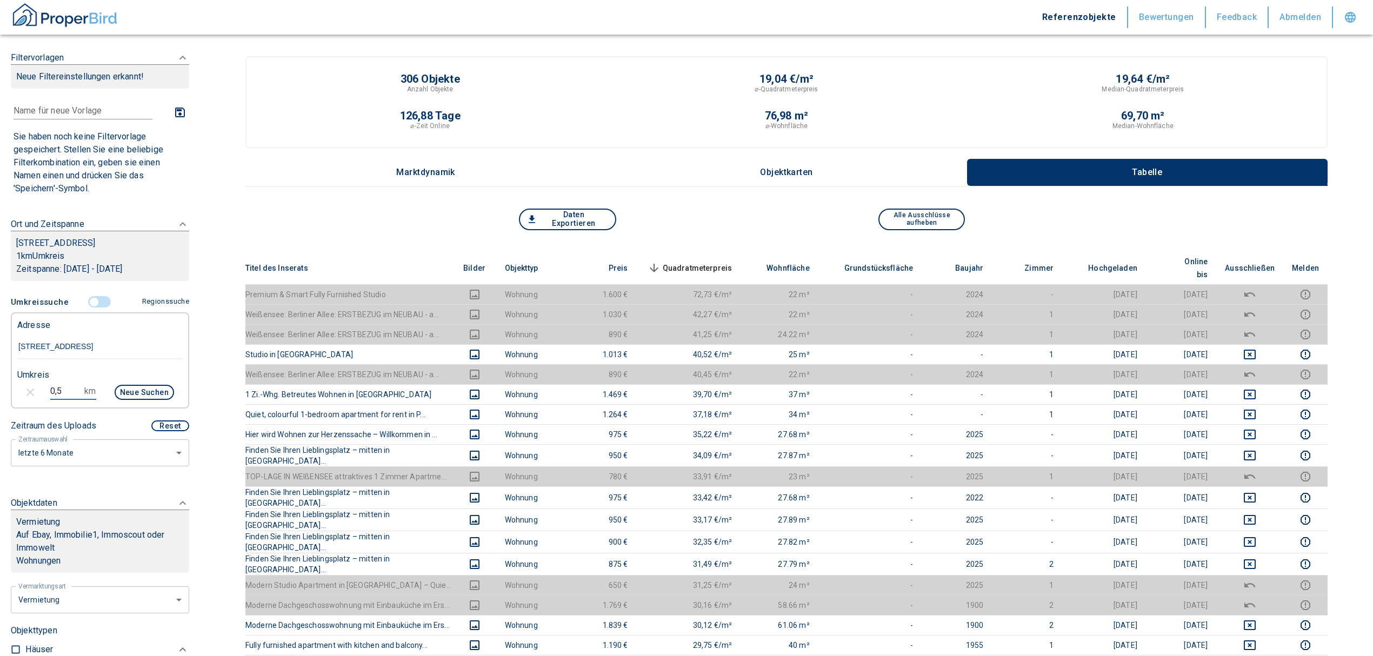
type input "2020"
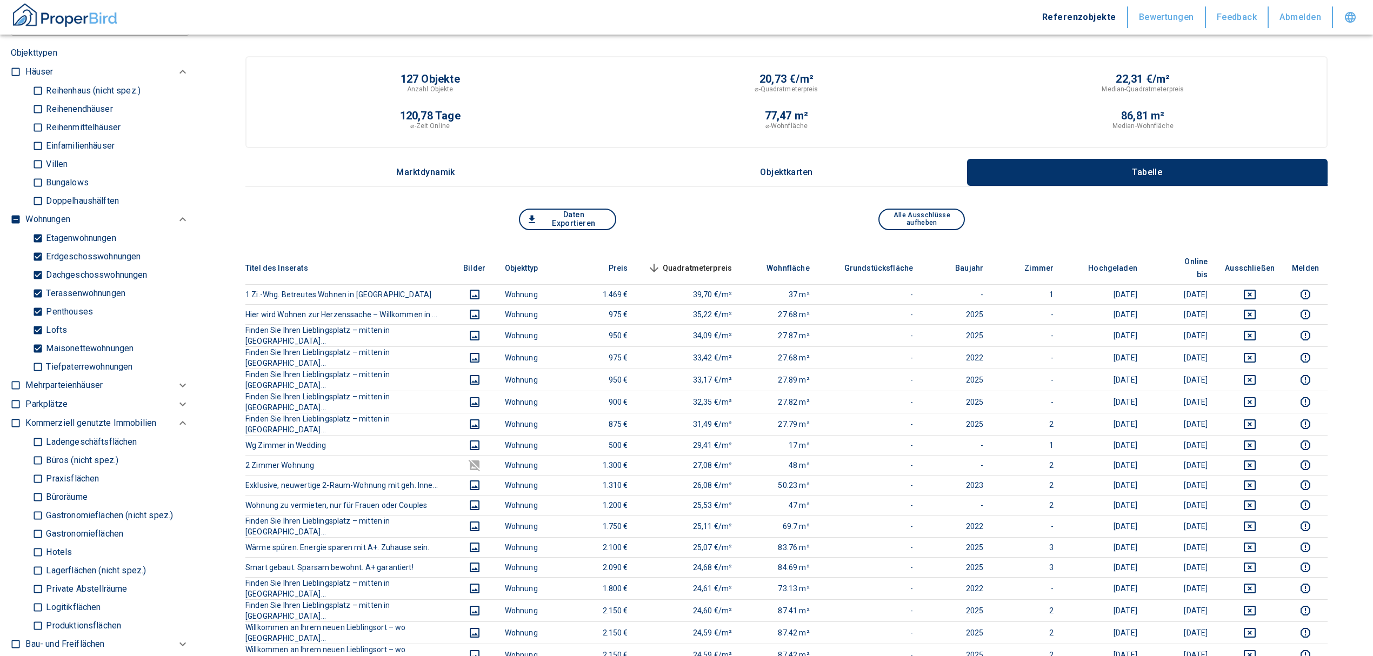
scroll to position [576, 0]
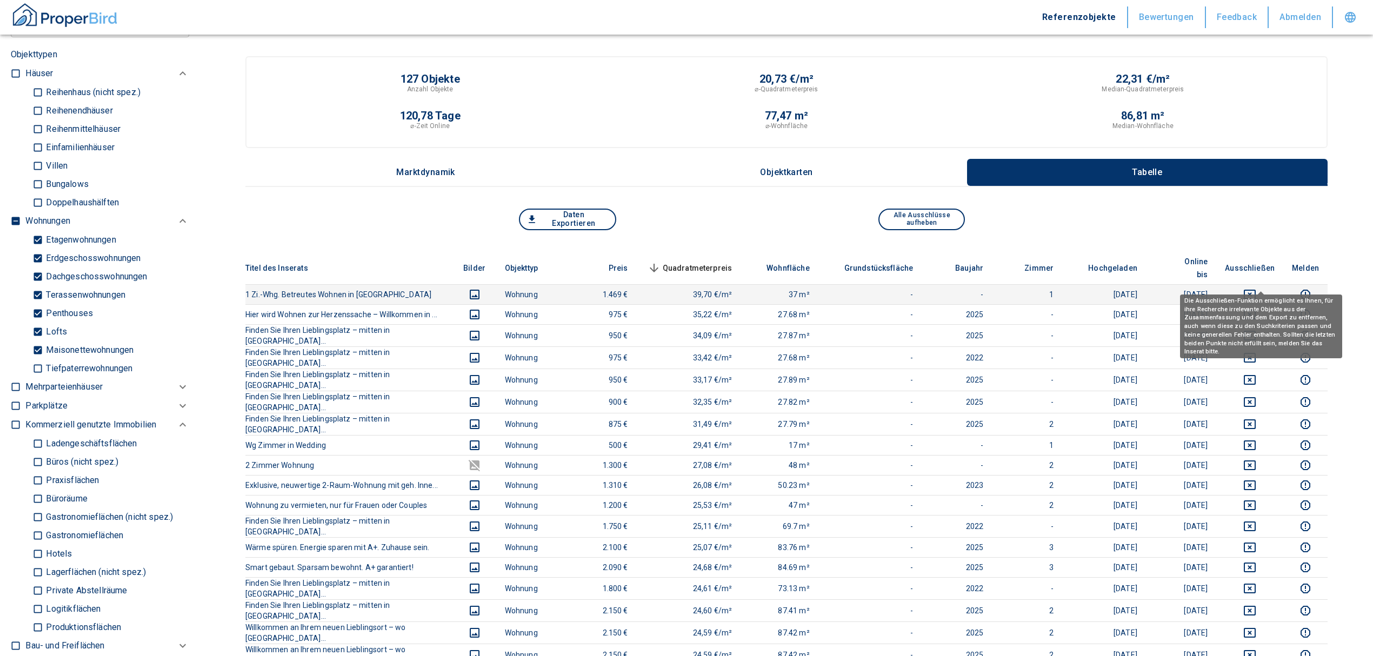
click at [1255, 290] on icon "deselect this listing" at bounding box center [1249, 295] width 12 height 10
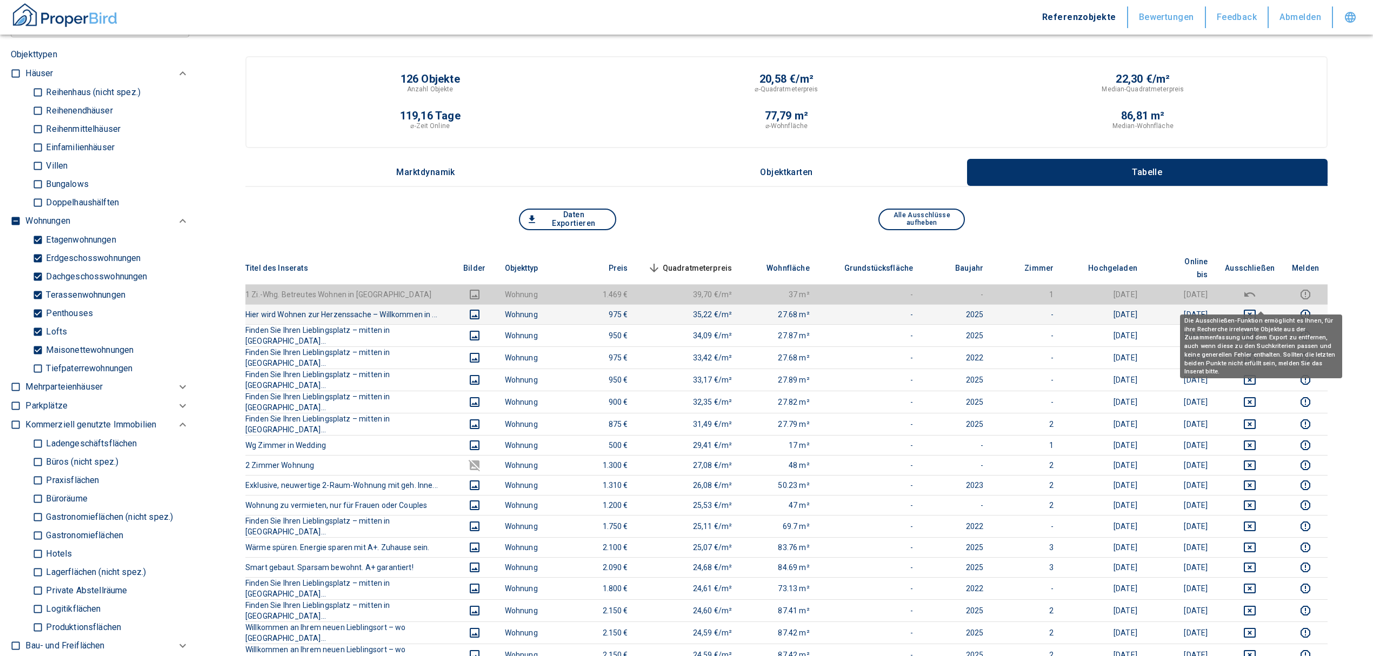
click at [1256, 308] on icon "deselect this listing" at bounding box center [1249, 314] width 13 height 13
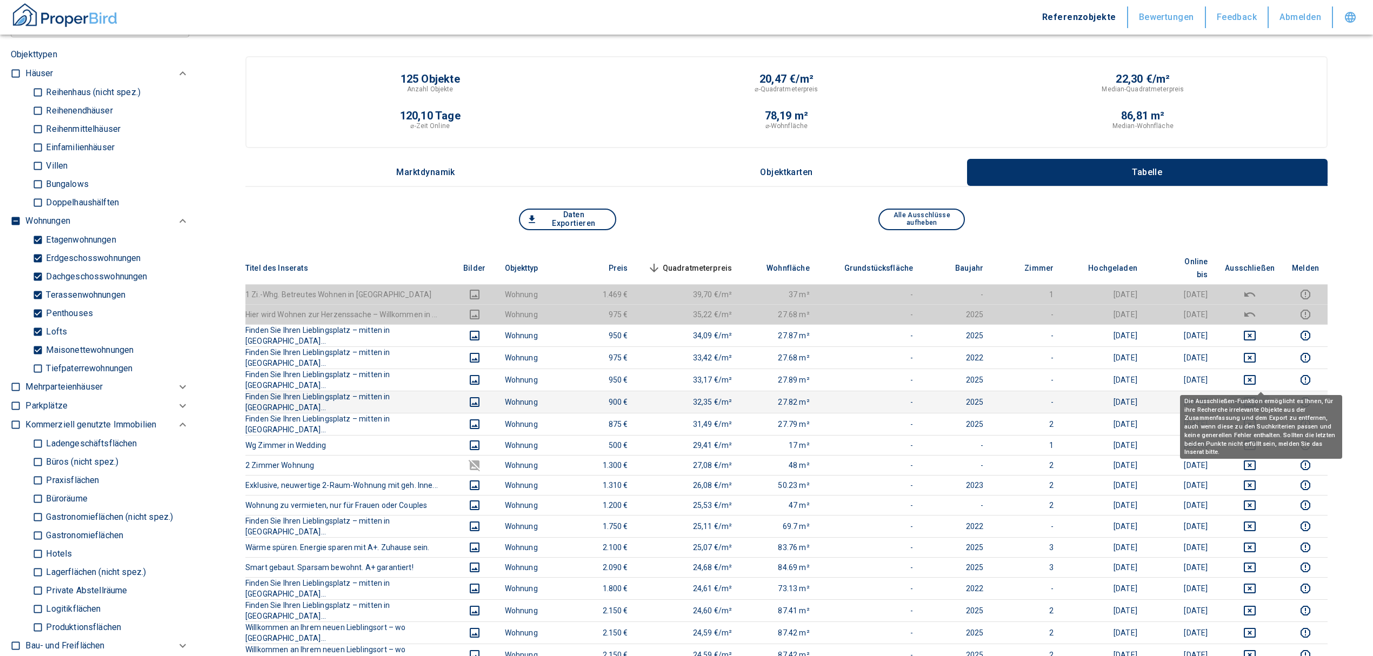
click at [1255, 397] on icon "deselect this listing" at bounding box center [1249, 402] width 12 height 10
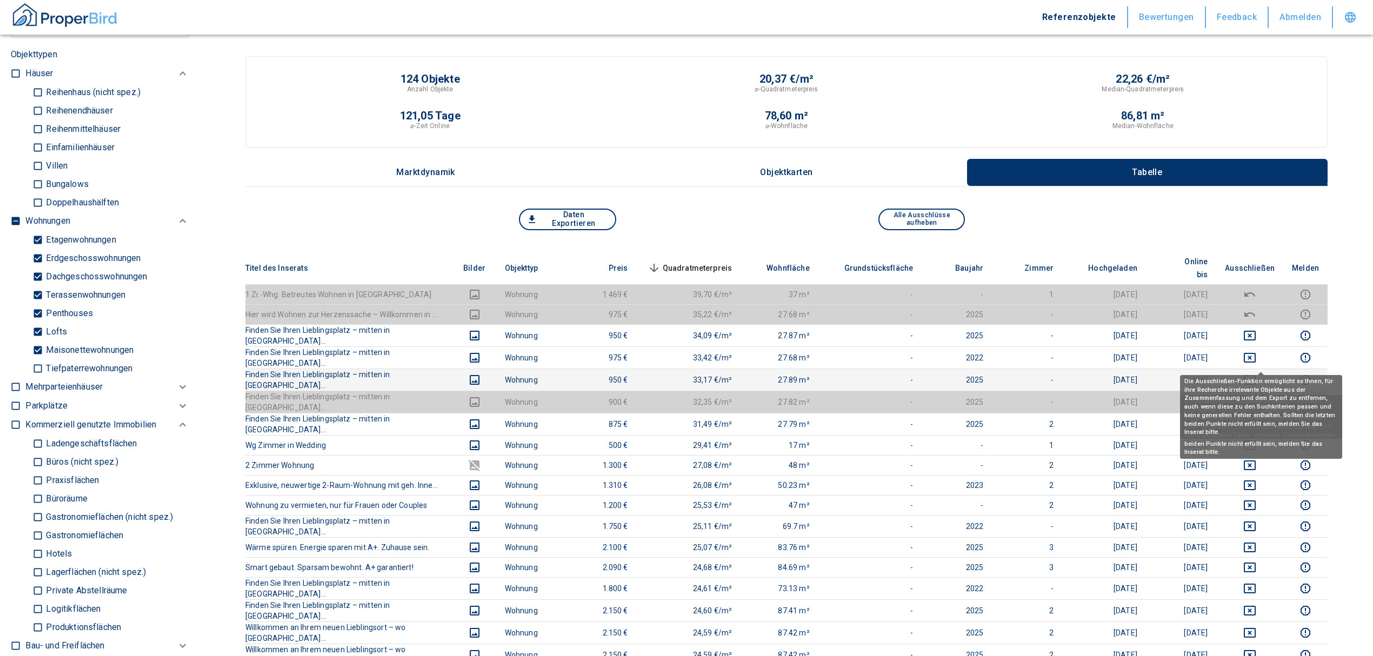
click at [1256, 373] on icon "deselect this listing" at bounding box center [1249, 379] width 13 height 13
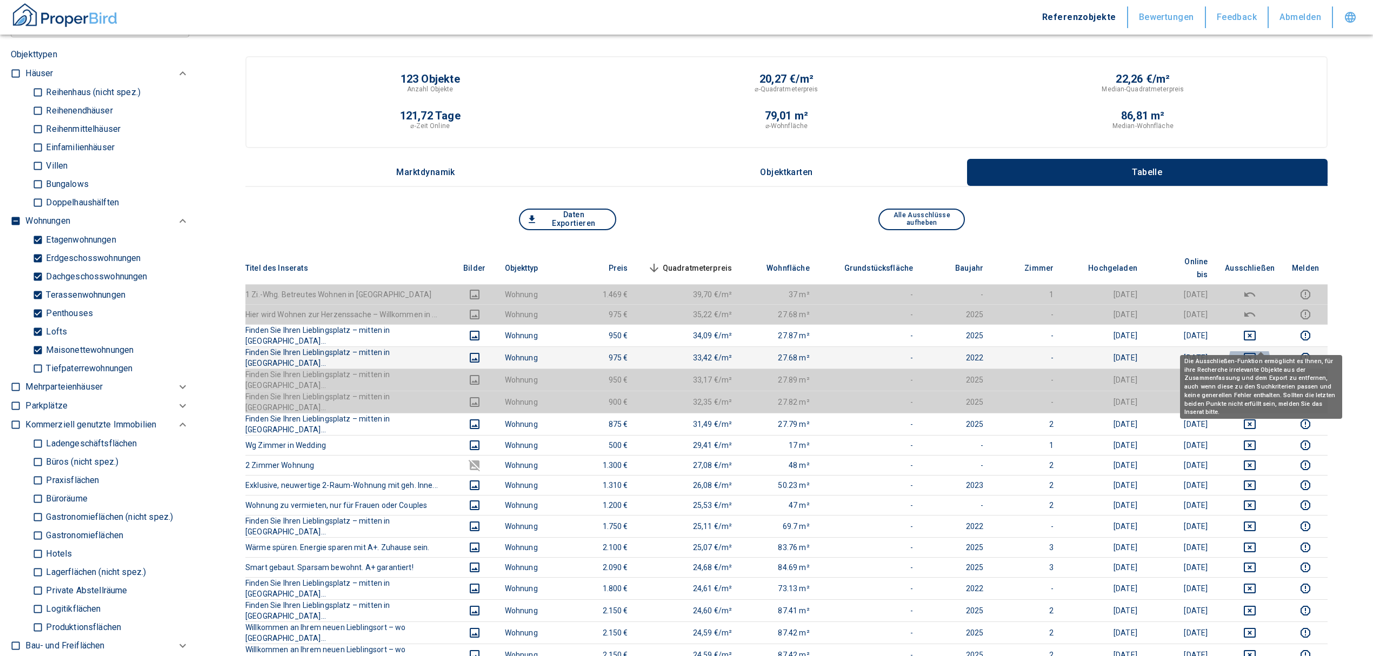
click at [1256, 351] on icon "deselect this listing" at bounding box center [1249, 357] width 13 height 13
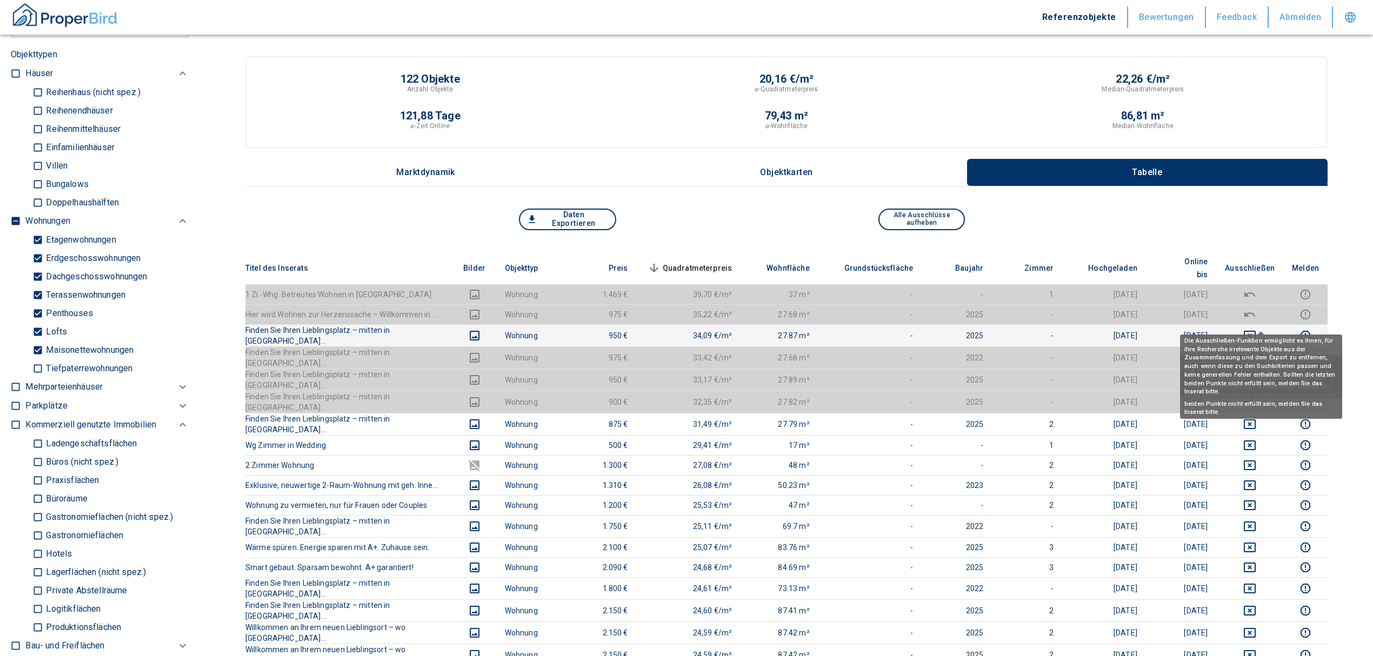
click at [1256, 329] on icon "deselect this listing" at bounding box center [1249, 335] width 13 height 13
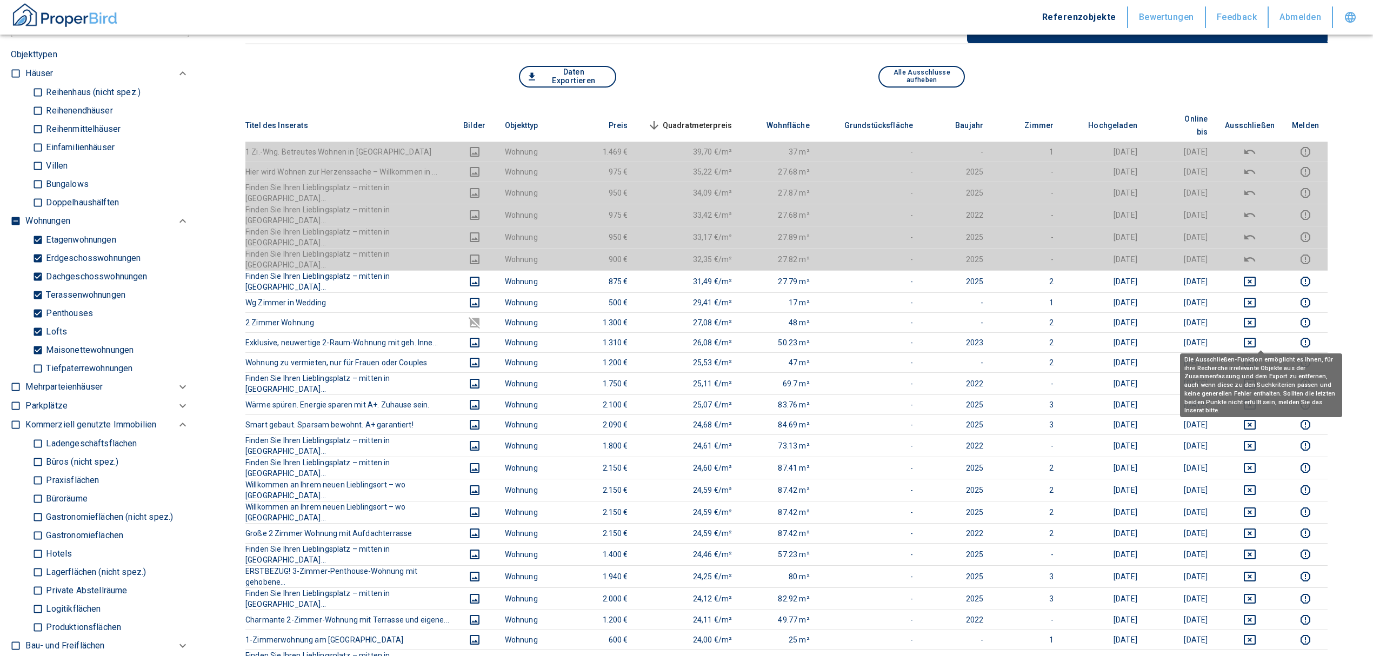
scroll to position [144, 0]
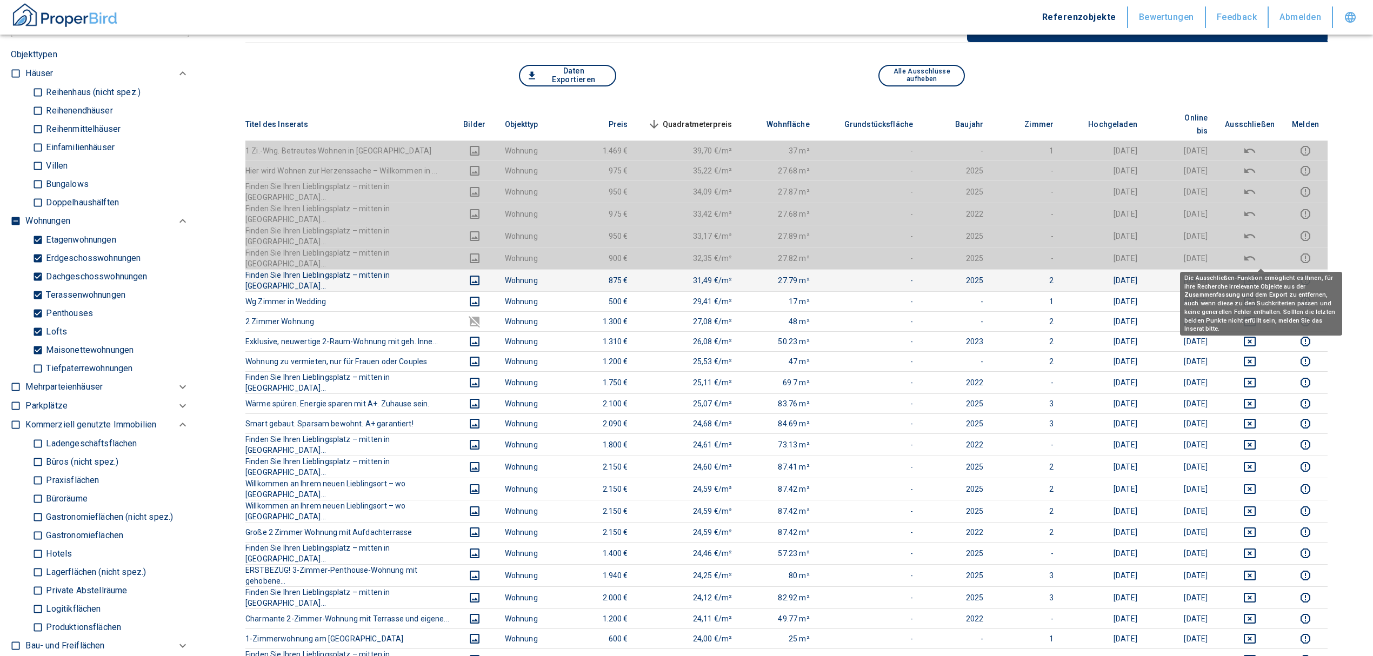
click at [1256, 274] on icon "deselect this listing" at bounding box center [1249, 280] width 13 height 13
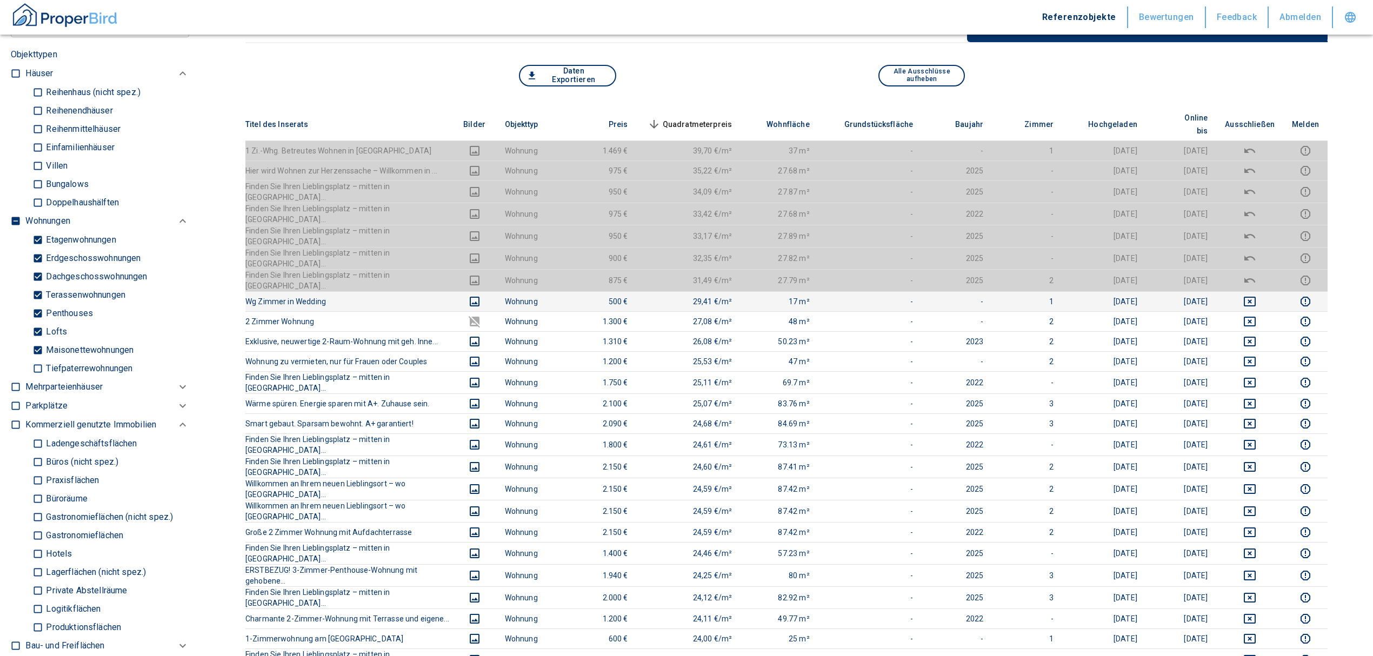
click at [1255, 297] on icon "deselect this listing" at bounding box center [1249, 302] width 12 height 10
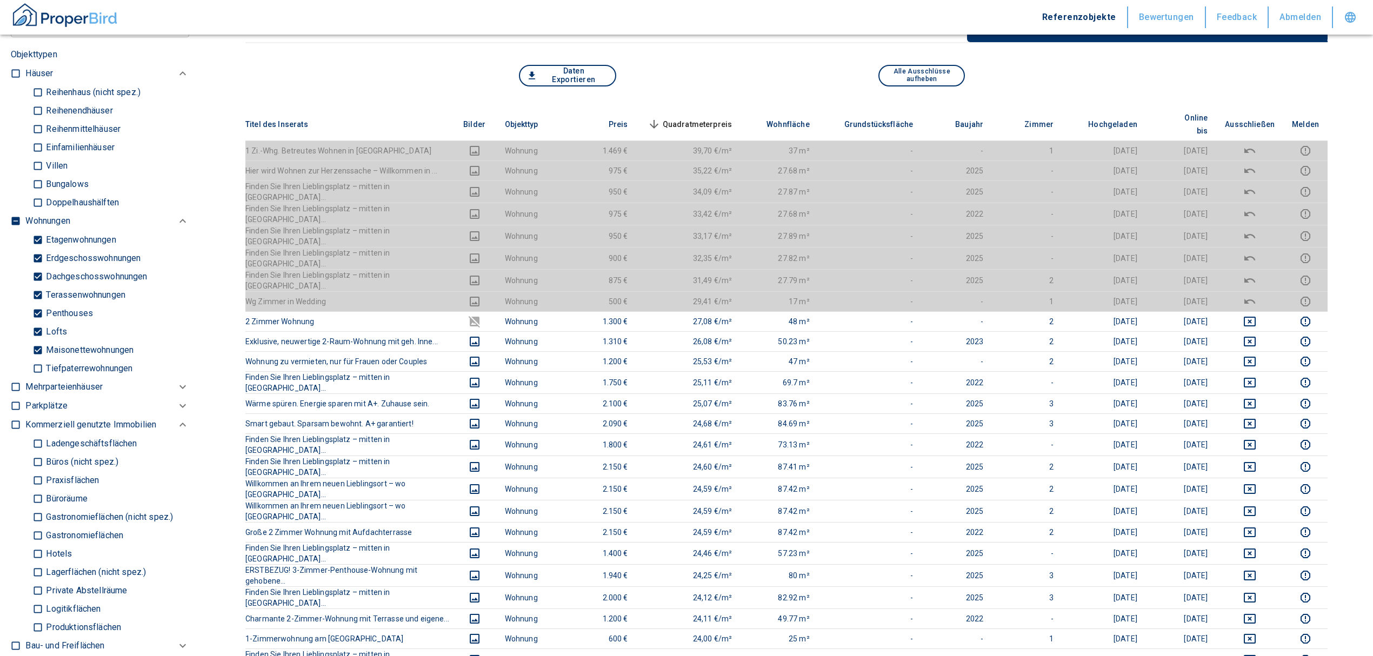
click at [687, 118] on span "Quadratmeterpreis sorted descending" at bounding box center [688, 124] width 87 height 13
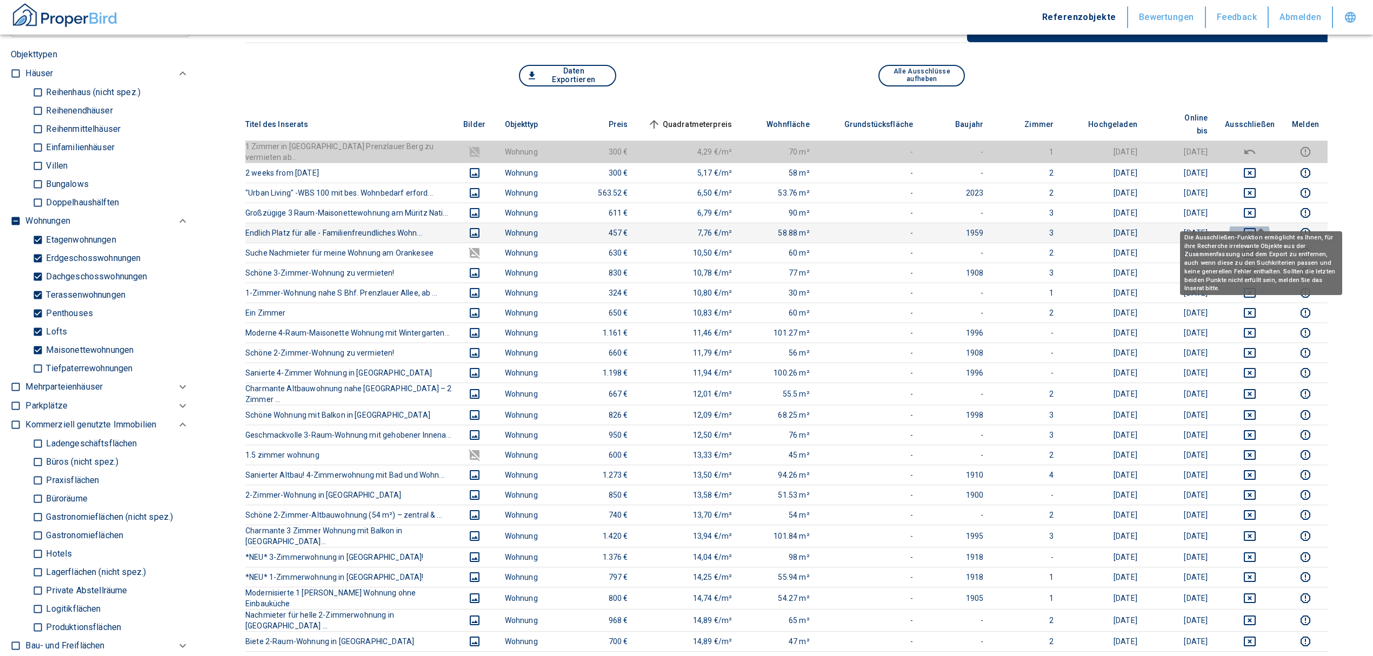
click at [1252, 226] on button "deselect this listing" at bounding box center [1250, 232] width 50 height 13
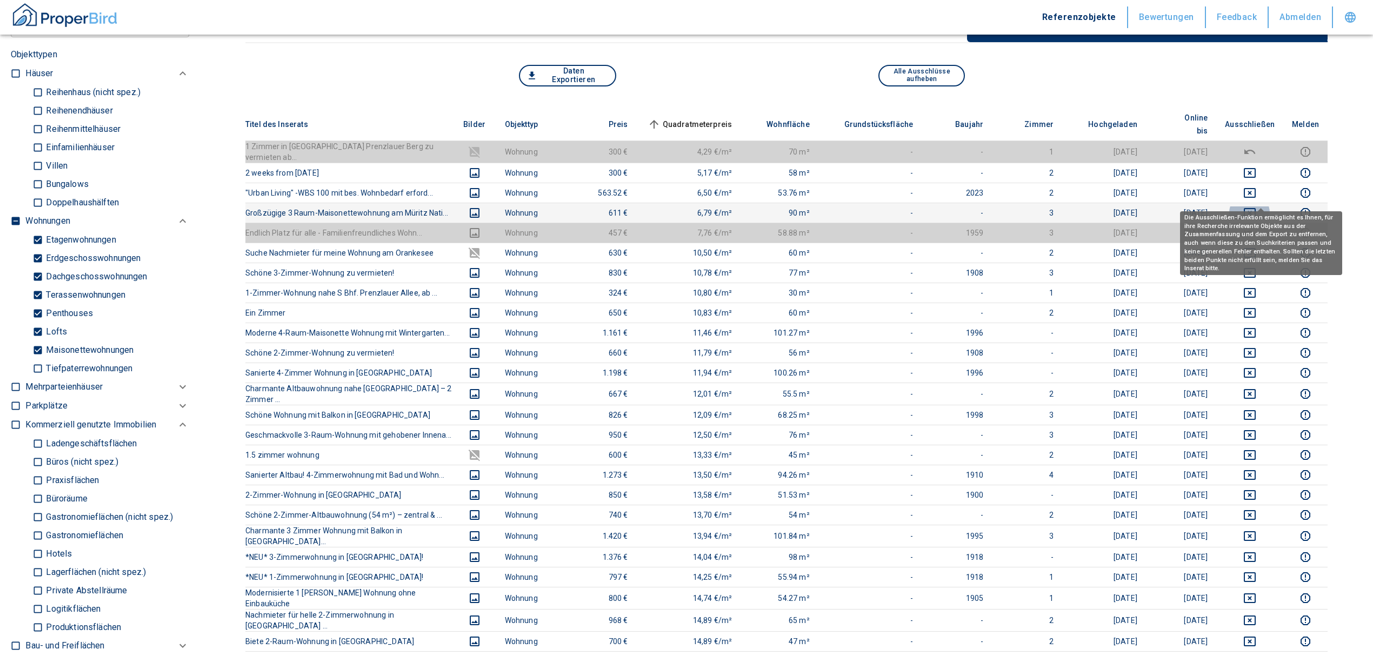
drag, startPoint x: 1261, startPoint y: 196, endPoint x: 1255, endPoint y: 174, distance: 22.6
click at [1255, 208] on icon "deselect this listing" at bounding box center [1249, 213] width 12 height 10
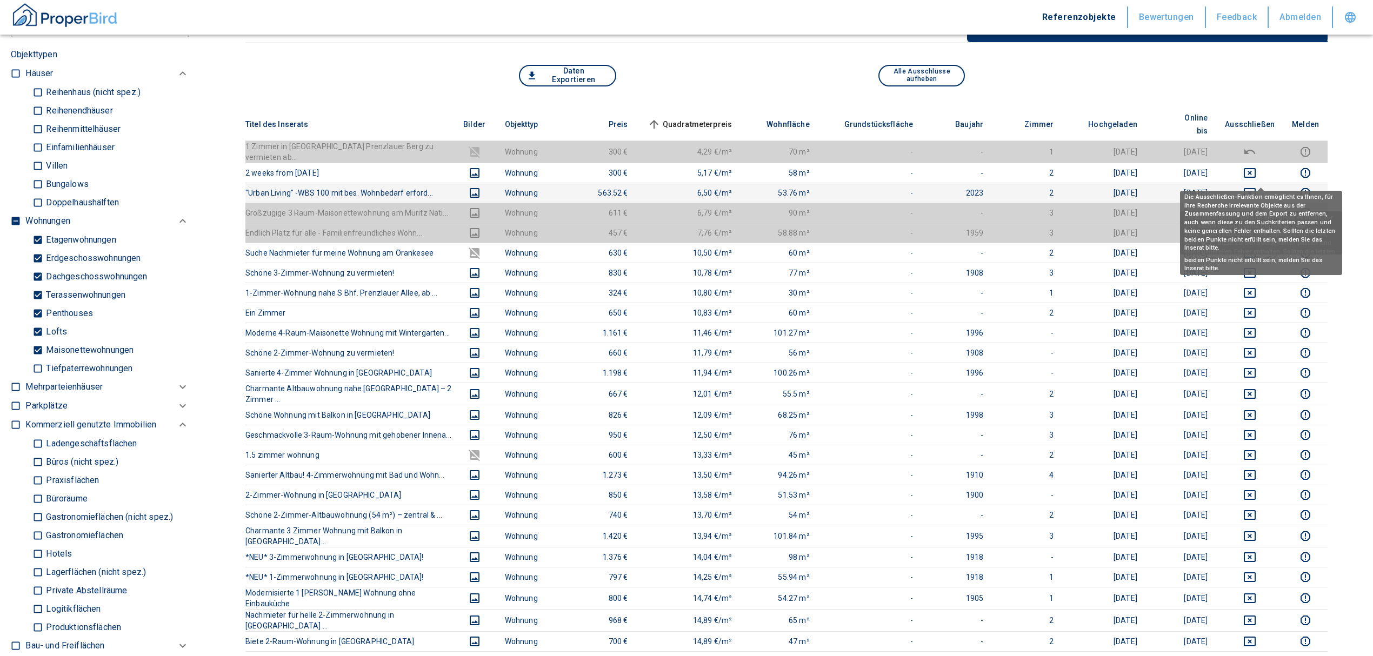
click at [1255, 188] on icon "deselect this listing" at bounding box center [1249, 193] width 12 height 10
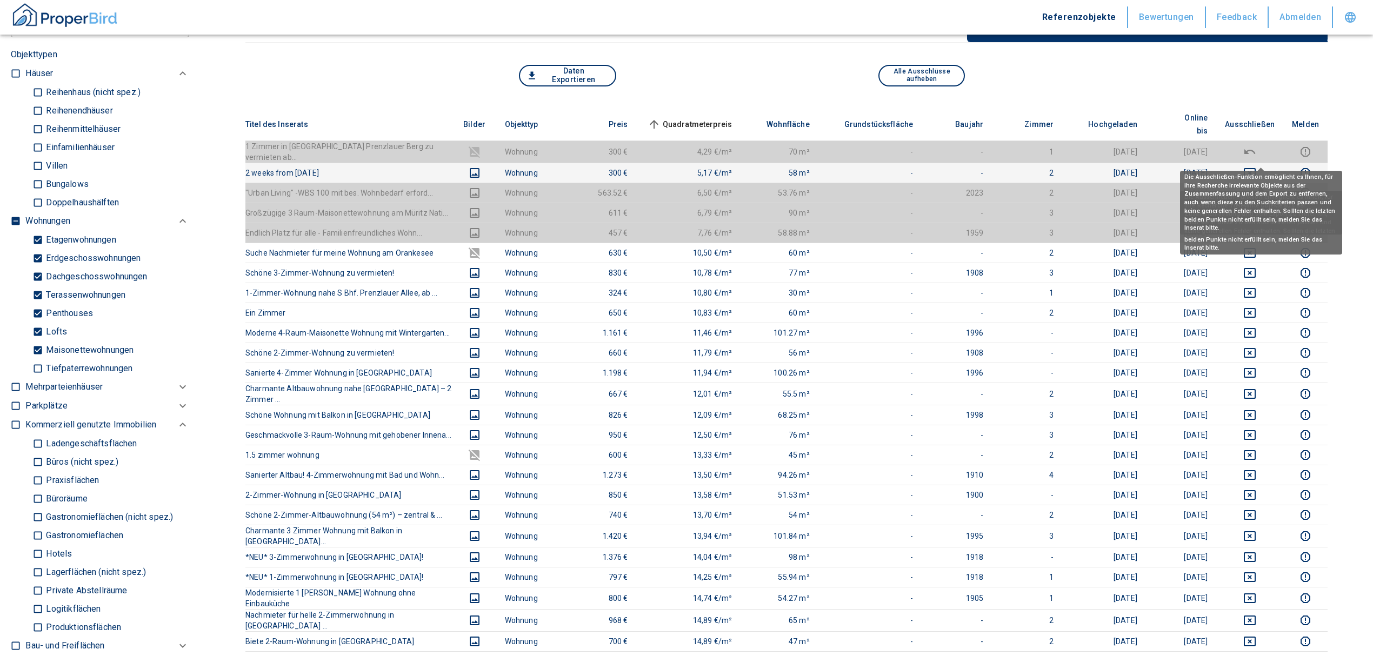
click at [1255, 168] on icon "deselect this listing" at bounding box center [1249, 173] width 12 height 10
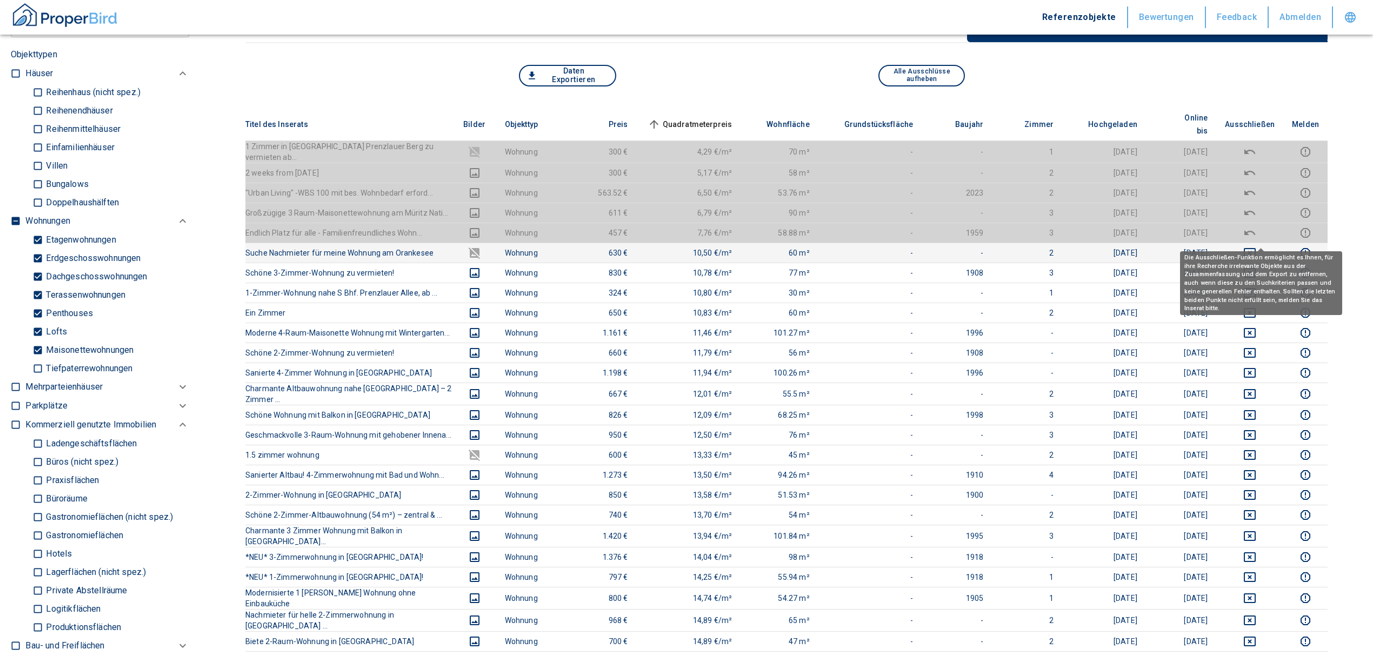
click at [1256, 246] on icon "deselect this listing" at bounding box center [1249, 252] width 13 height 13
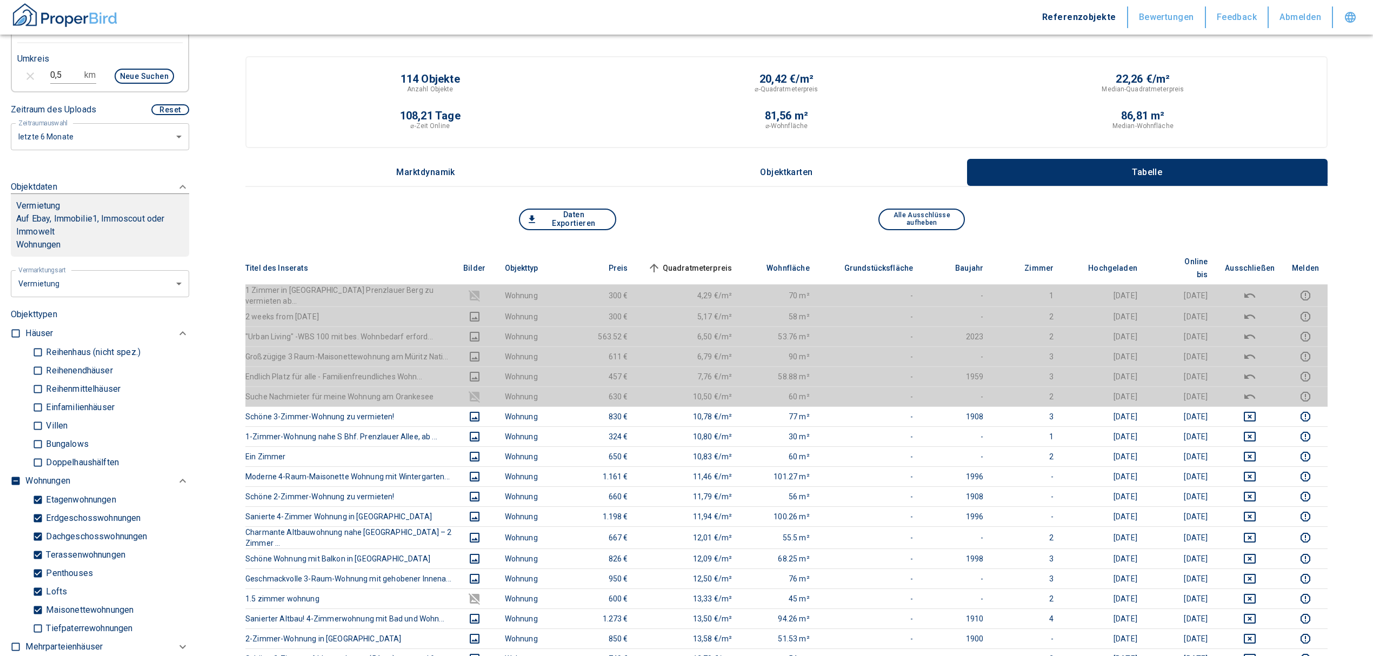
scroll to position [288, 0]
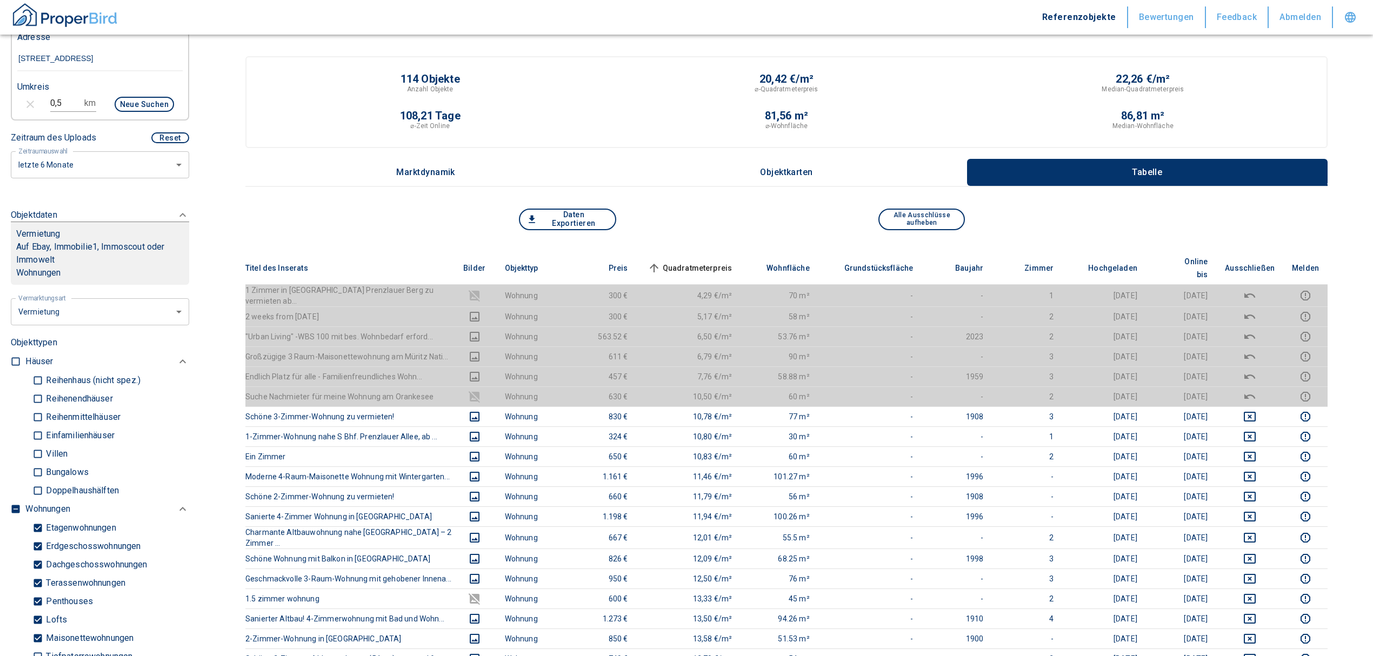
click at [718, 262] on span "Quadratmeterpreis sorted ascending" at bounding box center [688, 268] width 87 height 13
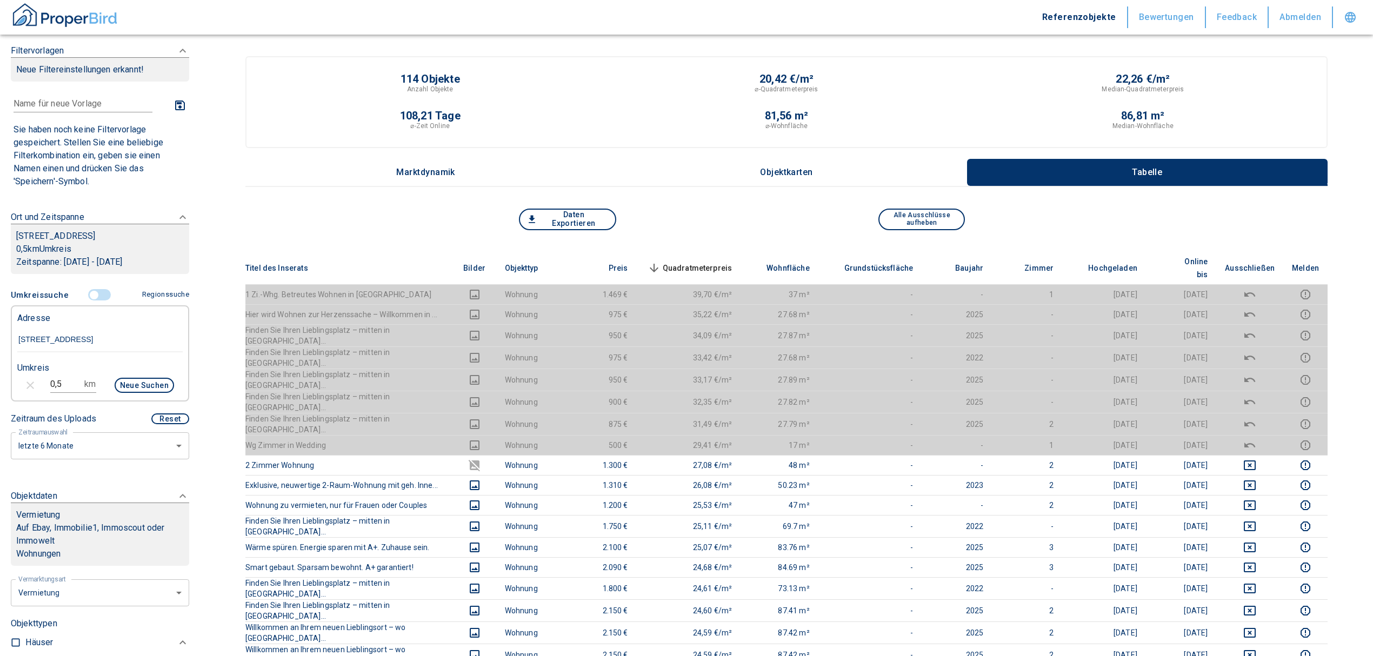
scroll to position [0, 0]
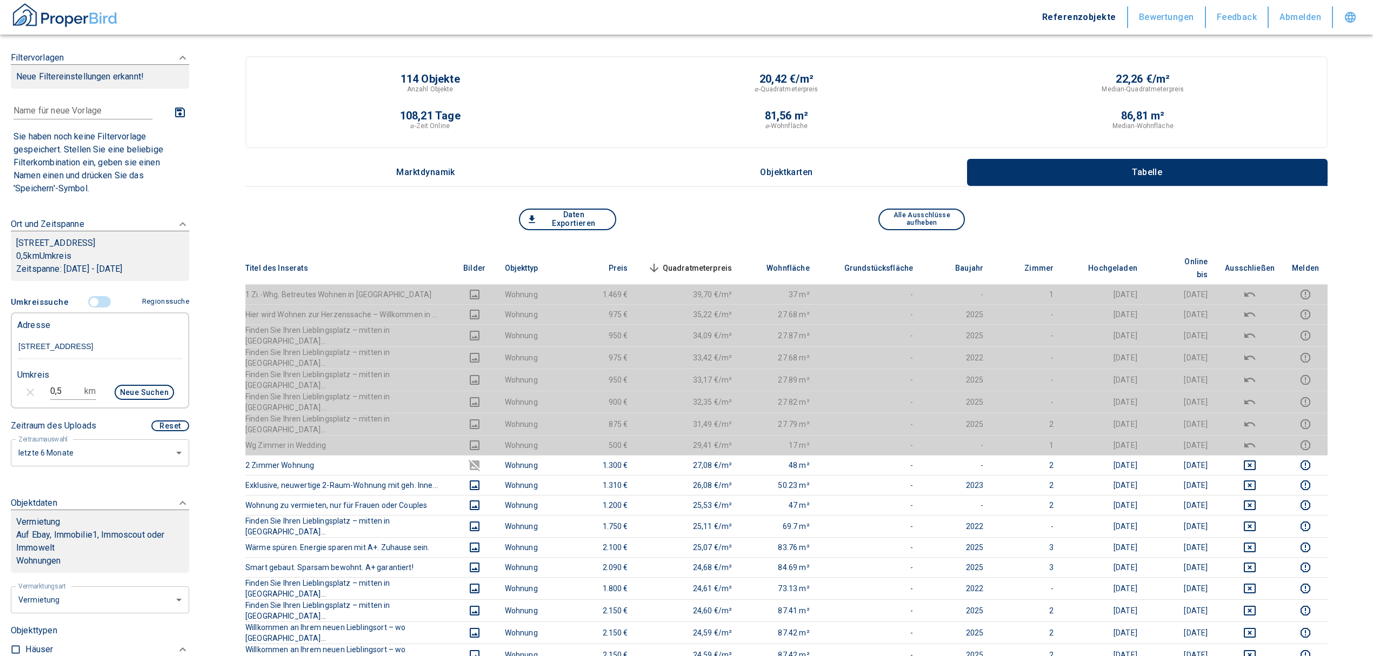
drag, startPoint x: 89, startPoint y: 295, endPoint x: 90, endPoint y: 303, distance: 8.1
click at [89, 295] on span at bounding box center [99, 302] width 31 height 21
click at [90, 303] on input "controlled" at bounding box center [94, 302] width 32 height 12
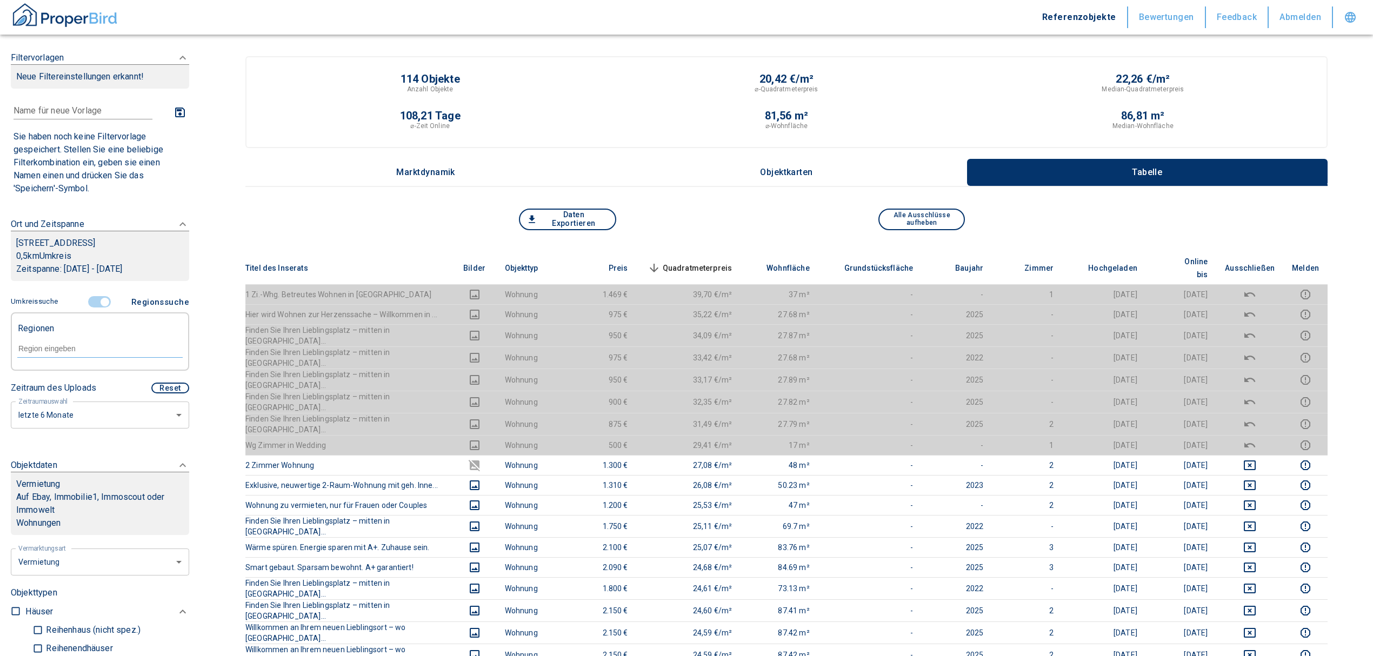
click at [55, 345] on input "text" at bounding box center [99, 349] width 165 height 10
click at [86, 375] on li "13086 [GEOGRAPHIC_DATA]" at bounding box center [94, 373] width 155 height 19
type input "13086"
type input "2020"
type input "13086 [GEOGRAPHIC_DATA]"
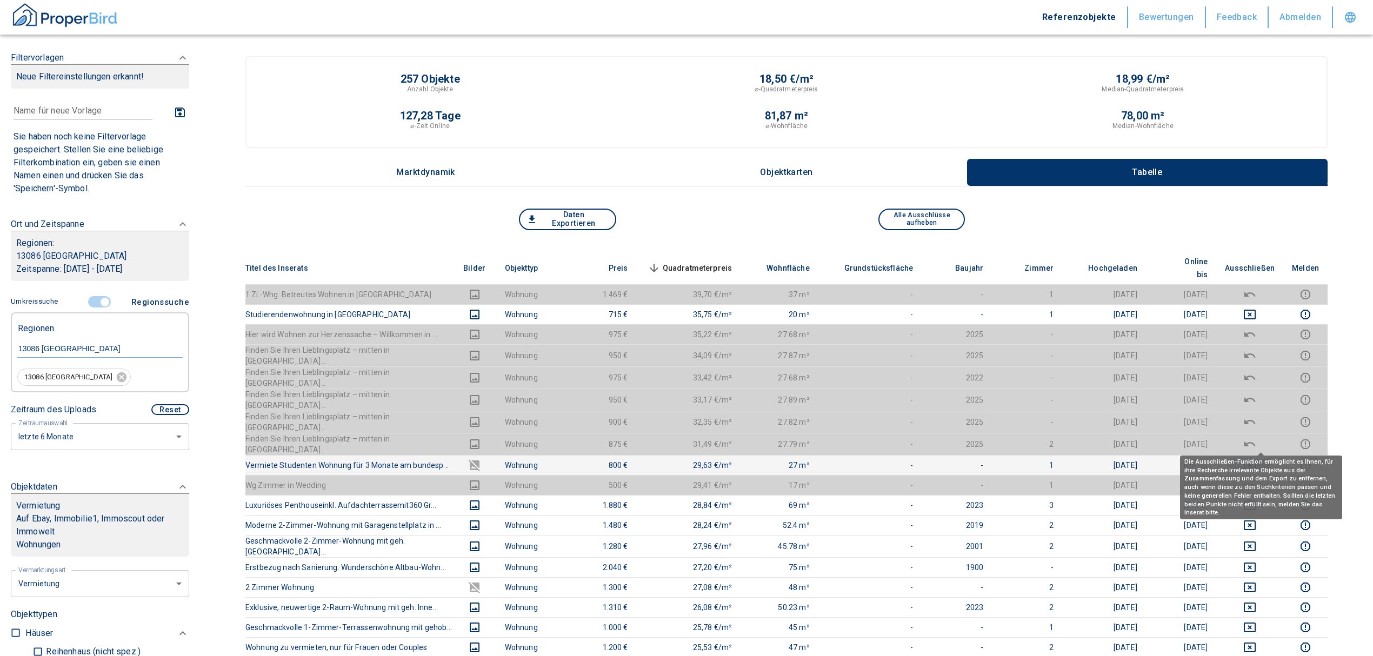
click at [1256, 459] on icon "deselect this listing" at bounding box center [1249, 465] width 13 height 13
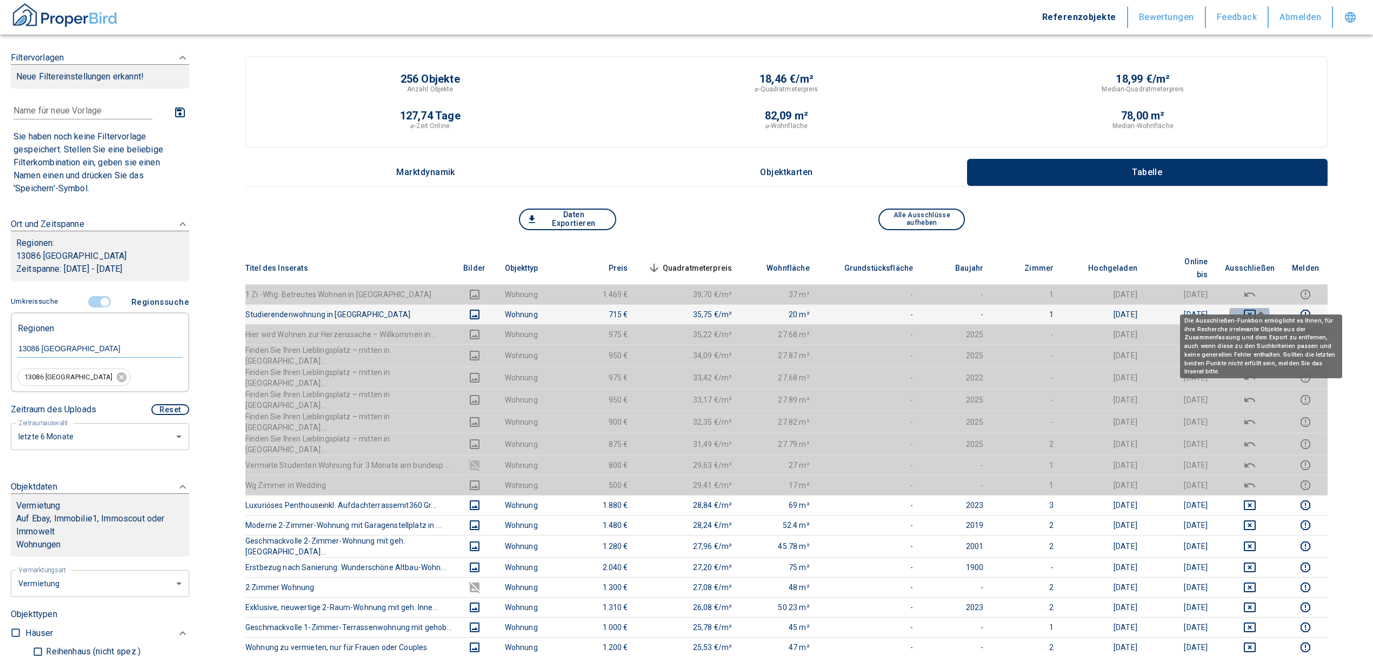
click at [1256, 308] on icon "deselect this listing" at bounding box center [1249, 314] width 13 height 13
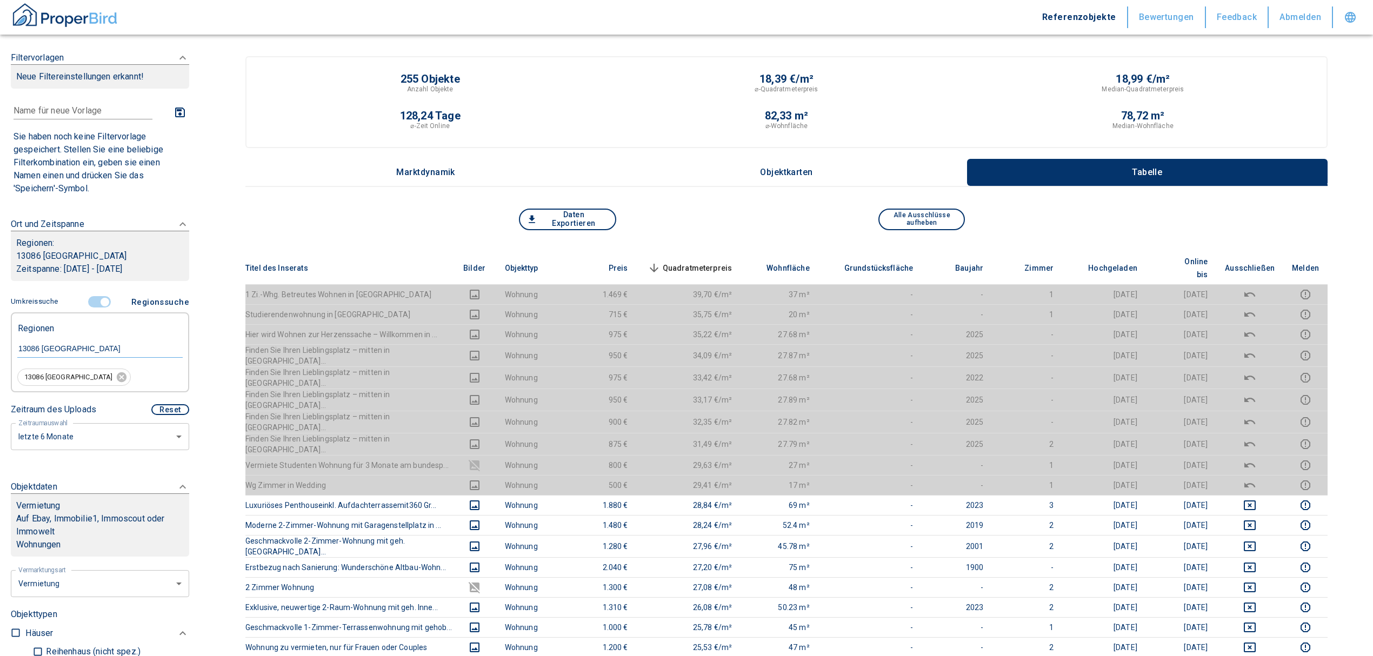
click at [688, 264] on span "Quadratmeterpreis sorted descending" at bounding box center [688, 268] width 87 height 13
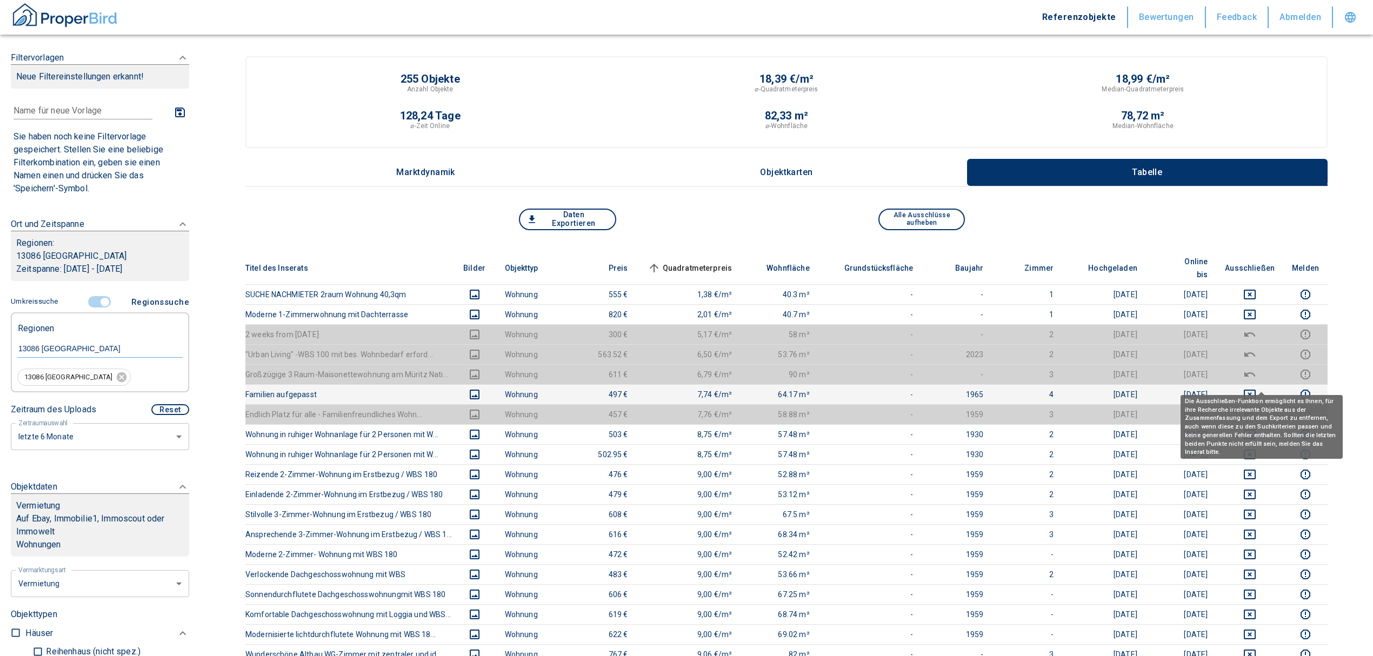
click at [1256, 388] on icon "deselect this listing" at bounding box center [1249, 394] width 13 height 13
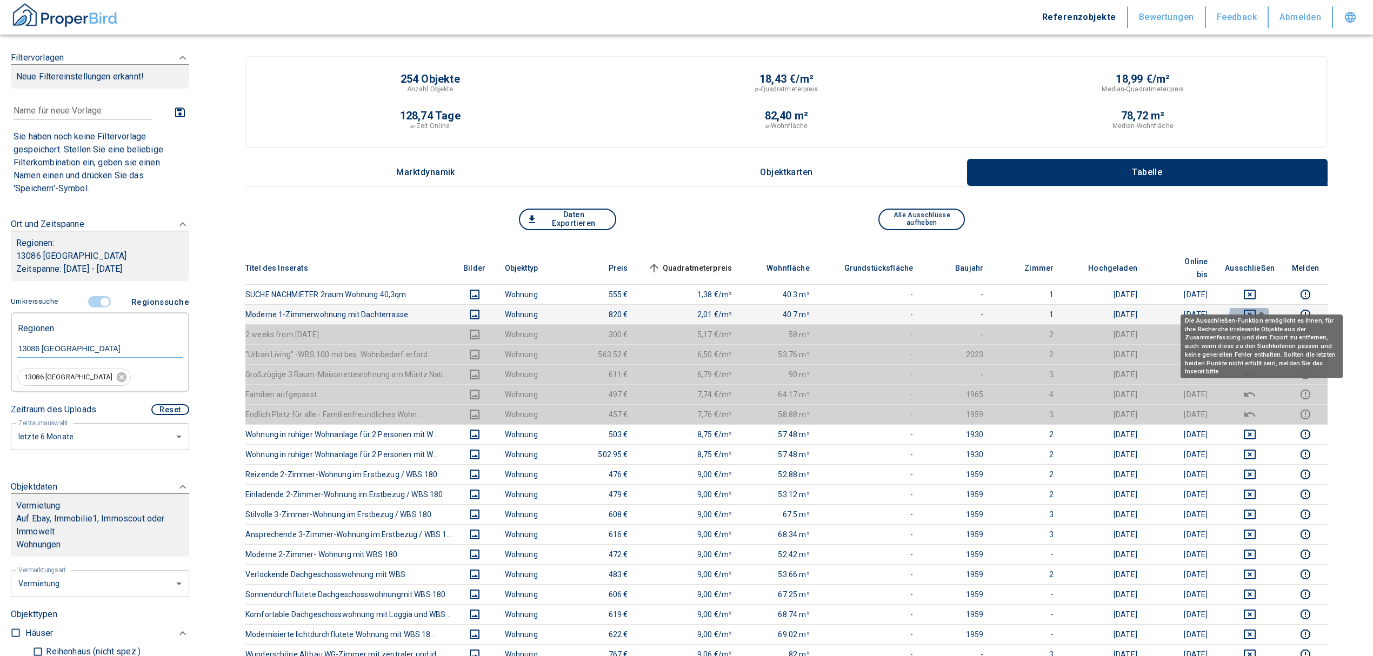
click at [1255, 310] on icon "deselect this listing" at bounding box center [1249, 315] width 12 height 10
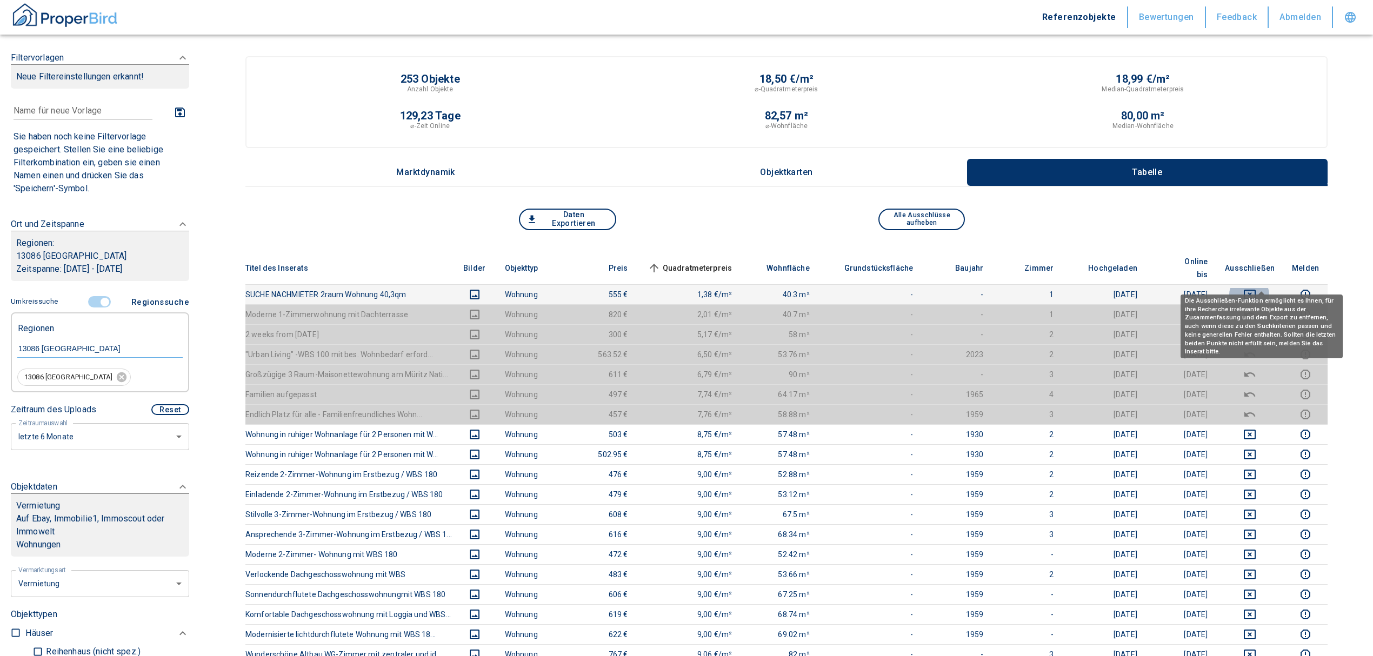
click at [1256, 288] on icon "deselect this listing" at bounding box center [1249, 294] width 13 height 13
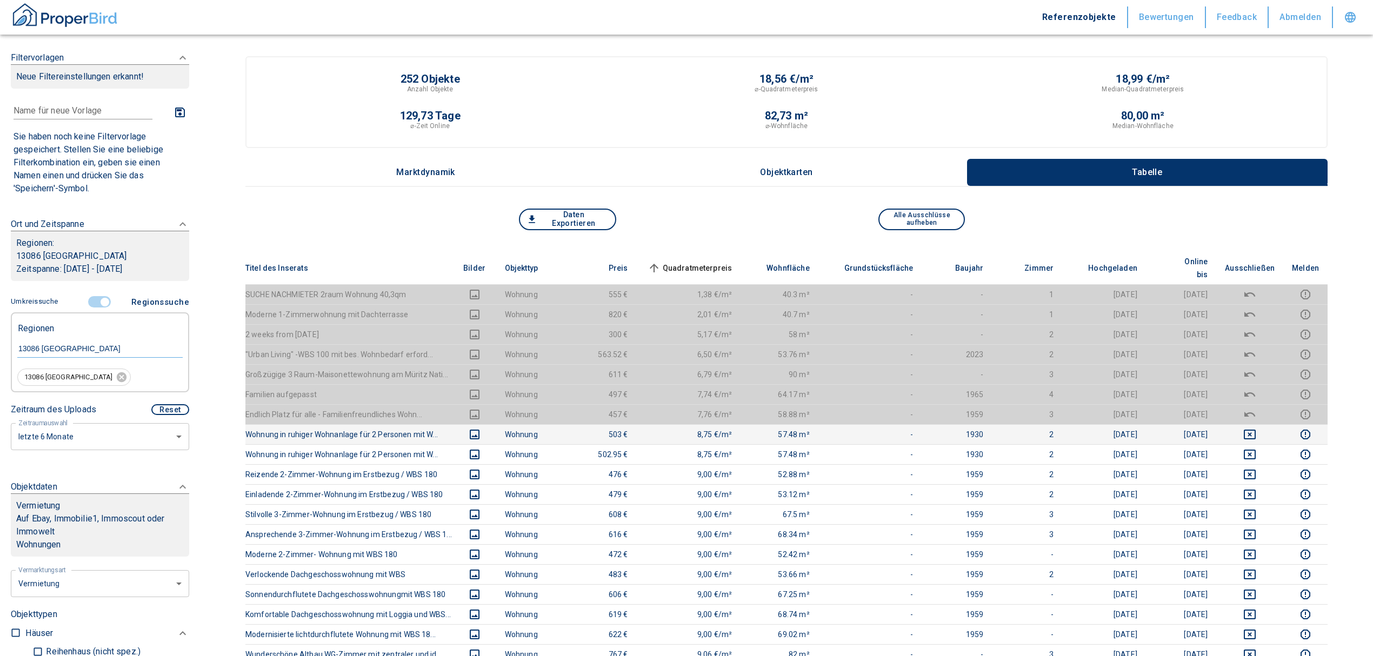
click at [1256, 428] on icon "deselect this listing" at bounding box center [1249, 434] width 13 height 13
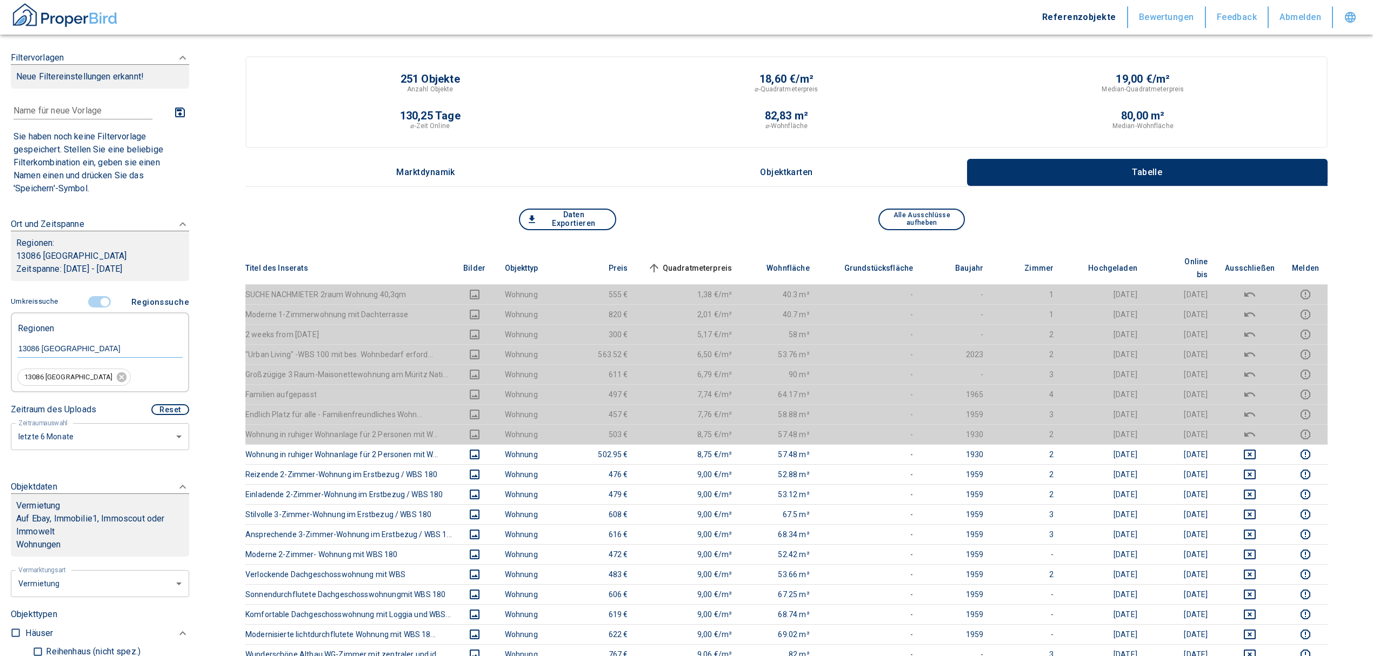
click at [712, 262] on span "Quadratmeterpreis sorted ascending" at bounding box center [688, 268] width 87 height 13
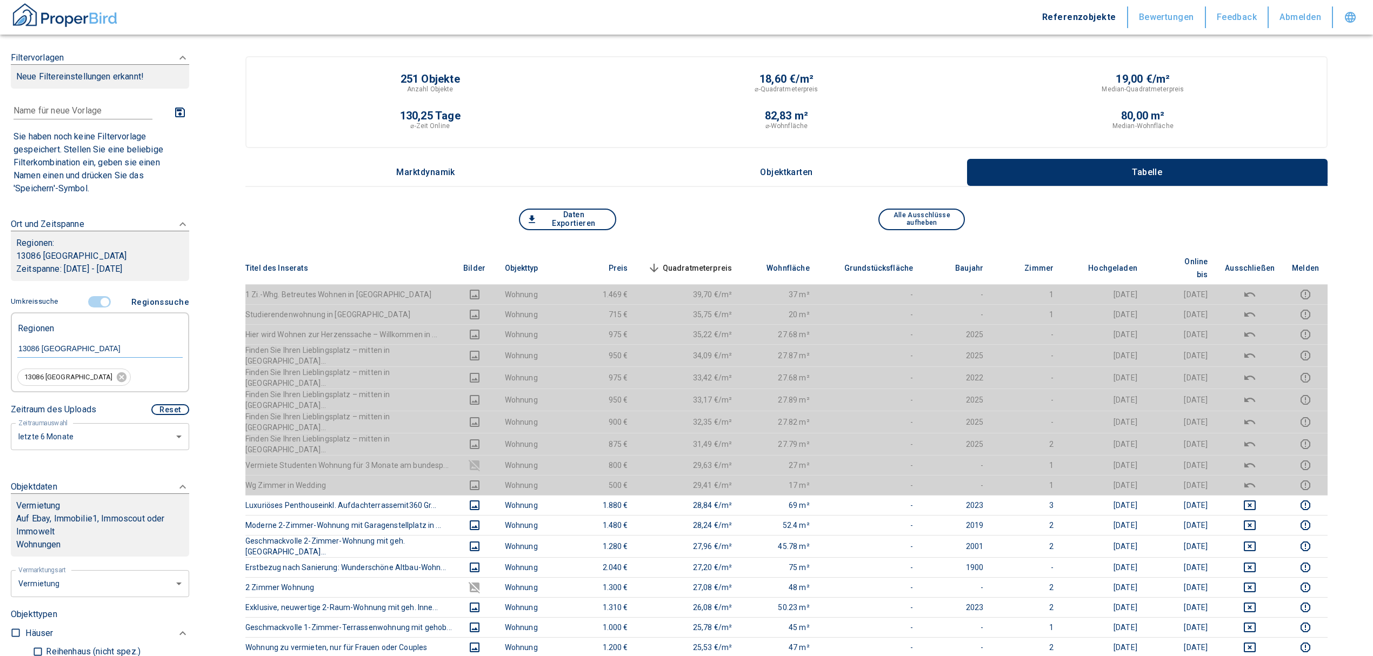
click at [712, 262] on span "Quadratmeterpreis sorted descending" at bounding box center [688, 268] width 87 height 13
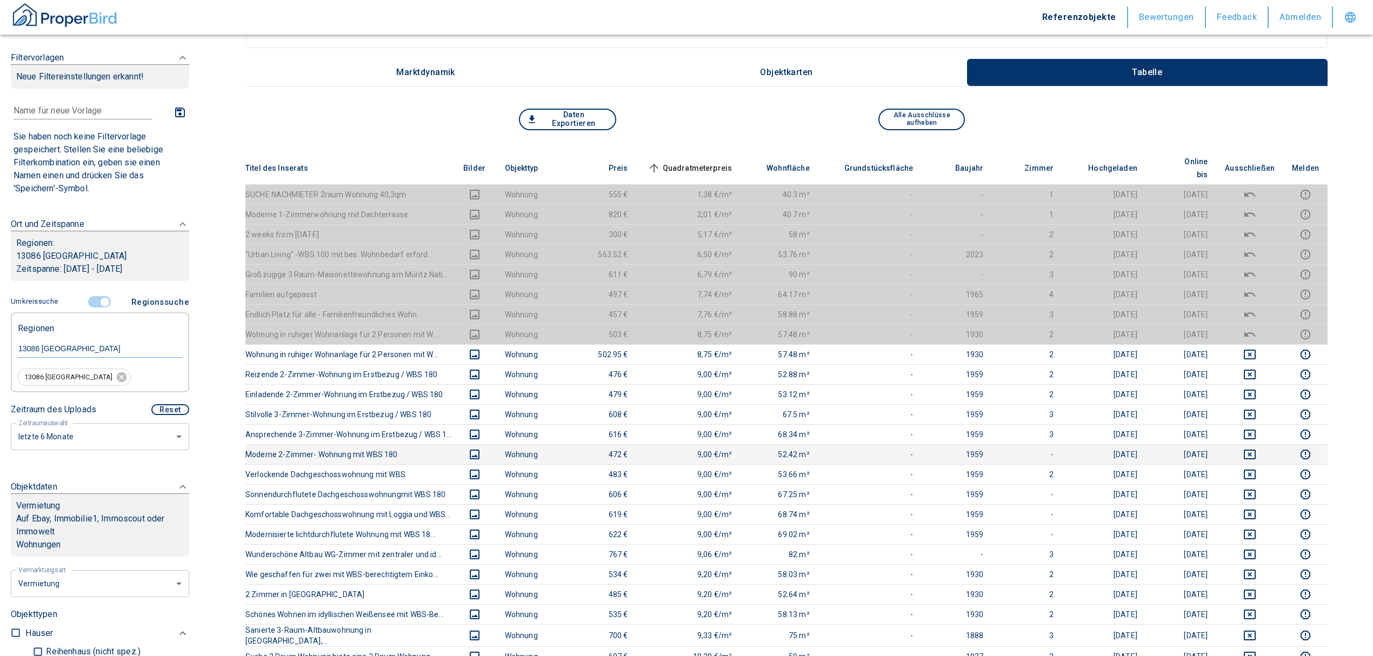
scroll to position [144, 0]
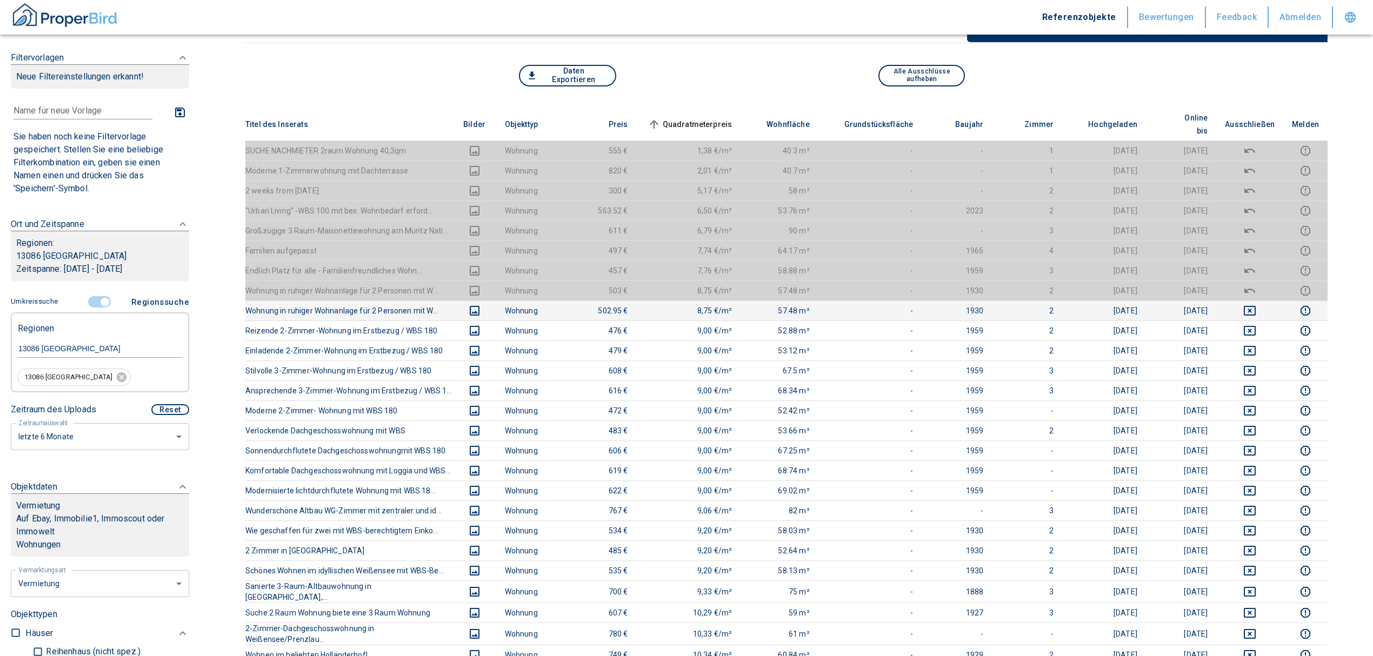
click at [1256, 304] on icon "deselect this listing" at bounding box center [1249, 310] width 13 height 13
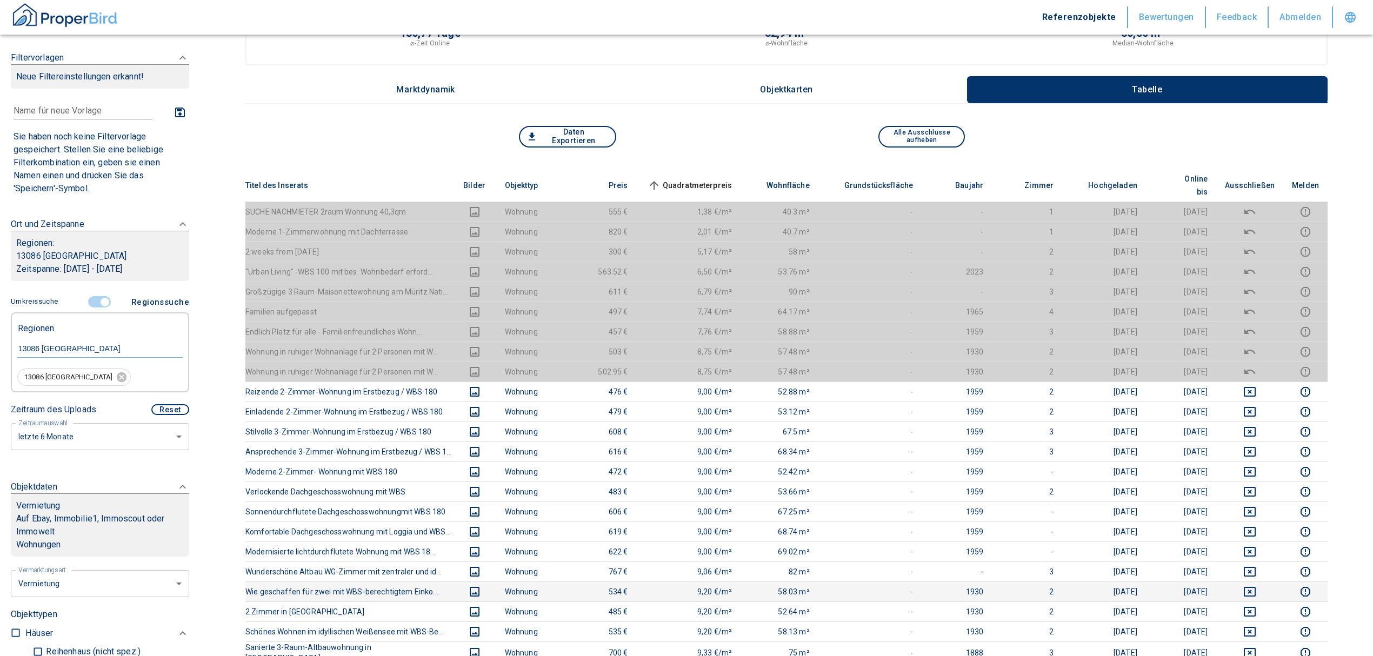
scroll to position [0, 0]
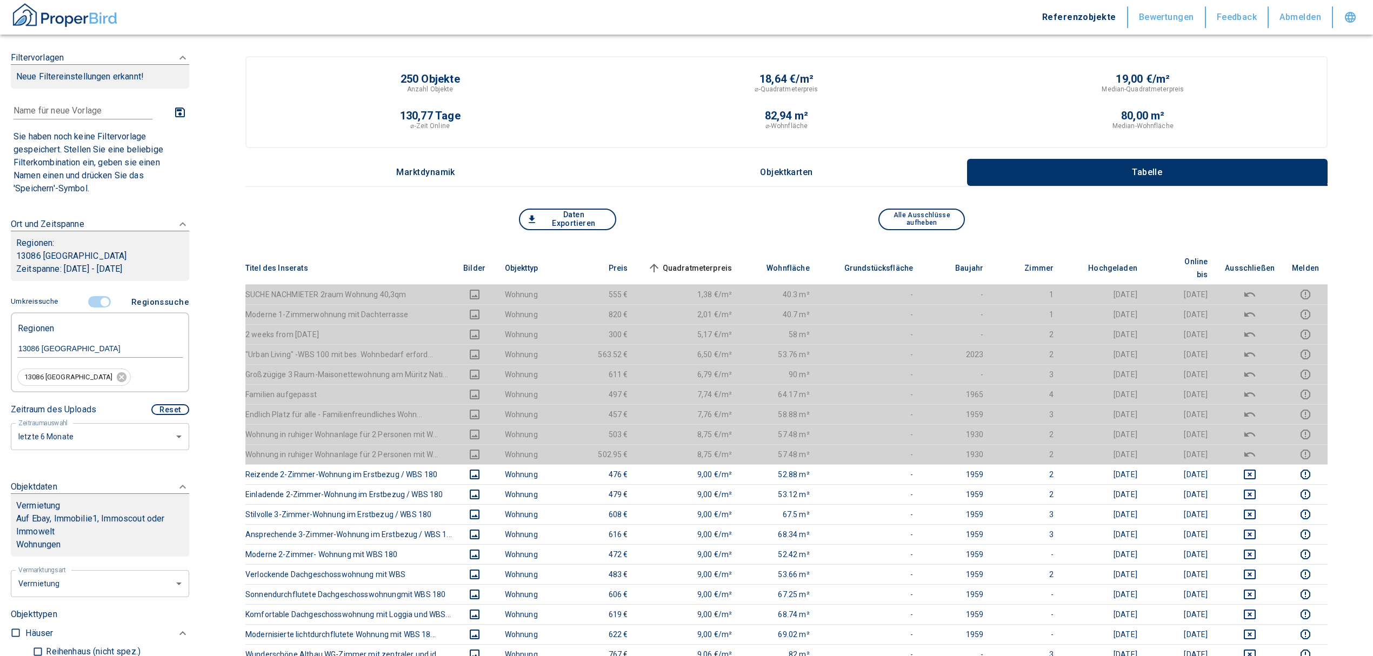
click at [707, 262] on span "Quadratmeterpreis sorted ascending" at bounding box center [688, 268] width 87 height 13
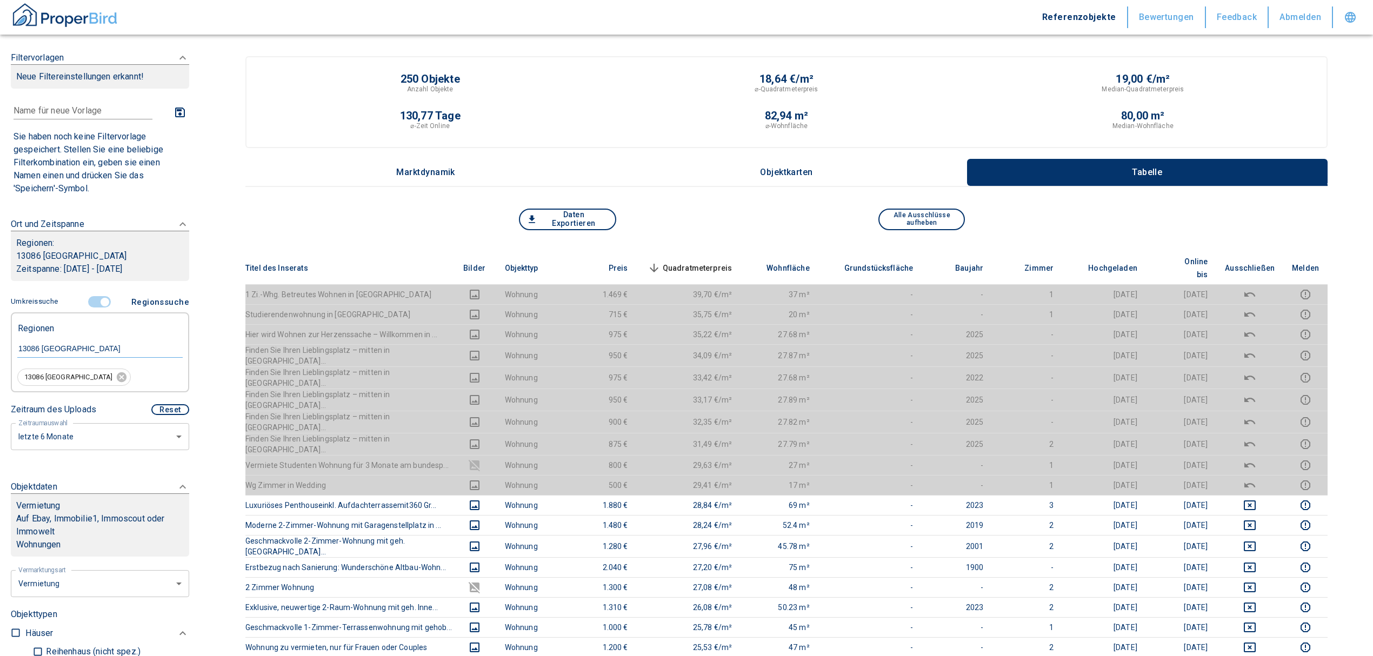
click at [99, 302] on input "controlled" at bounding box center [105, 302] width 32 height 12
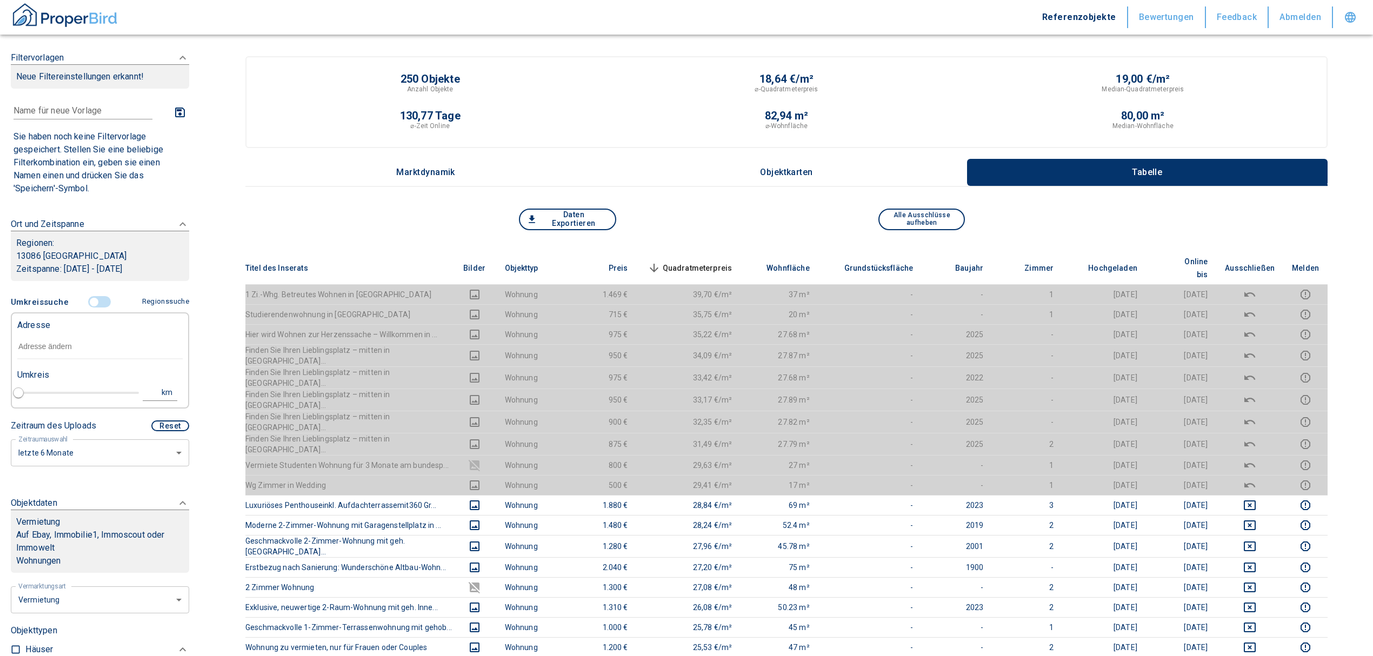
click at [18, 350] on input "text" at bounding box center [99, 346] width 165 height 25
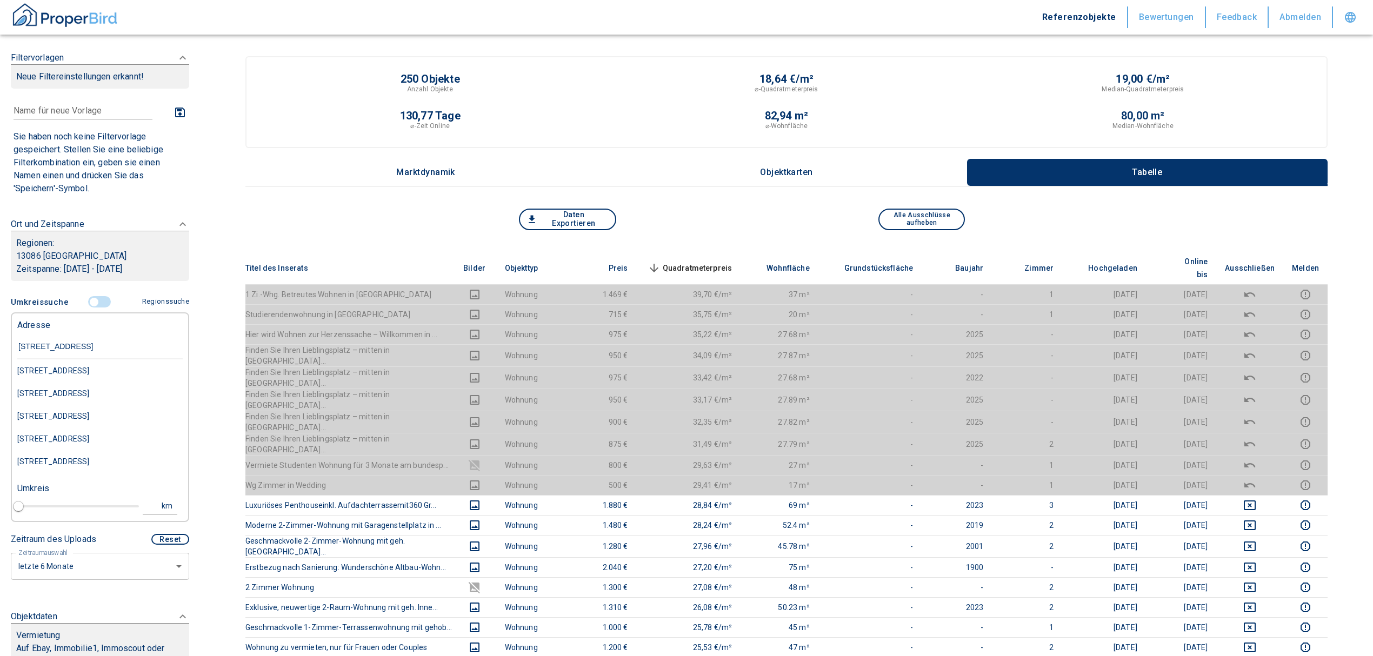
type input "[STREET_ADDRESS]"
click at [85, 401] on div "[STREET_ADDRESS]" at bounding box center [99, 393] width 165 height 23
type input "2020"
type input "[STREET_ADDRESS]"
type input "1"
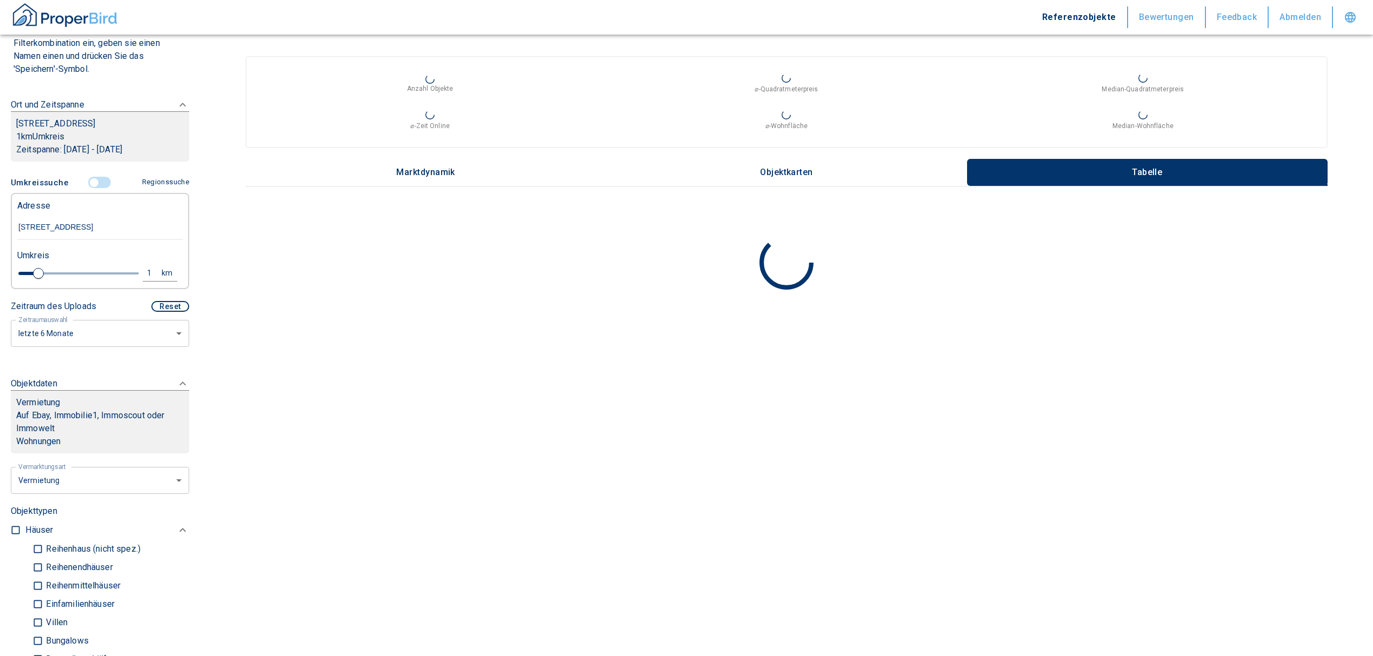
scroll to position [360, 0]
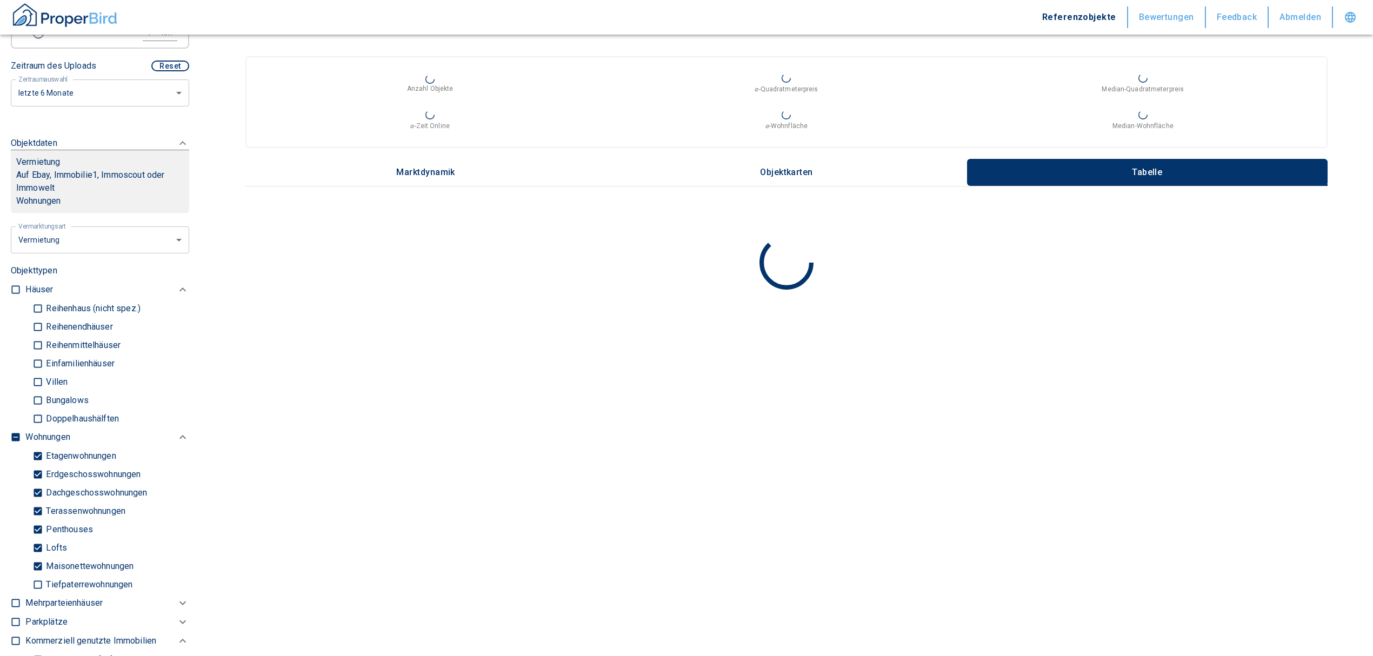
type input "[STREET_ADDRESS]"
click at [15, 437] on input "checkbox" at bounding box center [15, 437] width 11 height 11
checkbox input "true"
type input "2020"
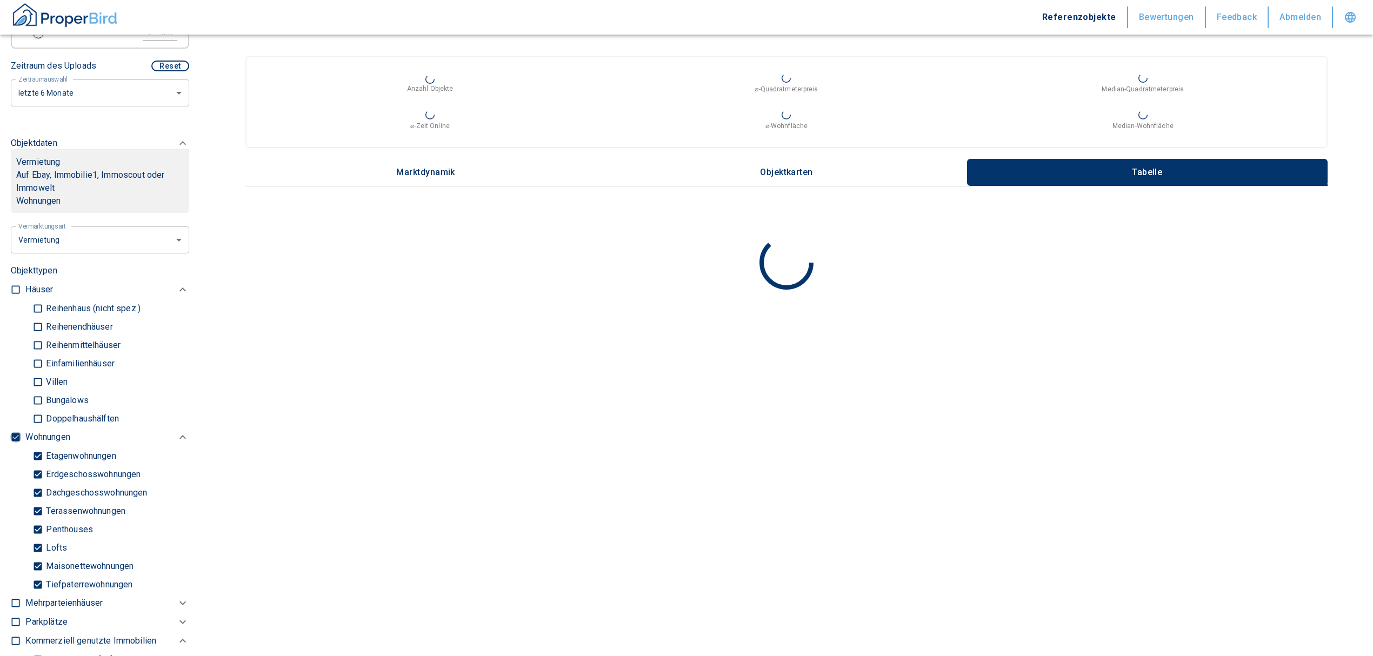
click at [15, 437] on input "checkbox" at bounding box center [15, 437] width 11 height 11
checkbox input "false"
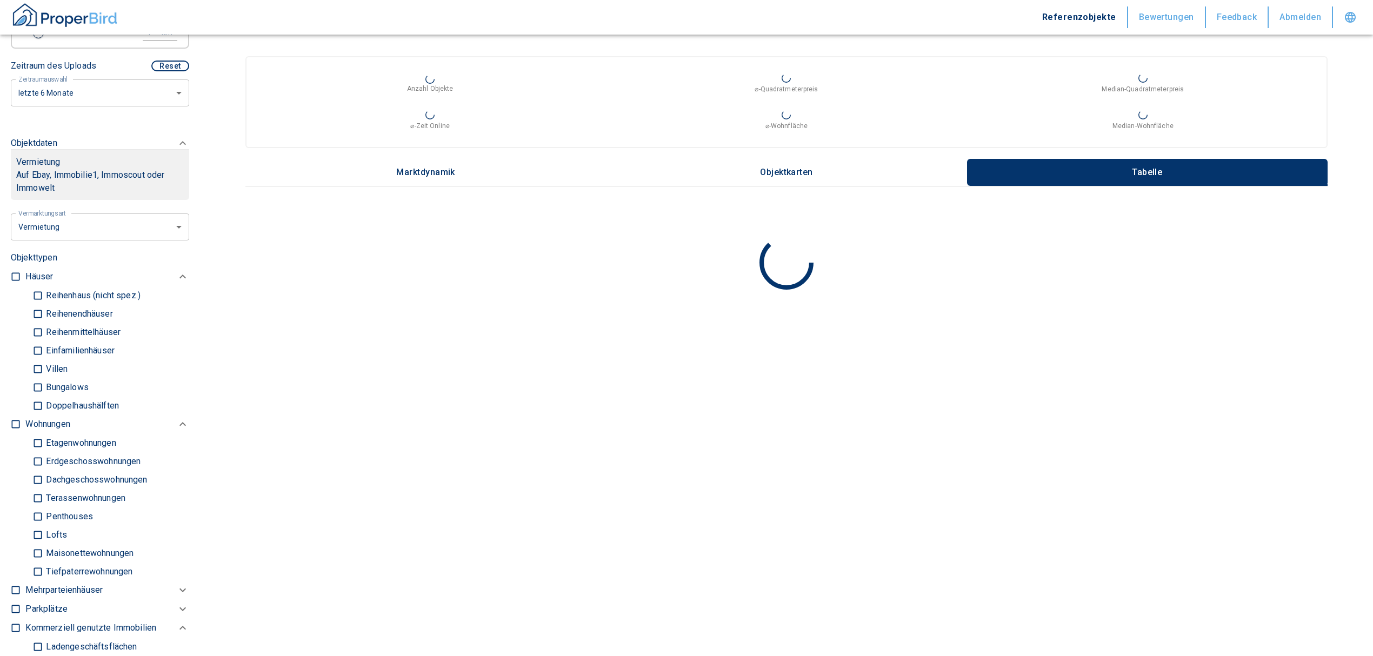
scroll to position [576, 0]
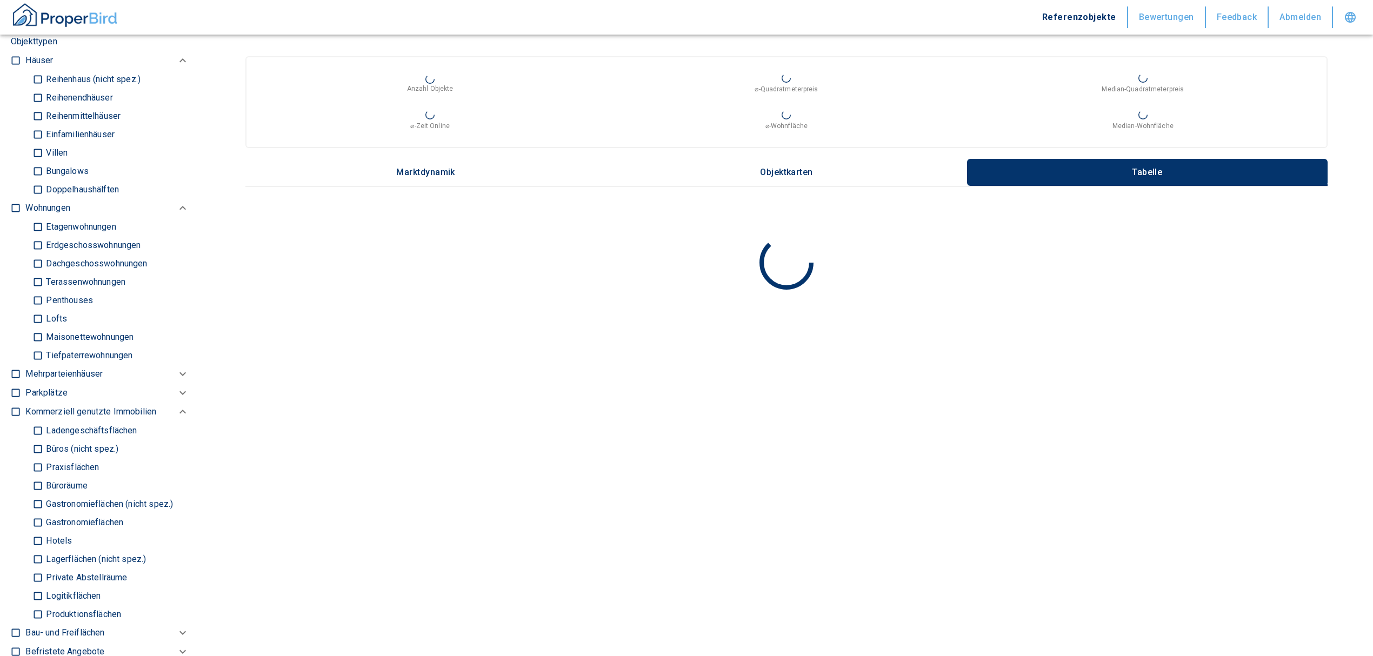
click at [37, 450] on input "Büros (nicht spez.)" at bounding box center [37, 448] width 11 height 19
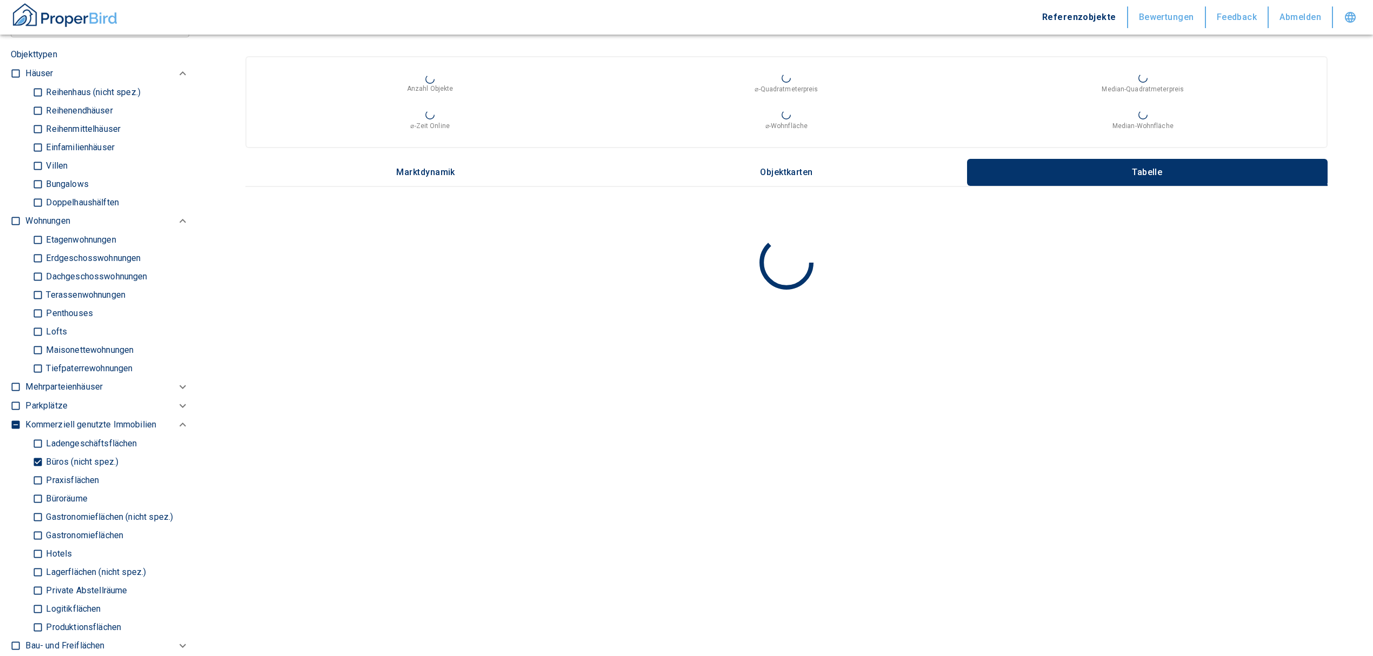
click at [37, 493] on input "Büroräume" at bounding box center [37, 498] width 11 height 19
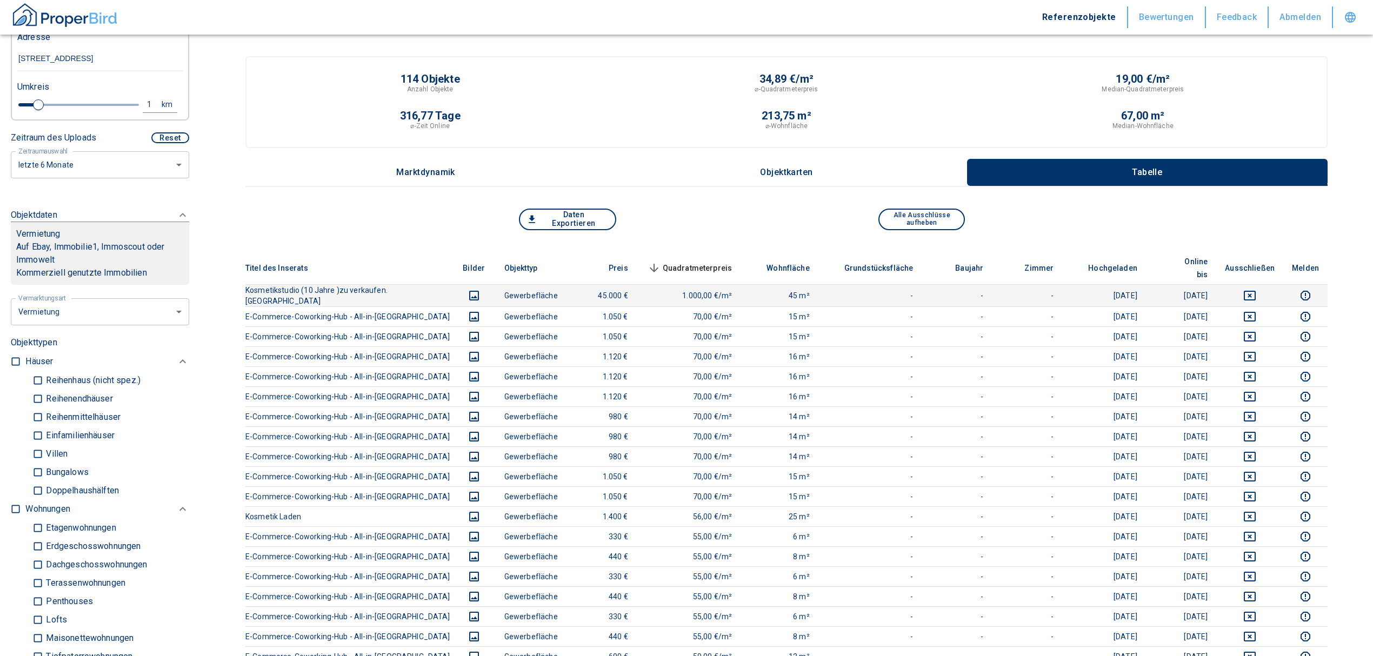
click at [1255, 291] on icon "deselect this listing" at bounding box center [1249, 296] width 12 height 10
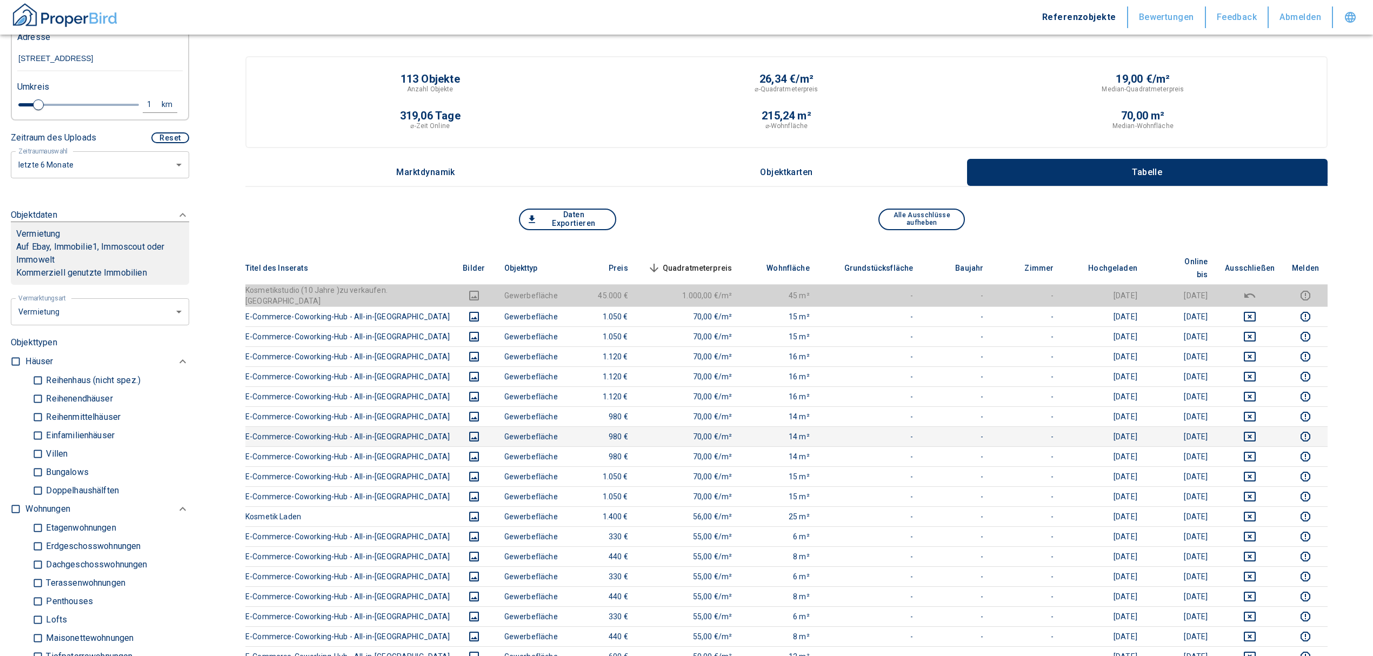
scroll to position [72, 0]
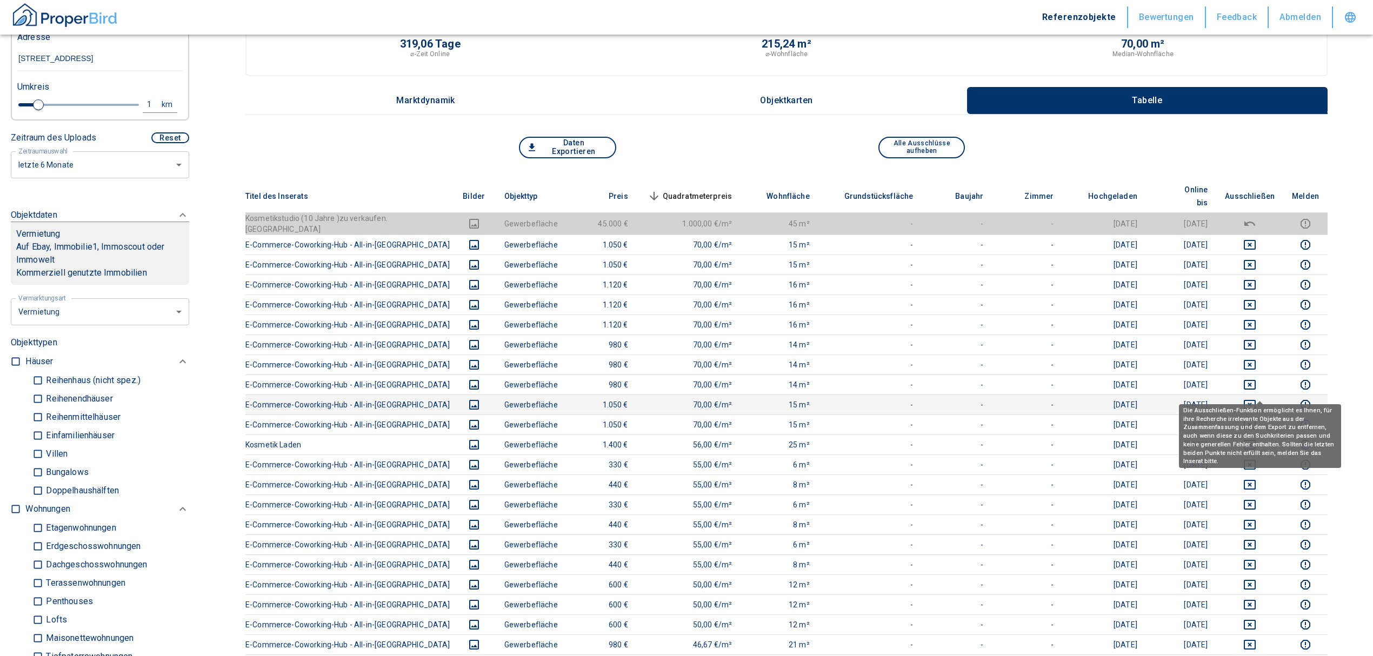
click at [1255, 400] on icon "deselect this listing" at bounding box center [1249, 405] width 12 height 10
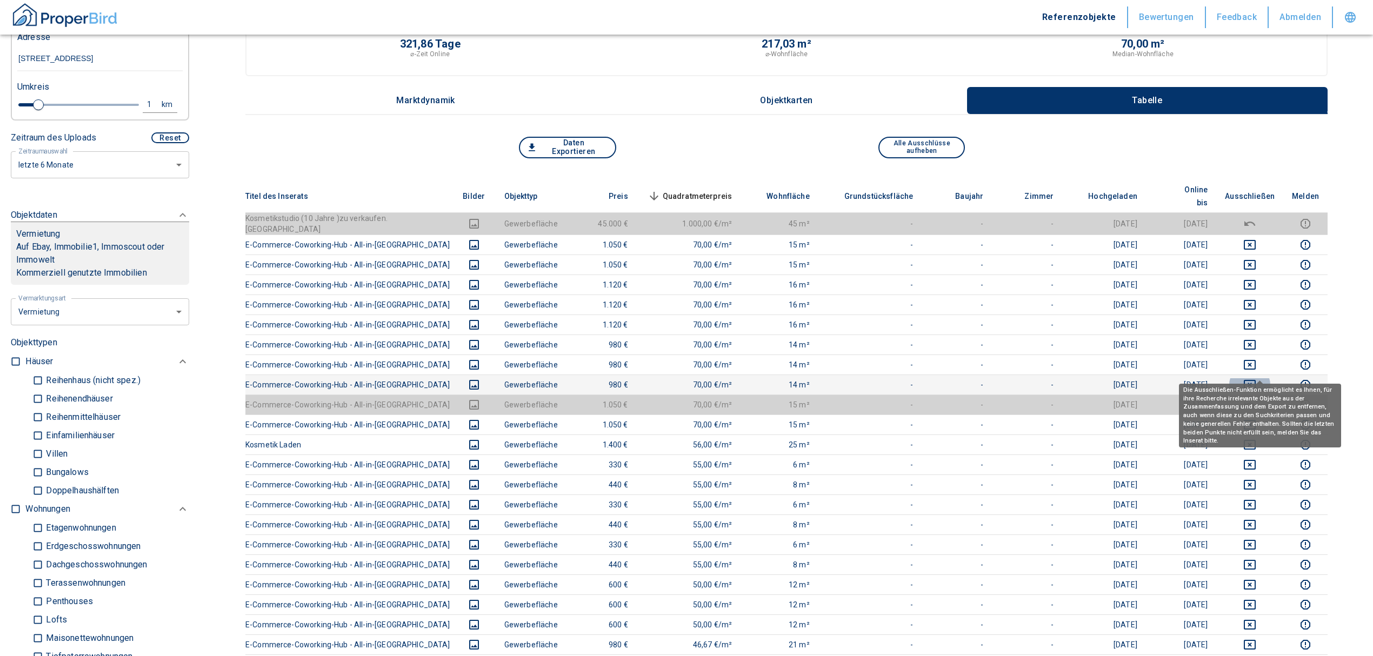
click at [1256, 378] on icon "deselect this listing" at bounding box center [1249, 384] width 13 height 13
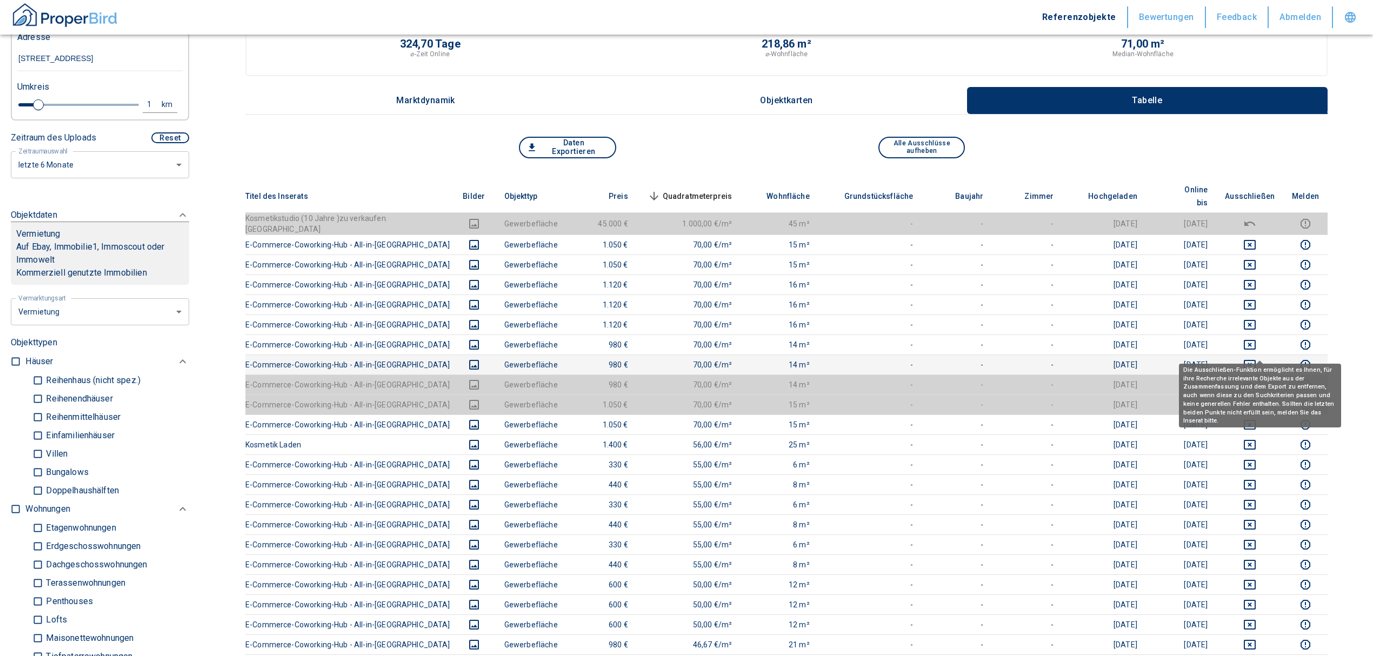
click at [1255, 360] on icon "deselect this listing" at bounding box center [1249, 365] width 12 height 10
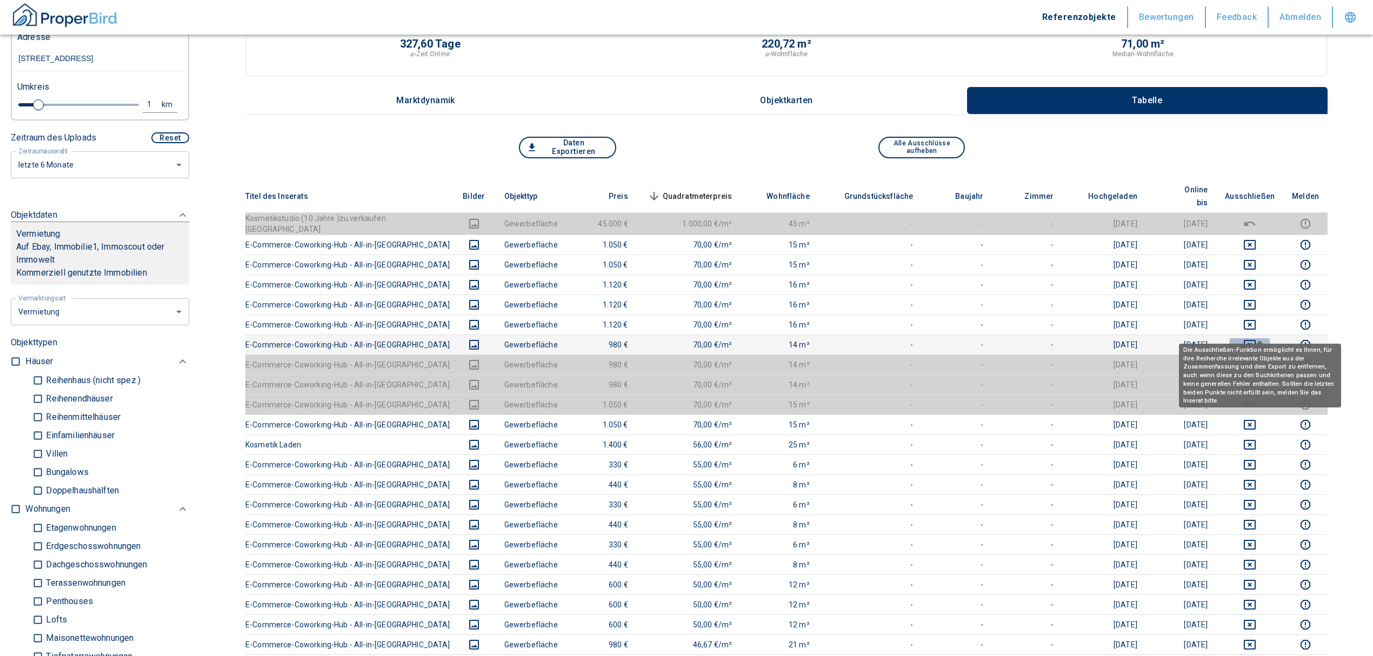
click at [1256, 338] on icon "deselect this listing" at bounding box center [1249, 344] width 13 height 13
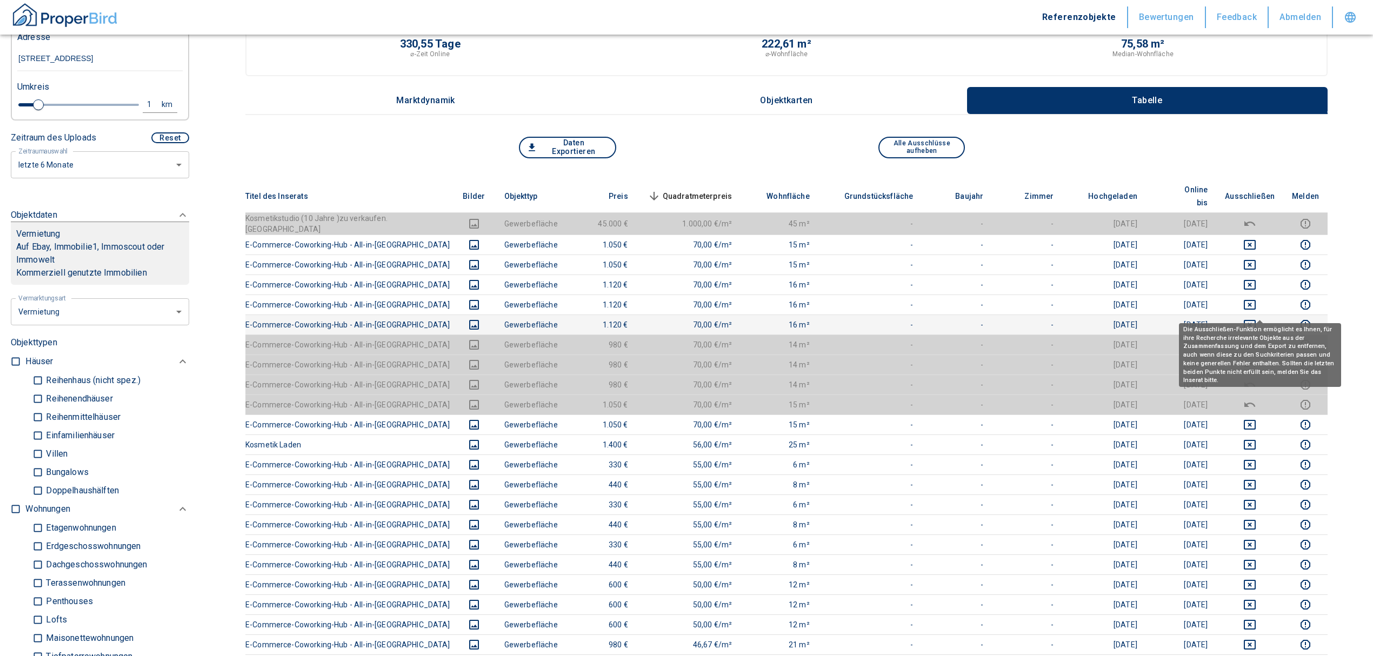
click at [1250, 318] on button "deselect this listing" at bounding box center [1250, 324] width 50 height 13
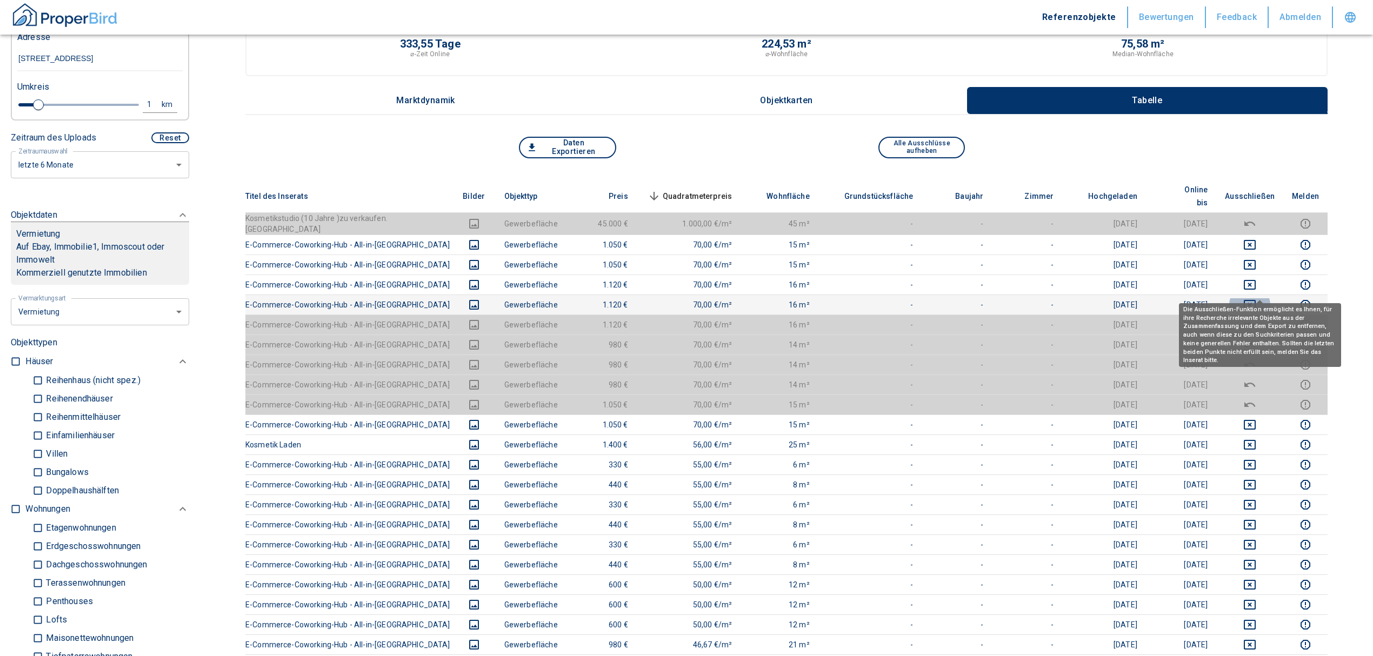
click at [1255, 300] on icon "deselect this listing" at bounding box center [1249, 305] width 12 height 10
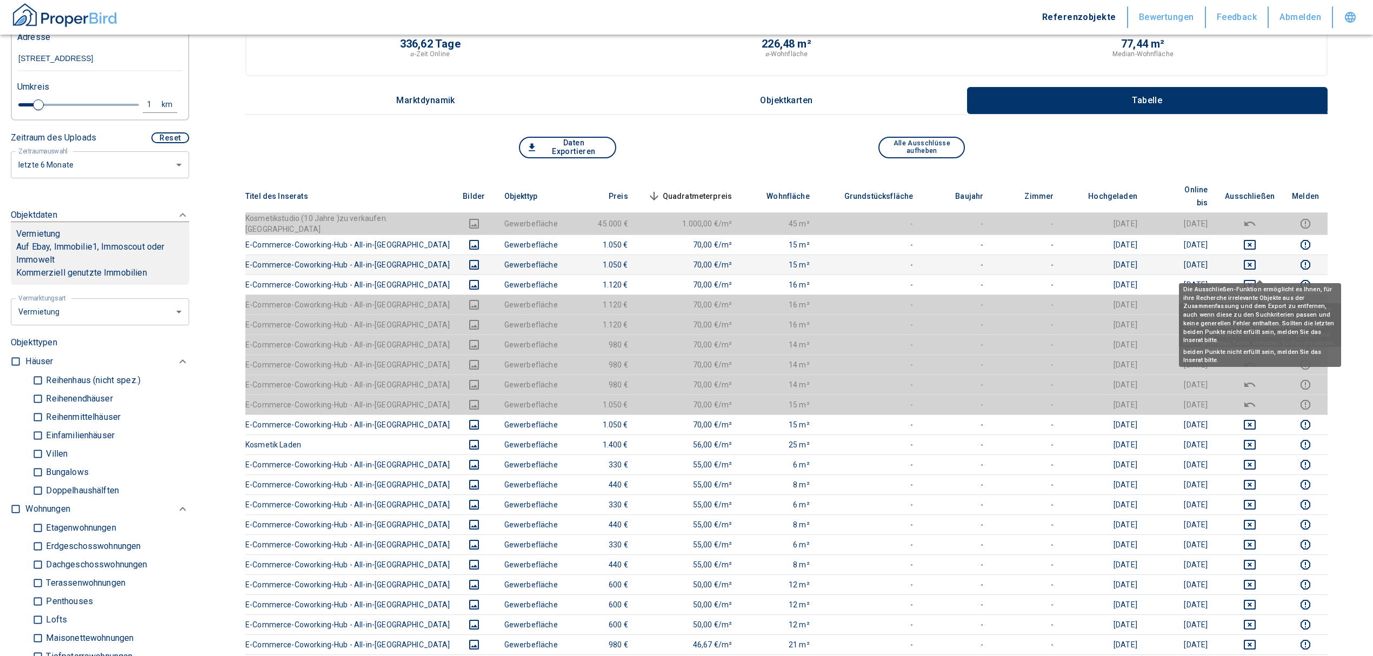
drag, startPoint x: 1259, startPoint y: 266, endPoint x: 1257, endPoint y: 257, distance: 8.8
click at [1256, 278] on icon "deselect this listing" at bounding box center [1249, 284] width 13 height 13
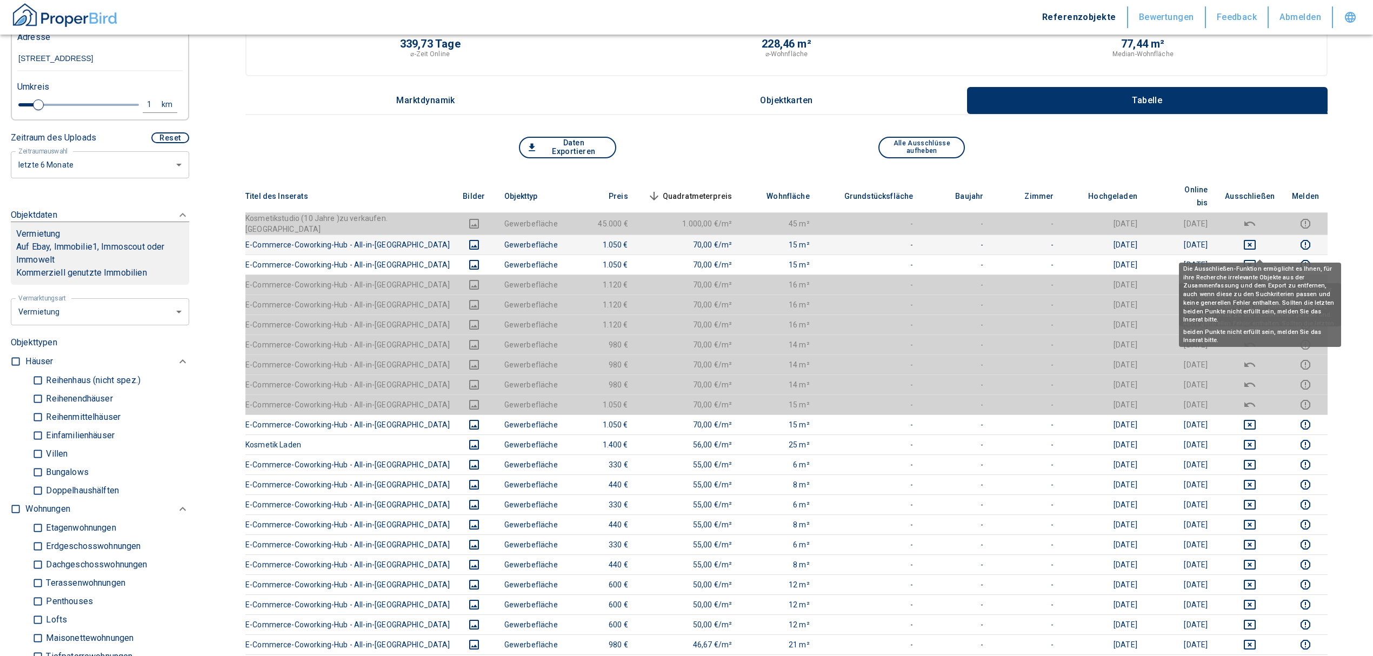
click at [1256, 258] on icon "deselect this listing" at bounding box center [1249, 264] width 13 height 13
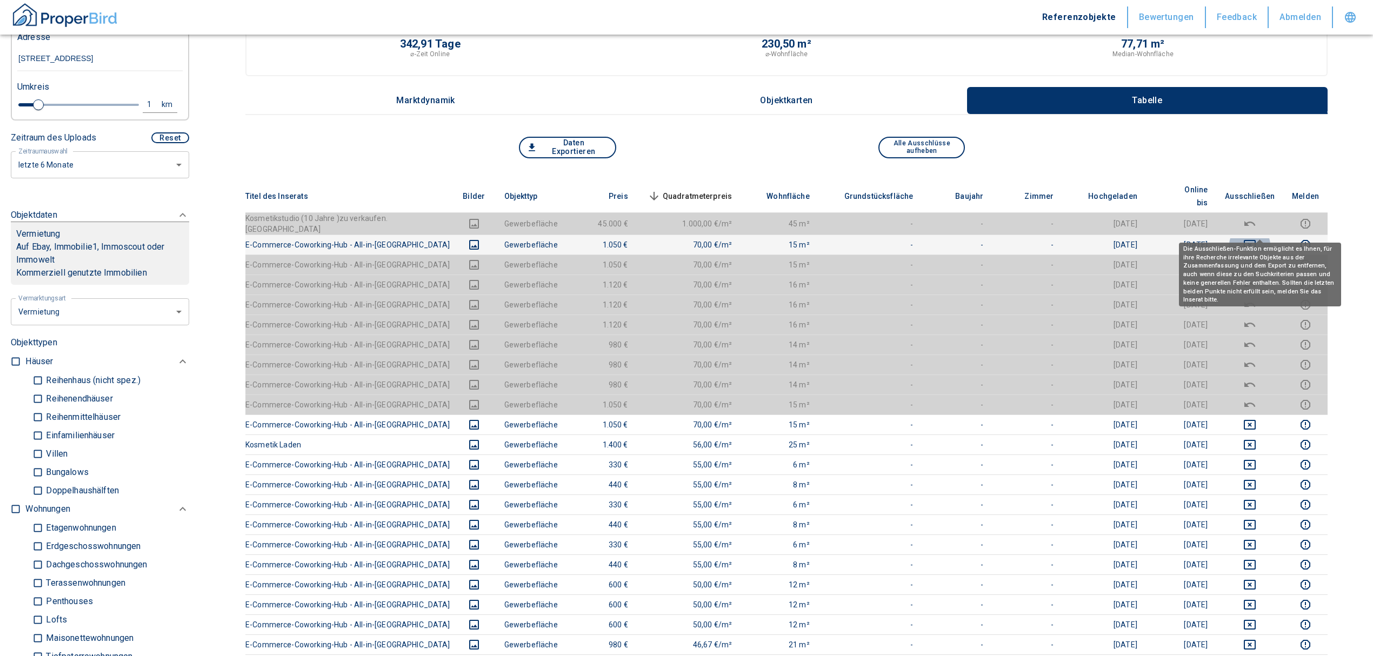
click at [1255, 240] on icon "deselect this listing" at bounding box center [1249, 245] width 12 height 10
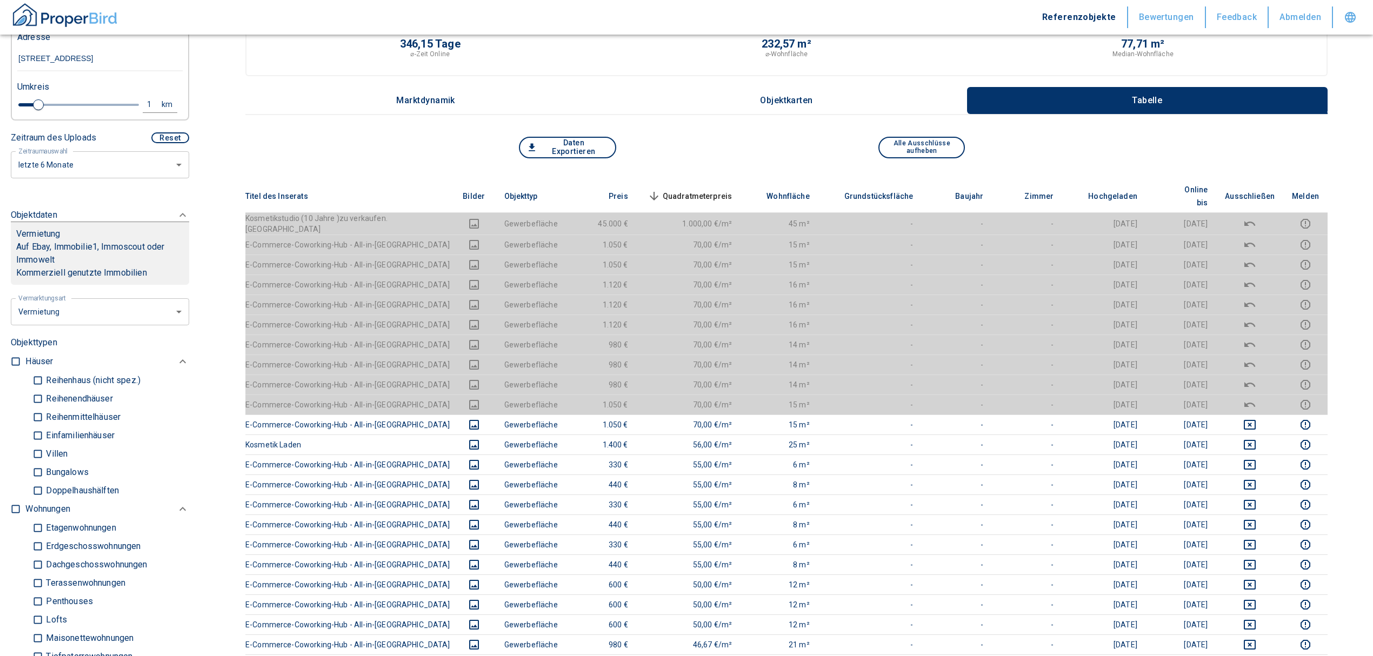
scroll to position [288, 0]
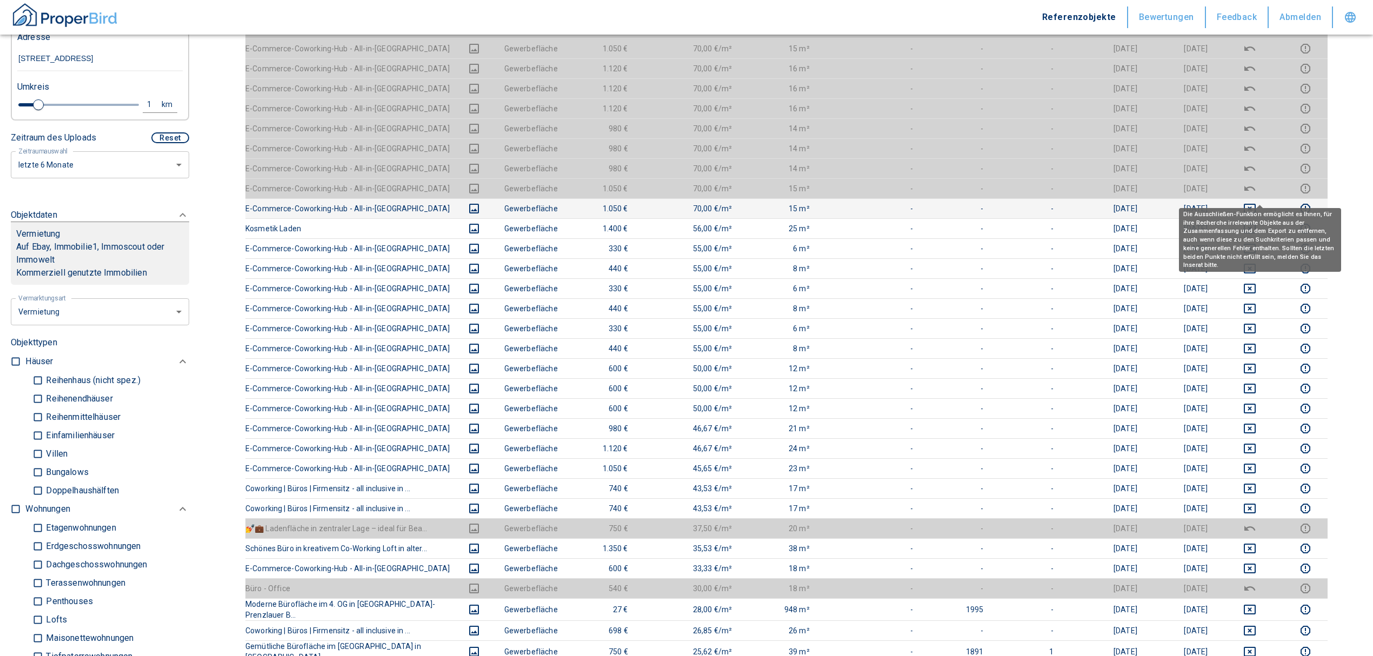
click at [1256, 202] on icon "deselect this listing" at bounding box center [1249, 208] width 13 height 13
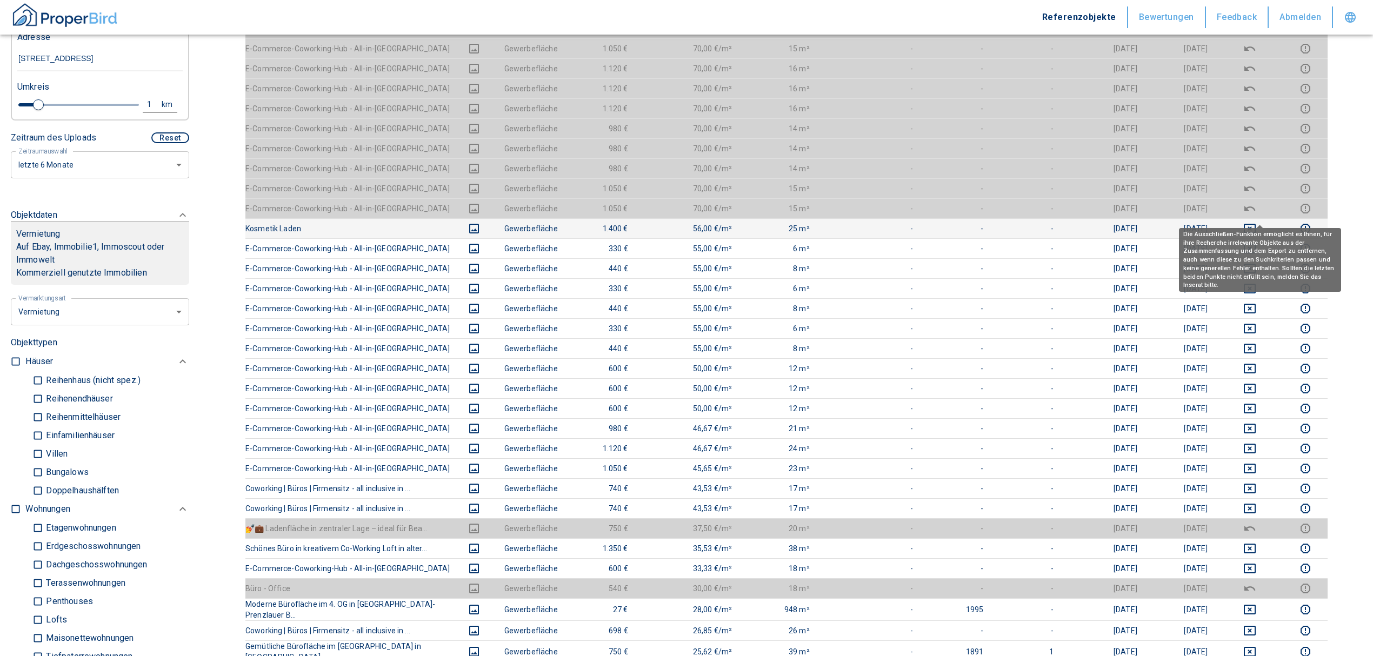
click at [1254, 222] on icon "deselect this listing" at bounding box center [1249, 228] width 13 height 13
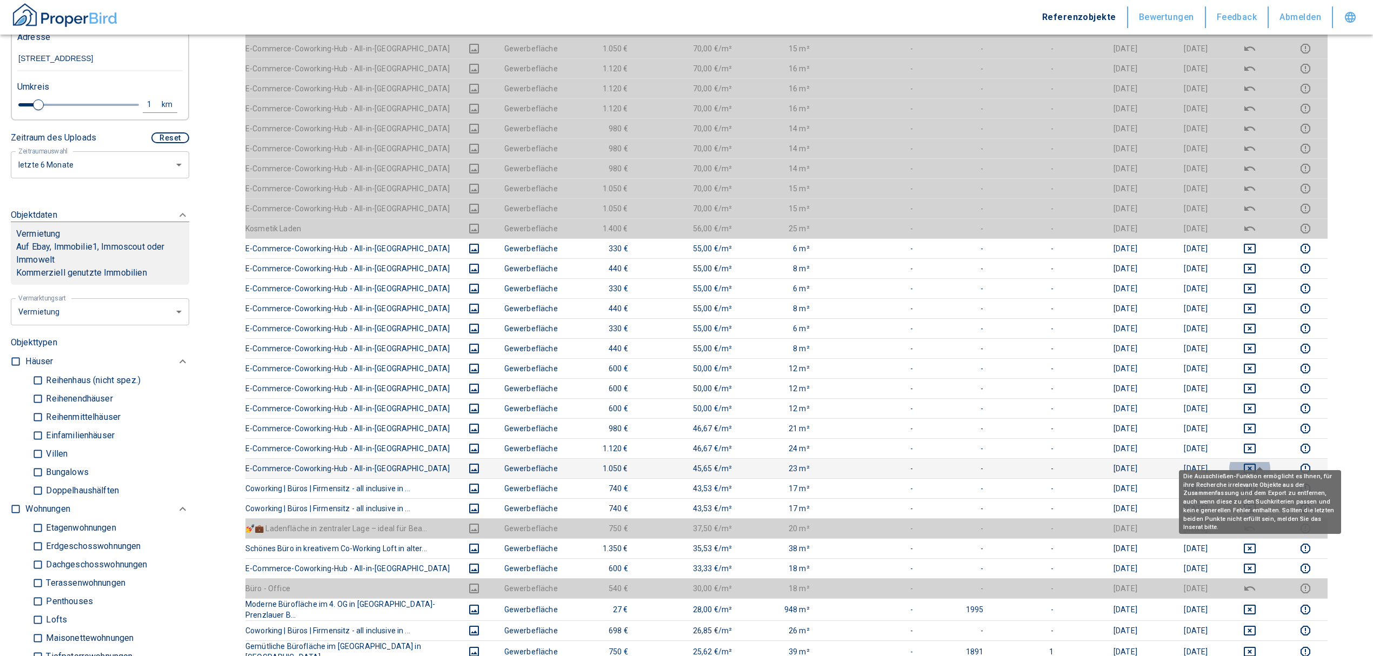
click at [1253, 462] on icon "deselect this listing" at bounding box center [1249, 468] width 13 height 13
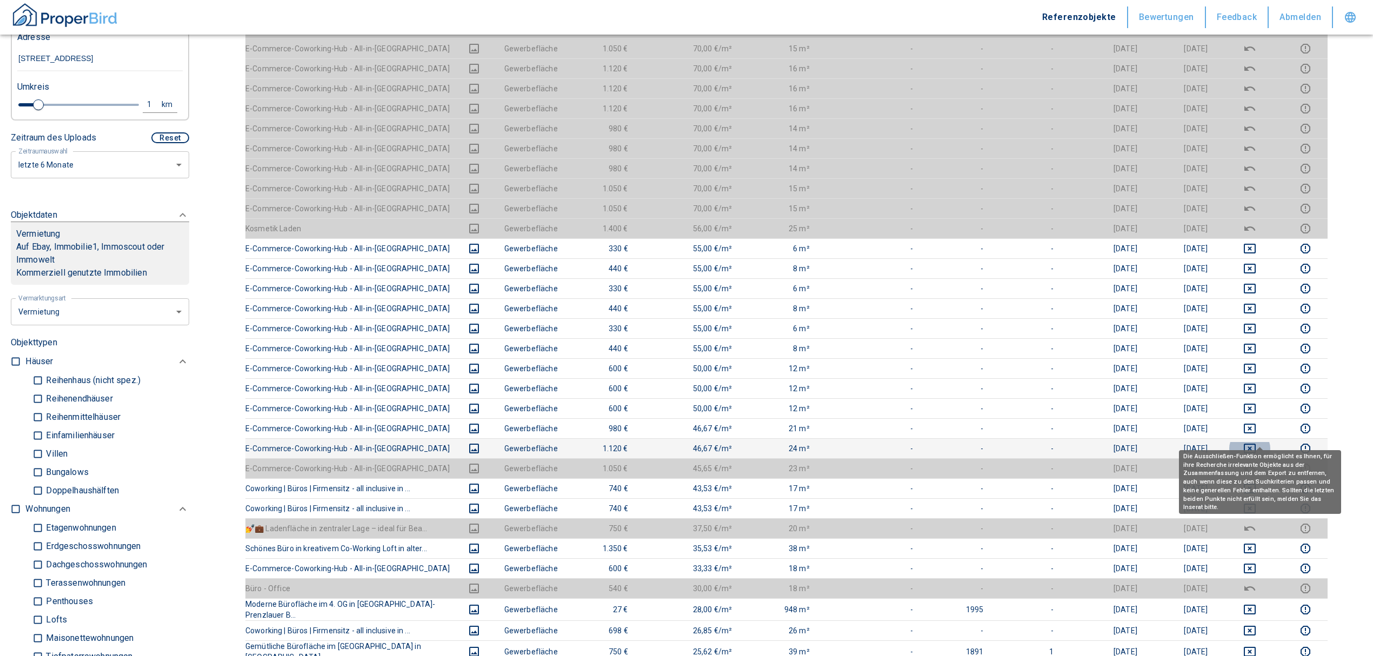
click at [1250, 442] on button "deselect this listing" at bounding box center [1250, 448] width 50 height 13
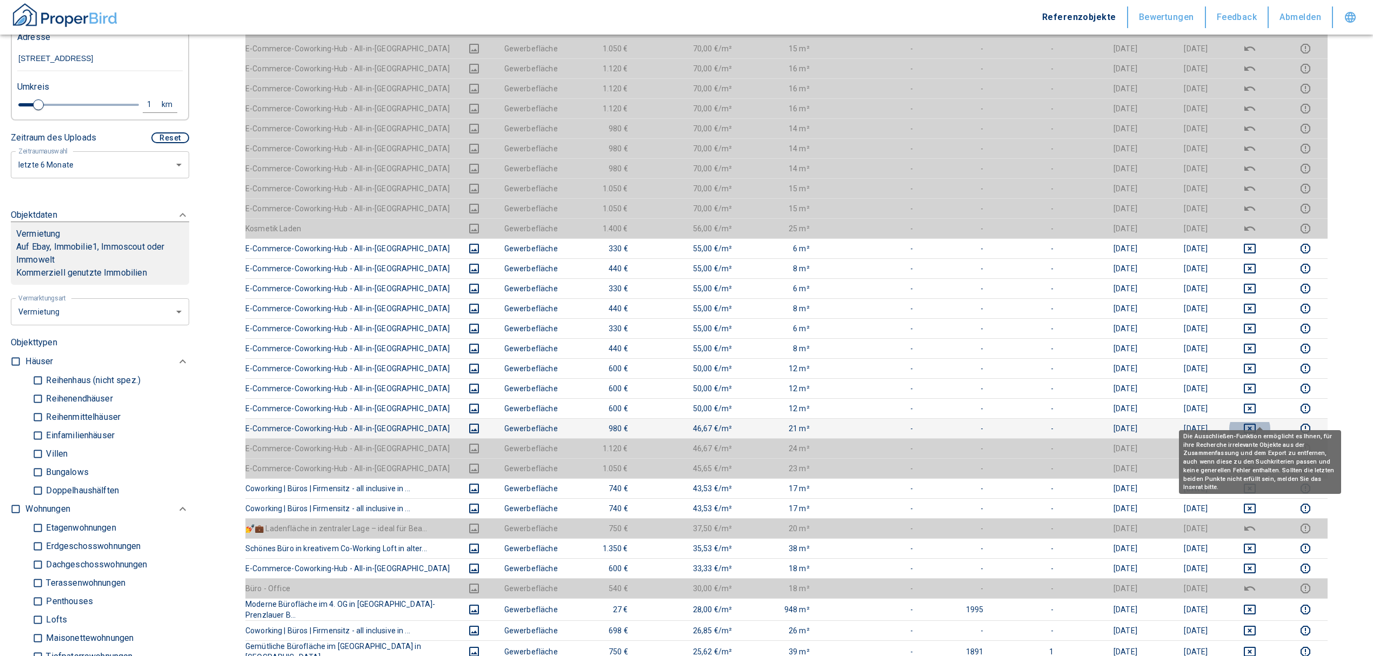
click at [1256, 422] on icon "deselect this listing" at bounding box center [1249, 428] width 13 height 13
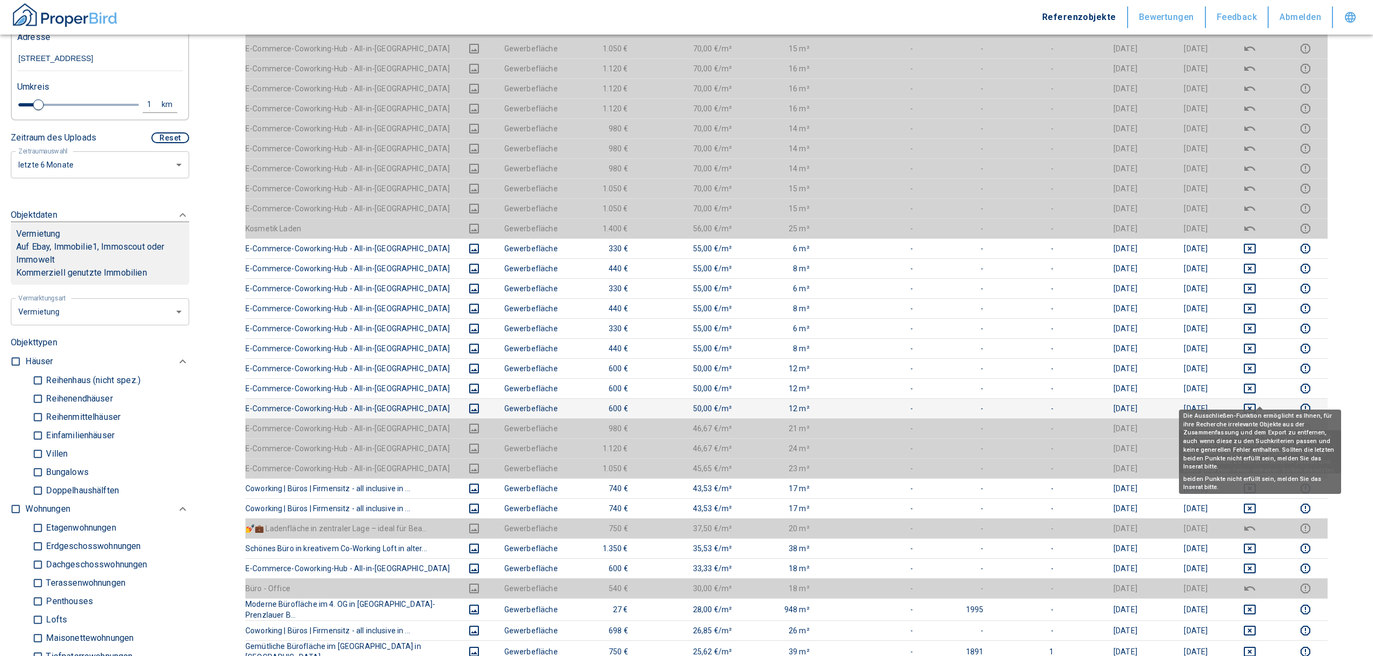
click at [1255, 404] on icon "deselect this listing" at bounding box center [1249, 409] width 12 height 10
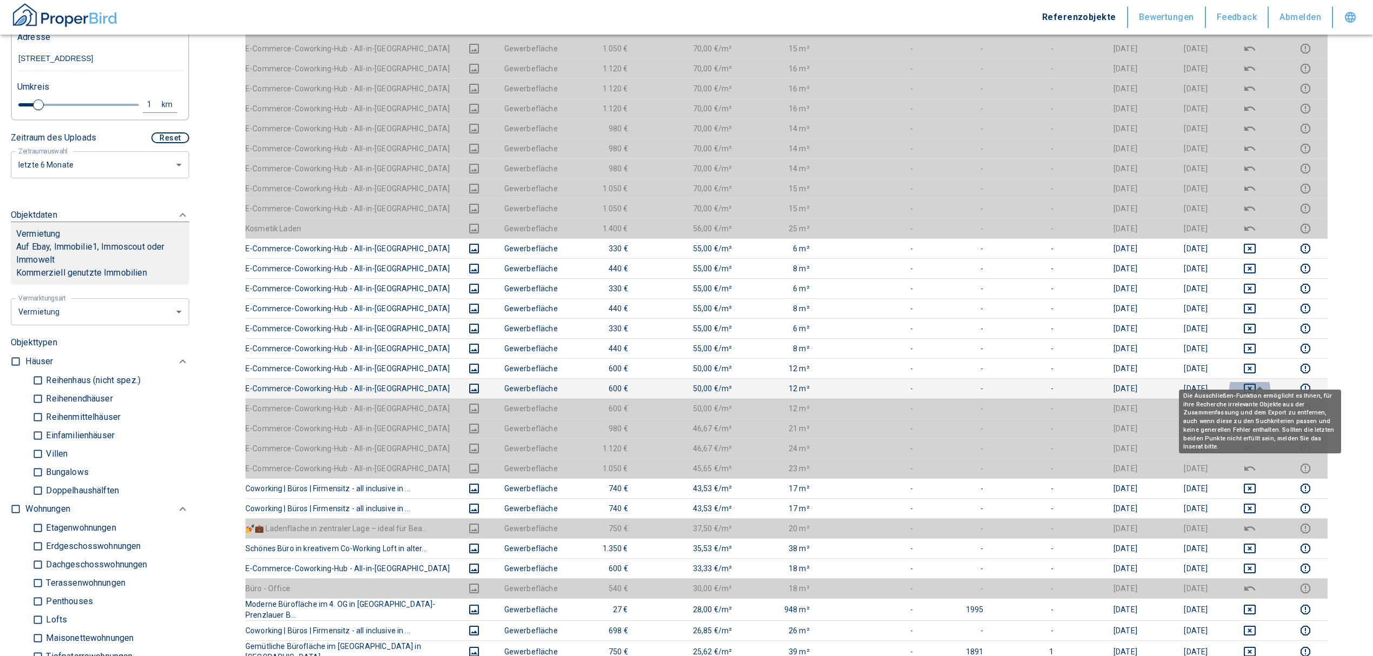
click at [1256, 382] on icon "deselect this listing" at bounding box center [1249, 388] width 13 height 13
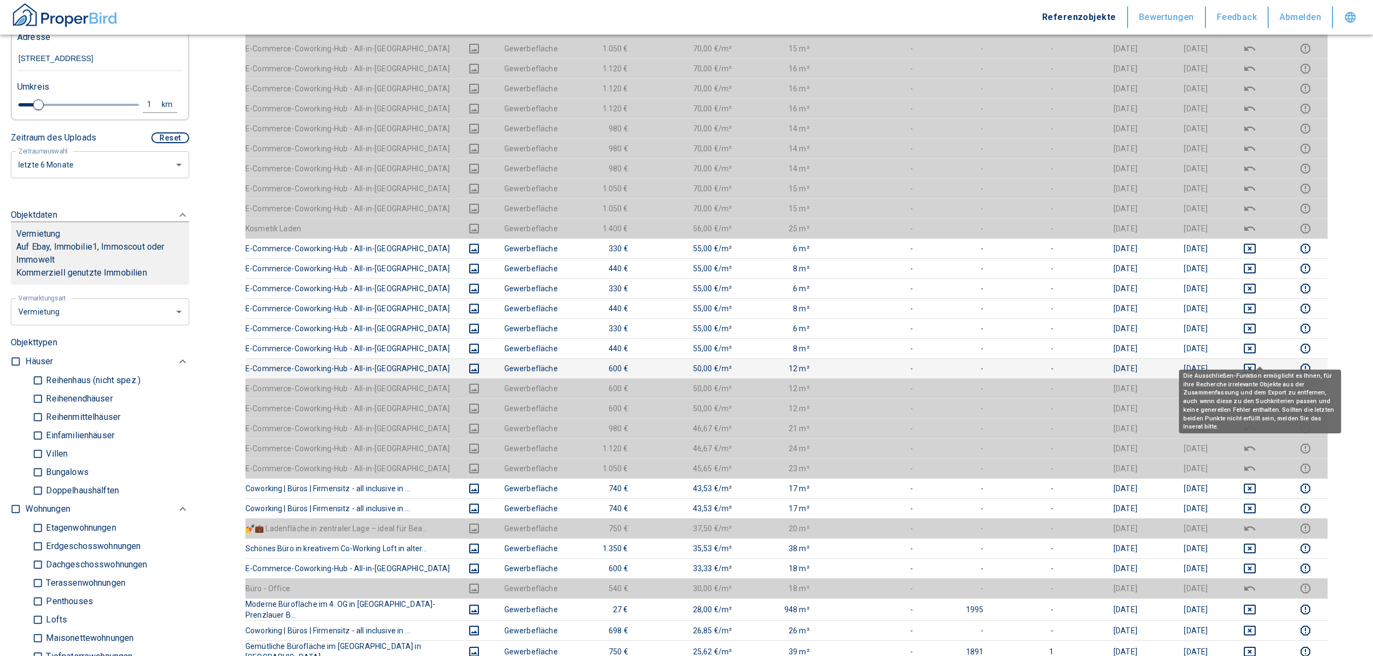
click at [1255, 362] on icon "deselect this listing" at bounding box center [1249, 368] width 13 height 13
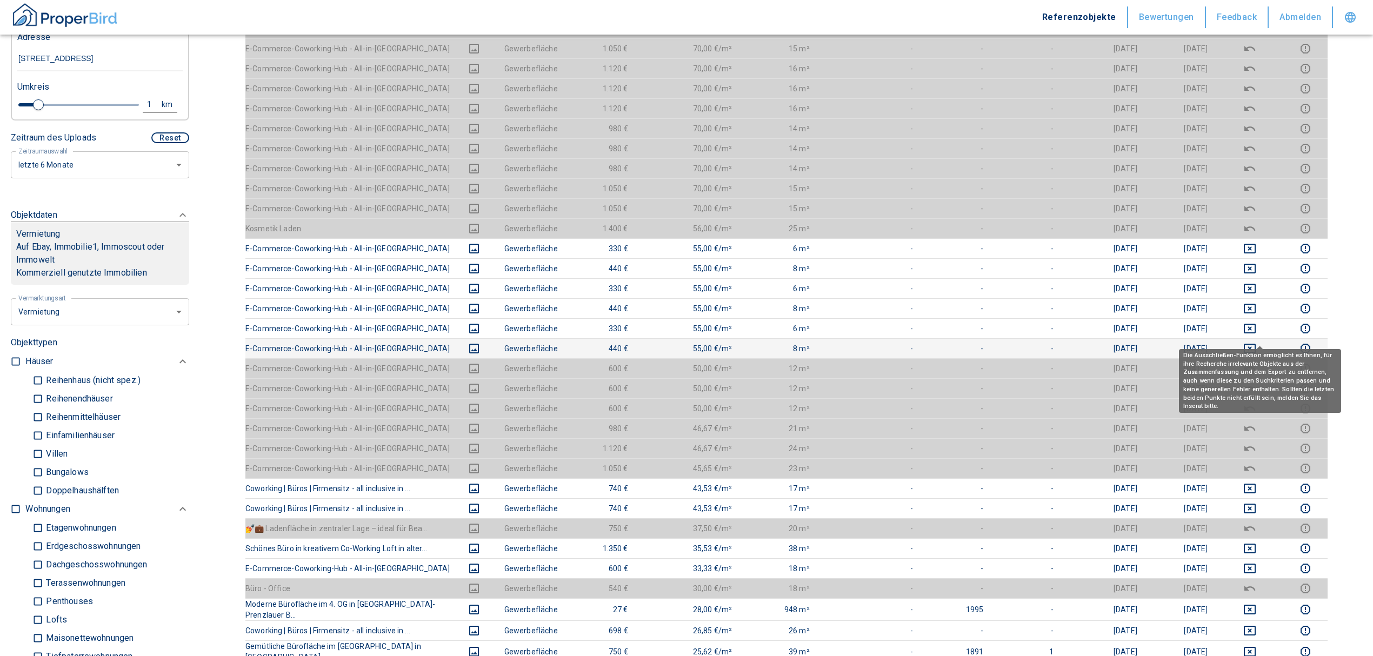
click at [1256, 342] on icon "deselect this listing" at bounding box center [1249, 348] width 13 height 13
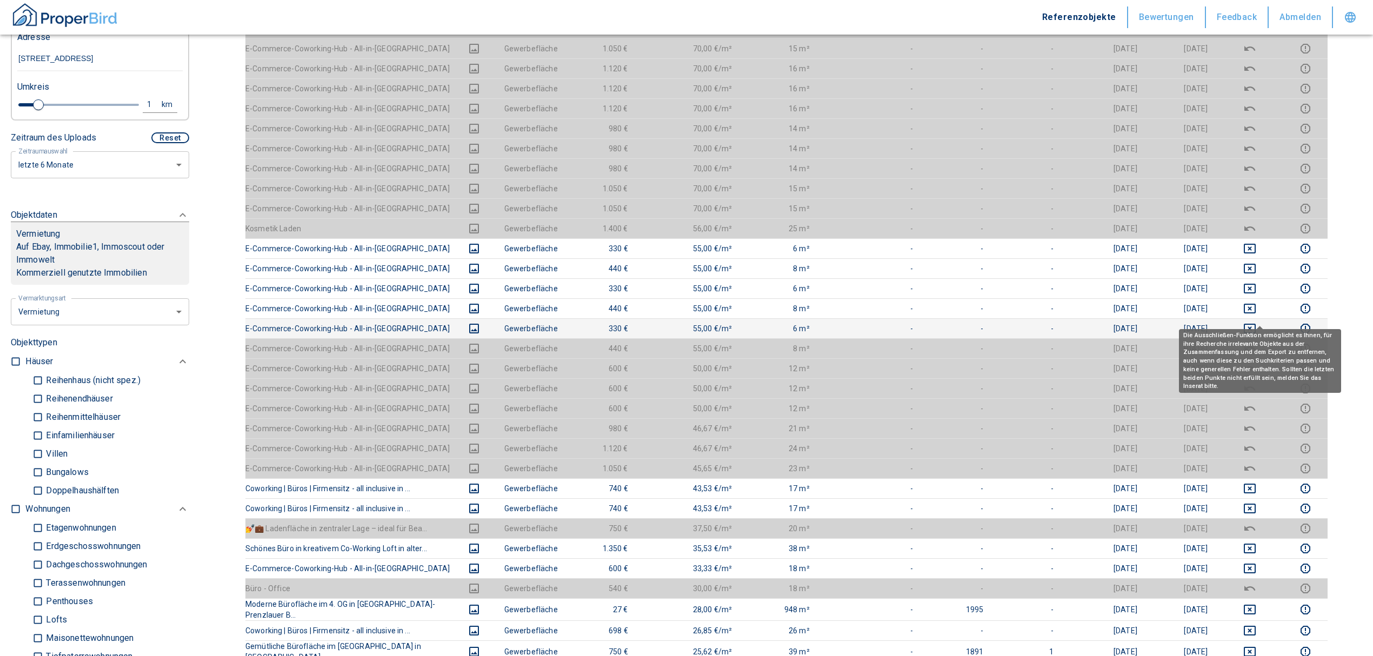
click at [1256, 322] on icon "deselect this listing" at bounding box center [1249, 328] width 13 height 13
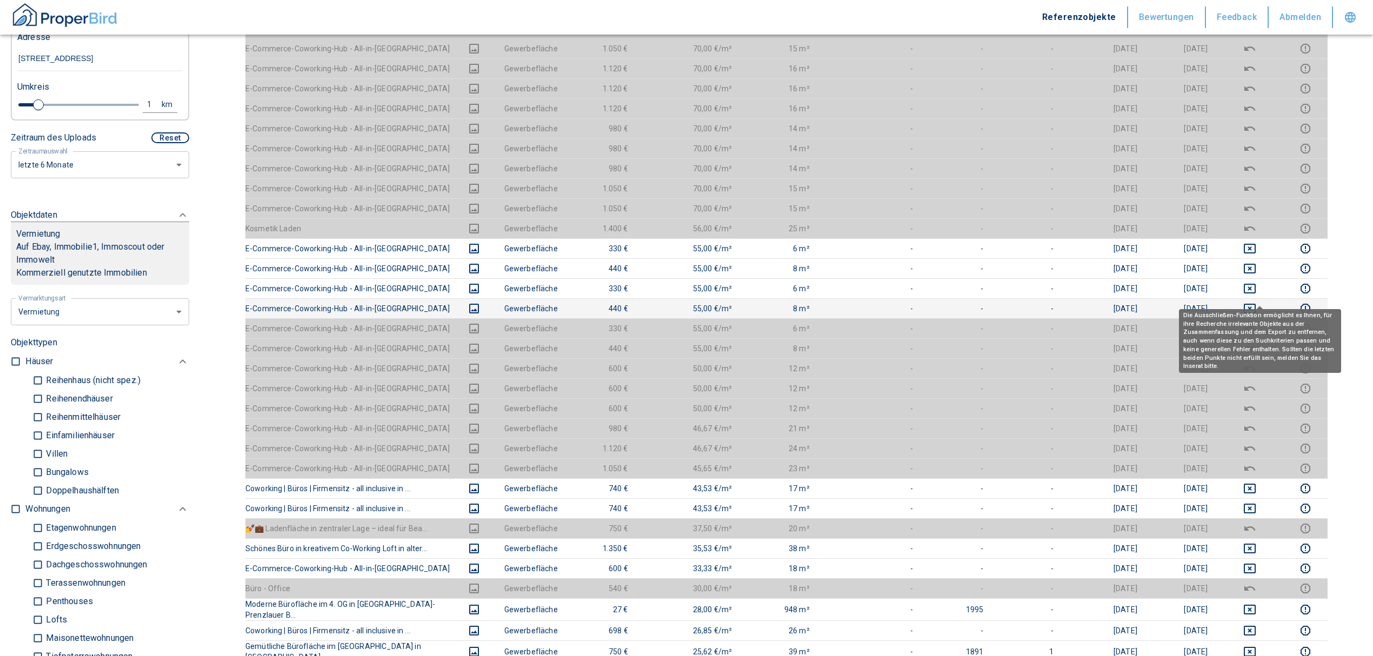
click at [1256, 302] on icon "deselect this listing" at bounding box center [1249, 308] width 13 height 13
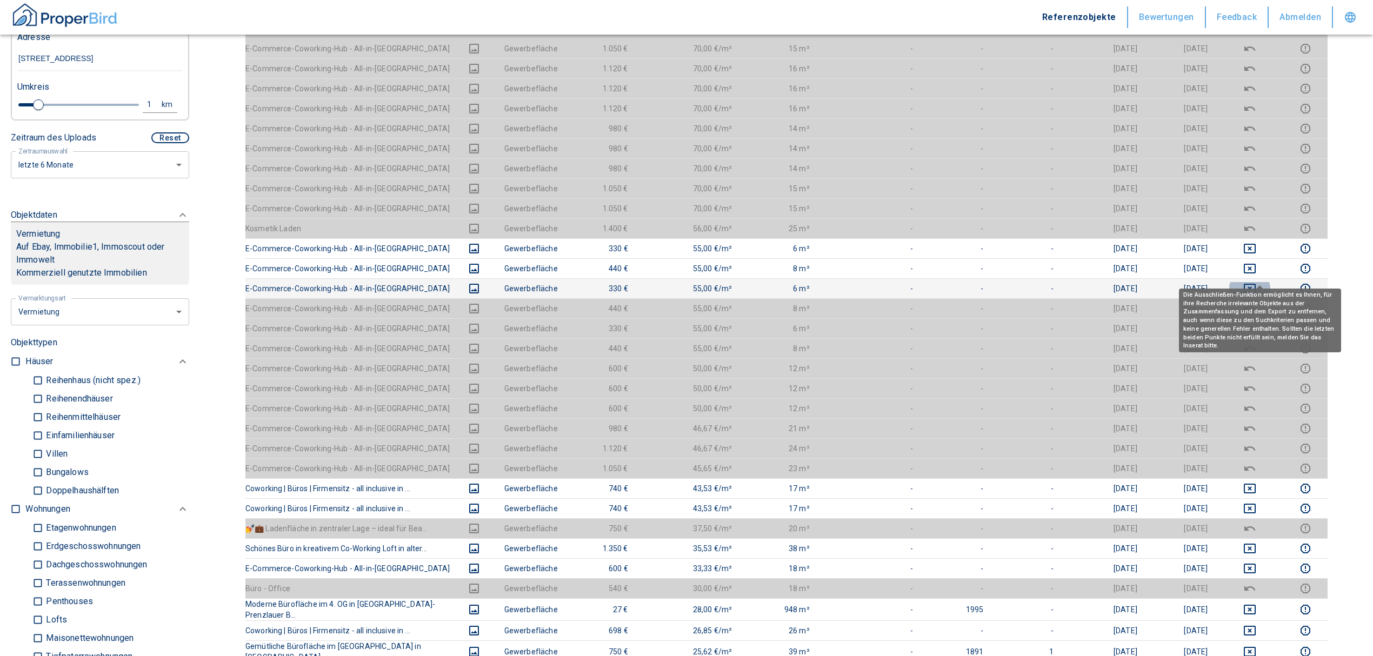
click at [1256, 282] on icon "deselect this listing" at bounding box center [1249, 288] width 13 height 13
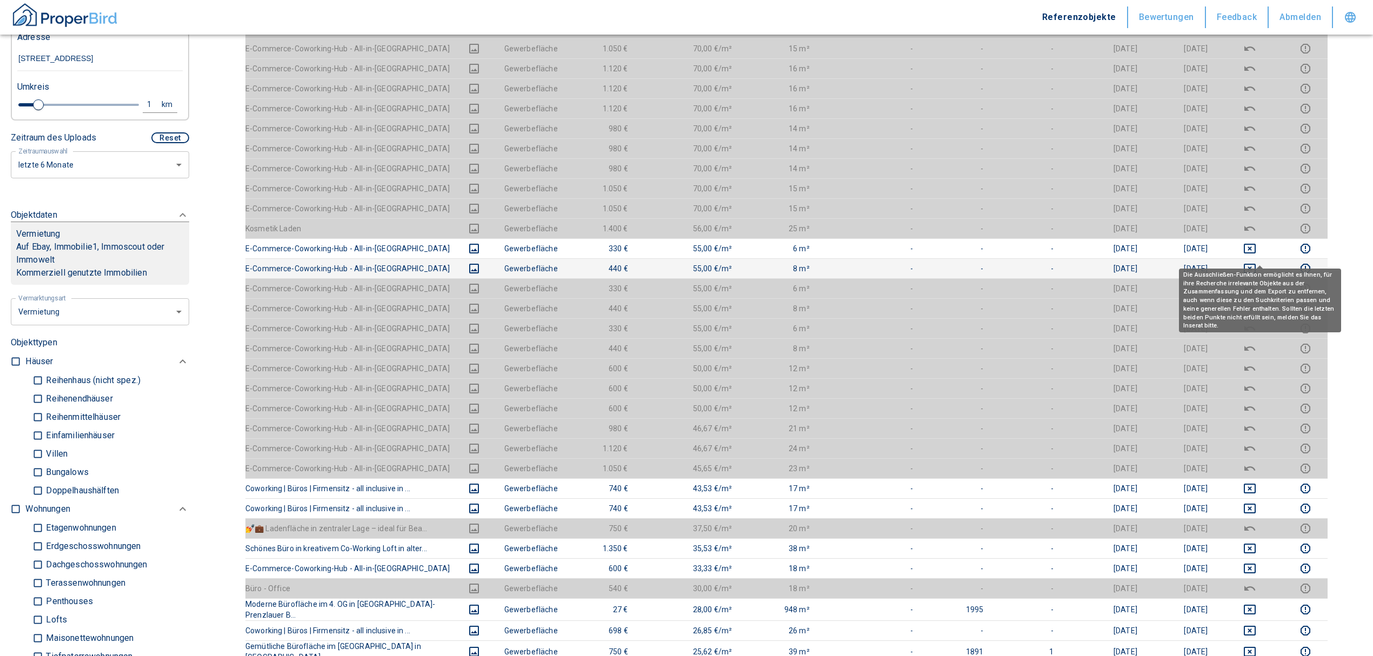
click at [1254, 264] on icon "deselect this listing" at bounding box center [1249, 269] width 12 height 10
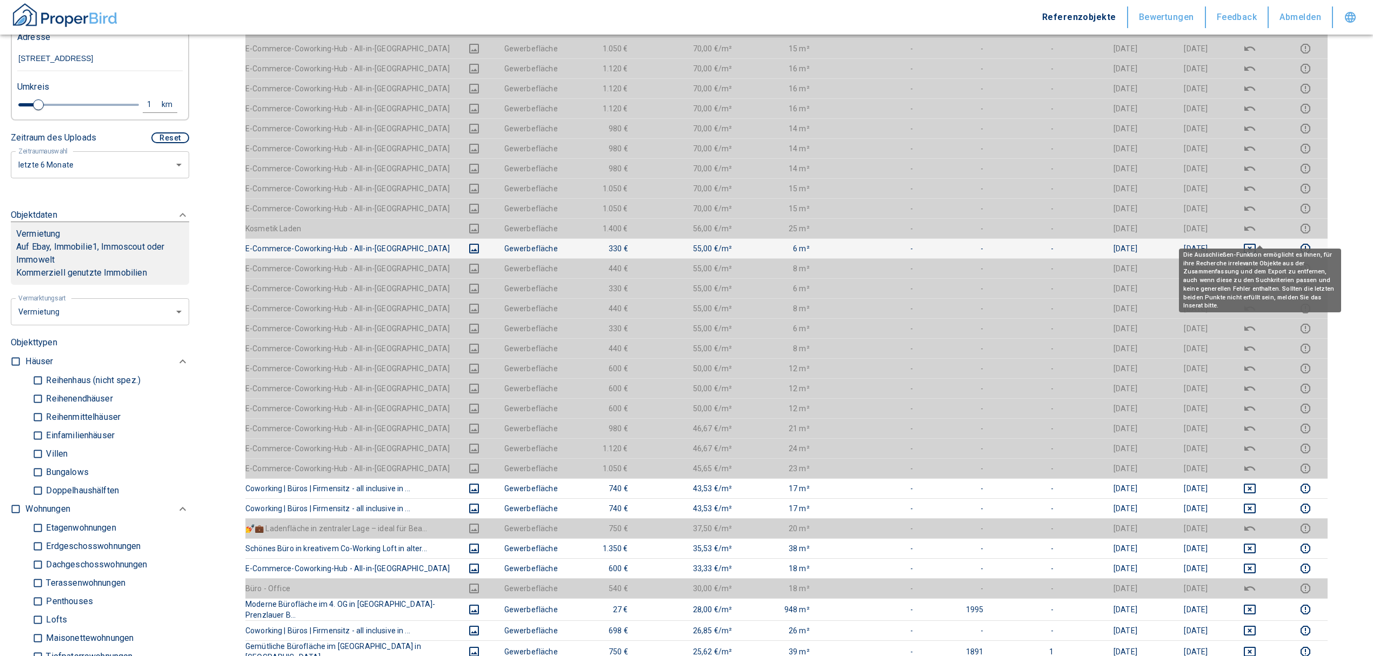
click at [1256, 241] on div "Die Ausschließen-Funktion ermöglicht es Ihnen, für ihre Recherche irrelevante O…" at bounding box center [1260, 276] width 162 height 71
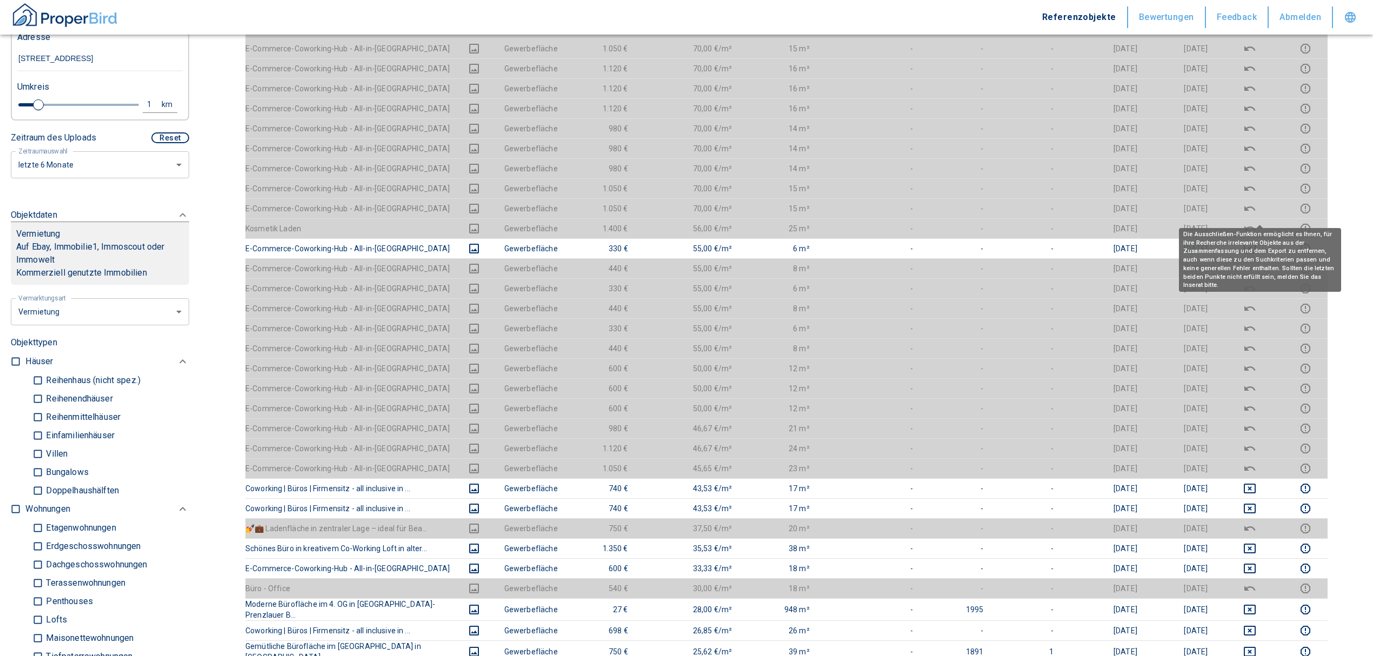
click at [1257, 230] on div "Die Ausschließen-Funktion ermöglicht es Ihnen, für ihre Recherche irrelevante O…" at bounding box center [1260, 260] width 162 height 64
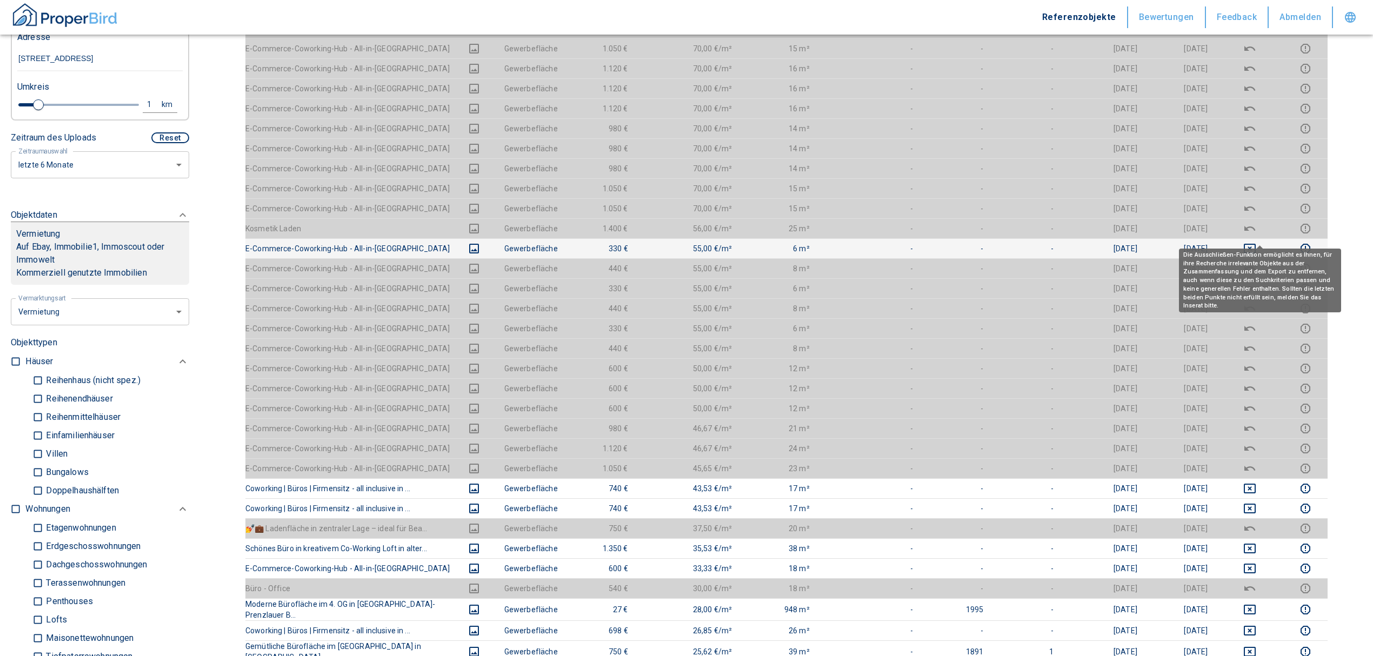
click at [1253, 242] on icon "deselect this listing" at bounding box center [1249, 248] width 13 height 13
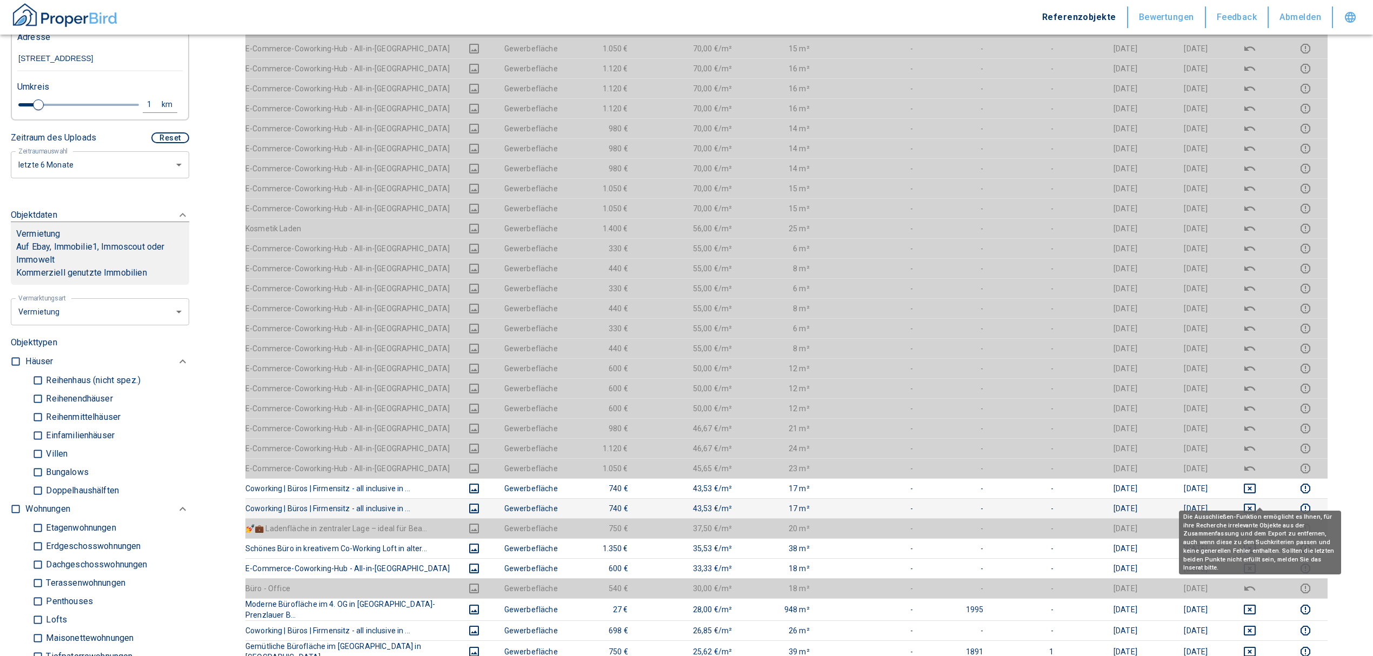
click at [1250, 502] on button "deselect this listing" at bounding box center [1250, 508] width 50 height 13
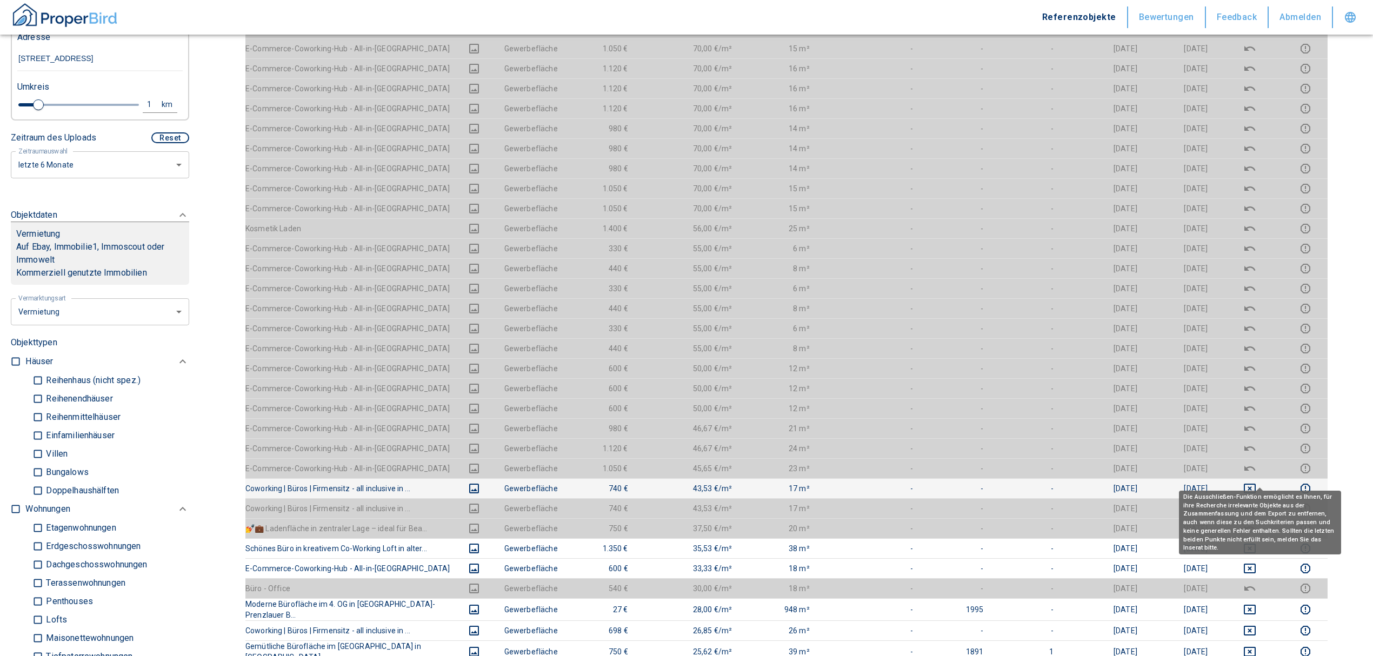
click at [1257, 483] on div "Die Ausschließen-Funktion ermöglicht es Ihnen, für ihre Recherche irrelevante O…" at bounding box center [1260, 518] width 162 height 71
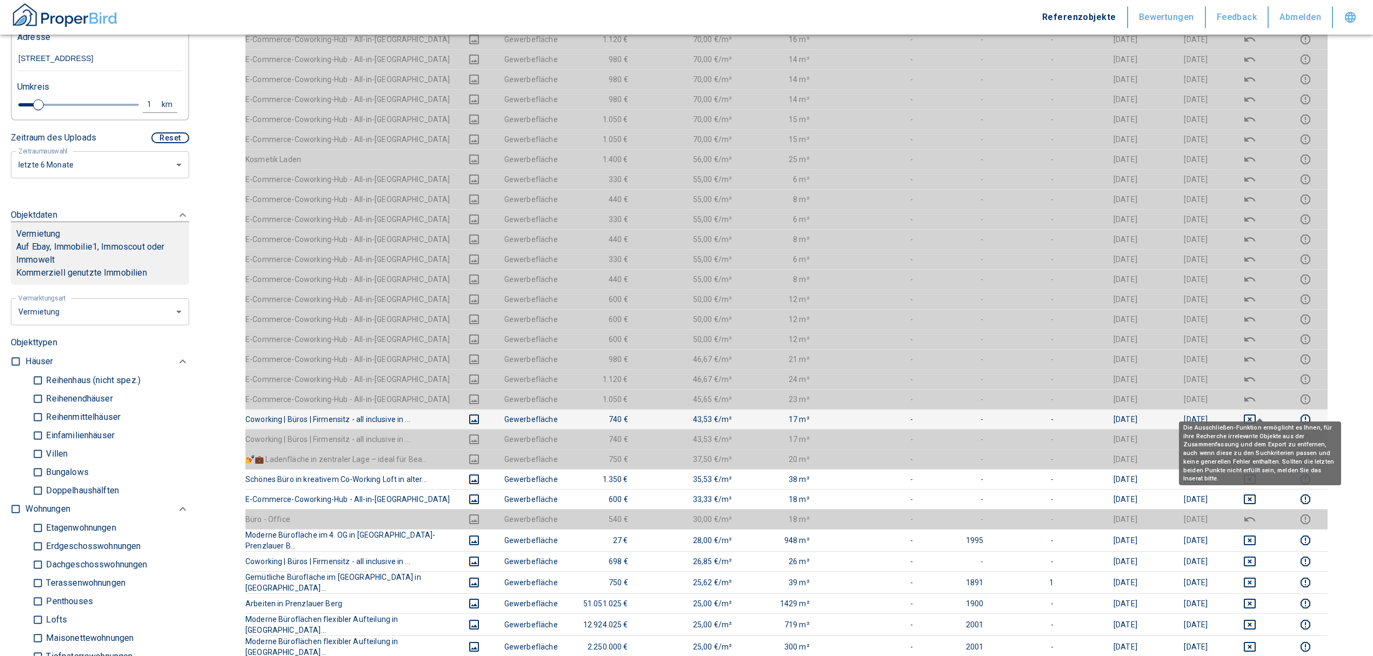
scroll to position [432, 0]
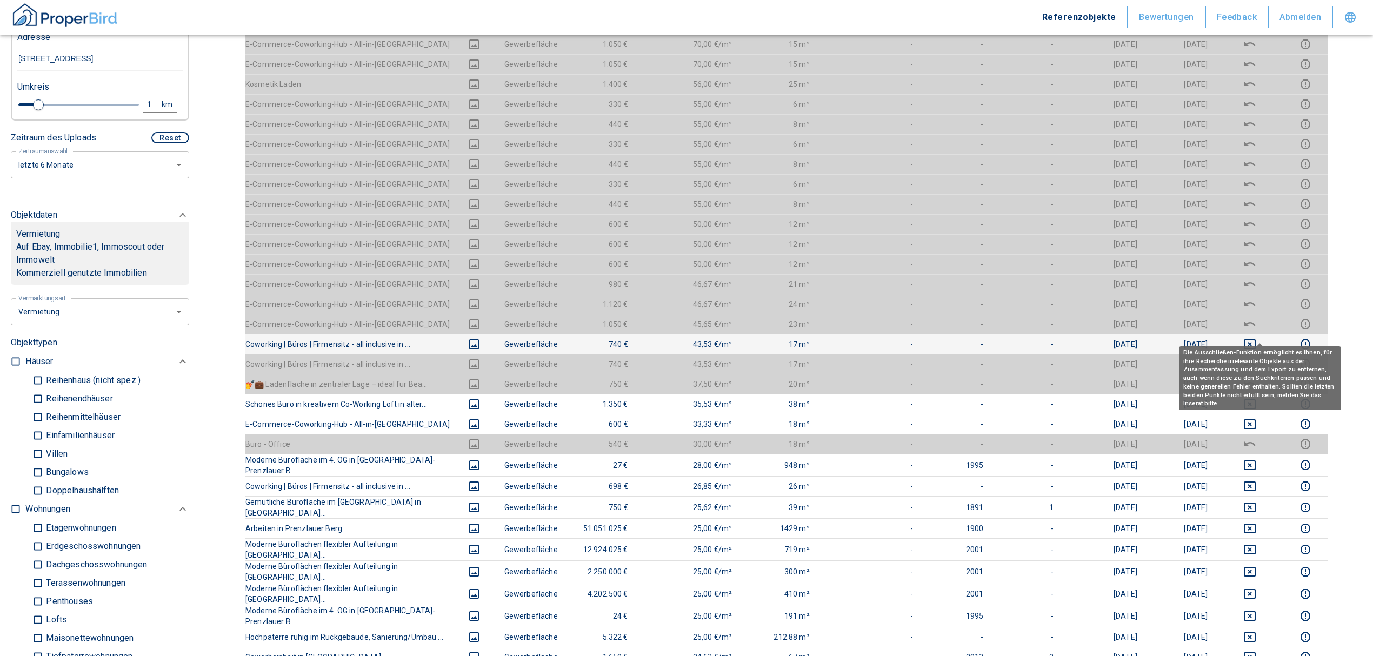
click at [1256, 338] on icon "deselect this listing" at bounding box center [1249, 344] width 13 height 13
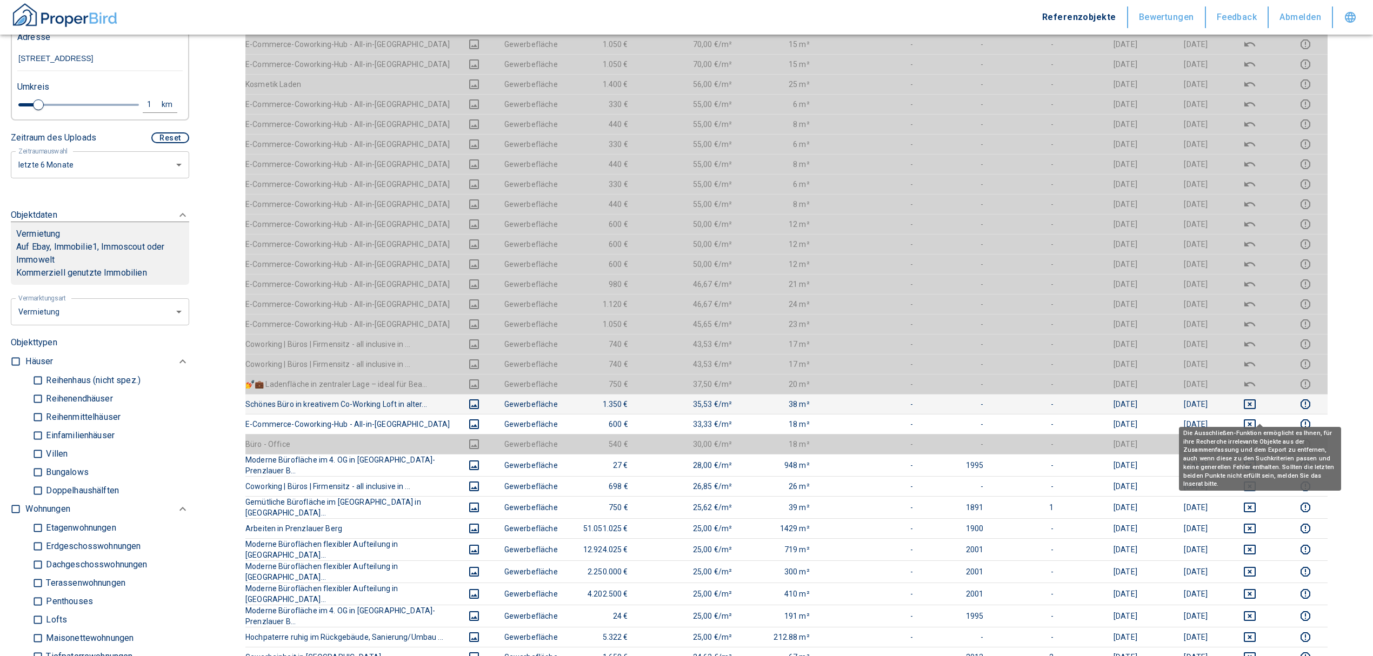
drag, startPoint x: 1256, startPoint y: 407, endPoint x: 1258, endPoint y: 399, distance: 8.8
click at [1256, 418] on icon "deselect this listing" at bounding box center [1249, 424] width 13 height 13
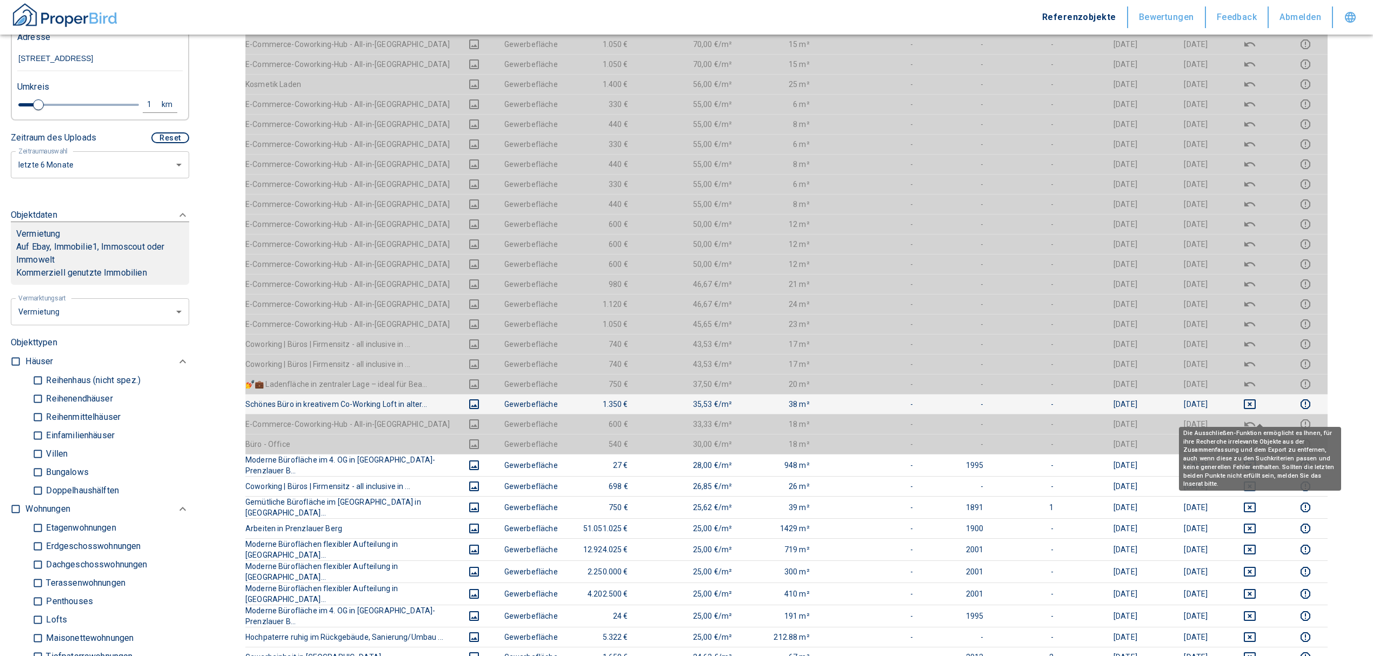
click at [1263, 394] on td at bounding box center [1249, 404] width 67 height 20
click at [1256, 398] on icon "deselect this listing" at bounding box center [1249, 404] width 13 height 13
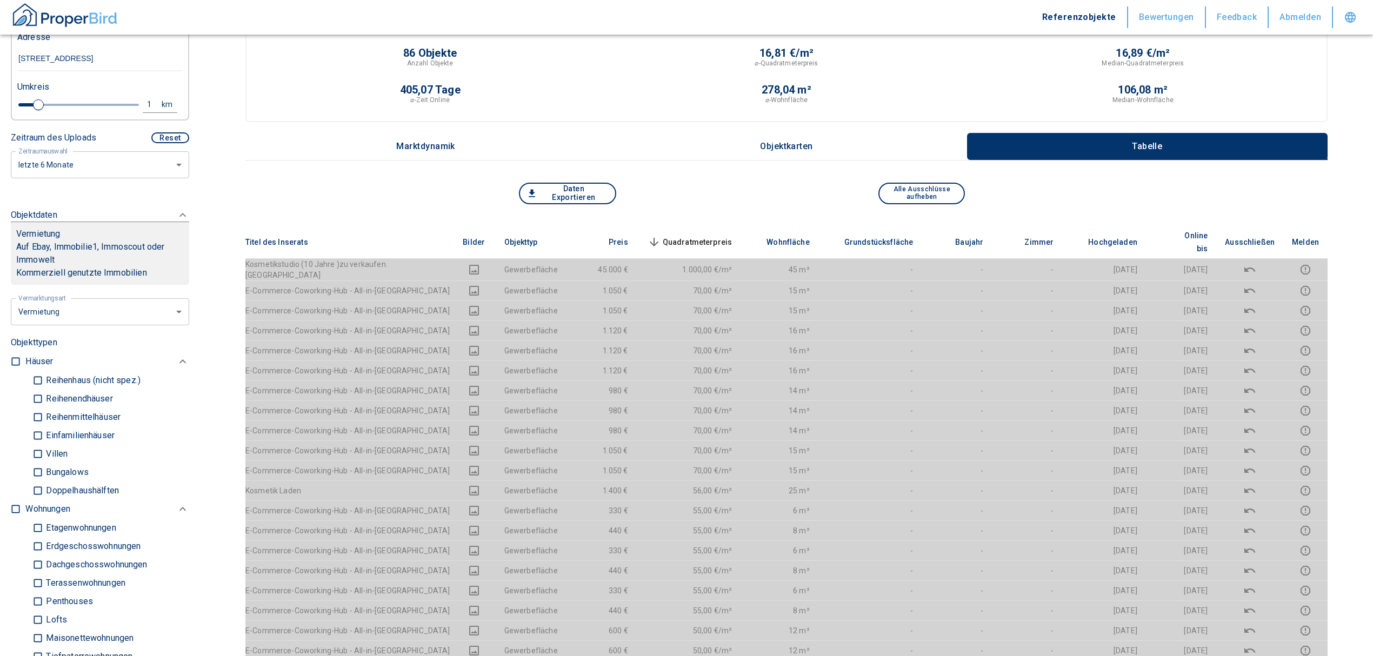
scroll to position [0, 0]
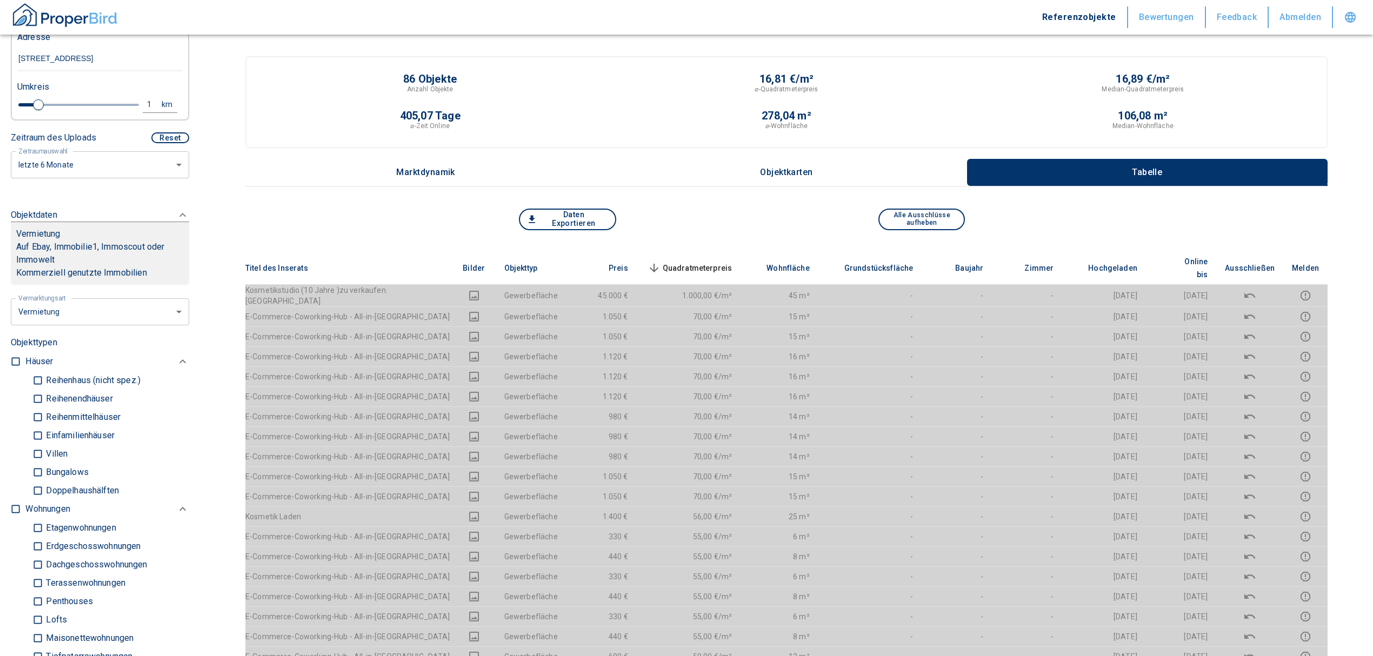
click at [712, 253] on th "Quadratmeterpreis sorted descending" at bounding box center [689, 268] width 104 height 33
click at [701, 262] on span "Quadratmeterpreis sorted descending" at bounding box center [688, 268] width 87 height 13
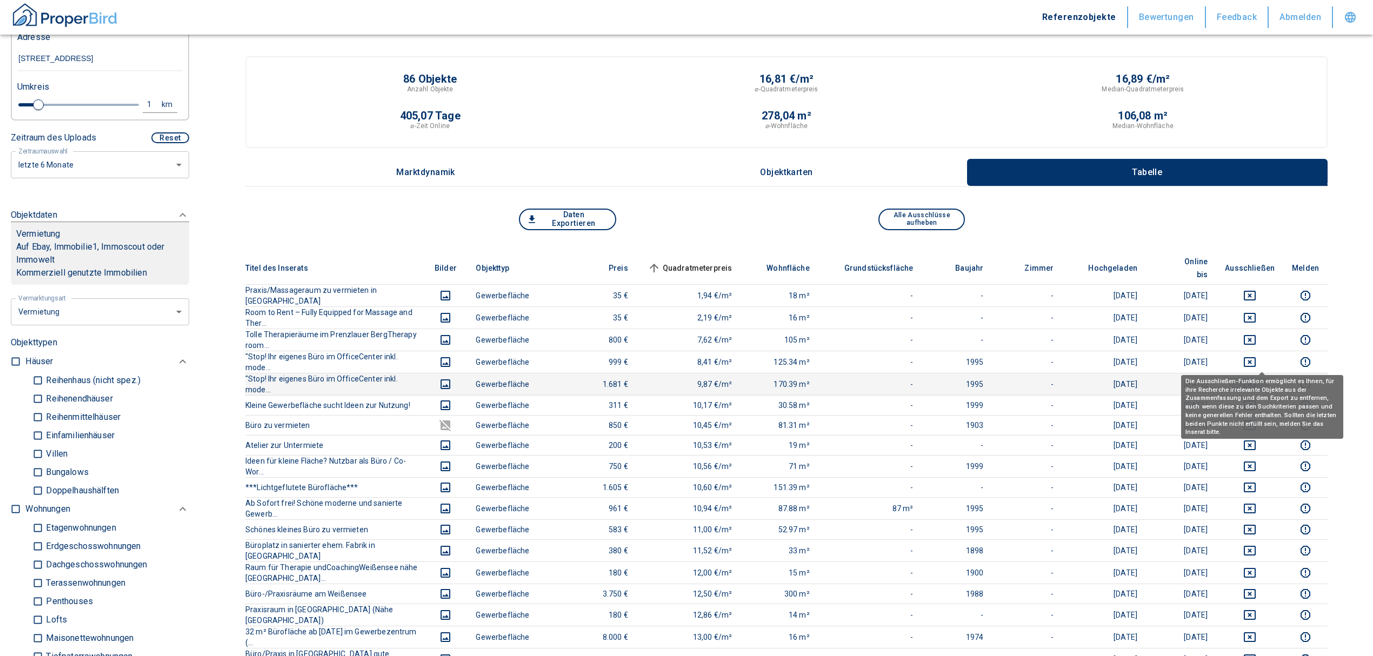
click at [1255, 379] on icon "deselect this listing" at bounding box center [1249, 384] width 12 height 10
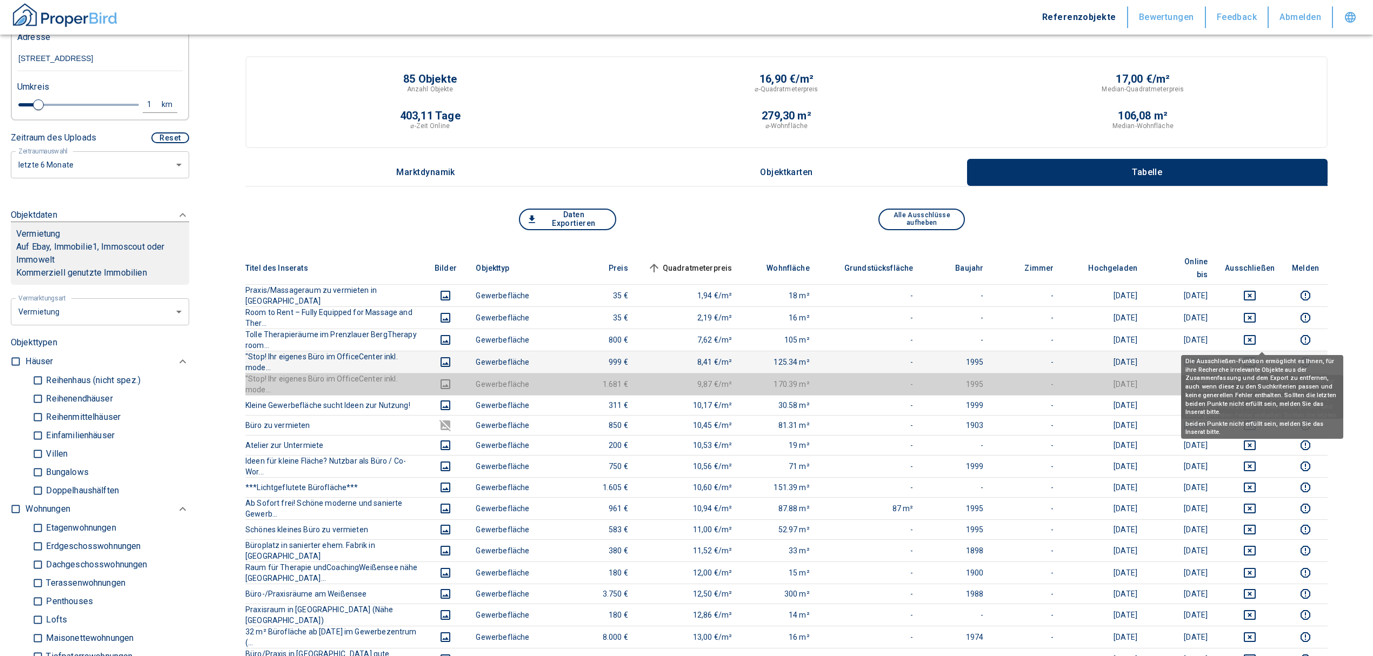
click at [1256, 356] on icon "deselect this listing" at bounding box center [1249, 362] width 13 height 13
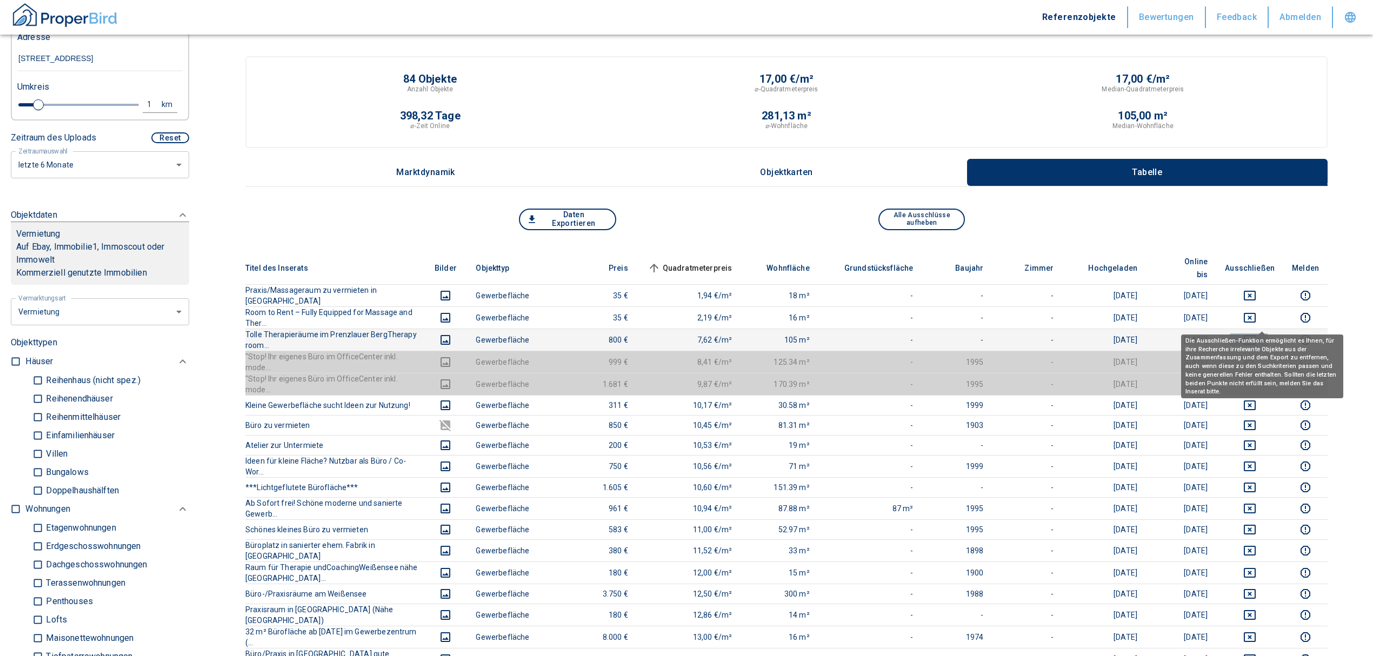
click at [1256, 333] on icon "deselect this listing" at bounding box center [1249, 339] width 13 height 13
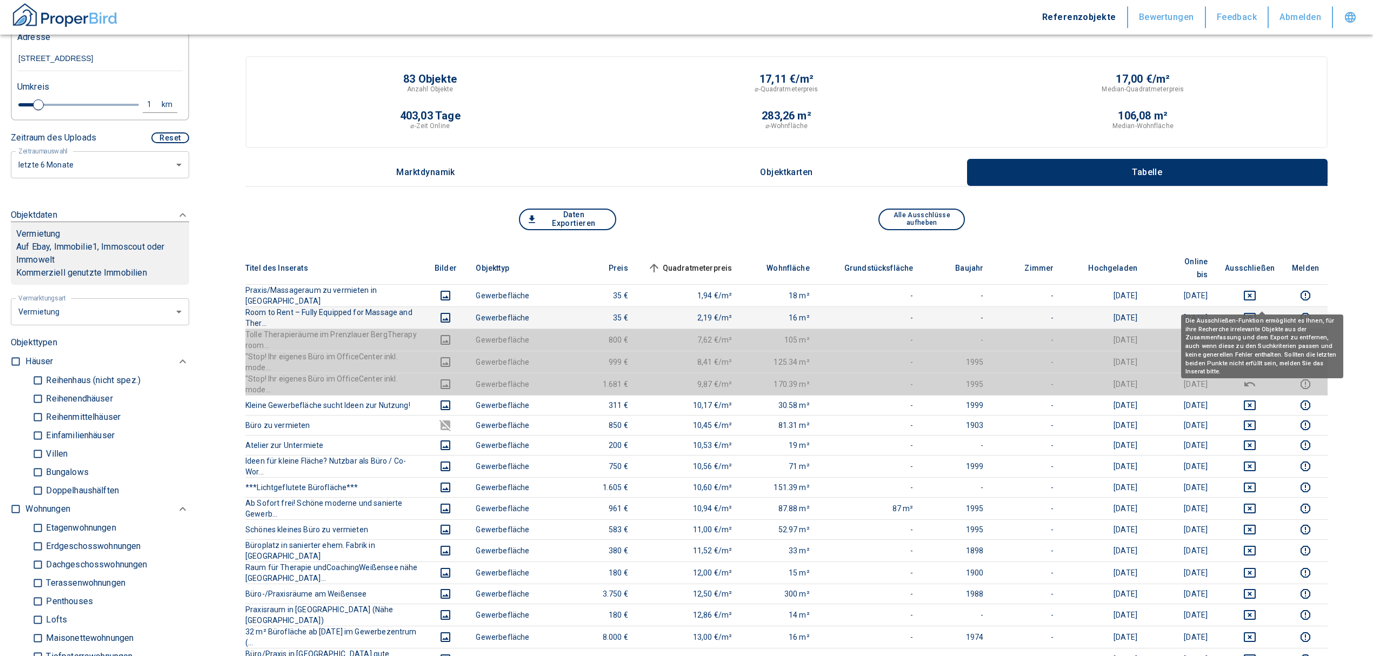
click at [1256, 311] on icon "deselect this listing" at bounding box center [1249, 317] width 13 height 13
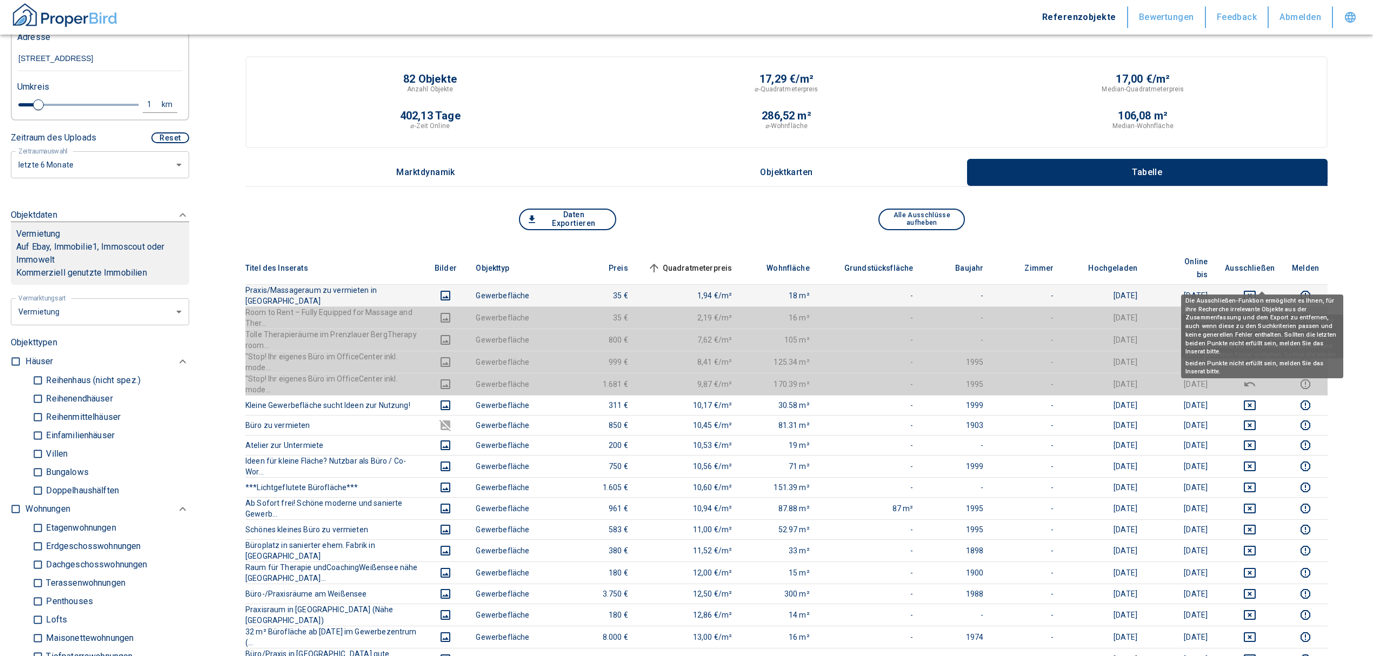
click at [1256, 289] on icon "deselect this listing" at bounding box center [1249, 295] width 13 height 13
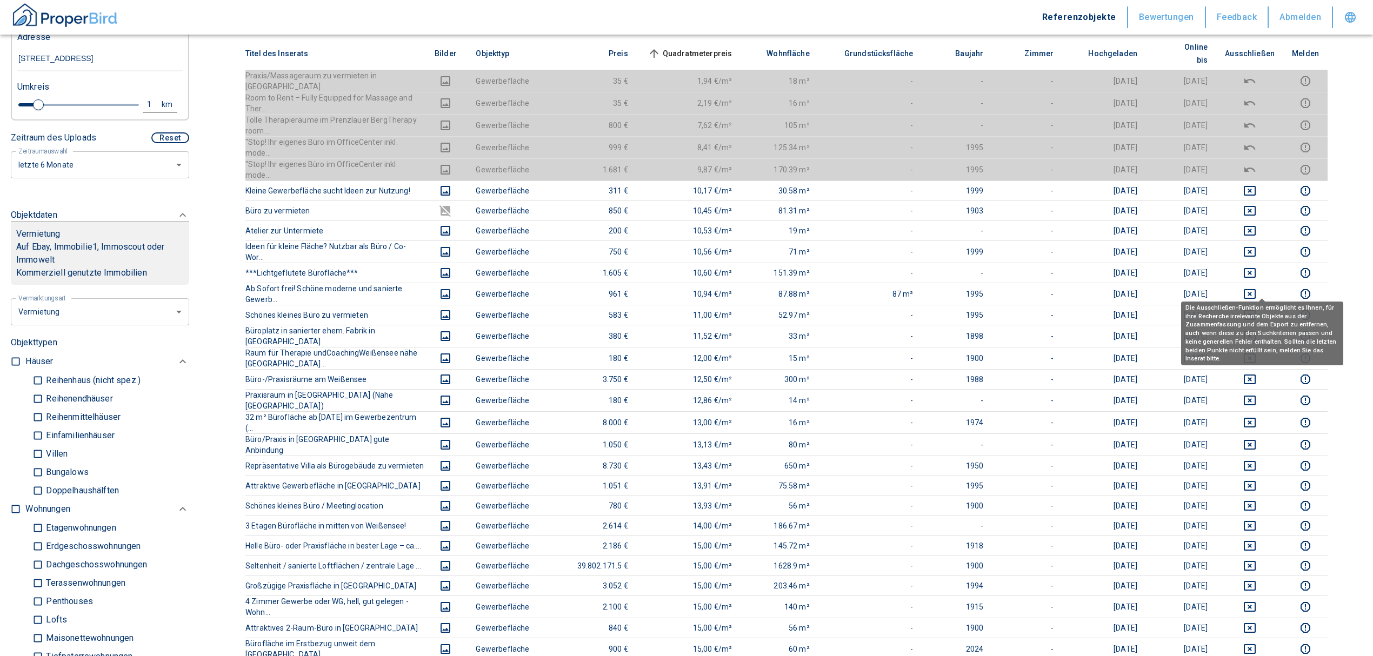
scroll to position [216, 0]
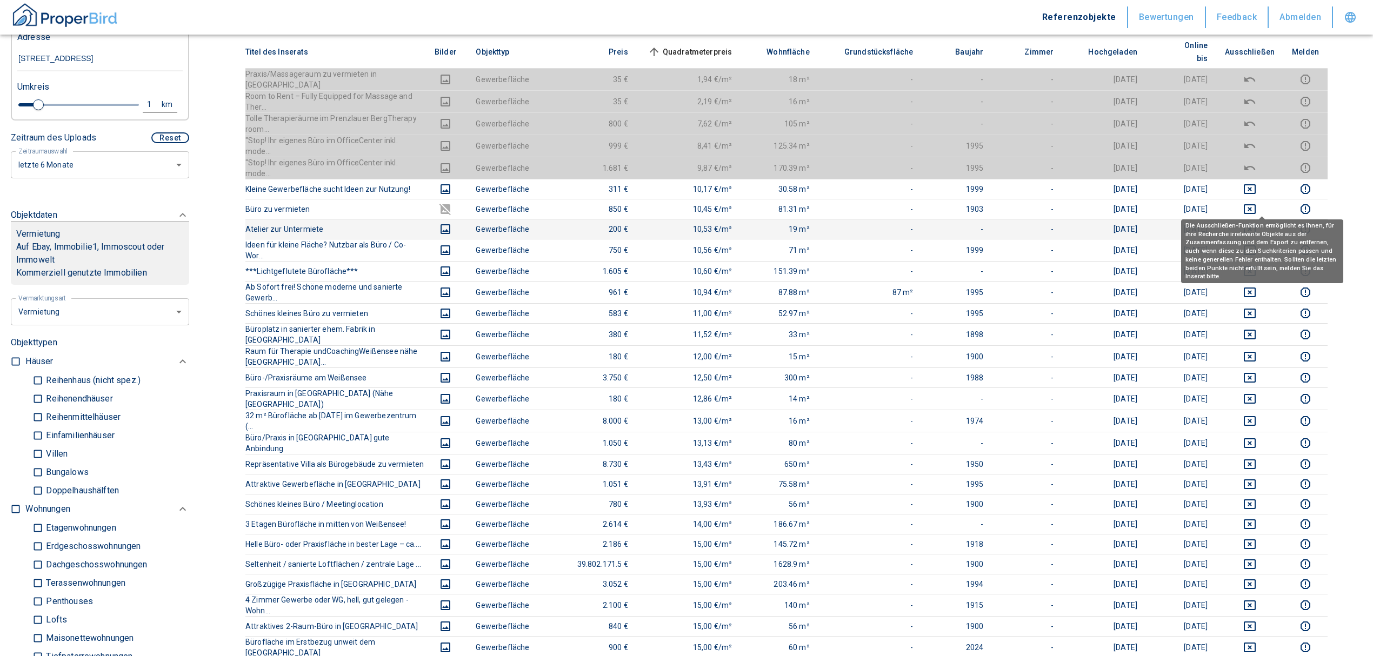
click at [1256, 223] on icon "deselect this listing" at bounding box center [1249, 229] width 13 height 13
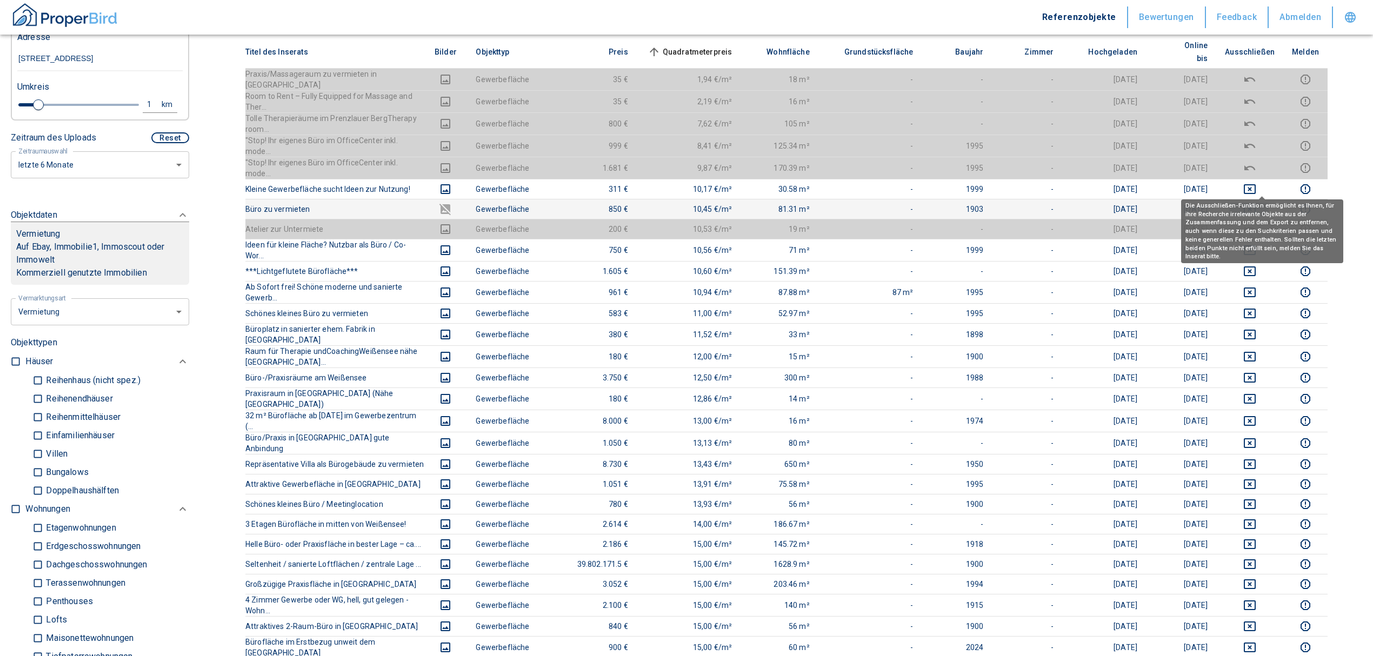
click at [1256, 203] on icon "deselect this listing" at bounding box center [1249, 209] width 13 height 13
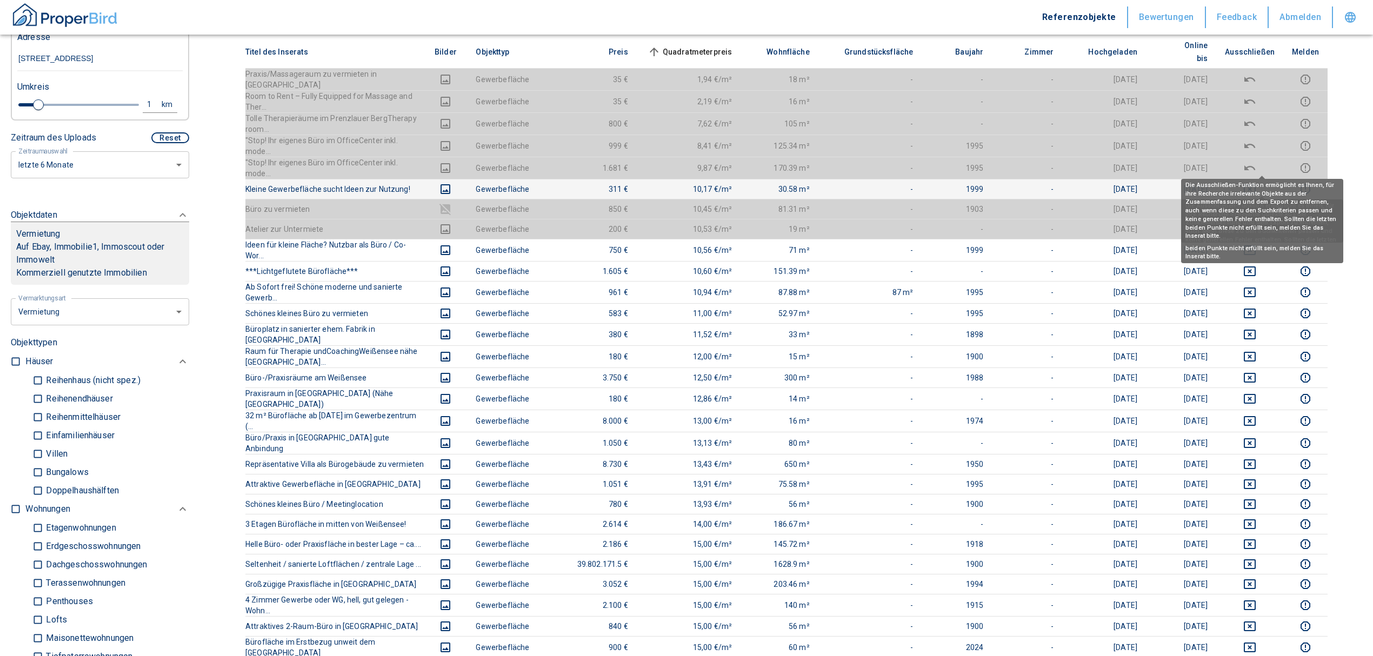
click at [1256, 183] on icon "deselect this listing" at bounding box center [1249, 189] width 13 height 13
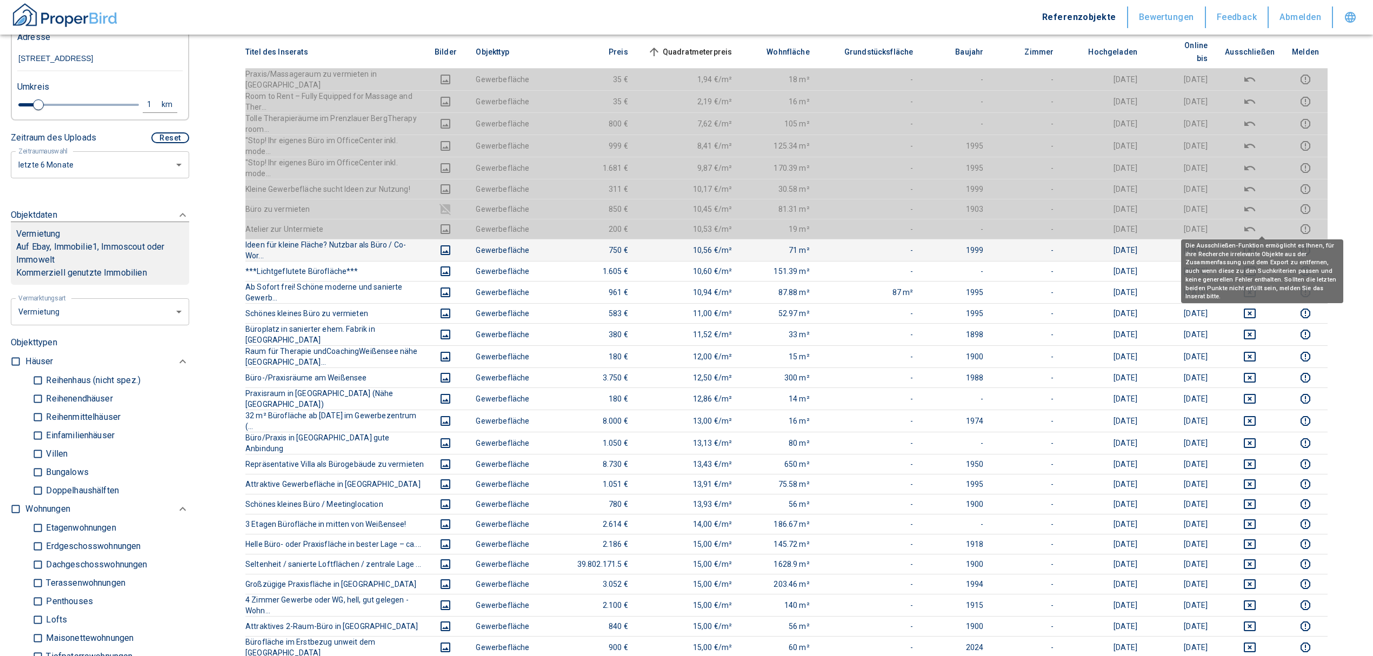
click at [1255, 245] on icon "deselect this listing" at bounding box center [1249, 250] width 12 height 10
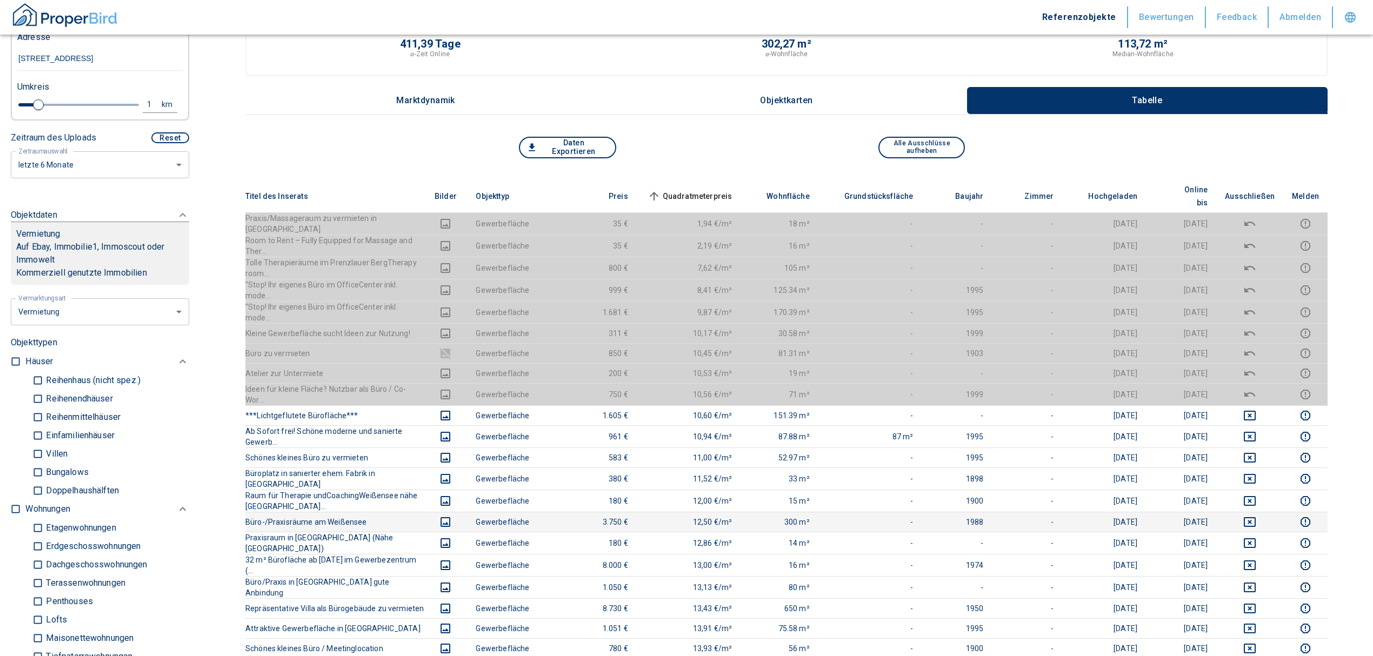
scroll to position [0, 0]
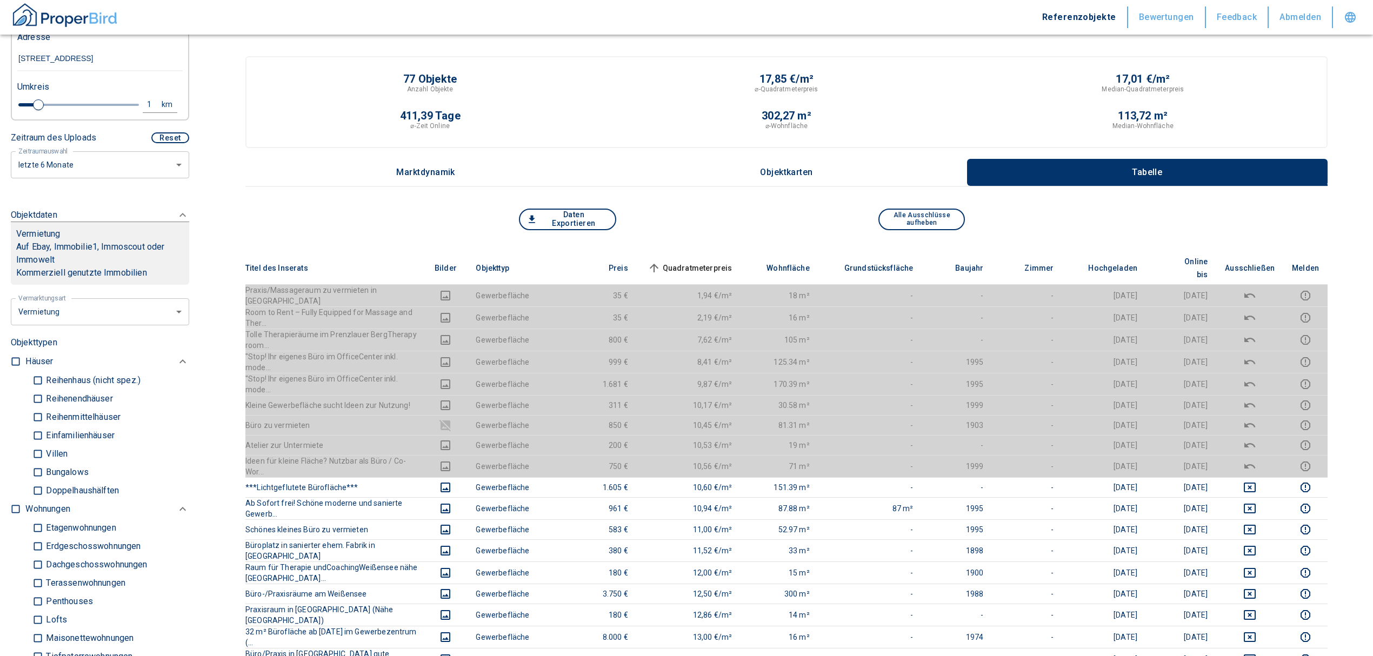
click at [732, 262] on span "Quadratmeterpreis sorted ascending" at bounding box center [688, 268] width 87 height 13
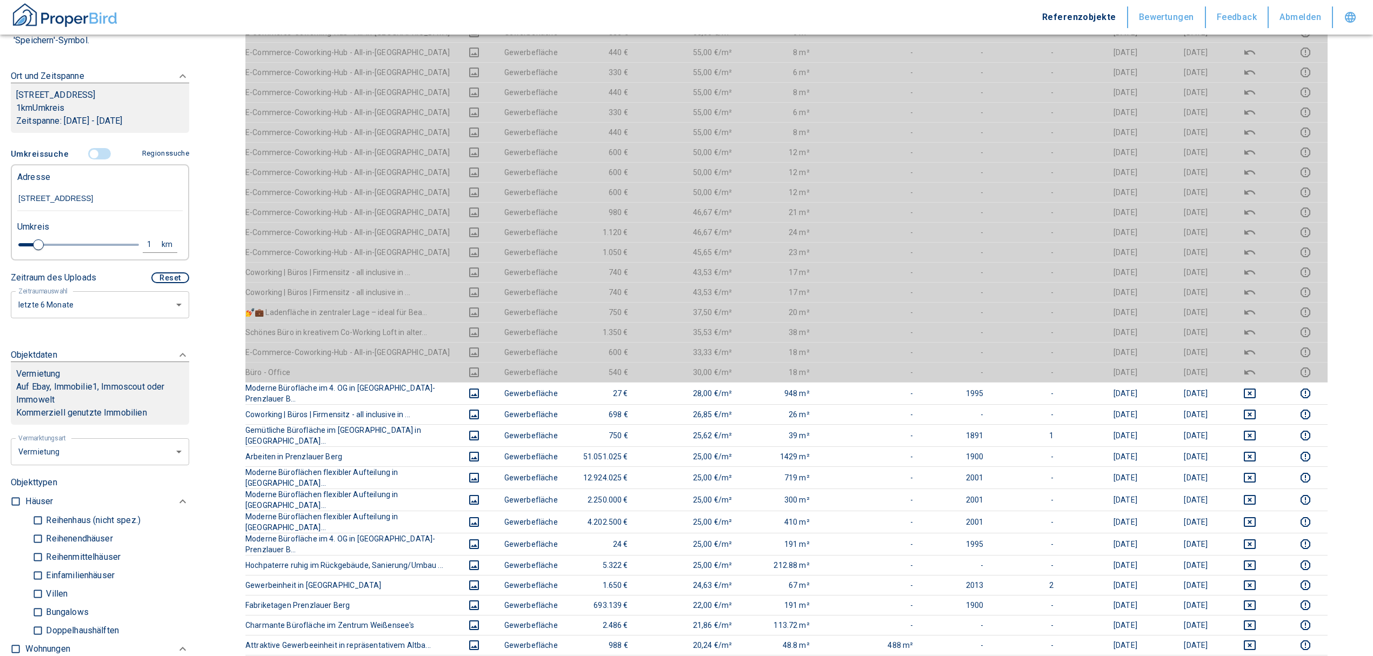
scroll to position [72, 0]
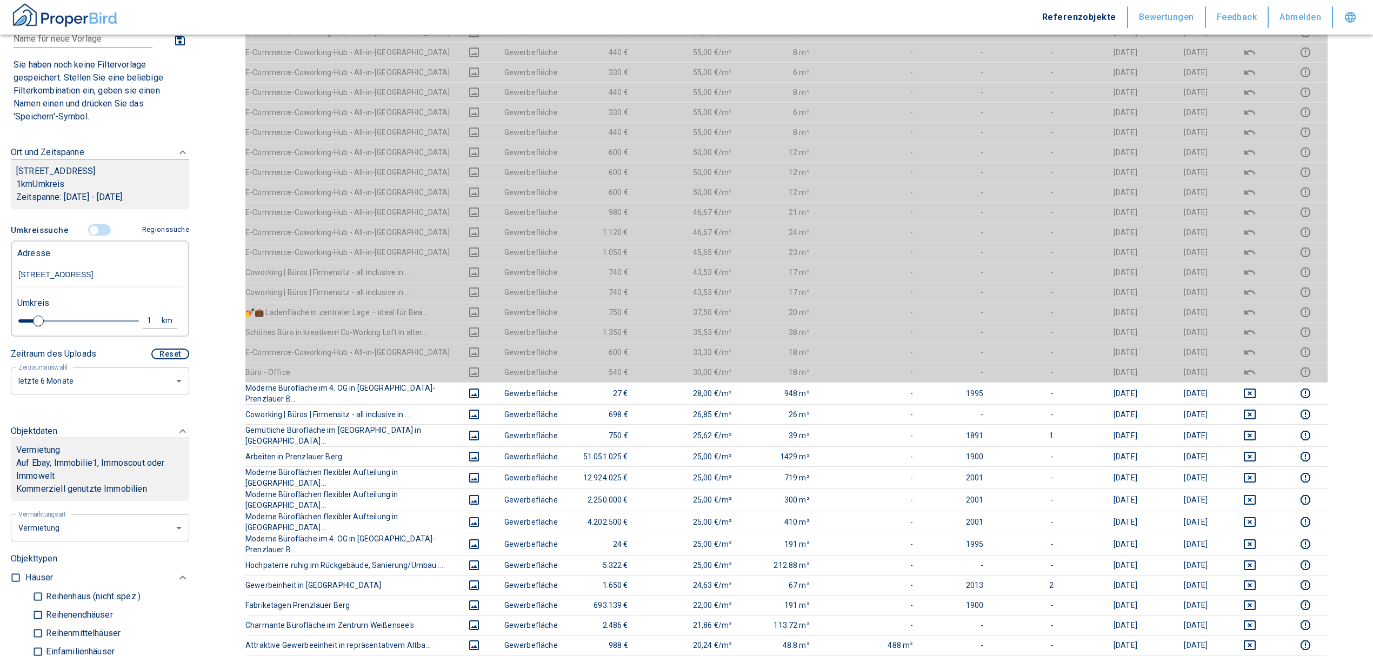
click at [95, 229] on input "controlled" at bounding box center [94, 230] width 32 height 12
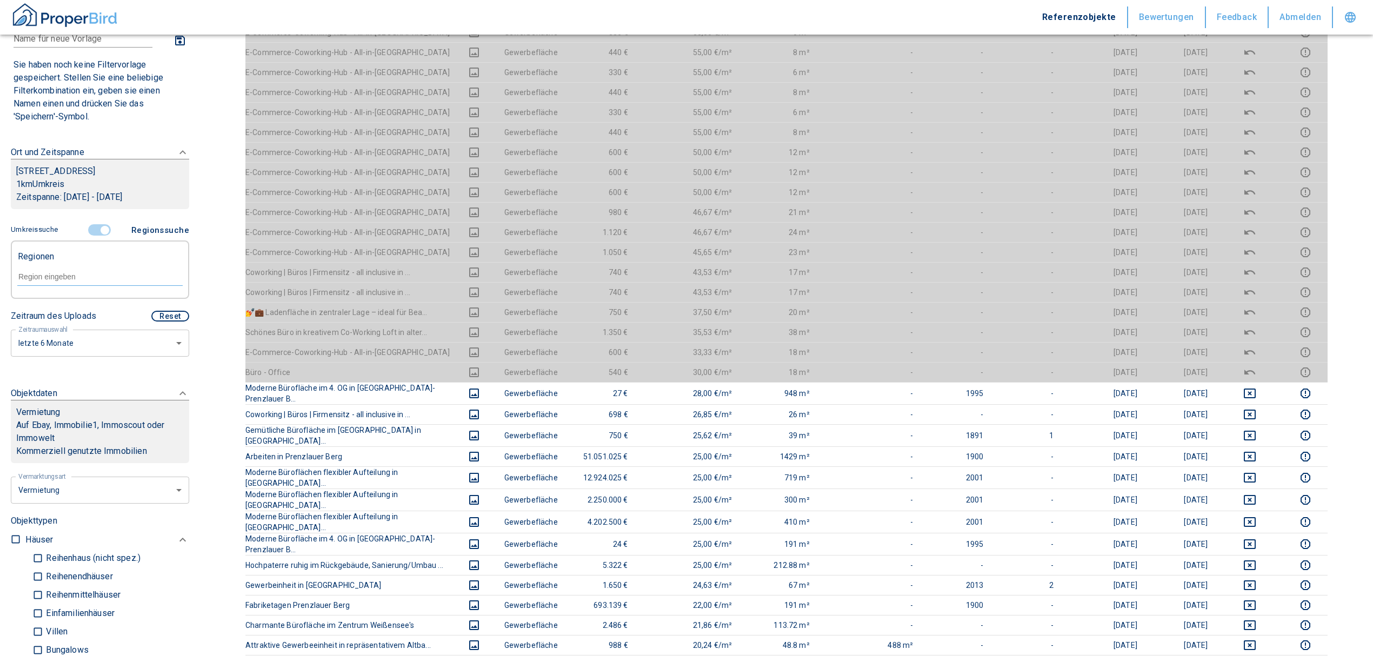
click at [62, 273] on input "text" at bounding box center [99, 277] width 165 height 10
click at [111, 297] on li "13086 [GEOGRAPHIC_DATA]" at bounding box center [94, 301] width 155 height 19
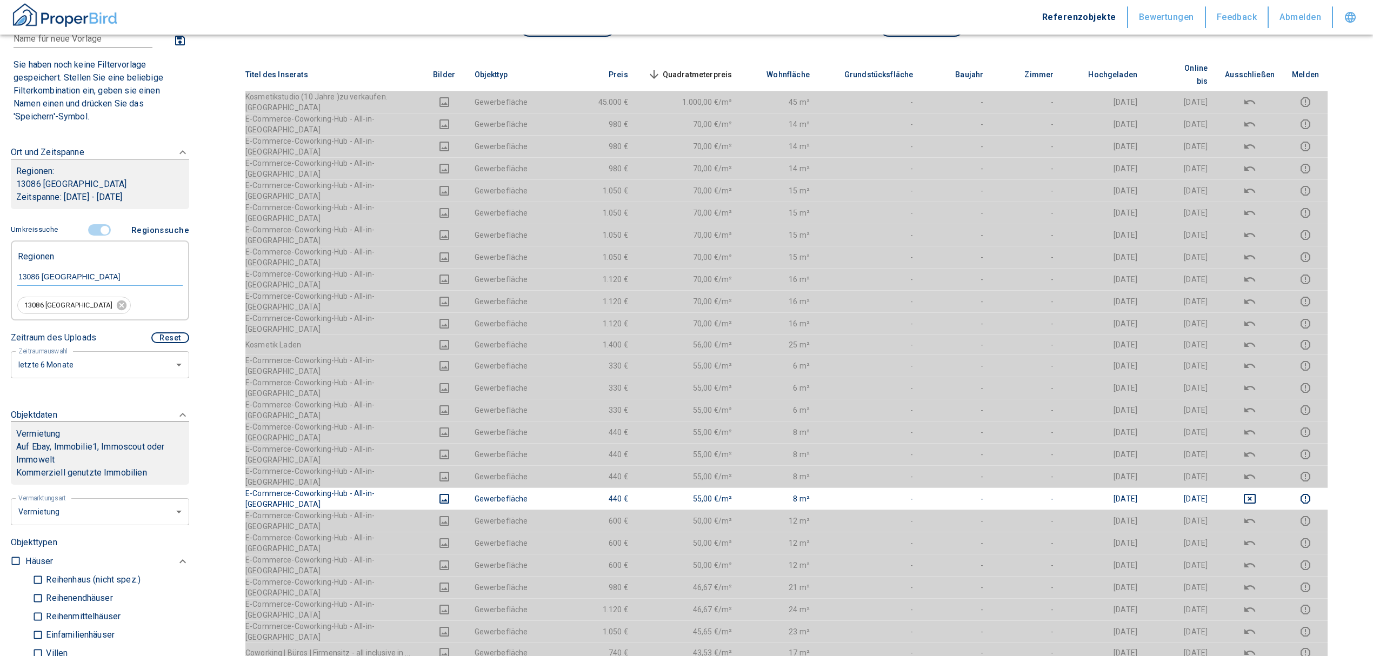
scroll to position [216, 0]
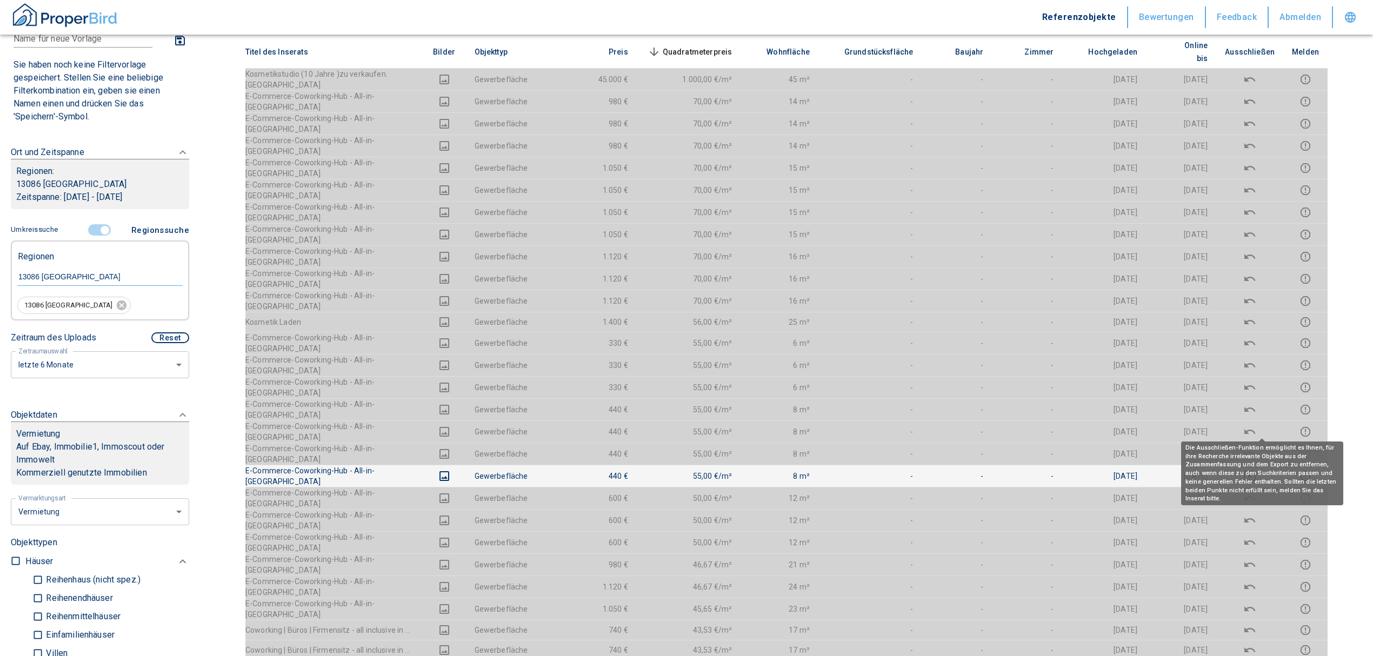
click at [1255, 471] on icon "deselect this listing" at bounding box center [1249, 476] width 12 height 10
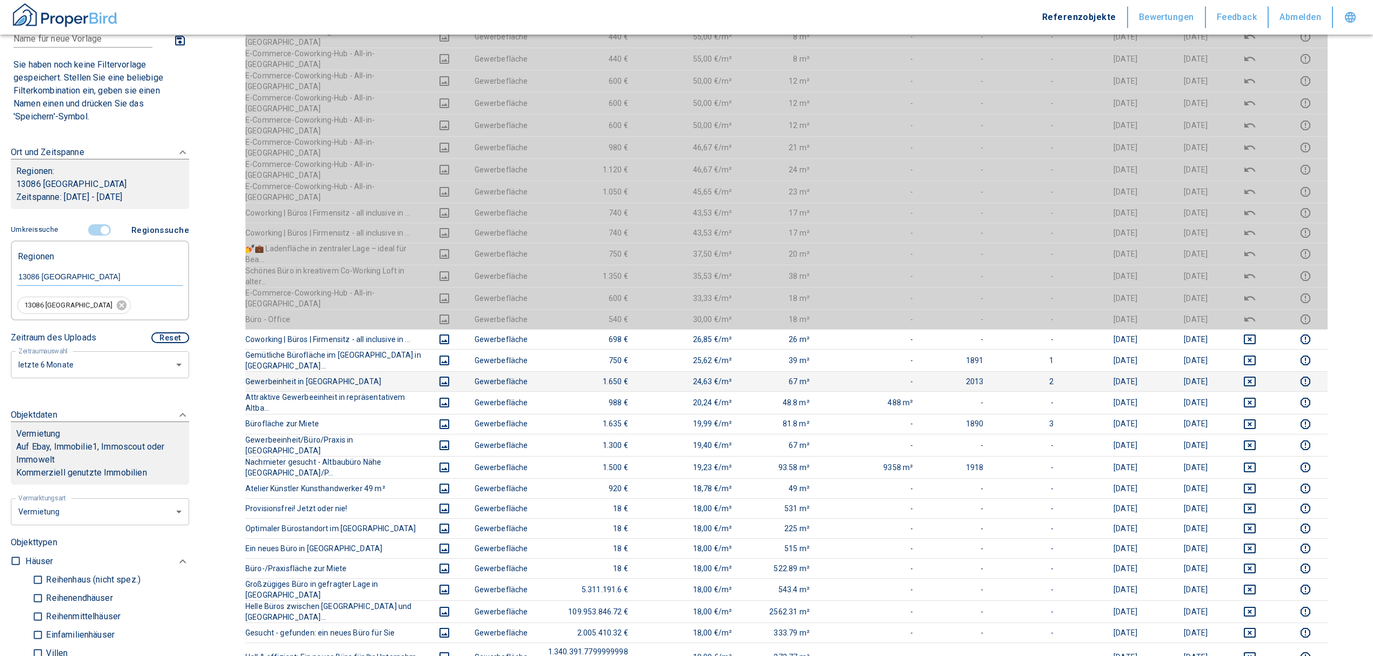
scroll to position [648, 0]
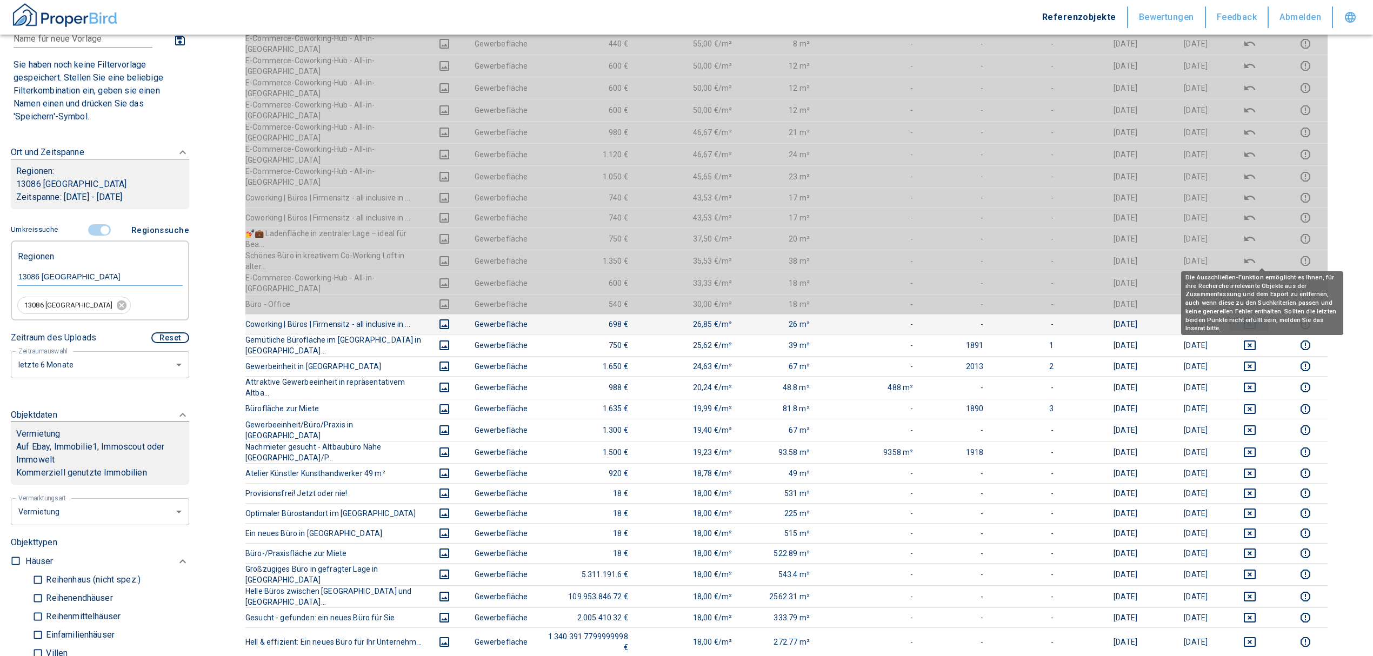
click at [1255, 319] on icon "deselect this listing" at bounding box center [1249, 324] width 12 height 10
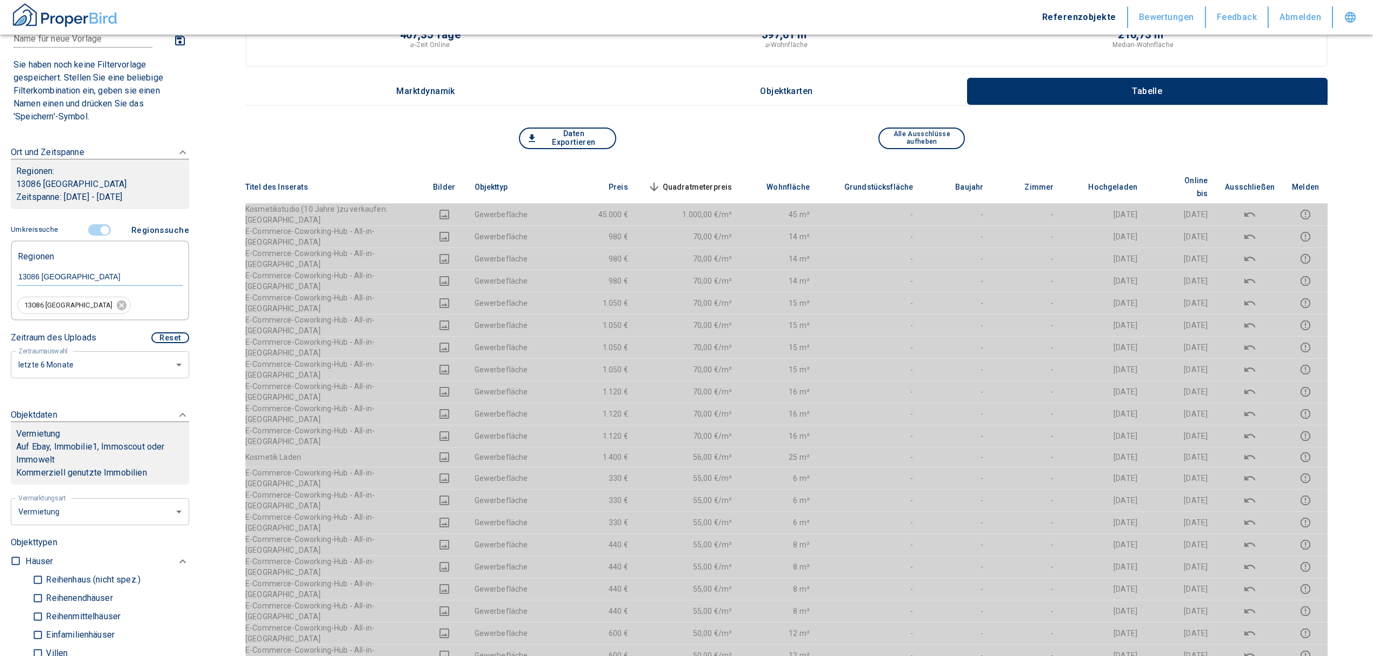
scroll to position [0, 0]
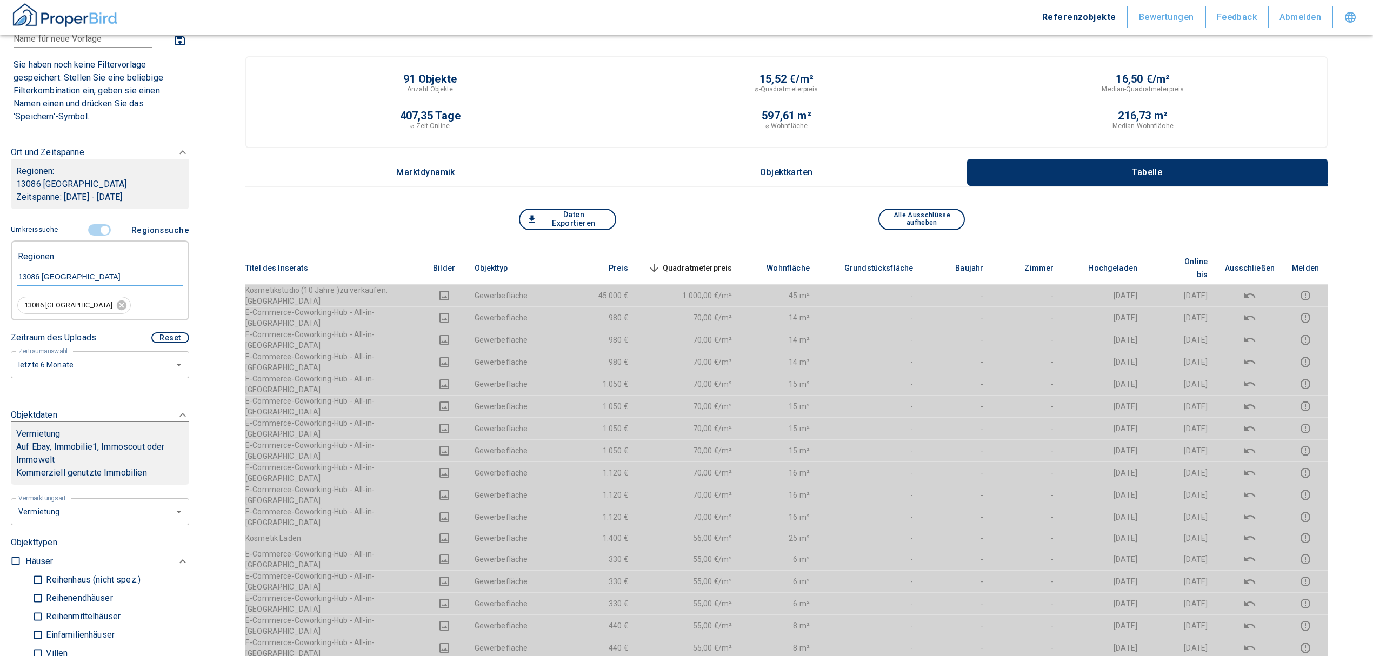
click at [718, 262] on span "Quadratmeterpreis sorted descending" at bounding box center [688, 268] width 87 height 13
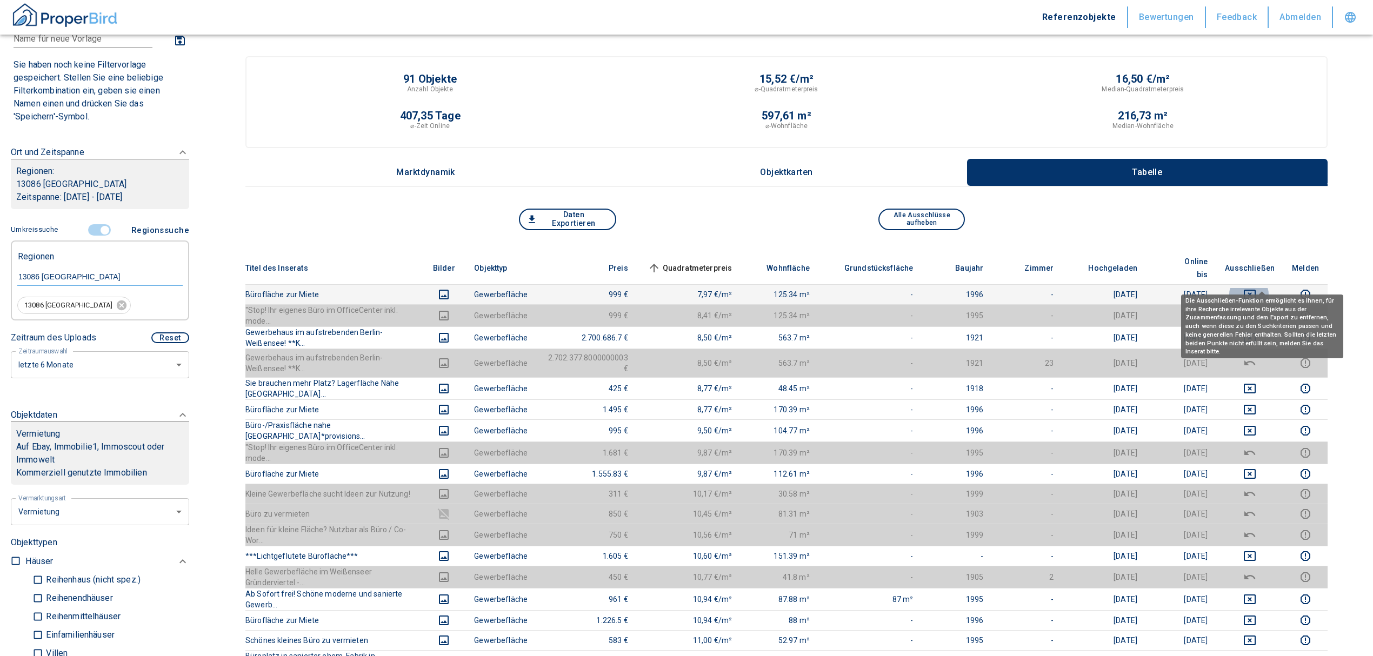
click at [1256, 288] on icon "deselect this listing" at bounding box center [1249, 294] width 13 height 13
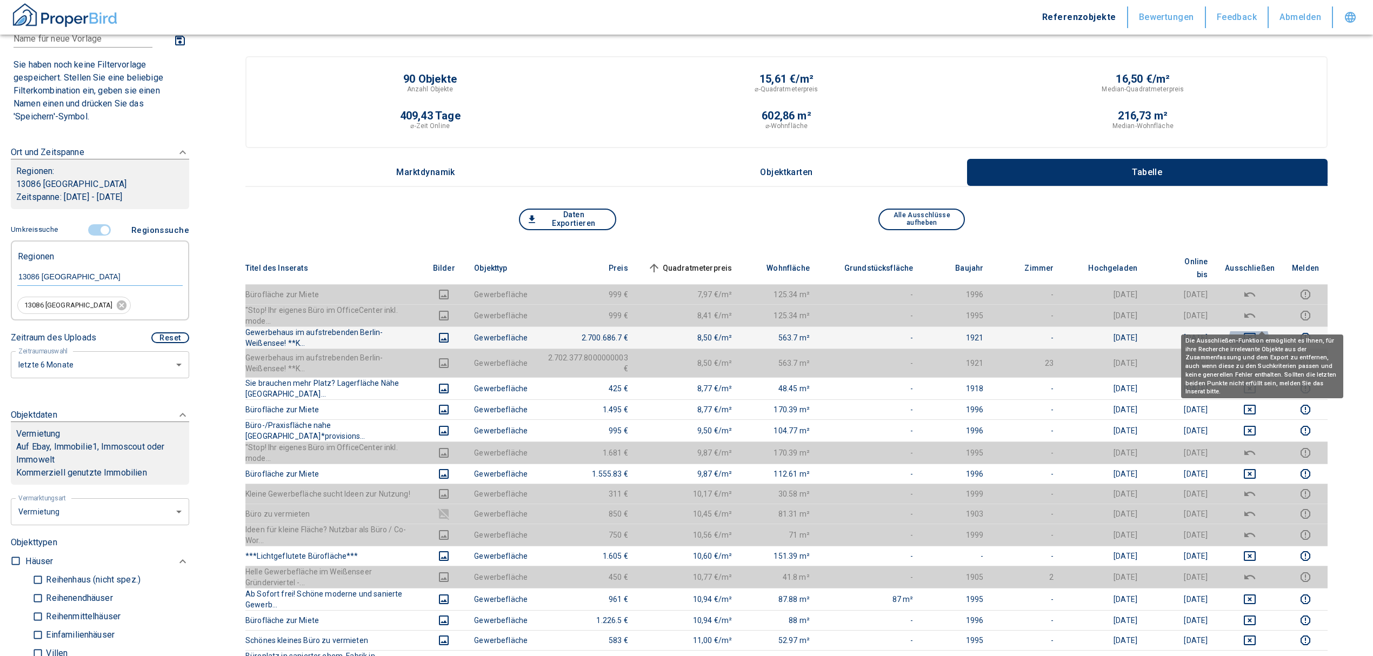
click at [1256, 331] on icon "deselect this listing" at bounding box center [1249, 337] width 13 height 13
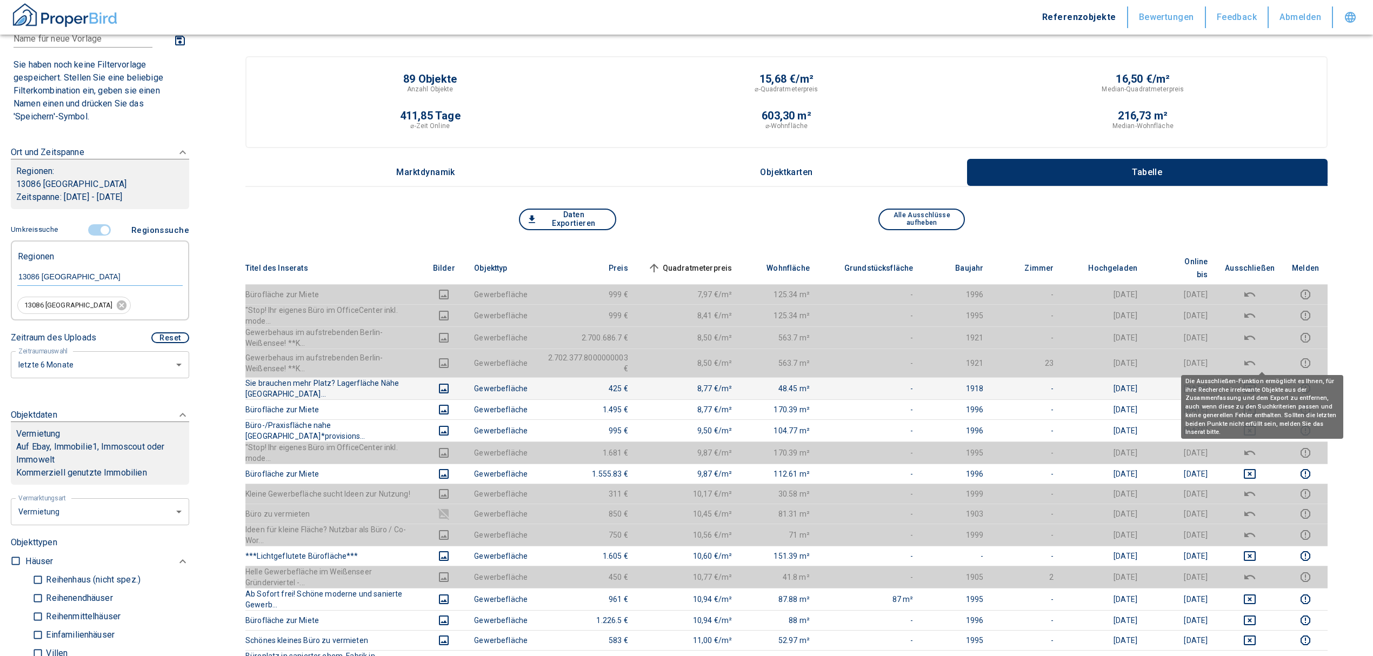
click at [1255, 384] on icon "deselect this listing" at bounding box center [1249, 389] width 12 height 10
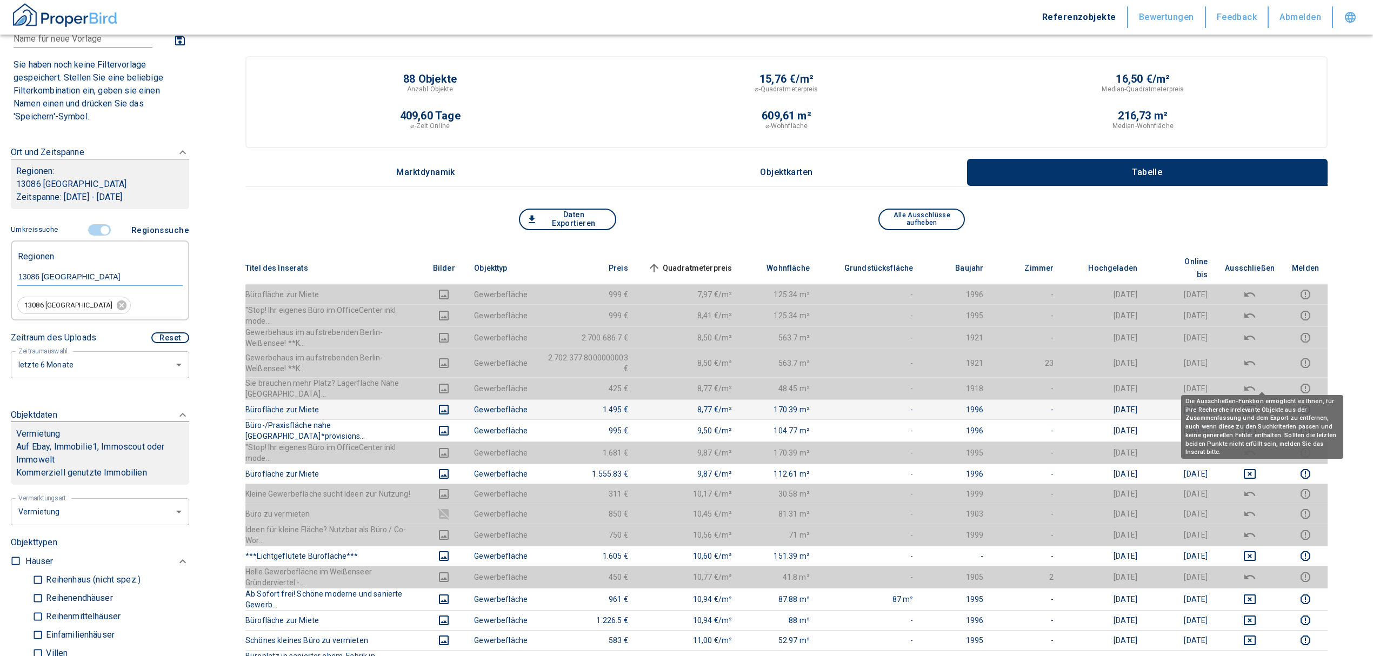
click at [1256, 403] on icon "deselect this listing" at bounding box center [1249, 409] width 13 height 13
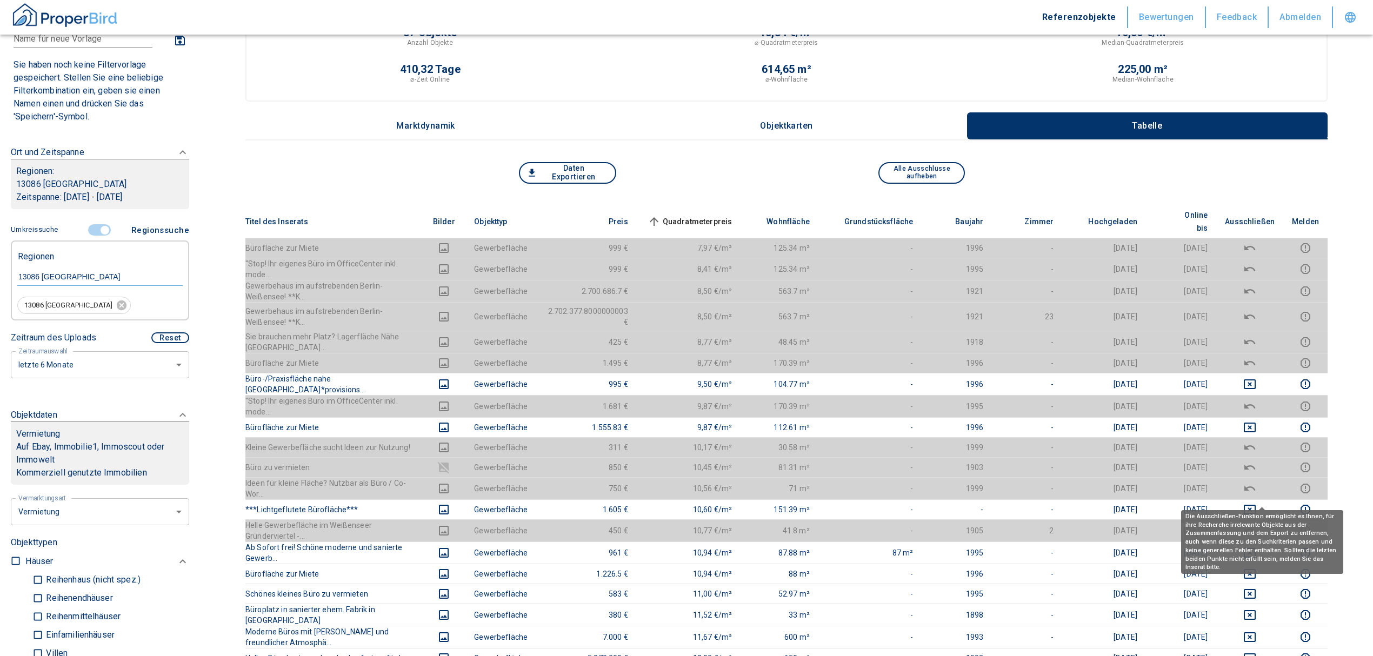
scroll to position [72, 0]
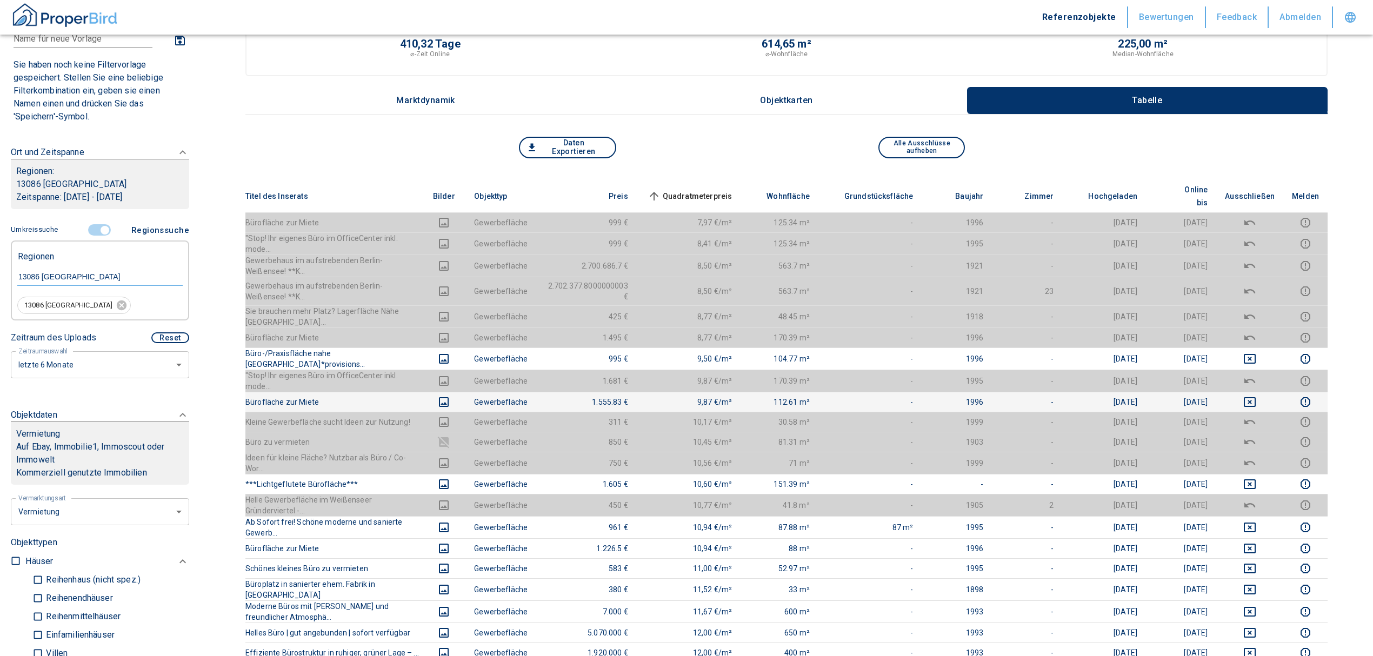
click at [1255, 397] on icon "deselect this listing" at bounding box center [1249, 402] width 12 height 10
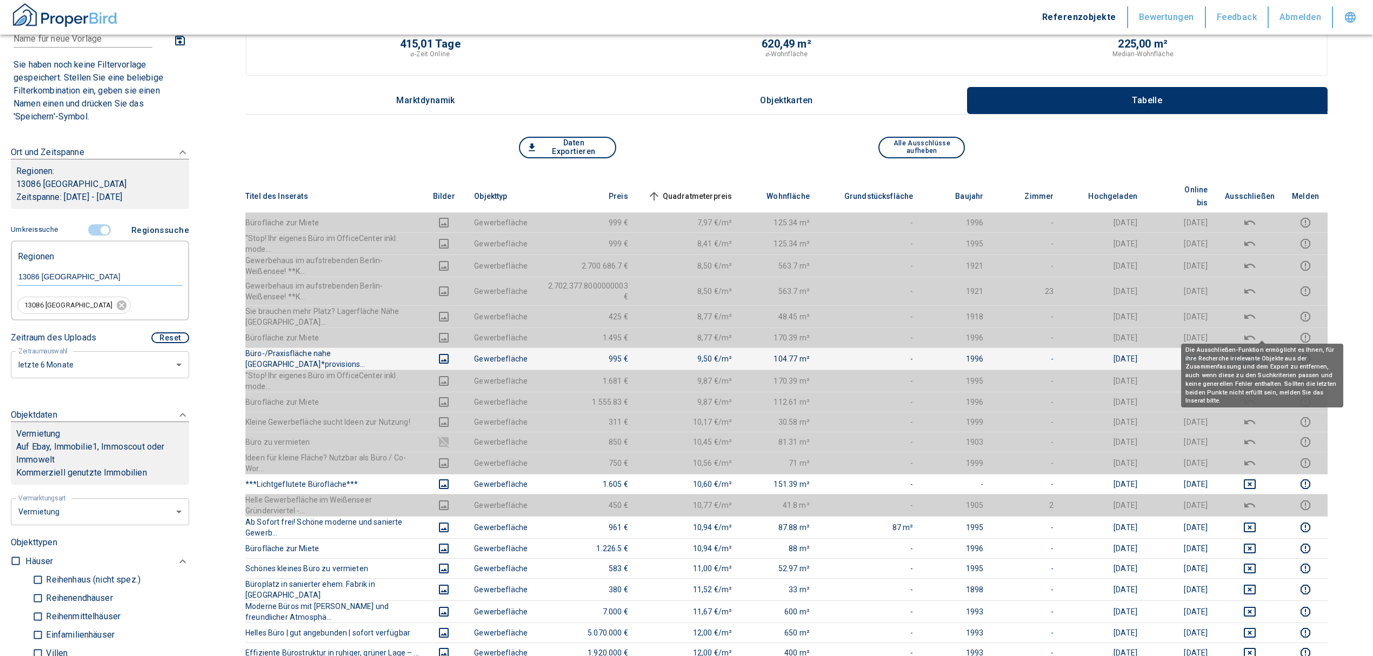
click at [1256, 352] on icon "deselect this listing" at bounding box center [1249, 358] width 13 height 13
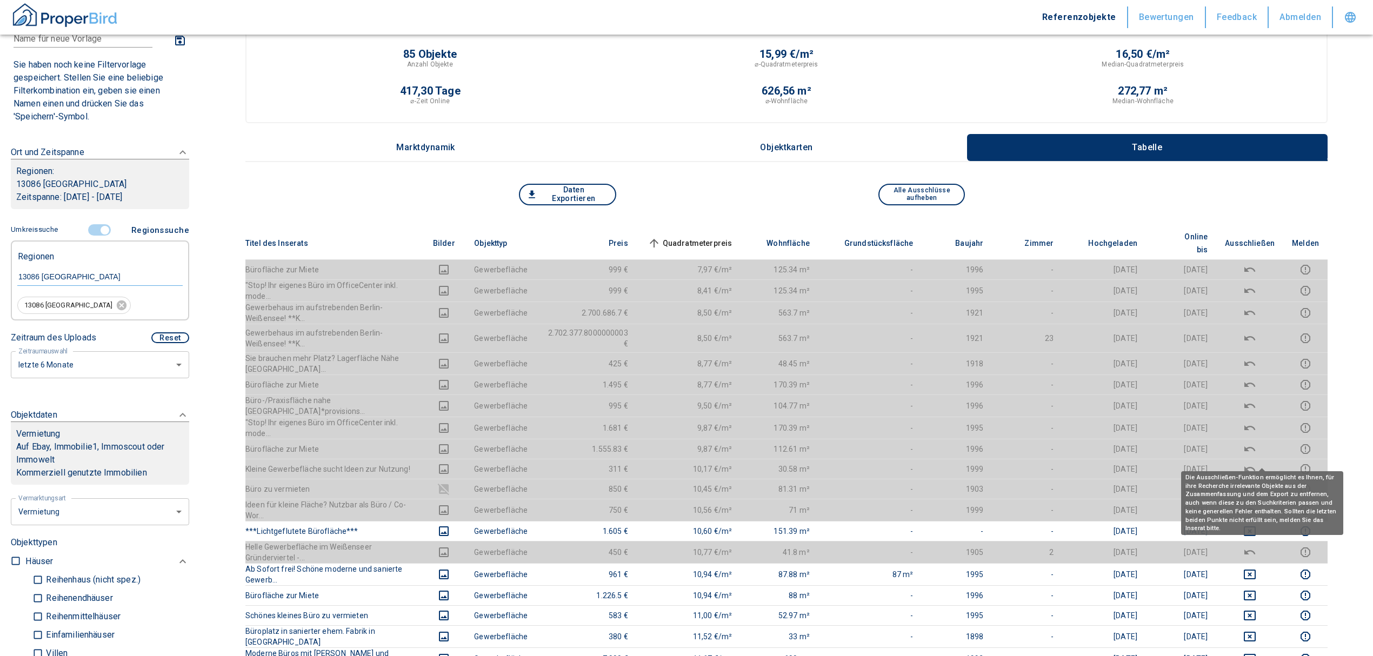
scroll to position [0, 0]
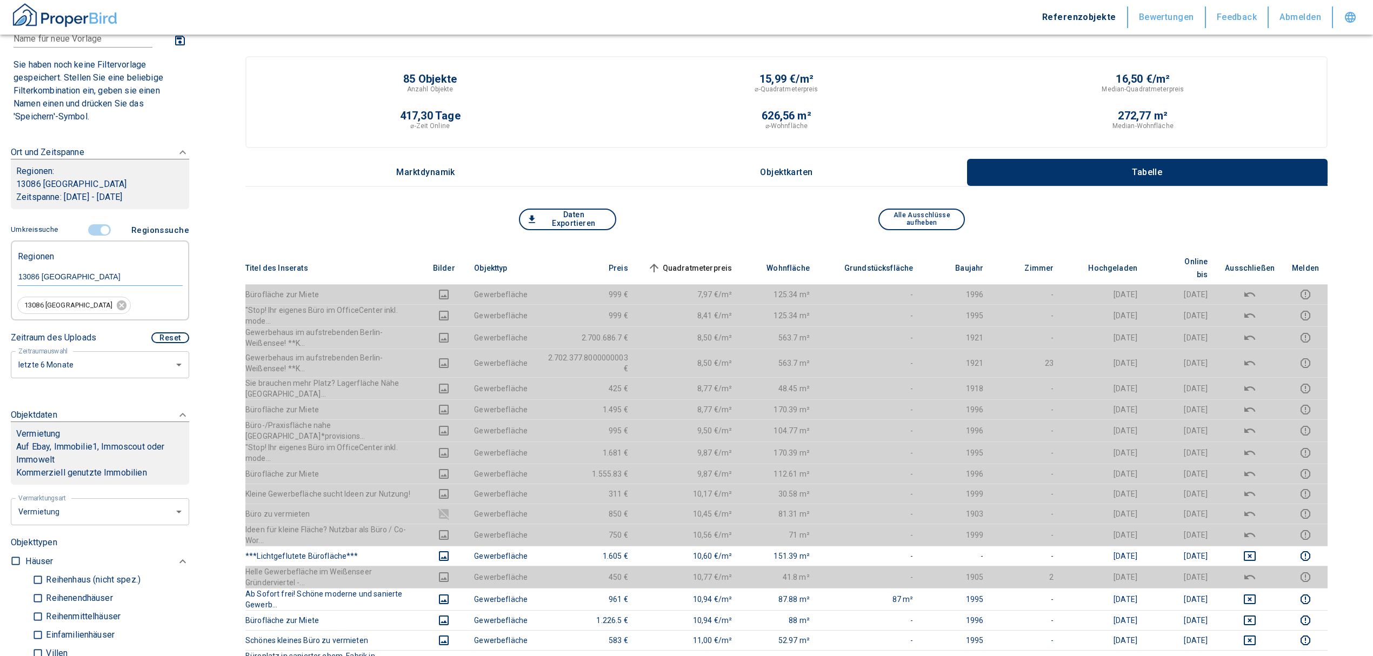
click at [710, 262] on span "Quadratmeterpreis sorted ascending" at bounding box center [688, 268] width 87 height 13
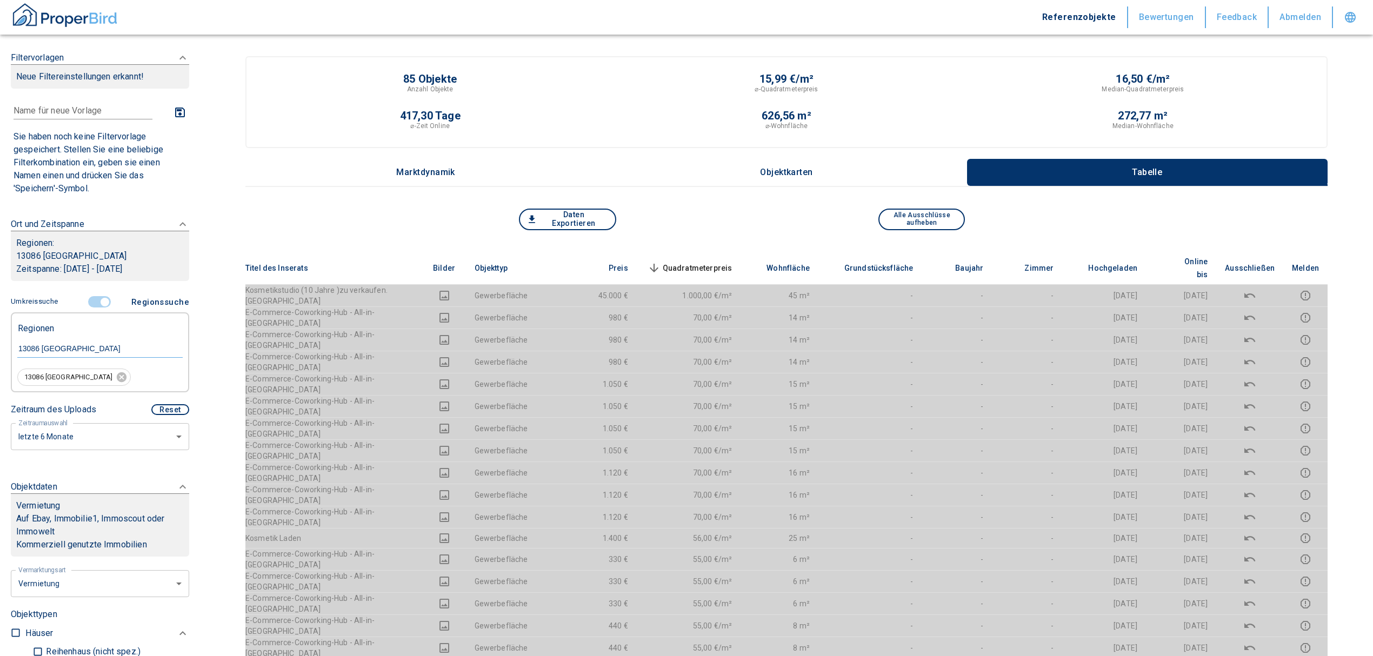
click at [732, 262] on span "Quadratmeterpreis sorted descending" at bounding box center [688, 268] width 87 height 13
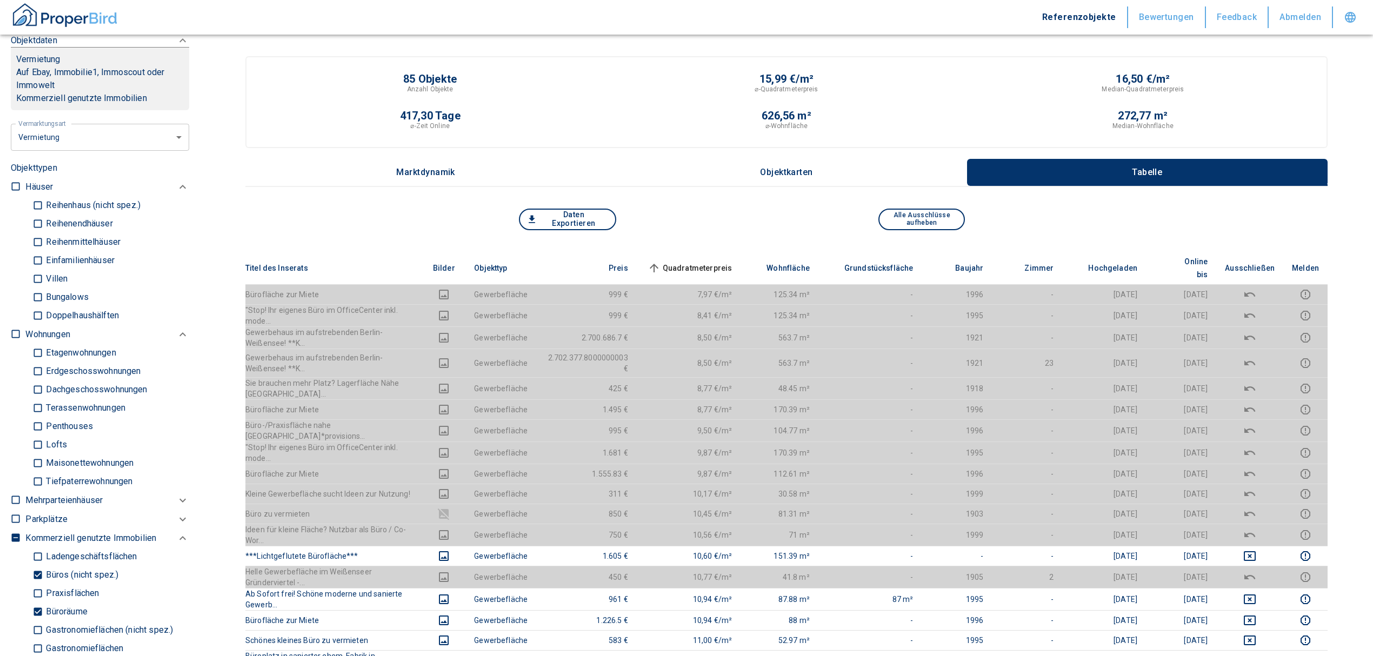
scroll to position [576, 0]
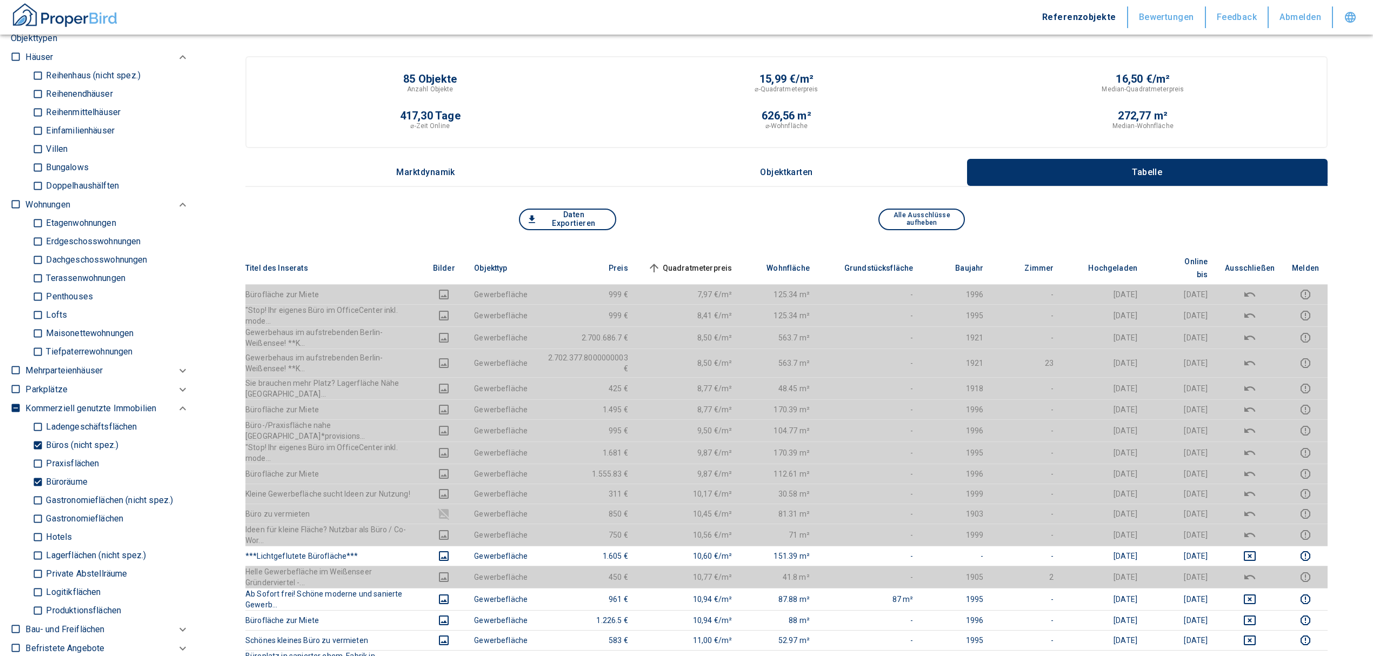
drag, startPoint x: 33, startPoint y: 479, endPoint x: 39, endPoint y: 448, distance: 31.5
click at [33, 479] on input "Büroräume" at bounding box center [37, 482] width 11 height 19
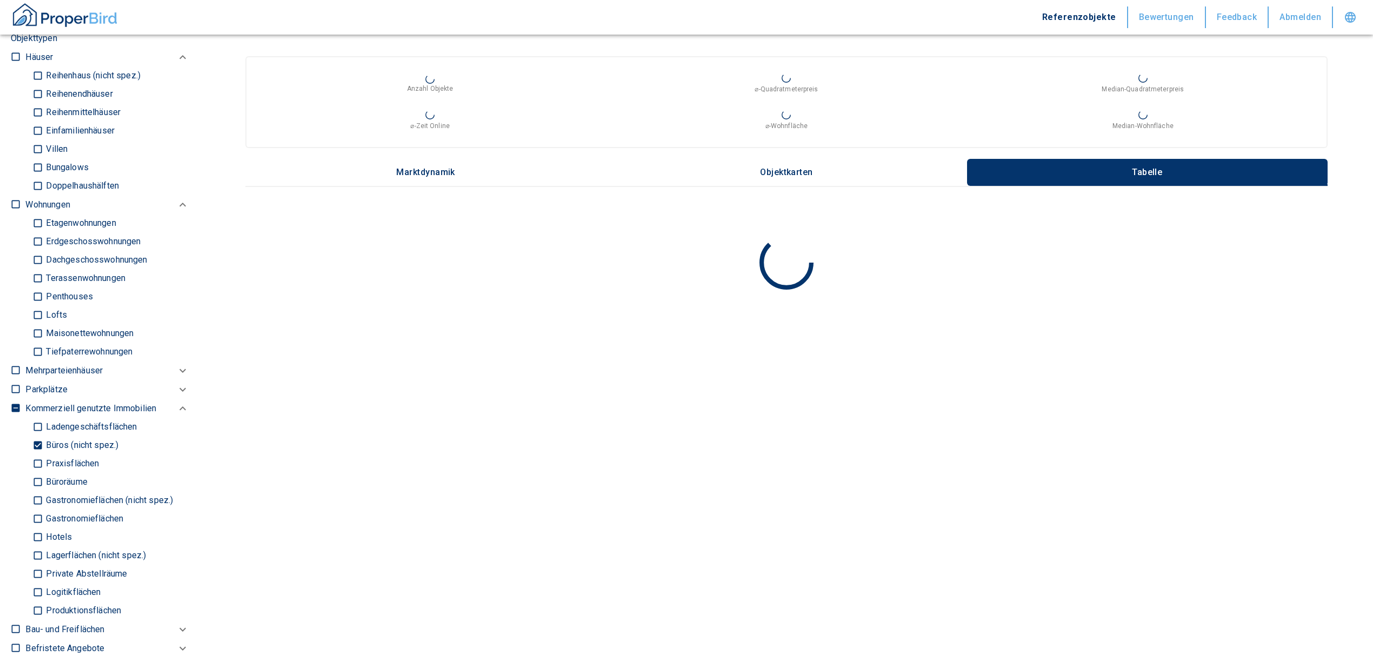
click at [40, 440] on input "Büros (nicht spez.)" at bounding box center [37, 445] width 11 height 19
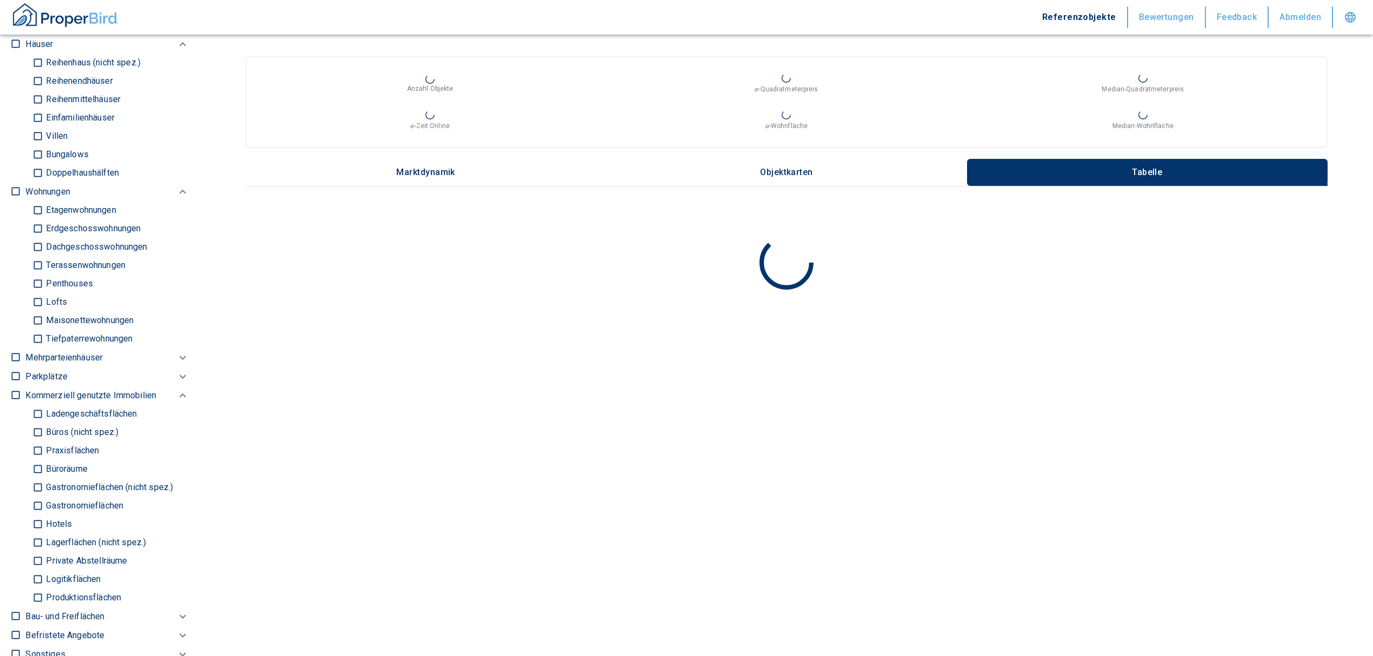
click at [39, 411] on input "Ladengeschäftsflächen" at bounding box center [37, 414] width 11 height 19
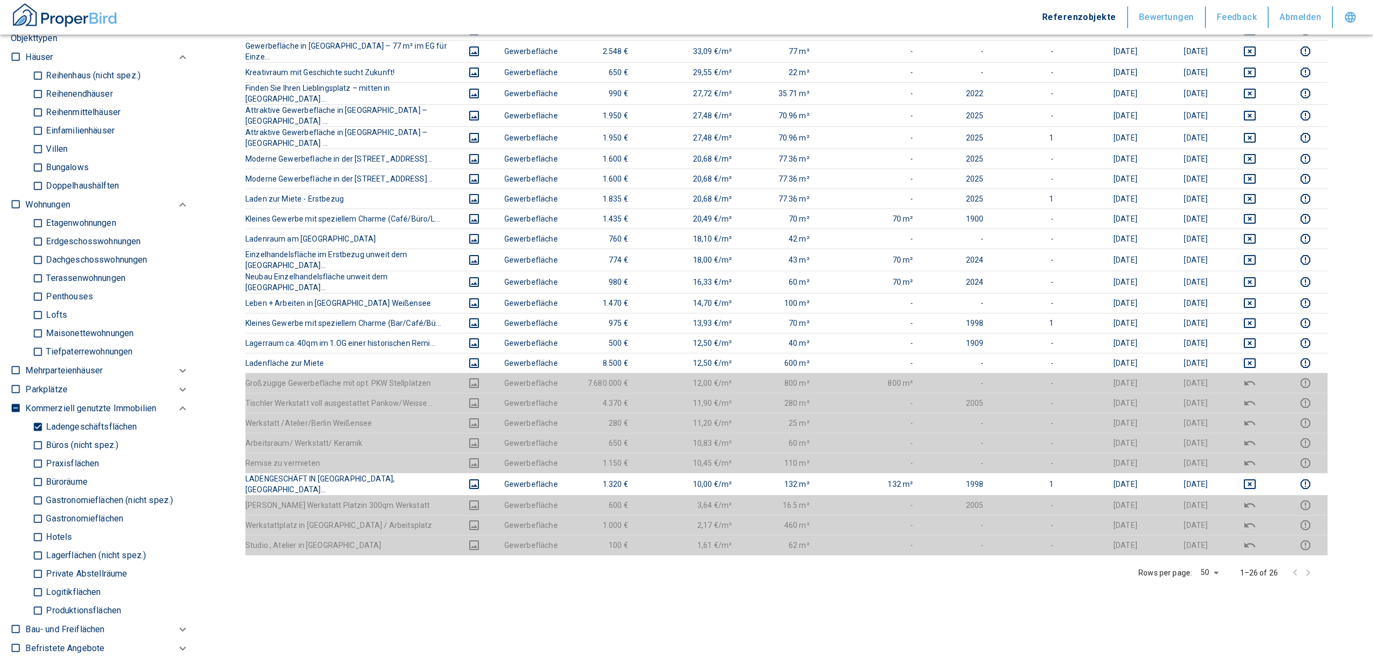
scroll to position [288, 0]
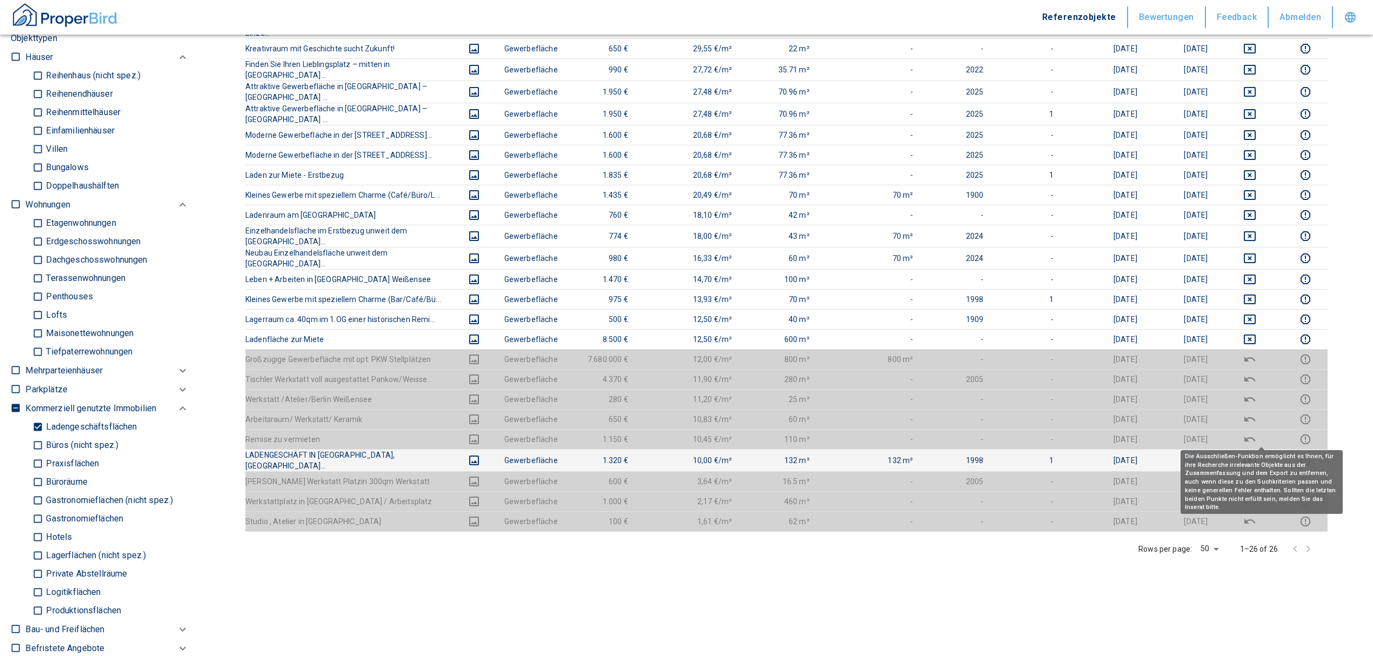
click at [1255, 456] on icon "deselect this listing" at bounding box center [1249, 461] width 12 height 10
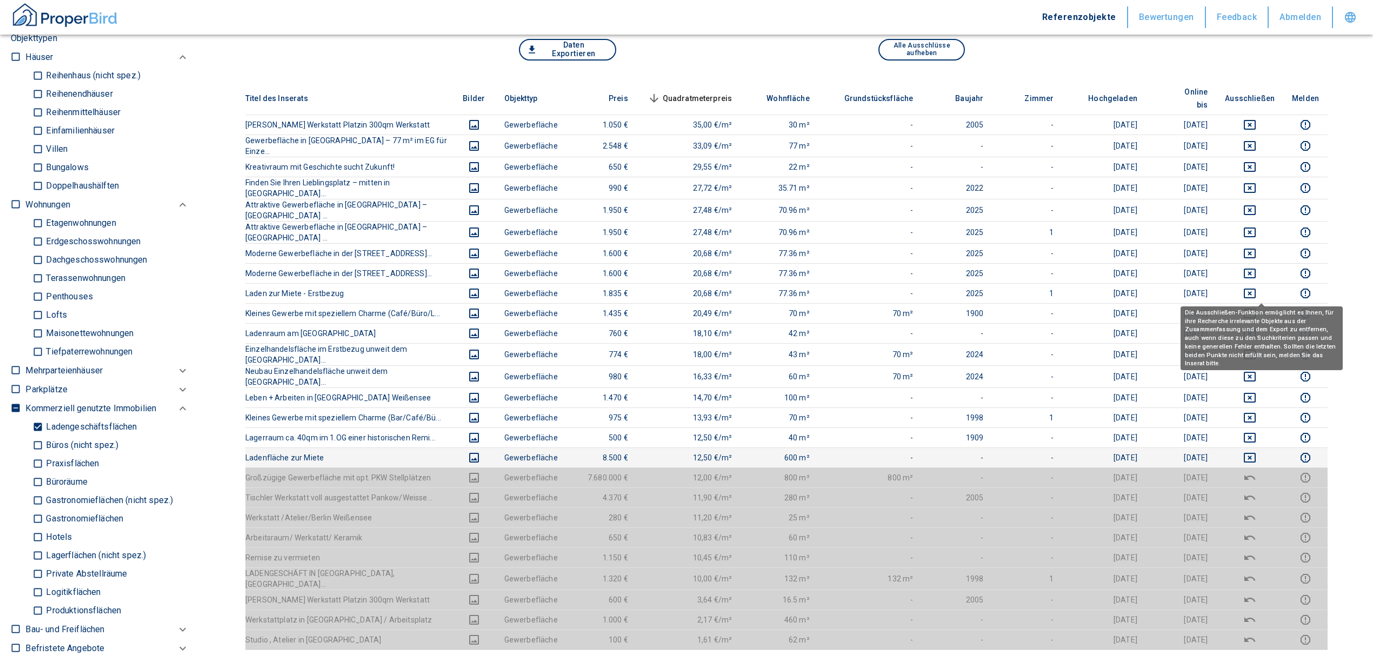
scroll to position [0, 0]
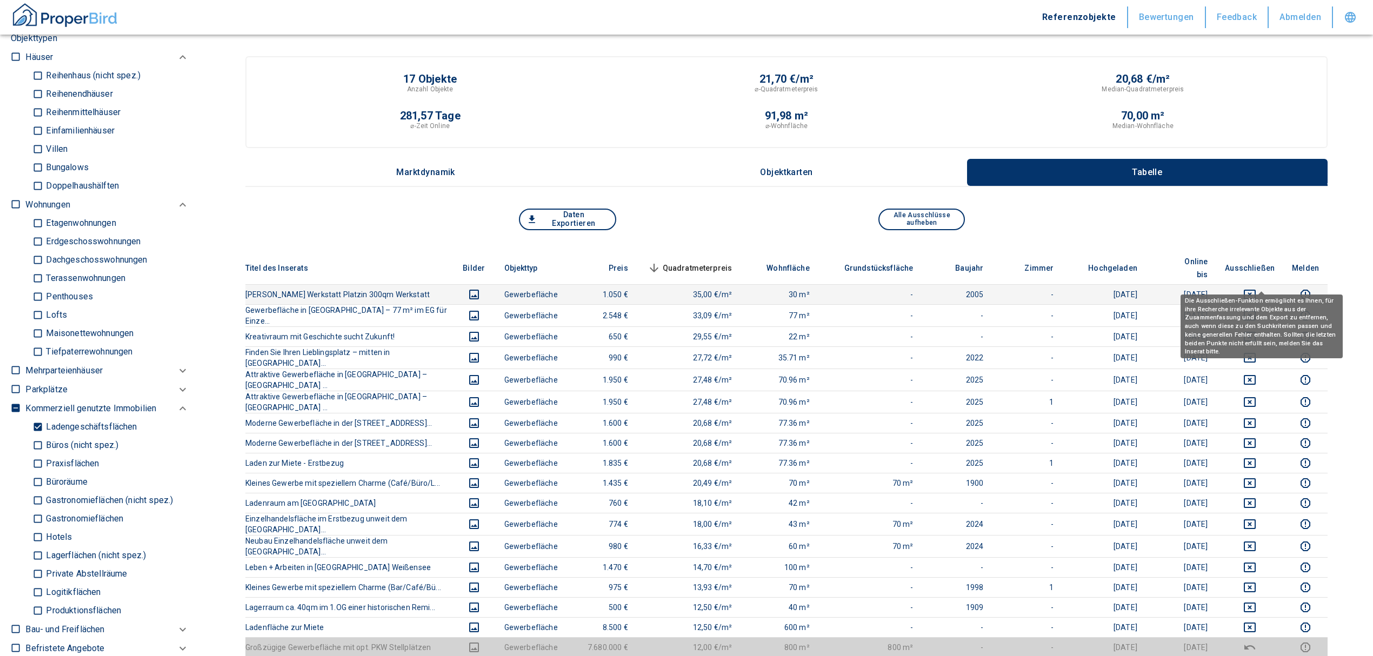
click at [1256, 288] on icon "deselect this listing" at bounding box center [1249, 294] width 13 height 13
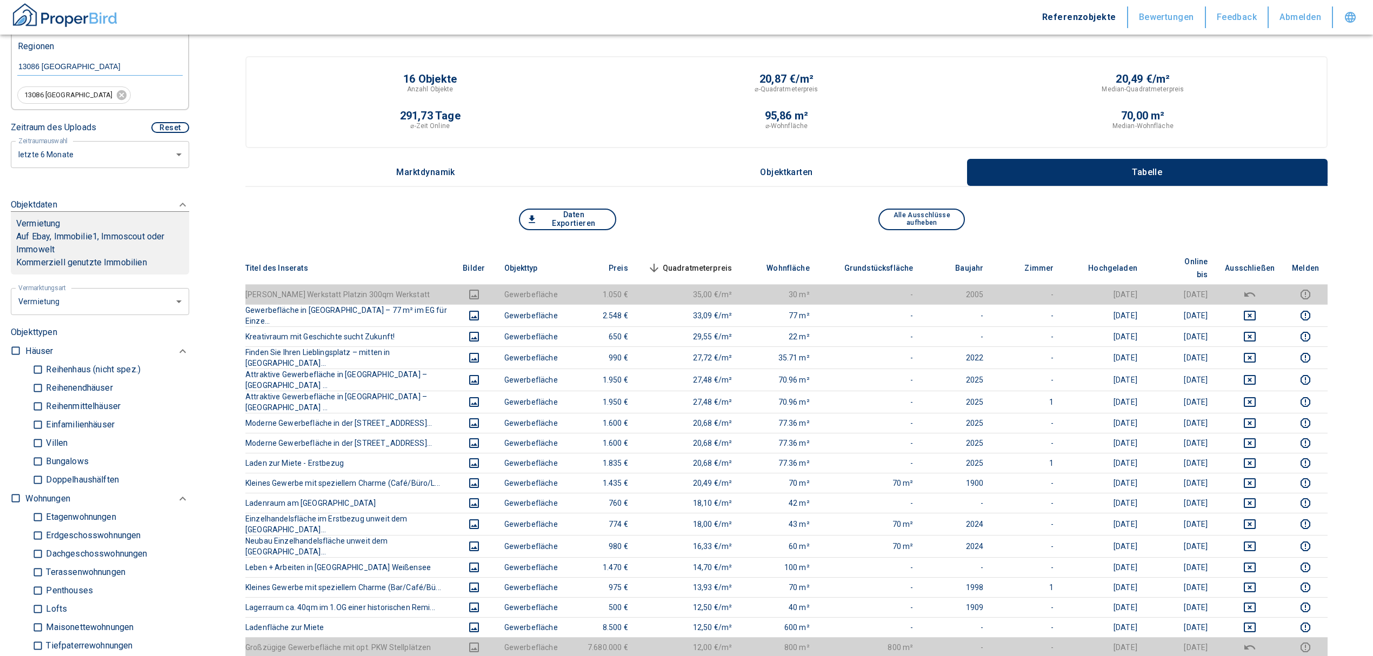
scroll to position [144, 0]
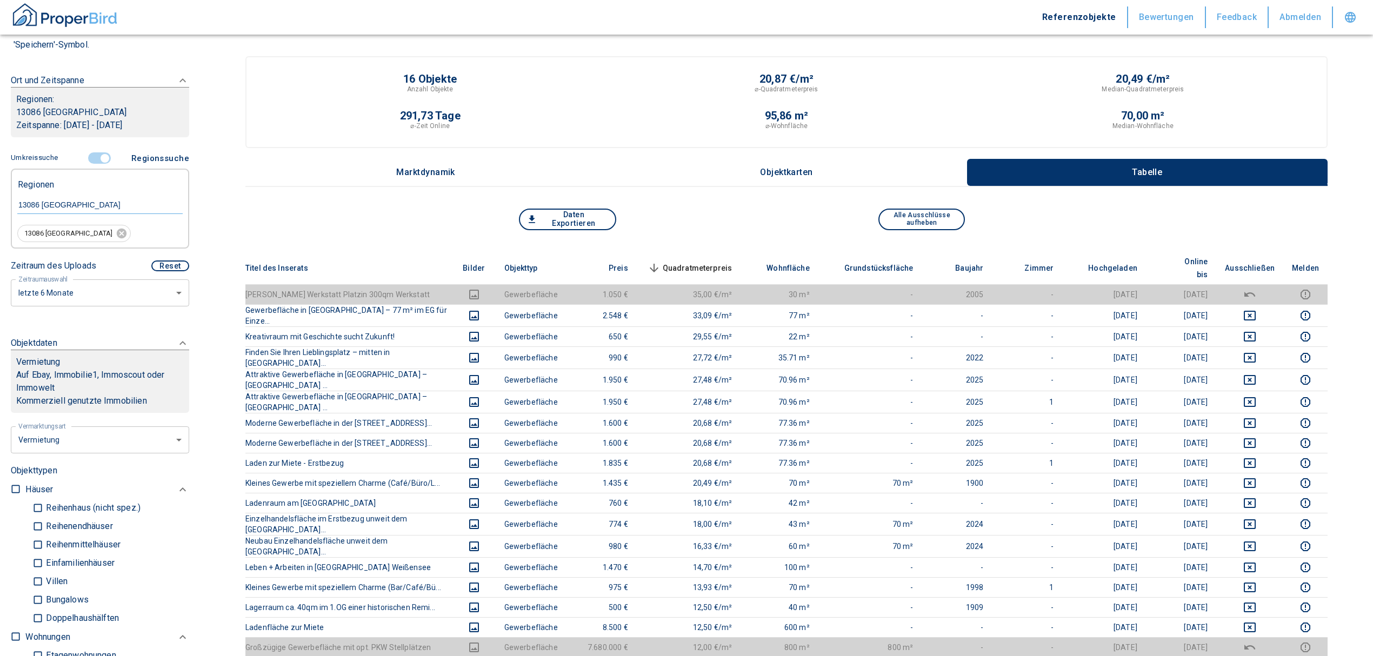
click at [101, 159] on input "controlled" at bounding box center [105, 158] width 32 height 12
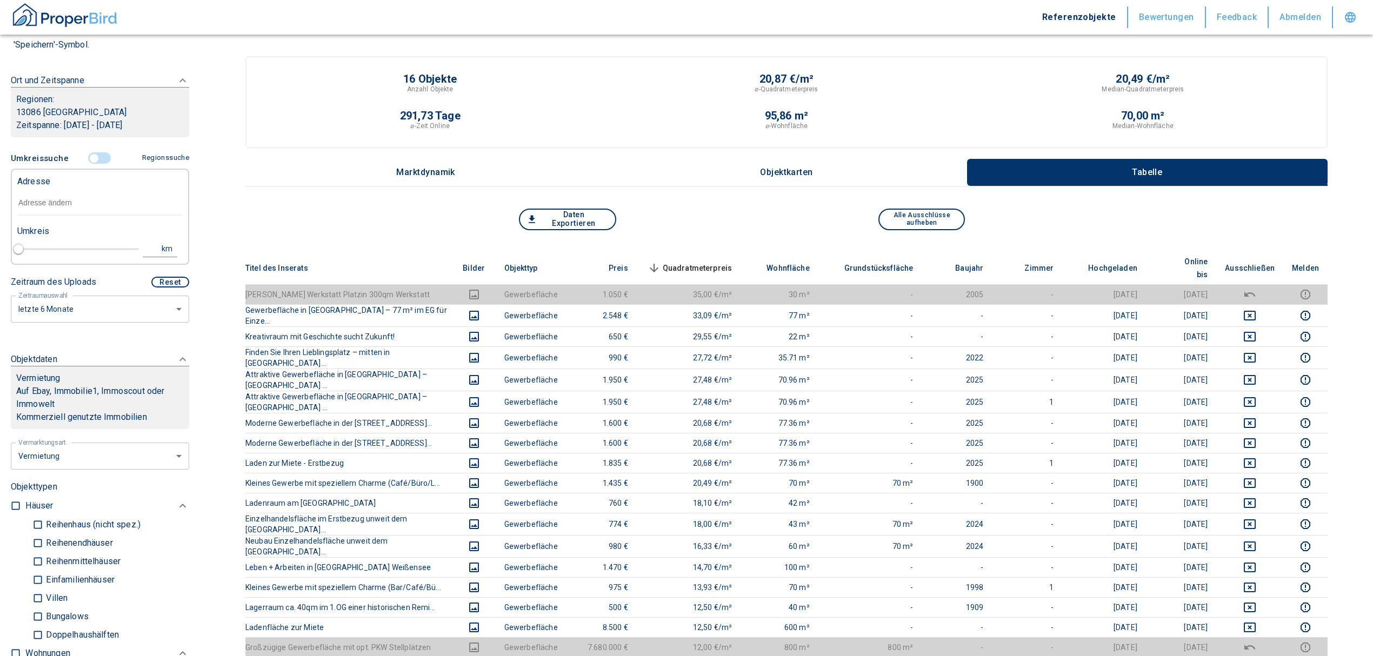
click at [49, 199] on input "text" at bounding box center [99, 203] width 165 height 25
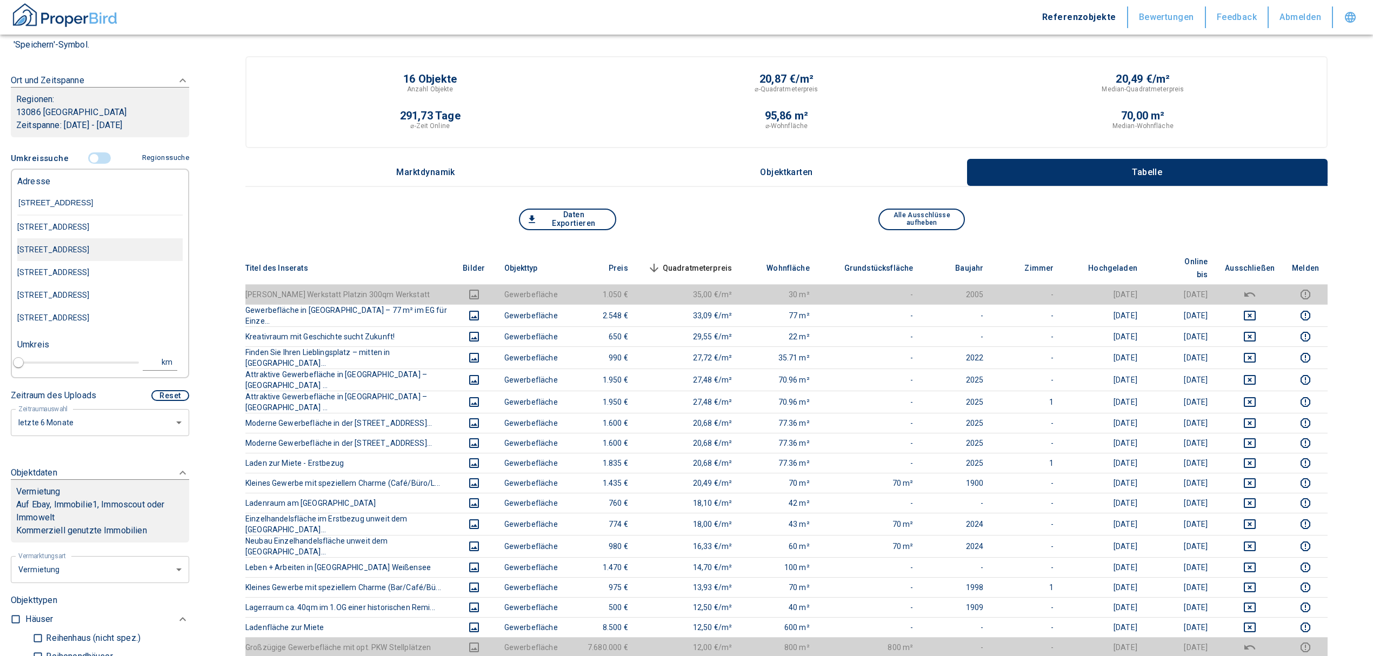
click at [122, 253] on div "[STREET_ADDRESS]" at bounding box center [99, 249] width 165 height 23
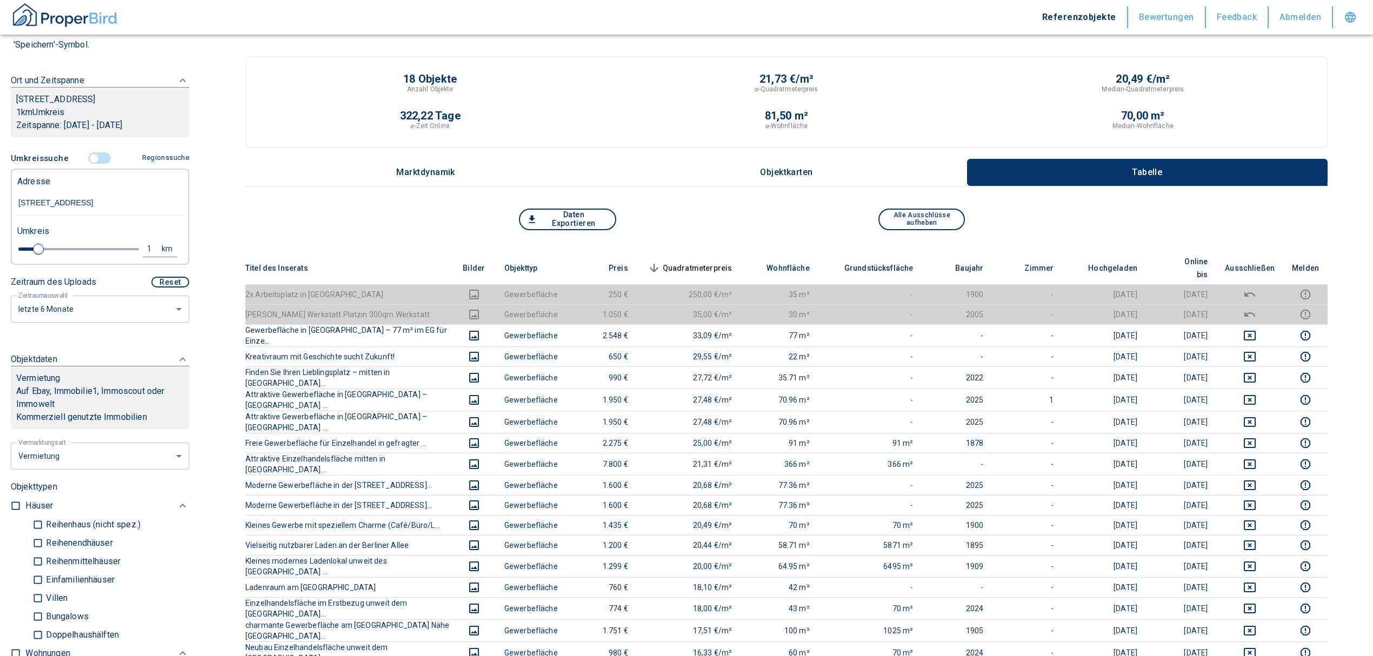
click at [714, 252] on th "Quadratmeterpreis sorted descending" at bounding box center [689, 268] width 104 height 33
click at [713, 262] on span "Quadratmeterpreis sorted descending" at bounding box center [688, 268] width 87 height 13
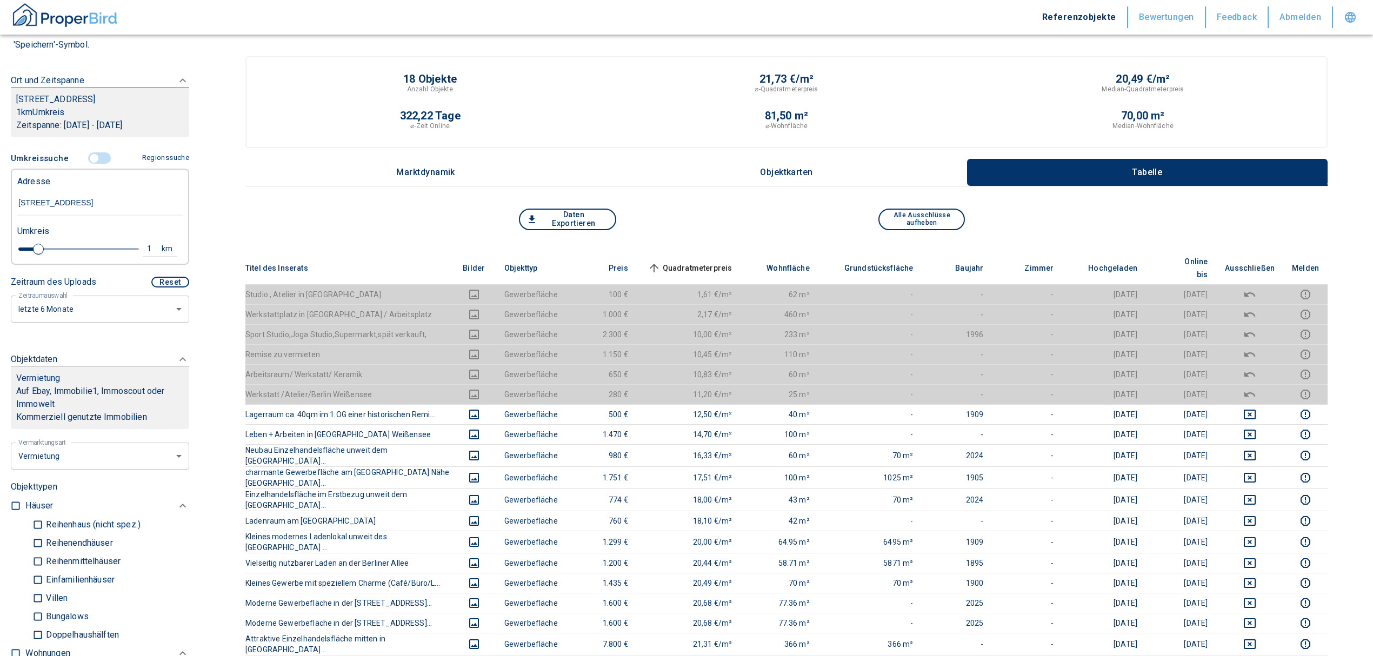
click at [673, 262] on span "Quadratmeterpreis sorted ascending" at bounding box center [688, 268] width 87 height 13
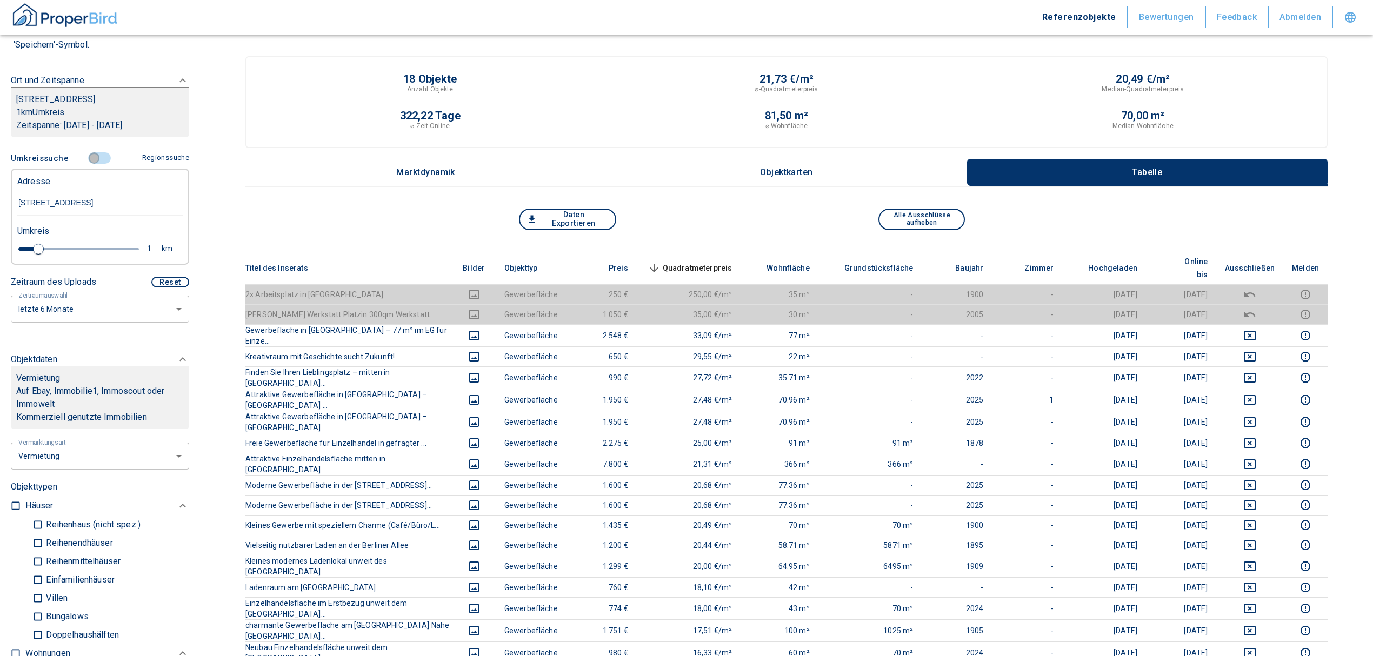
click at [91, 156] on input "controlled" at bounding box center [94, 158] width 32 height 12
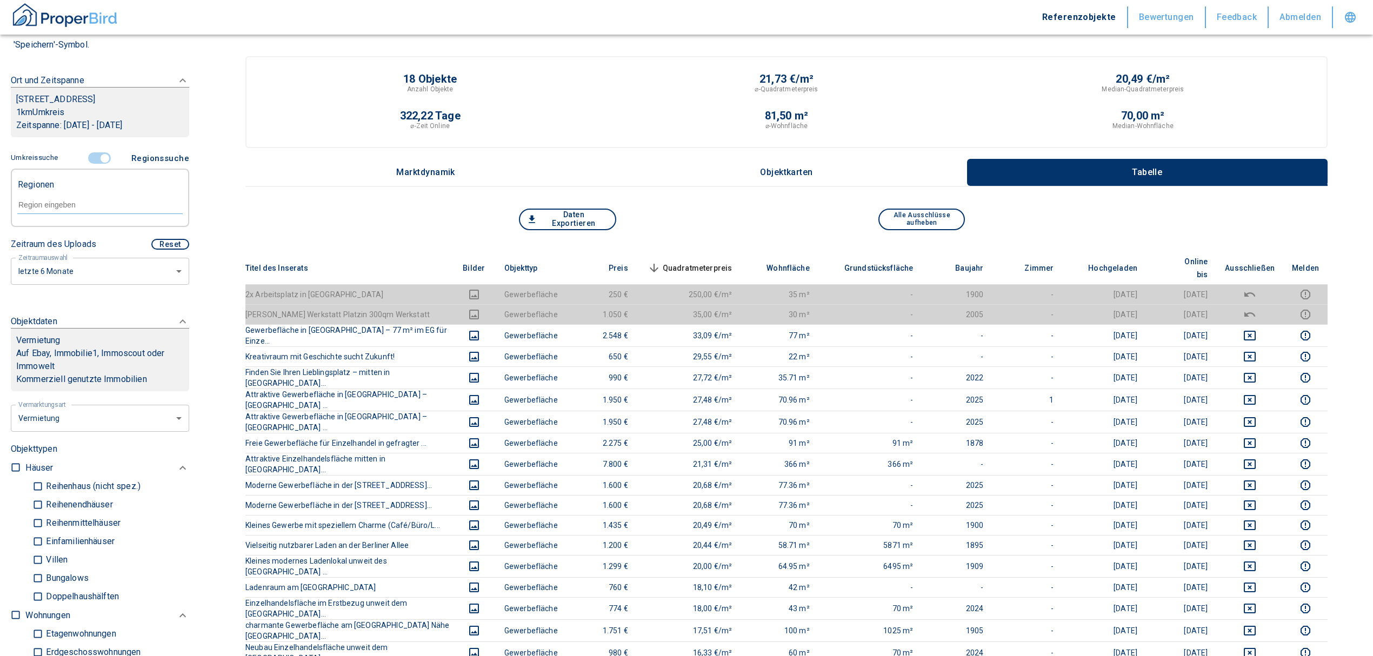
click at [97, 155] on input "controlled" at bounding box center [105, 158] width 32 height 12
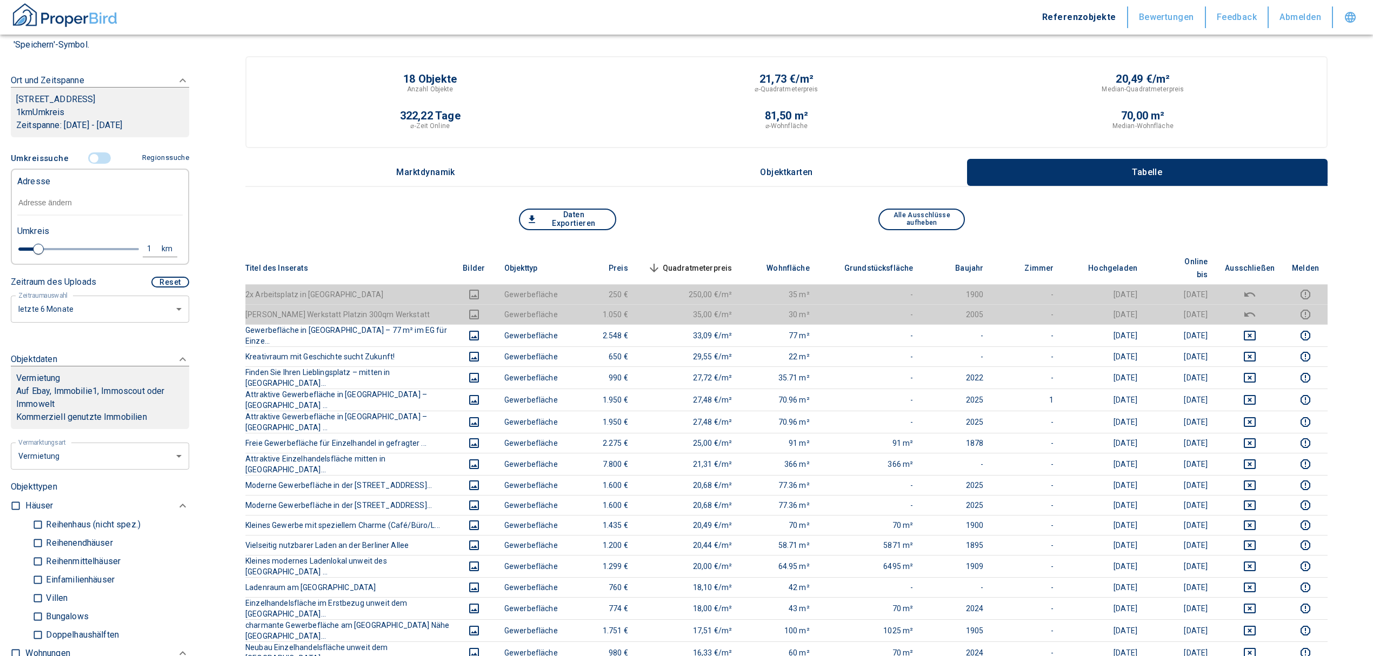
click at [76, 203] on input "text" at bounding box center [99, 203] width 165 height 25
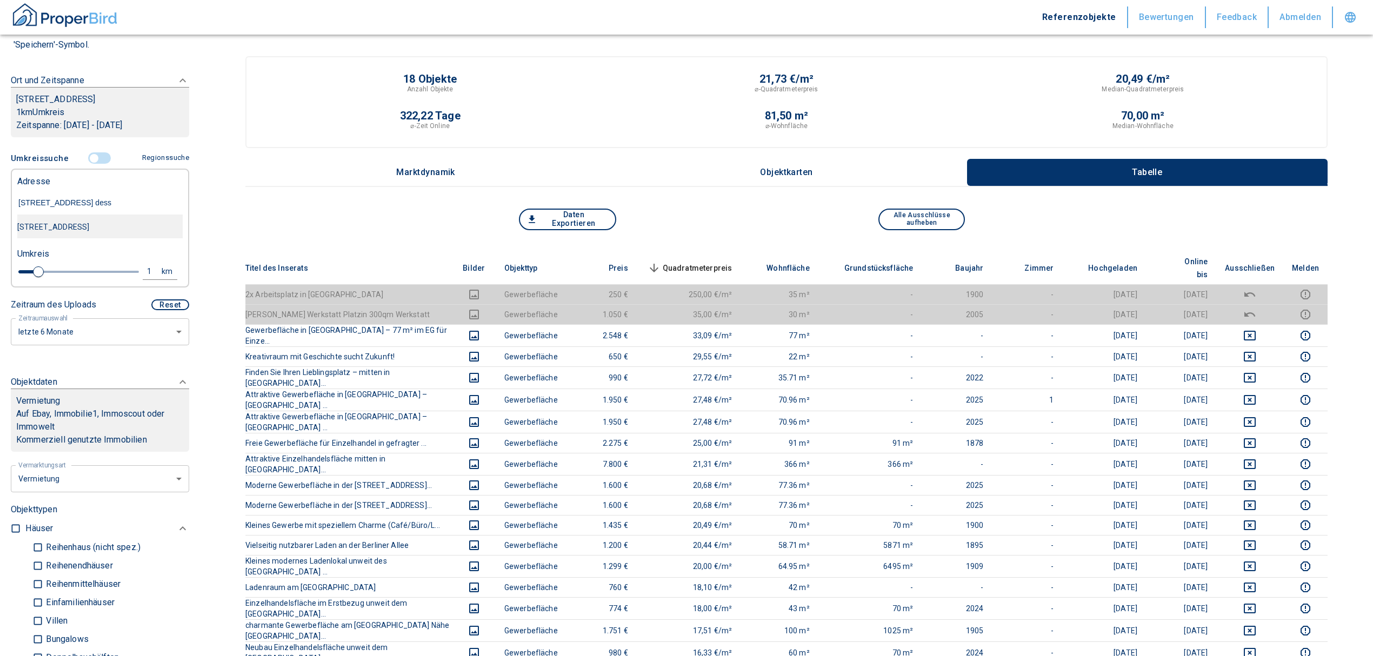
click at [91, 229] on div "[STREET_ADDRESS]" at bounding box center [99, 227] width 165 height 23
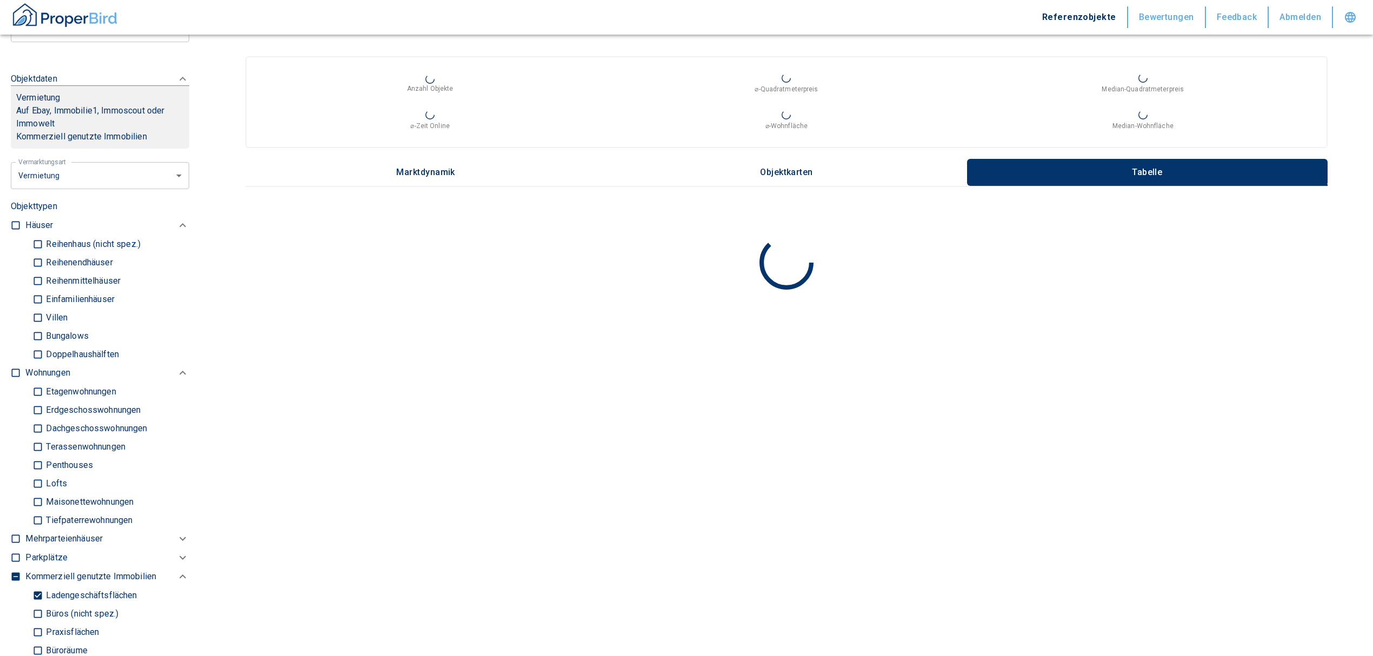
scroll to position [504, 0]
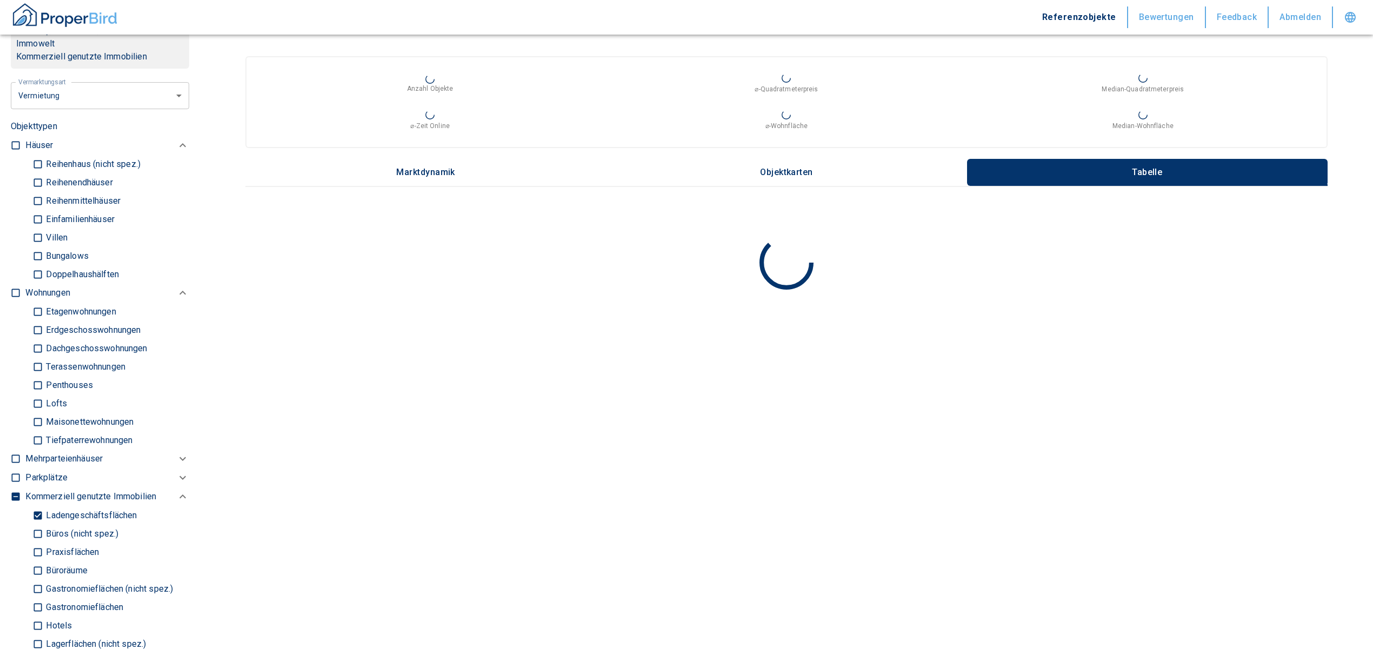
click at [14, 298] on input "checkbox" at bounding box center [15, 292] width 11 height 11
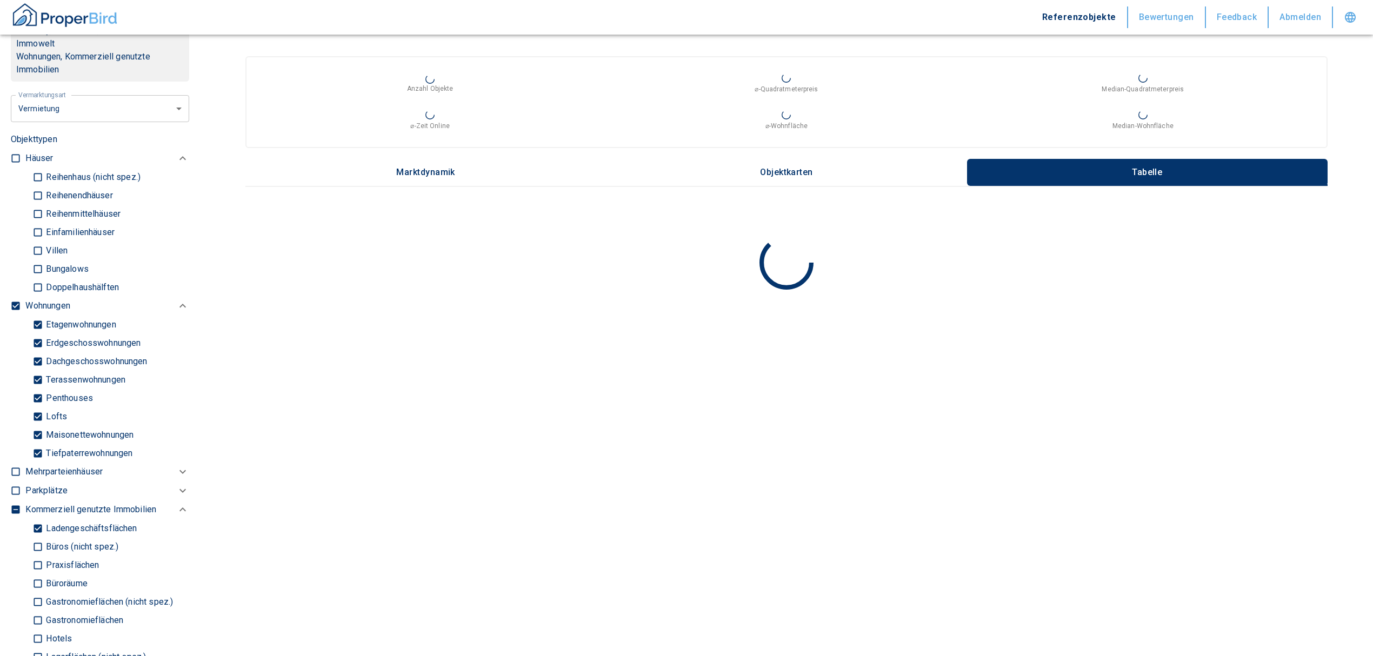
click at [37, 463] on input "Tiefpaterrewohnungen" at bounding box center [37, 453] width 11 height 19
click at [41, 538] on input "Ladengeschäftsflächen" at bounding box center [37, 528] width 11 height 19
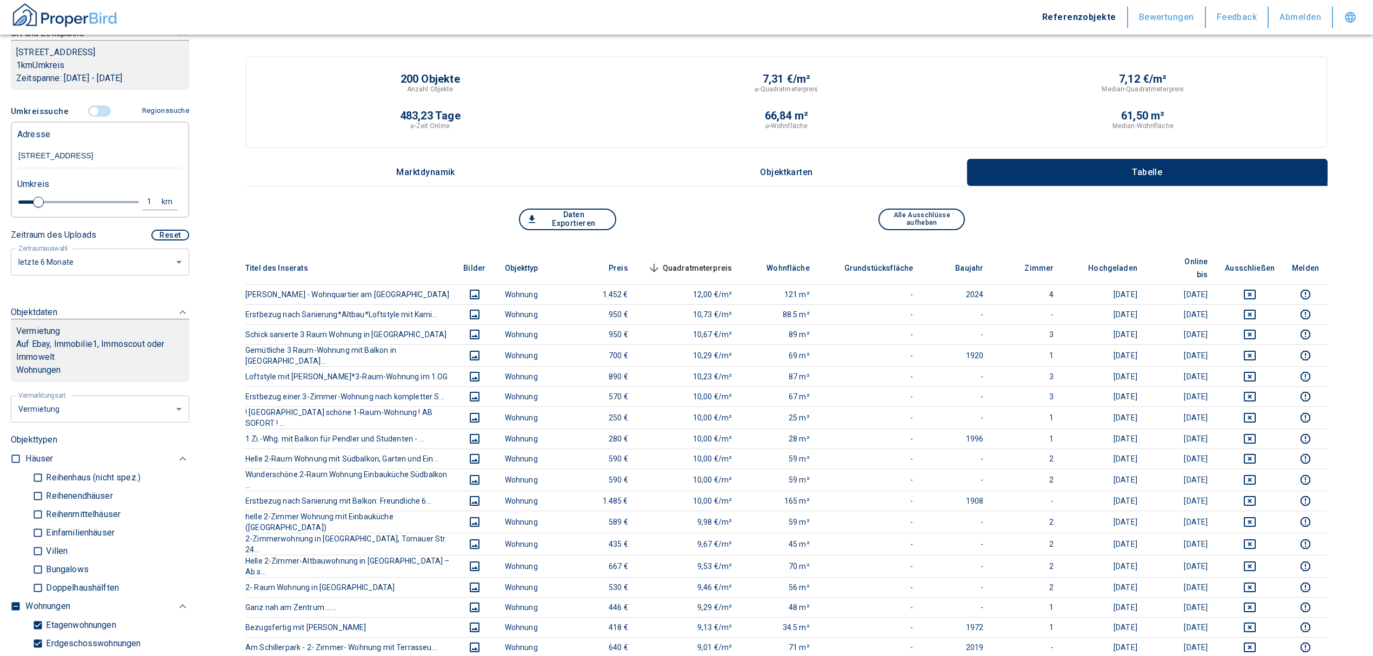
scroll to position [72, 0]
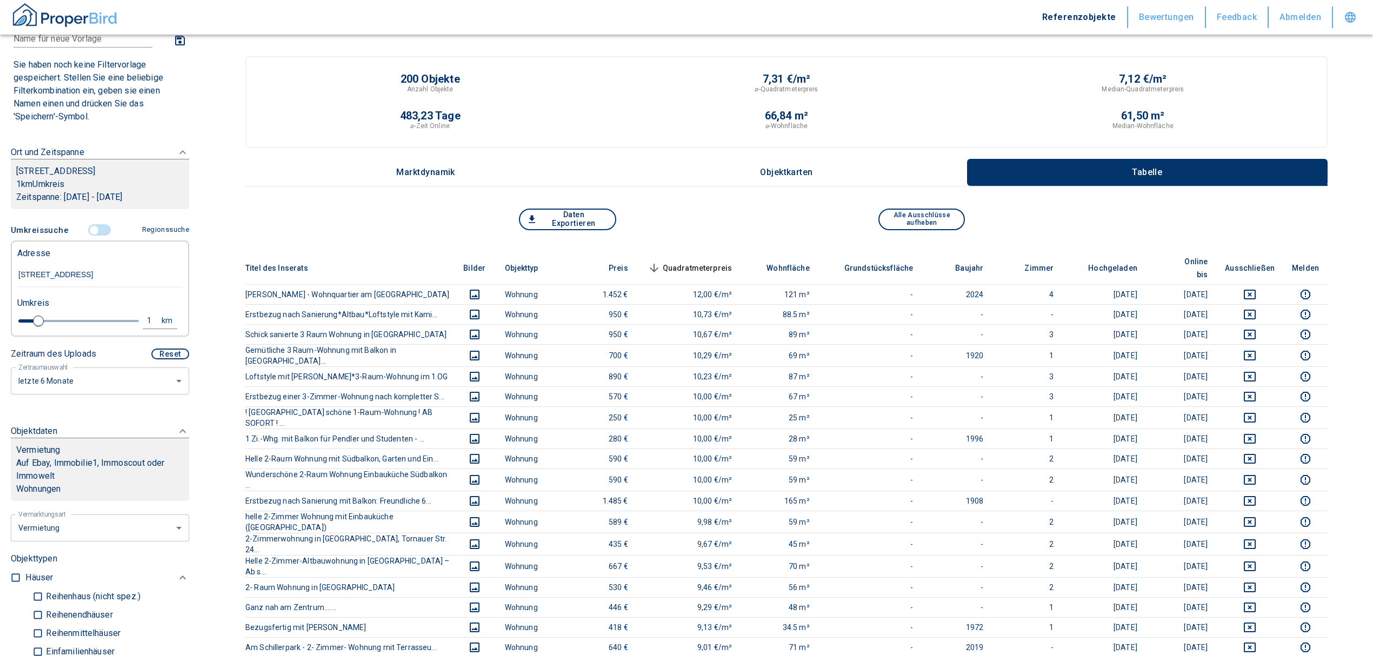
click at [138, 313] on div "Umkreis" at bounding box center [95, 302] width 165 height 22
click at [145, 327] on div "1" at bounding box center [154, 321] width 19 height 14
drag, startPoint x: 79, startPoint y: 333, endPoint x: 33, endPoint y: 335, distance: 46.0
click at [35, 334] on div "1 km Neue Suchen" at bounding box center [91, 322] width 165 height 26
click at [69, 328] on input "1" at bounding box center [65, 319] width 30 height 17
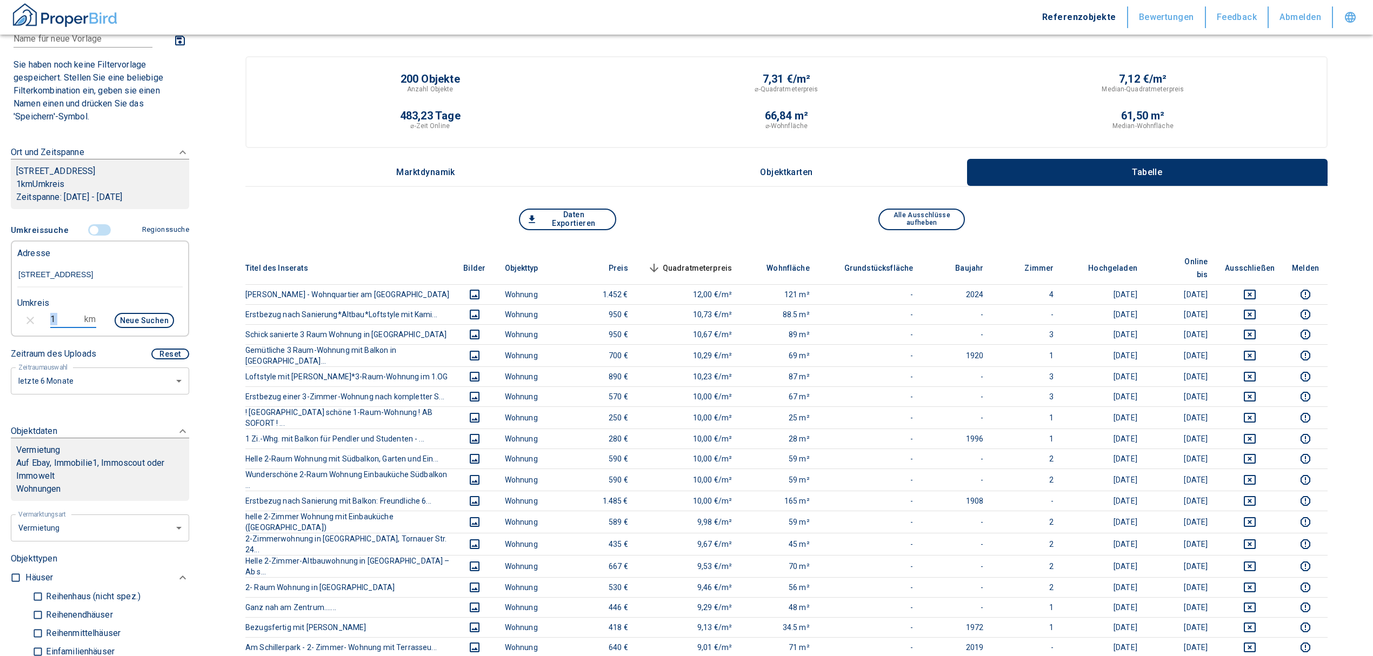
click at [59, 328] on input "1" at bounding box center [65, 319] width 30 height 17
click at [117, 328] on button "Neue Suchen" at bounding box center [144, 320] width 59 height 15
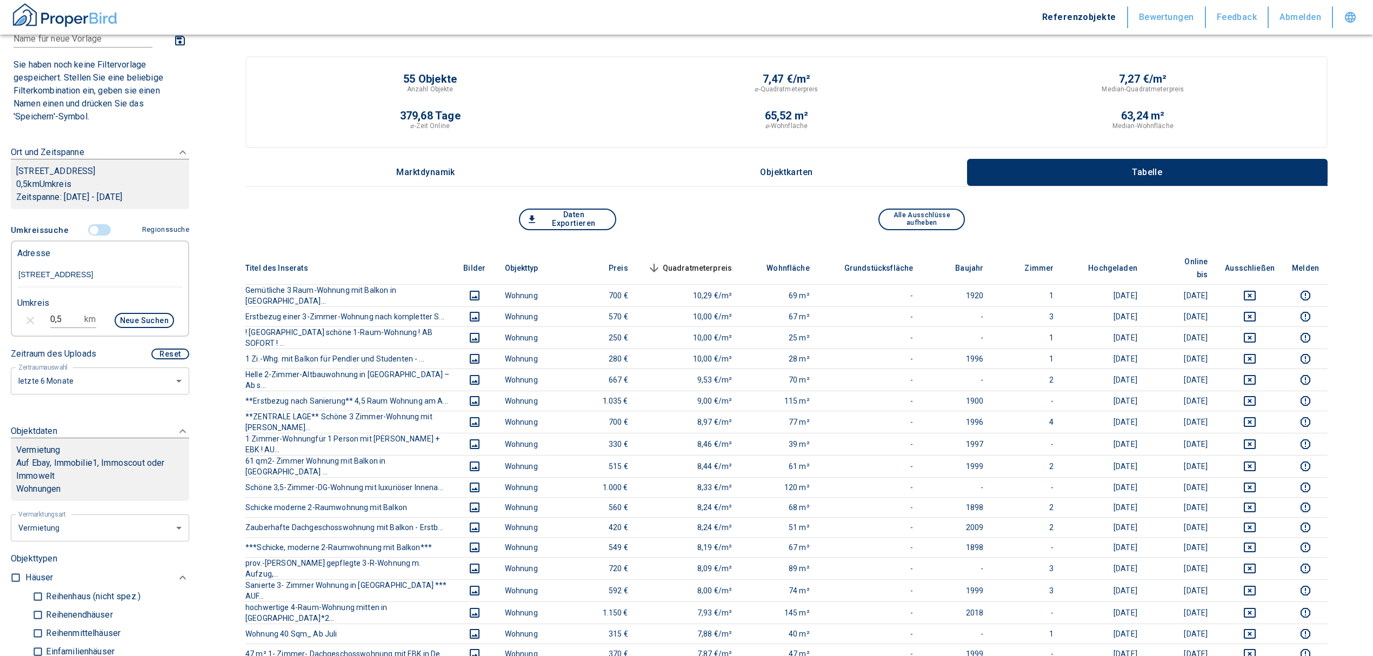
click at [722, 262] on span "Quadratmeterpreis sorted descending" at bounding box center [688, 268] width 87 height 13
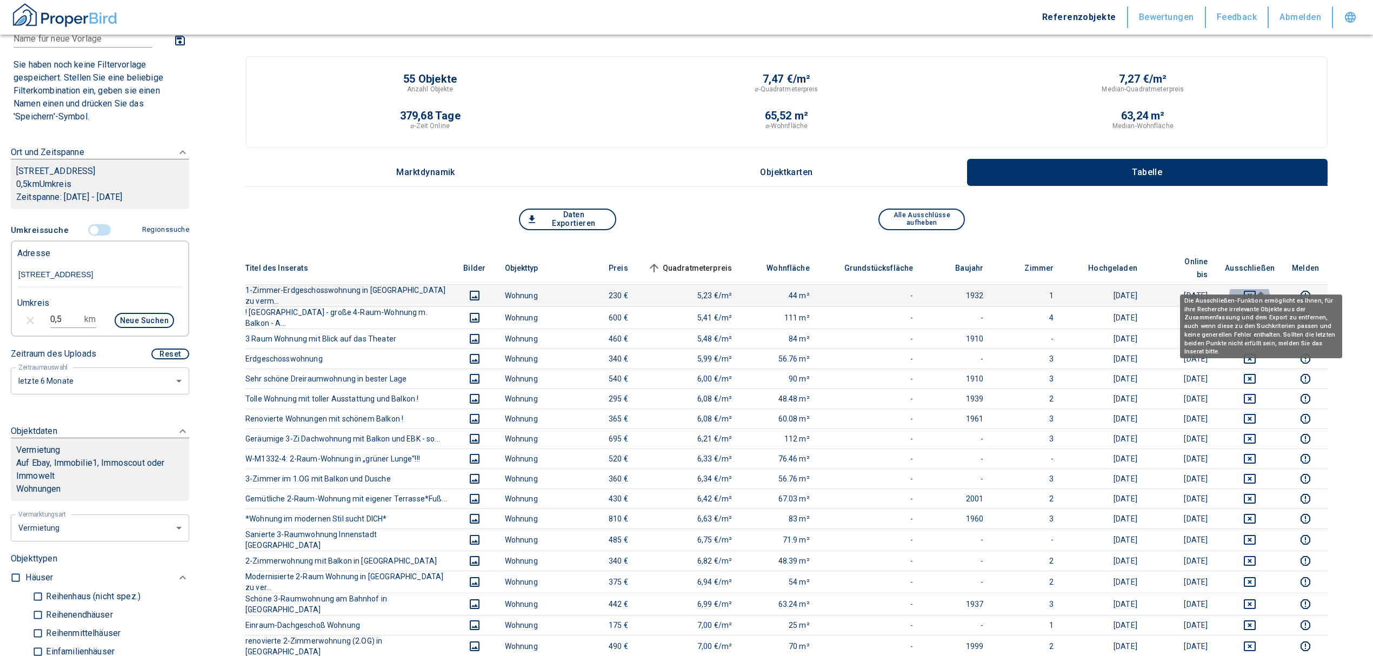
click at [1256, 289] on icon "deselect this listing" at bounding box center [1249, 295] width 13 height 13
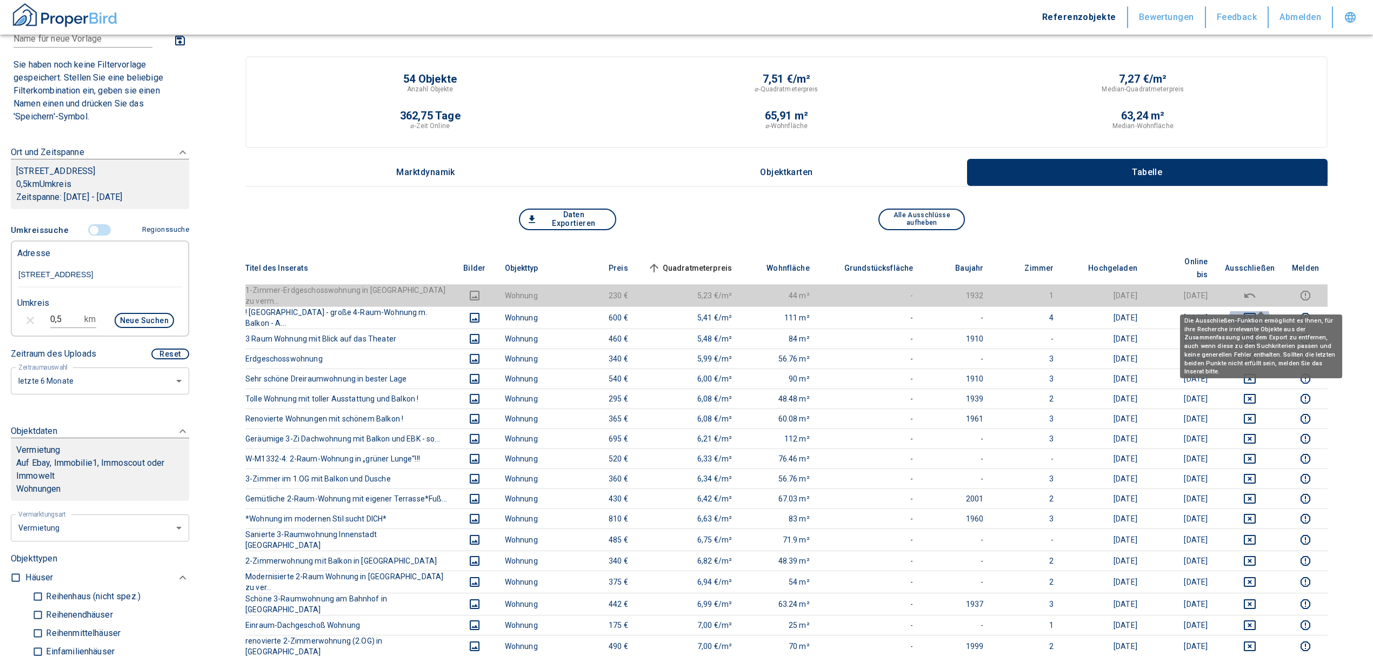
drag, startPoint x: 1259, startPoint y: 299, endPoint x: 1258, endPoint y: 310, distance: 11.4
click at [1256, 311] on icon "deselect this listing" at bounding box center [1249, 317] width 13 height 13
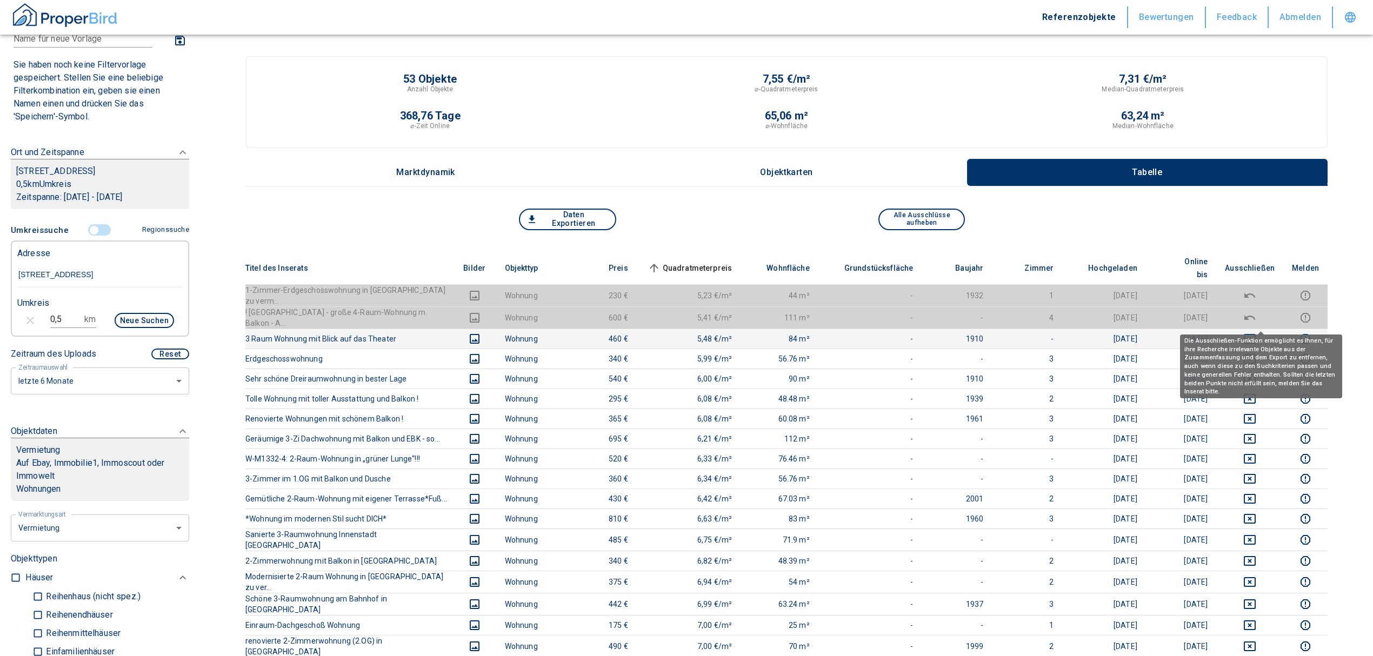
click at [1256, 332] on icon "deselect this listing" at bounding box center [1249, 338] width 13 height 13
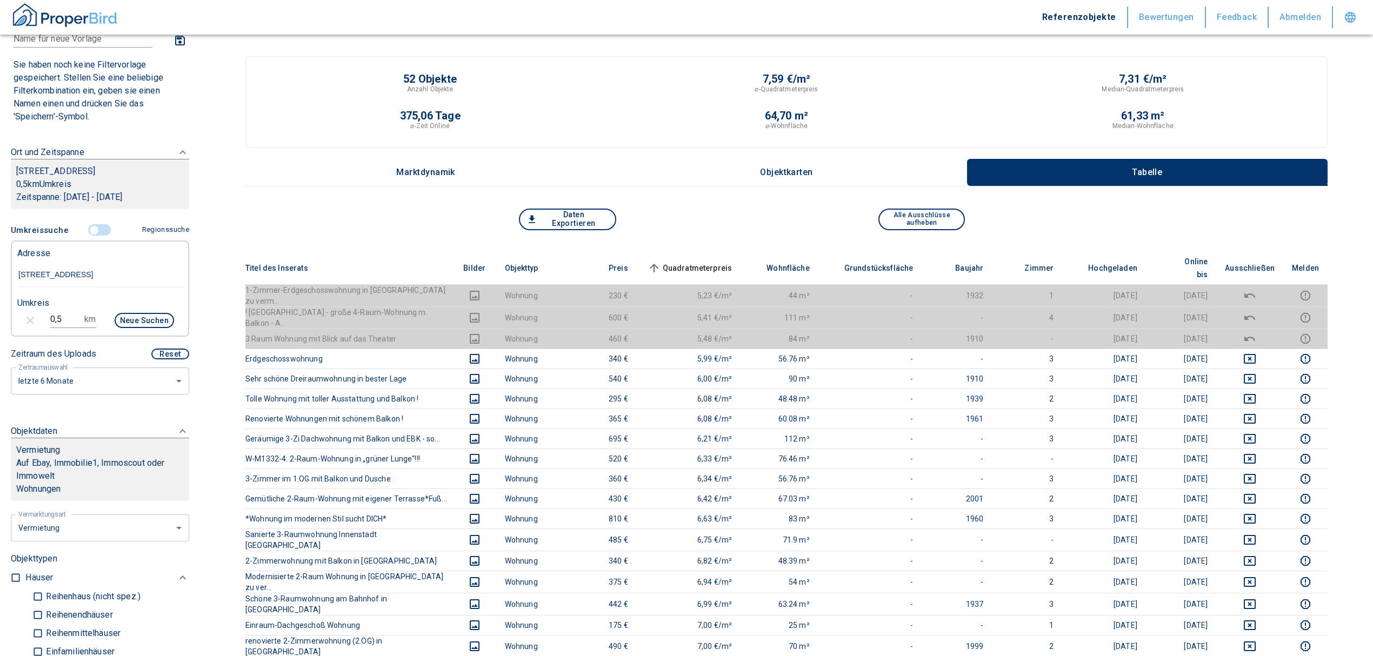
click at [707, 262] on span "Quadratmeterpreis sorted ascending" at bounding box center [688, 268] width 87 height 13
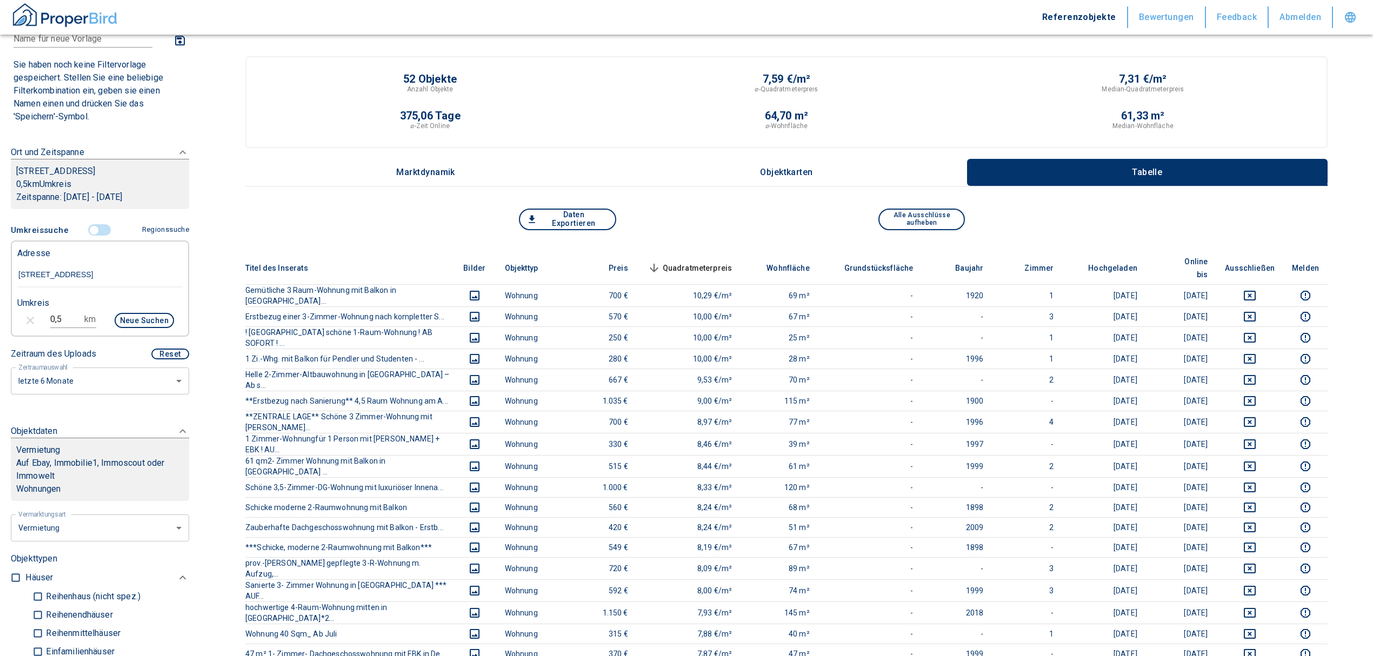
click at [705, 253] on th "Quadratmeterpreis sorted descending" at bounding box center [689, 268] width 104 height 33
click at [707, 262] on span "Quadratmeterpreis sorted descending" at bounding box center [688, 268] width 87 height 13
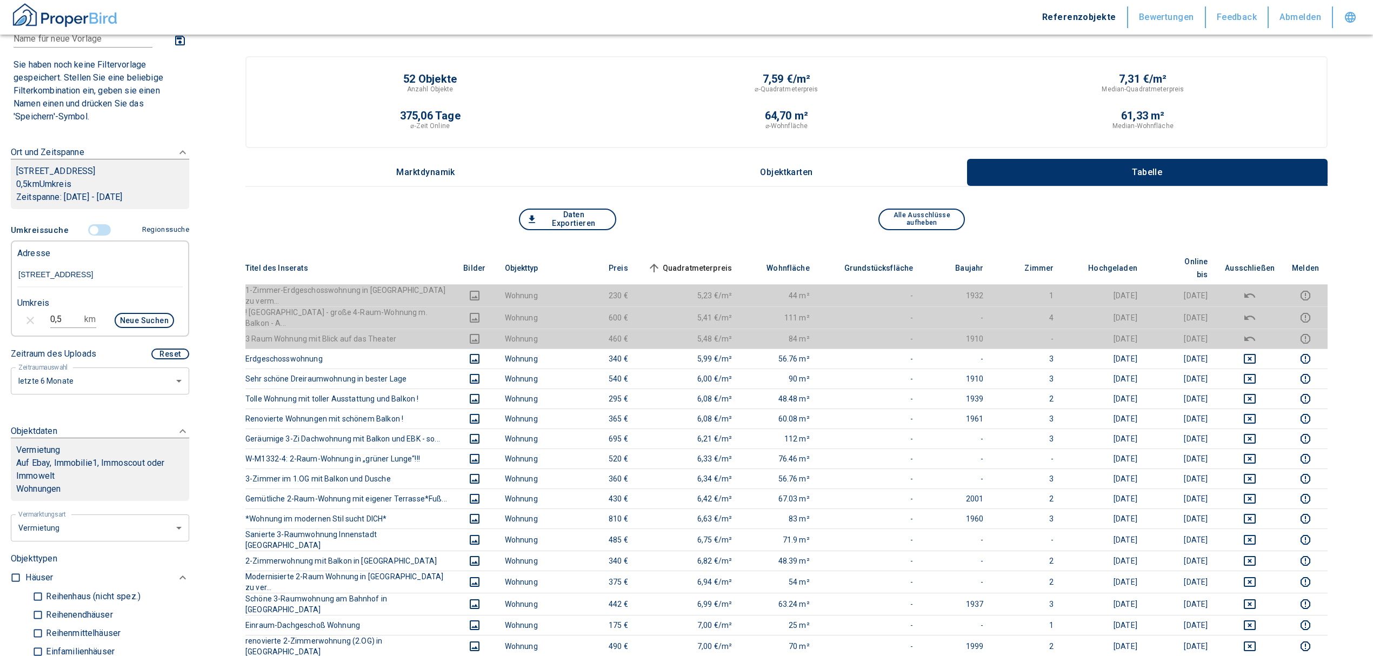
click at [92, 236] on input "controlled" at bounding box center [94, 230] width 32 height 12
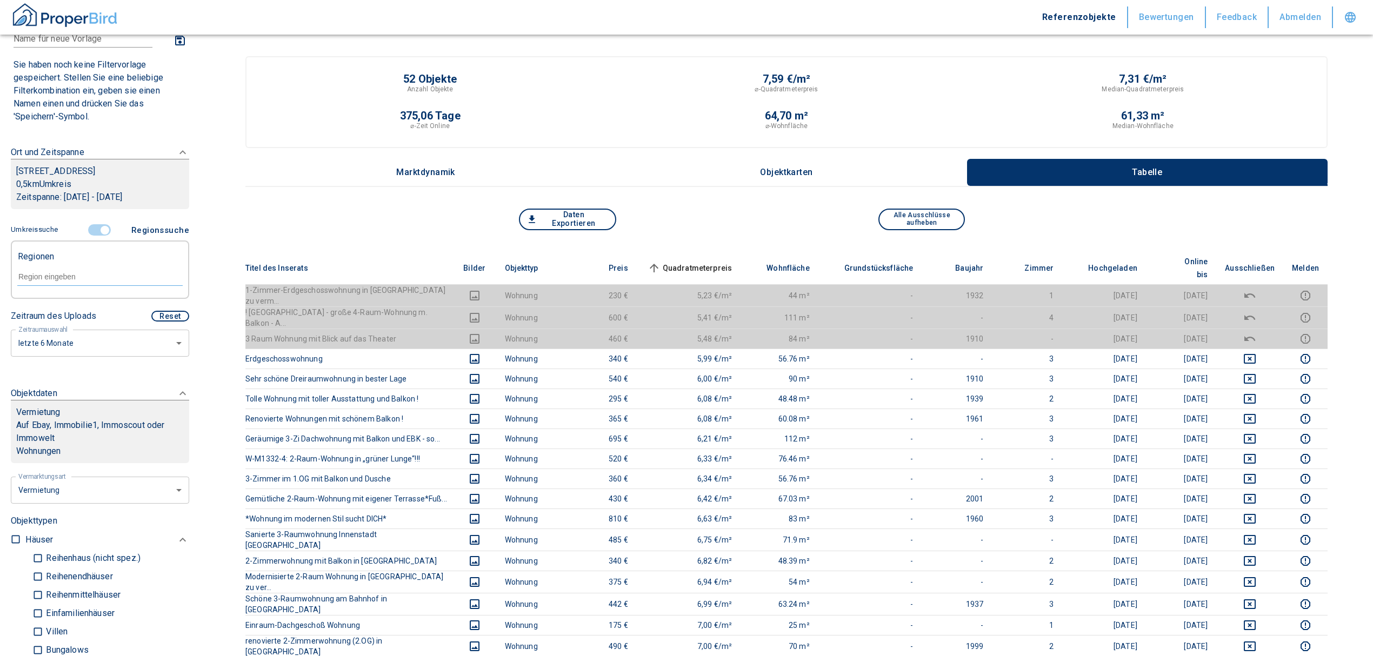
click at [68, 283] on div at bounding box center [99, 275] width 165 height 19
click at [117, 313] on li "06844 [GEOGRAPHIC_DATA]-[GEOGRAPHIC_DATA]" at bounding box center [94, 321] width 155 height 32
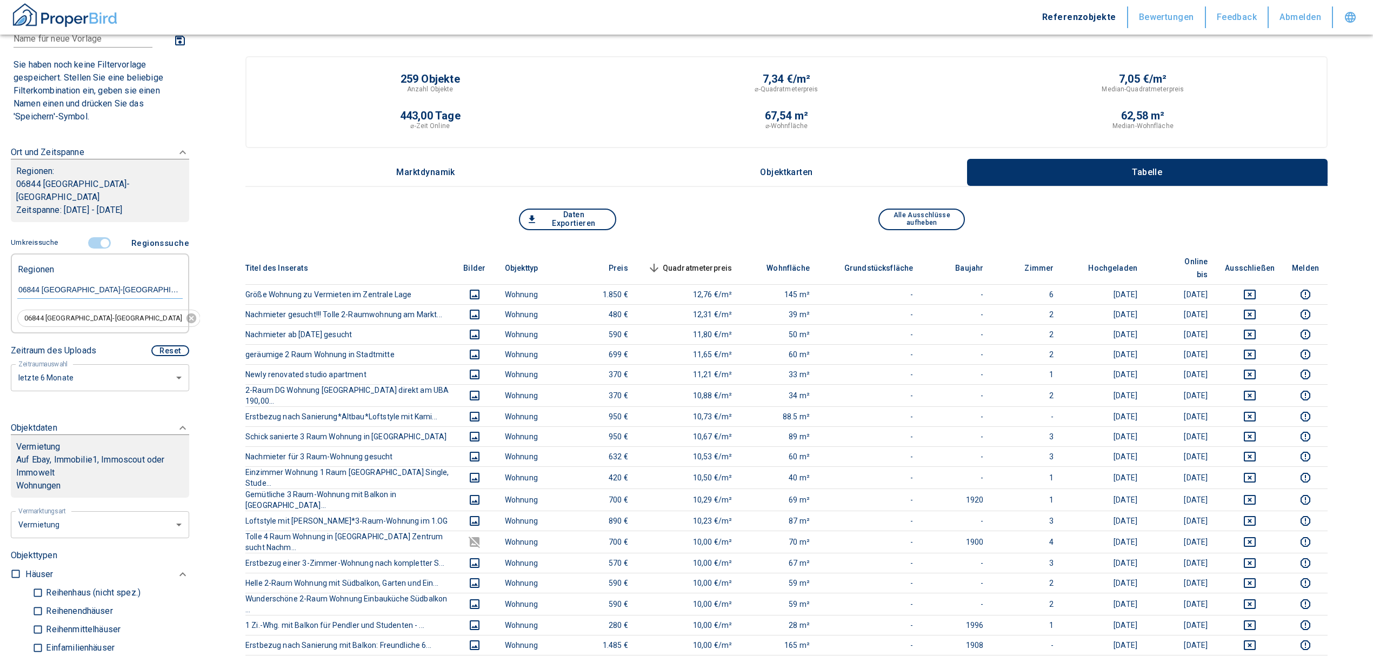
click at [709, 252] on th "Quadratmeterpreis sorted descending" at bounding box center [689, 268] width 104 height 33
click at [714, 262] on span "Quadratmeterpreis sorted descending" at bounding box center [688, 268] width 87 height 13
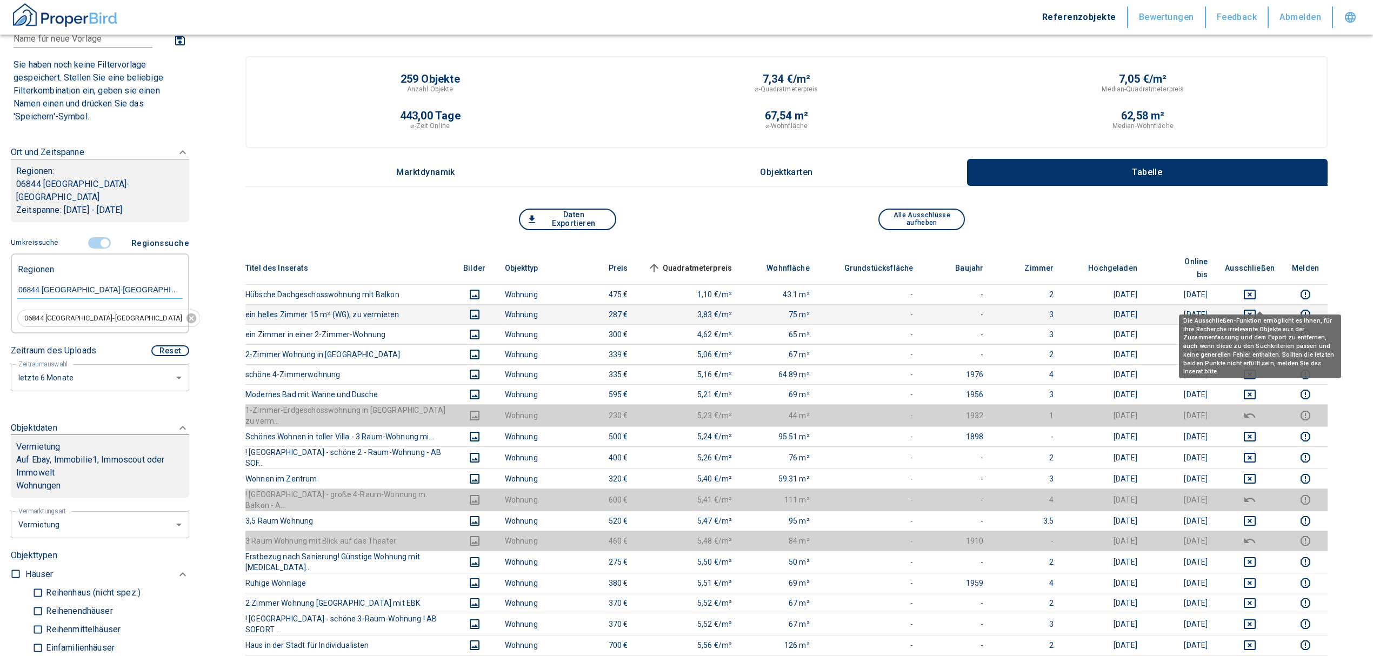
click at [1256, 308] on icon "deselect this listing" at bounding box center [1249, 314] width 13 height 13
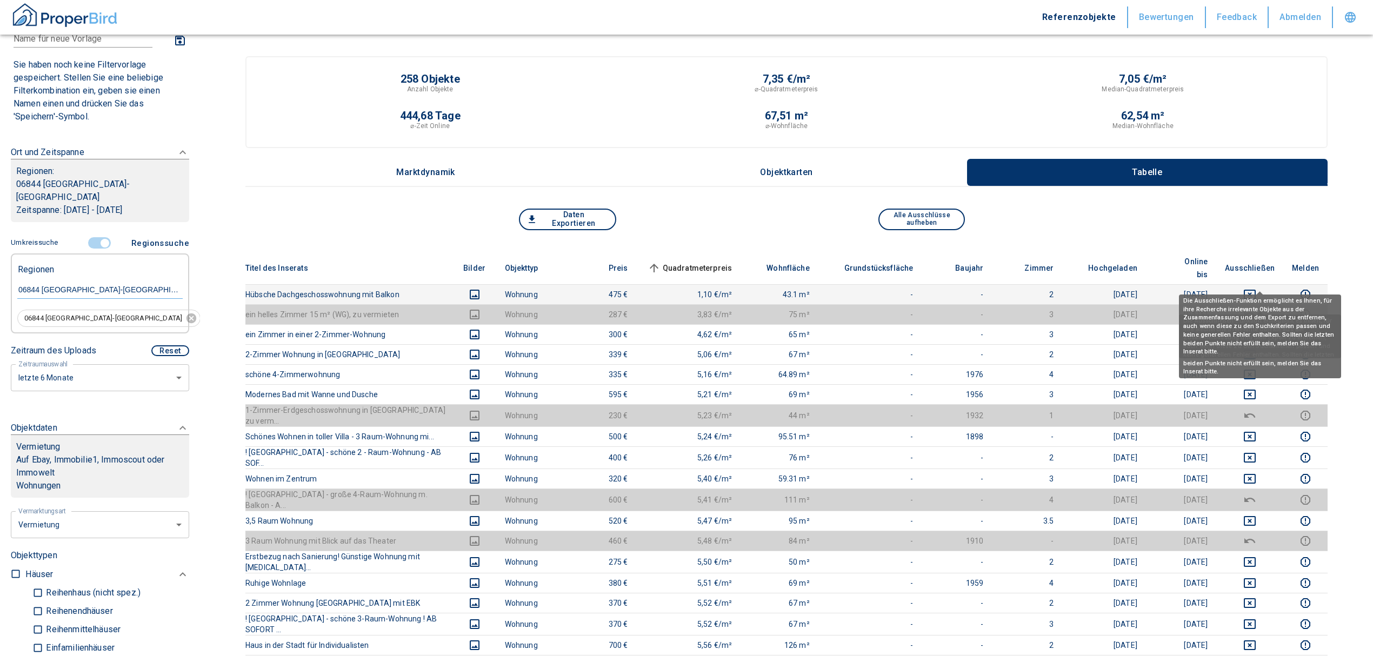
click at [1255, 290] on icon "deselect this listing" at bounding box center [1249, 295] width 12 height 10
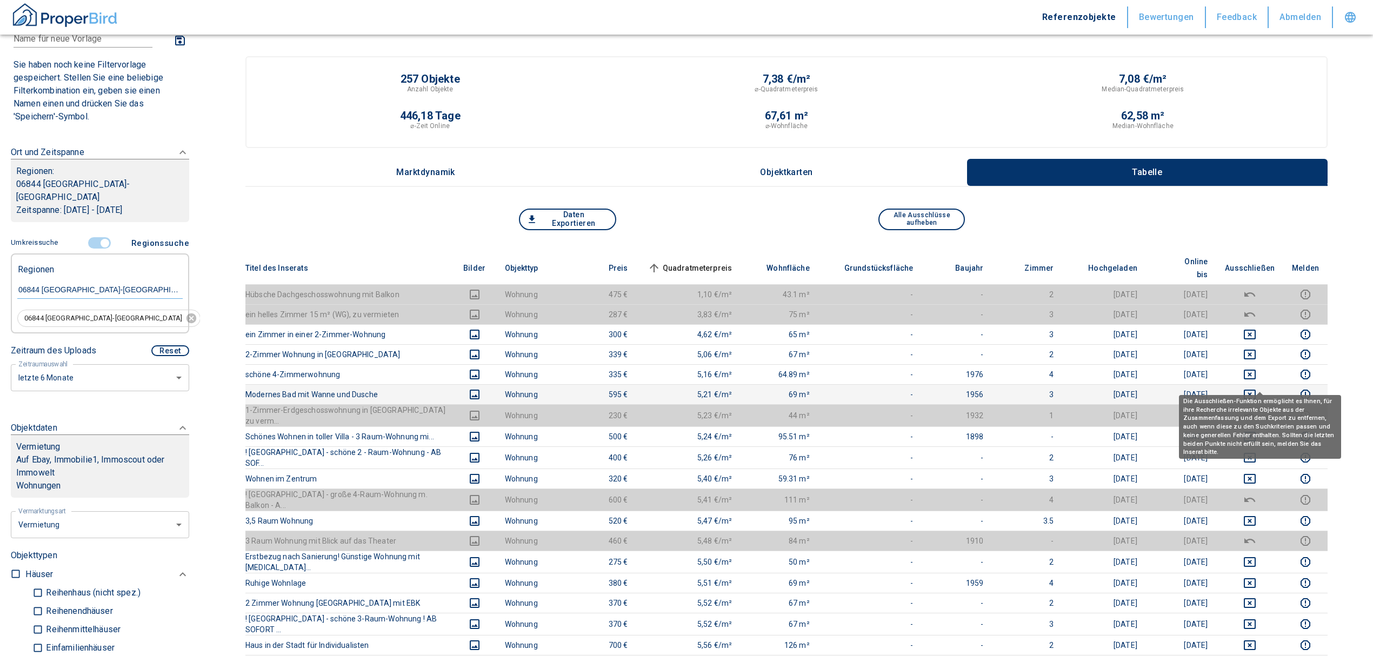
click at [1256, 388] on icon "deselect this listing" at bounding box center [1249, 394] width 13 height 13
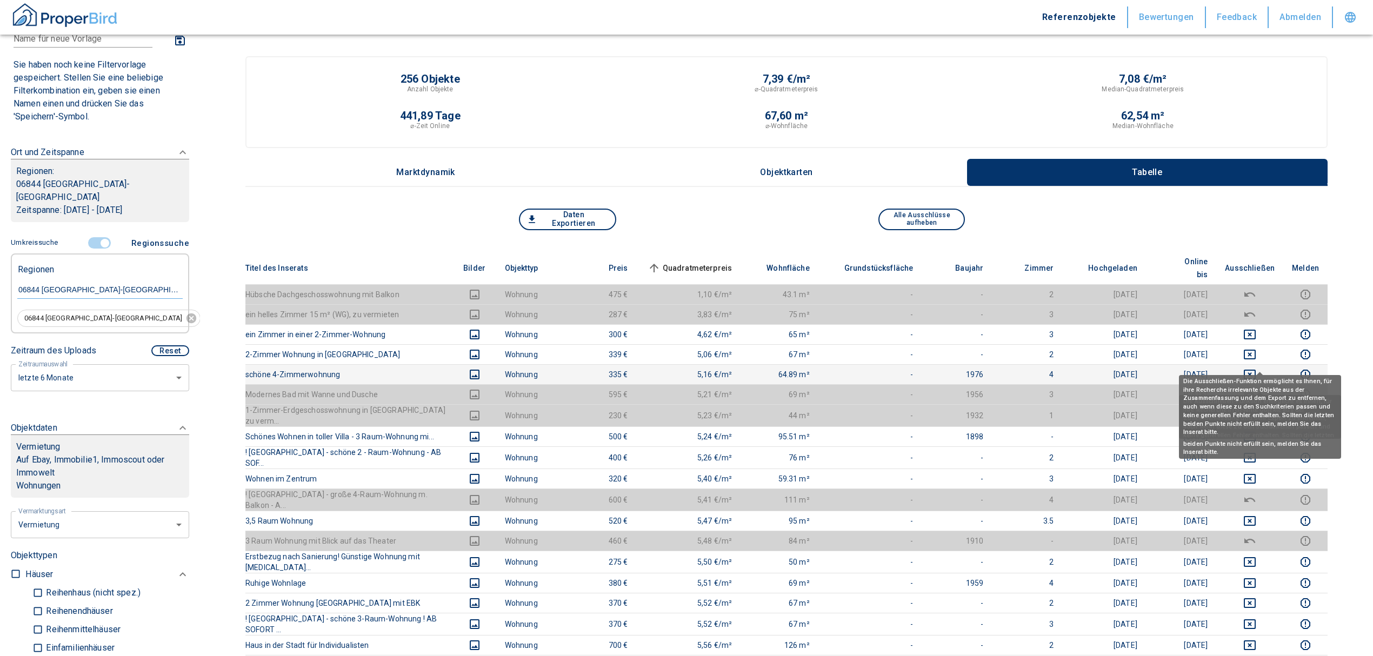
click at [1256, 368] on icon "deselect this listing" at bounding box center [1249, 374] width 13 height 13
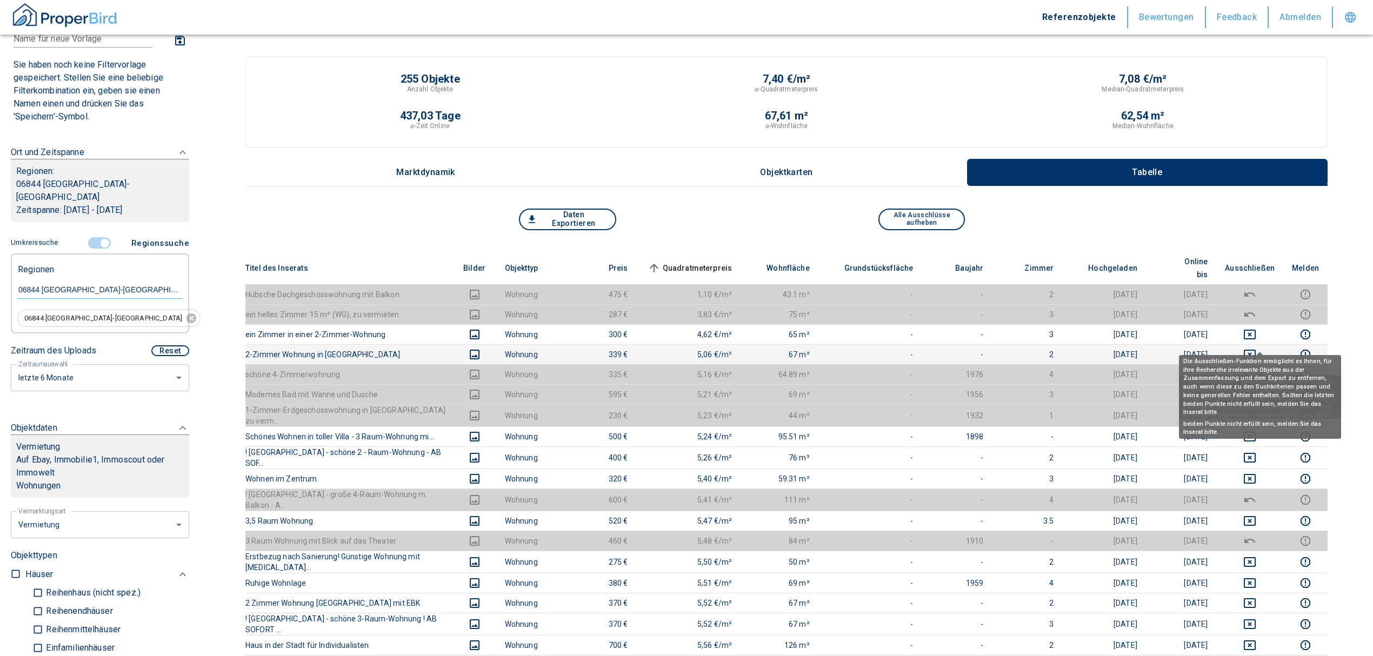
click at [1256, 348] on icon "deselect this listing" at bounding box center [1249, 354] width 13 height 13
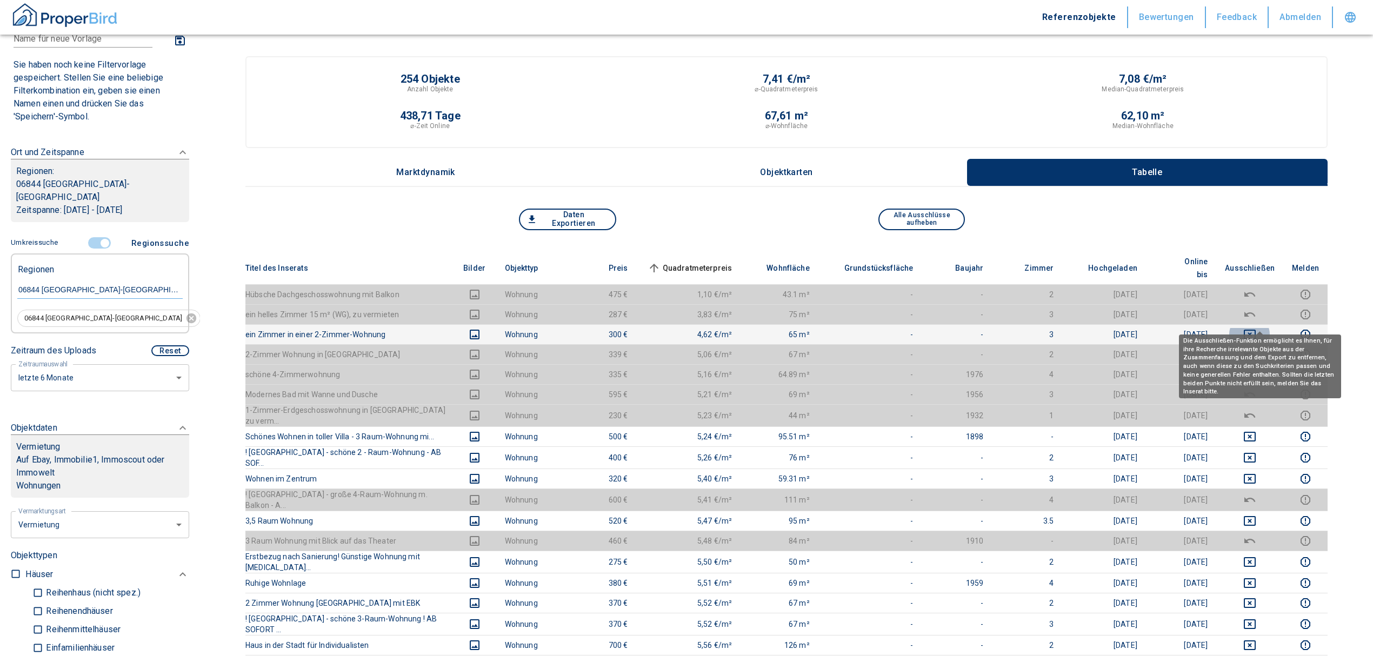
click at [1255, 330] on icon "deselect this listing" at bounding box center [1249, 335] width 12 height 10
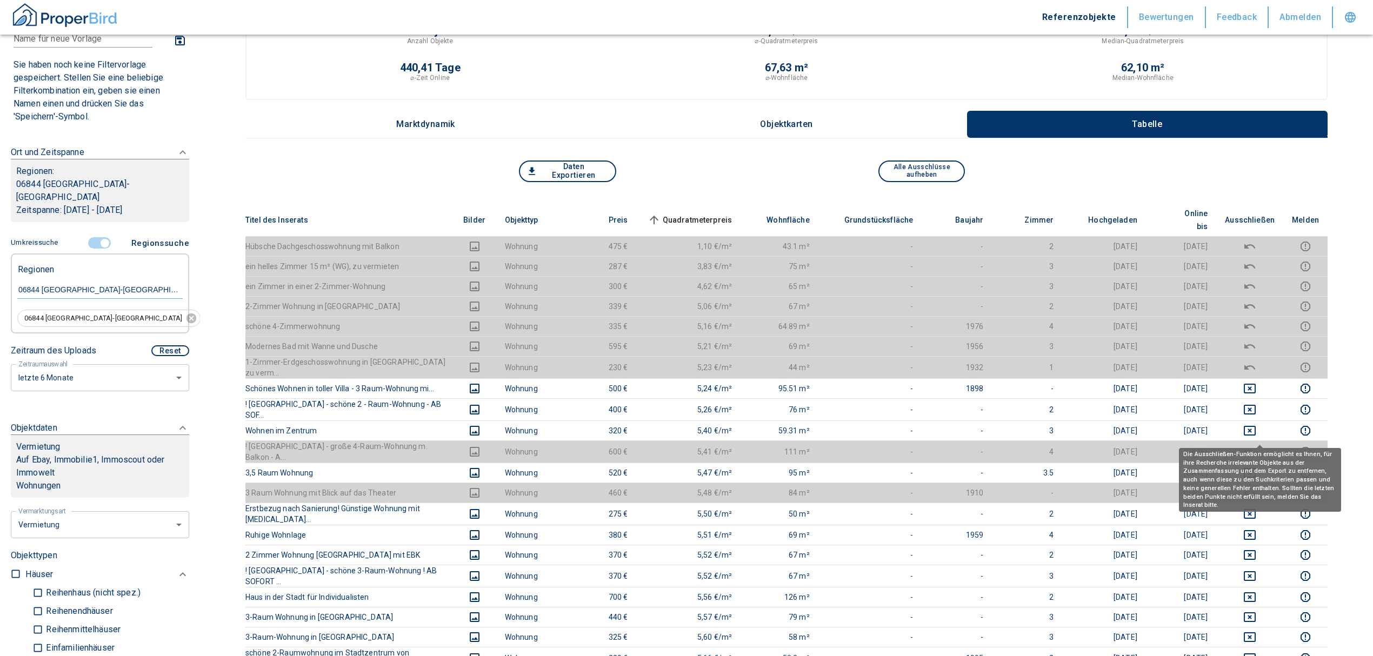
scroll to position [72, 0]
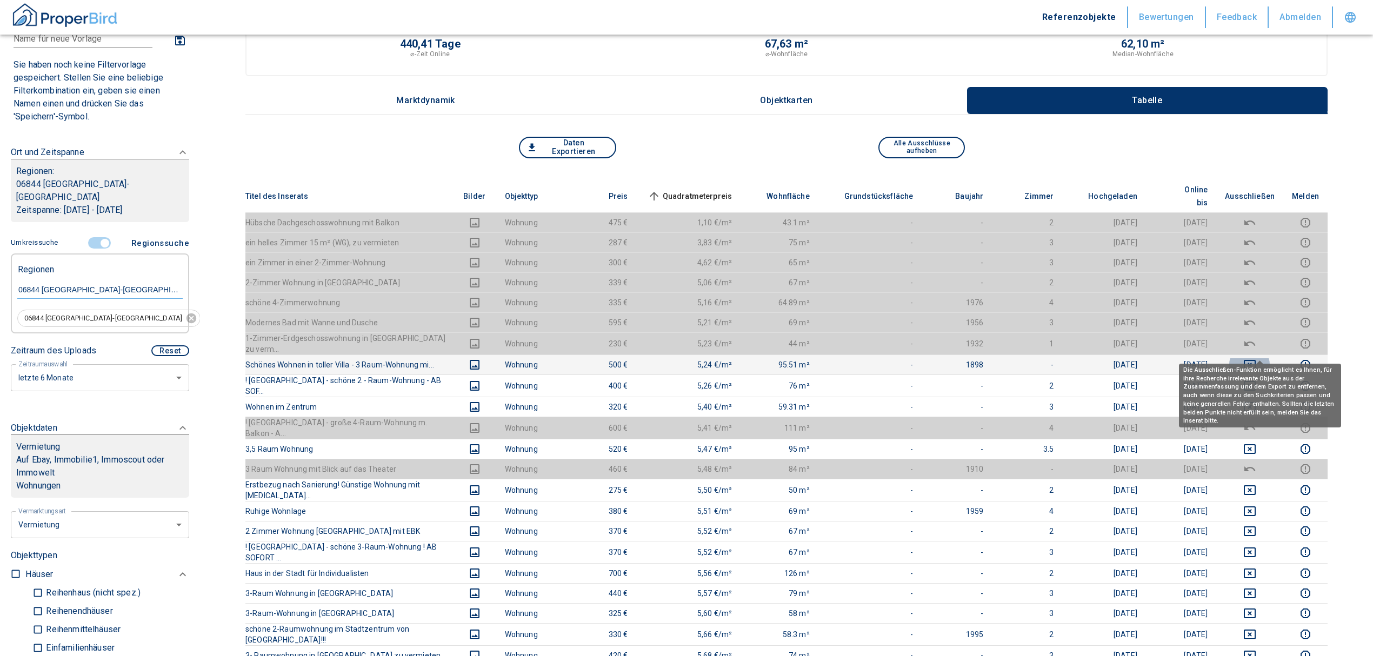
click at [1255, 360] on icon "deselect this listing" at bounding box center [1249, 365] width 12 height 10
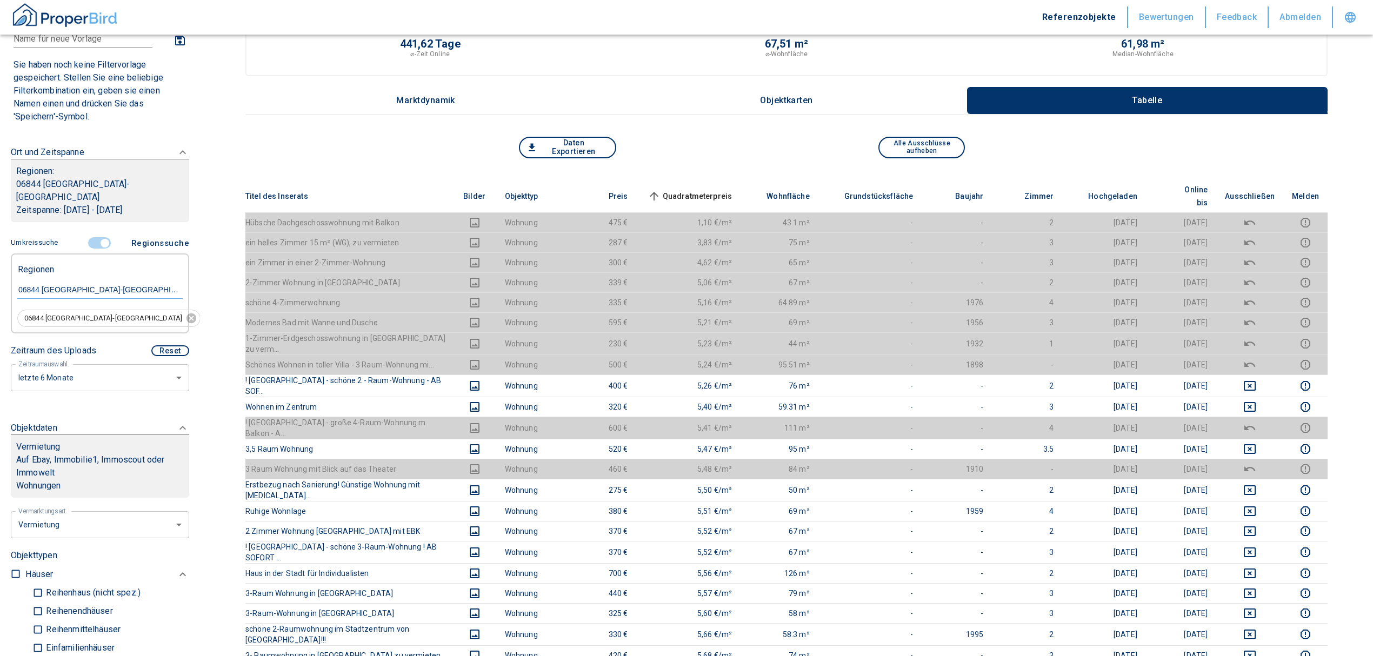
click at [697, 180] on th "Quadratmeterpreis sorted ascending" at bounding box center [689, 196] width 104 height 33
click at [698, 190] on span "Quadratmeterpreis sorted ascending" at bounding box center [688, 196] width 87 height 13
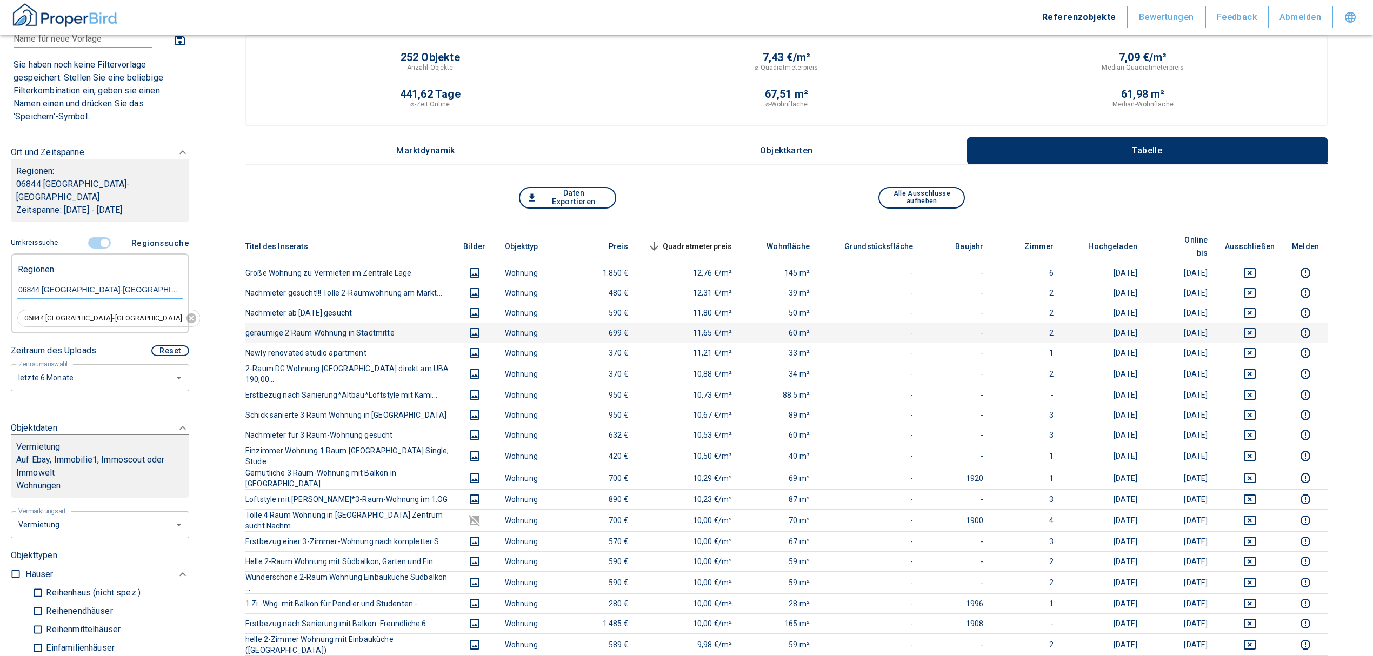
scroll to position [0, 0]
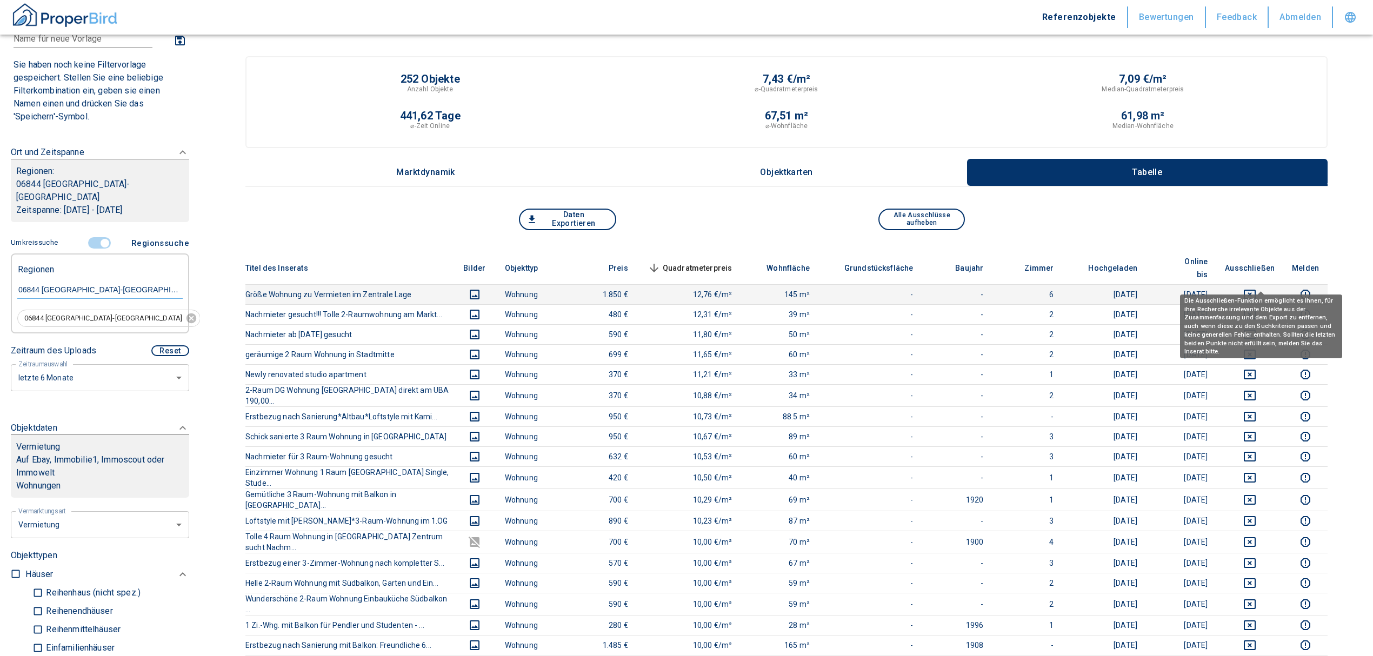
click at [1255, 290] on icon "deselect this listing" at bounding box center [1249, 295] width 12 height 10
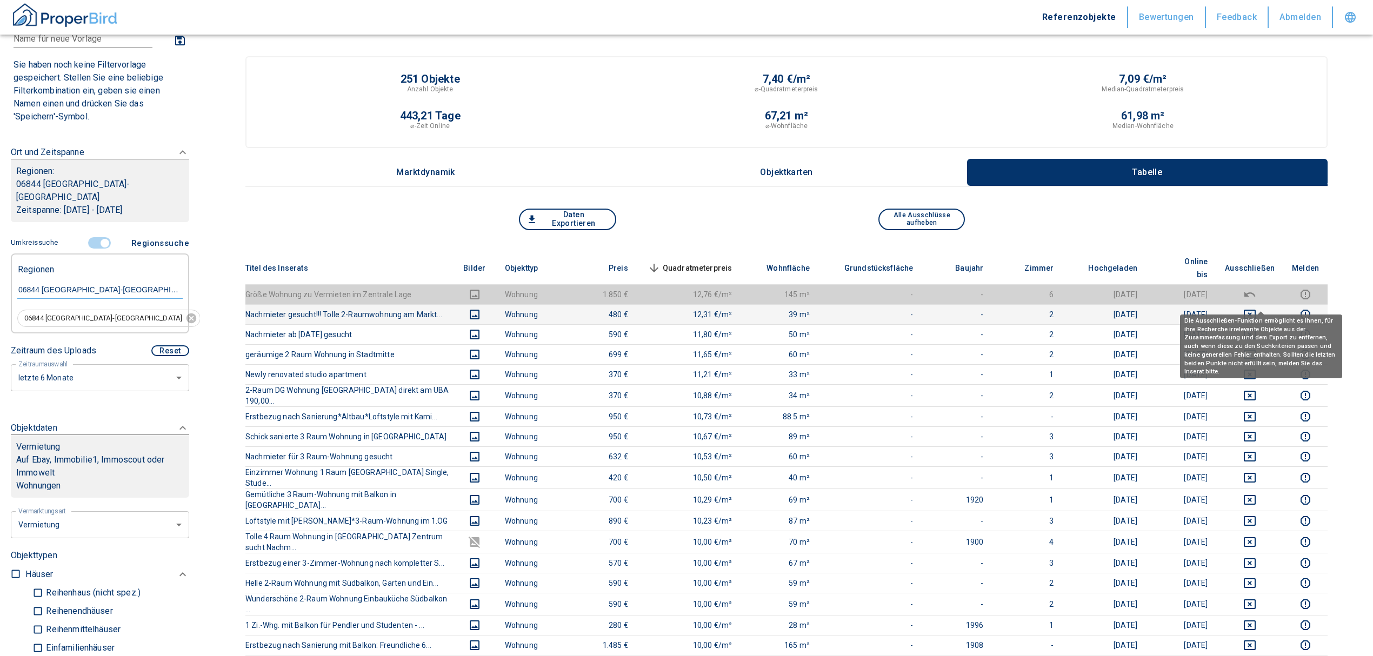
click at [1256, 308] on icon "deselect this listing" at bounding box center [1249, 314] width 13 height 13
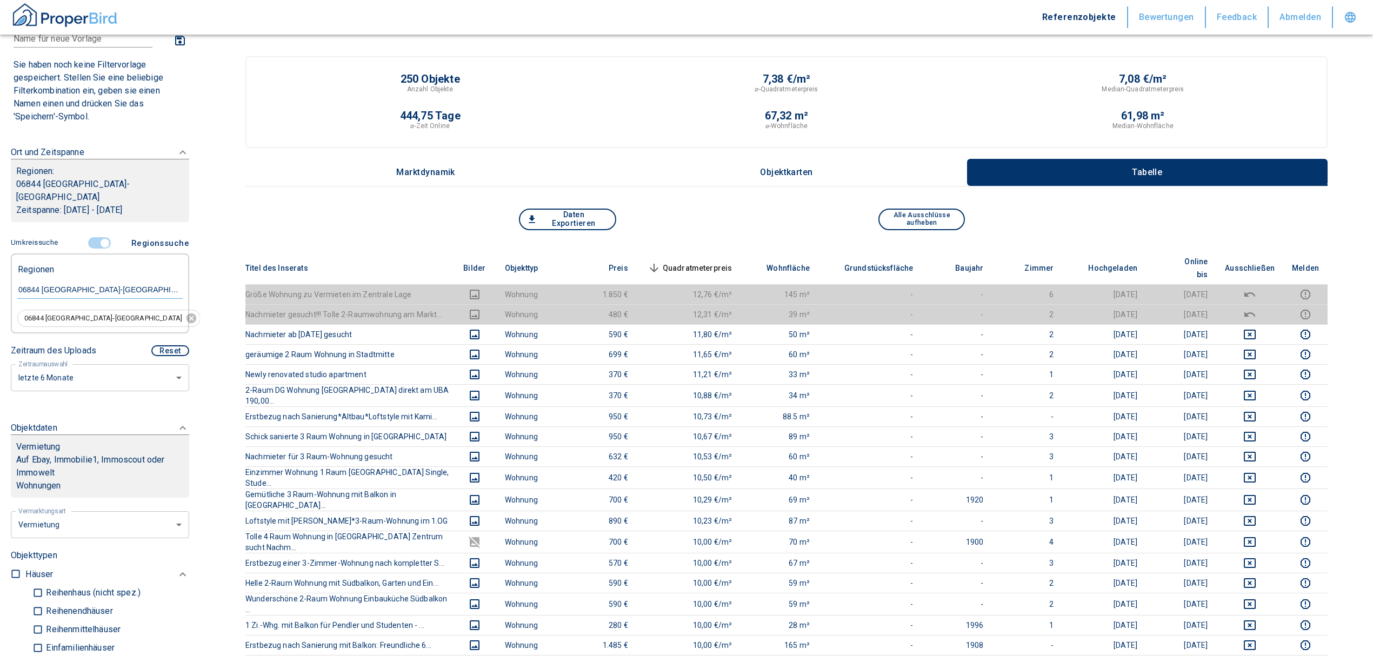
click at [706, 262] on span "Quadratmeterpreis sorted descending" at bounding box center [688, 268] width 87 height 13
